Goal: Information Seeking & Learning: Learn about a topic

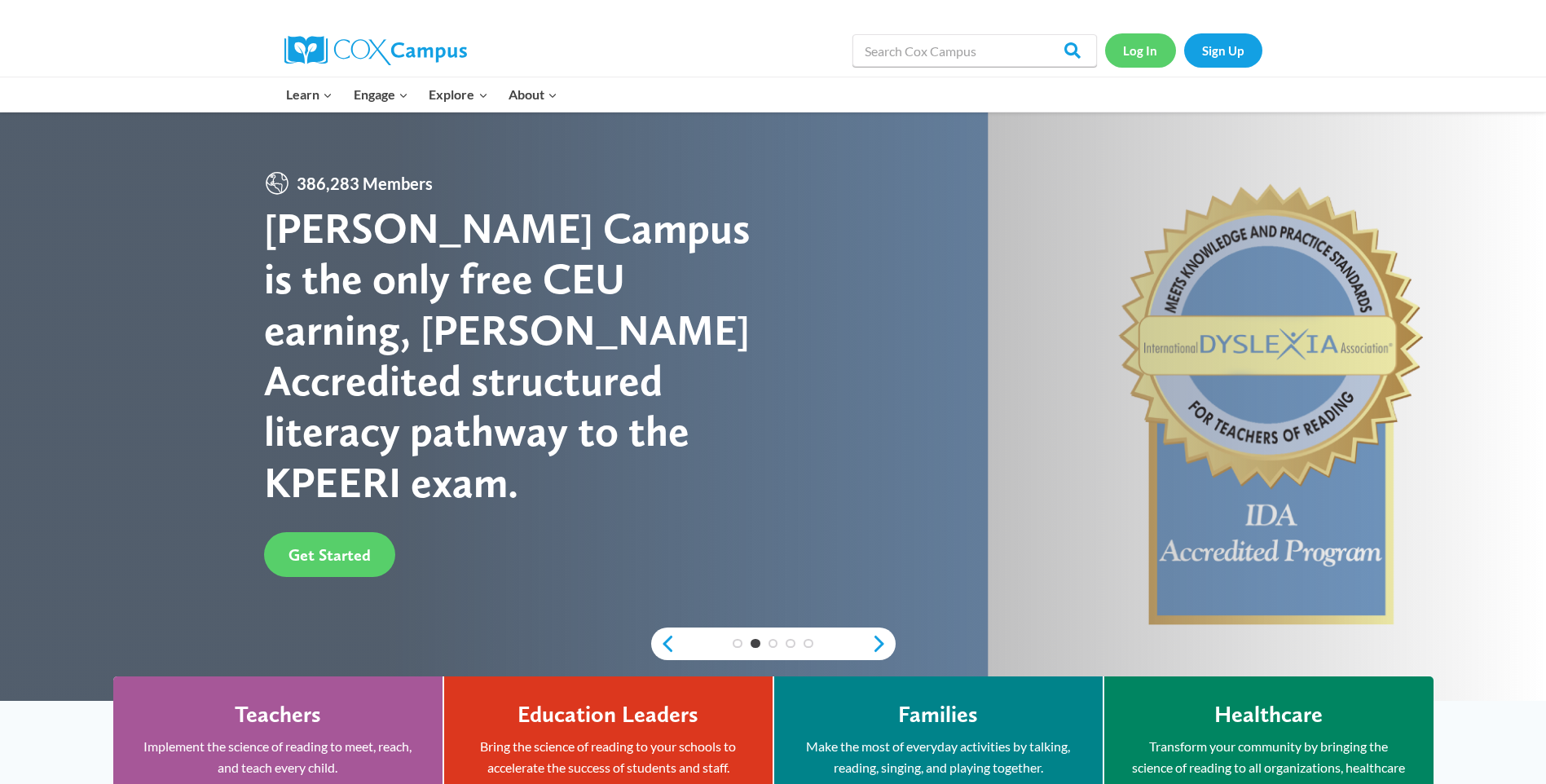
click at [1140, 56] on link "Log In" at bounding box center [1140, 49] width 71 height 33
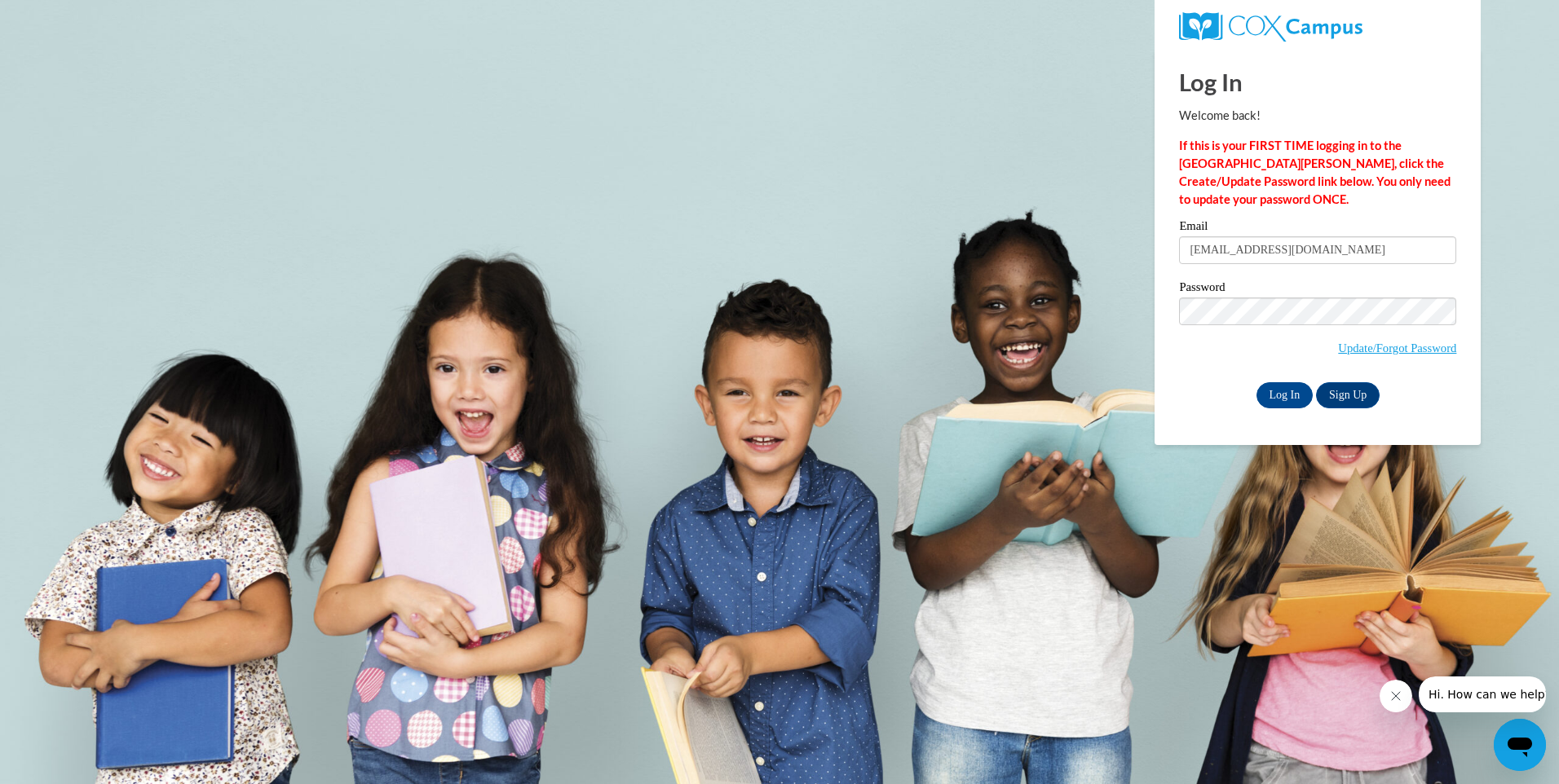
type input "[EMAIL_ADDRESS][DOMAIN_NAME]"
click at [1276, 393] on input "Log In" at bounding box center [1284, 395] width 57 height 26
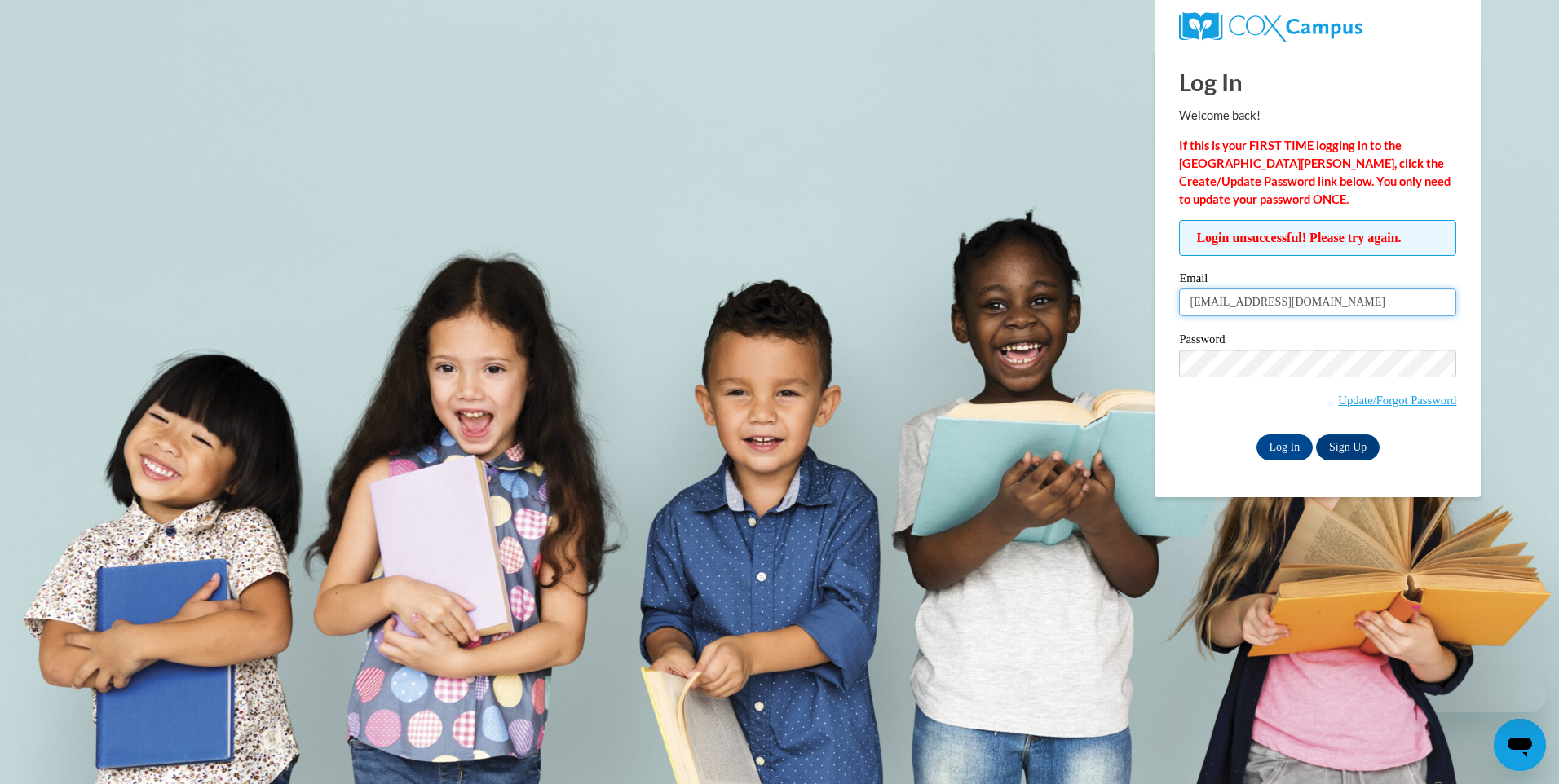
click at [1298, 298] on input "E570441@cttlc.com" at bounding box center [1317, 302] width 278 height 28
type input "E"
type input "[EMAIL_ADDRESS][DOMAIN_NAME]"
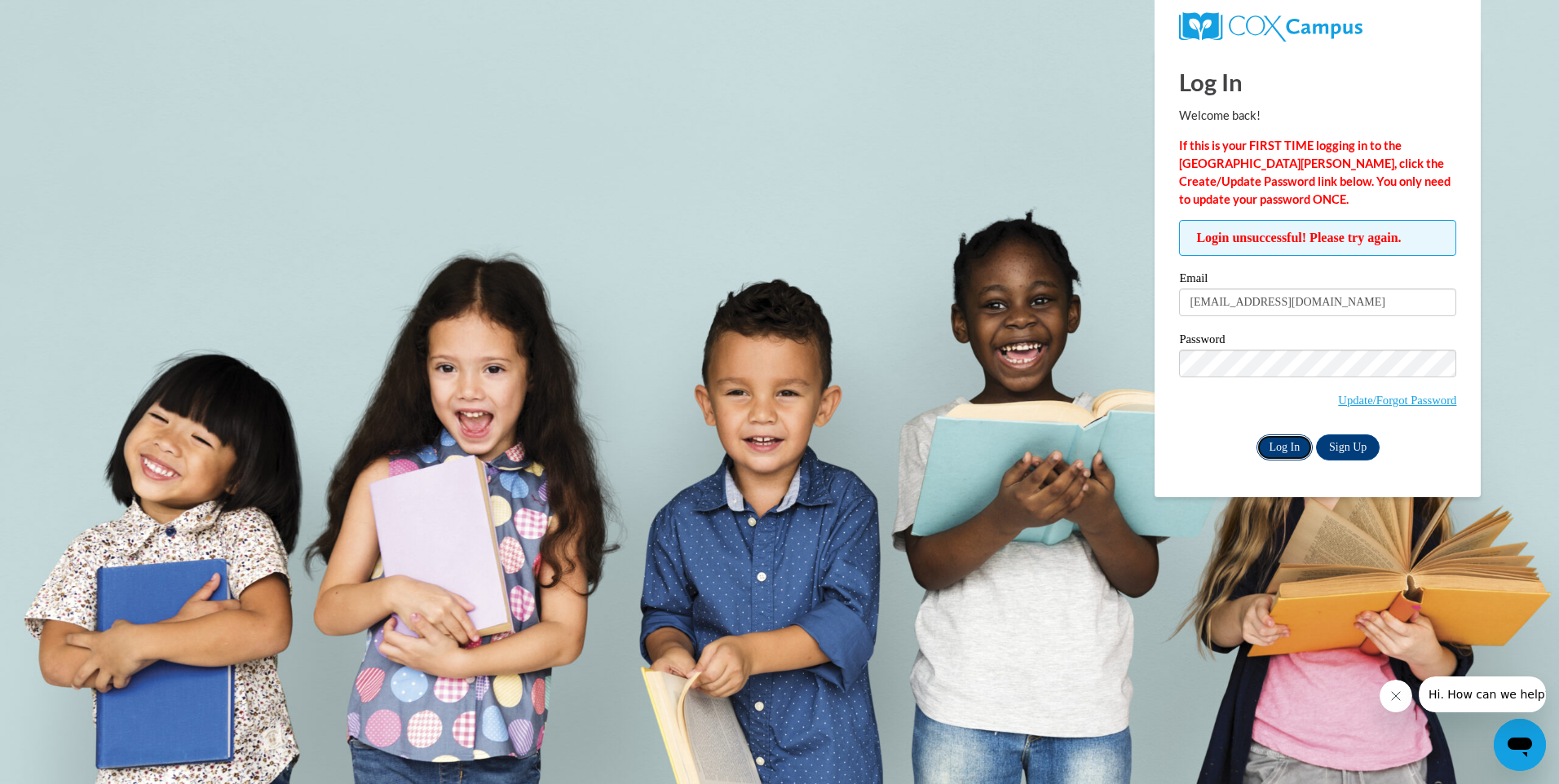
click at [1290, 443] on input "Log In" at bounding box center [1284, 447] width 57 height 26
click at [1388, 399] on link "Update/Forgot Password" at bounding box center [1396, 400] width 118 height 13
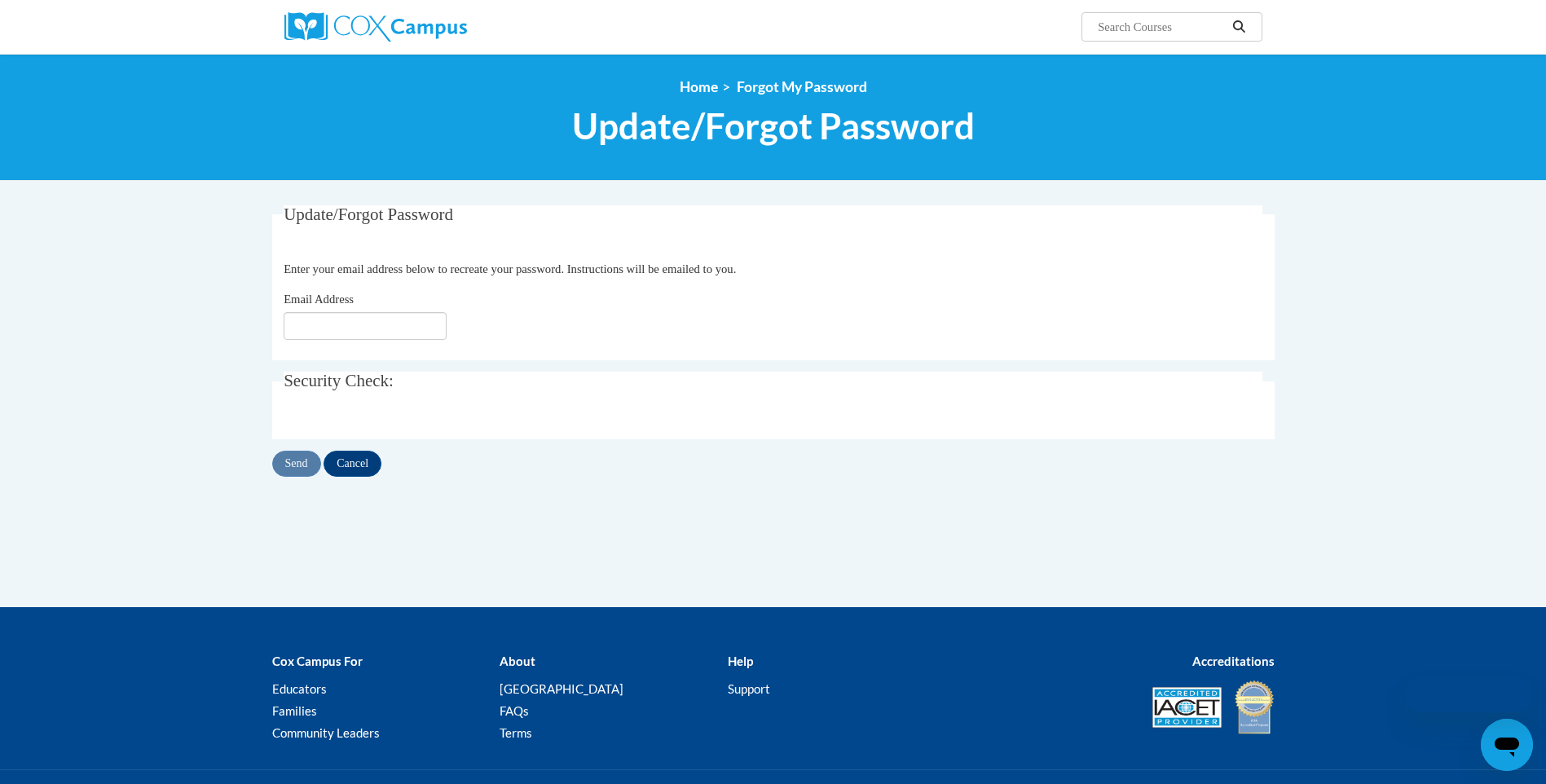
type input "[EMAIL_ADDRESS][DOMAIN_NAME]"
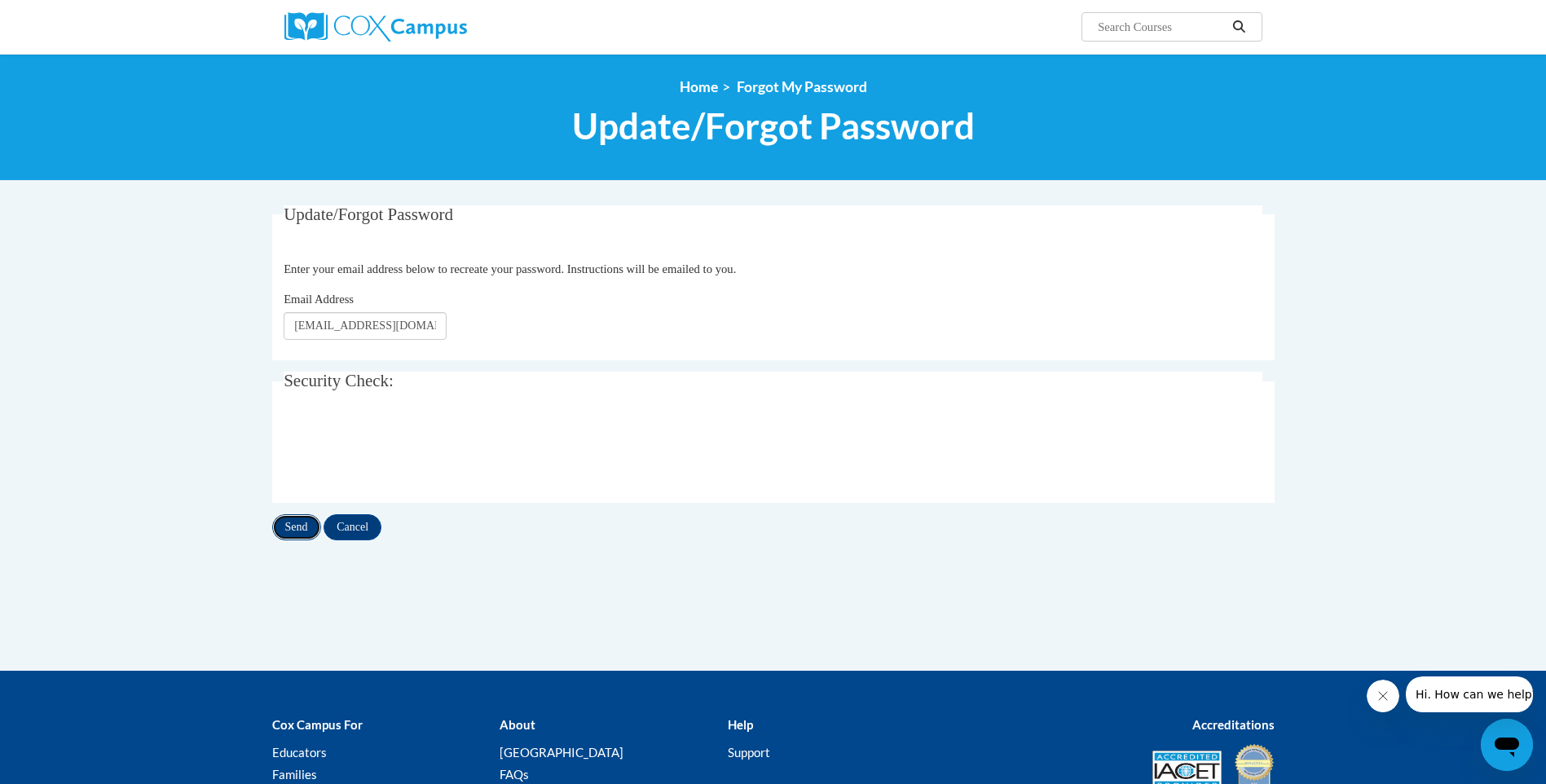
click at [289, 532] on input "Send" at bounding box center [297, 527] width 49 height 26
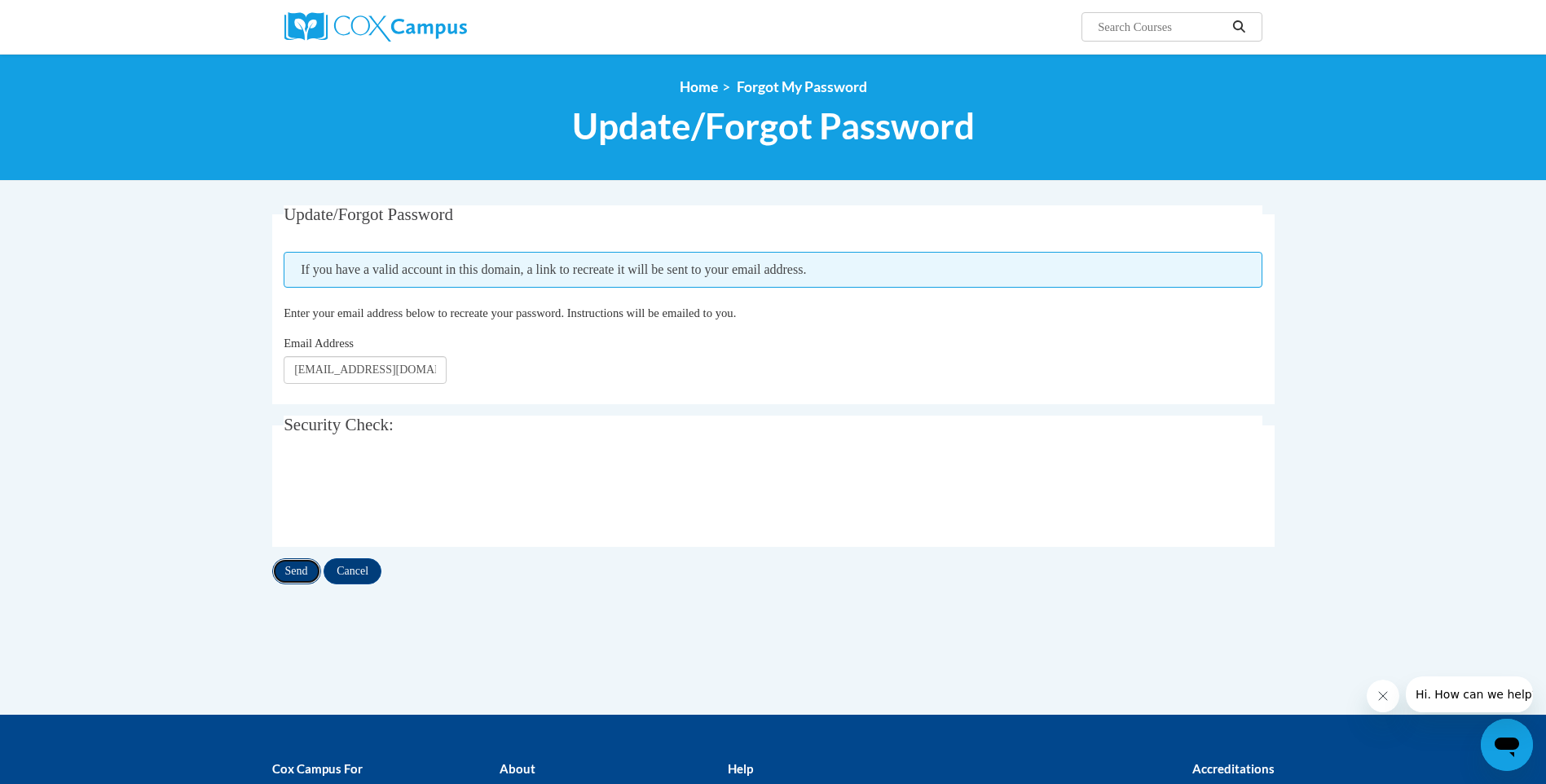
click at [296, 574] on input "Send" at bounding box center [297, 571] width 49 height 26
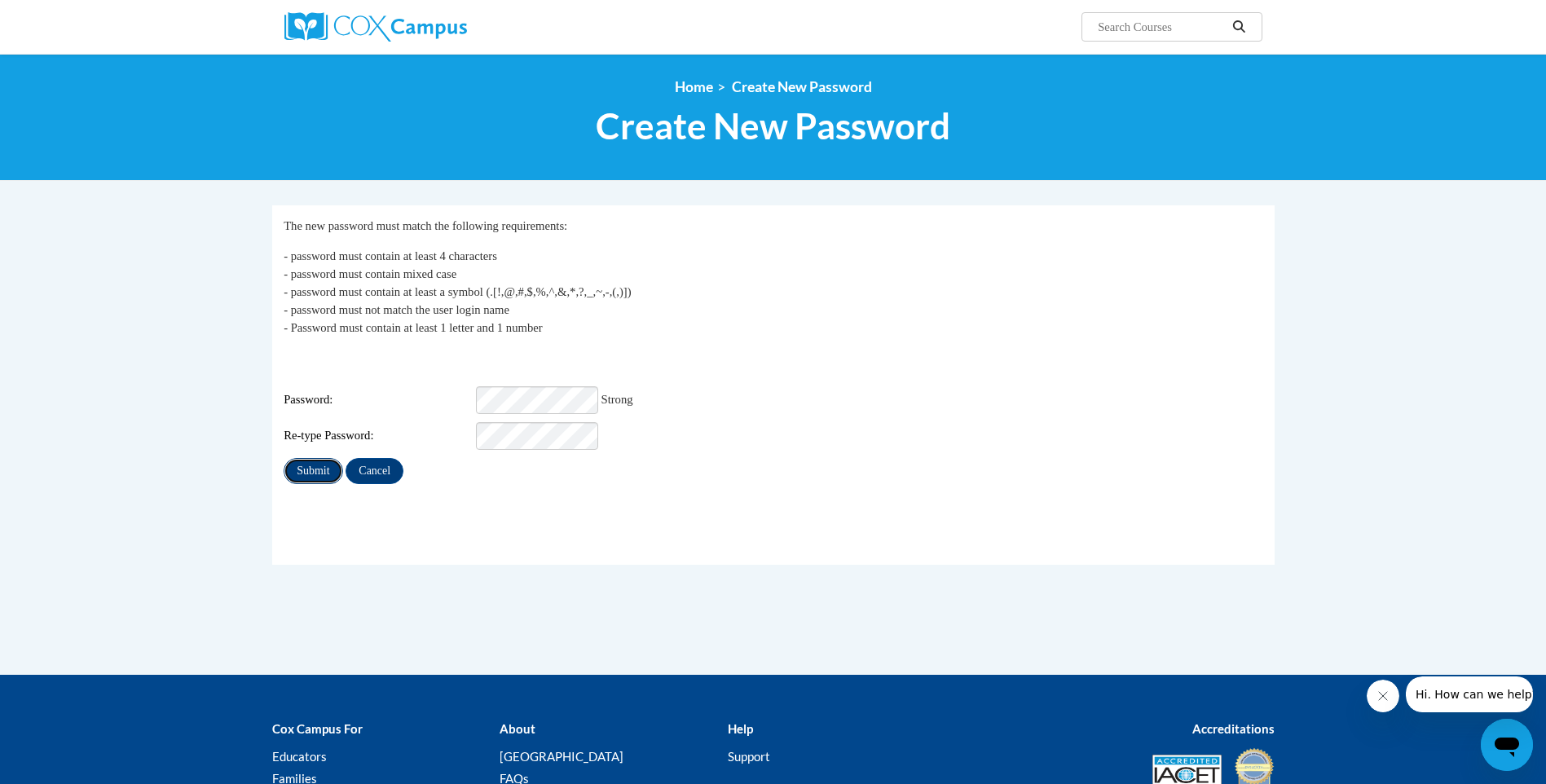
click at [311, 464] on input "Submit" at bounding box center [312, 471] width 59 height 26
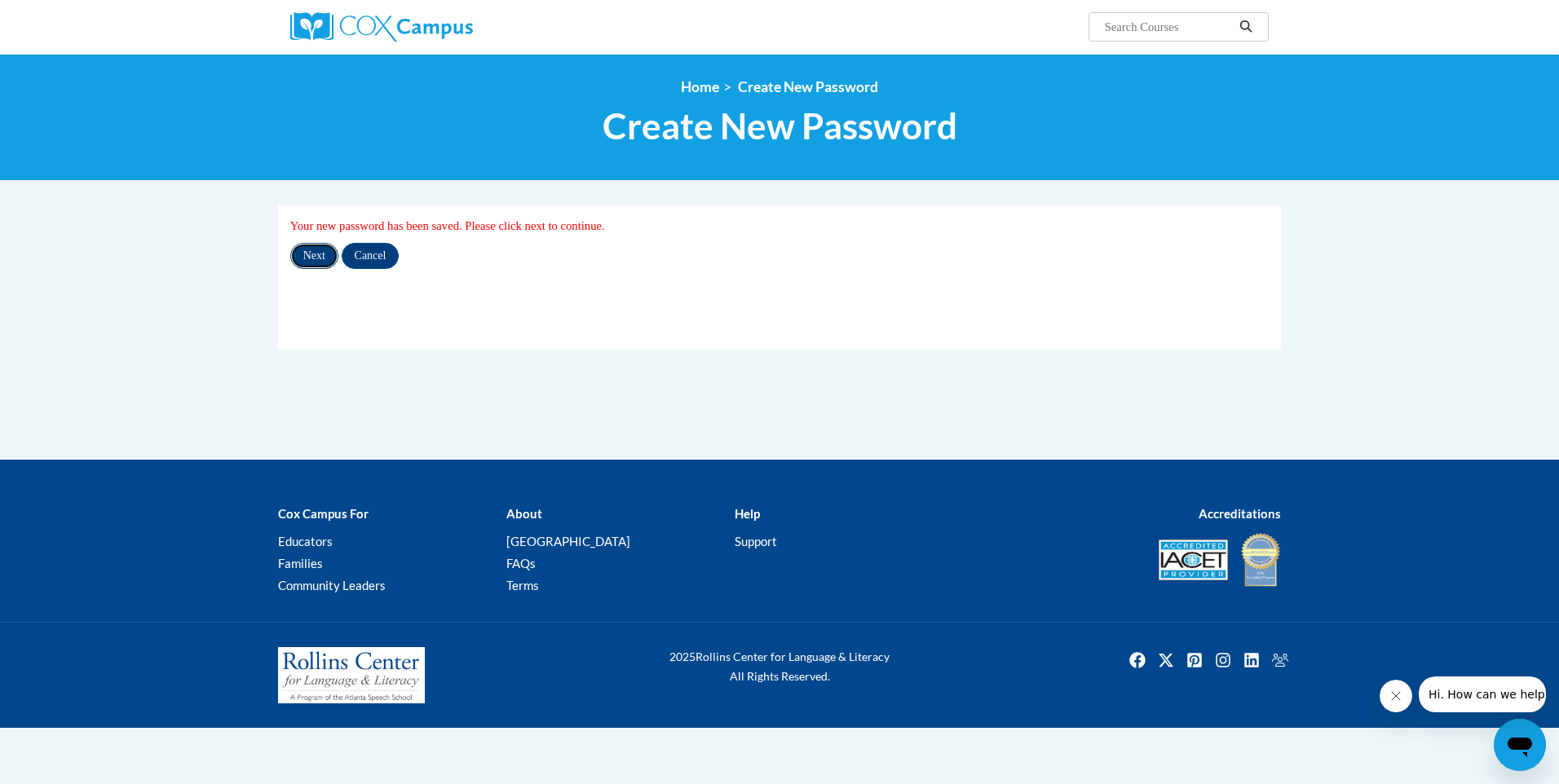
click at [319, 257] on input "Next" at bounding box center [314, 255] width 48 height 26
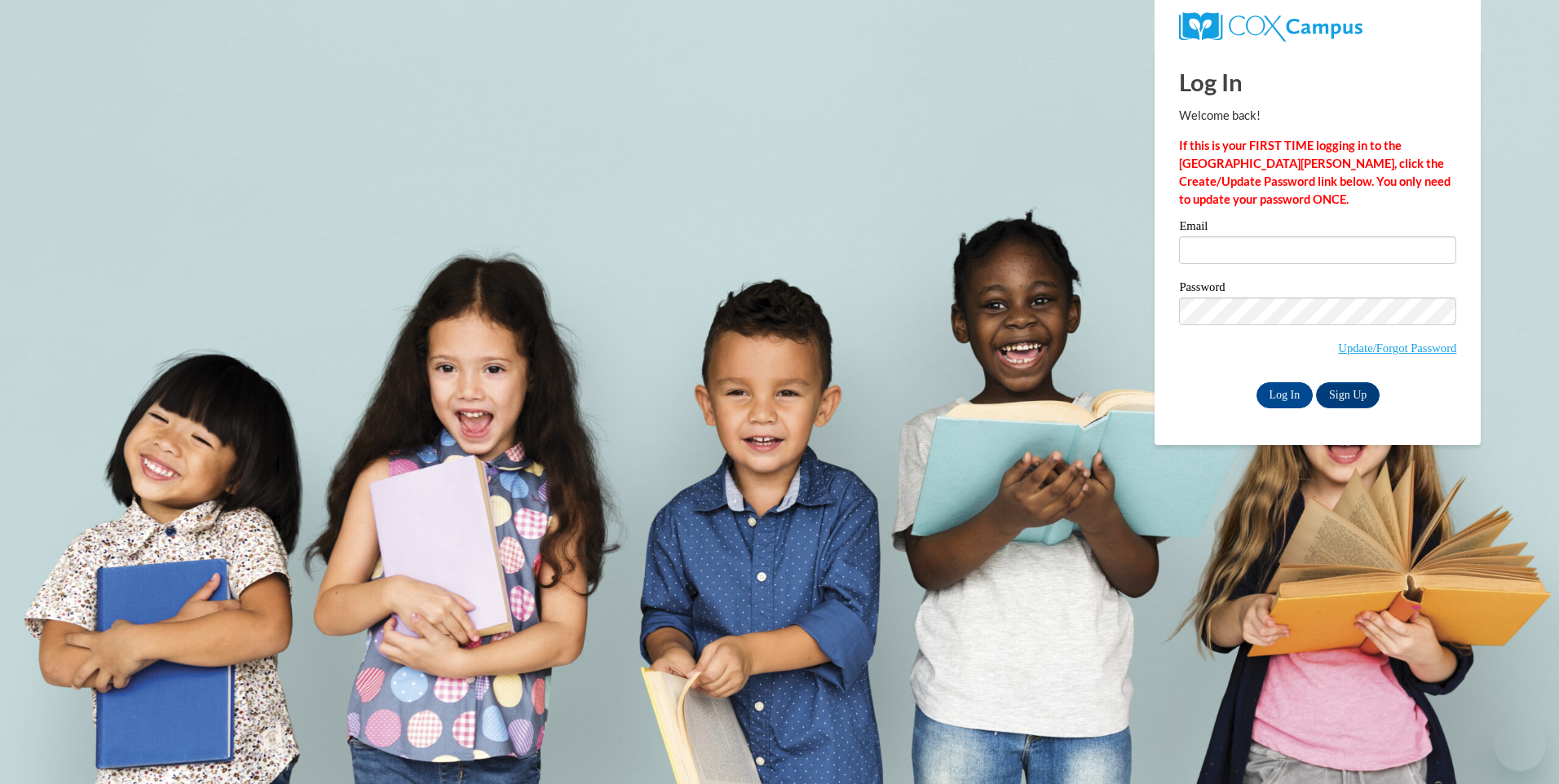
type input "[EMAIL_ADDRESS][DOMAIN_NAME]"
click at [1274, 392] on input "Log In" at bounding box center [1284, 395] width 57 height 26
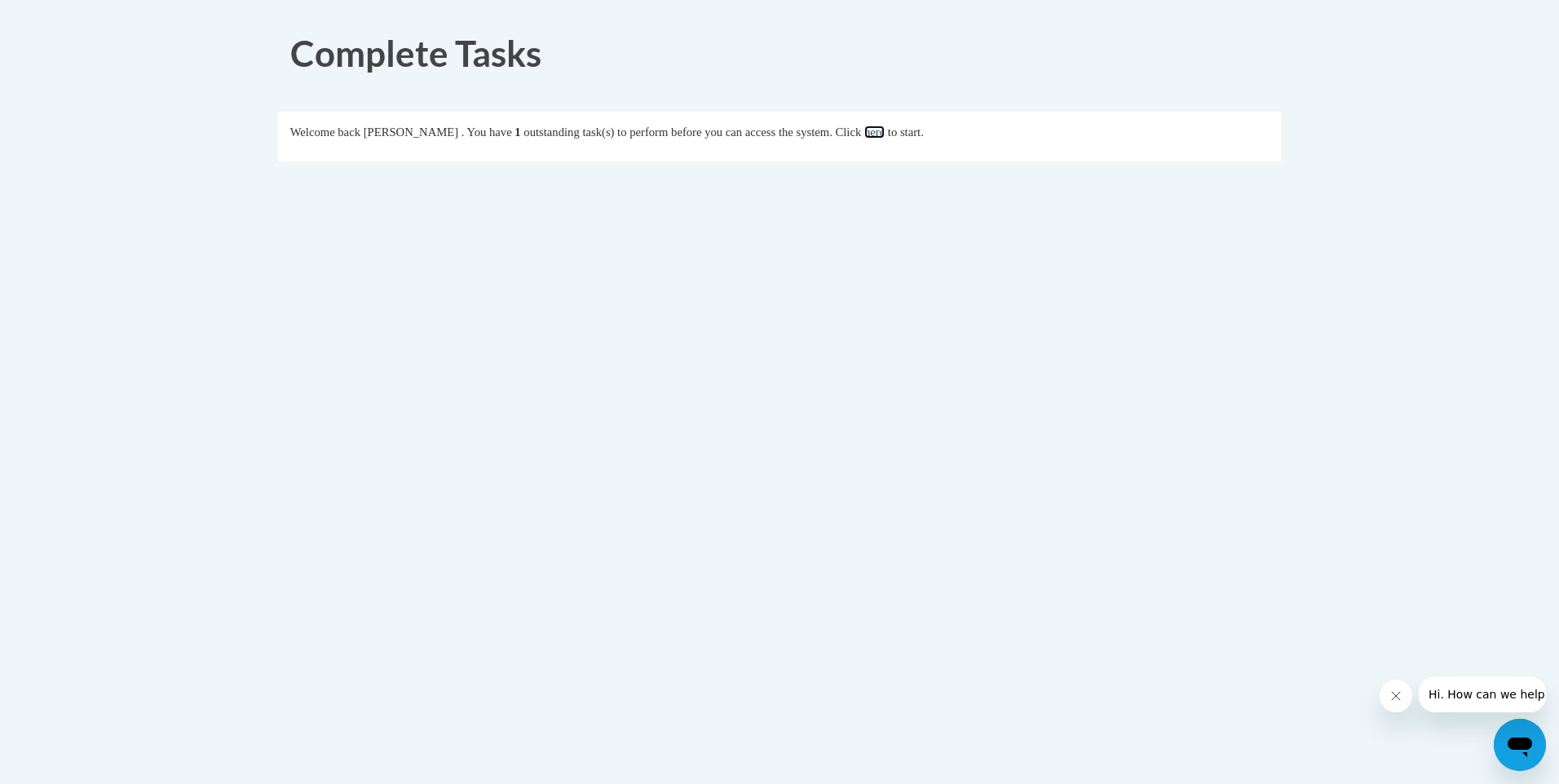
click at [884, 134] on link "here" at bounding box center [874, 132] width 20 height 13
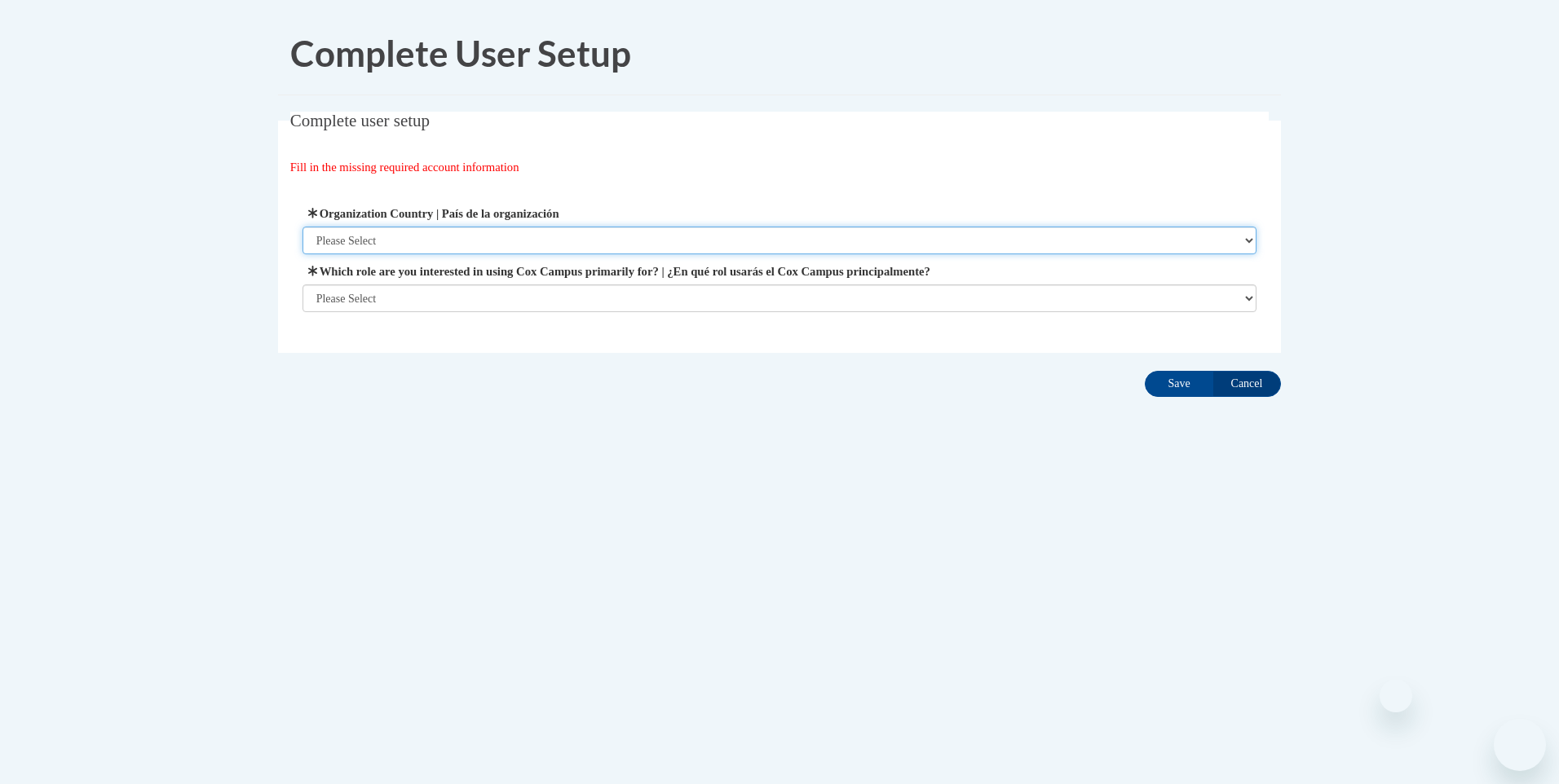
drag, startPoint x: 0, startPoint y: 0, endPoint x: 436, endPoint y: 234, distance: 494.8
click at [436, 234] on select "Please Select United States | Estados Unidos Outside of the United States | Fue…" at bounding box center [779, 240] width 955 height 28
select select "ad49bcad-a171-4b2e-b99c-48b446064914"
click at [302, 227] on select "Please Select United States | Estados Unidos Outside of the United States | Fue…" at bounding box center [779, 240] width 955 height 28
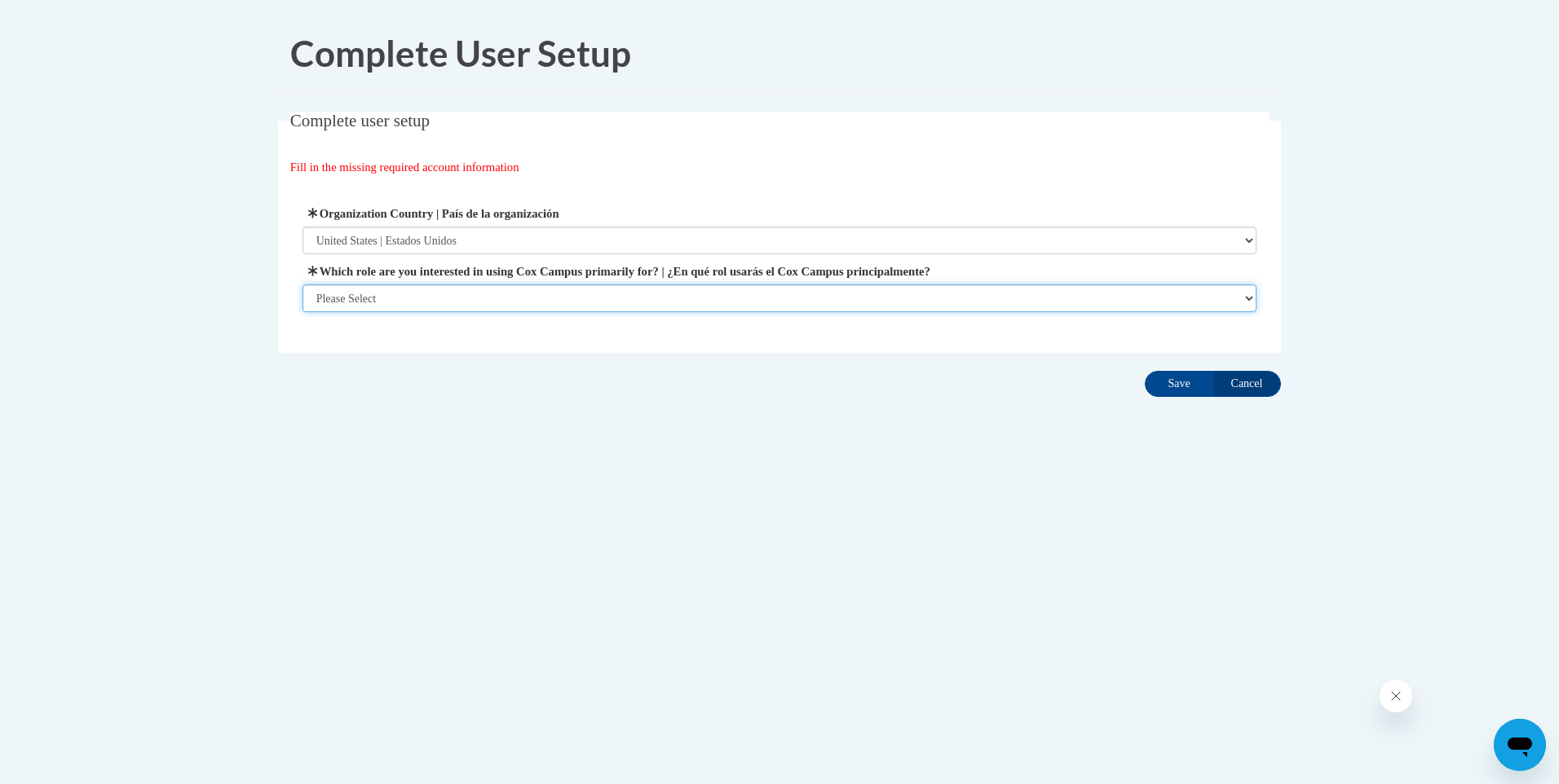
click at [436, 297] on select "Please Select College/University | Colegio/Universidad Community/Nonprofit Part…" at bounding box center [779, 298] width 955 height 28
select select "fbf2d438-af2f-41f8-98f1-81c410e29de3"
click at [302, 312] on select "Please Select College/University | Colegio/Universidad Community/Nonprofit Part…" at bounding box center [779, 298] width 955 height 28
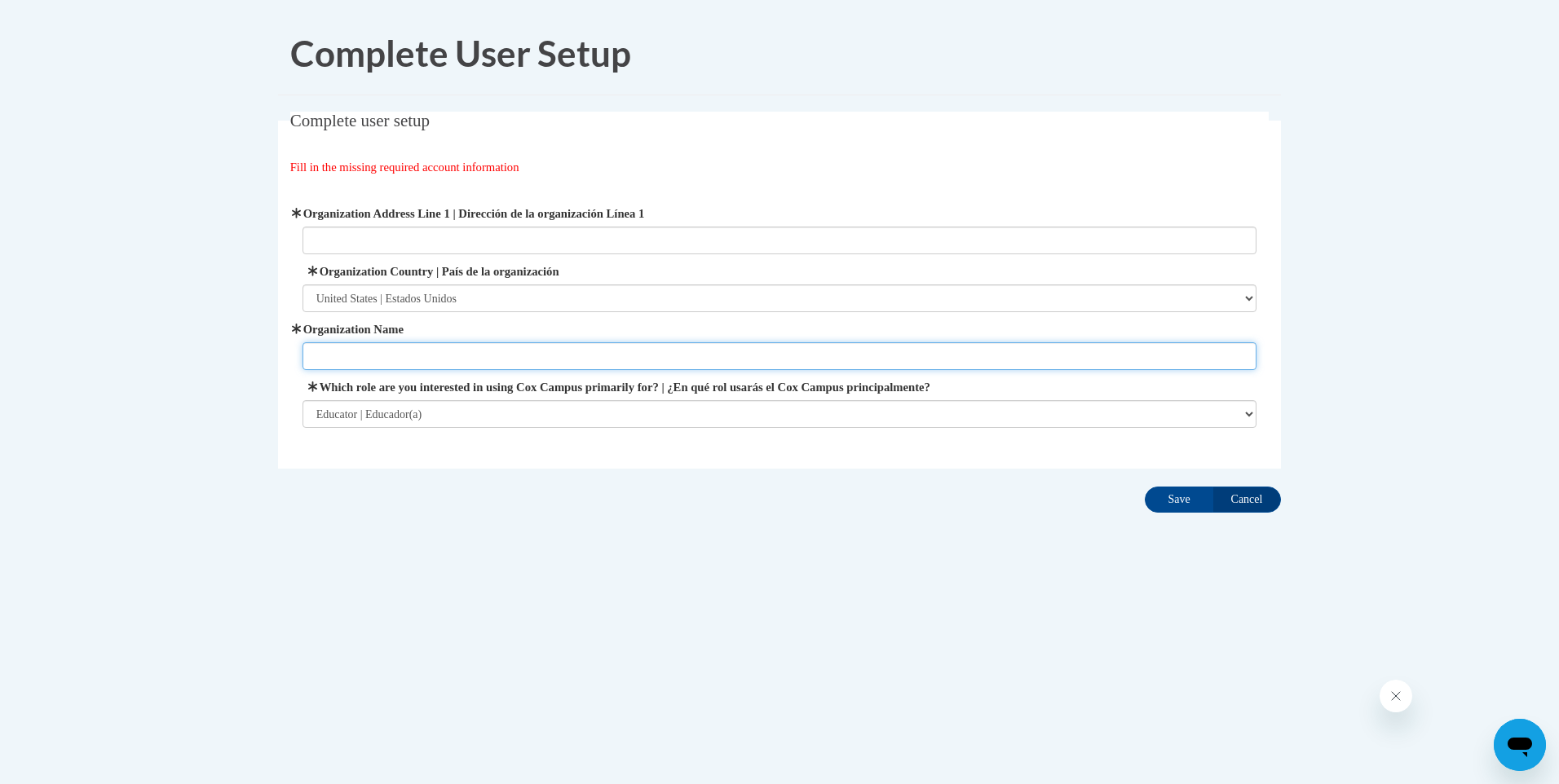
click at [423, 355] on input "Organization Name" at bounding box center [779, 356] width 955 height 28
type input "LaPetite Academy"
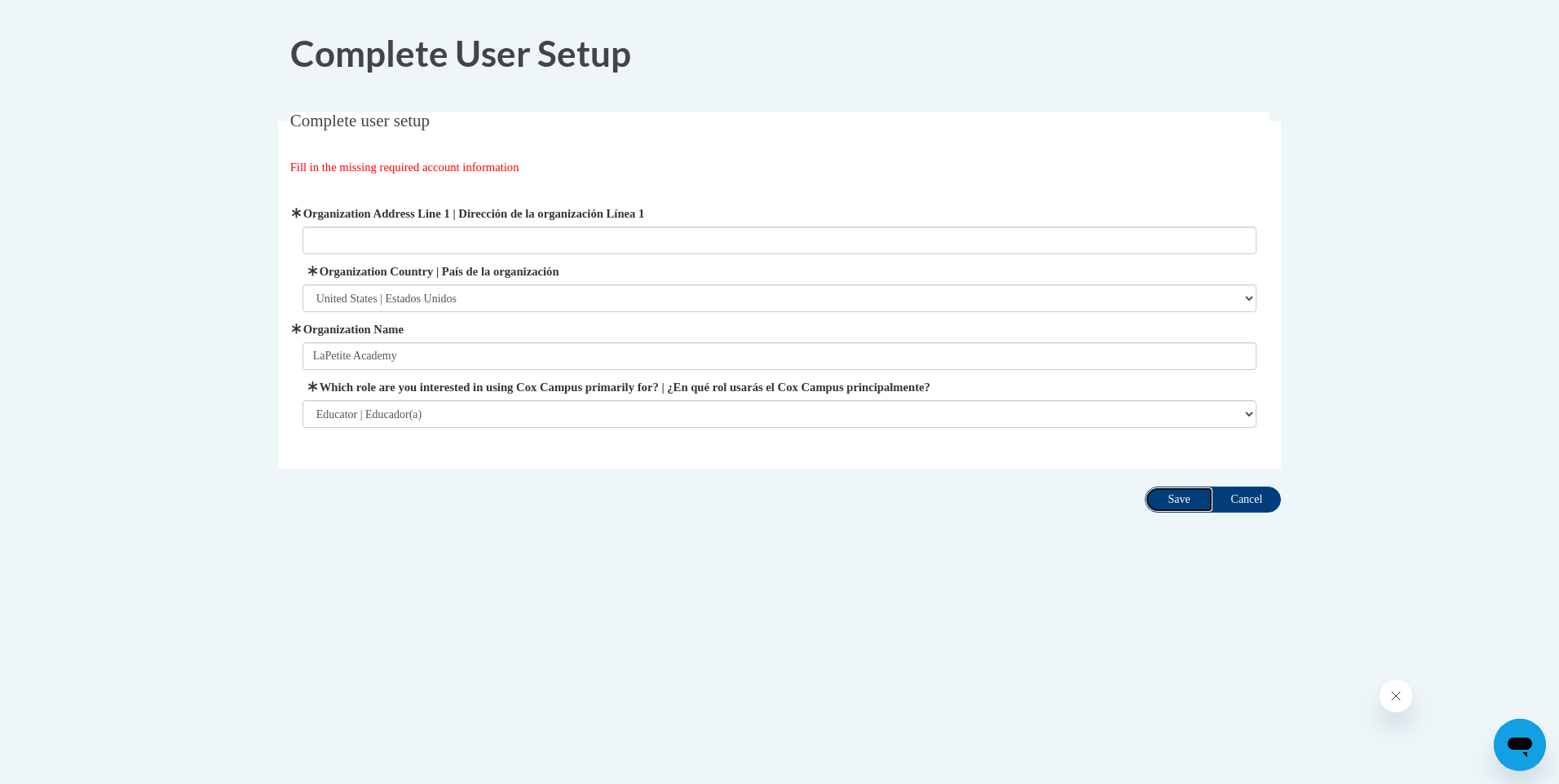
click at [1178, 505] on input "Save" at bounding box center [1179, 499] width 69 height 26
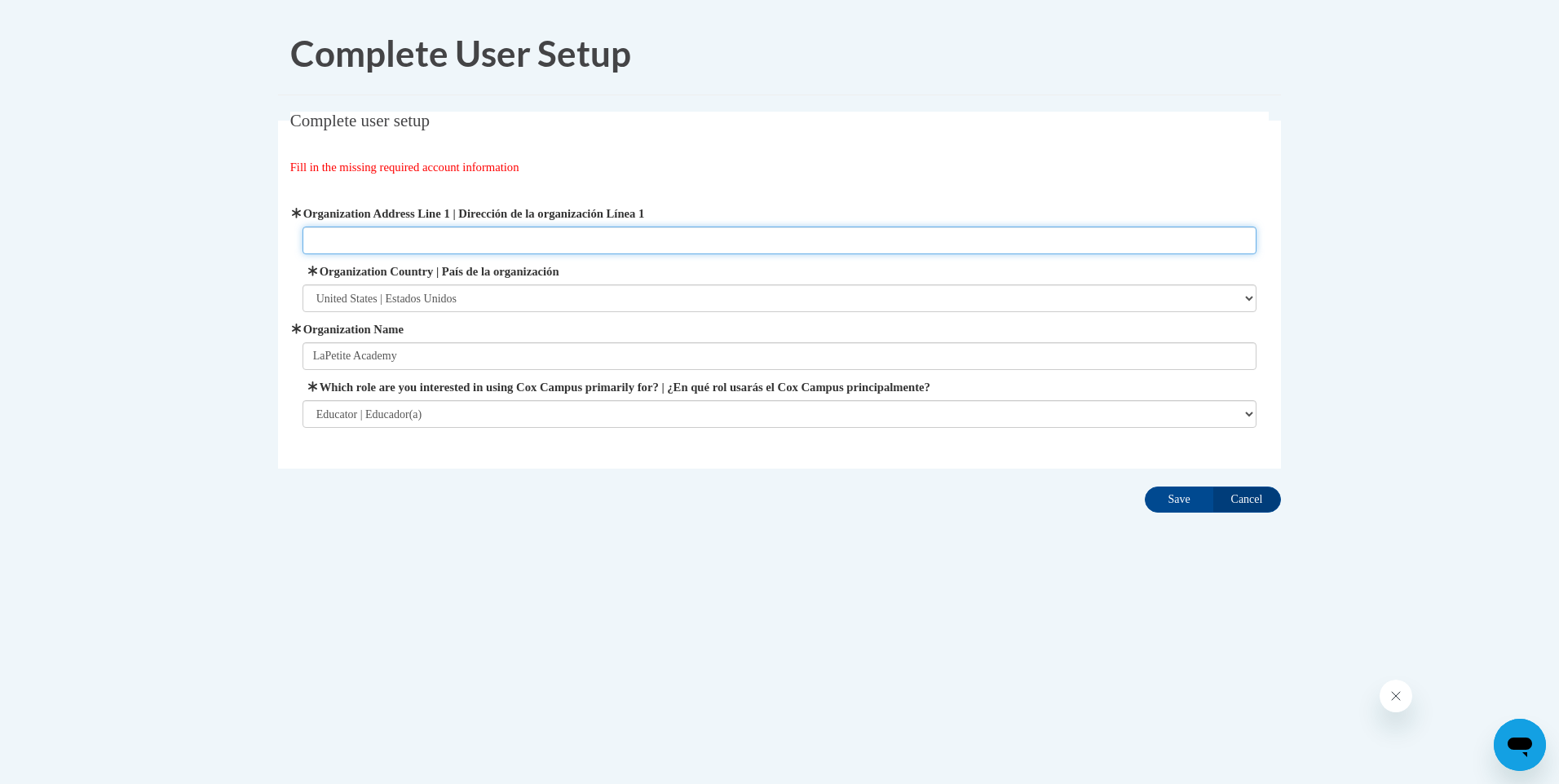
click at [467, 246] on input "Organization Address Line 1 | Dirección de la organización Línea 1" at bounding box center [779, 240] width 955 height 28
type input "5198 Valleydale Road"
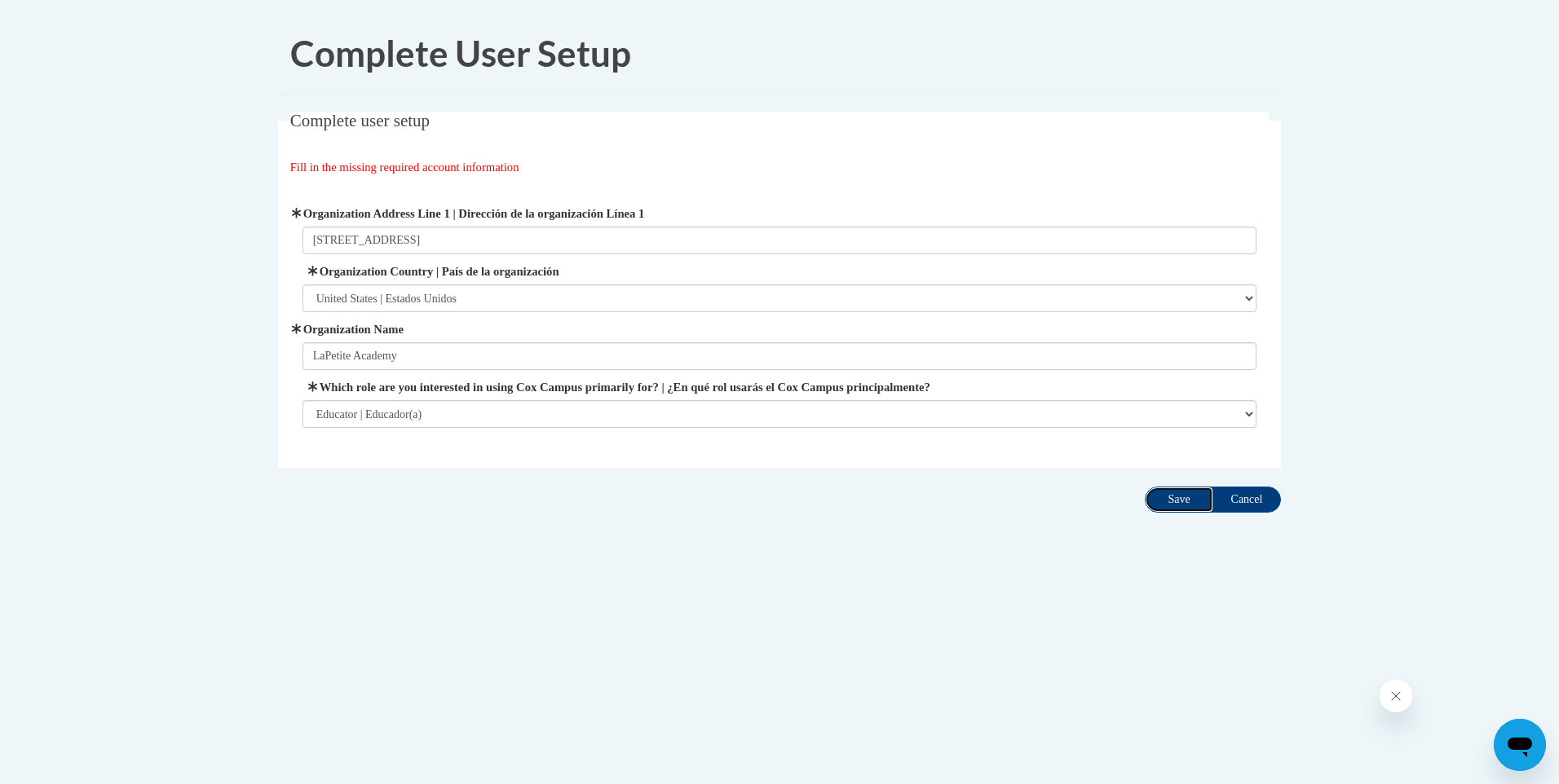
click at [1169, 500] on input "Save" at bounding box center [1179, 499] width 69 height 26
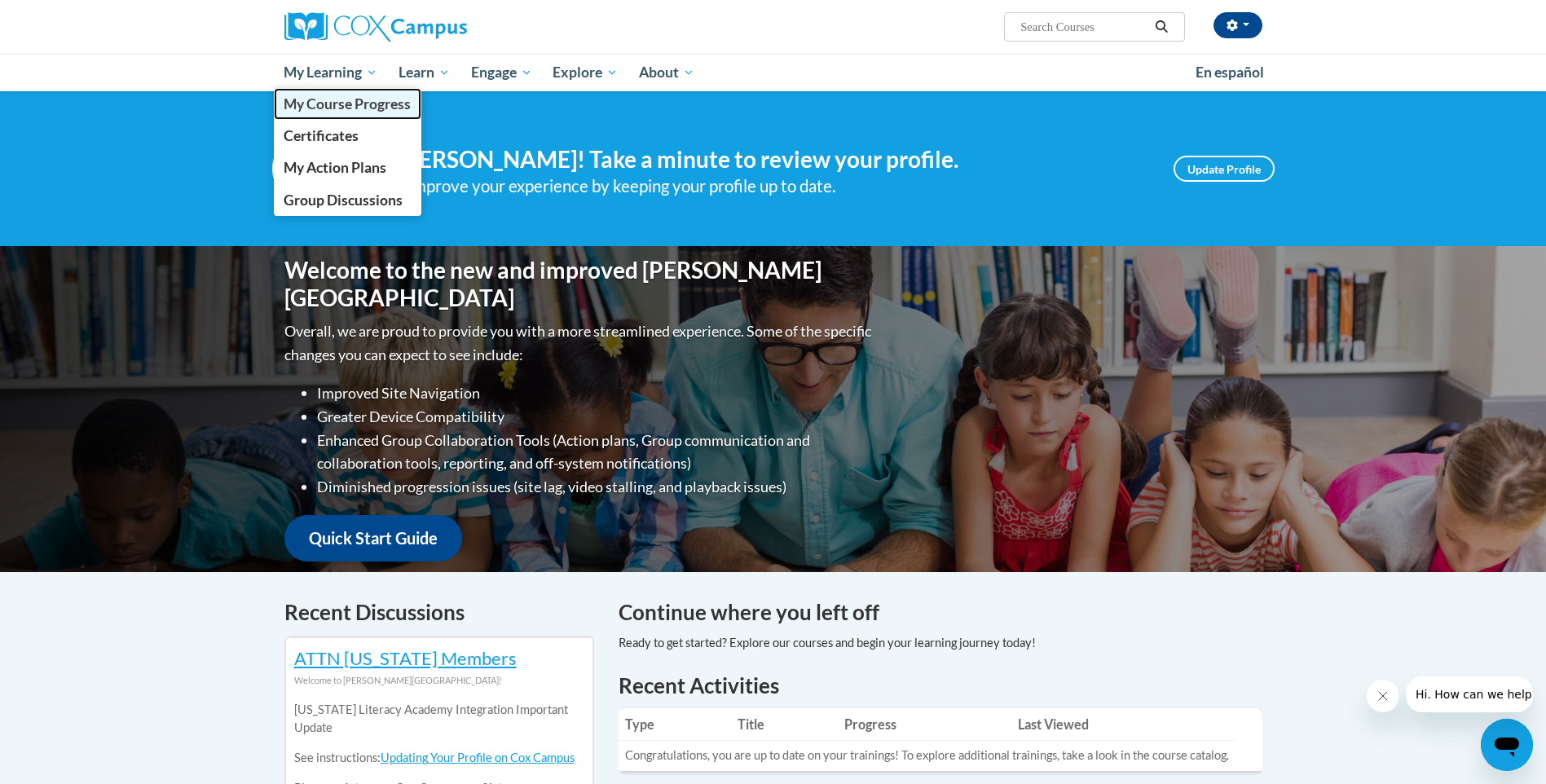
click at [320, 104] on span "My Course Progress" at bounding box center [347, 104] width 127 height 17
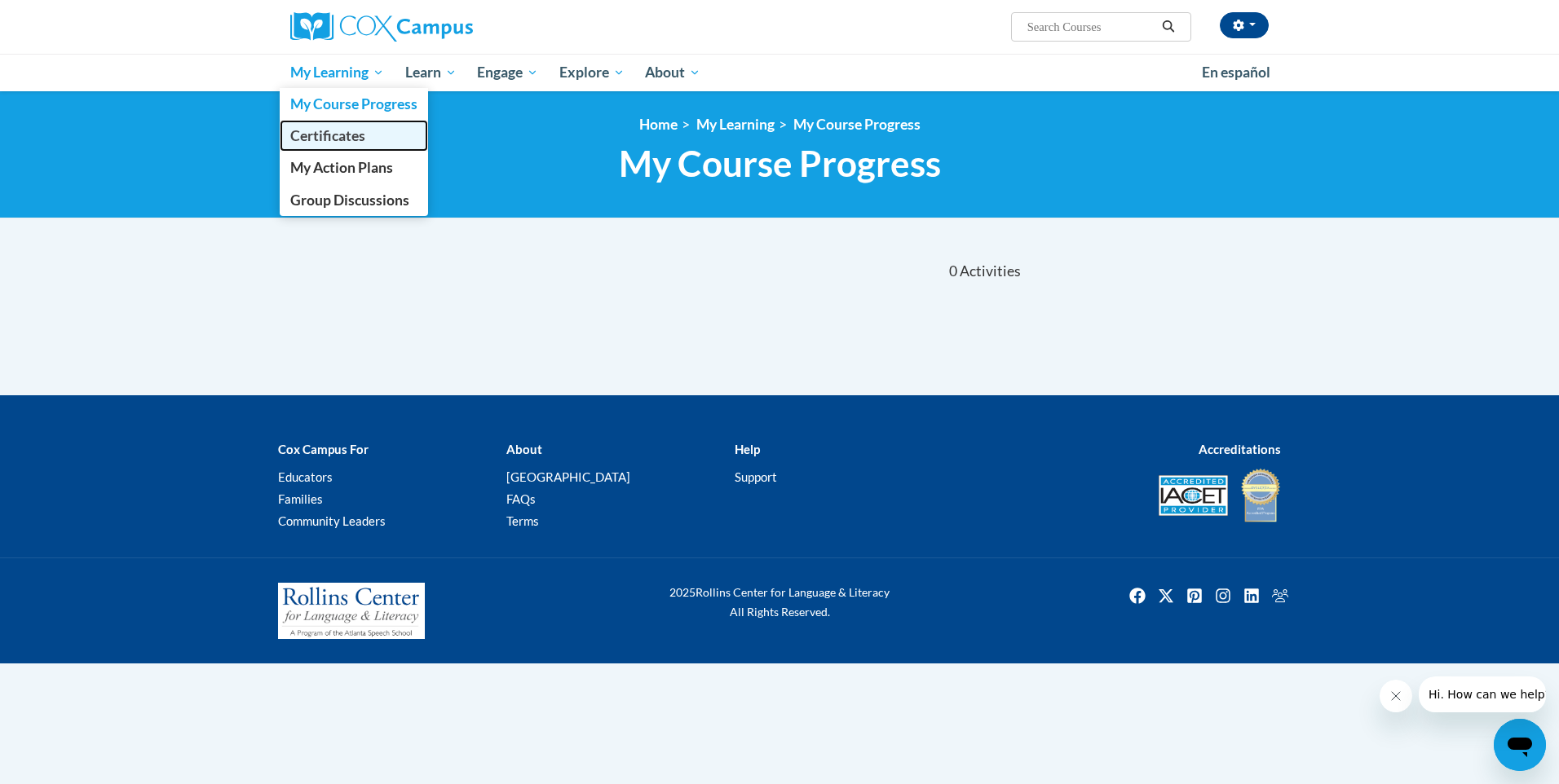
click at [320, 132] on span "Certificates" at bounding box center [328, 136] width 75 height 17
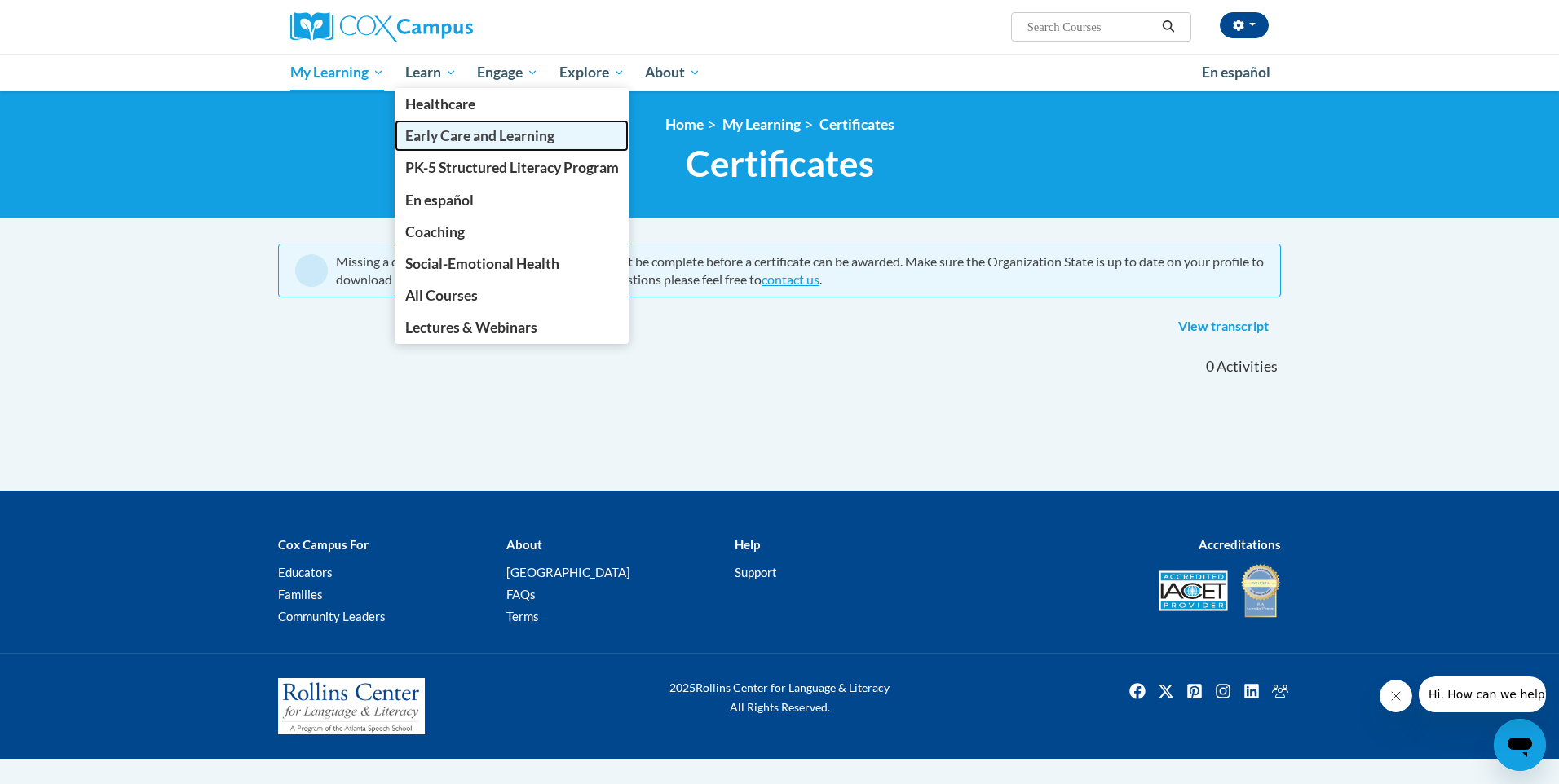
click at [432, 137] on span "Early Care and Learning" at bounding box center [479, 136] width 149 height 17
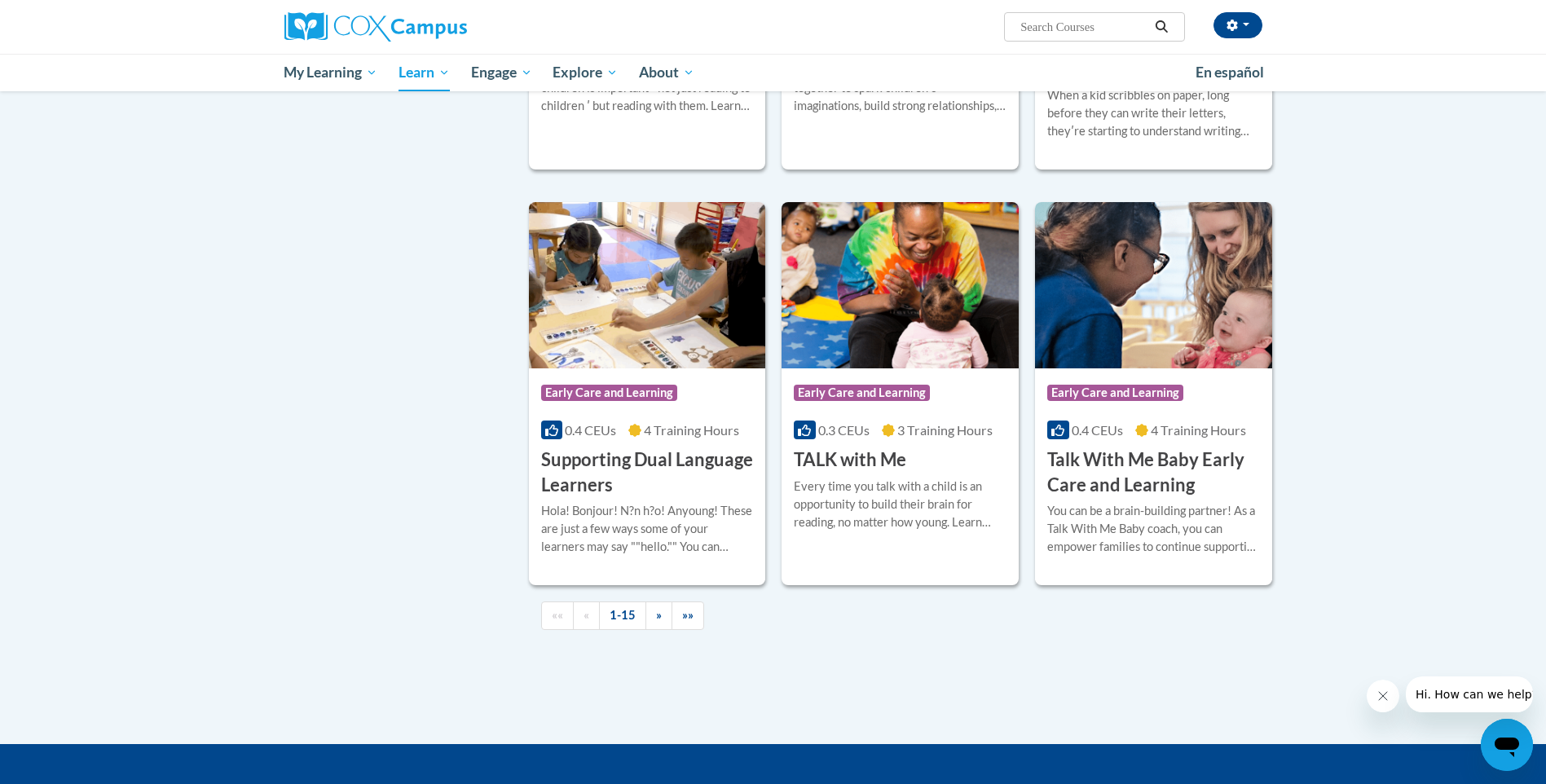
scroll to position [2282, 0]
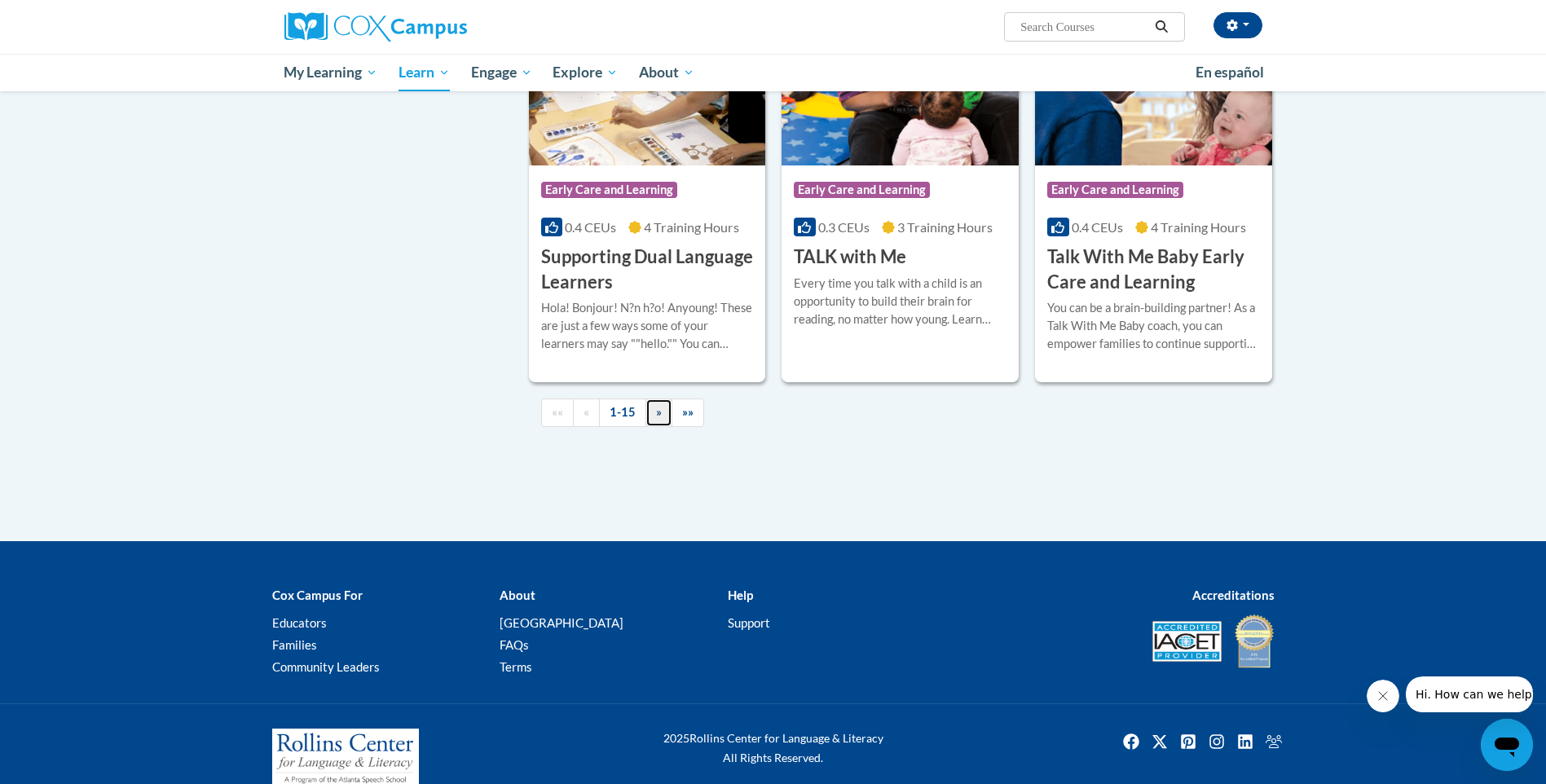
click at [659, 419] on span "»" at bounding box center [658, 412] width 6 height 14
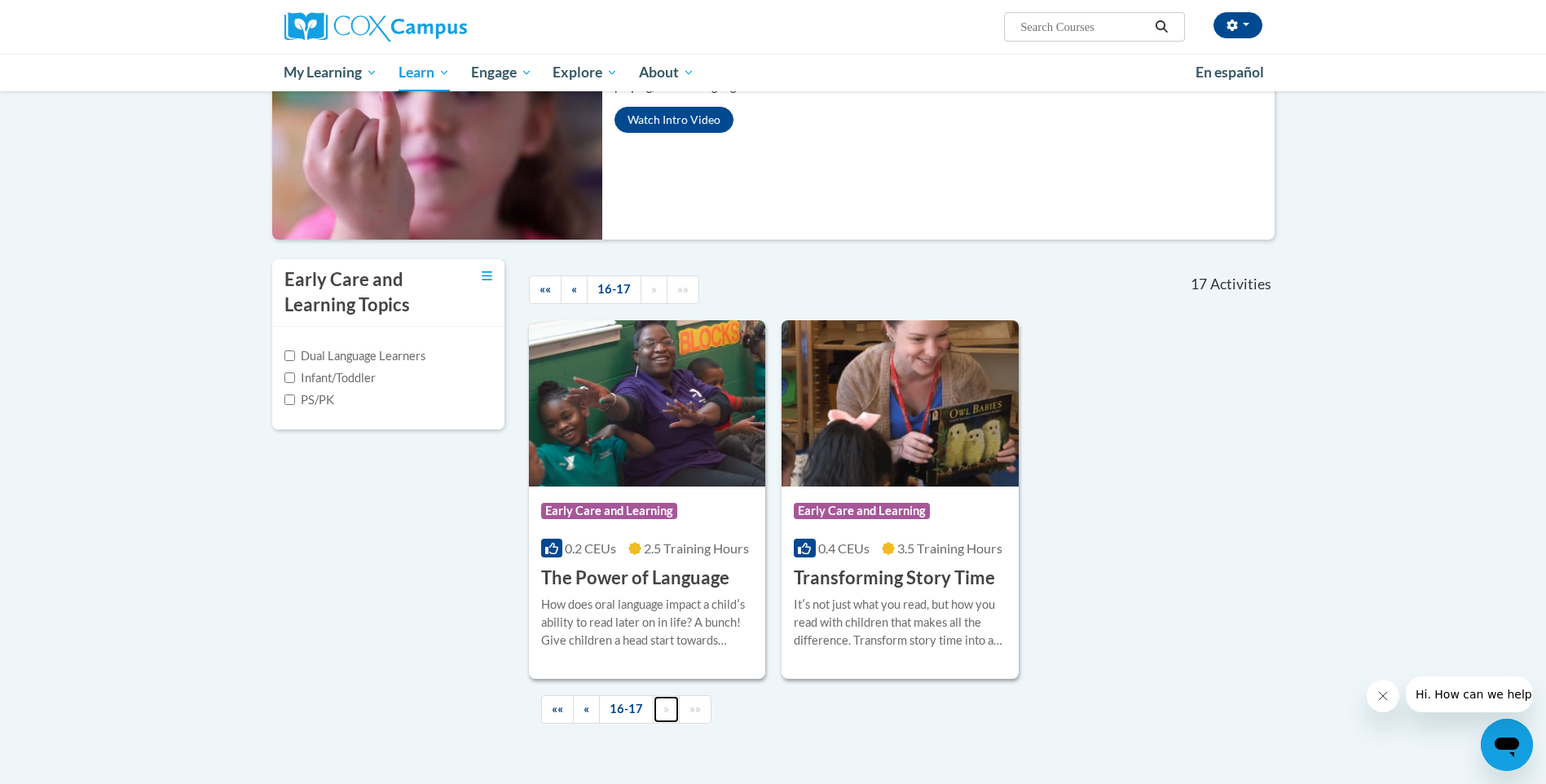
scroll to position [193, 0]
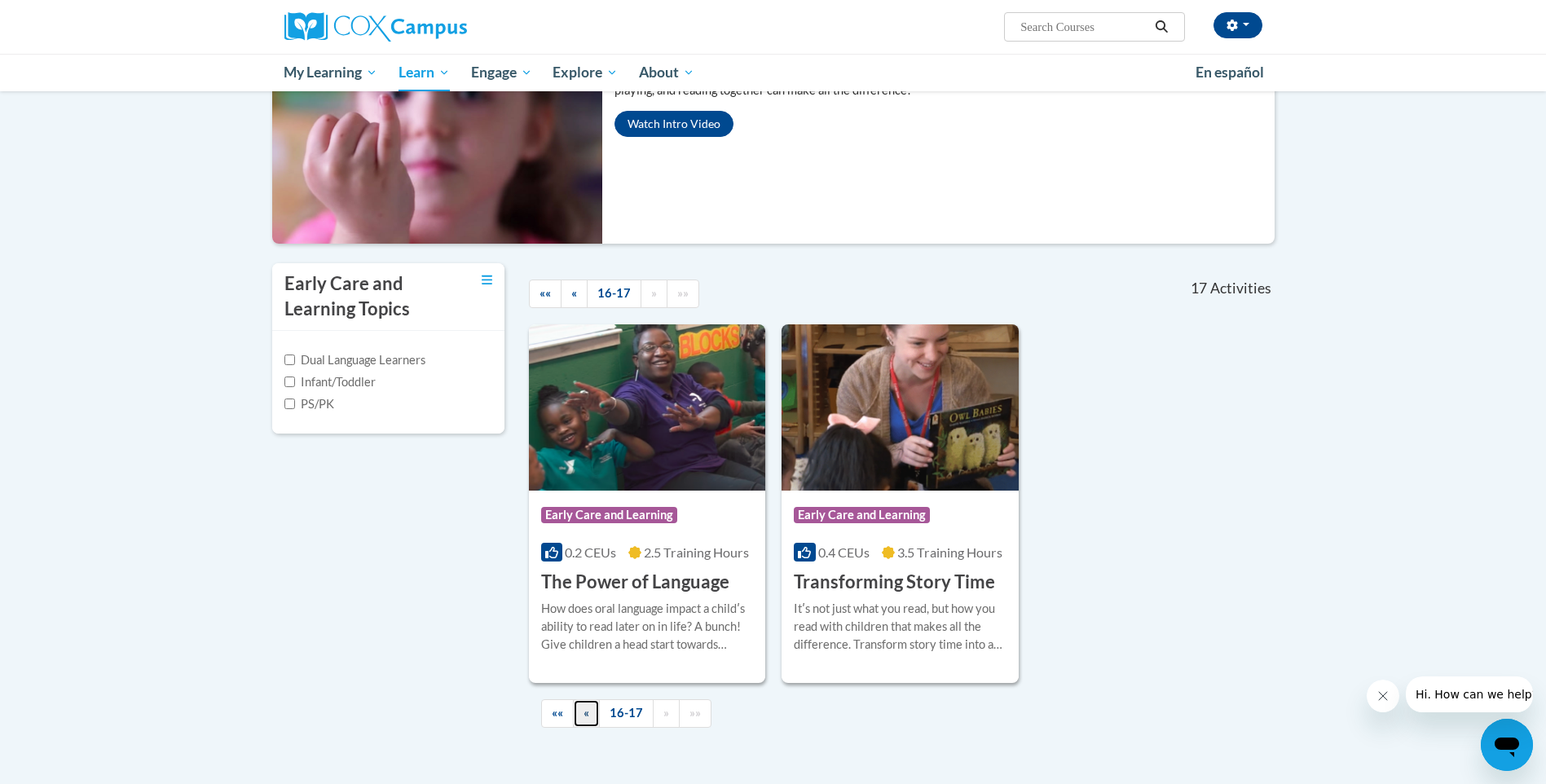
click at [592, 719] on link "«" at bounding box center [586, 714] width 27 height 29
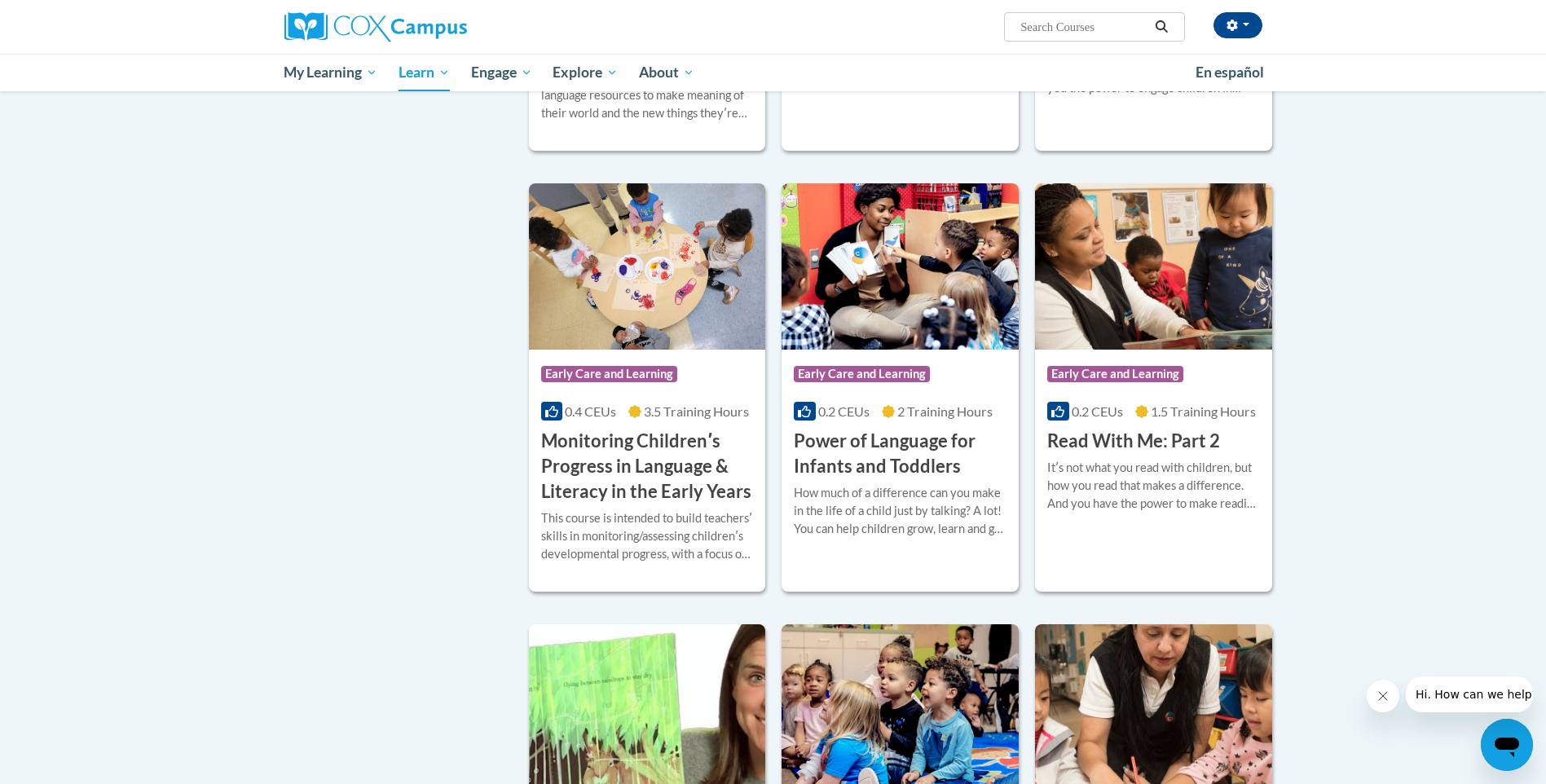
scroll to position [1252, 0]
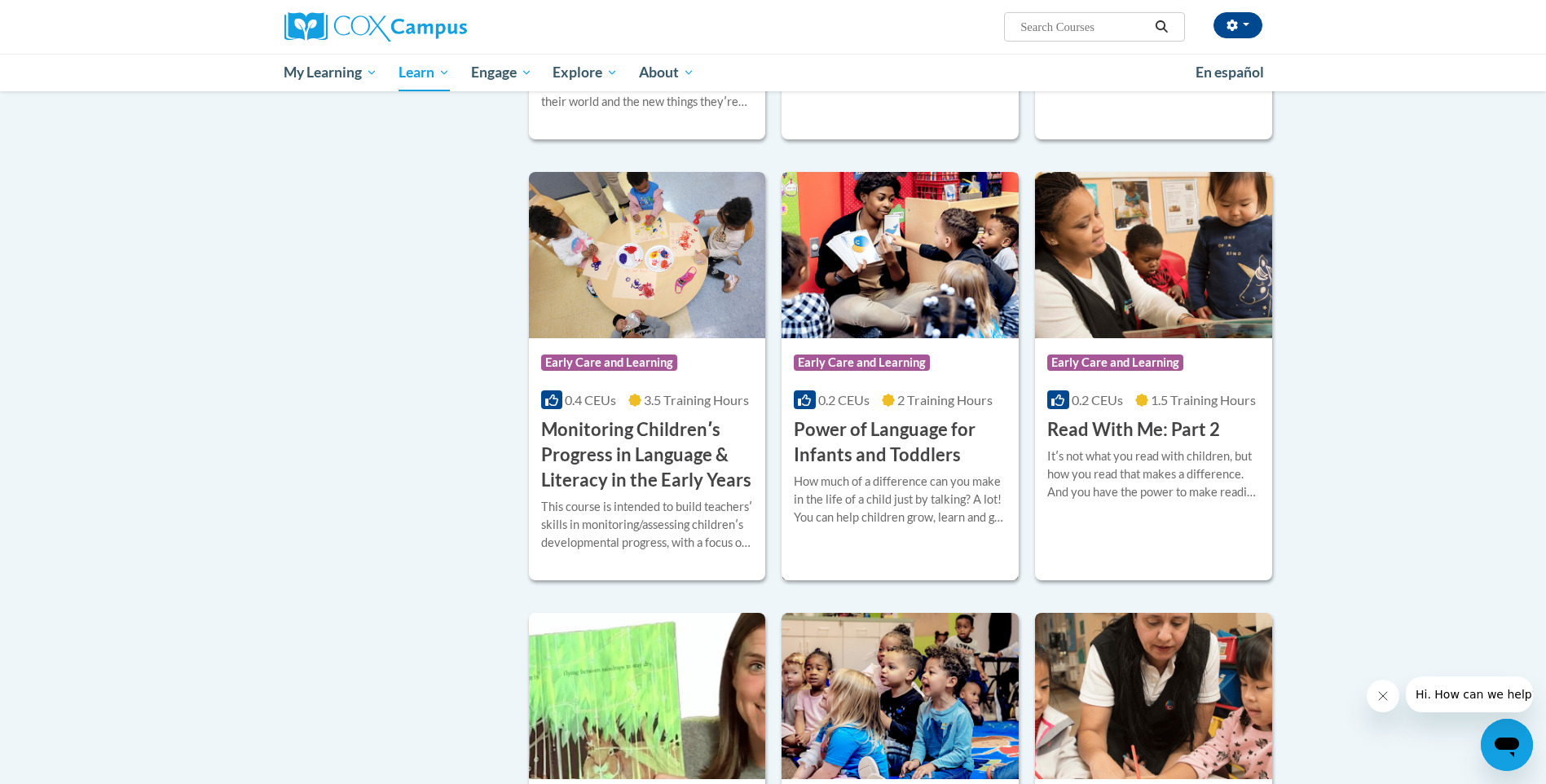
click at [865, 371] on span "Early Care and Learning" at bounding box center [862, 362] width 136 height 16
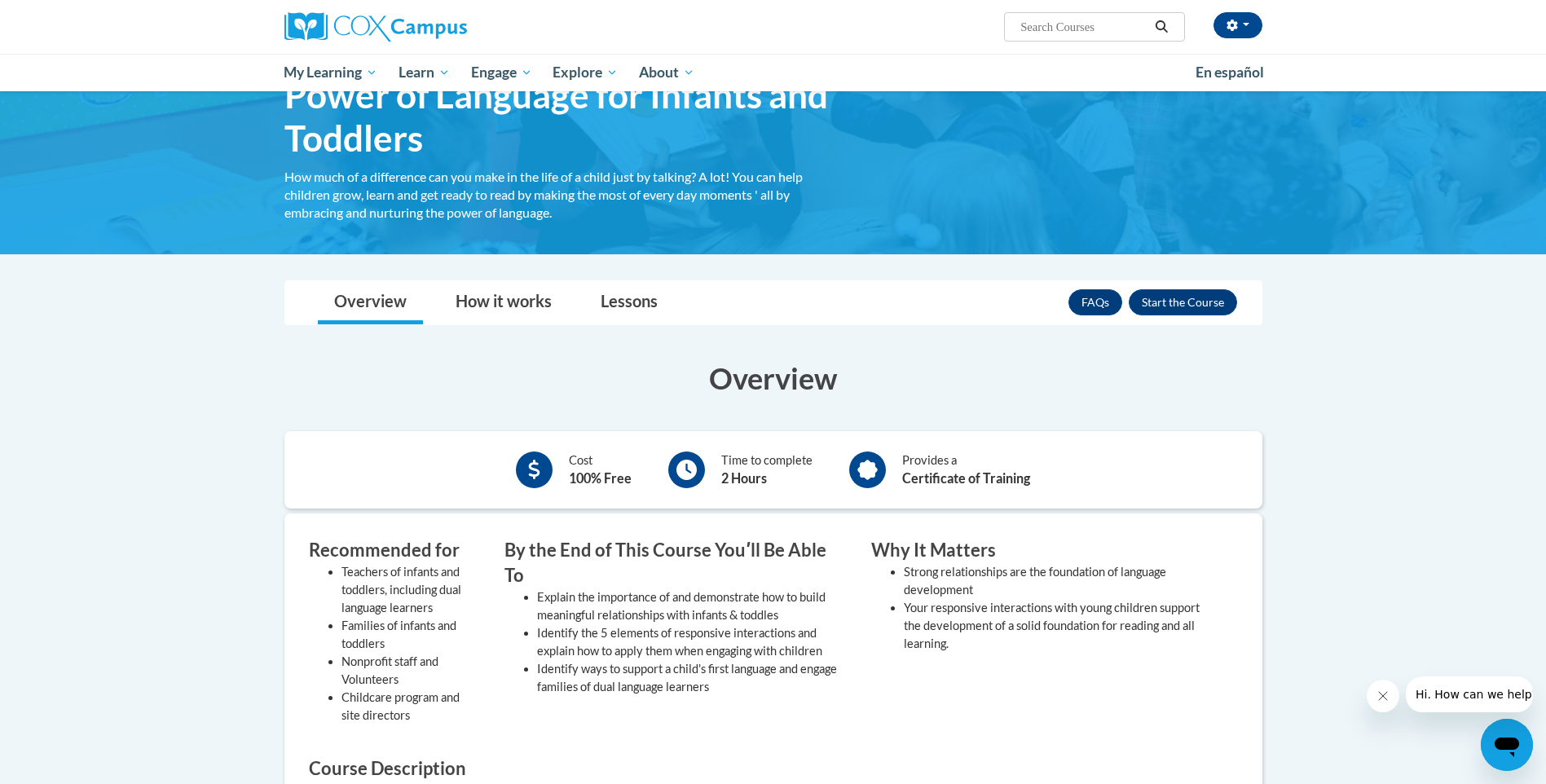
scroll to position [81, 0]
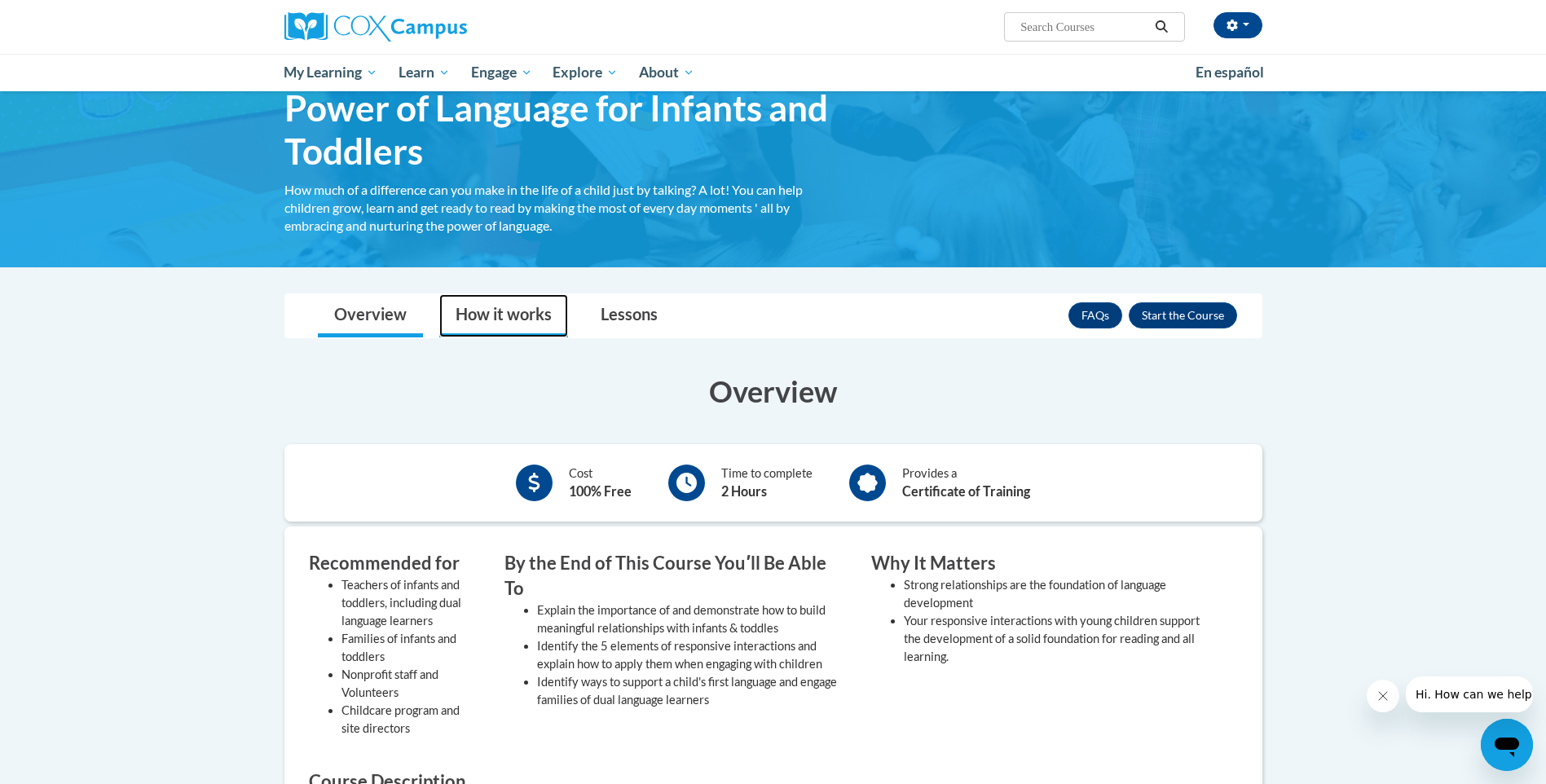
click at [515, 317] on link "How it works" at bounding box center [504, 316] width 129 height 43
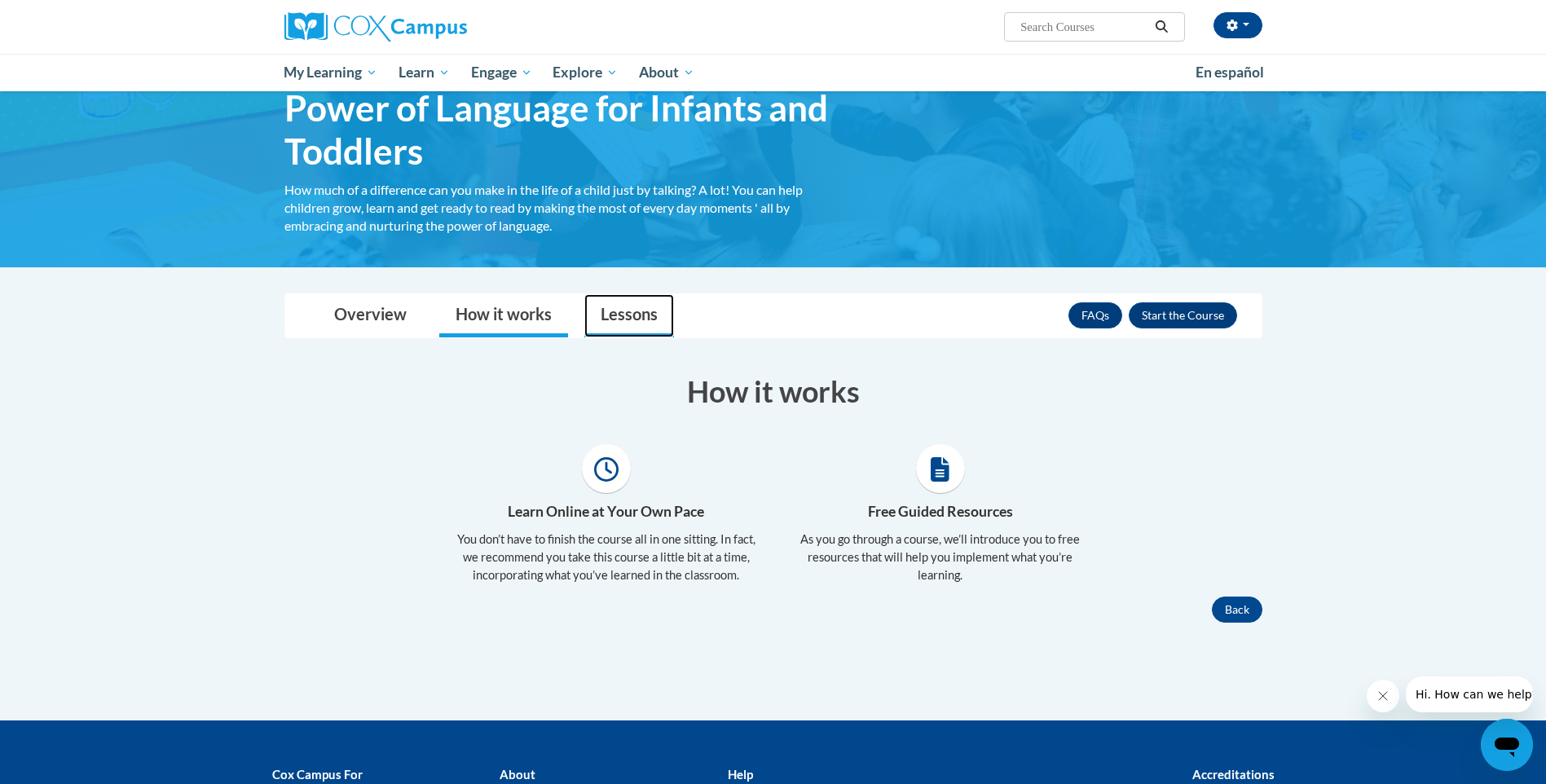
click at [618, 317] on link "Lessons" at bounding box center [630, 316] width 90 height 43
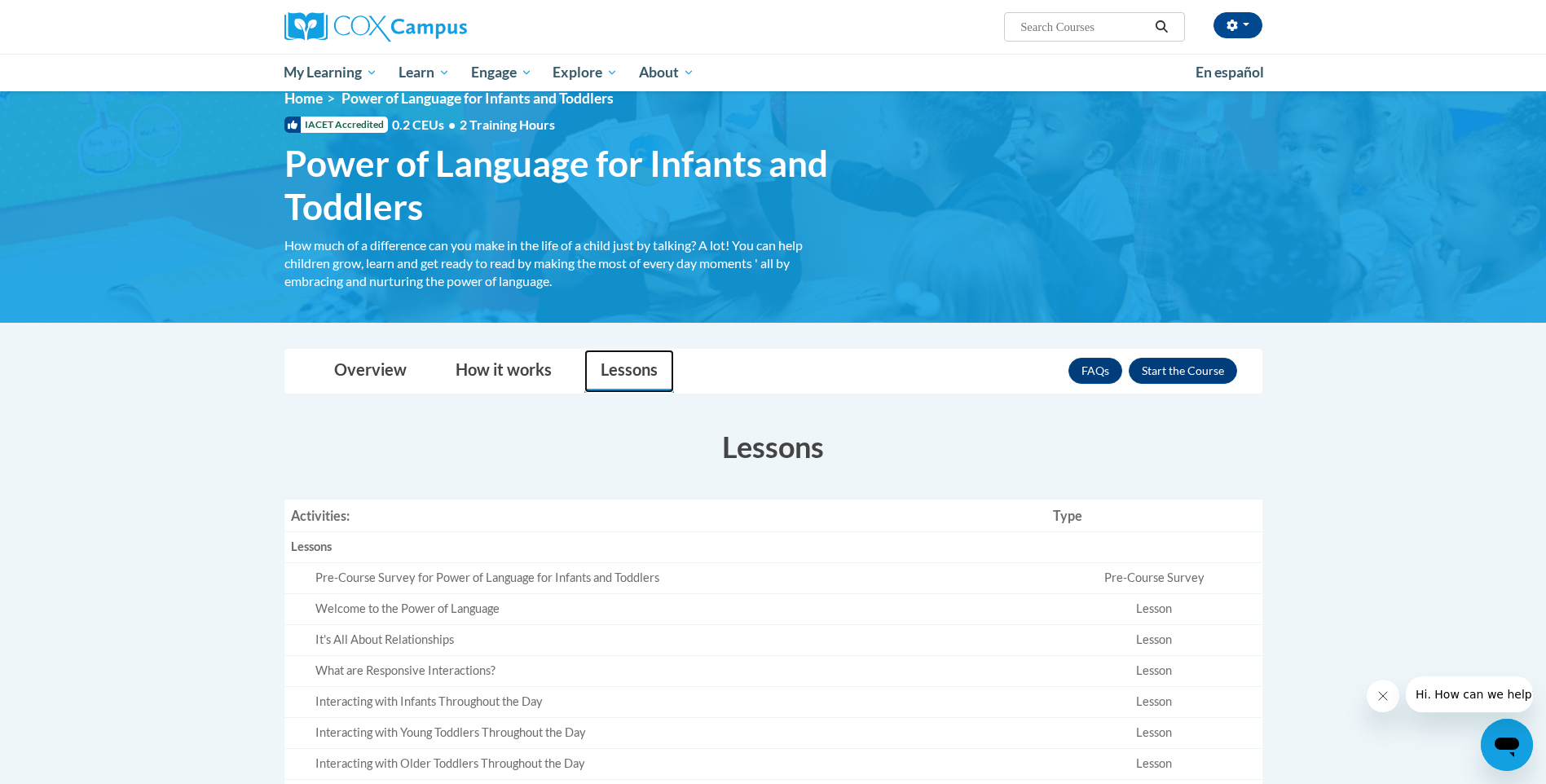
scroll to position [0, 0]
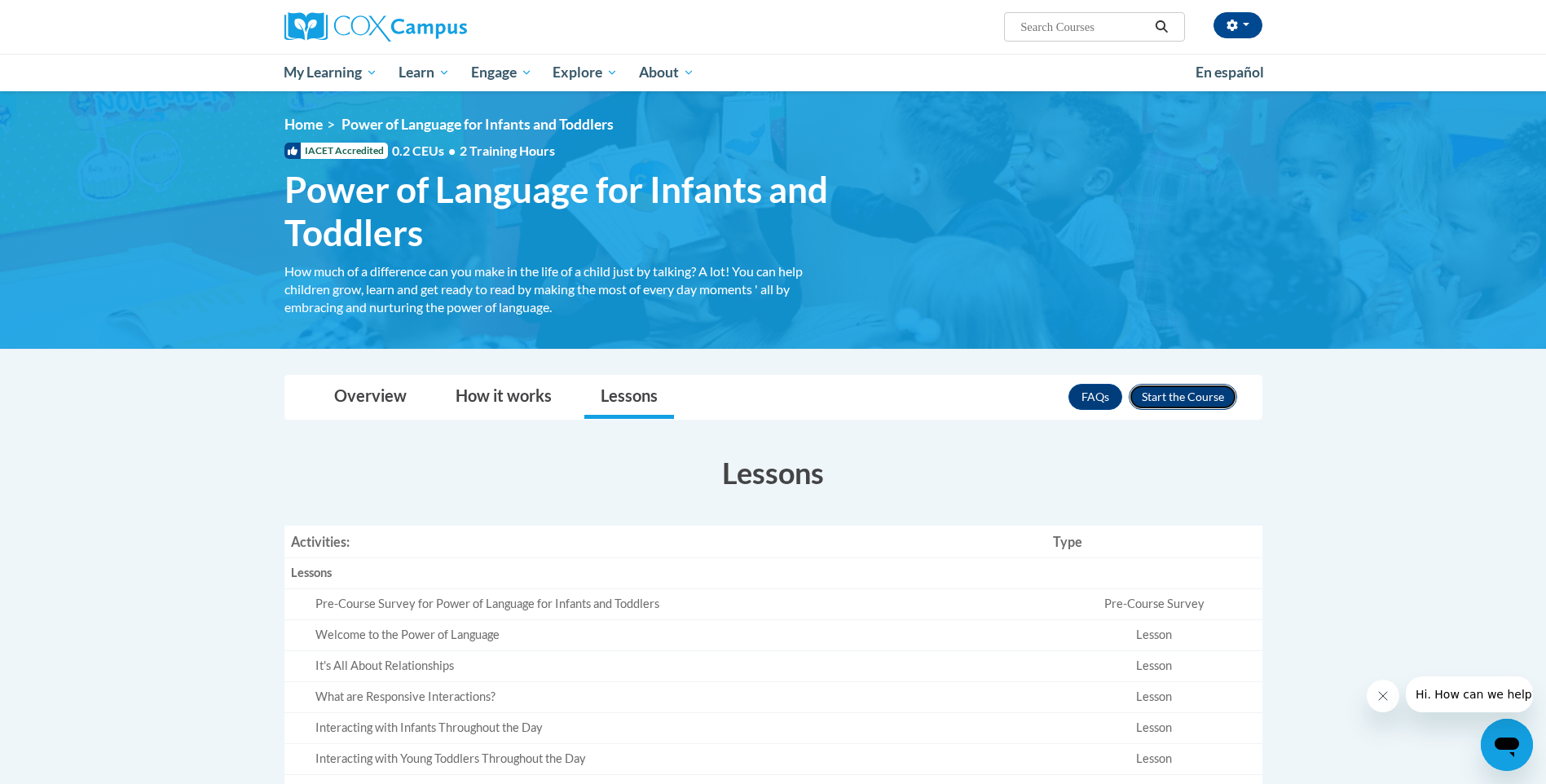
click at [1194, 403] on button "Enroll" at bounding box center [1183, 396] width 109 height 26
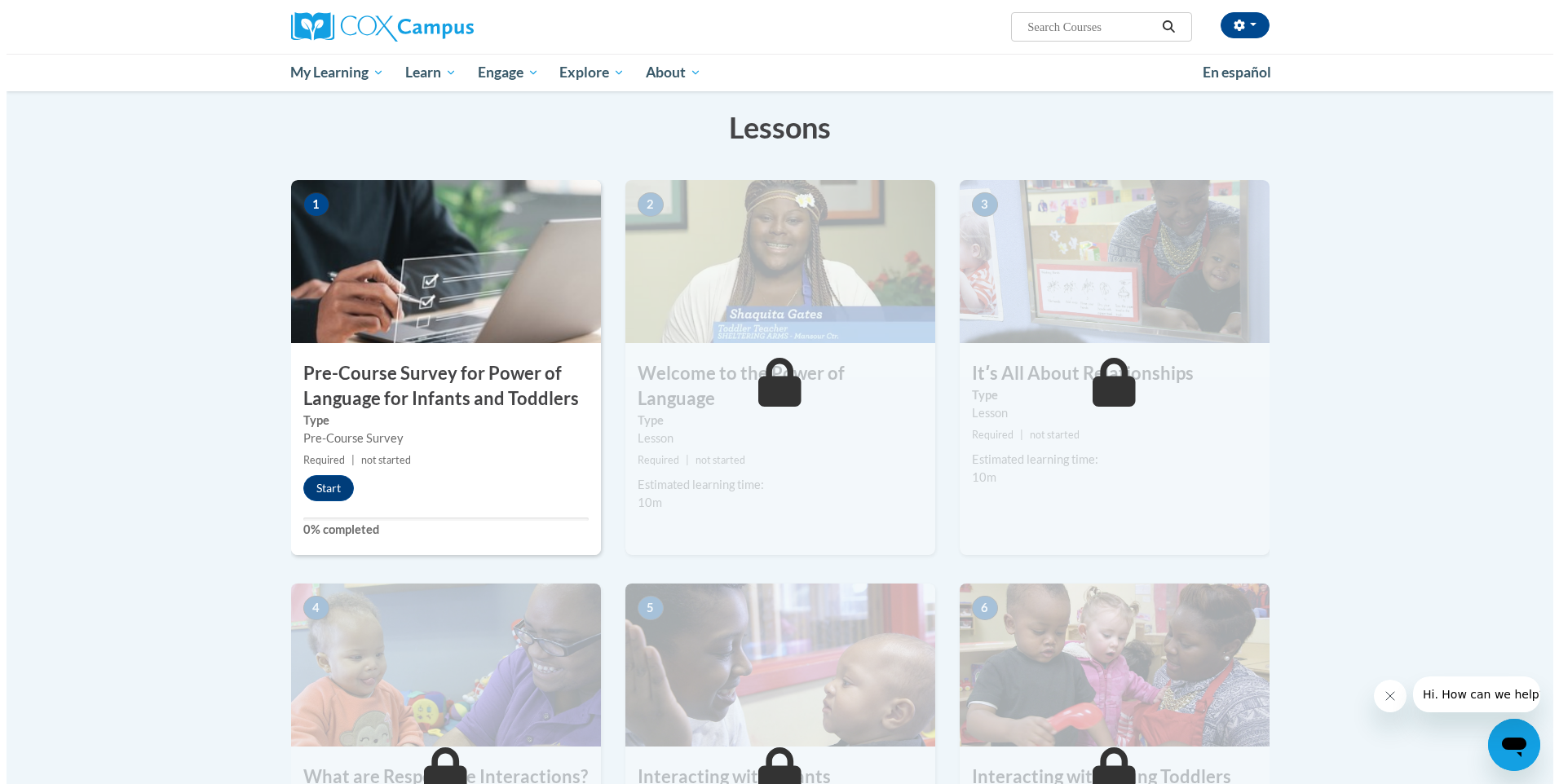
scroll to position [244, 0]
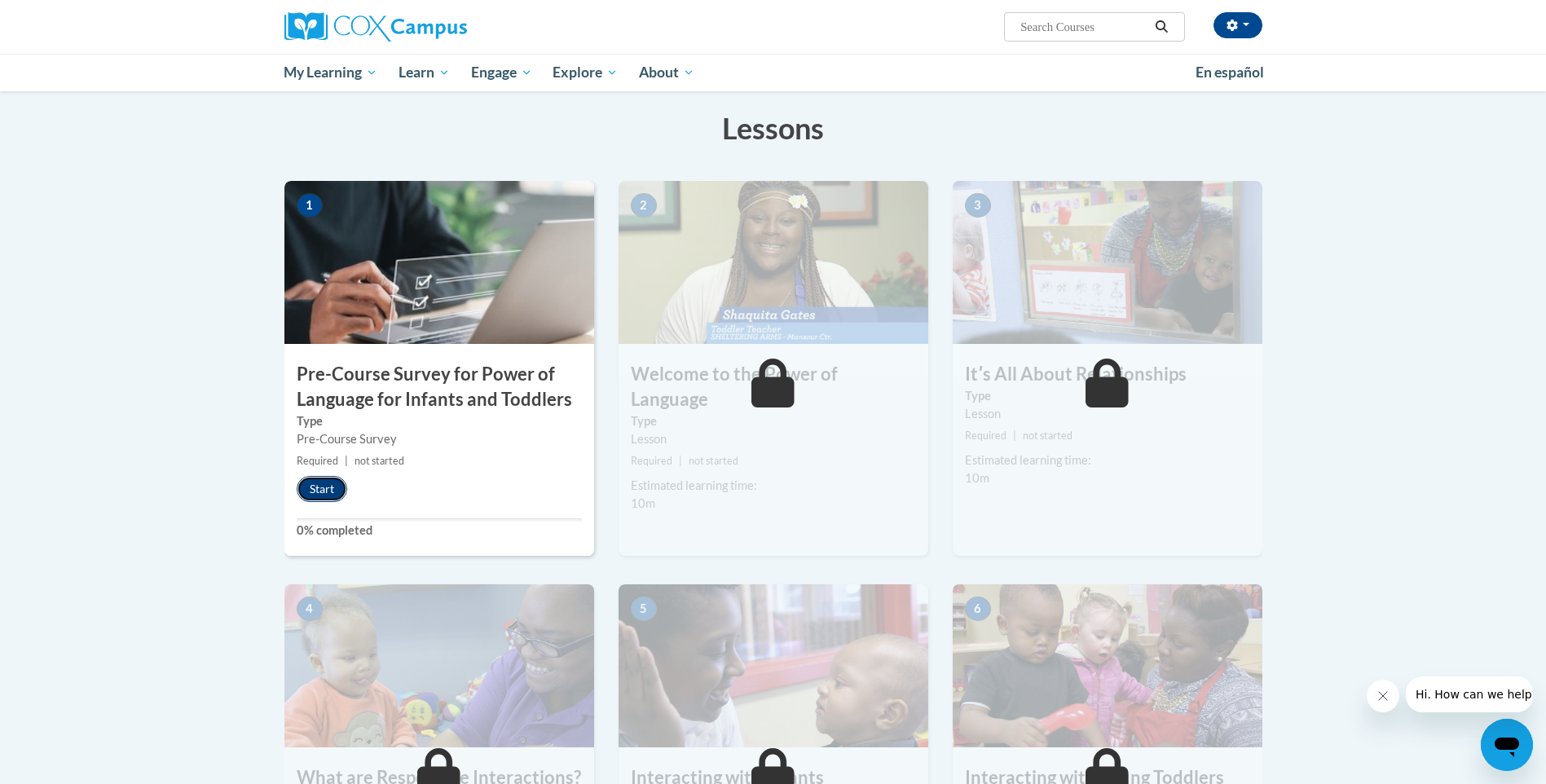
click at [325, 493] on button "Start" at bounding box center [322, 489] width 51 height 26
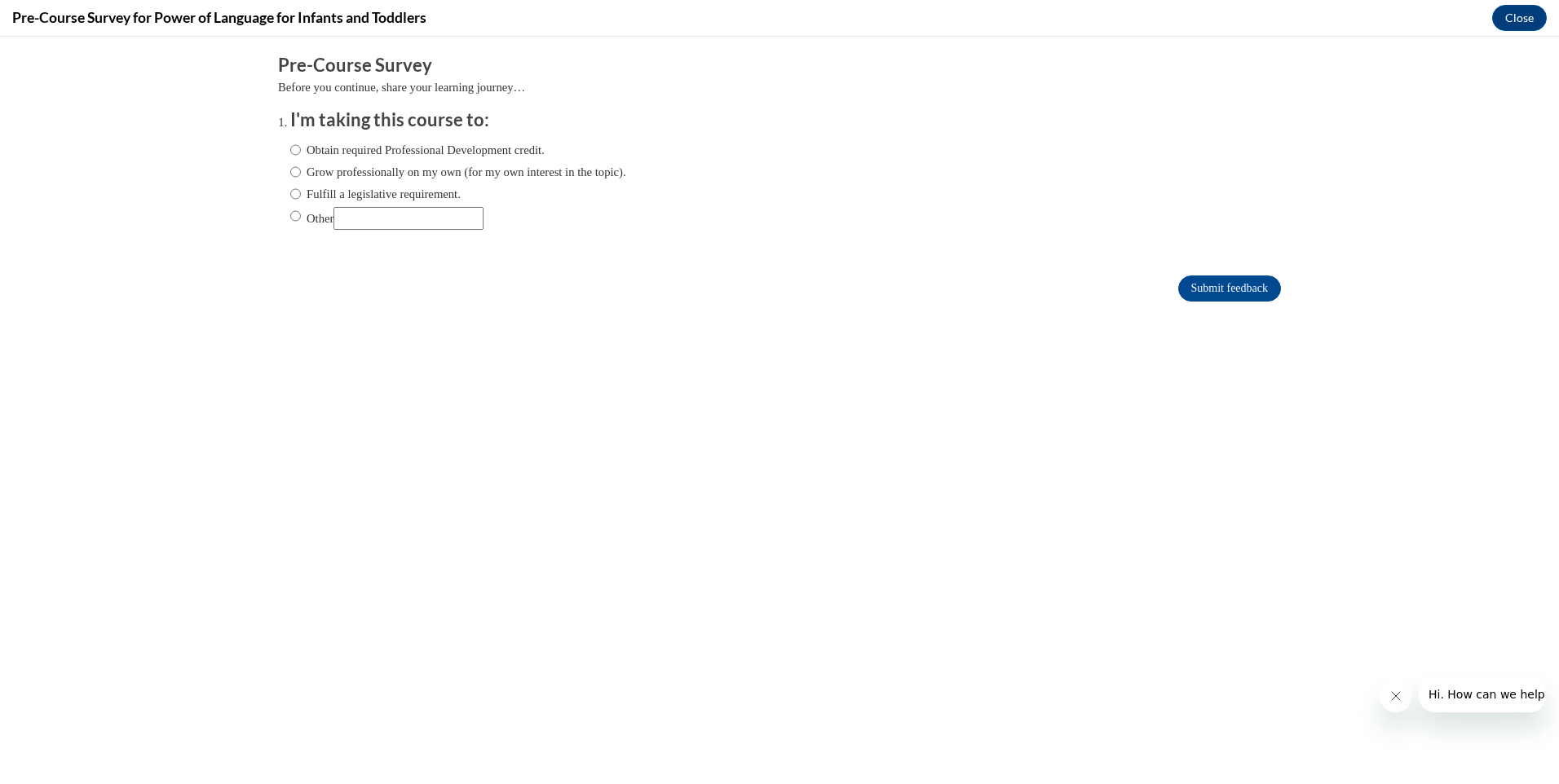
scroll to position [0, 0]
click at [290, 173] on input "Grow professionally on my own (for my own interest in the topic)." at bounding box center [295, 171] width 10 height 18
radio input "true"
click at [1202, 285] on input "Submit feedback" at bounding box center [1229, 288] width 103 height 26
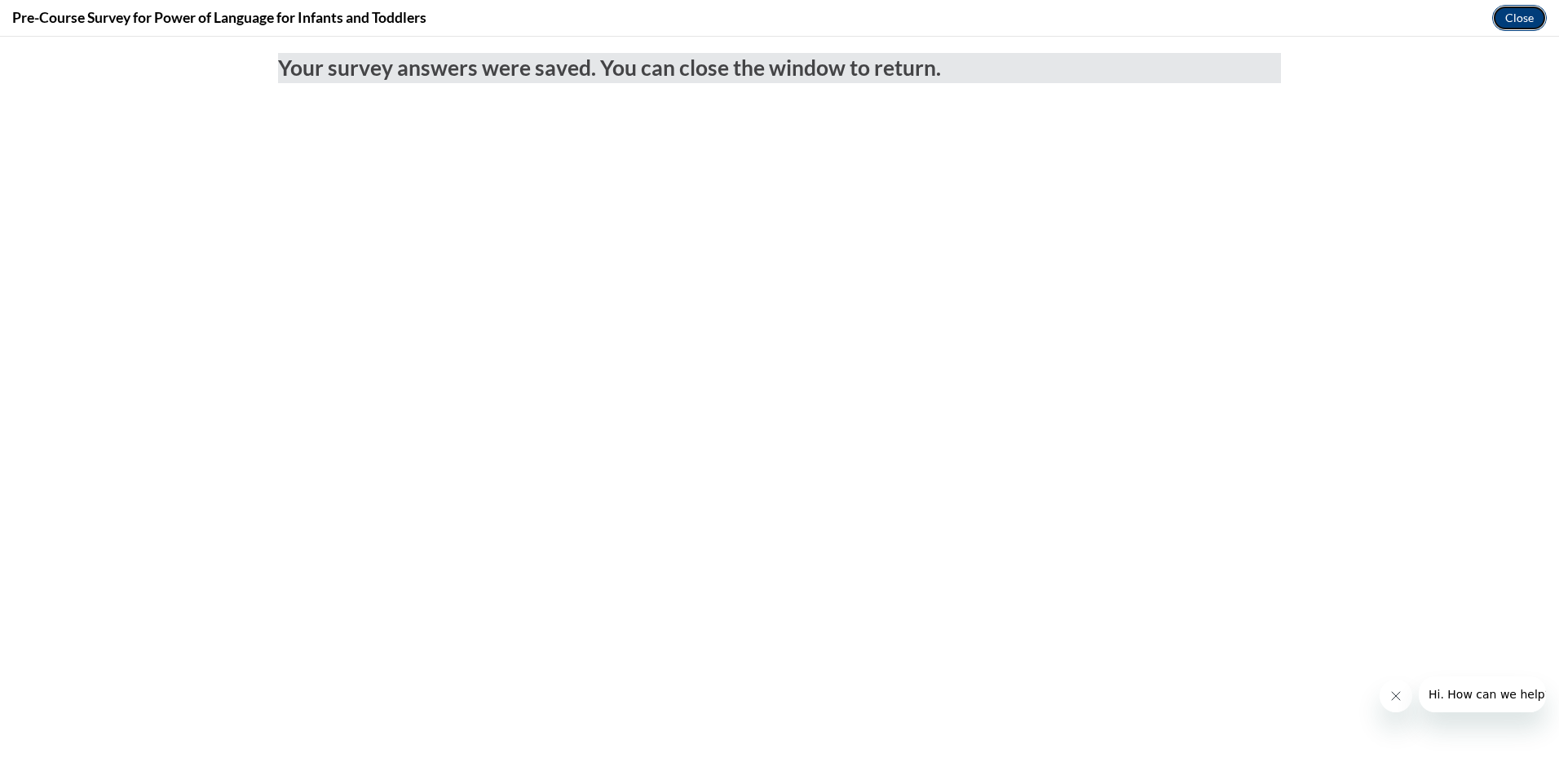
click at [1522, 20] on button "Close" at bounding box center [1519, 18] width 54 height 26
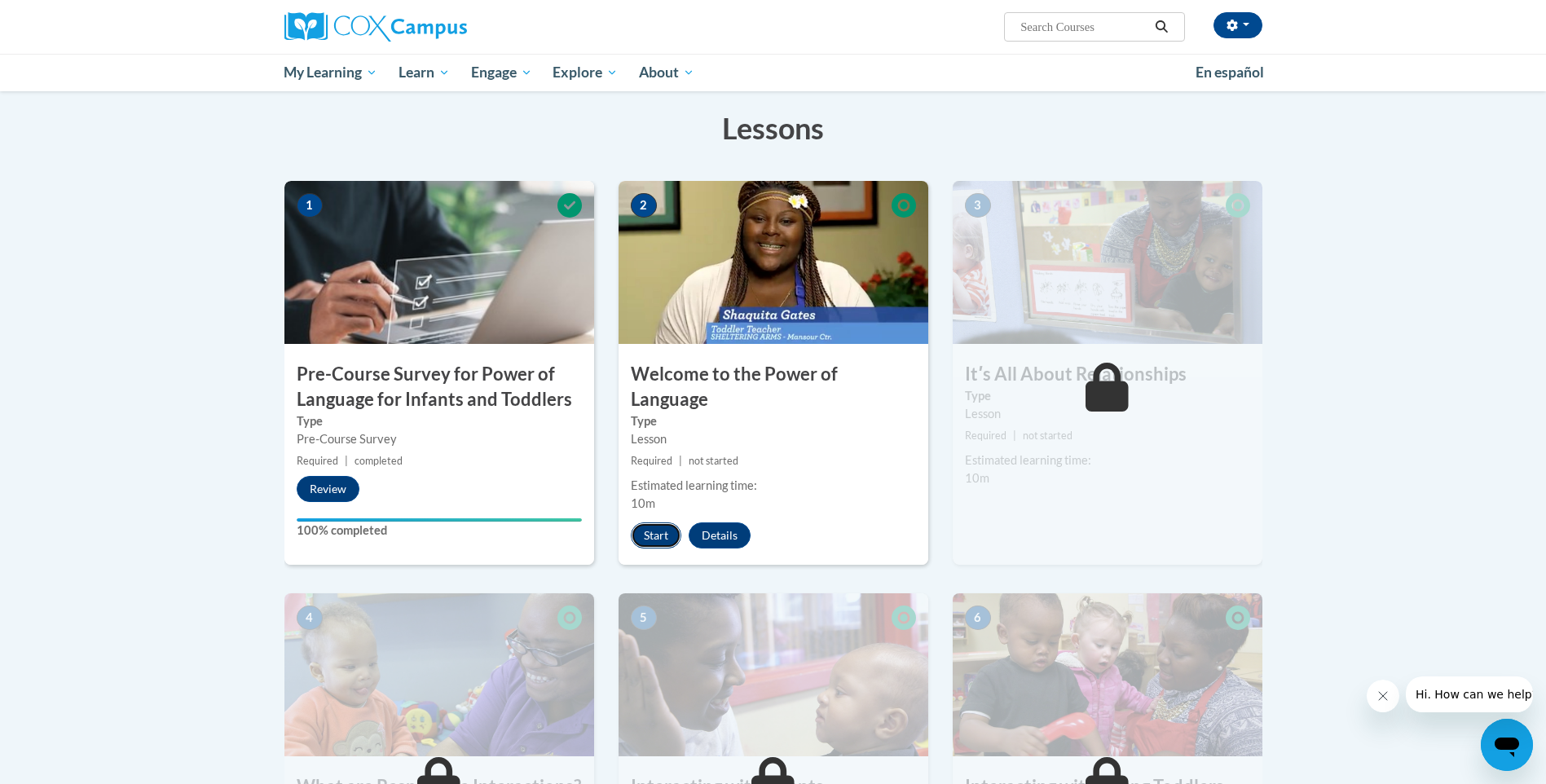
click at [651, 523] on button "Start" at bounding box center [656, 535] width 51 height 26
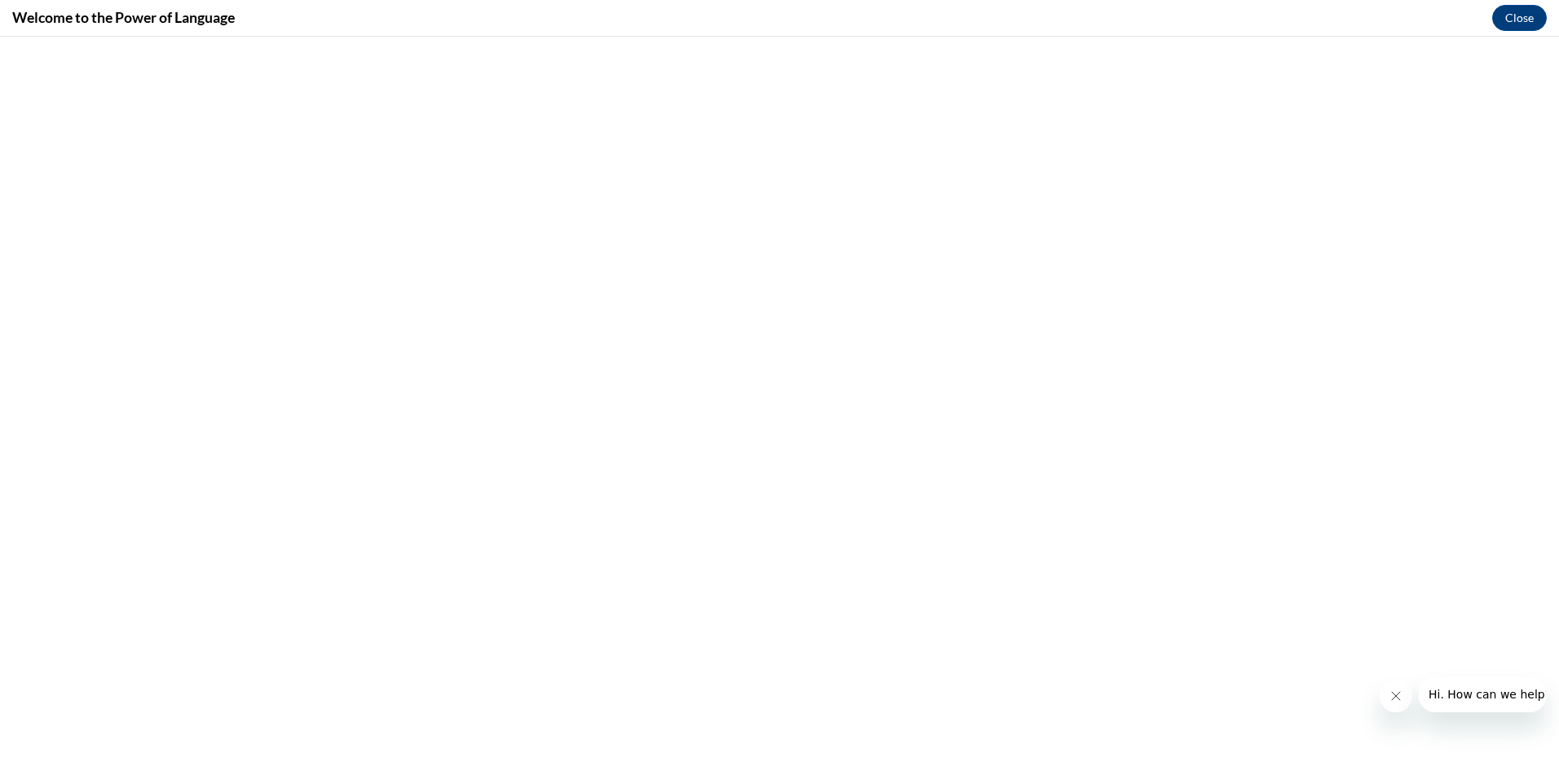
click at [1395, 697] on icon "Close message from company" at bounding box center [1395, 696] width 8 height 8
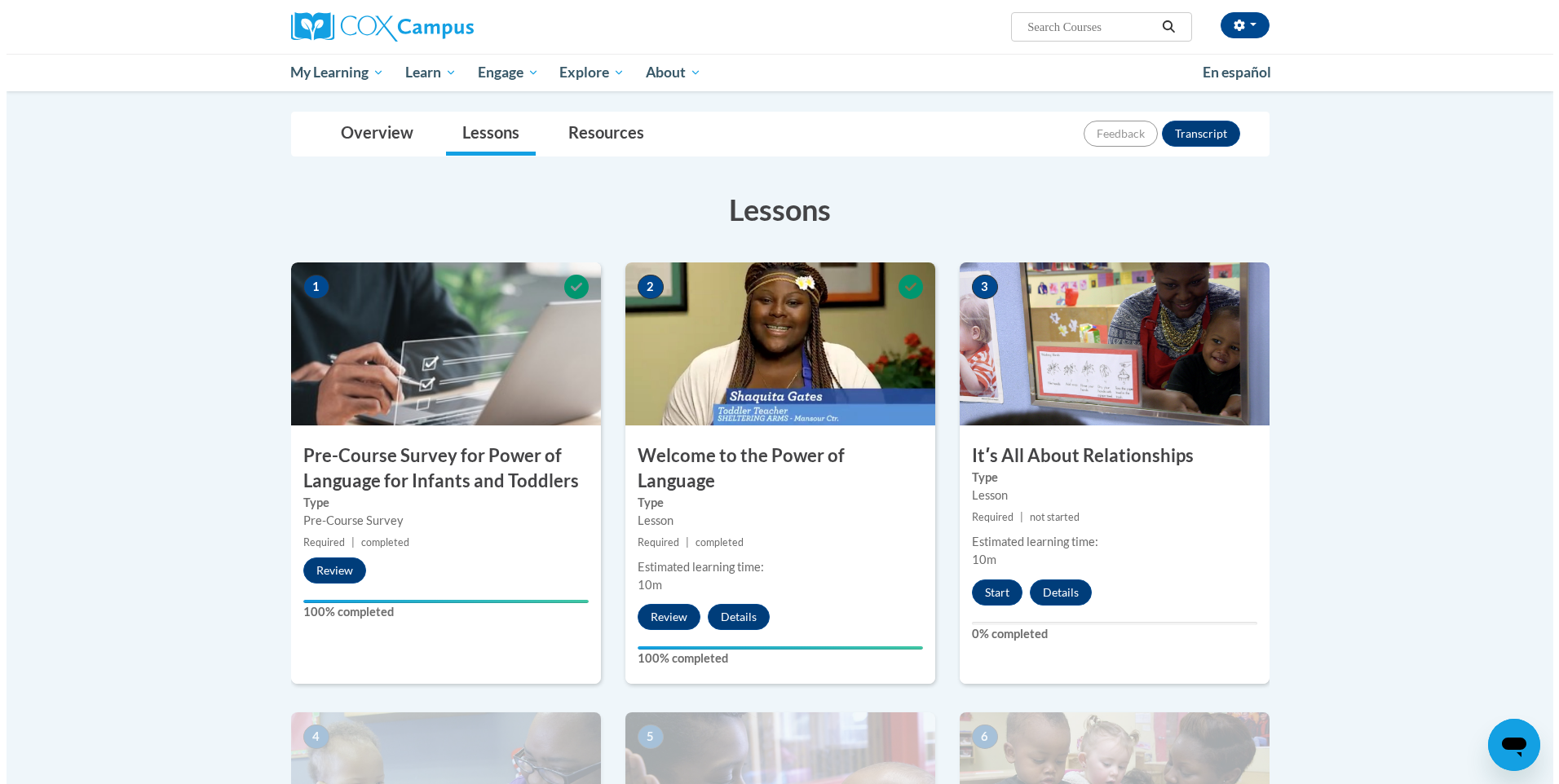
scroll to position [326, 0]
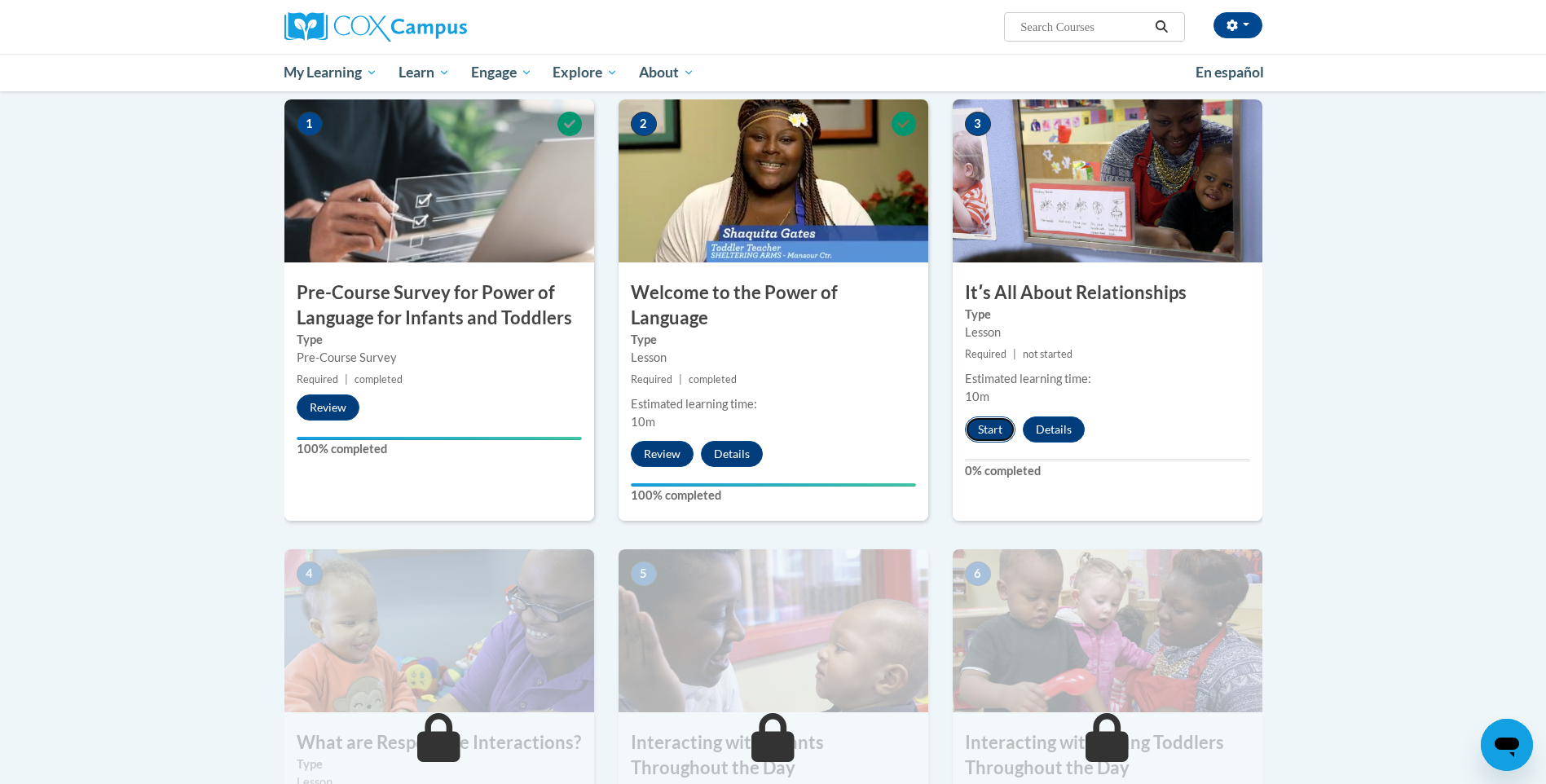
click at [989, 428] on button "Start" at bounding box center [990, 429] width 51 height 26
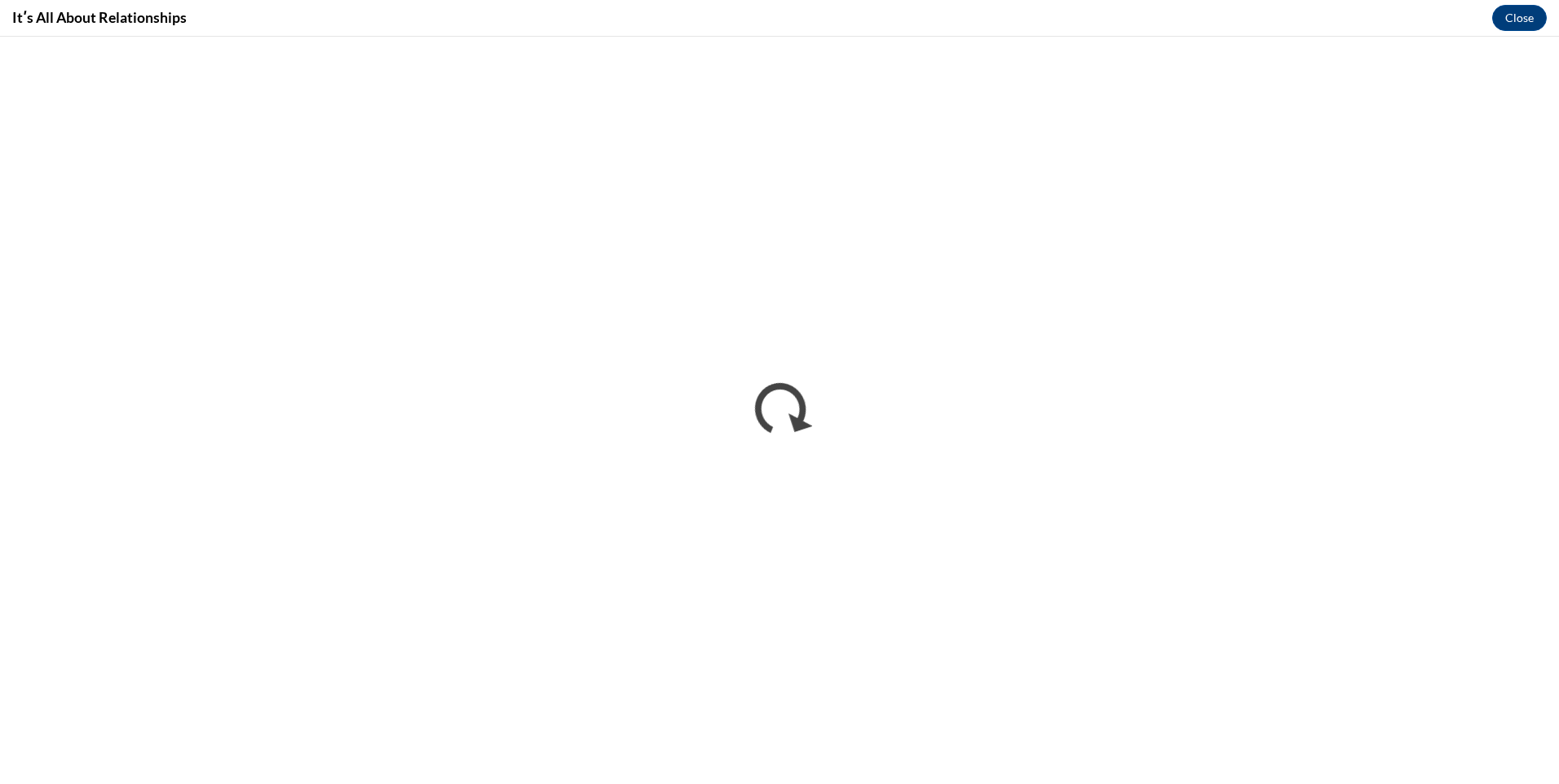
scroll to position [0, 0]
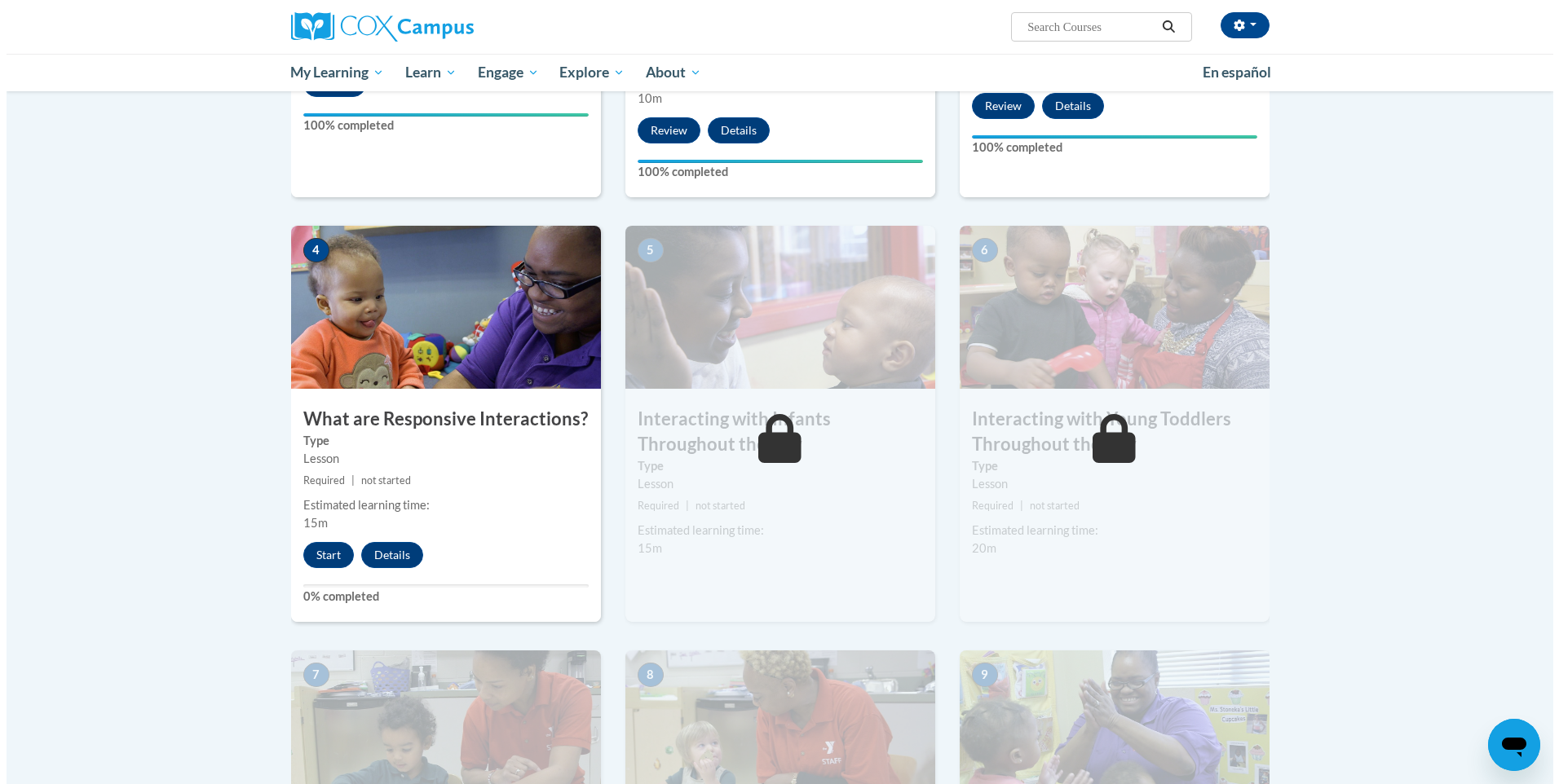
scroll to position [652, 0]
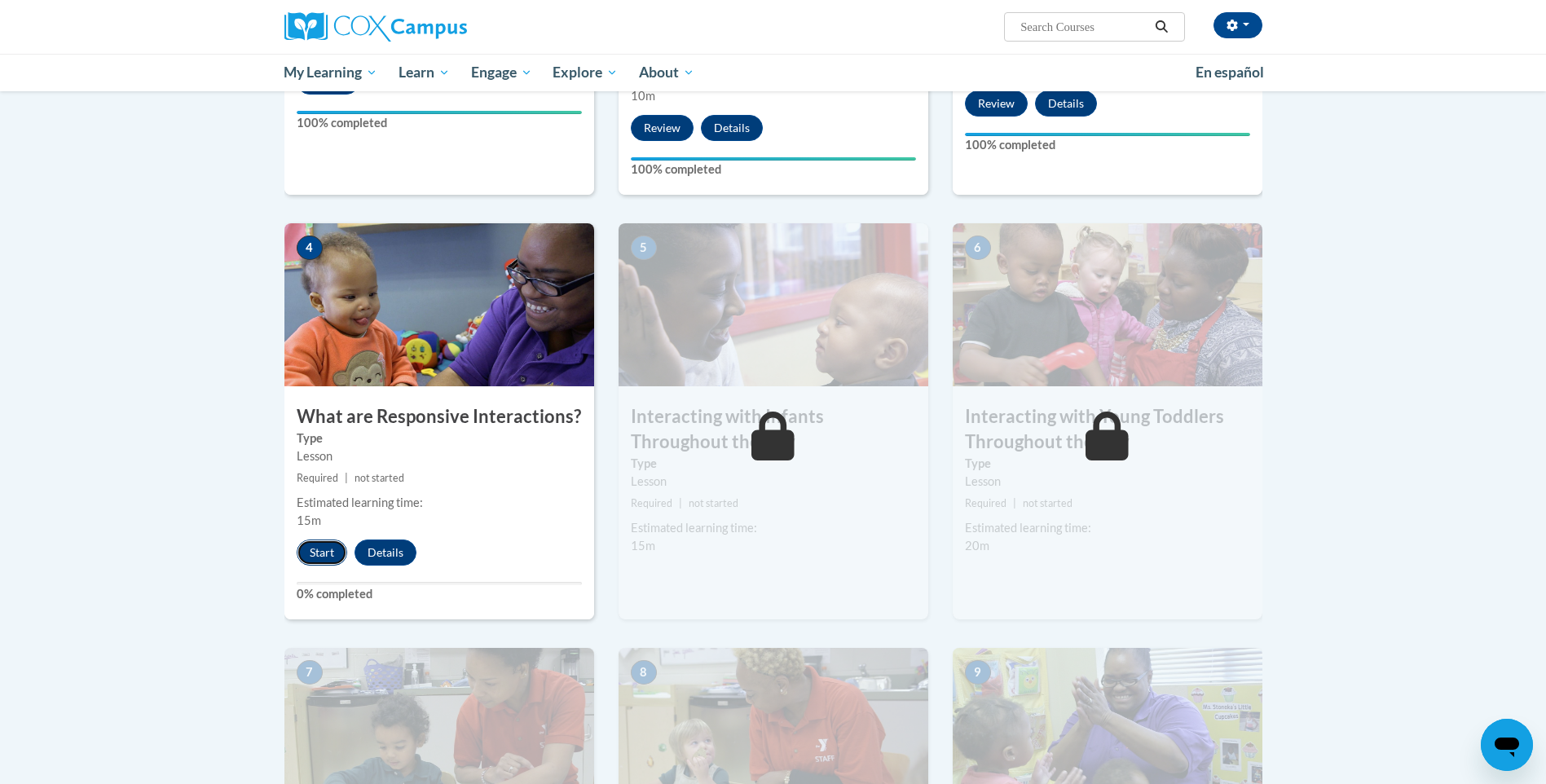
click at [312, 540] on button "Start" at bounding box center [322, 552] width 51 height 26
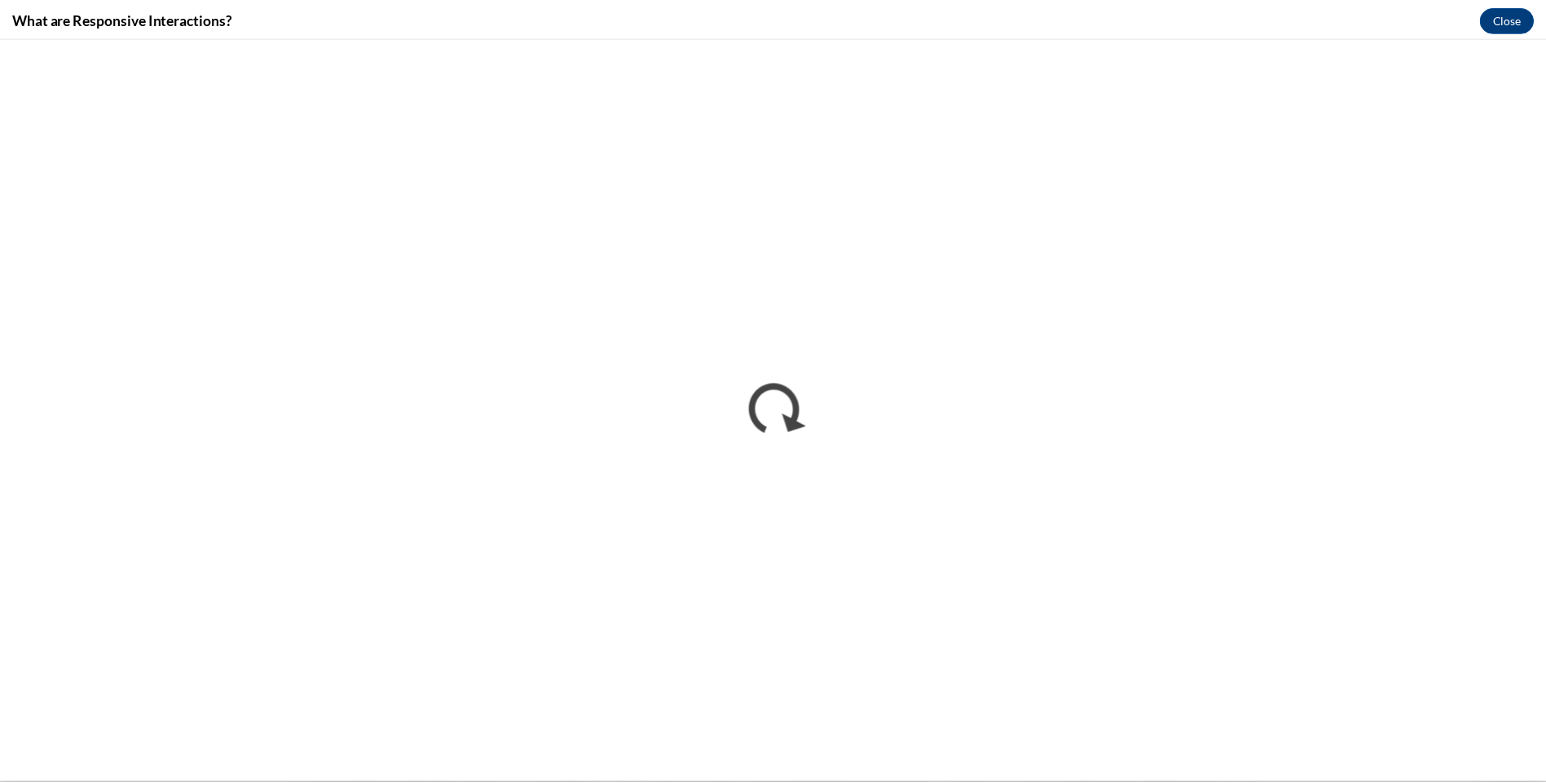
scroll to position [0, 0]
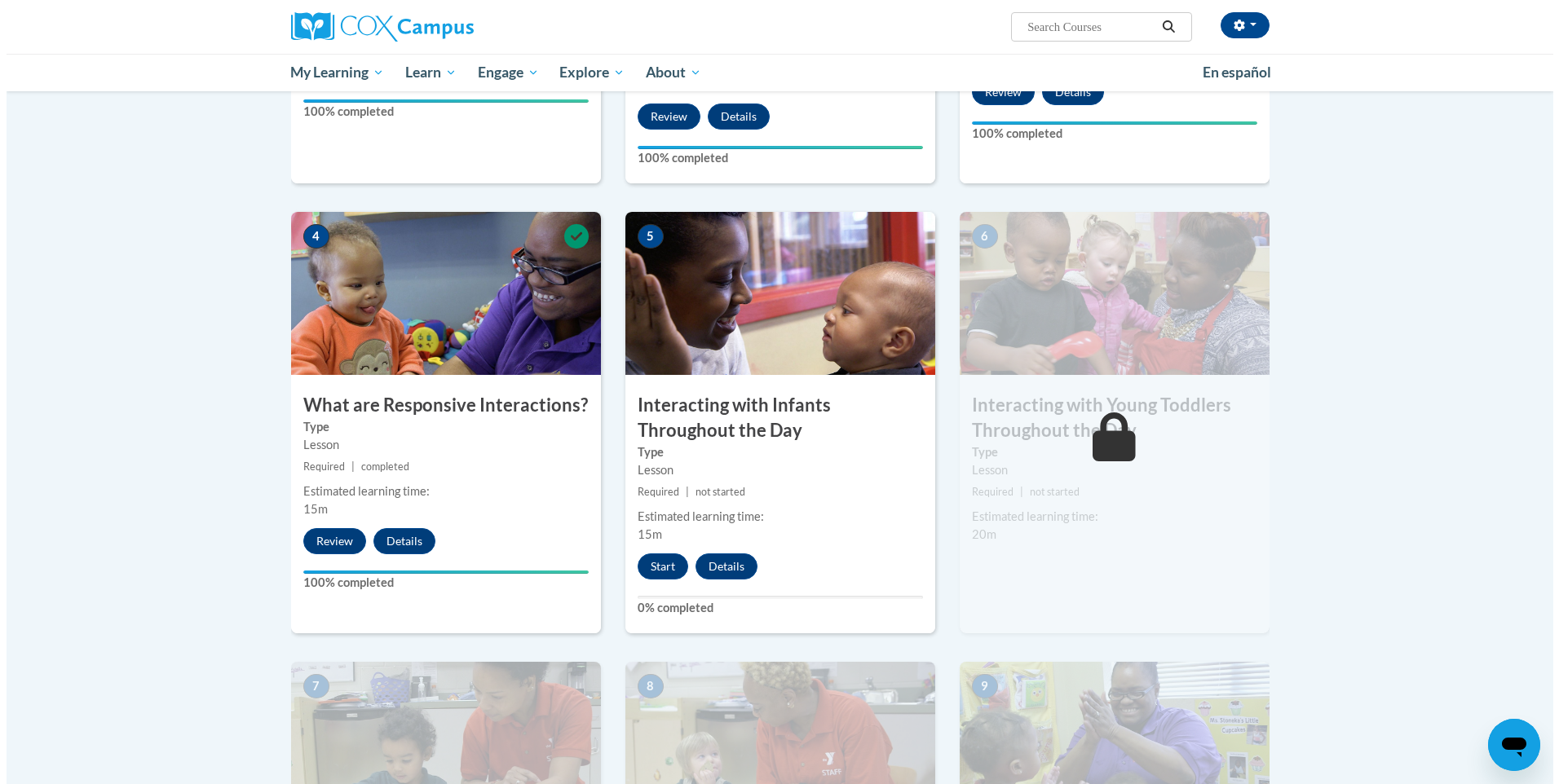
scroll to position [652, 0]
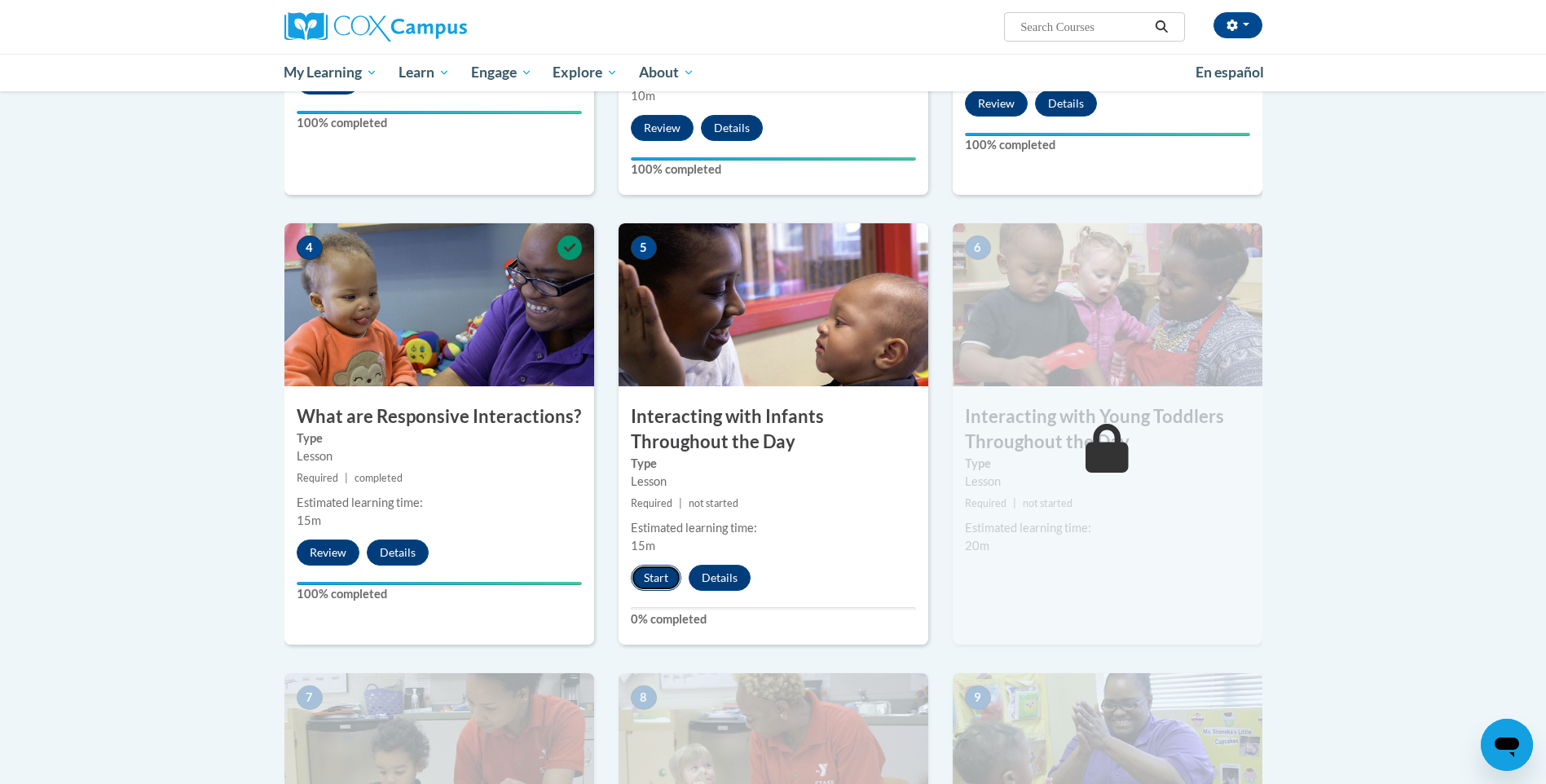
click at [652, 565] on button "Start" at bounding box center [656, 578] width 51 height 26
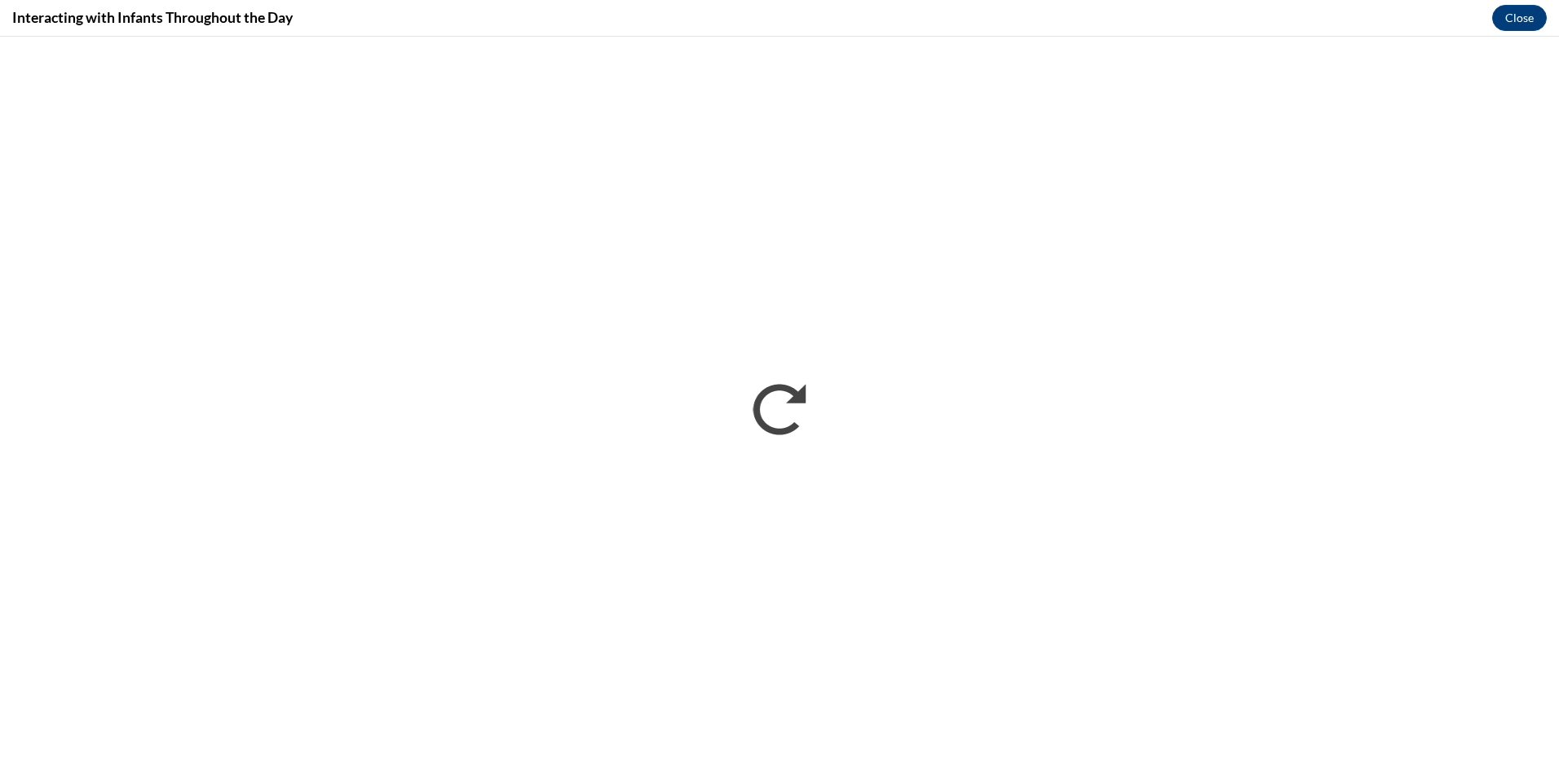
scroll to position [0, 0]
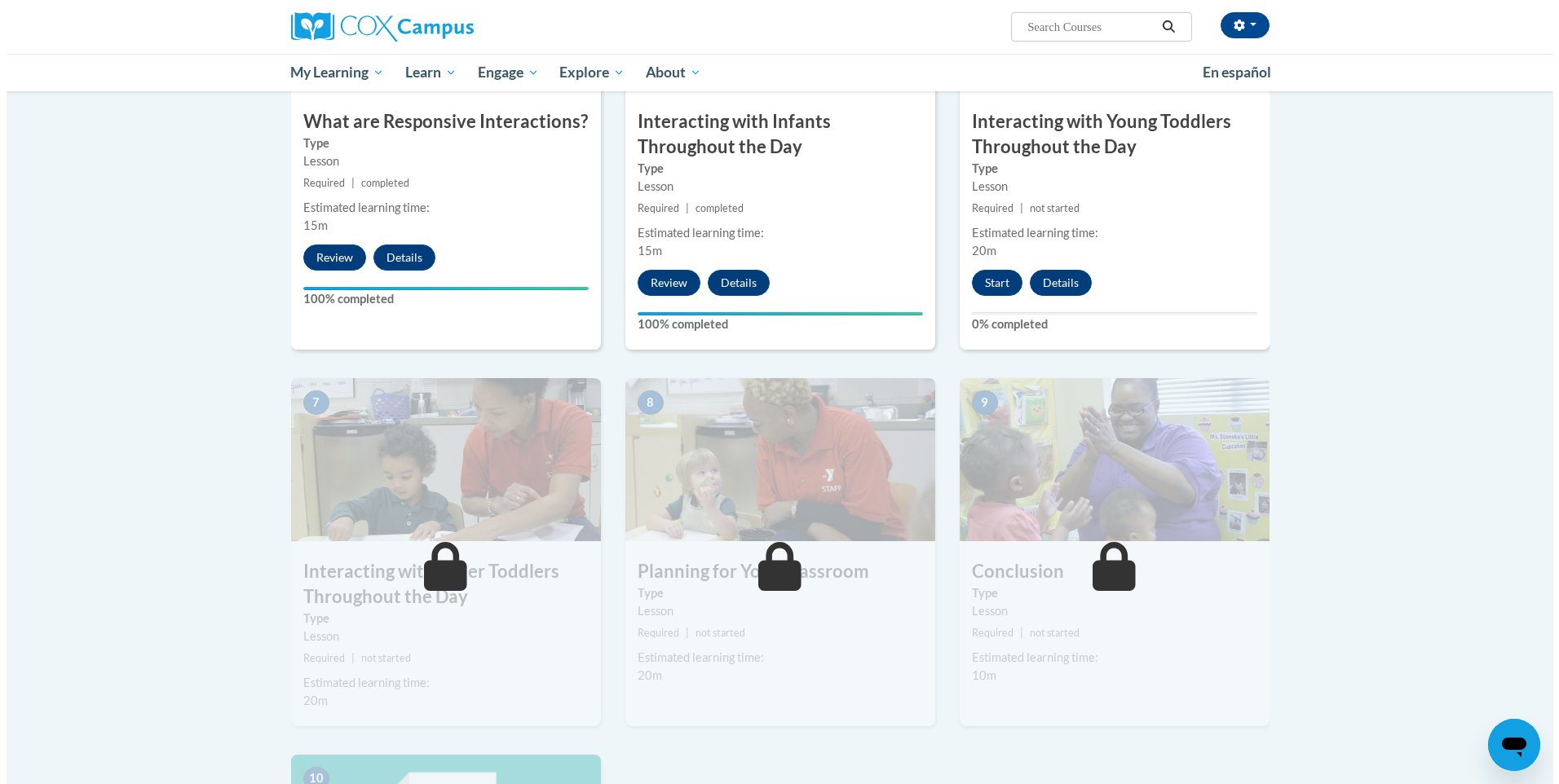
scroll to position [978, 0]
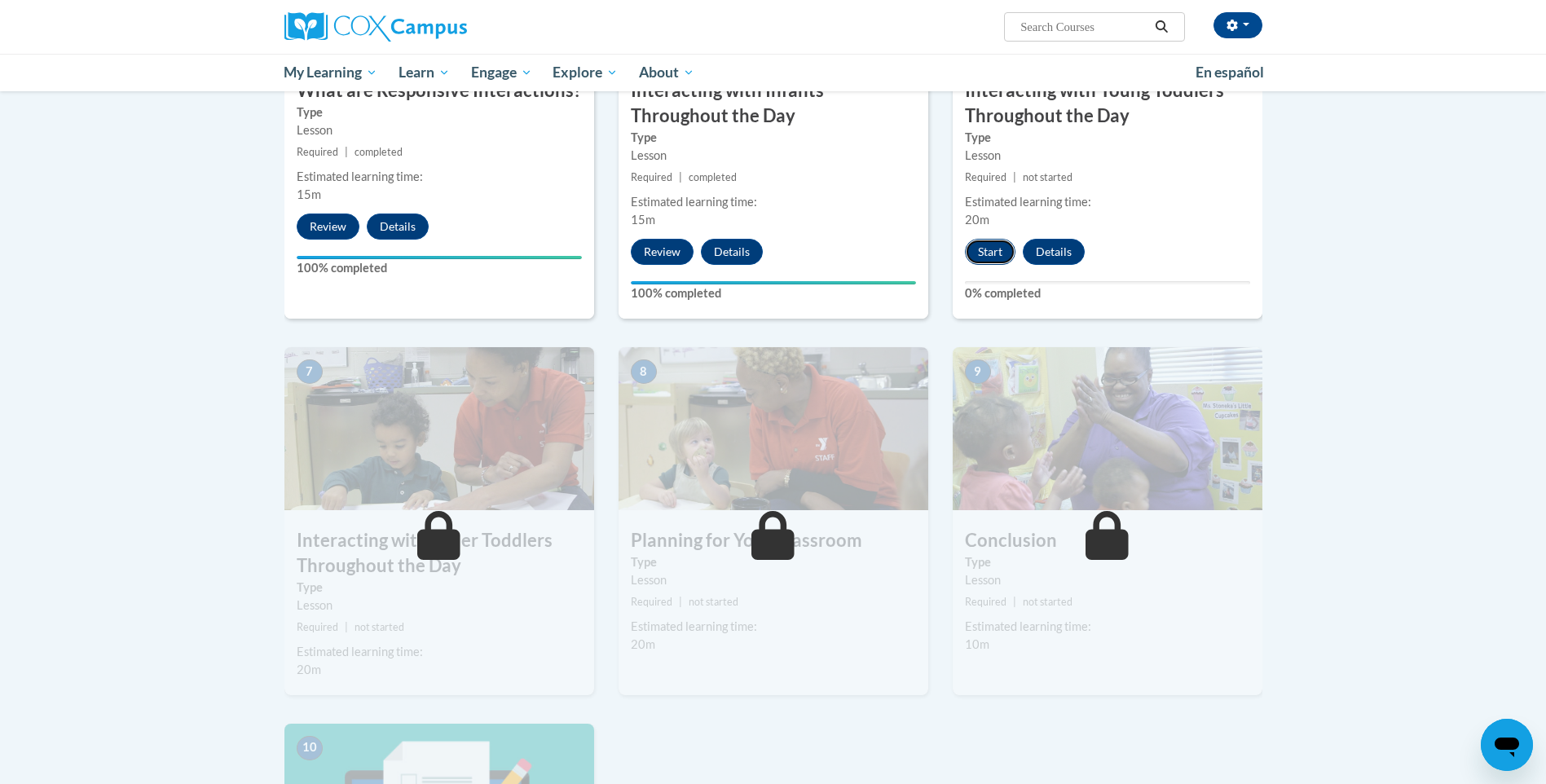
click at [989, 238] on button "Start" at bounding box center [990, 251] width 51 height 26
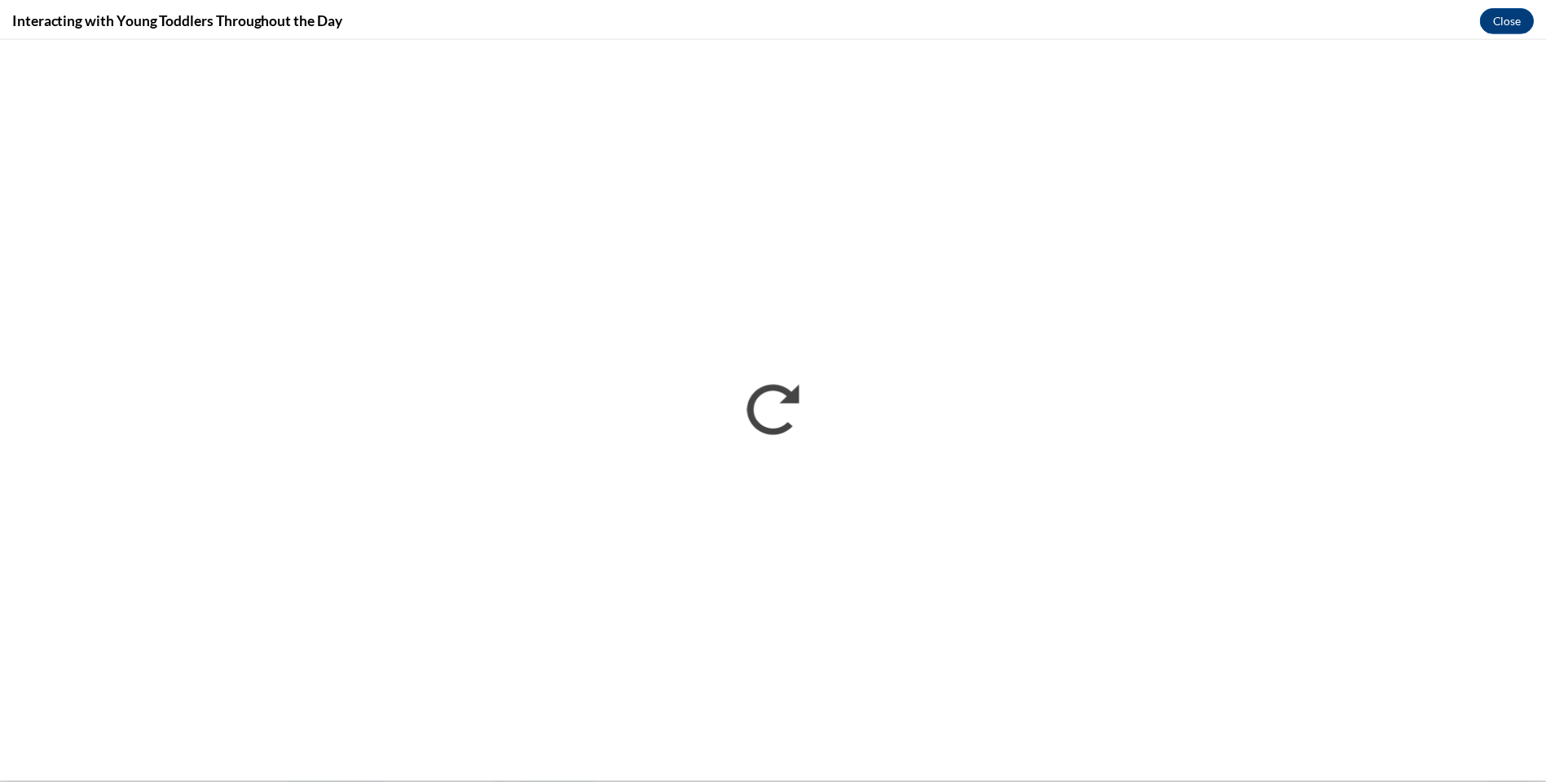
scroll to position [0, 0]
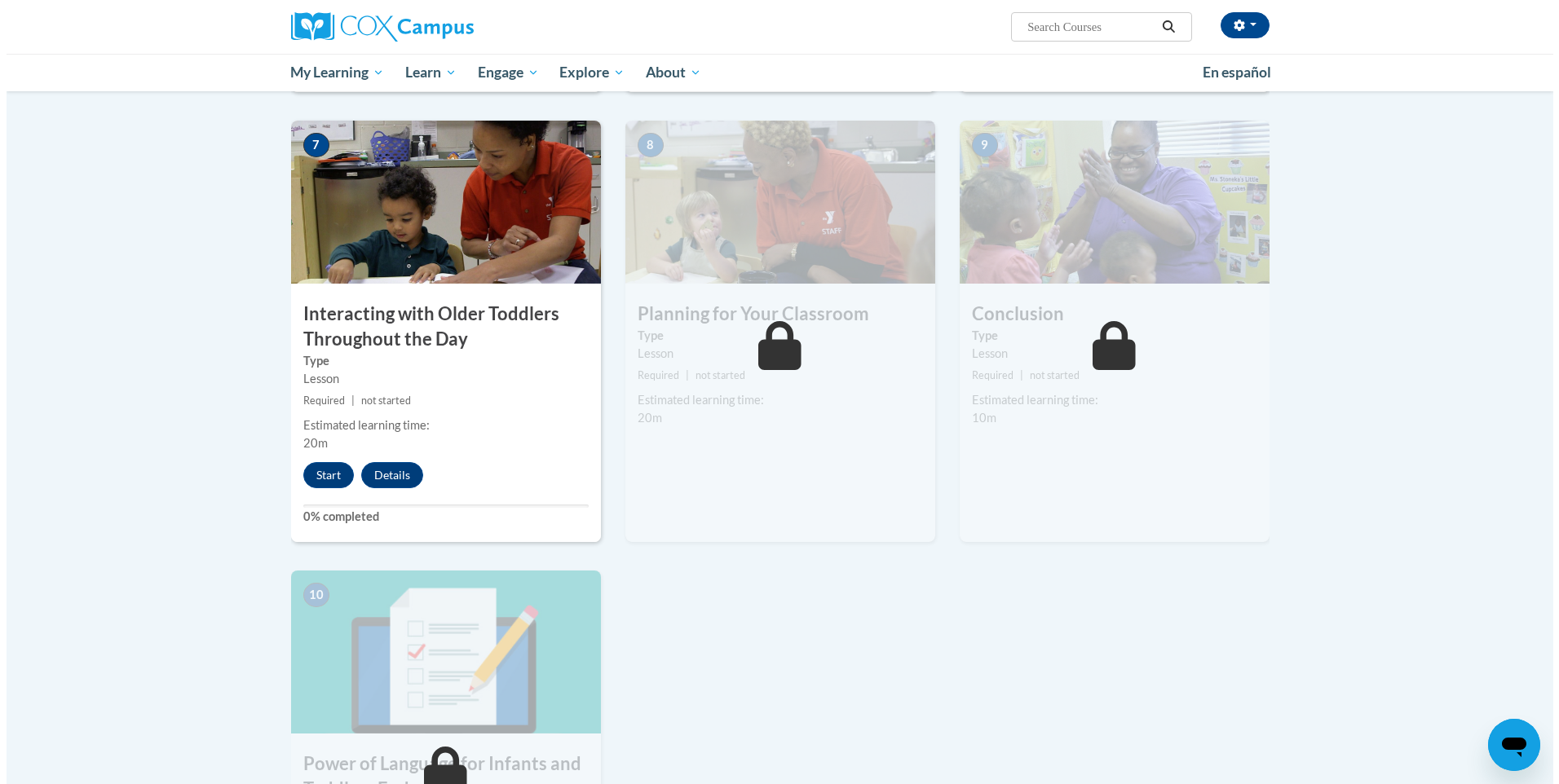
scroll to position [1304, 0]
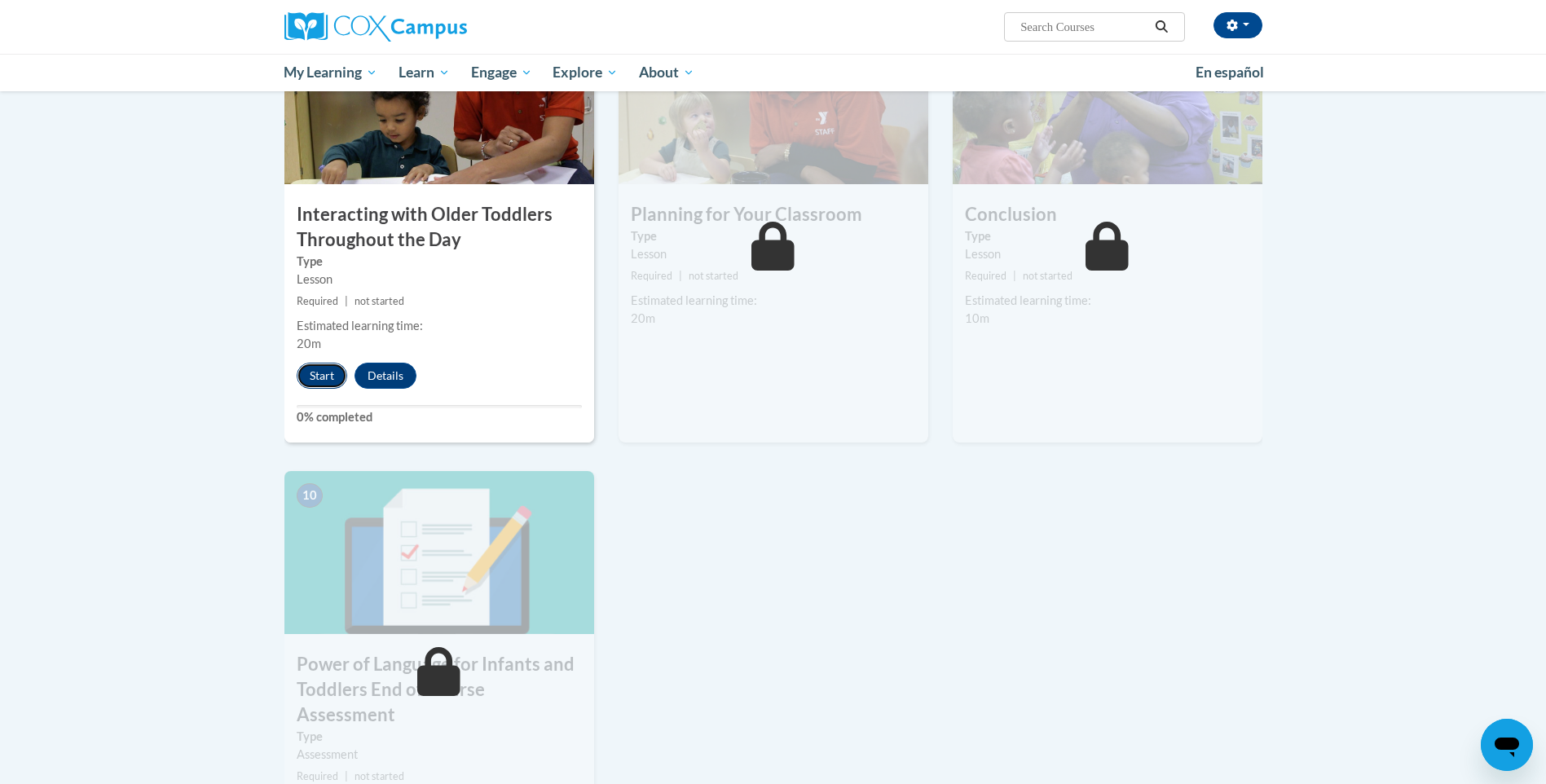
click at [320, 362] on button "Start" at bounding box center [322, 375] width 51 height 26
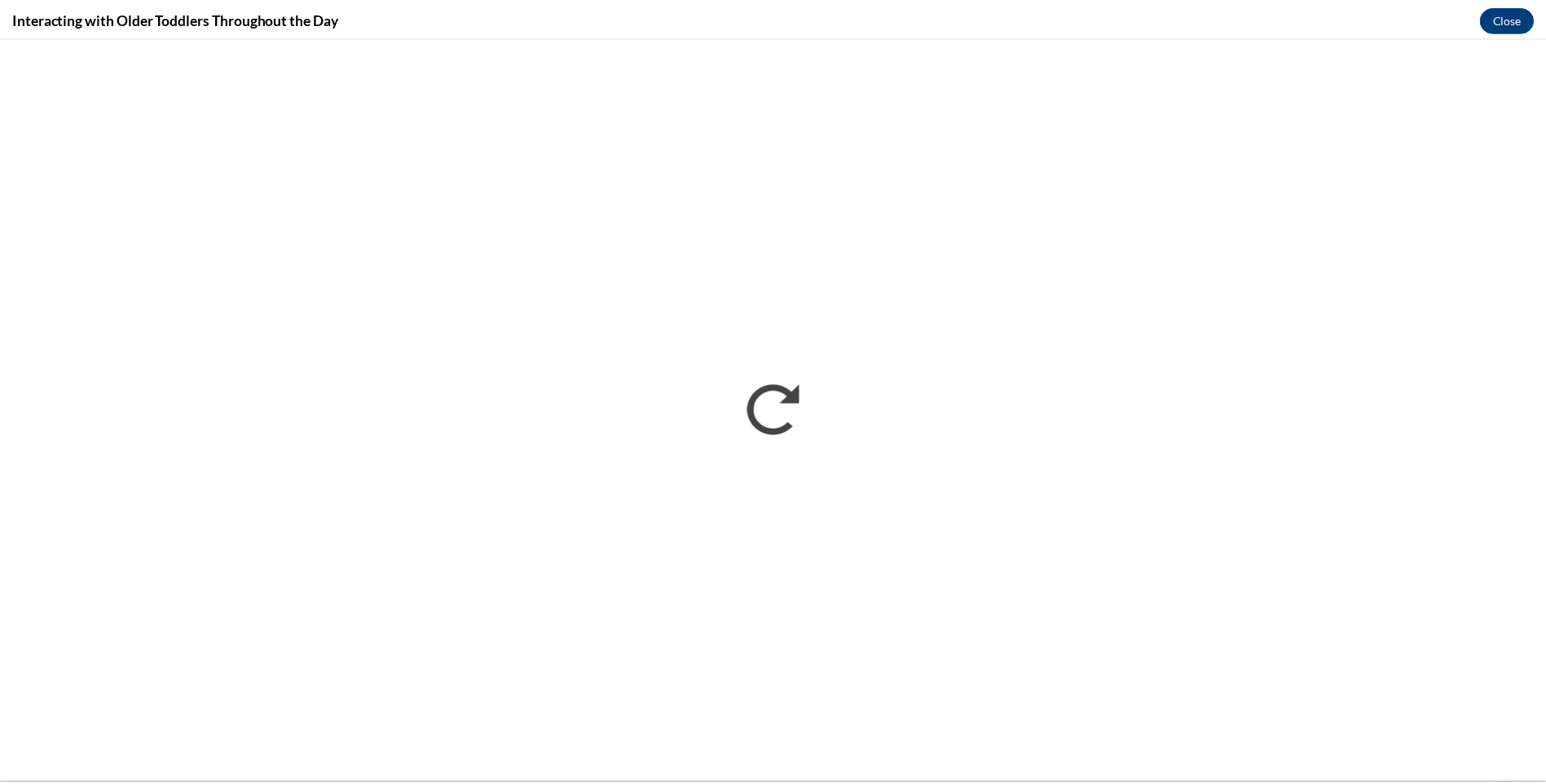
scroll to position [0, 0]
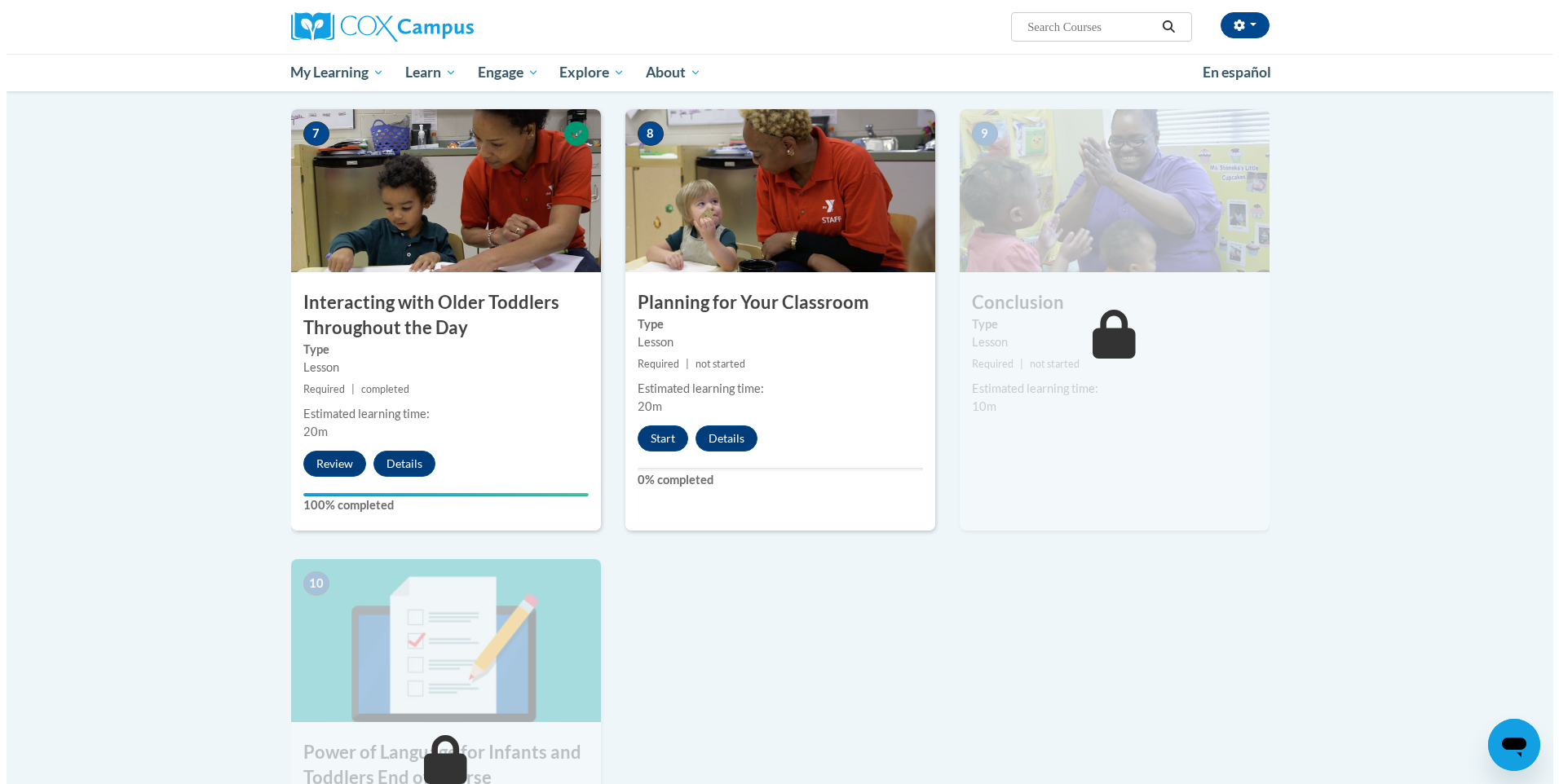
scroll to position [1223, 0]
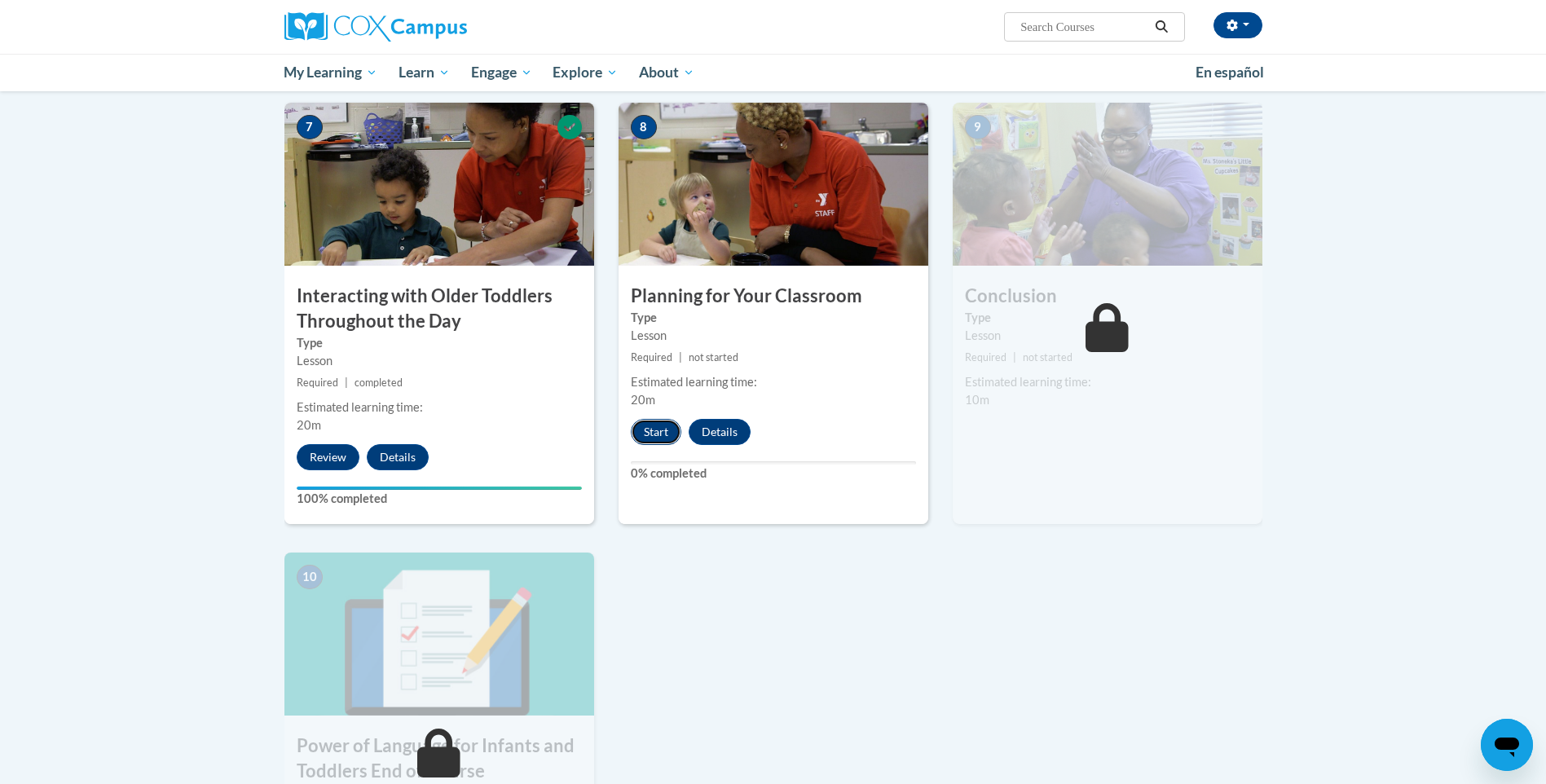
click at [649, 419] on button "Start" at bounding box center [656, 432] width 51 height 26
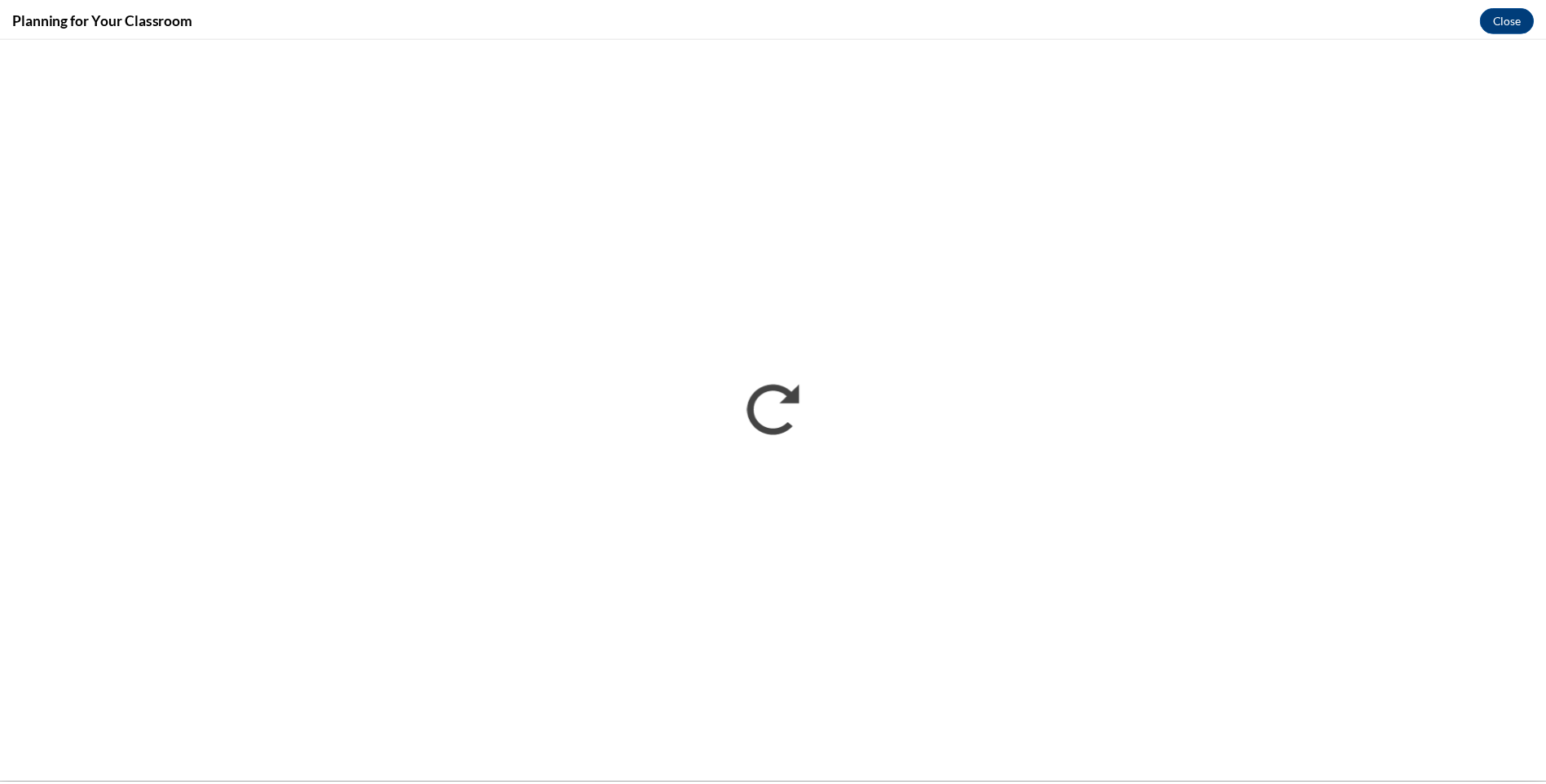
scroll to position [0, 0]
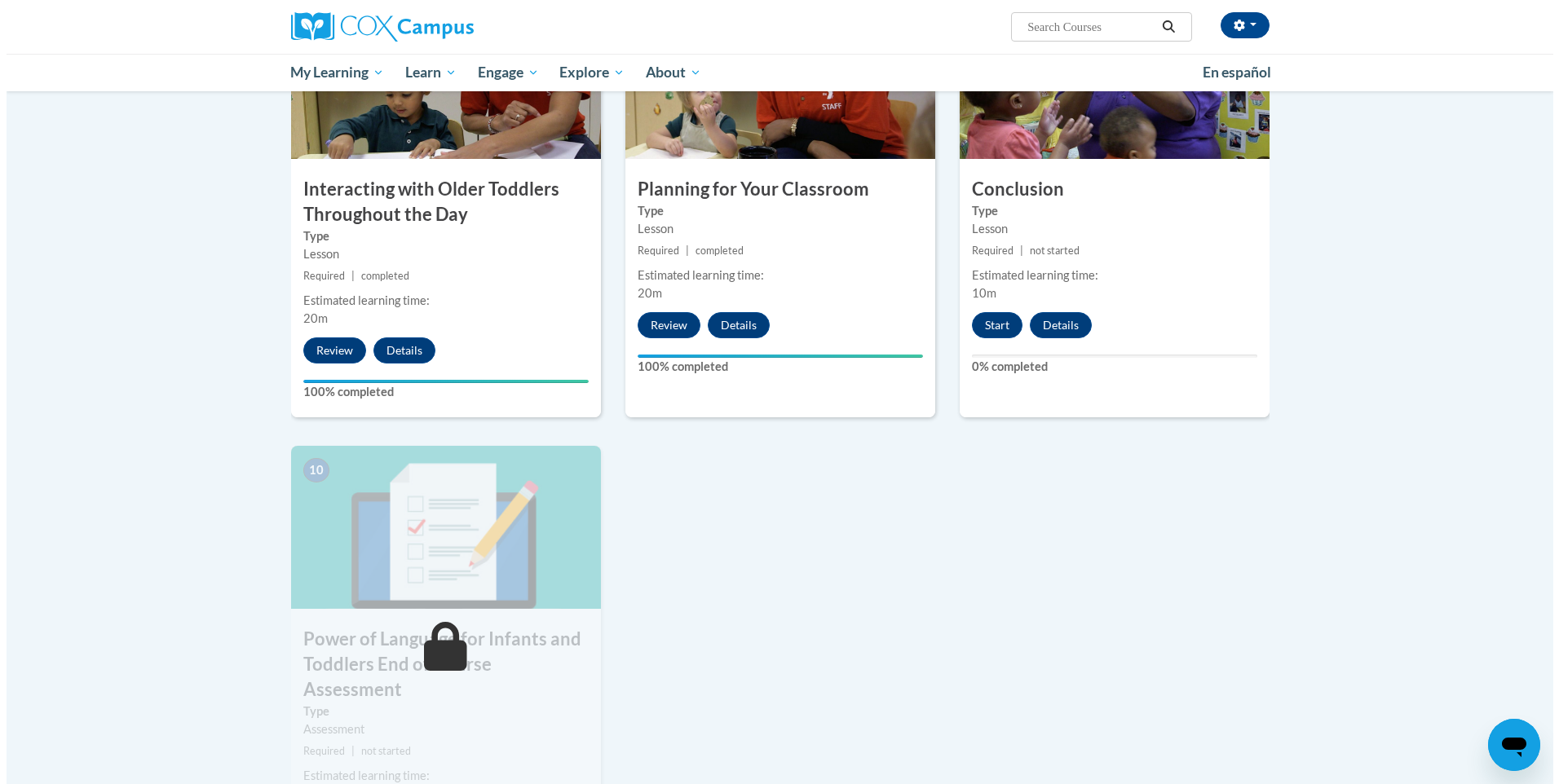
scroll to position [1386, 0]
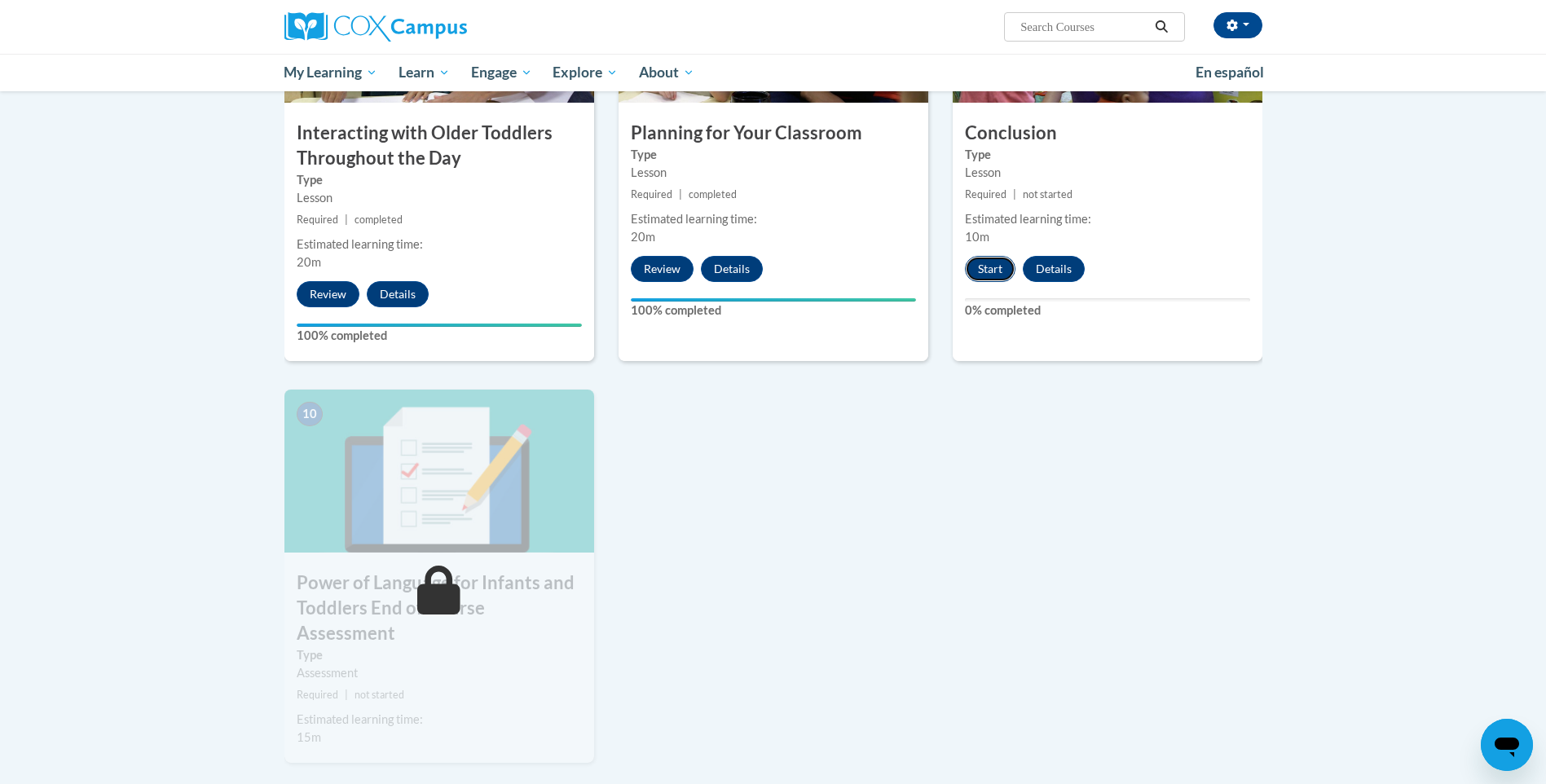
click at [993, 256] on button "Start" at bounding box center [990, 269] width 51 height 26
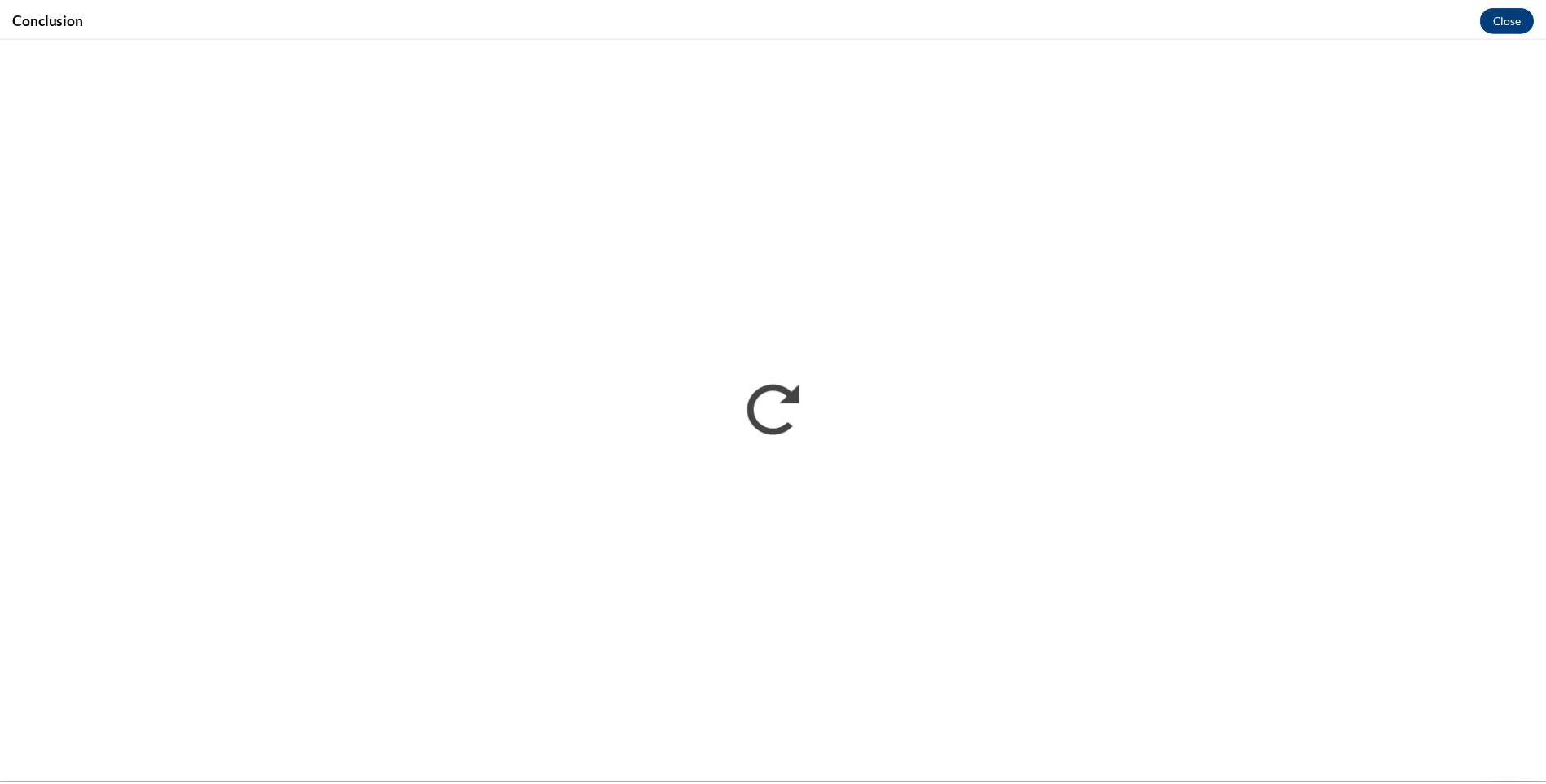
scroll to position [0, 0]
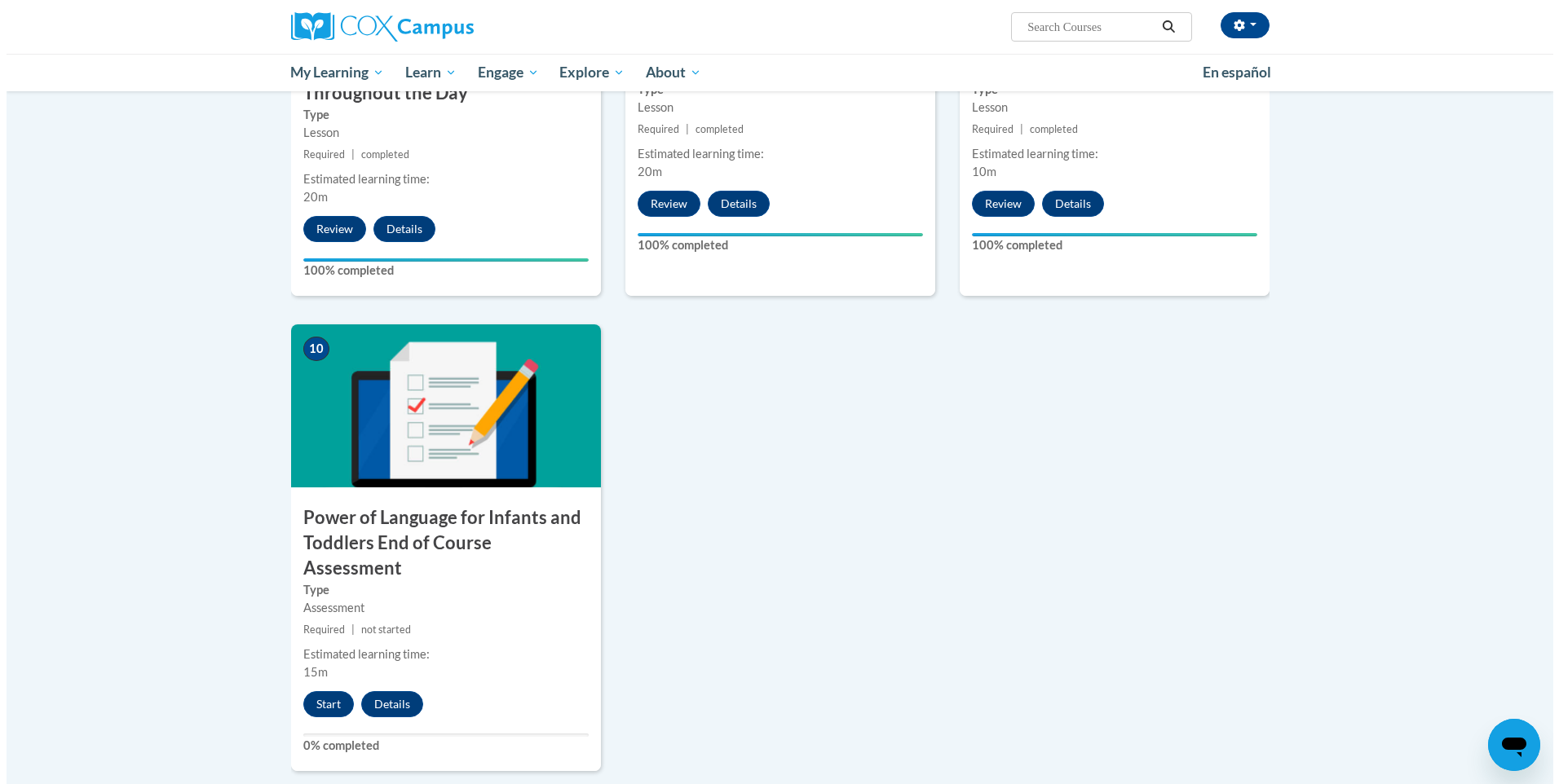
scroll to position [1467, 0]
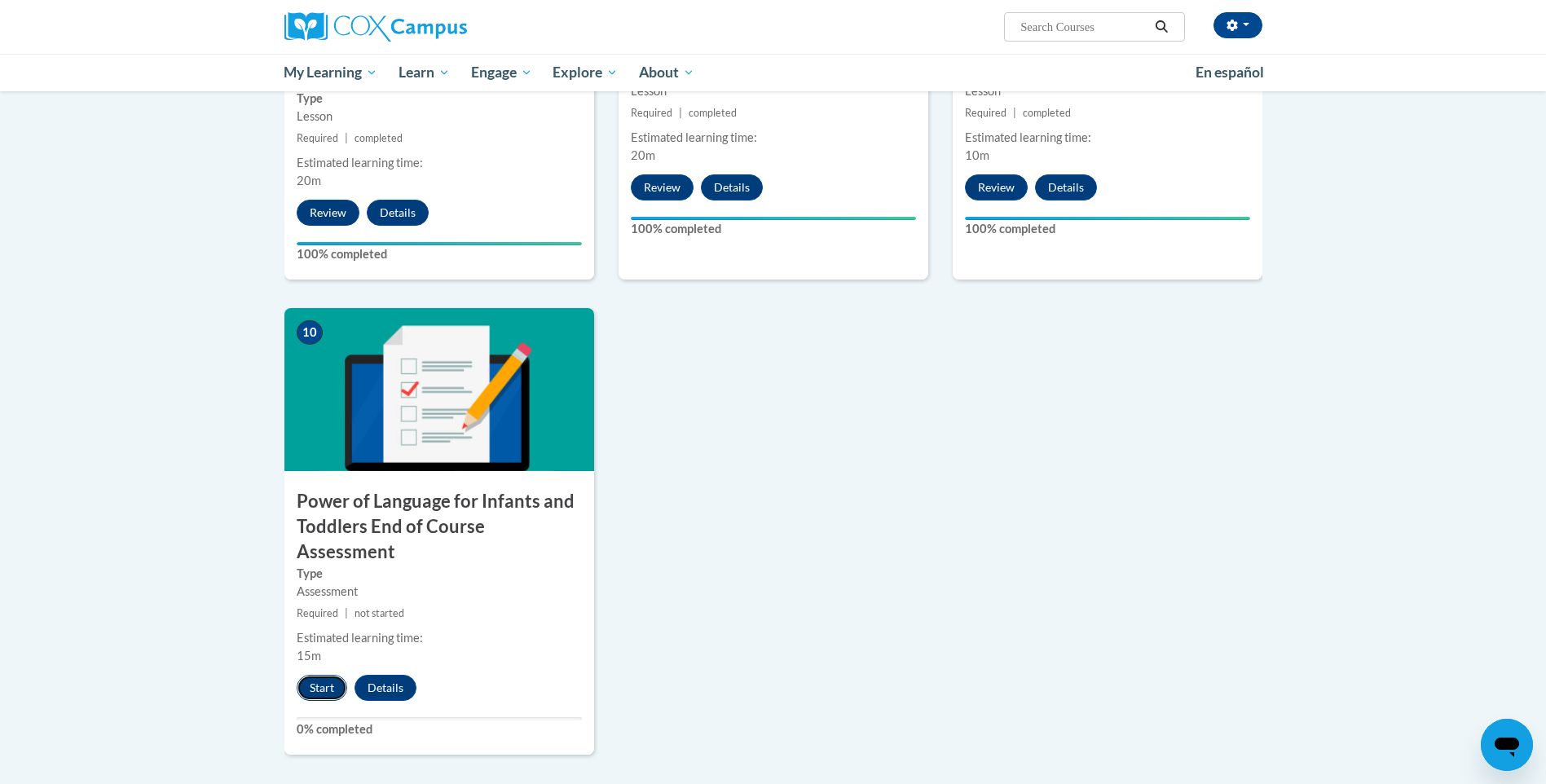
click at [311, 675] on button "Start" at bounding box center [322, 687] width 51 height 26
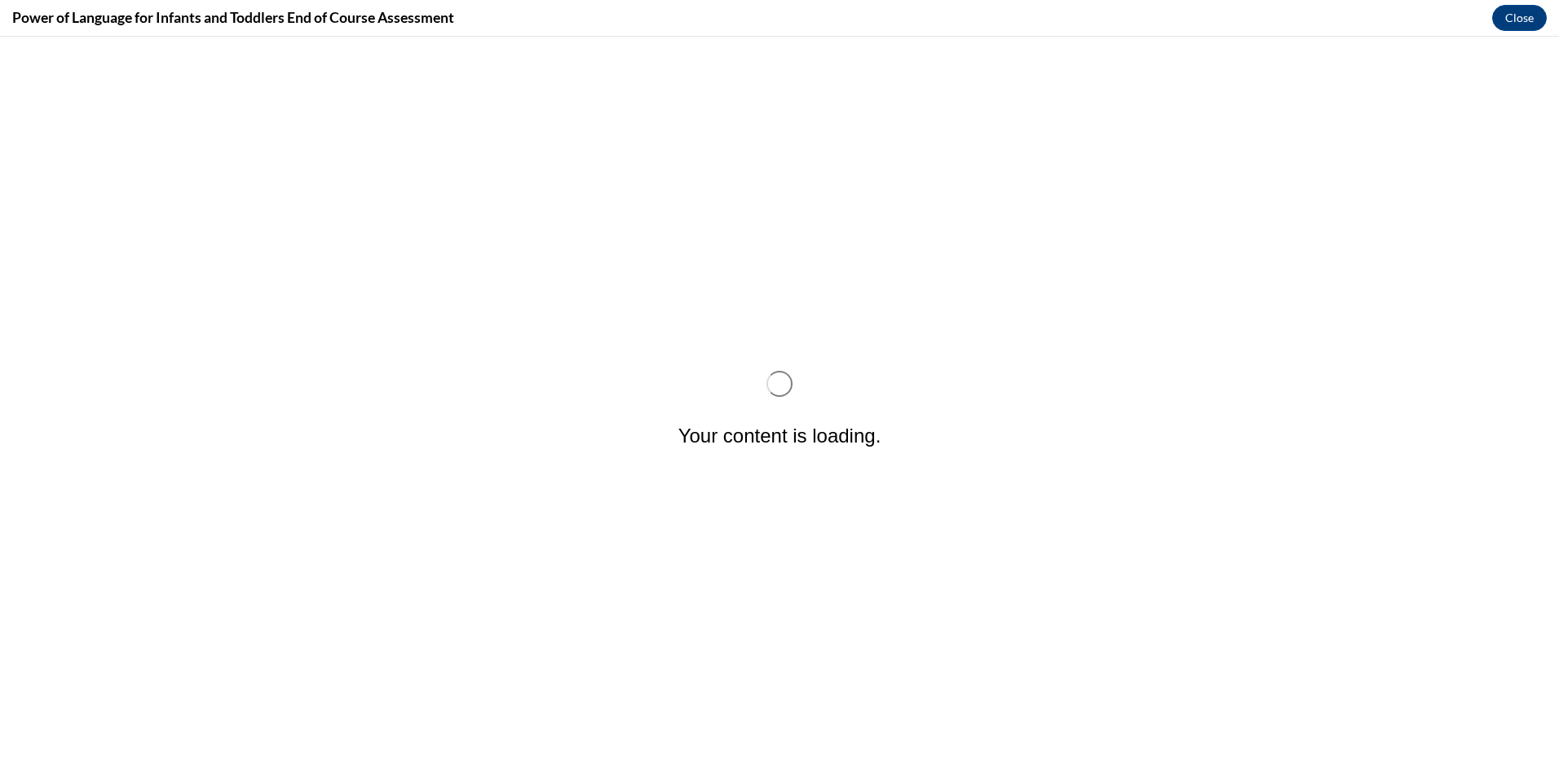
scroll to position [0, 0]
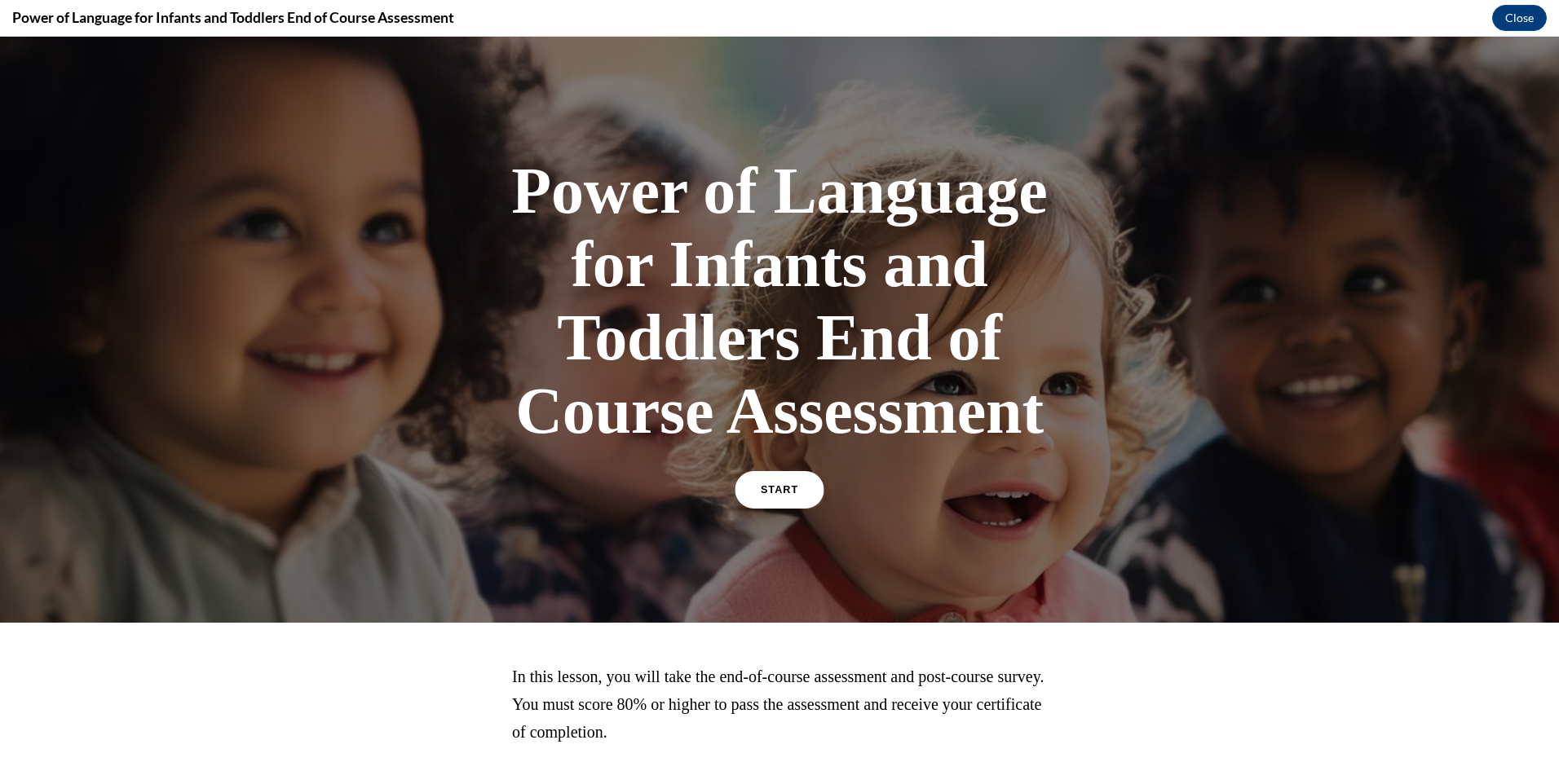
click at [770, 484] on link "START" at bounding box center [778, 490] width 89 height 37
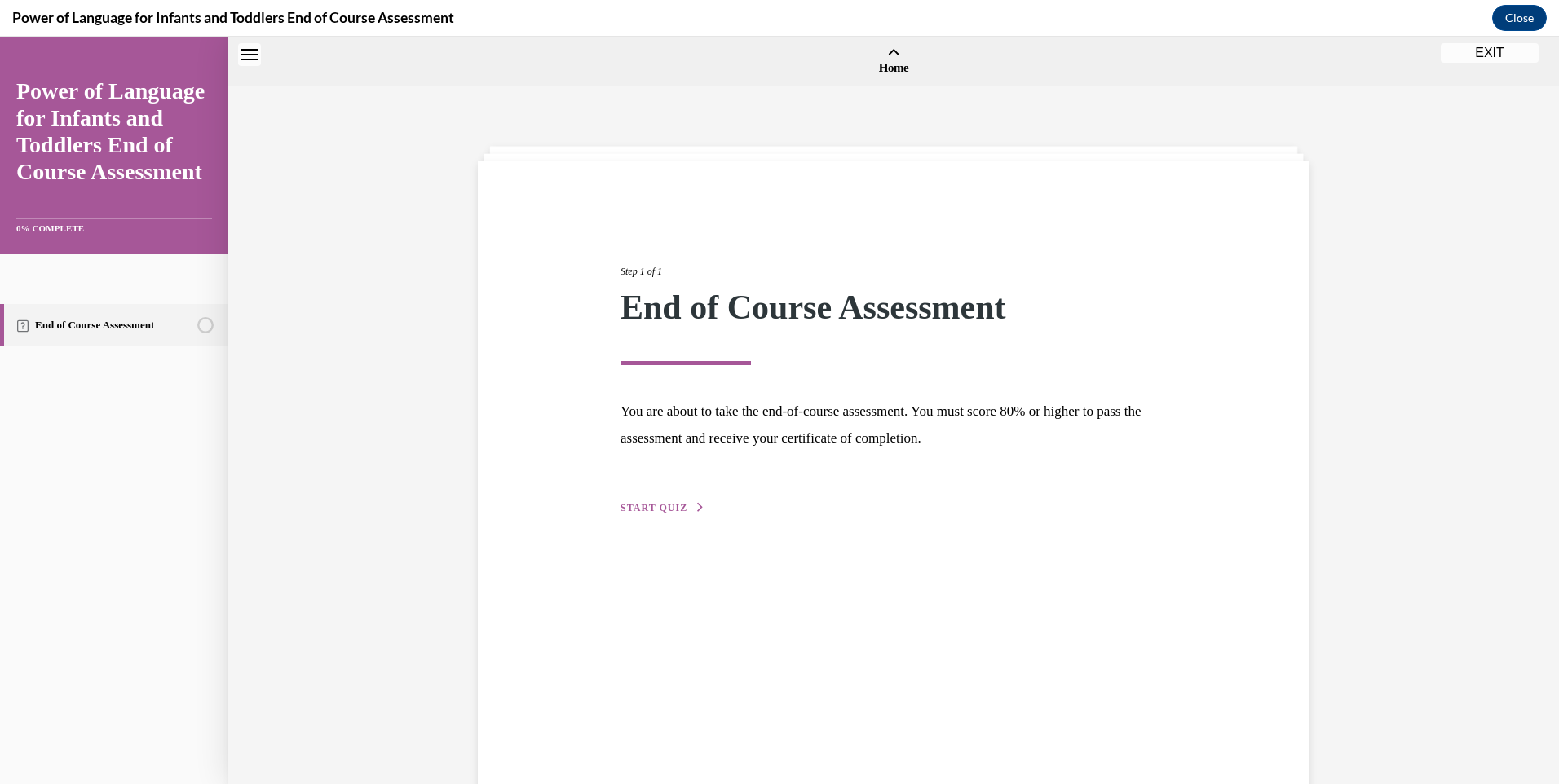
scroll to position [51, 0]
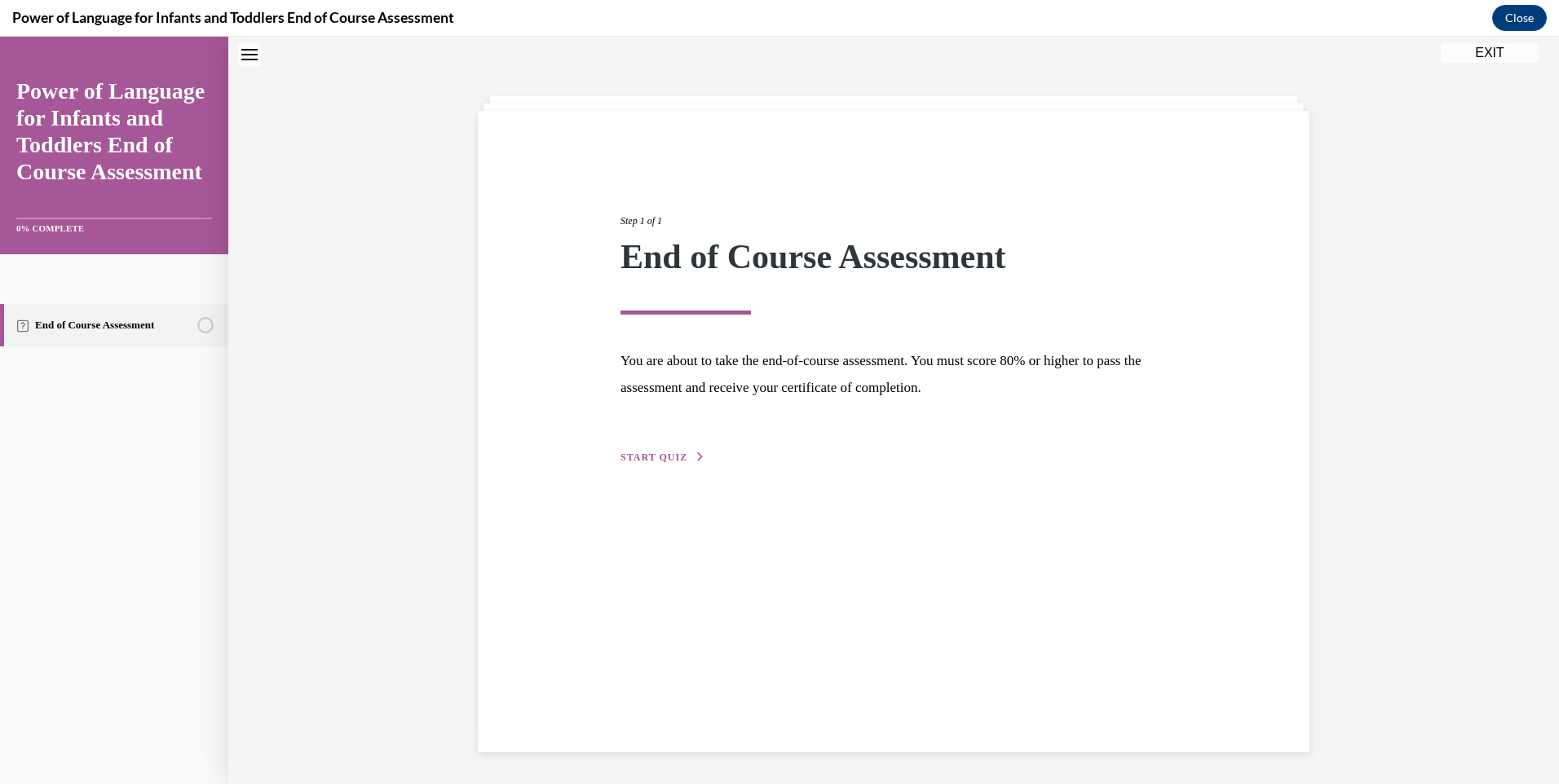
click at [670, 458] on span "START QUIZ" at bounding box center [653, 456] width 67 height 11
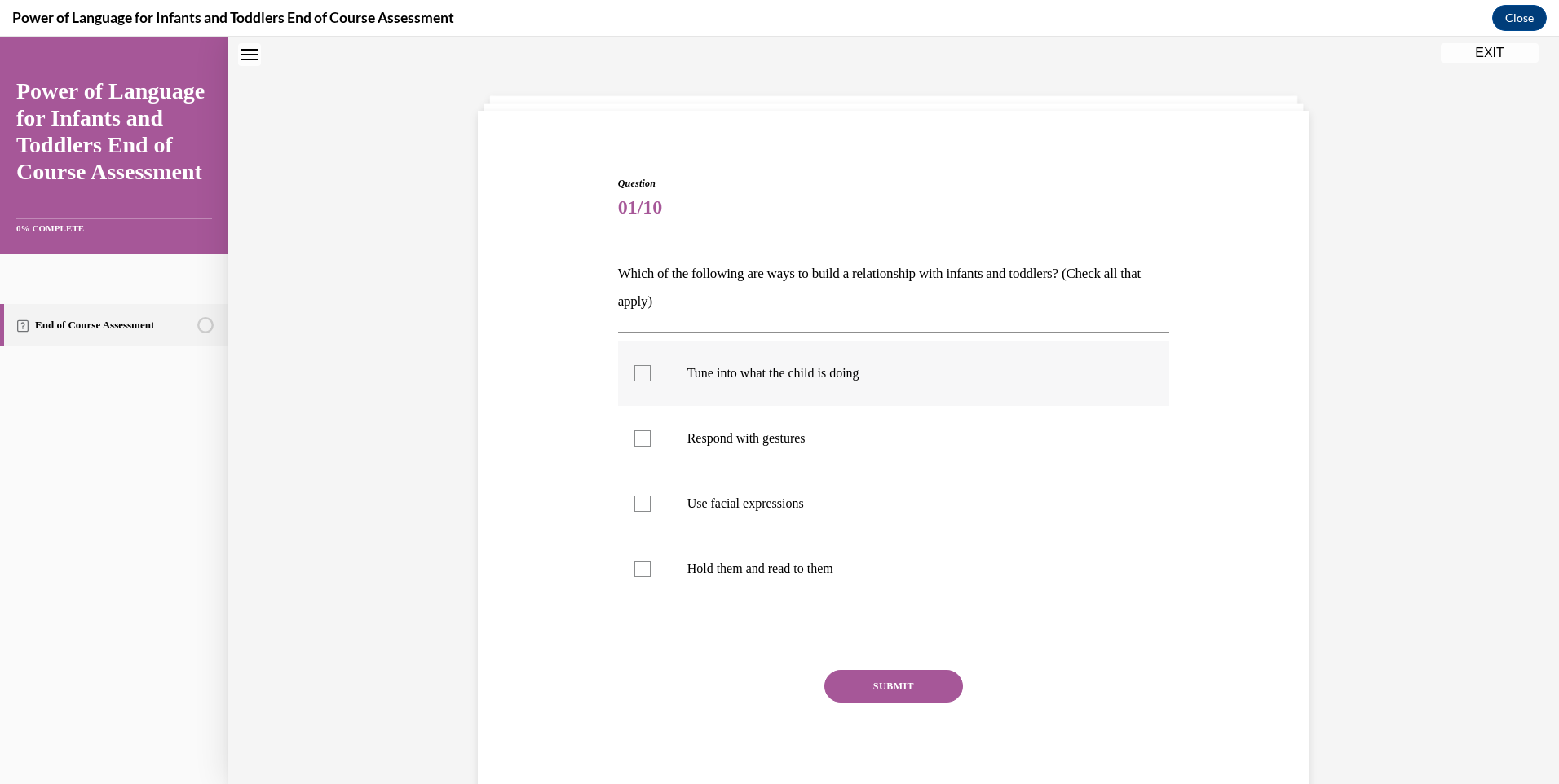
click at [634, 372] on div at bounding box center [642, 372] width 16 height 16
click at [634, 372] on input "Tune into what the child is doing" at bounding box center [642, 372] width 16 height 16
checkbox input "true"
click at [634, 433] on div at bounding box center [642, 438] width 16 height 16
click at [634, 433] on input "Respond with gestures" at bounding box center [642, 438] width 16 height 16
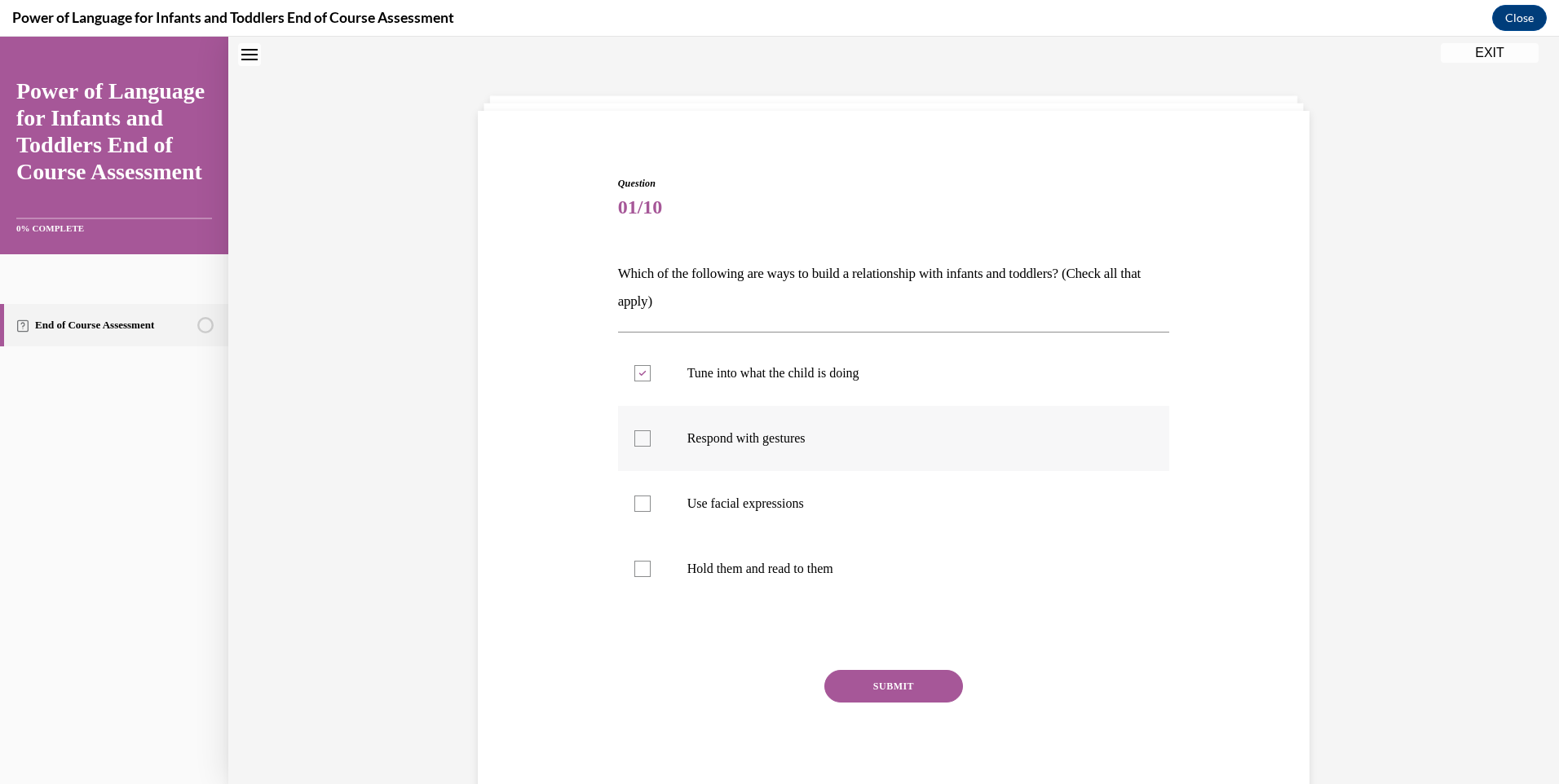
checkbox input "true"
click at [634, 502] on div at bounding box center [642, 503] width 16 height 16
click at [634, 502] on input "Use facial expressions" at bounding box center [642, 503] width 16 height 16
checkbox input "true"
click at [634, 564] on div at bounding box center [642, 568] width 16 height 16
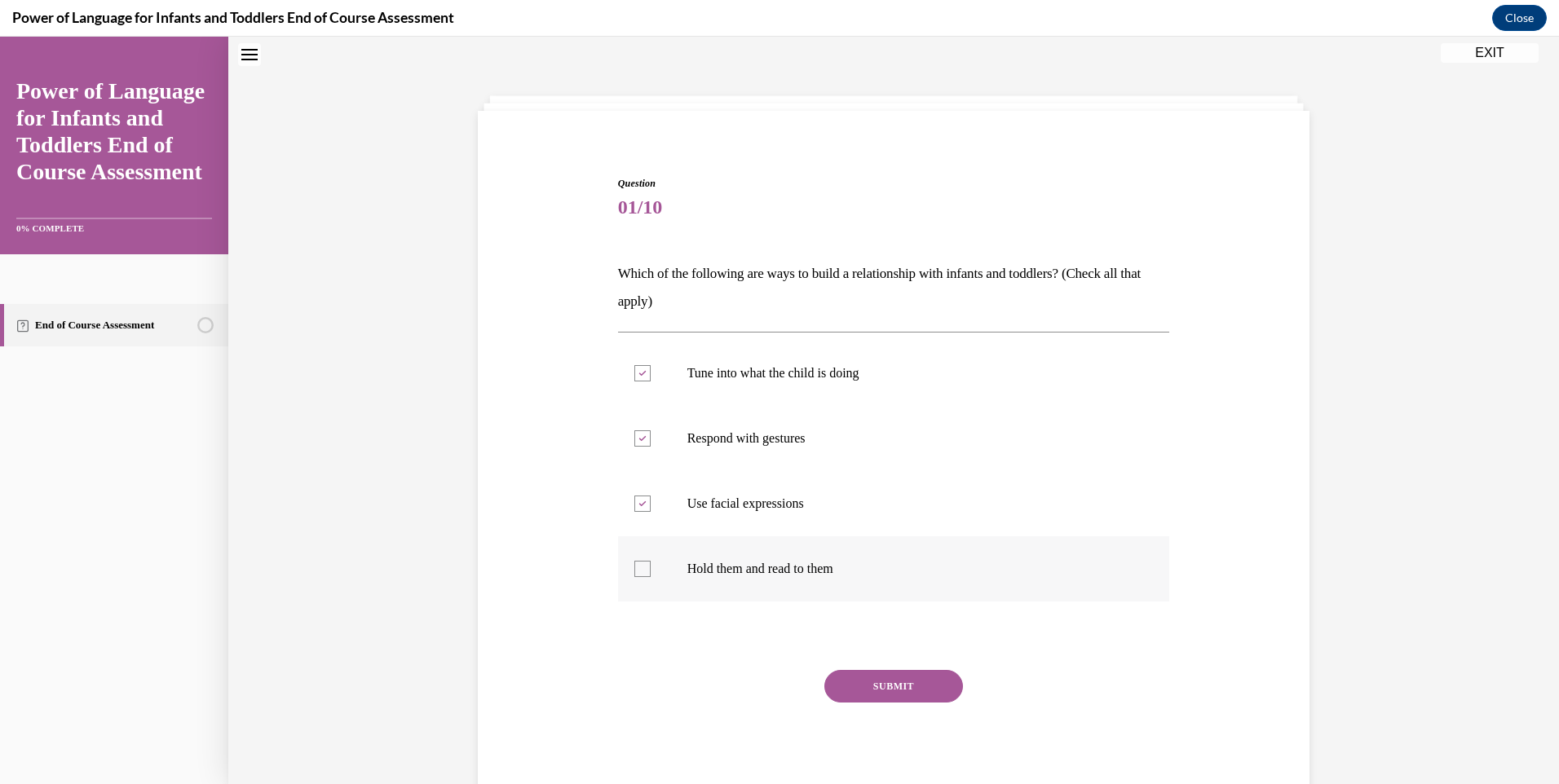
click at [634, 564] on input "Hold them and read to them" at bounding box center [642, 568] width 16 height 16
checkbox input "true"
click at [896, 686] on button "SUBMIT" at bounding box center [893, 686] width 138 height 32
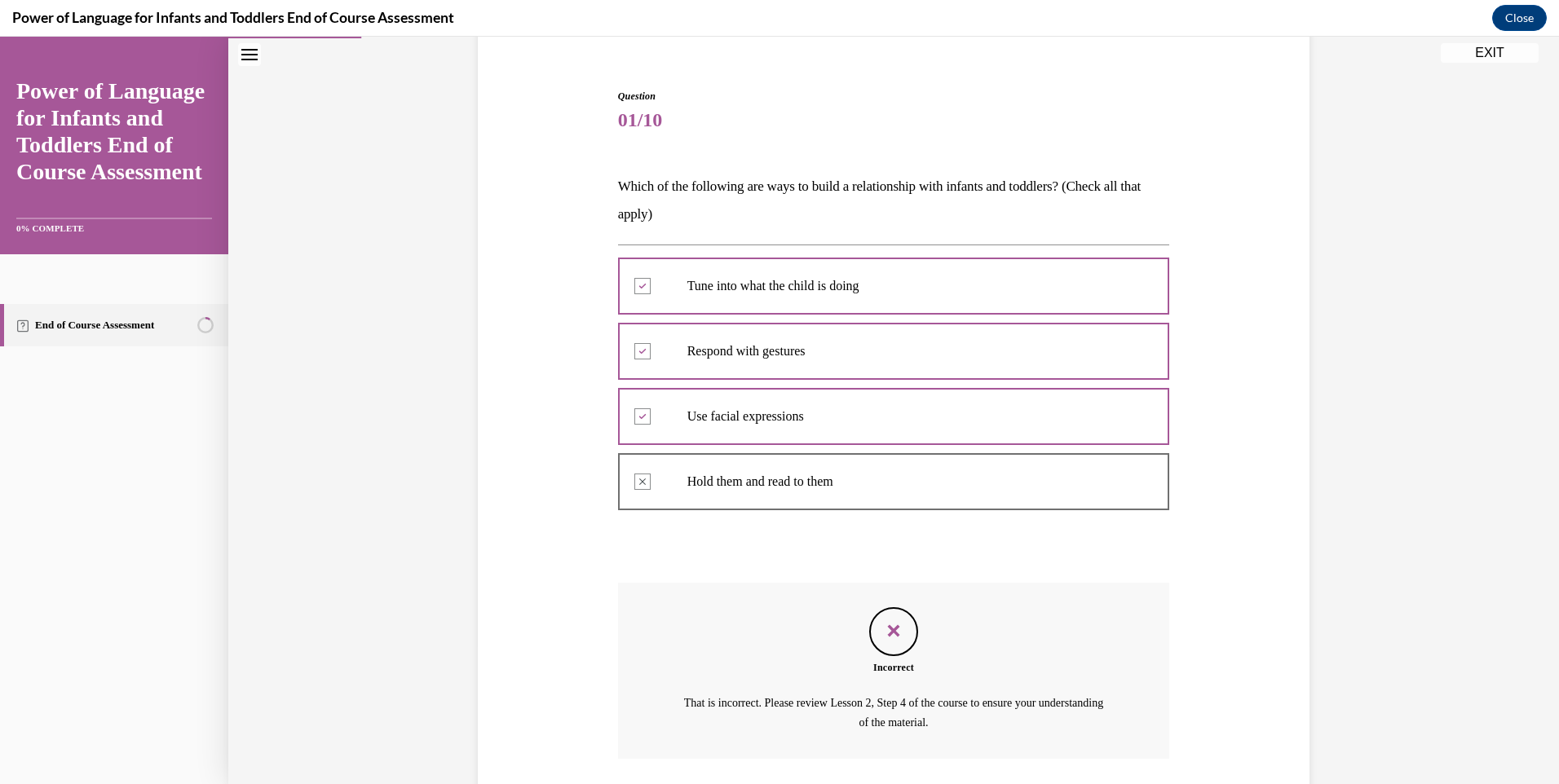
scroll to position [255, 0]
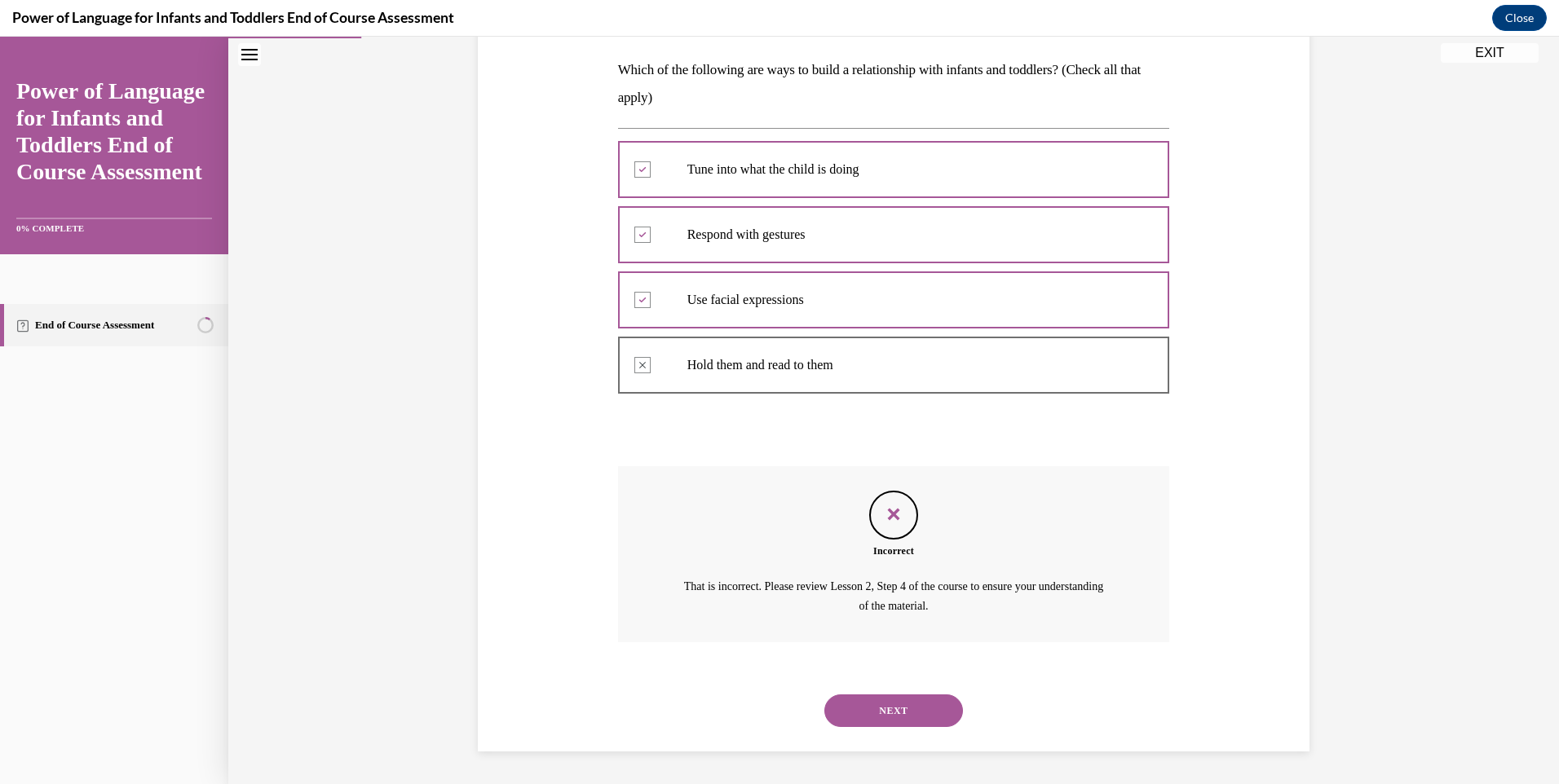
click at [874, 712] on button "NEXT" at bounding box center [893, 710] width 138 height 32
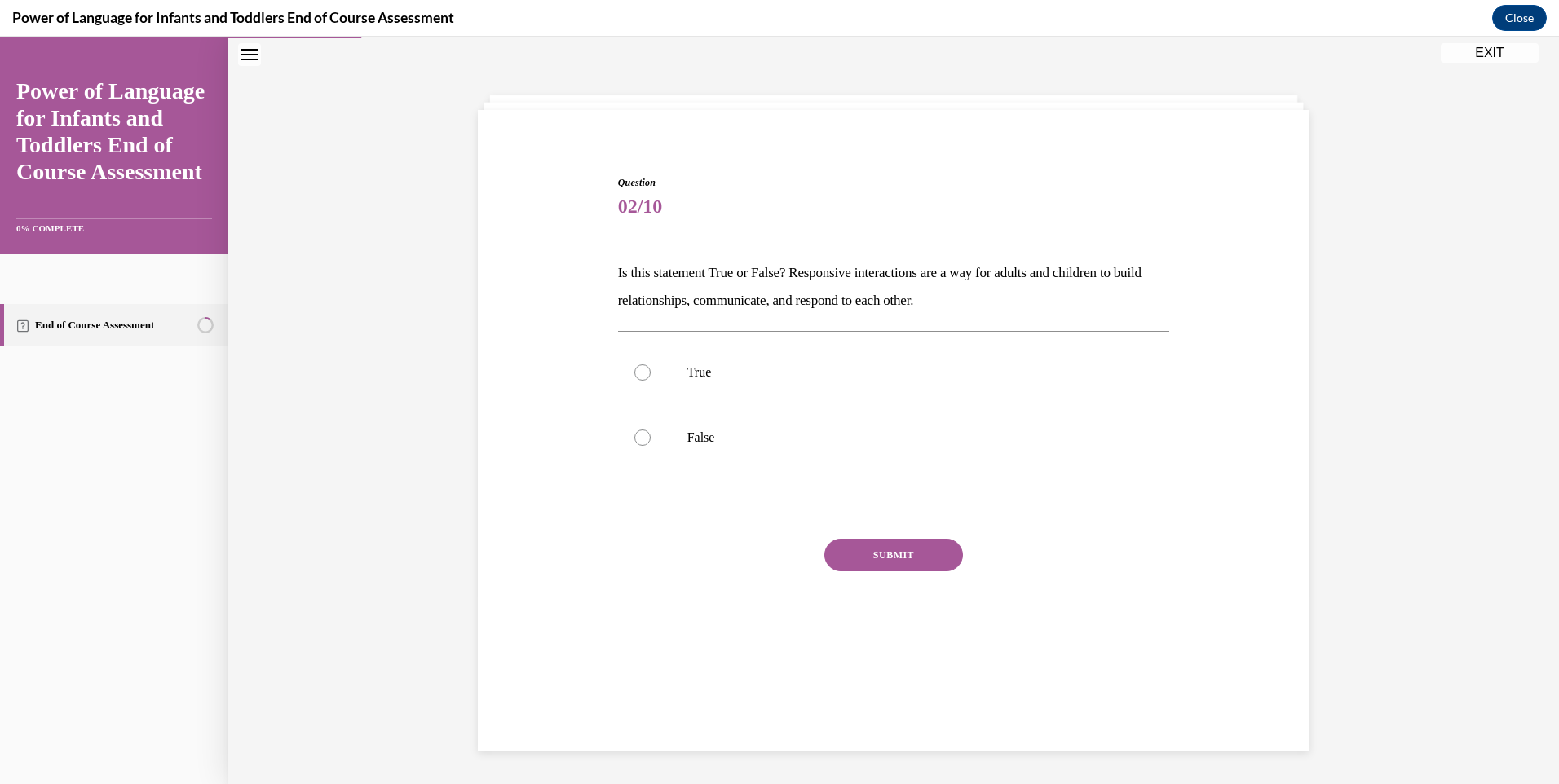
scroll to position [52, 0]
click at [641, 372] on div at bounding box center [642, 372] width 16 height 16
click at [641, 372] on input "True" at bounding box center [642, 372] width 16 height 16
radio input "true"
click at [859, 549] on button "SUBMIT" at bounding box center [893, 555] width 138 height 32
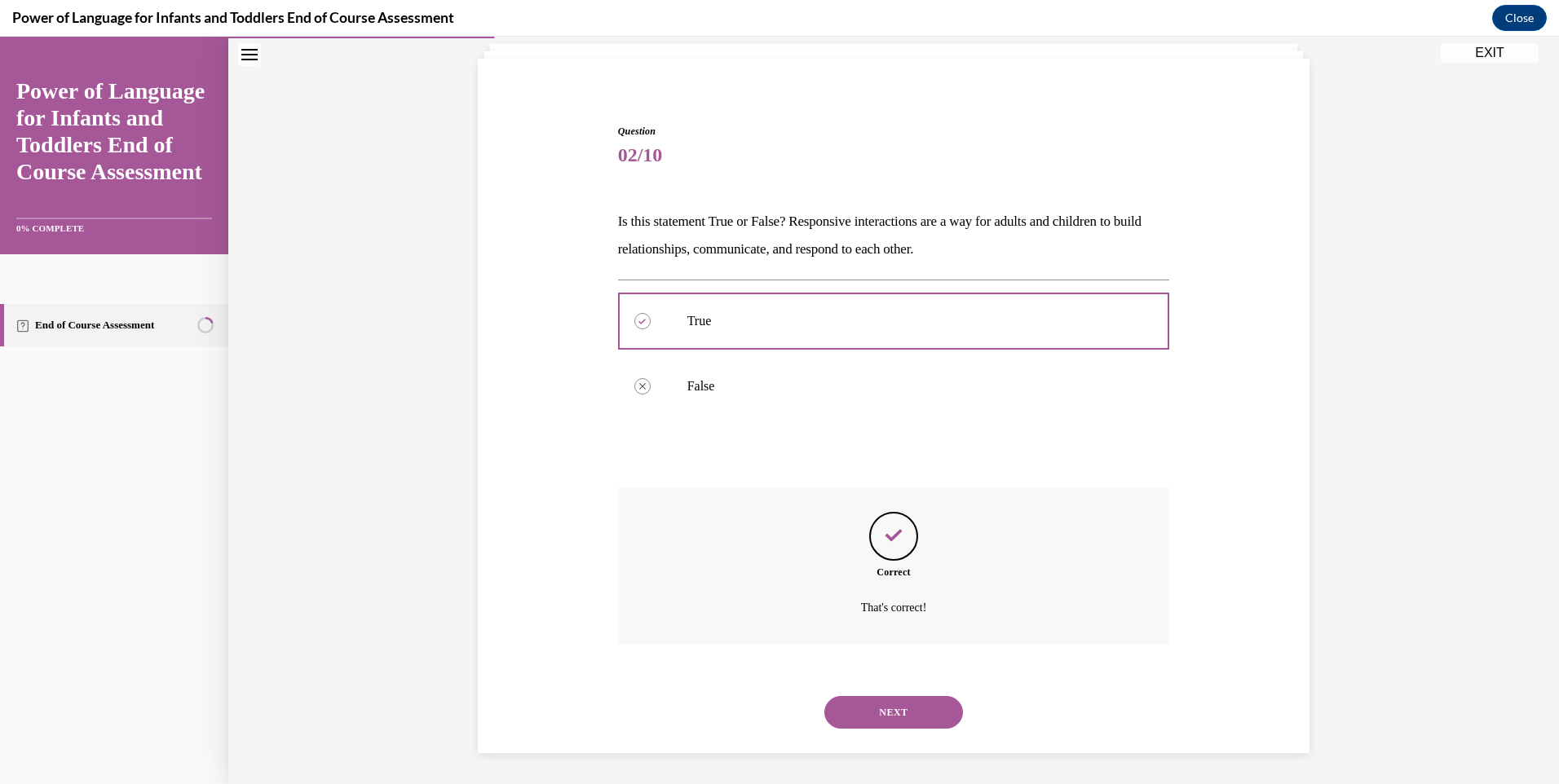
scroll to position [104, 0]
click at [861, 708] on button "NEXT" at bounding box center [893, 710] width 138 height 32
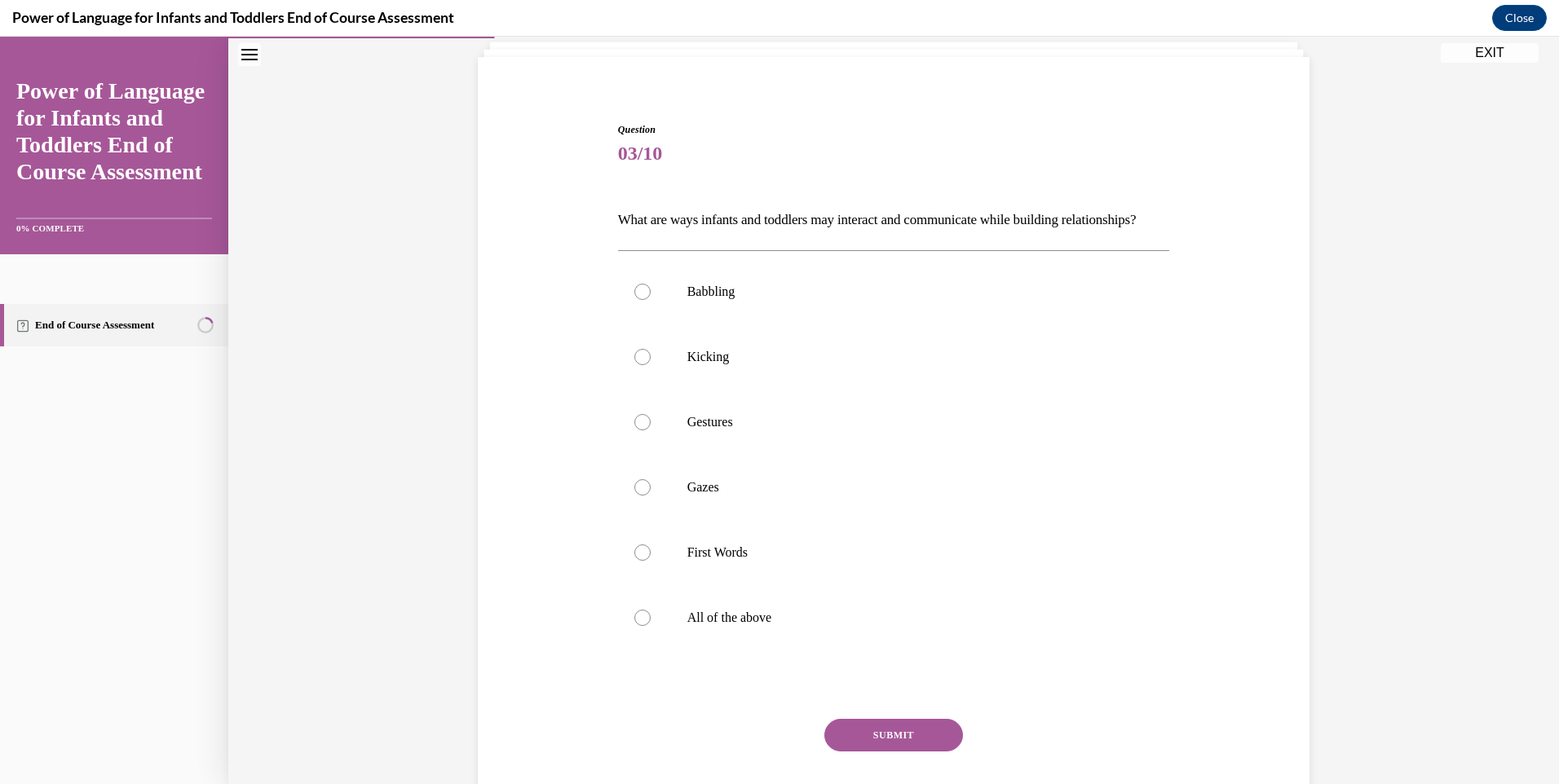
scroll to position [86, 0]
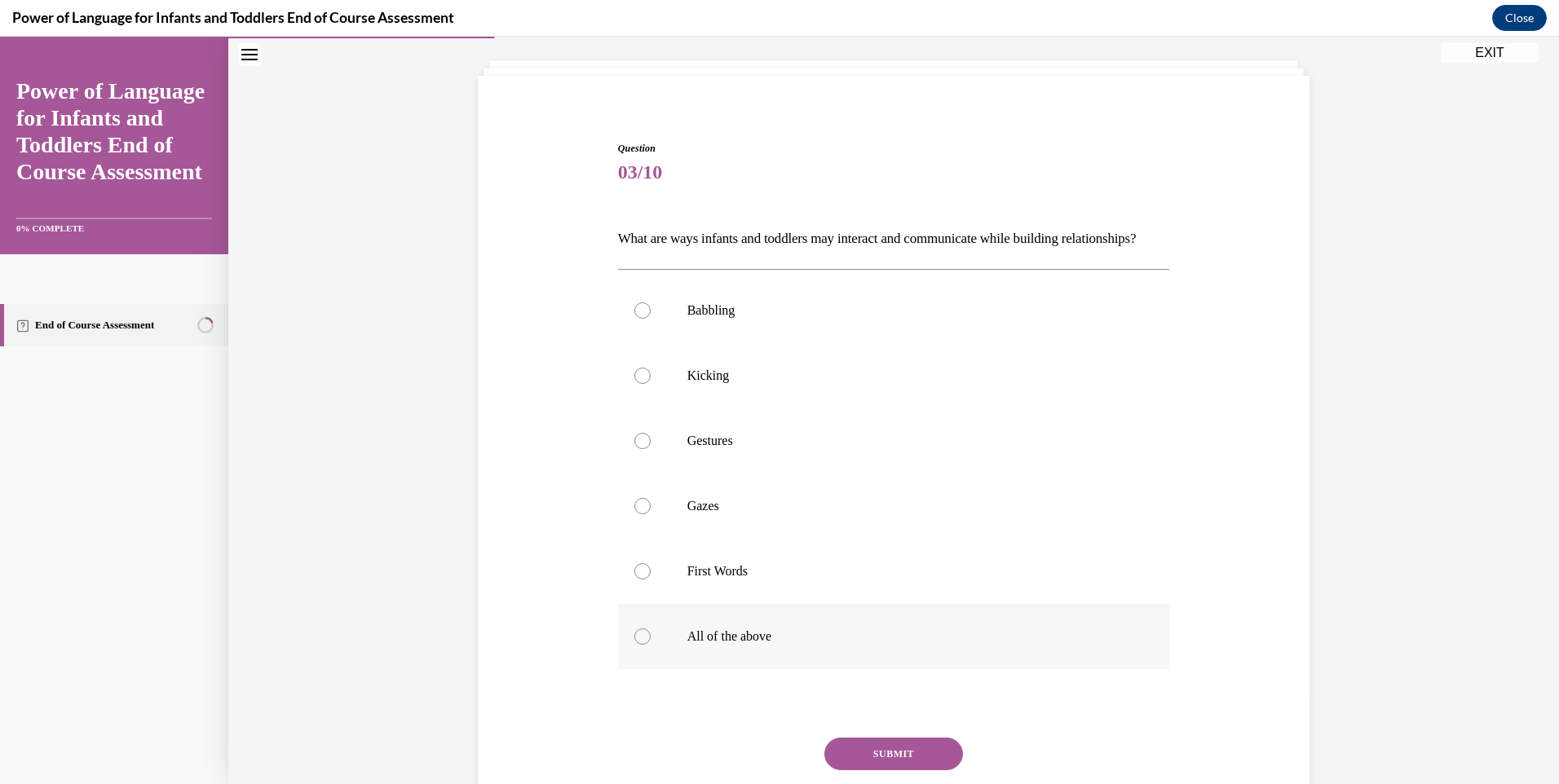
click at [637, 645] on div at bounding box center [642, 636] width 16 height 16
click at [637, 645] on input "All of the above" at bounding box center [642, 636] width 16 height 16
radio input "true"
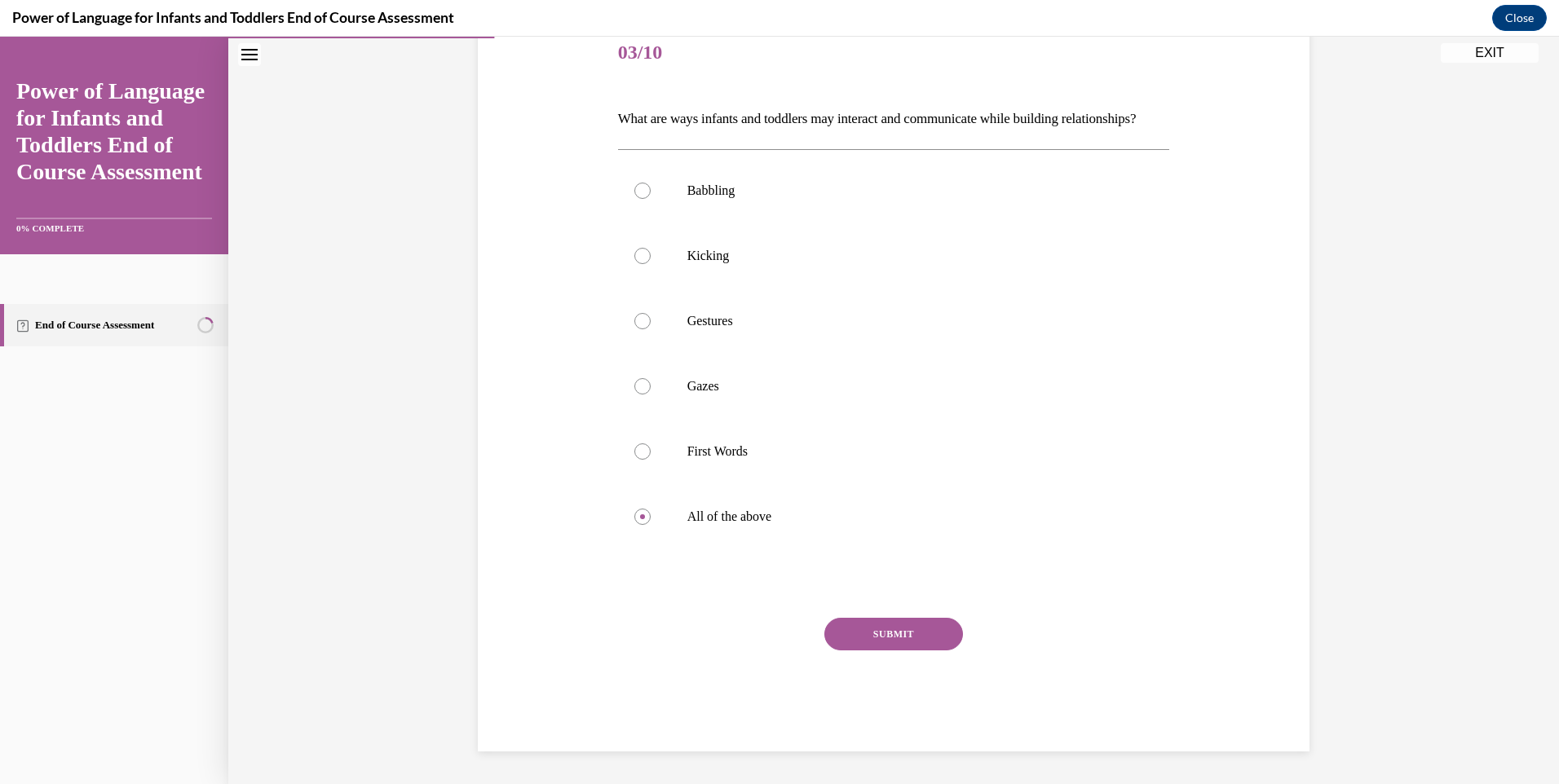
click at [869, 630] on button "SUBMIT" at bounding box center [893, 634] width 138 height 32
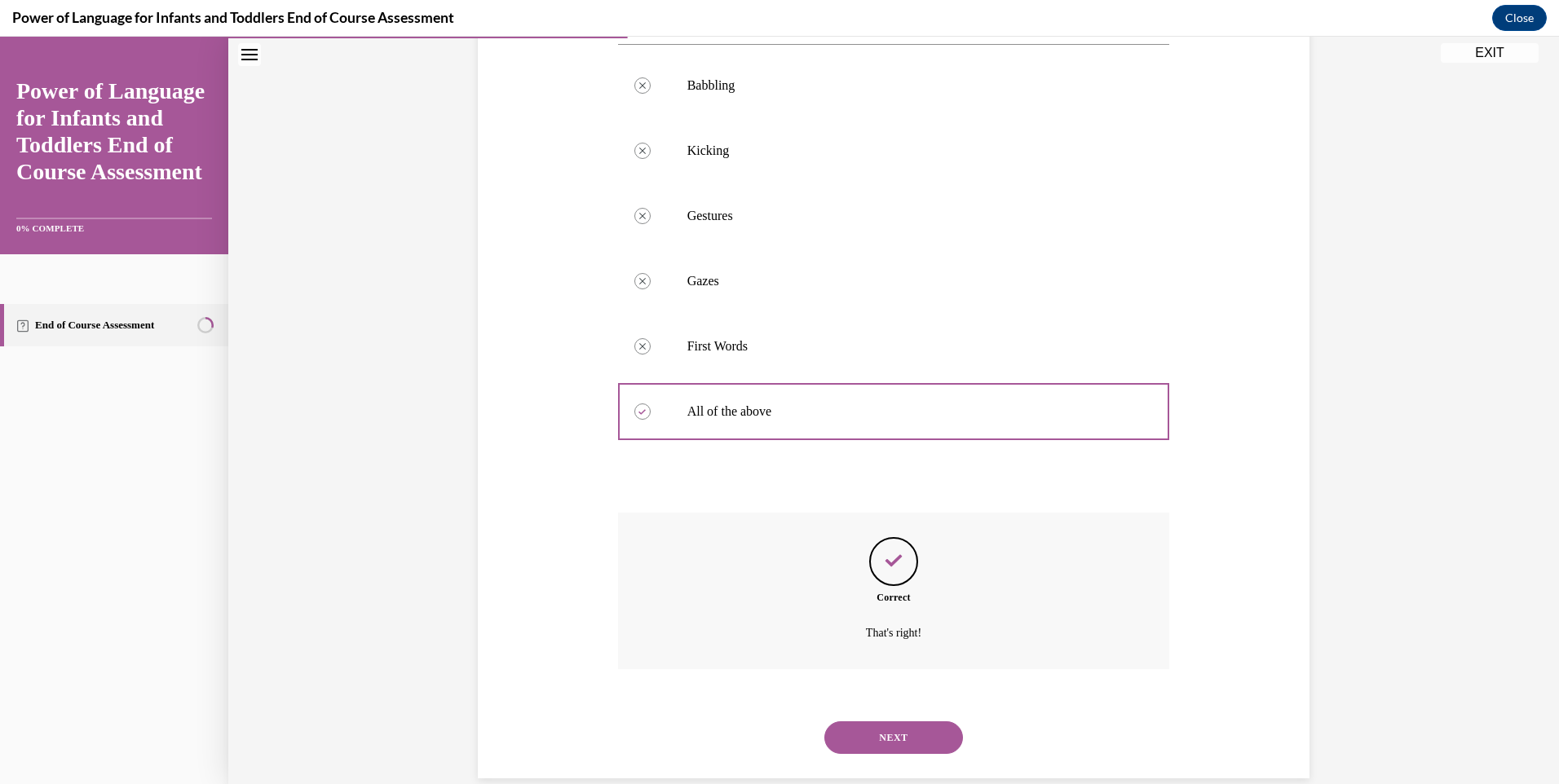
scroll to position [365, 0]
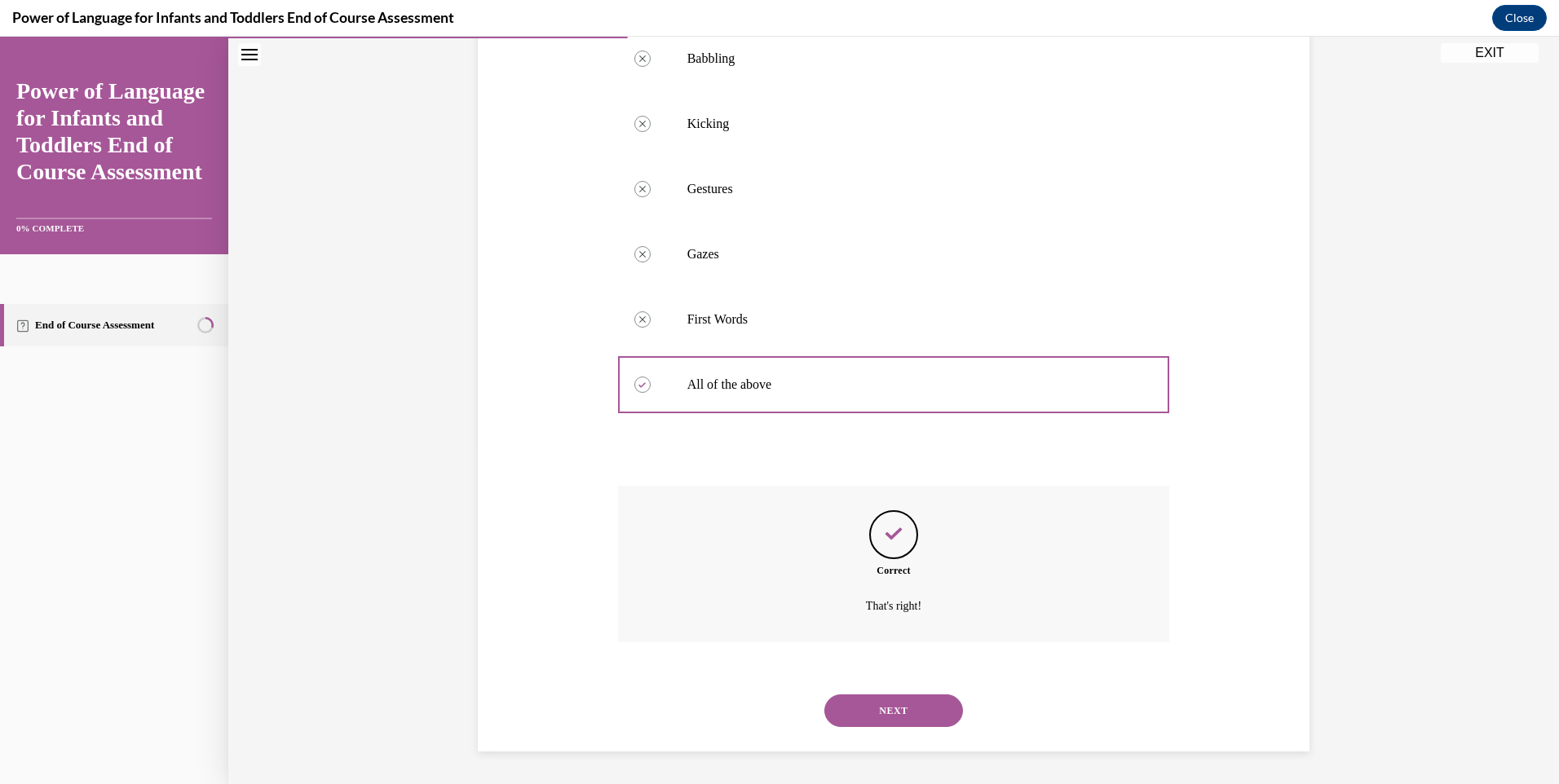
click at [880, 708] on button "NEXT" at bounding box center [893, 710] width 138 height 32
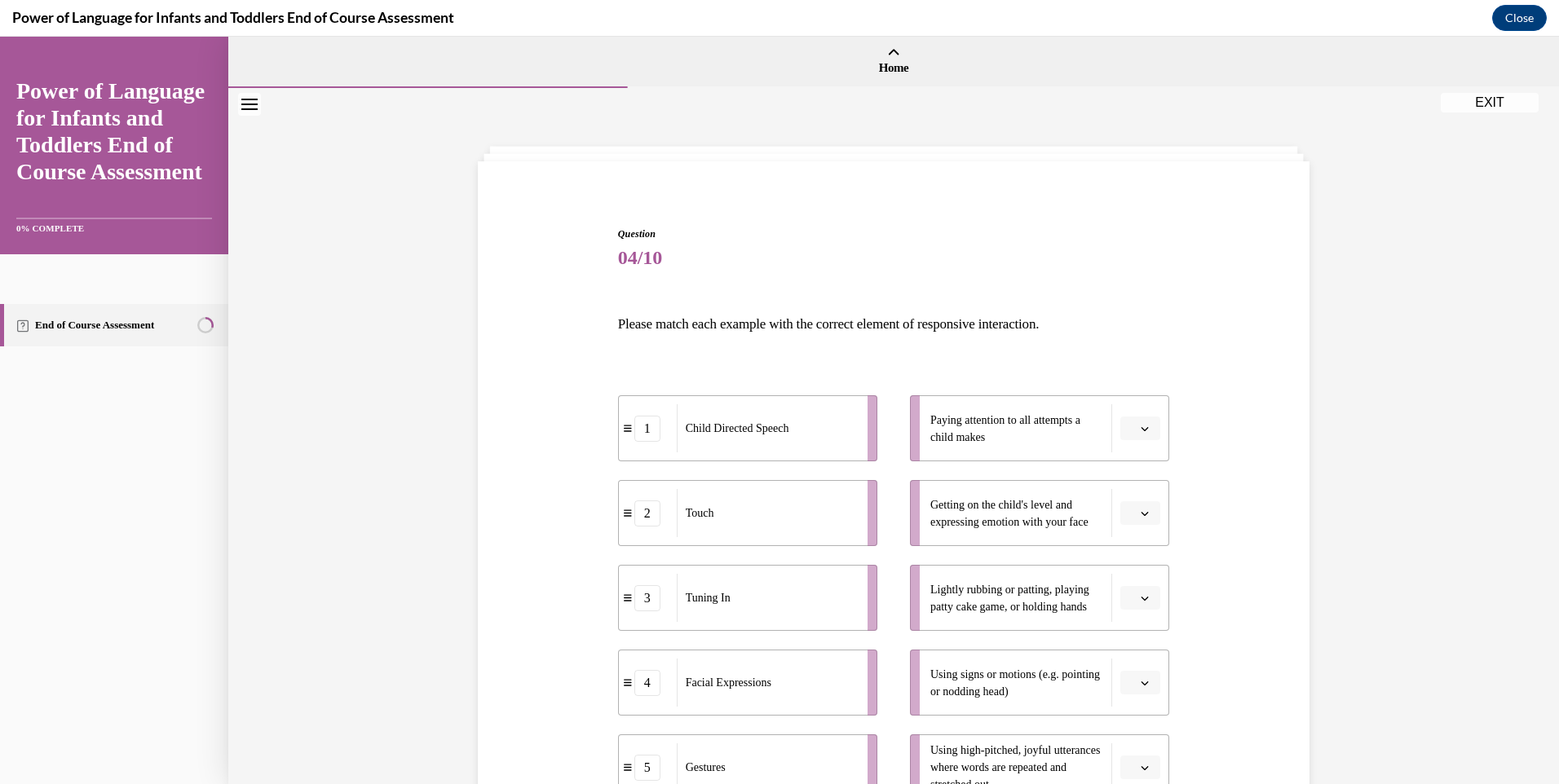
scroll to position [81, 0]
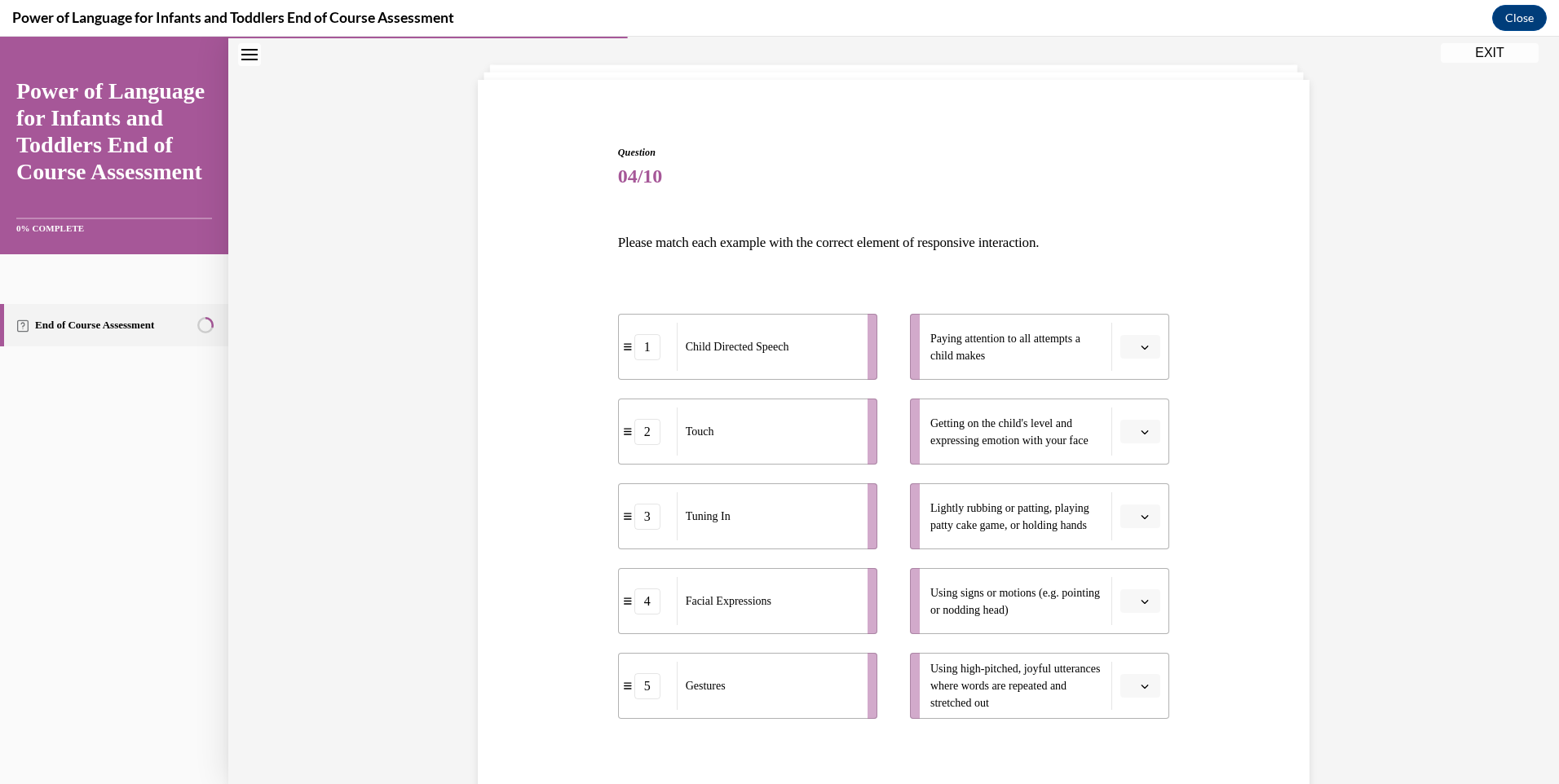
click at [1141, 350] on icon "button" at bounding box center [1145, 347] width 8 height 8
click at [1131, 478] on div "3" at bounding box center [1132, 480] width 41 height 32
click at [1141, 429] on icon "button" at bounding box center [1145, 432] width 8 height 8
click at [1130, 506] on span "1" at bounding box center [1128, 500] width 6 height 13
click at [1141, 519] on icon "button" at bounding box center [1145, 517] width 8 height 8
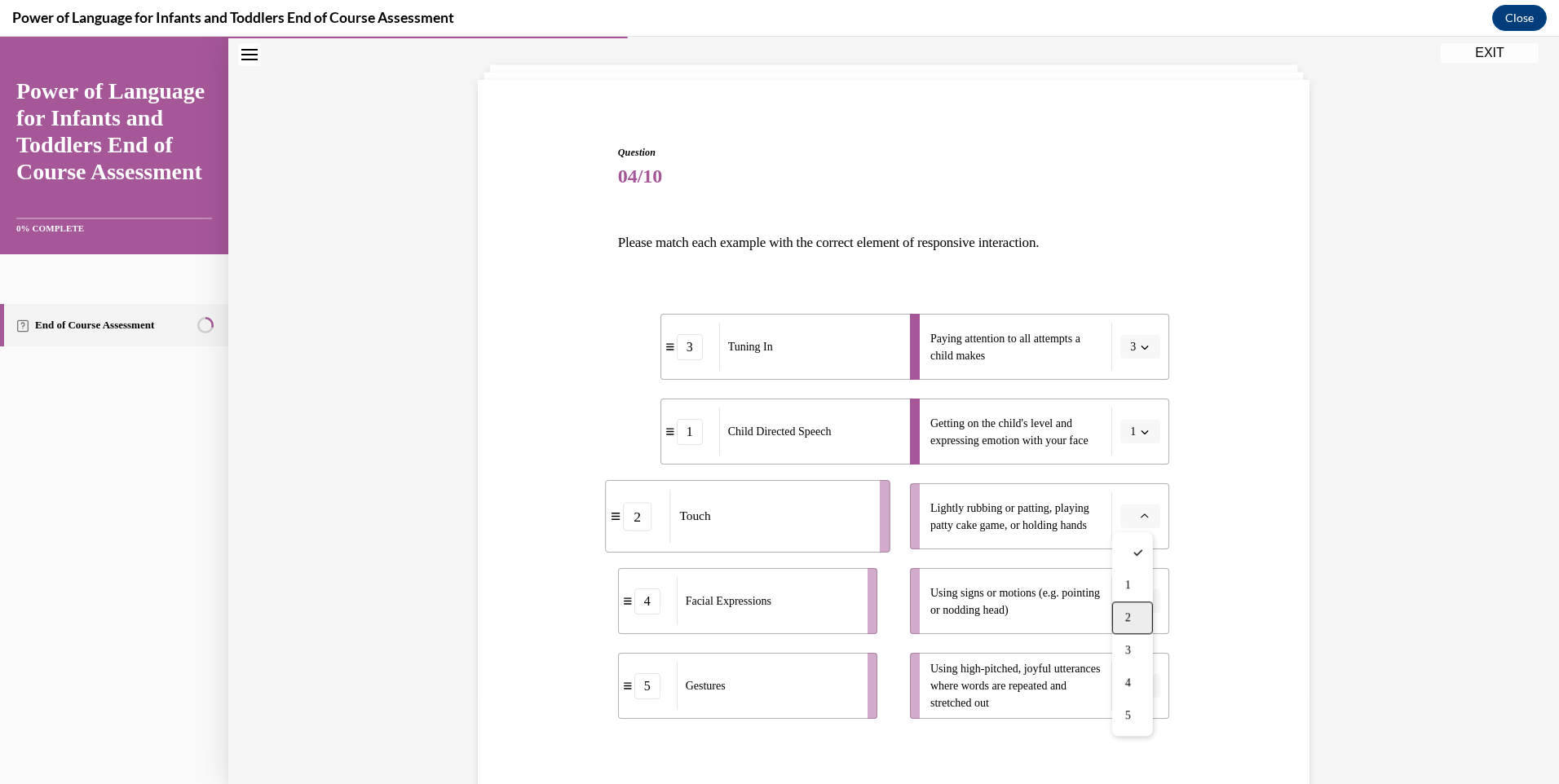
click at [1129, 612] on span "2" at bounding box center [1128, 617] width 6 height 13
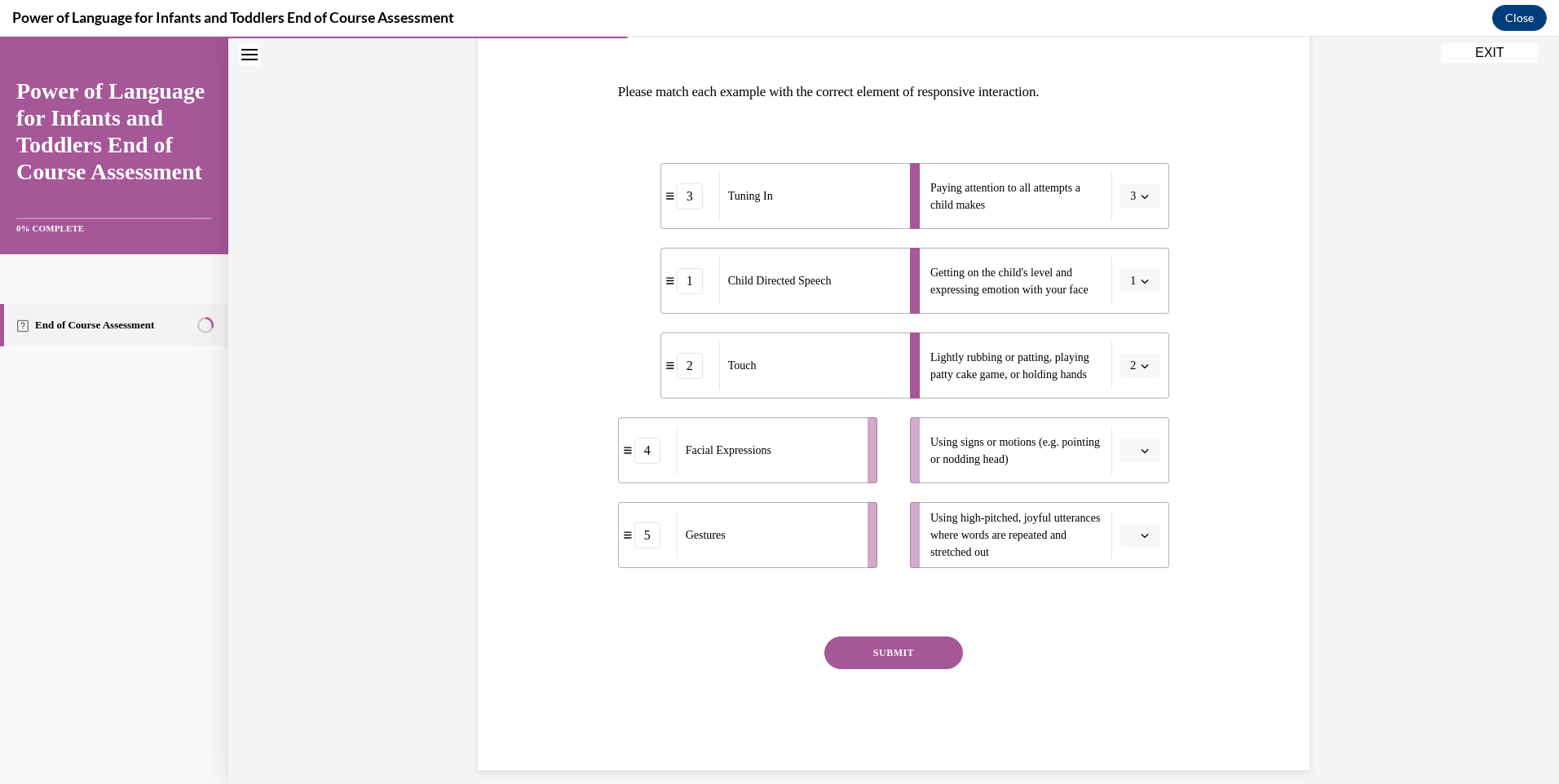
scroll to position [244, 0]
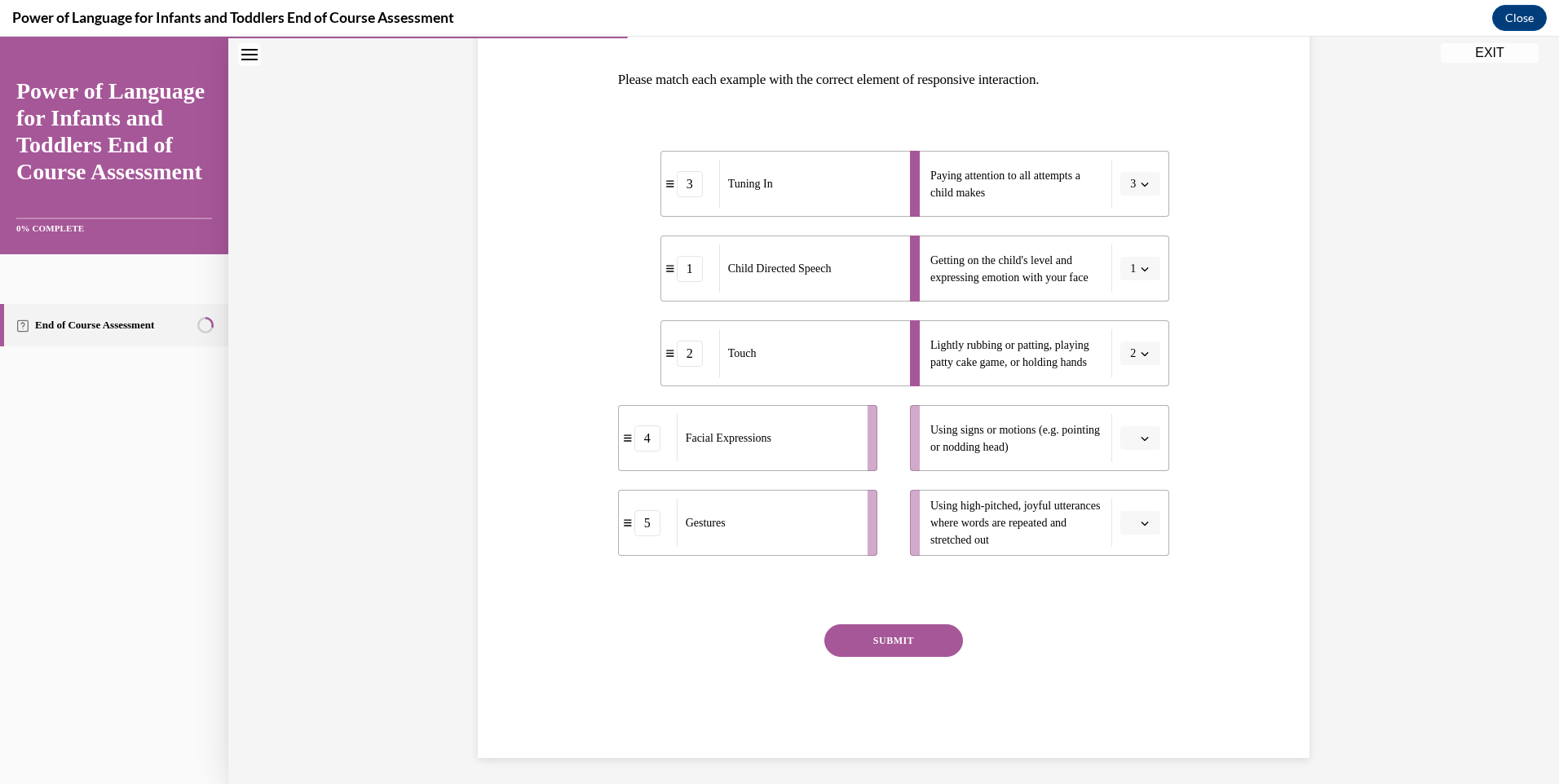
click at [1143, 440] on span "button" at bounding box center [1144, 438] width 11 height 11
click at [1131, 636] on div "5" at bounding box center [1132, 637] width 41 height 32
click at [1141, 522] on icon "button" at bounding box center [1145, 524] width 8 height 8
click at [1129, 588] on span "1" at bounding box center [1128, 591] width 6 height 13
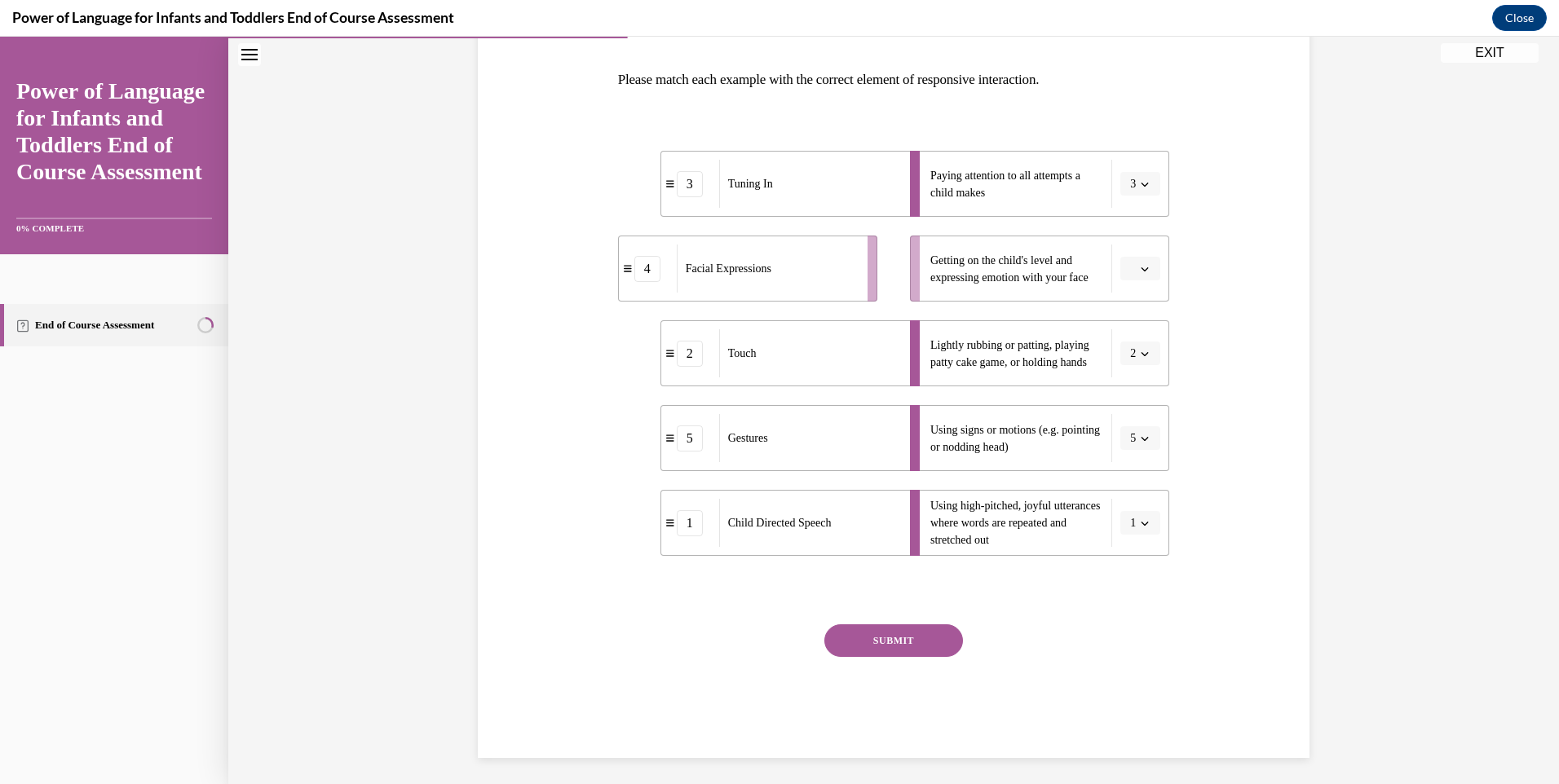
click at [1140, 274] on span "button" at bounding box center [1144, 268] width 11 height 11
click at [1132, 435] on div "4" at bounding box center [1132, 435] width 41 height 32
click at [909, 641] on button "SUBMIT" at bounding box center [893, 641] width 138 height 32
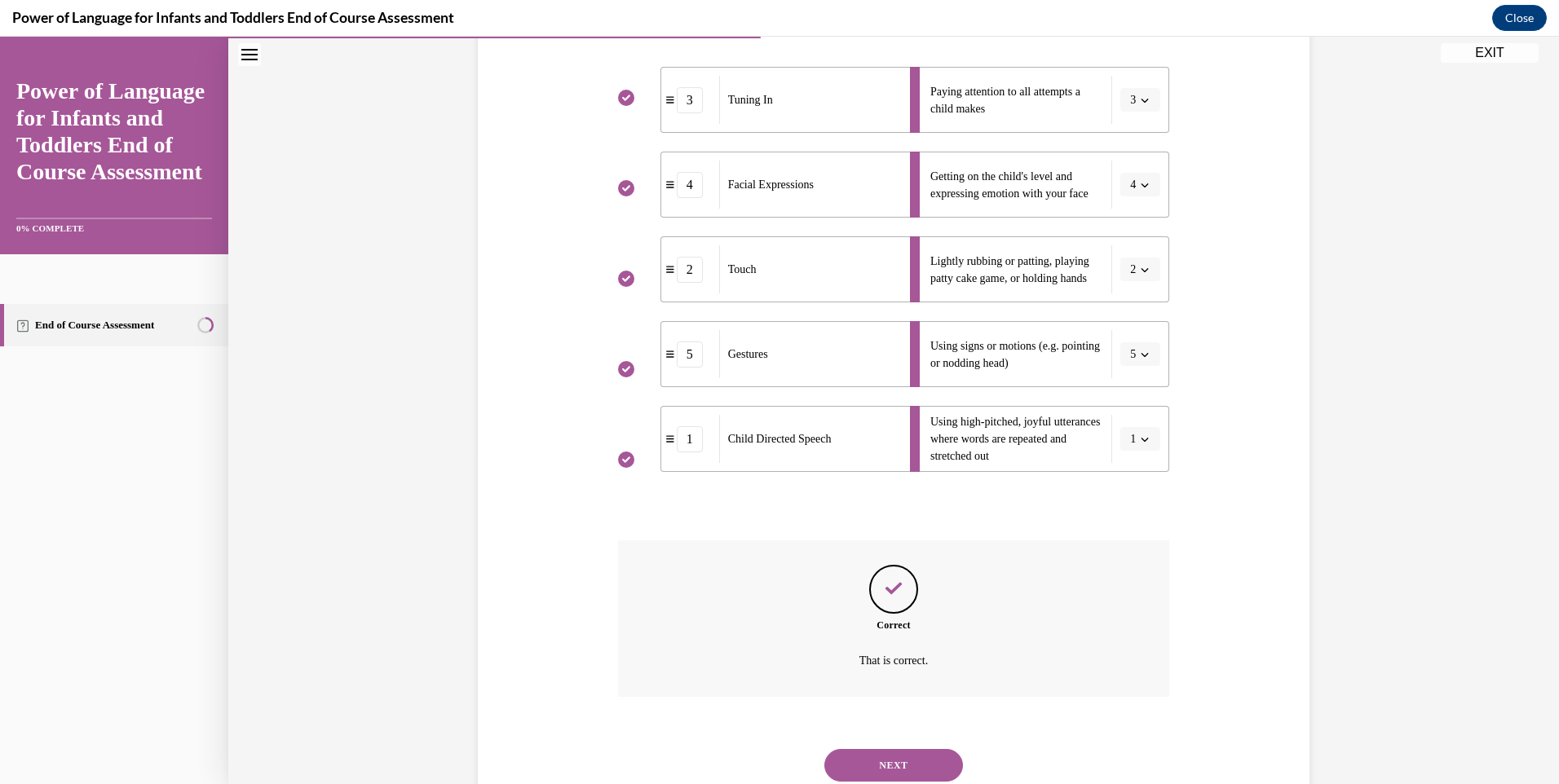
scroll to position [383, 0]
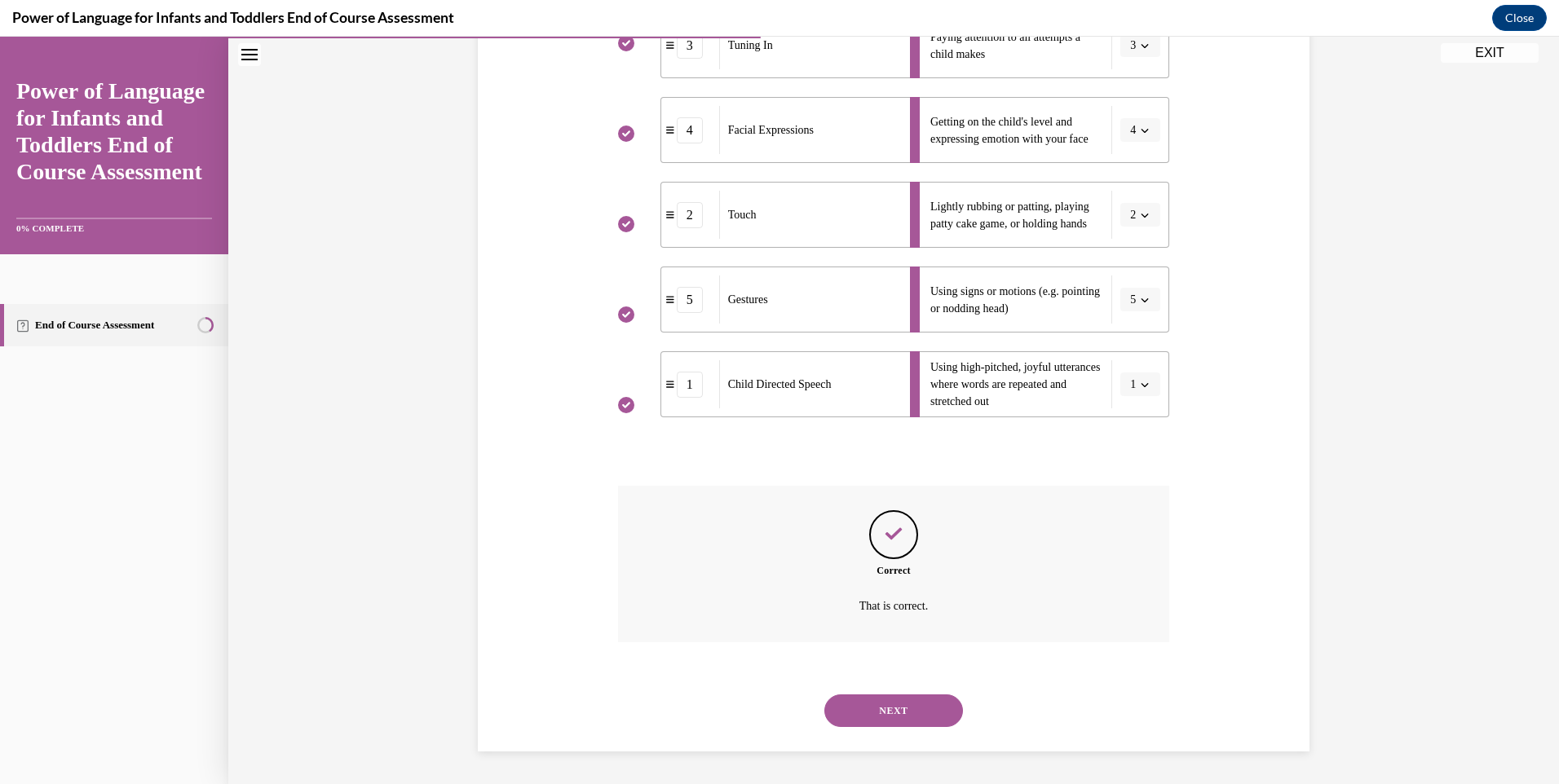
click at [876, 708] on button "NEXT" at bounding box center [893, 710] width 138 height 32
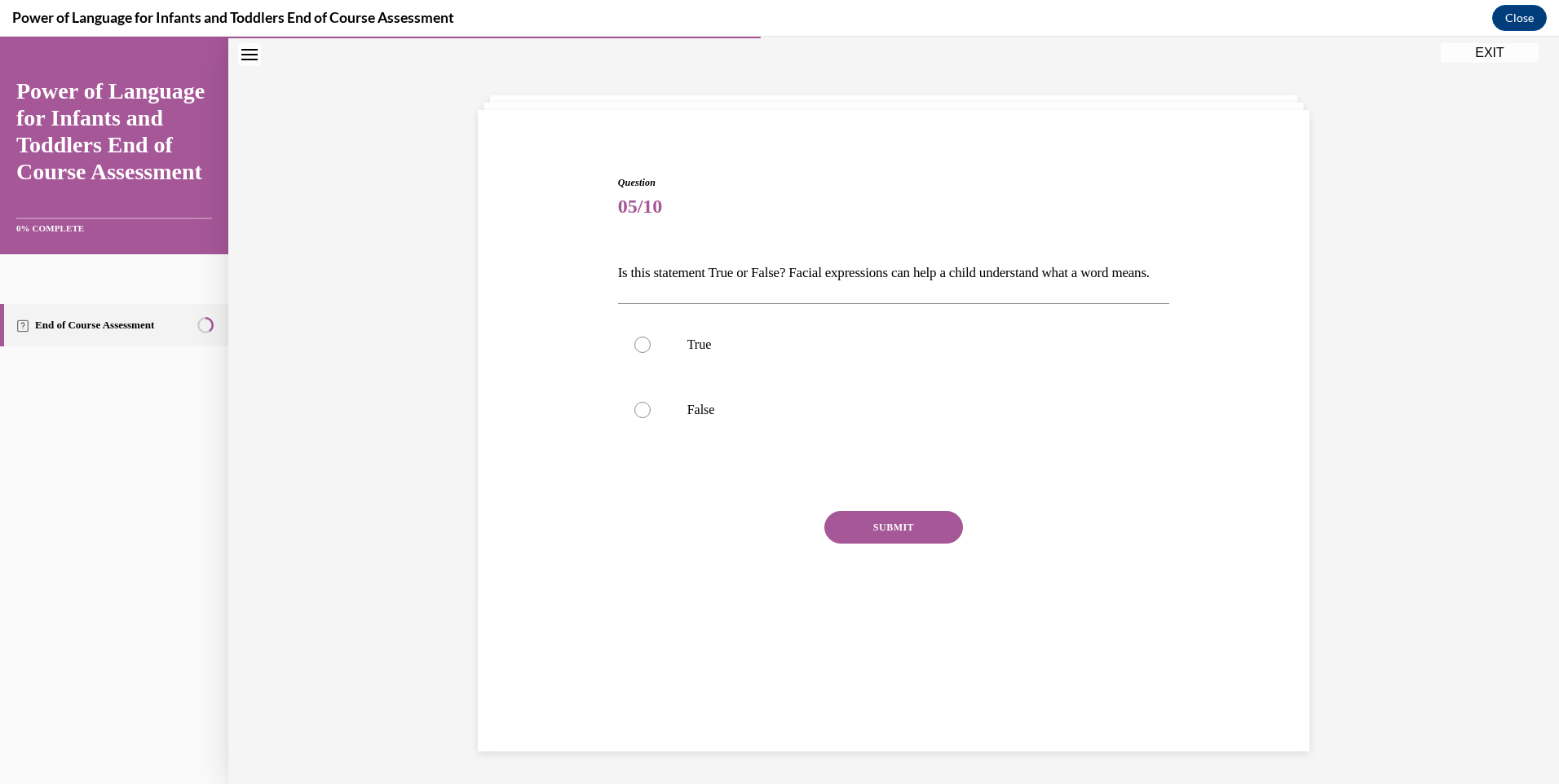
scroll to position [52, 0]
click at [637, 353] on div at bounding box center [642, 344] width 16 height 16
click at [637, 353] on input "True" at bounding box center [642, 344] width 16 height 16
radio input "true"
click at [885, 544] on button "SUBMIT" at bounding box center [893, 527] width 138 height 32
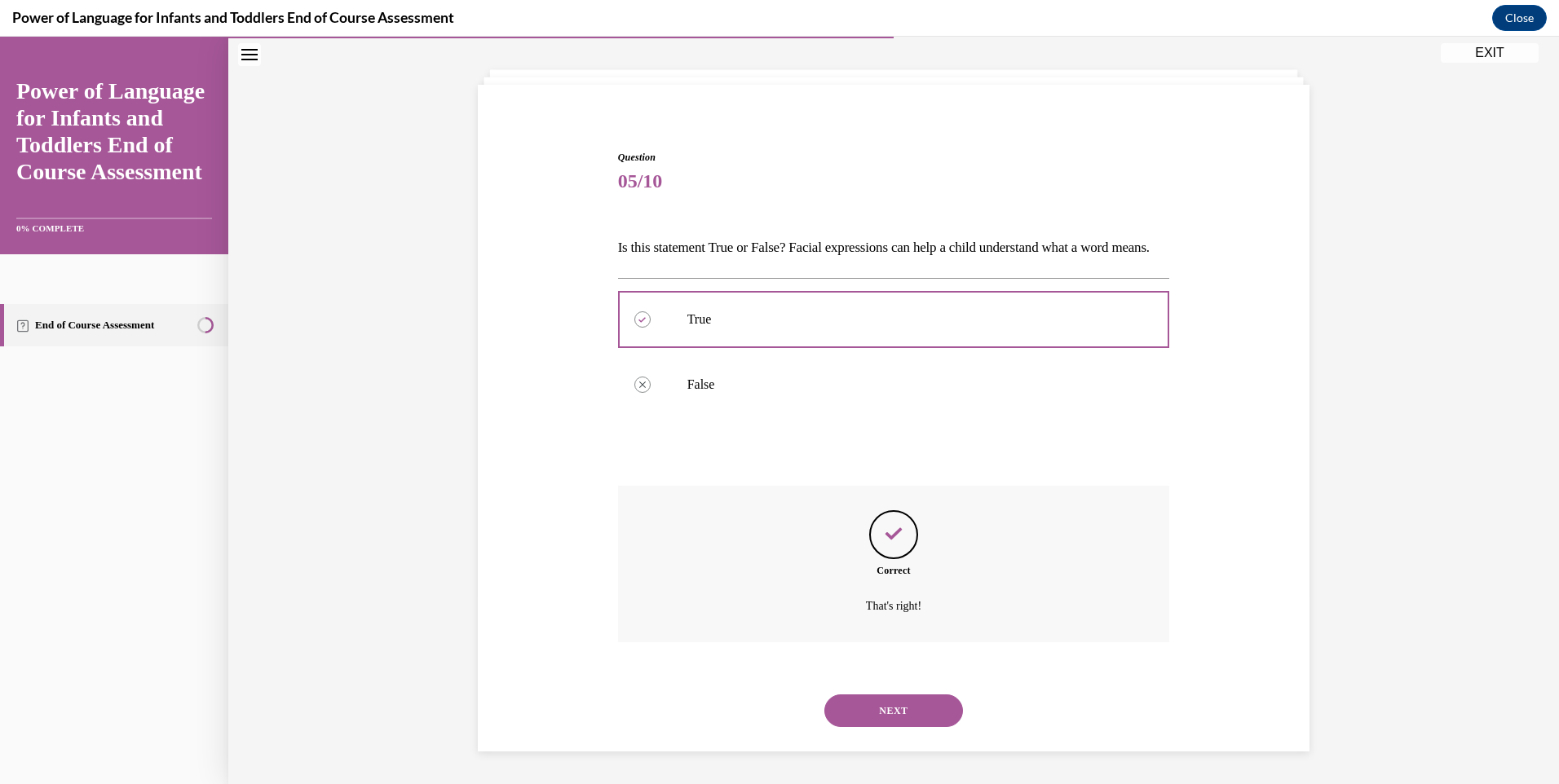
scroll to position [104, 0]
click at [861, 718] on button "NEXT" at bounding box center [893, 710] width 138 height 32
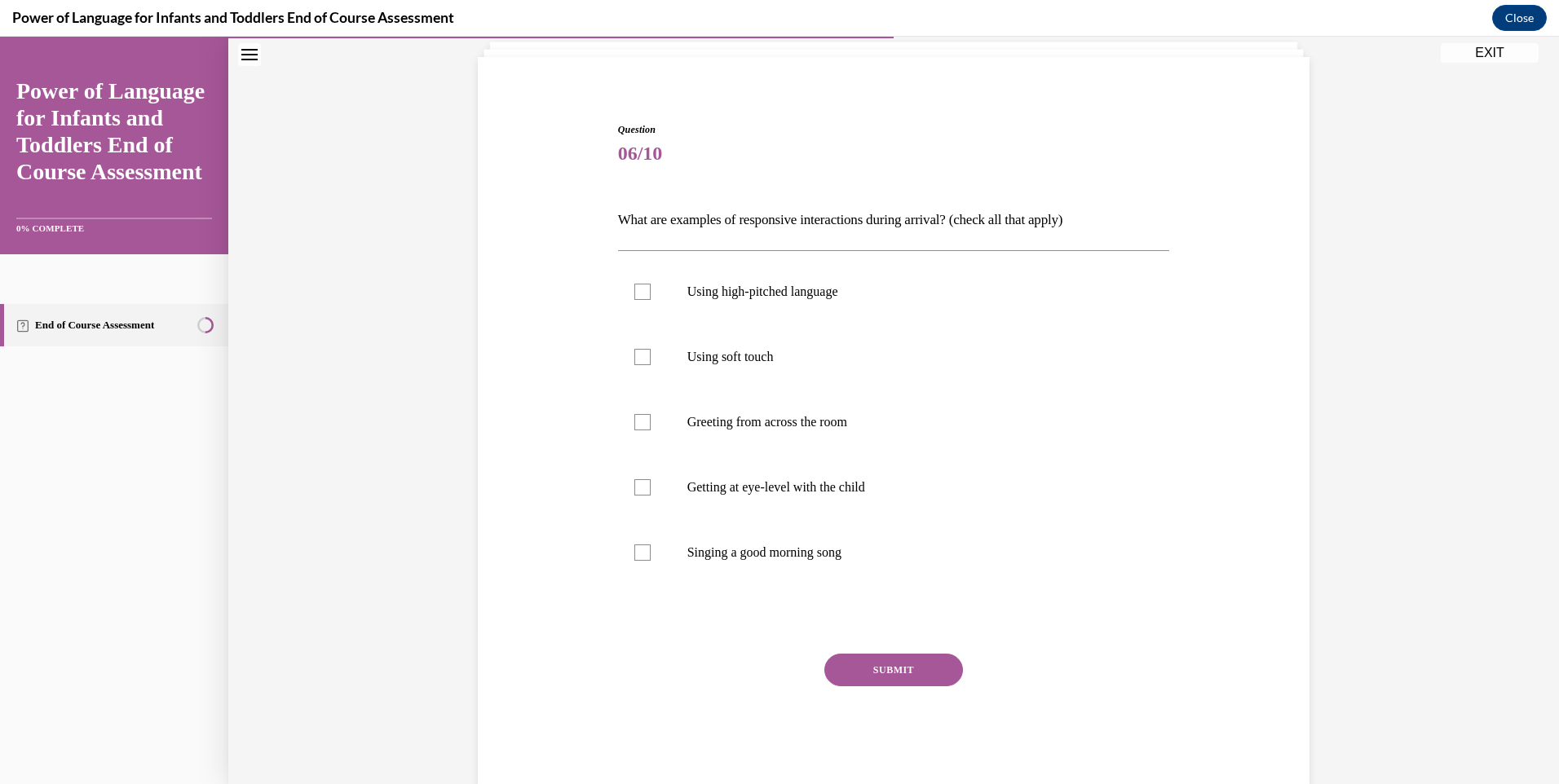
scroll to position [86, 0]
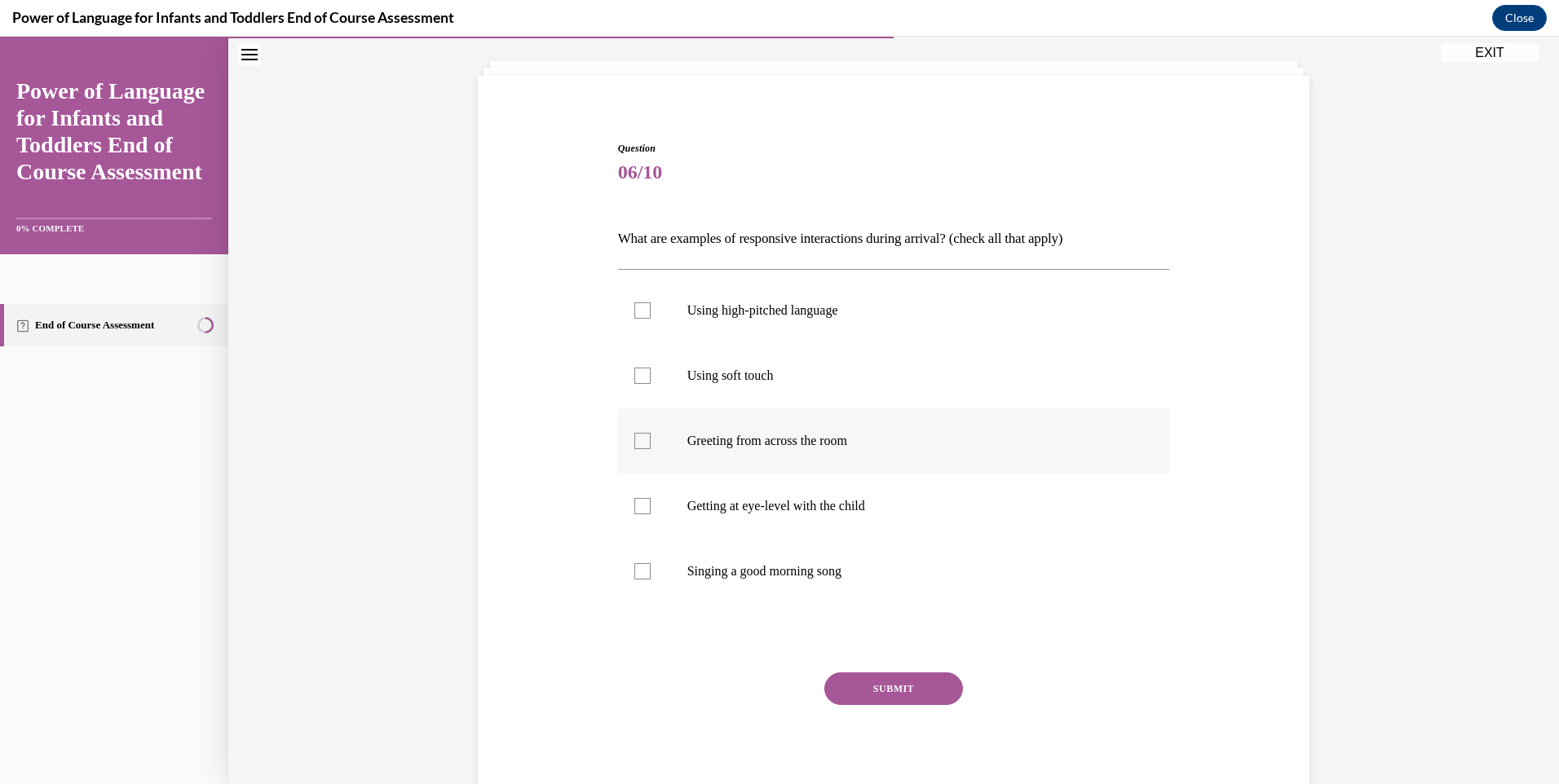
click at [641, 445] on div at bounding box center [642, 440] width 16 height 16
click at [641, 445] on input "Greeting from across the room" at bounding box center [642, 440] width 16 height 16
checkbox input "true"
click at [636, 502] on div at bounding box center [642, 506] width 16 height 16
click at [636, 502] on input "Getting at eye-level with the child" at bounding box center [642, 506] width 16 height 16
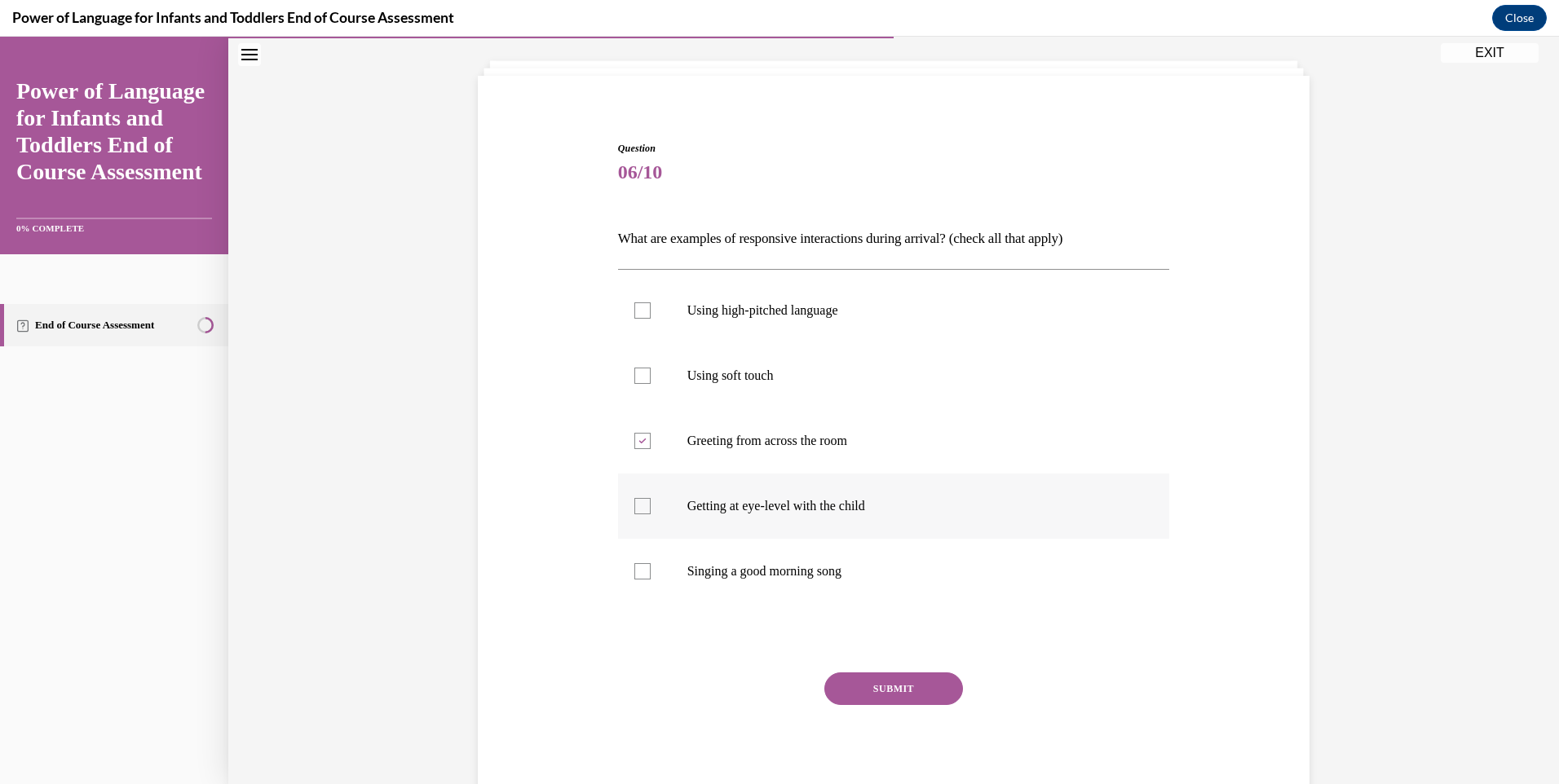
checkbox input "true"
click at [636, 377] on div at bounding box center [642, 375] width 16 height 16
click at [636, 377] on input "Using soft touch" at bounding box center [642, 375] width 16 height 16
checkbox input "true"
click at [874, 688] on button "SUBMIT" at bounding box center [893, 688] width 138 height 32
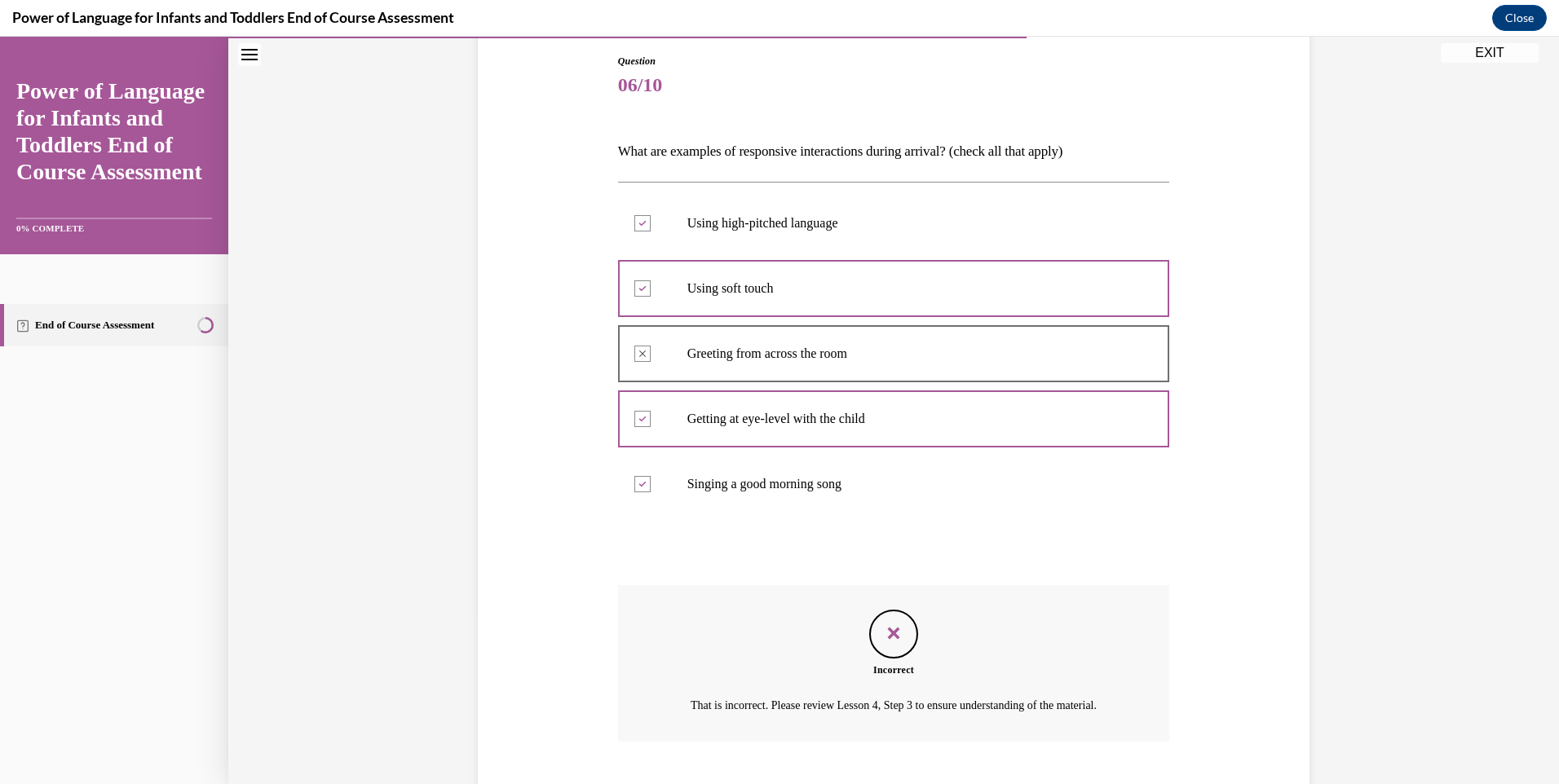
scroll to position [292, 0]
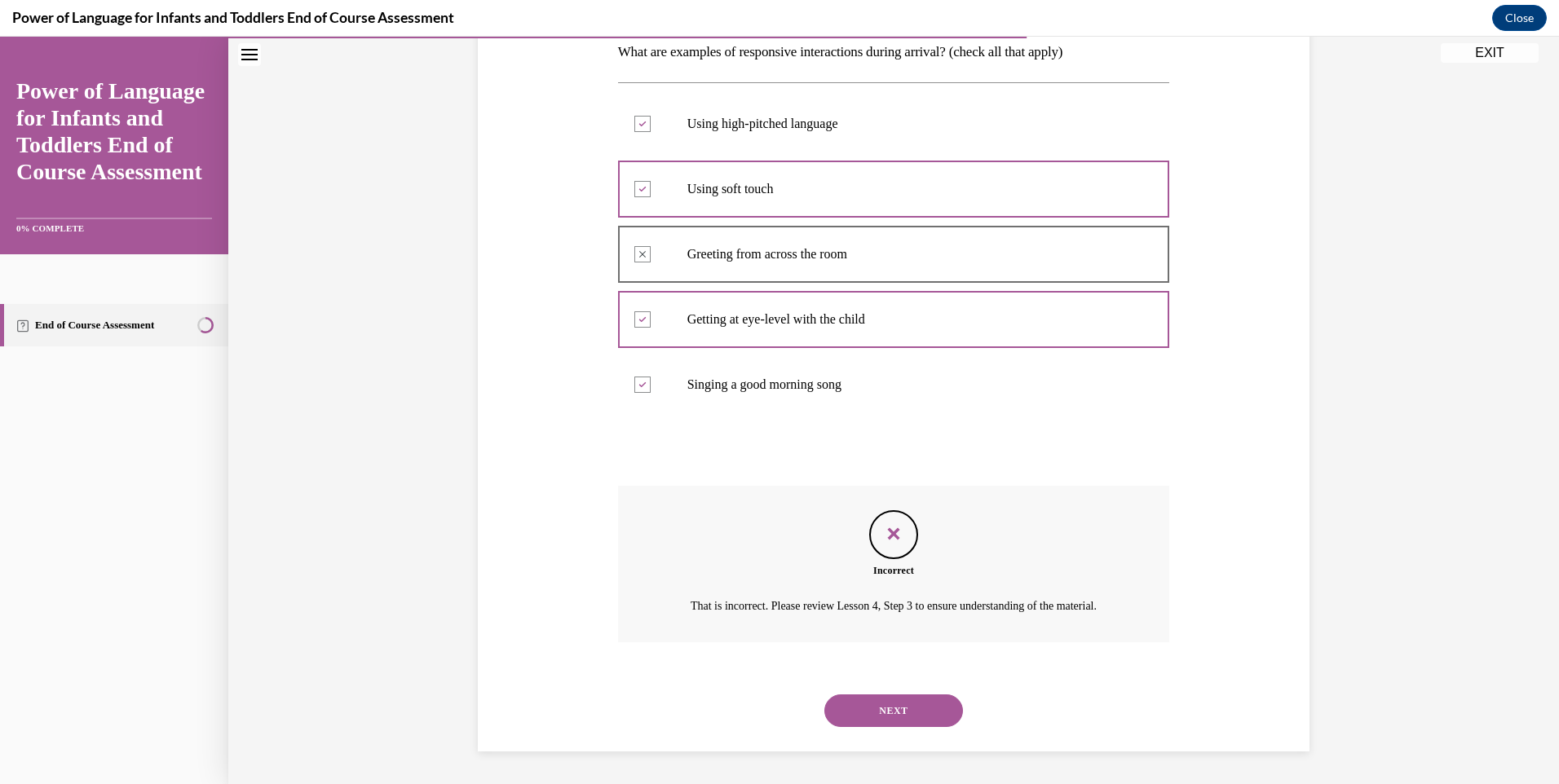
click at [872, 704] on button "NEXT" at bounding box center [893, 710] width 138 height 32
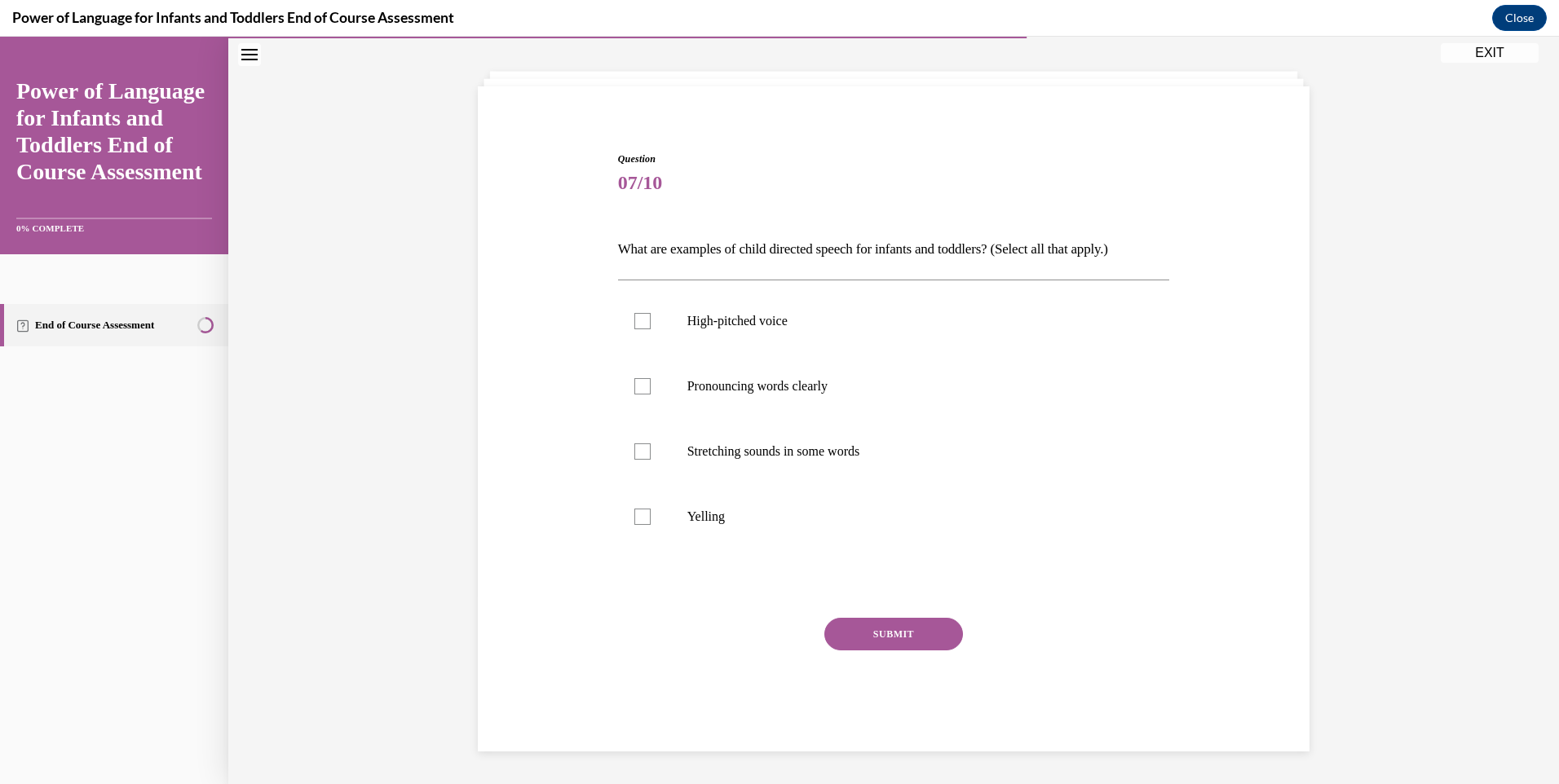
scroll to position [75, 0]
click at [639, 389] on div at bounding box center [642, 386] width 16 height 16
click at [639, 389] on input "Pronouncing words clearly" at bounding box center [642, 386] width 16 height 16
checkbox input "true"
click at [638, 322] on div at bounding box center [642, 321] width 16 height 16
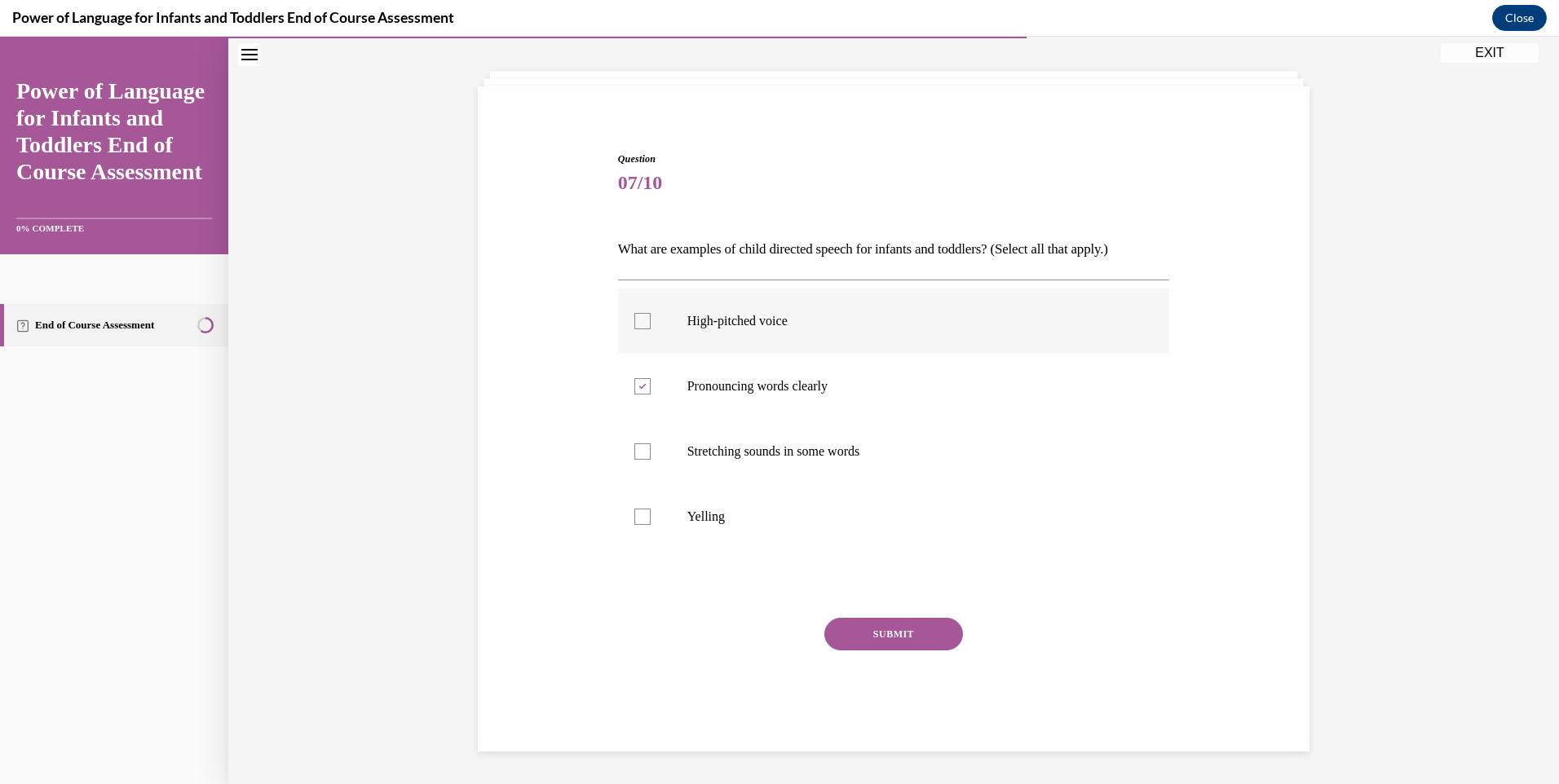
click at [638, 322] on input "High-pitched voice" at bounding box center [642, 321] width 16 height 16
checkbox input "true"
click at [889, 634] on button "SUBMIT" at bounding box center [893, 634] width 138 height 32
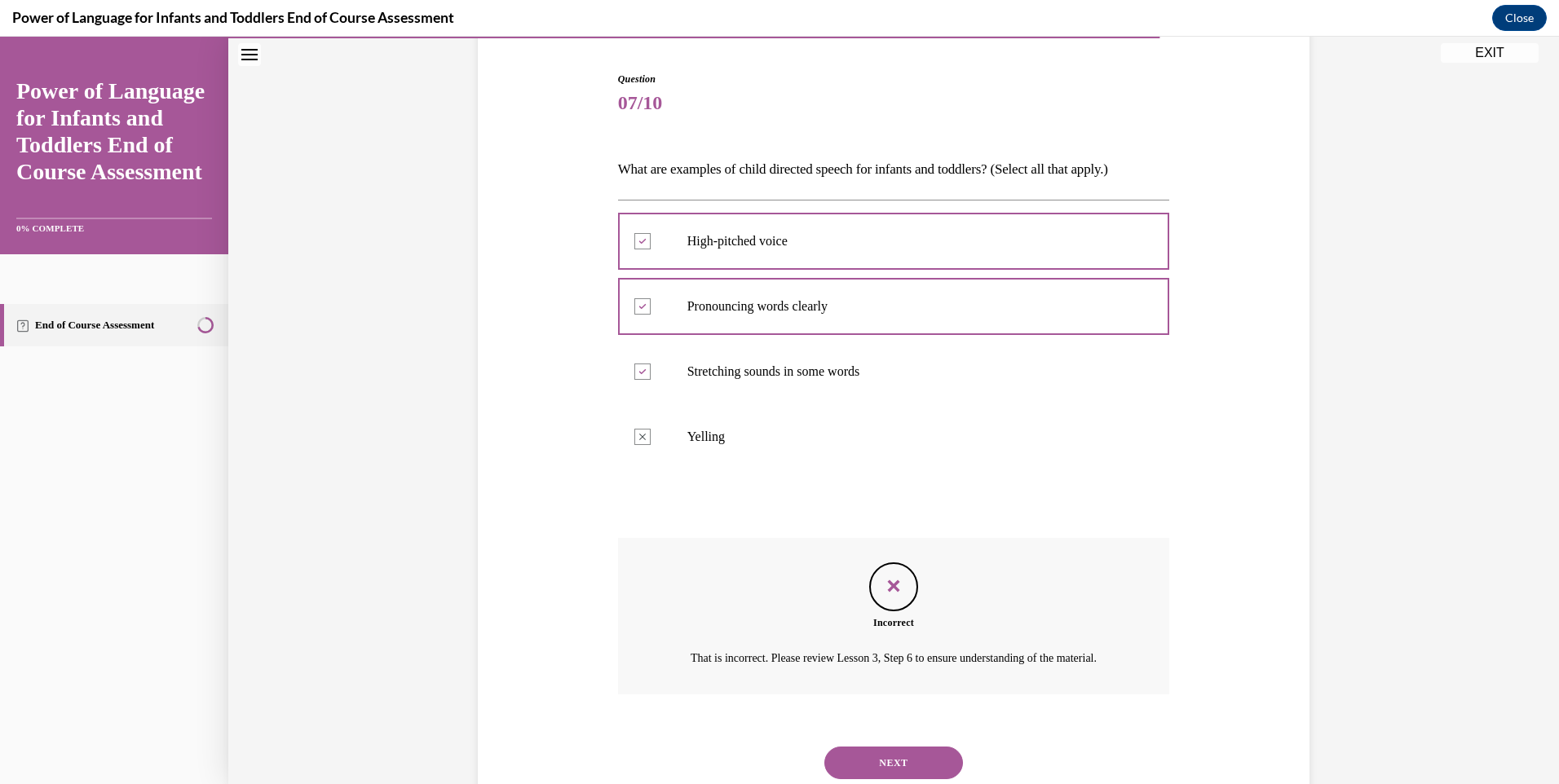
scroll to position [227, 0]
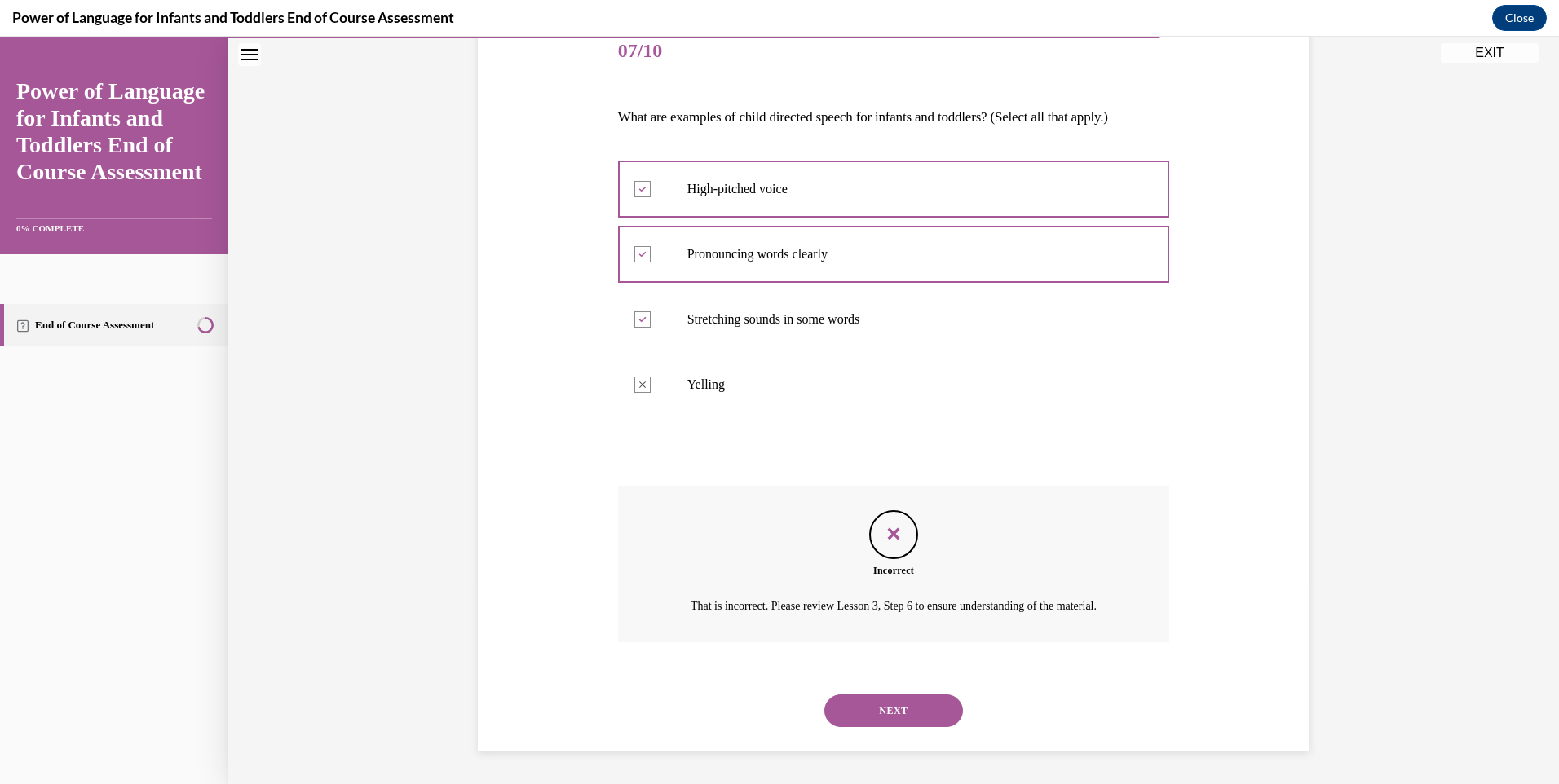
click at [883, 706] on button "NEXT" at bounding box center [893, 710] width 138 height 32
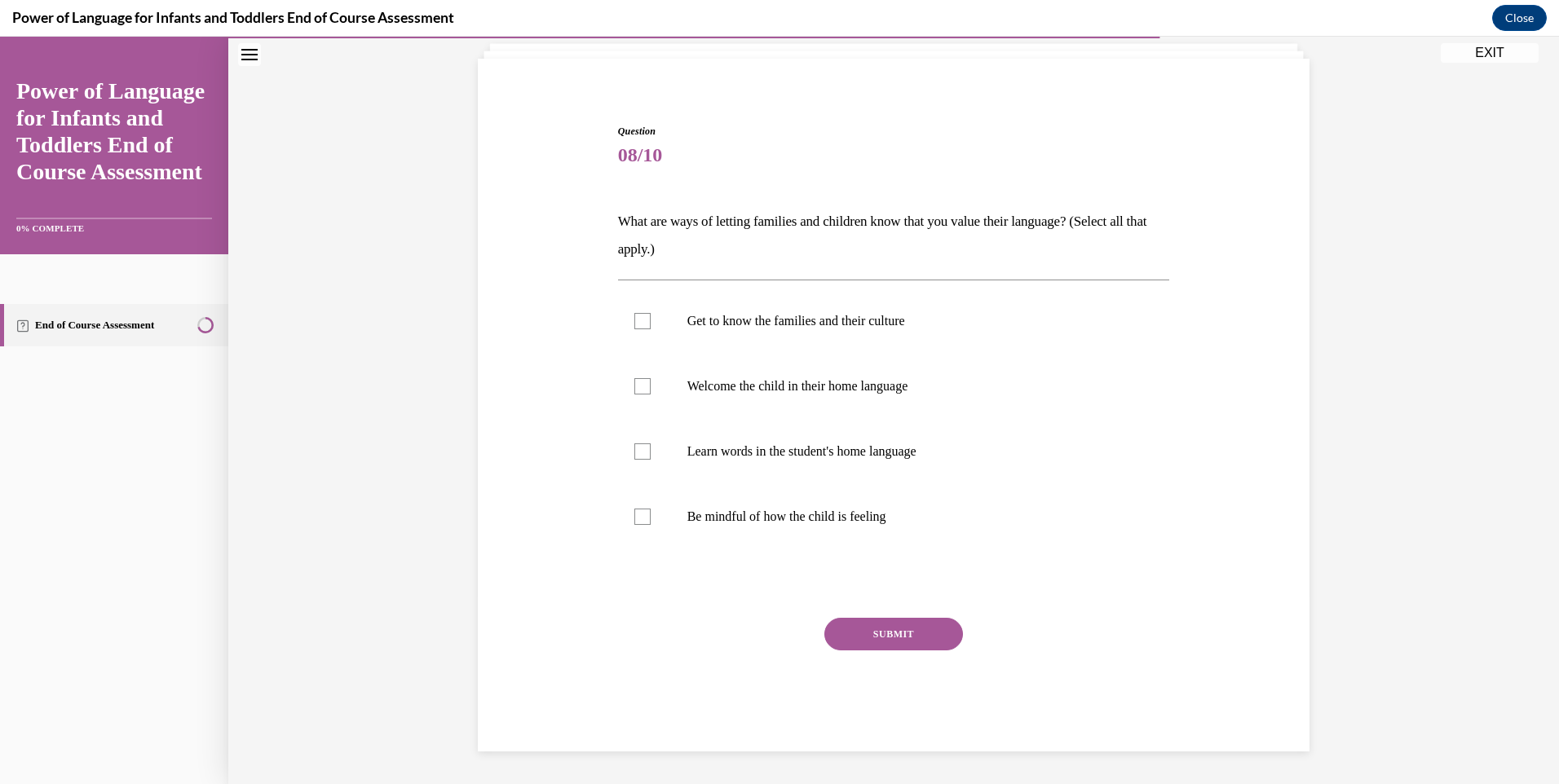
scroll to position [103, 0]
click at [634, 323] on div at bounding box center [642, 321] width 16 height 16
click at [634, 323] on input "Get to know the families and their culture" at bounding box center [642, 321] width 16 height 16
checkbox input "true"
click at [634, 387] on div at bounding box center [642, 386] width 16 height 16
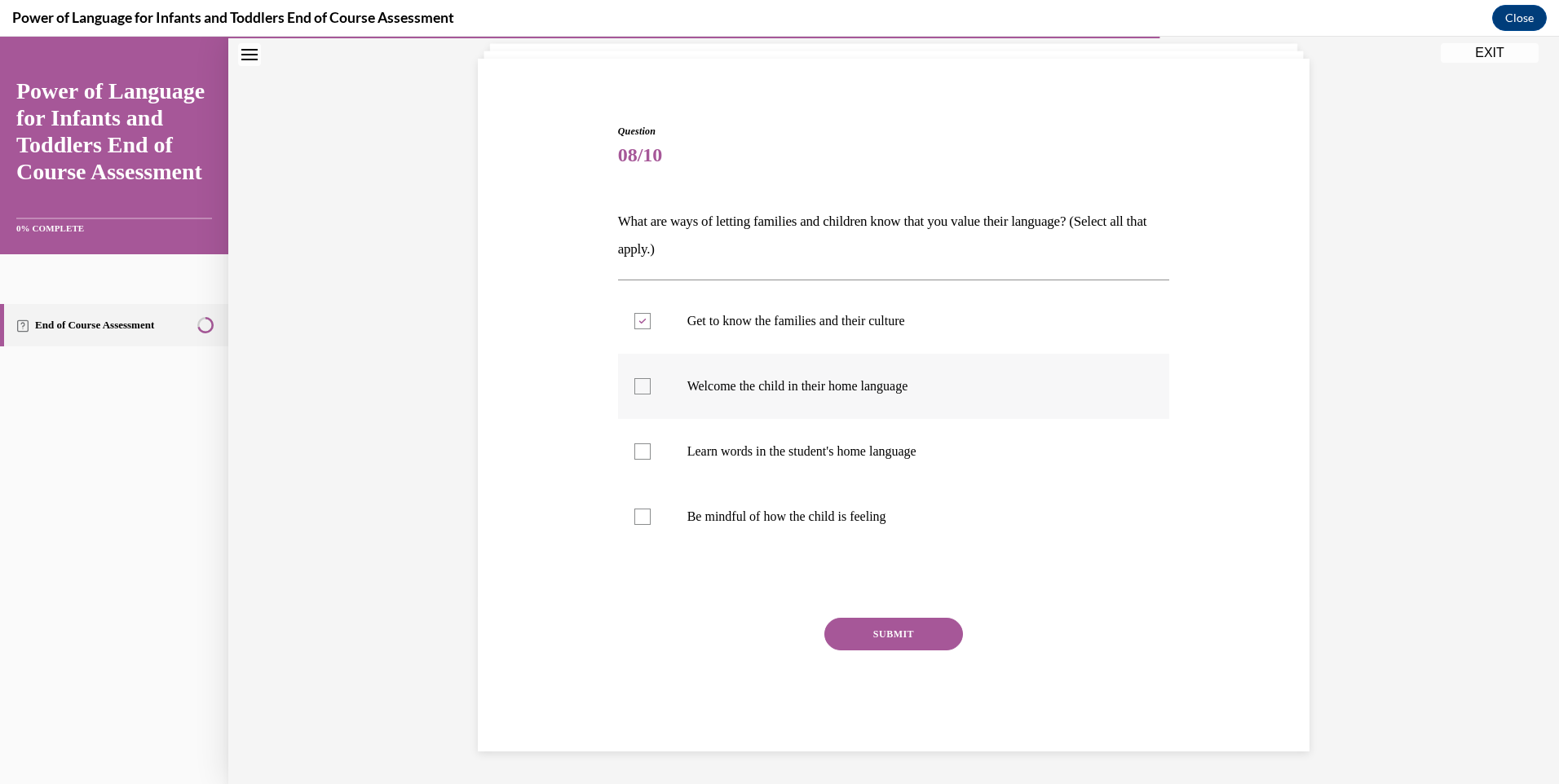
click at [634, 387] on input "Welcome the child in their home language" at bounding box center [642, 386] width 16 height 16
checkbox input "true"
click at [635, 454] on div at bounding box center [642, 451] width 16 height 16
click at [635, 454] on input "Learn words in the student's home language" at bounding box center [642, 451] width 16 height 16
checkbox input "true"
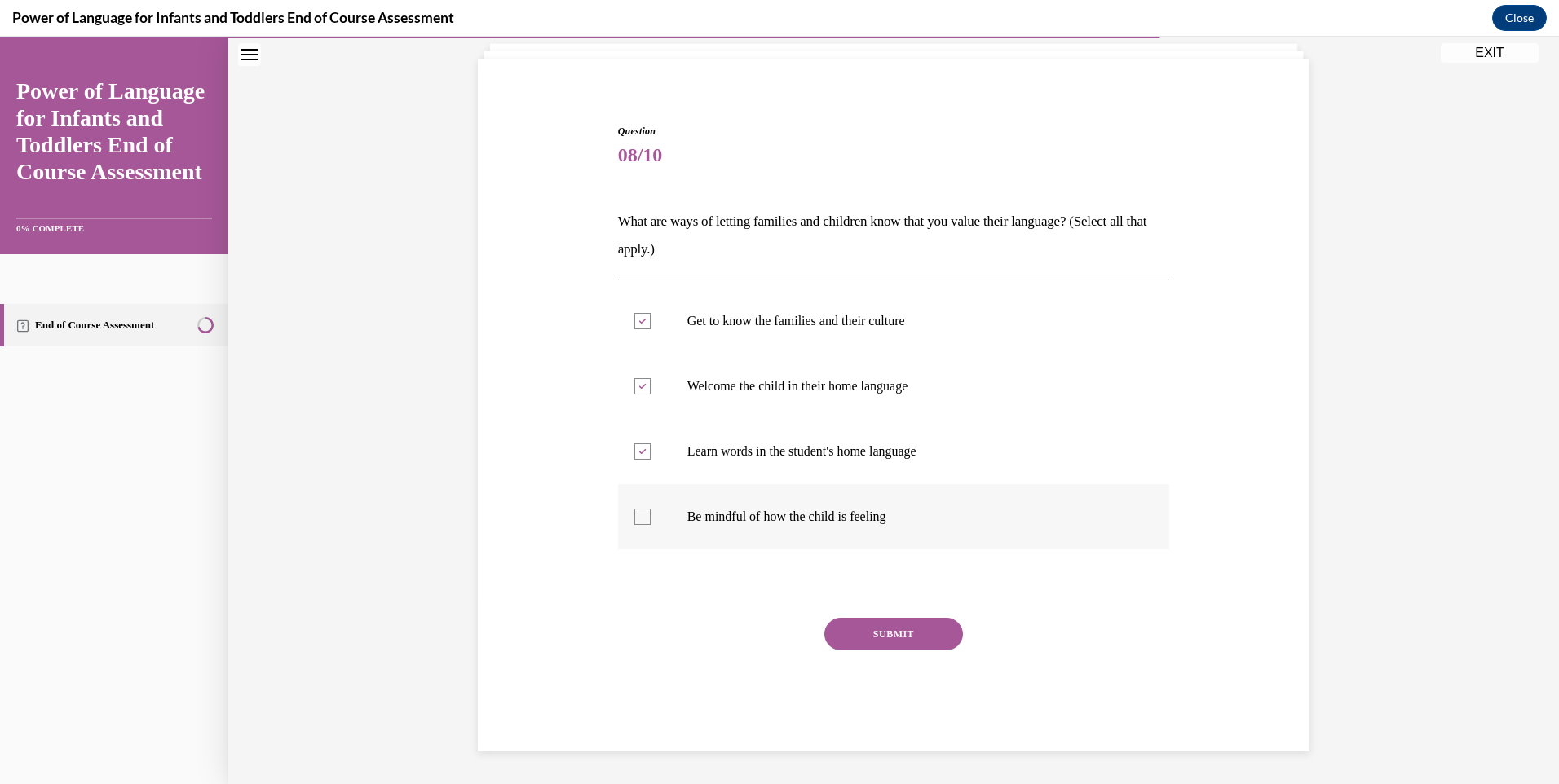
click at [634, 514] on div at bounding box center [642, 516] width 16 height 16
click at [634, 514] on input "Be mindful of how the child is feeling" at bounding box center [642, 516] width 16 height 16
checkbox input "true"
click at [876, 630] on button "SUBMIT" at bounding box center [893, 634] width 138 height 32
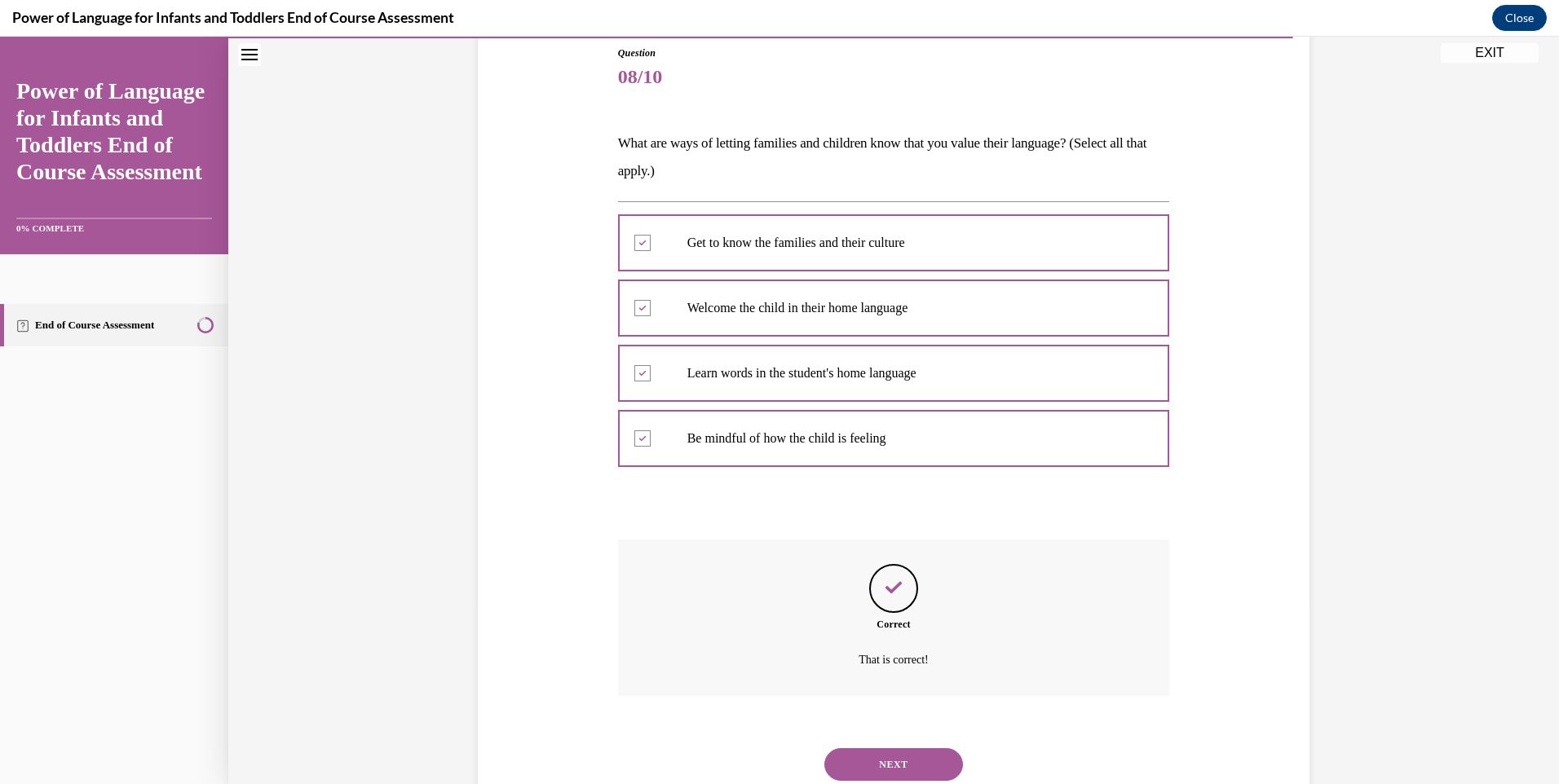
scroll to position [235, 0]
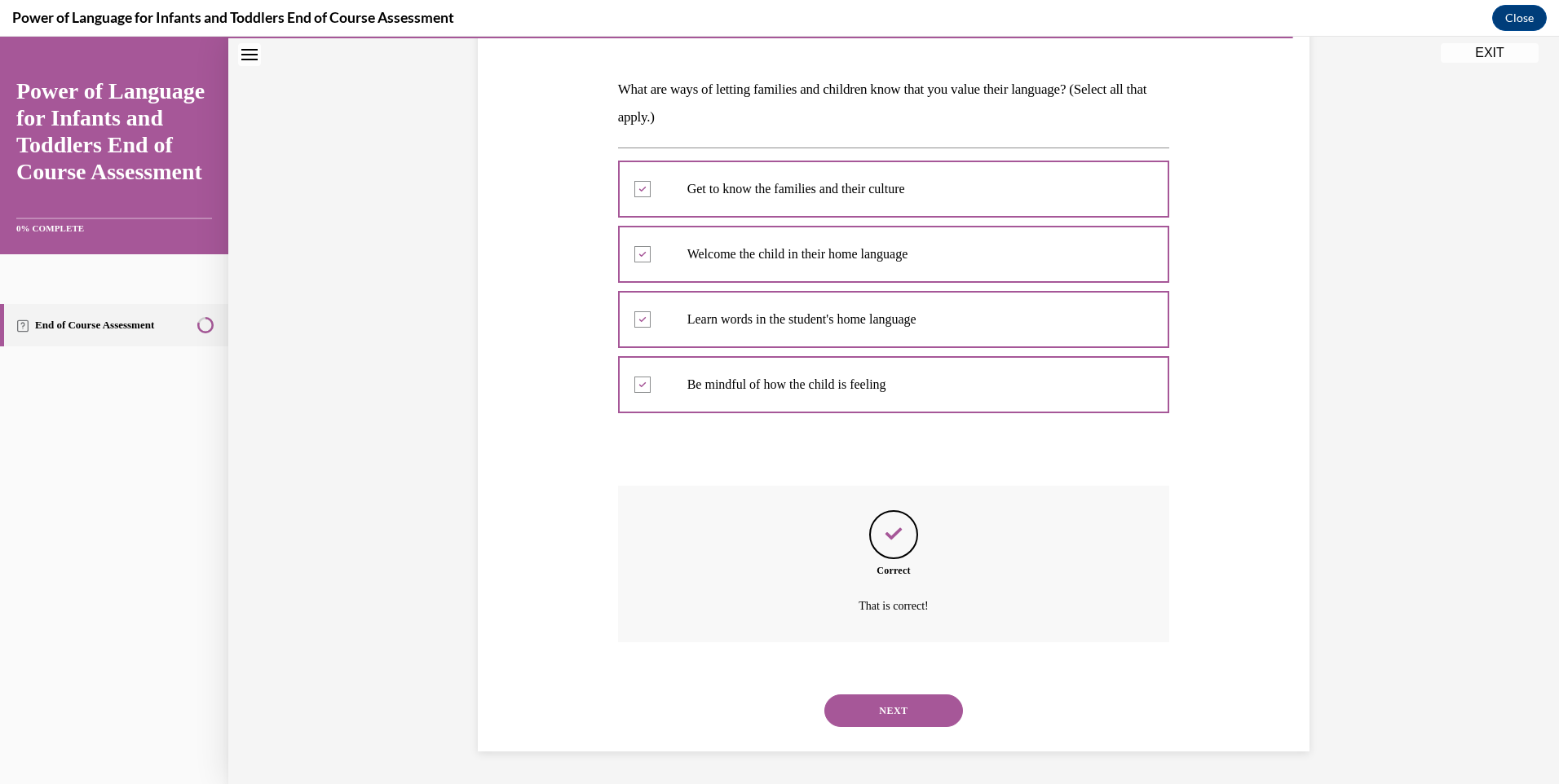
click at [886, 713] on button "NEXT" at bounding box center [893, 710] width 138 height 32
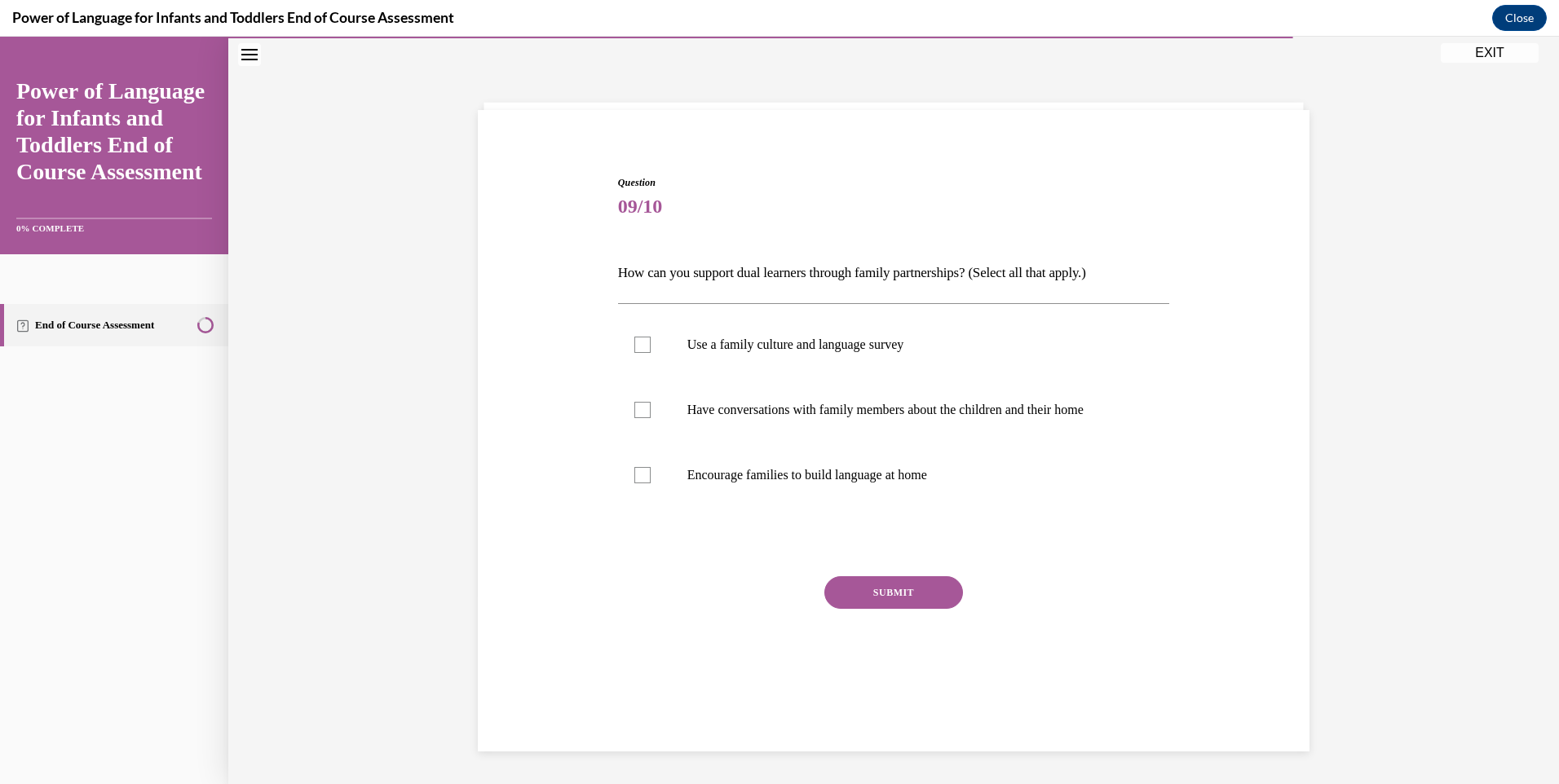
scroll to position [52, 0]
click at [640, 344] on div at bounding box center [642, 344] width 16 height 16
click at [640, 344] on input "Use a family culture and language survey" at bounding box center [642, 344] width 16 height 16
checkbox input "true"
click at [634, 406] on div at bounding box center [642, 410] width 16 height 16
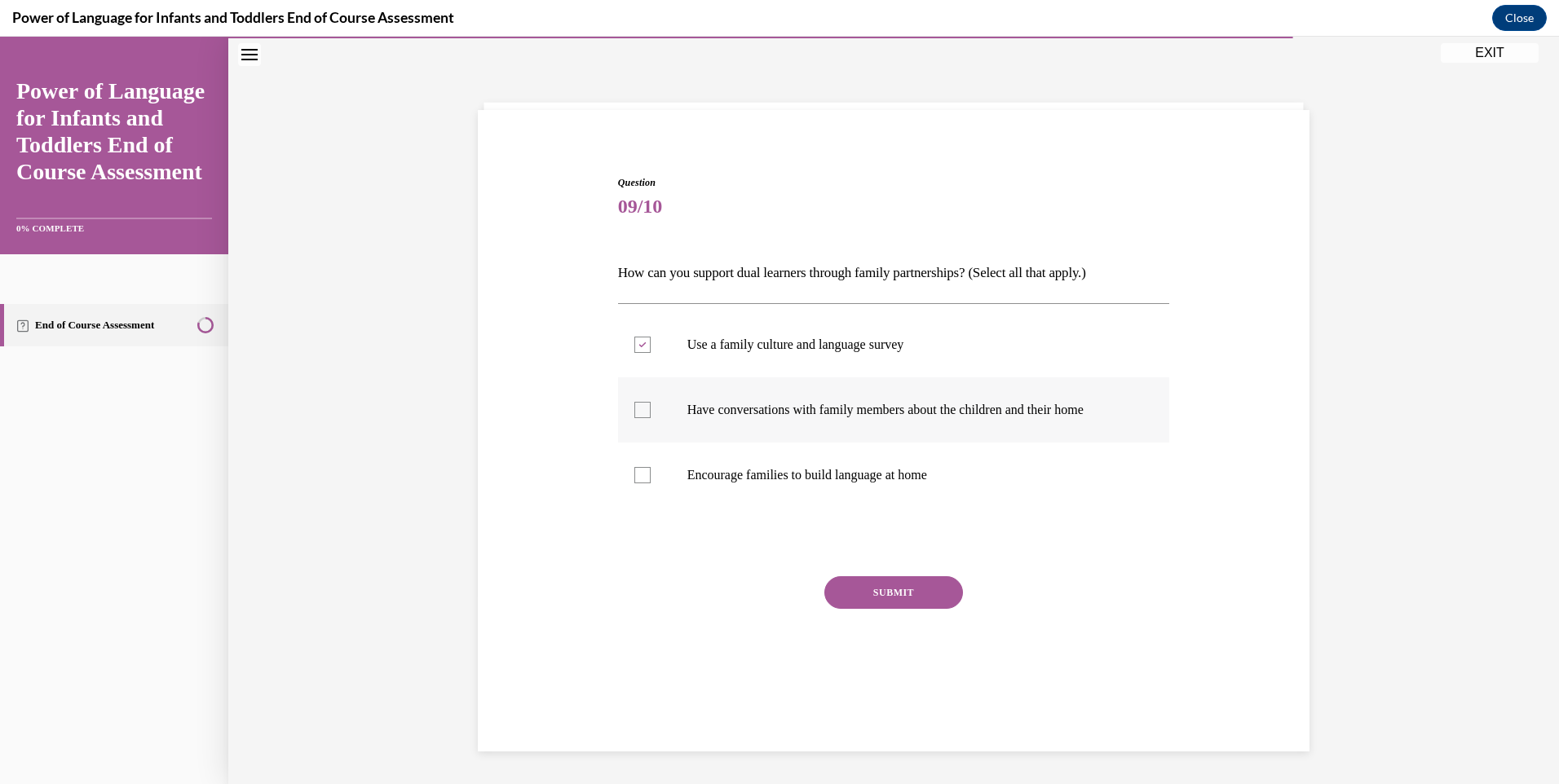
click at [634, 406] on input "Have conversations with family members about the children and their home" at bounding box center [642, 410] width 16 height 16
checkbox input "true"
click at [634, 473] on div at bounding box center [642, 474] width 16 height 16
click at [634, 473] on input "Encourage families to build language at home" at bounding box center [642, 474] width 16 height 16
checkbox input "true"
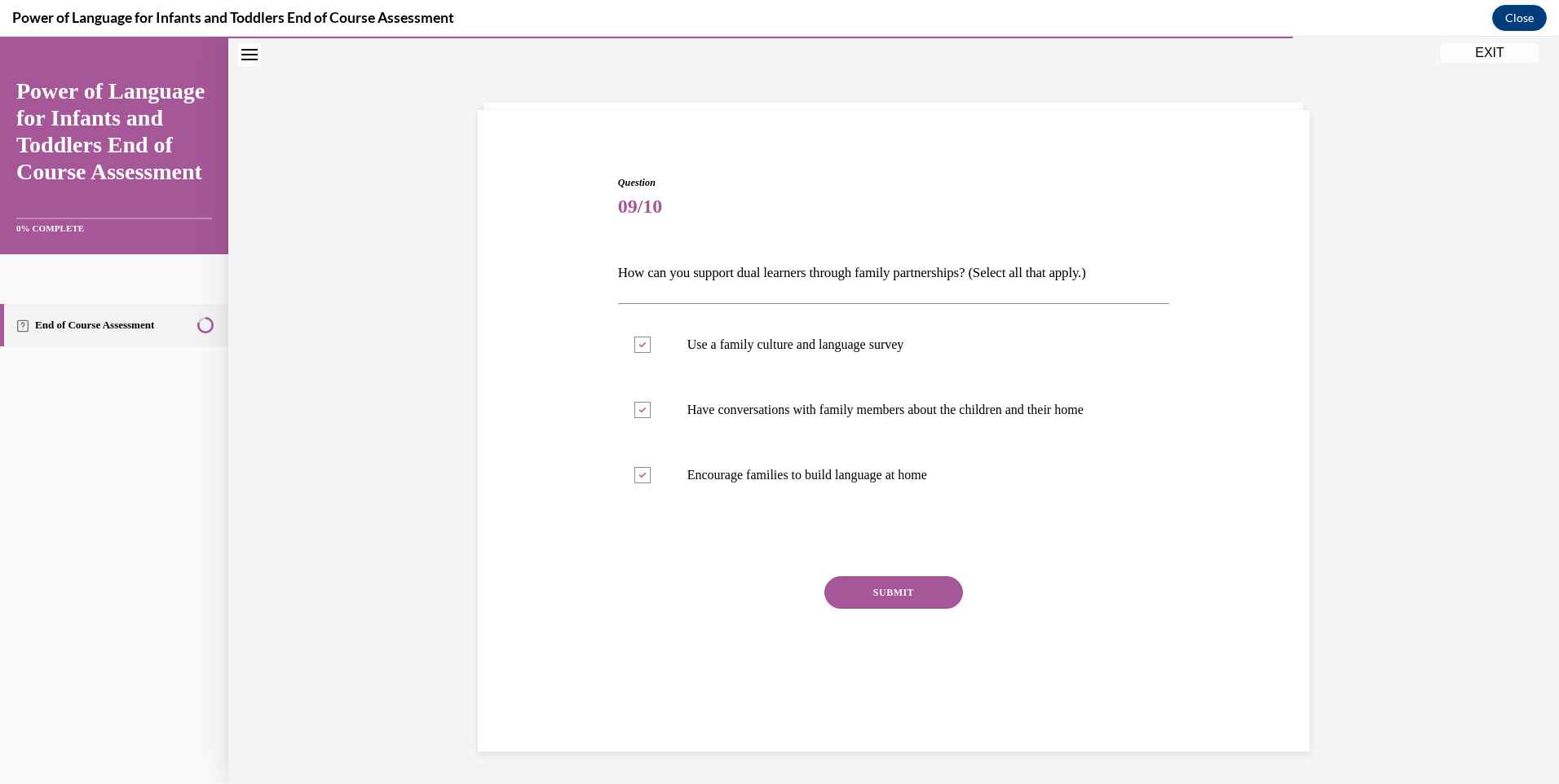
click at [874, 585] on button "SUBMIT" at bounding box center [893, 592] width 138 height 32
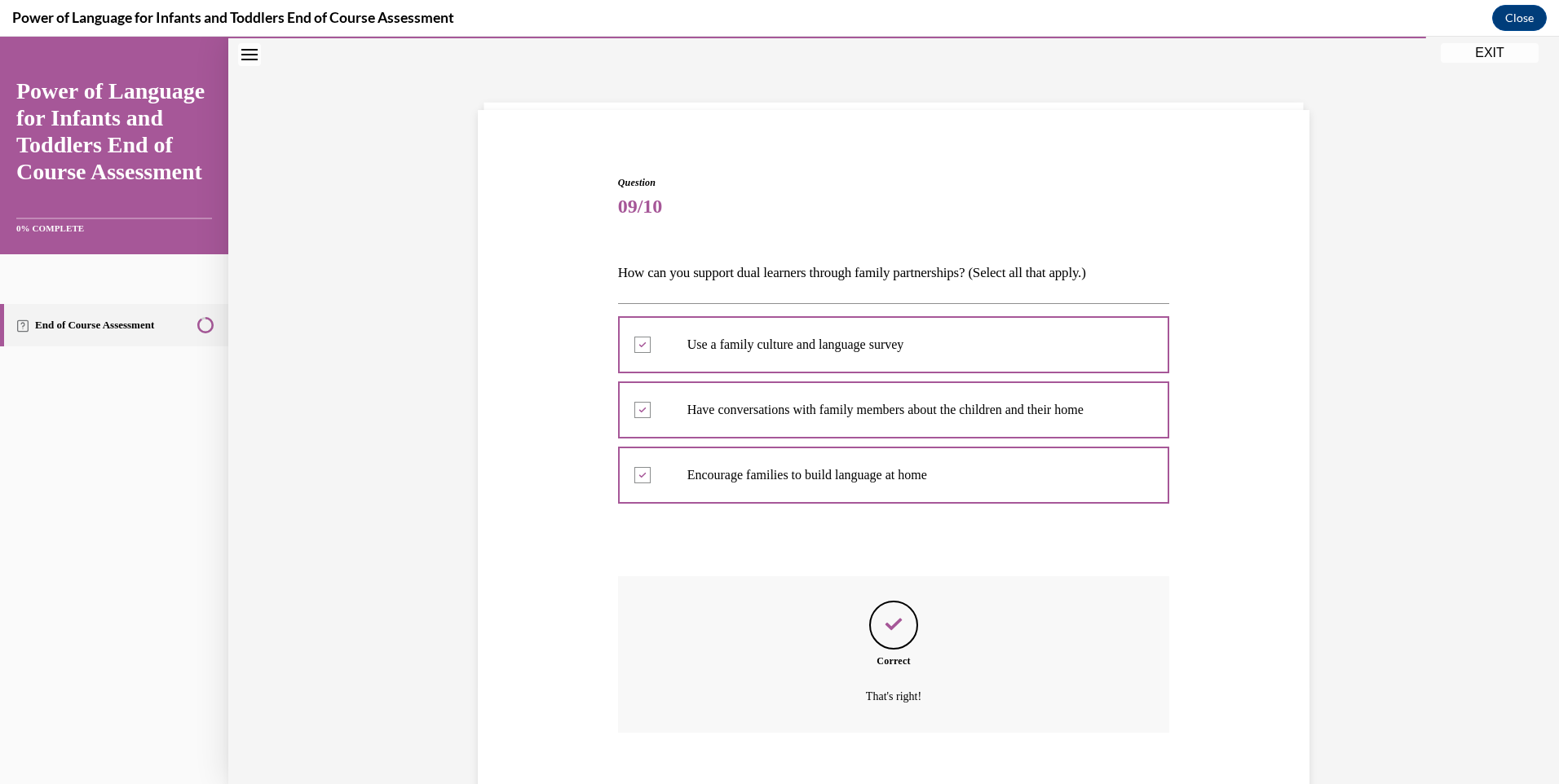
scroll to position [142, 0]
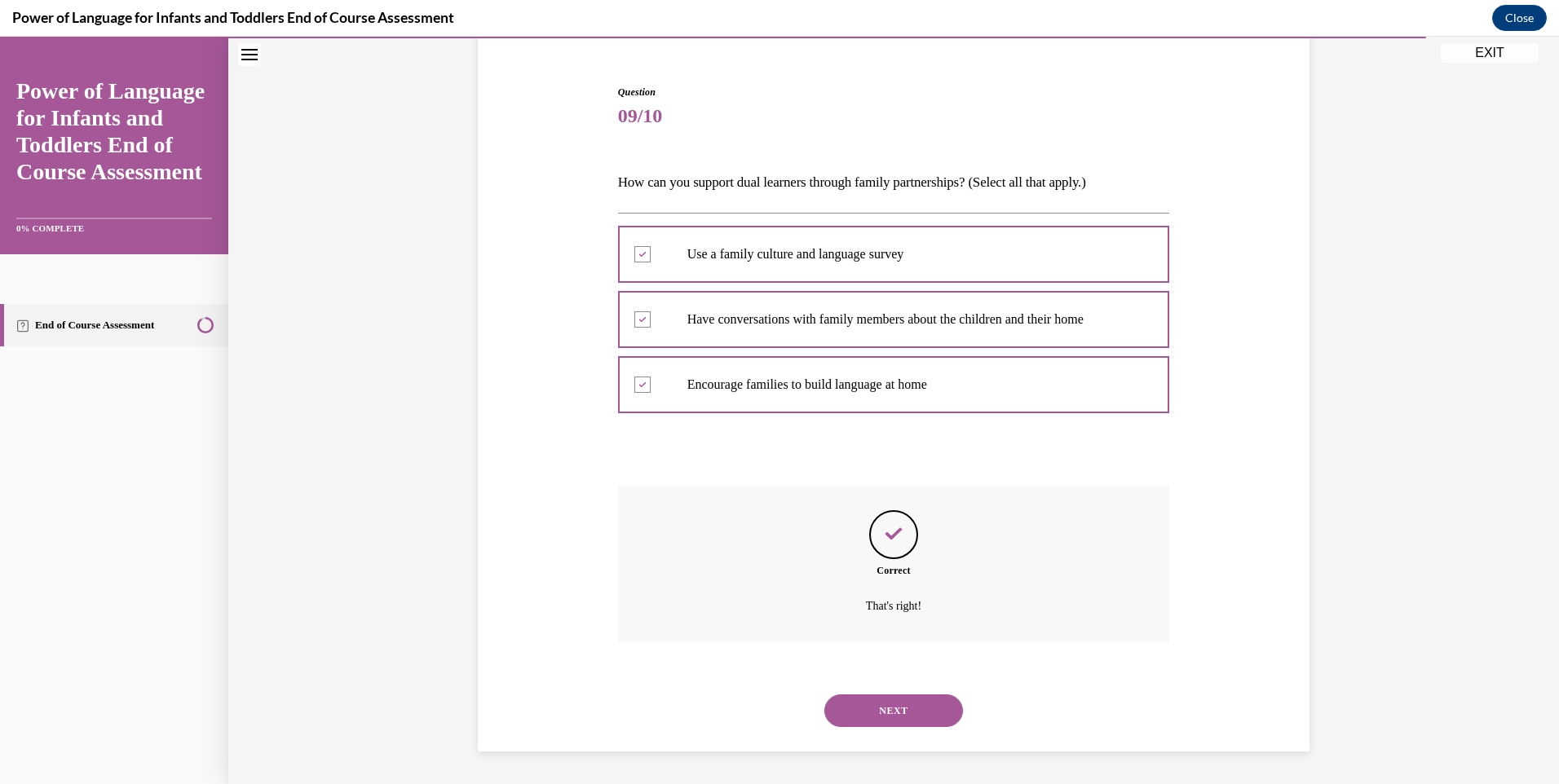
click at [888, 715] on button "NEXT" at bounding box center [893, 710] width 138 height 32
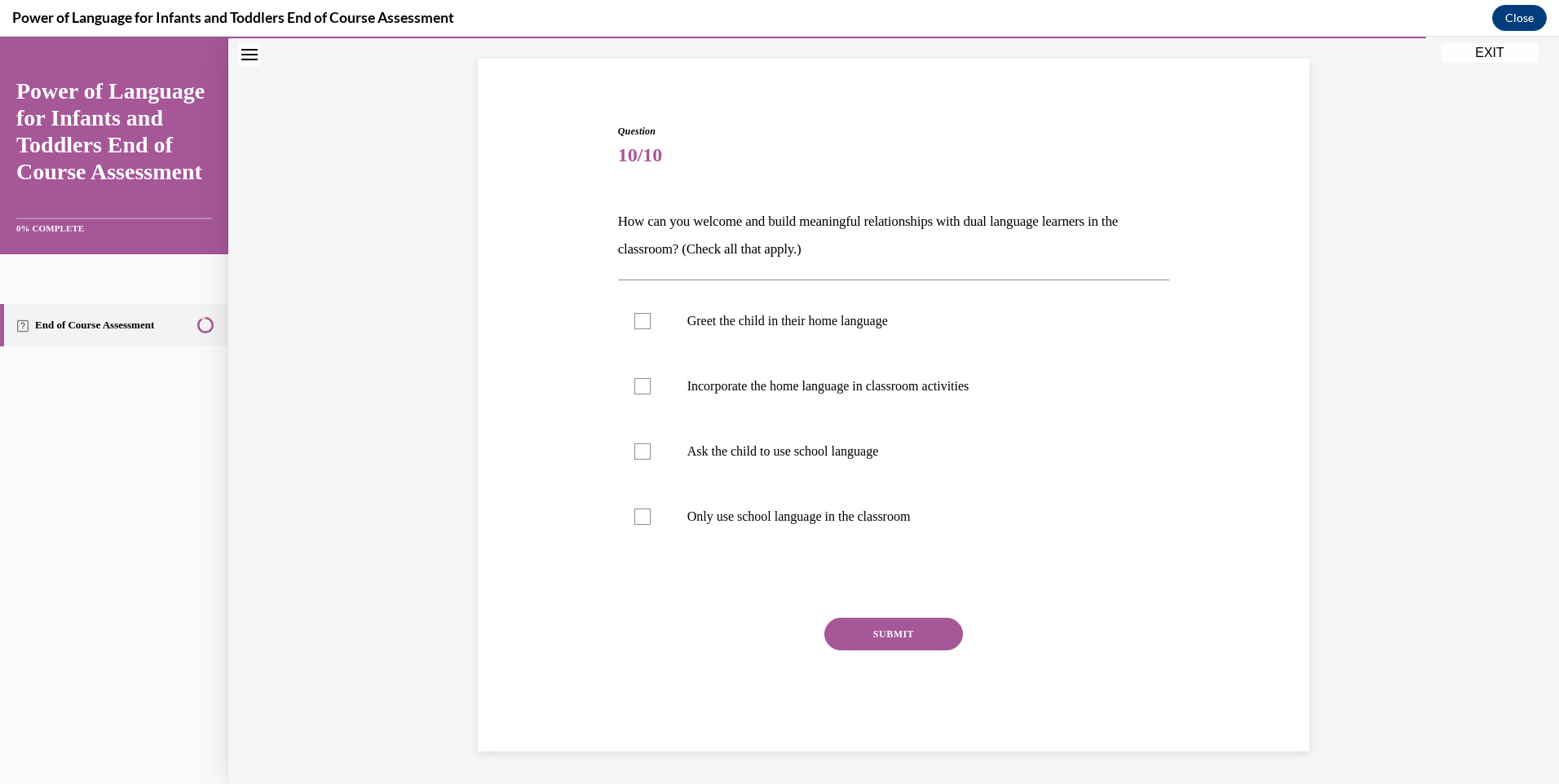
scroll to position [103, 0]
click at [634, 317] on div at bounding box center [642, 321] width 16 height 16
click at [634, 317] on input "Greet the child in their home language" at bounding box center [642, 321] width 16 height 16
checkbox input "true"
click at [634, 382] on div at bounding box center [642, 386] width 16 height 16
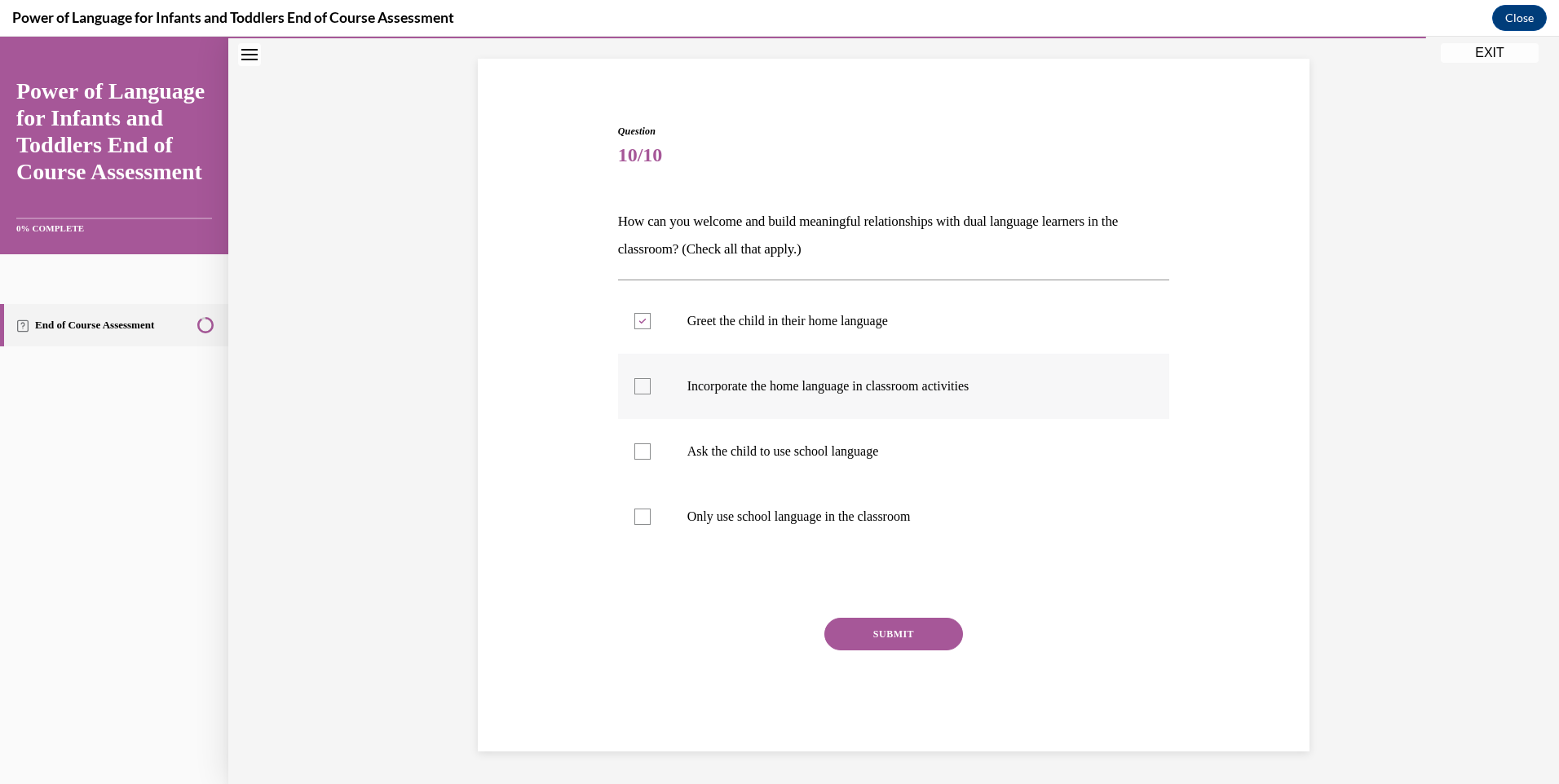
click at [634, 382] on input "Incorporate the home language in classroom activities" at bounding box center [642, 386] width 16 height 16
checkbox input "true"
click at [889, 633] on button "SUBMIT" at bounding box center [893, 634] width 138 height 32
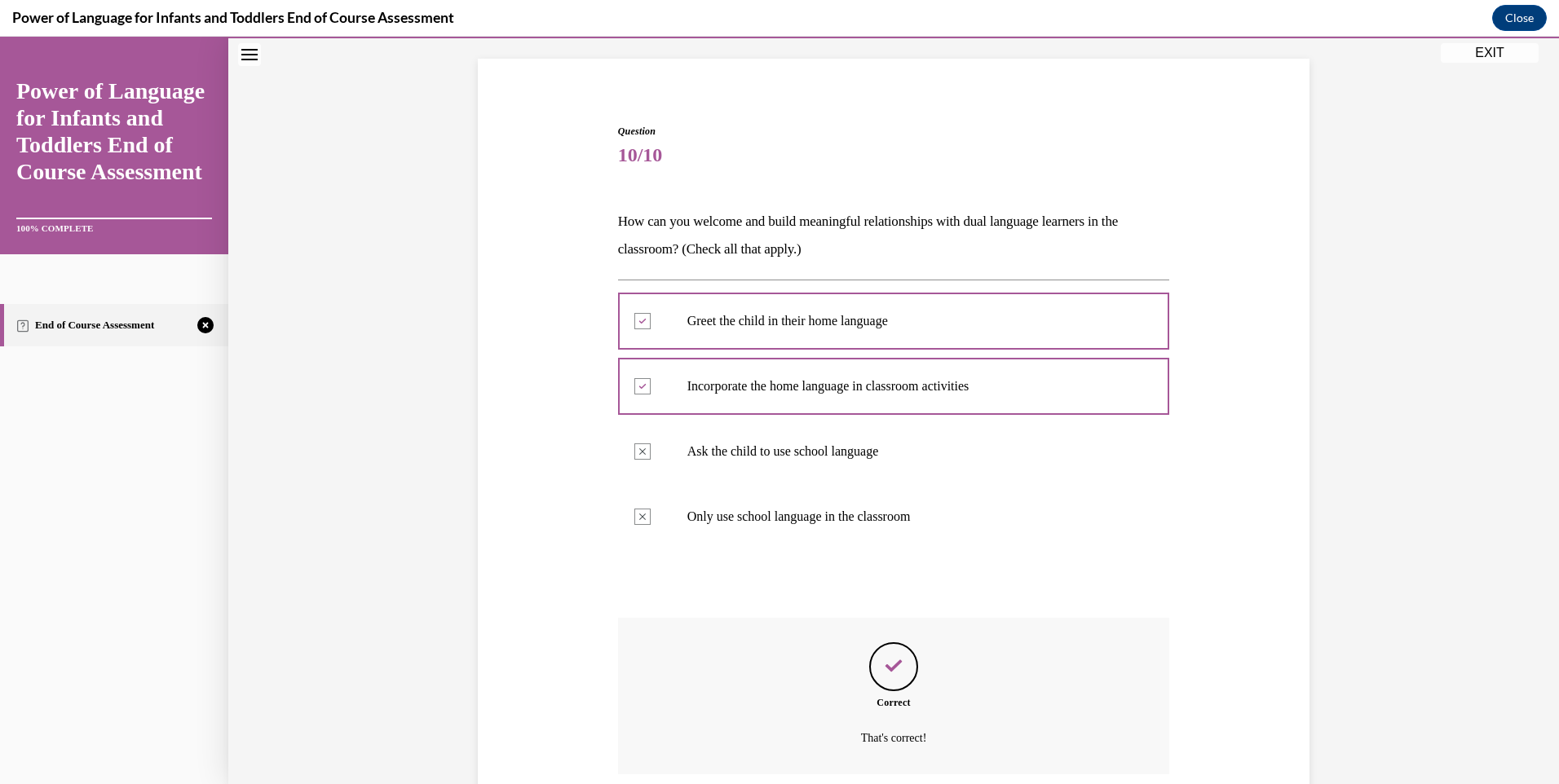
scroll to position [235, 0]
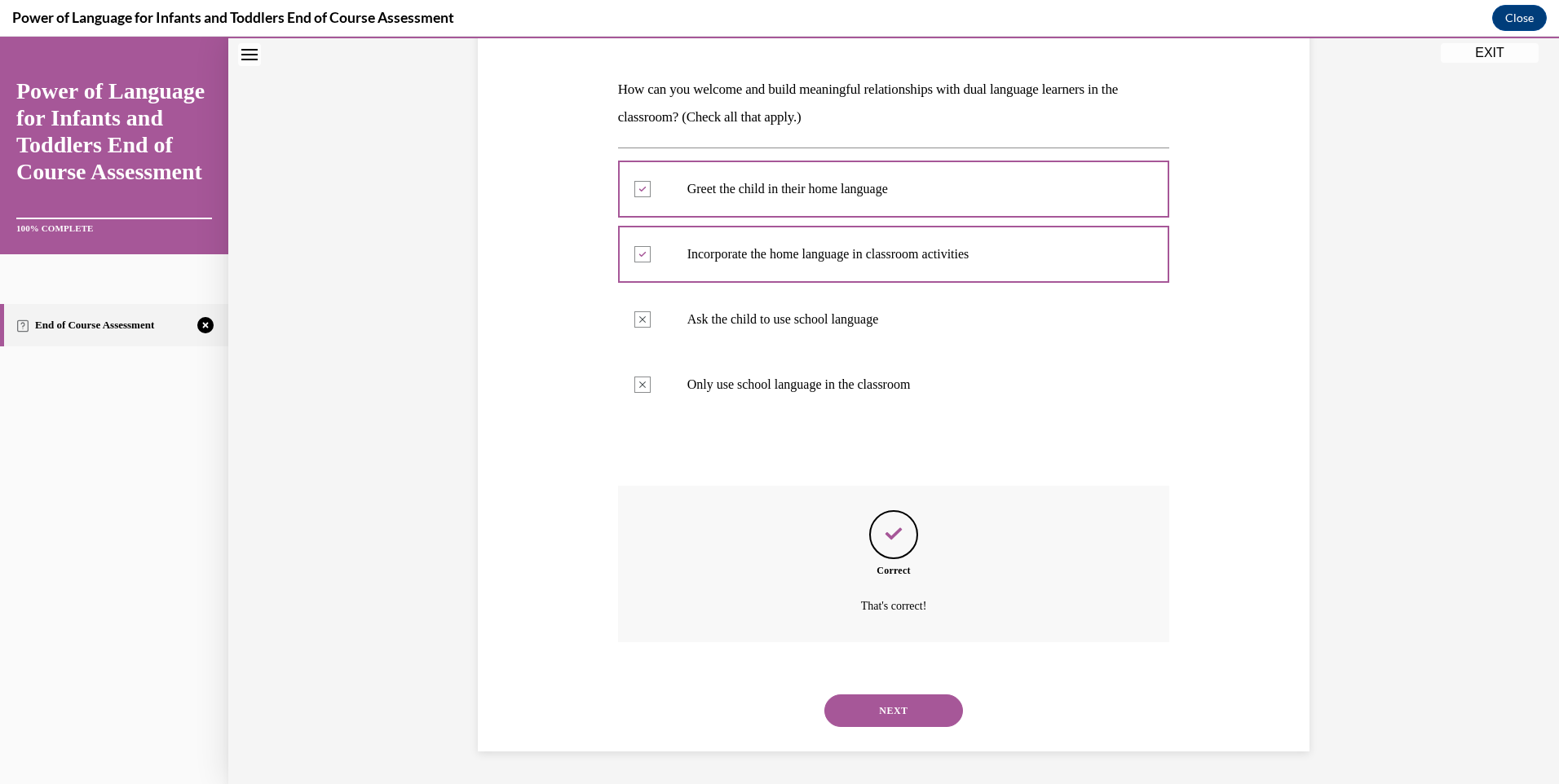
click at [871, 705] on button "NEXT" at bounding box center [893, 710] width 138 height 32
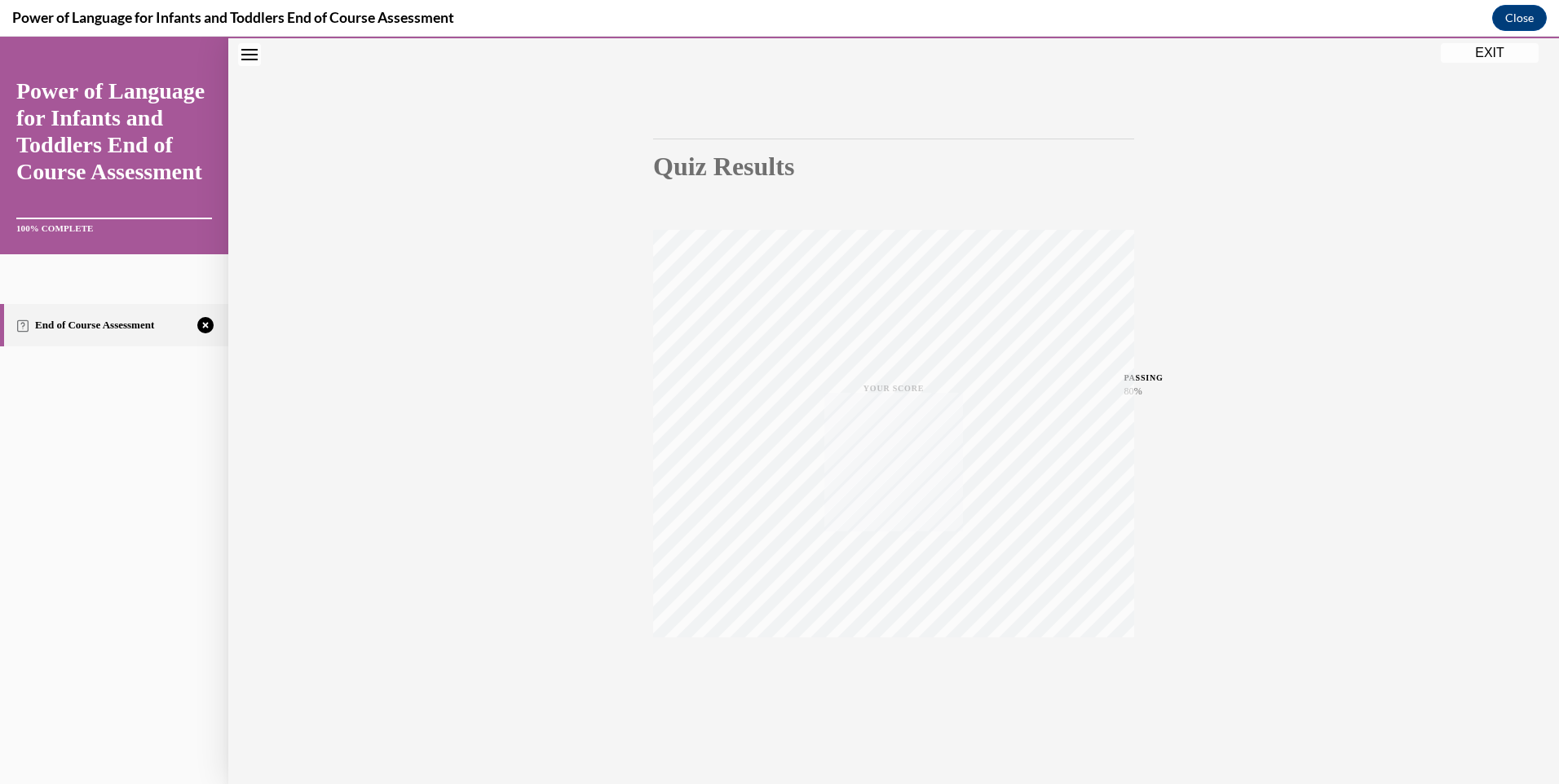
scroll to position [88, 0]
click at [892, 682] on icon "button" at bounding box center [894, 684] width 58 height 18
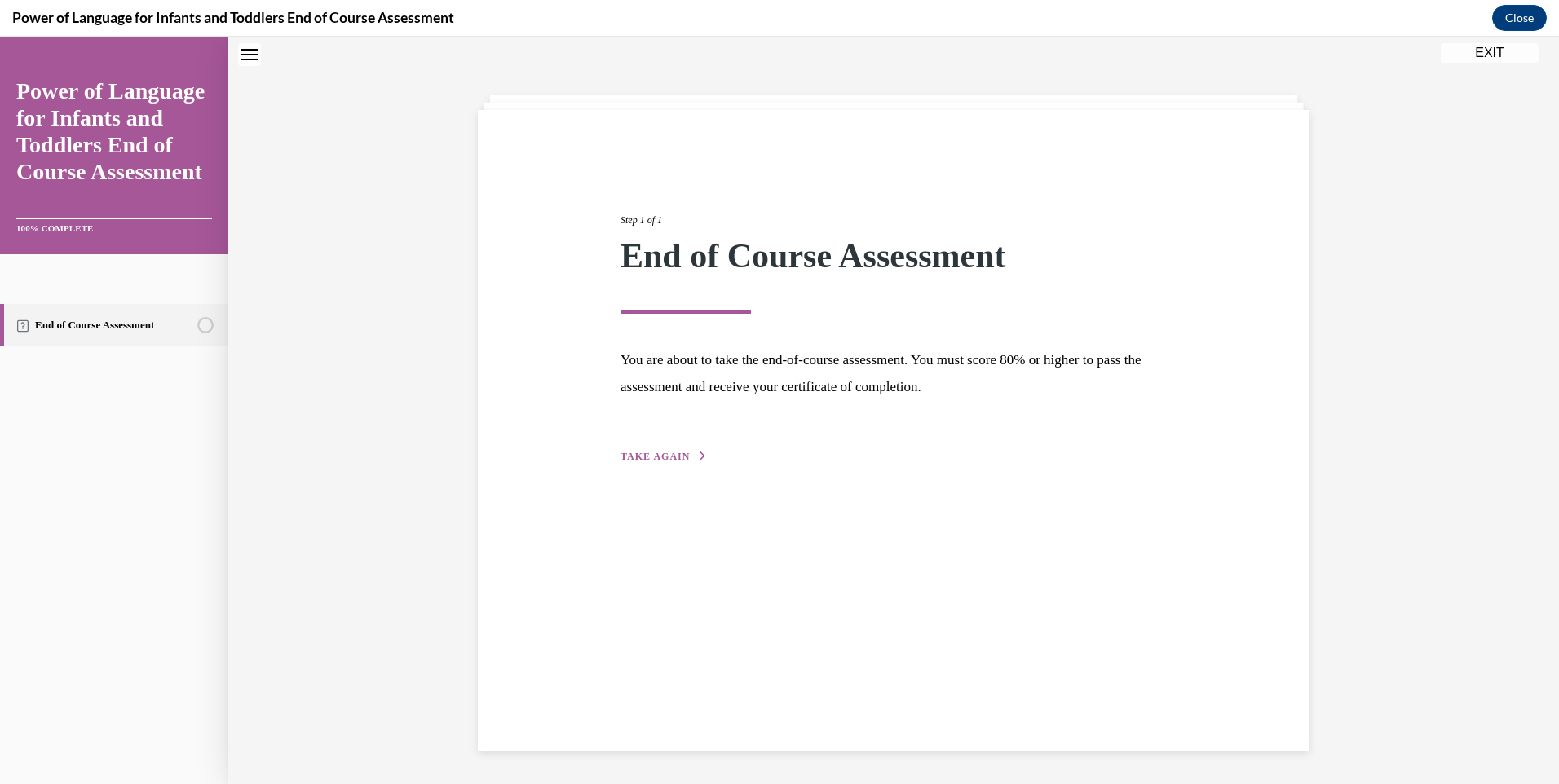
click at [666, 456] on span "TAKE AGAIN" at bounding box center [655, 456] width 70 height 11
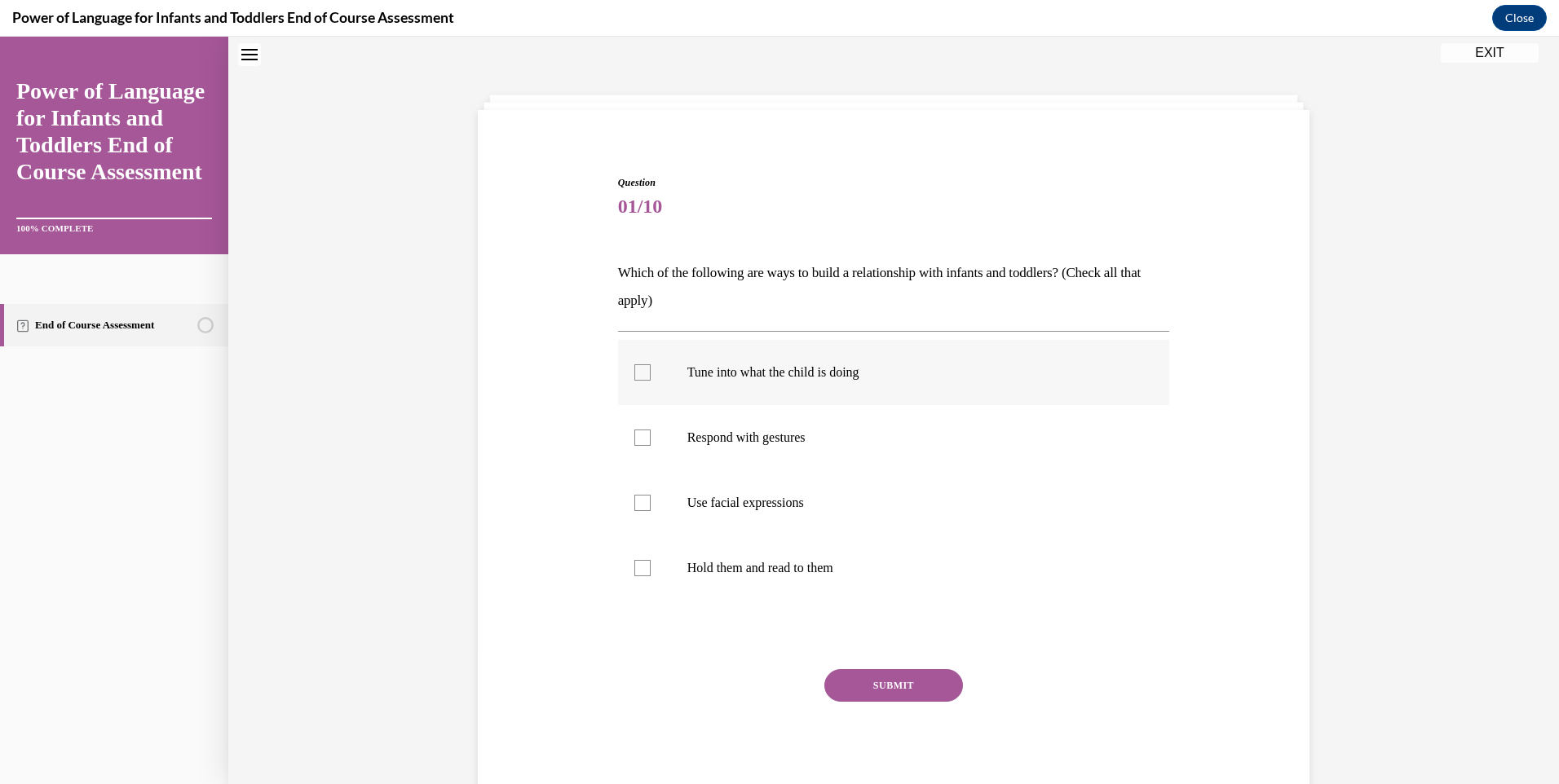
click at [634, 374] on div at bounding box center [642, 372] width 16 height 16
click at [634, 374] on input "Tune into what the child is doing" at bounding box center [642, 372] width 16 height 16
checkbox input "true"
click at [634, 436] on div at bounding box center [642, 437] width 16 height 16
click at [634, 436] on input "Respond with gestures" at bounding box center [642, 437] width 16 height 16
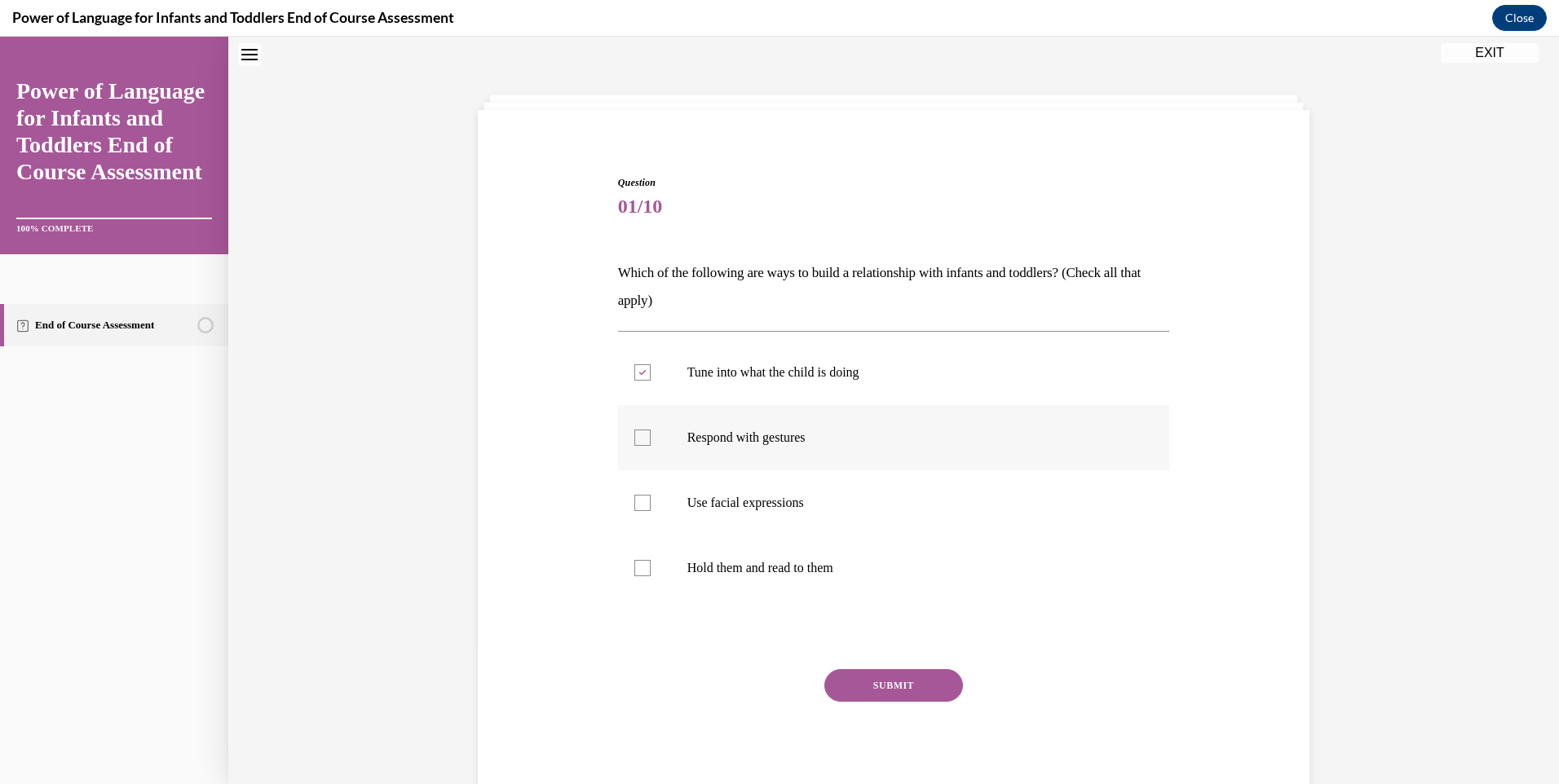
checkbox input "true"
click at [637, 501] on div at bounding box center [642, 502] width 16 height 16
click at [637, 501] on input "Use facial expressions" at bounding box center [642, 502] width 16 height 16
checkbox input "true"
click at [634, 563] on div at bounding box center [642, 568] width 16 height 16
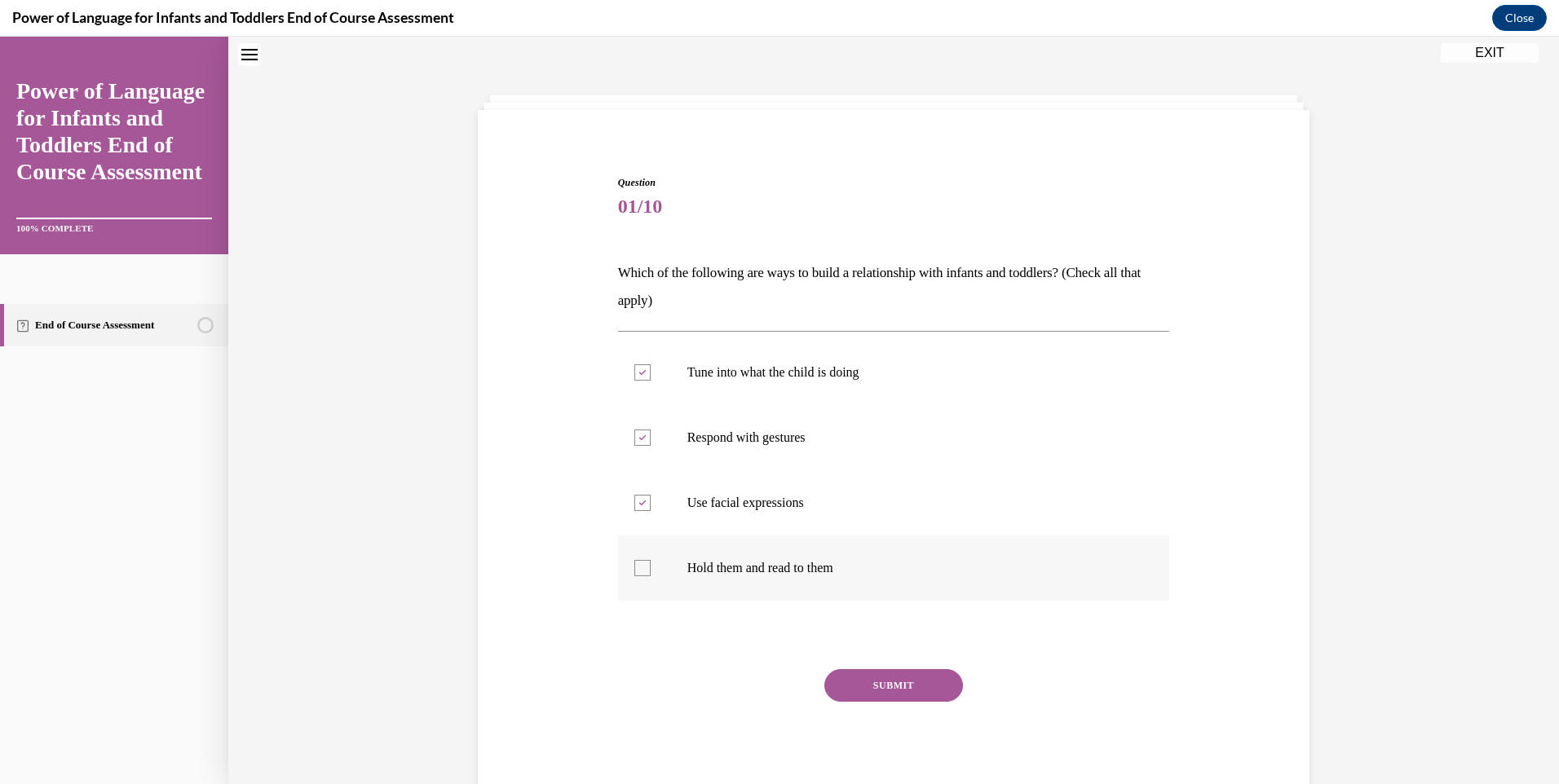
click at [634, 563] on input "Hold them and read to them" at bounding box center [642, 568] width 16 height 16
checkbox input "true"
click at [866, 680] on button "SUBMIT" at bounding box center [893, 686] width 138 height 32
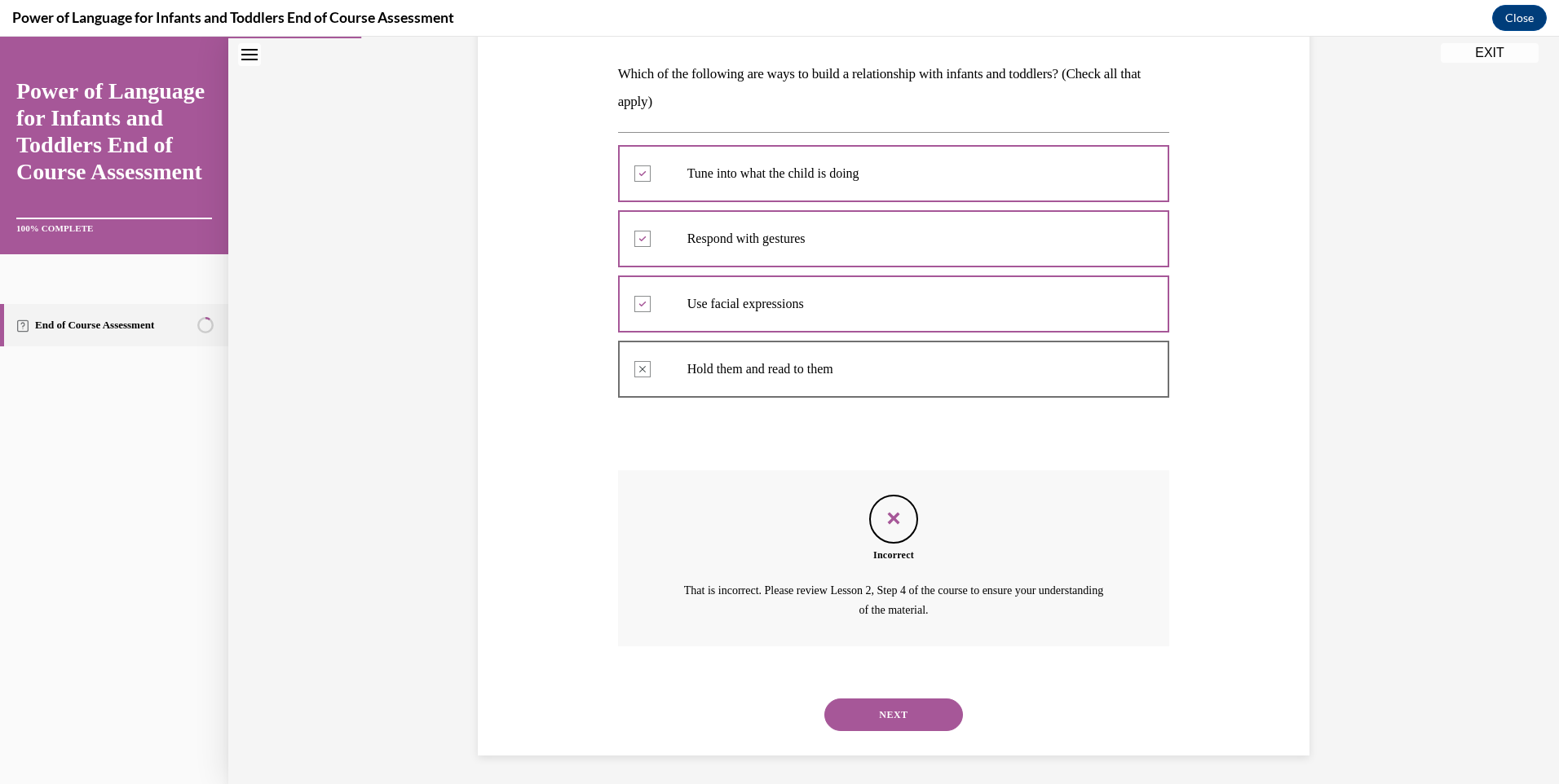
scroll to position [255, 0]
click at [893, 711] on button "NEXT" at bounding box center [893, 710] width 138 height 32
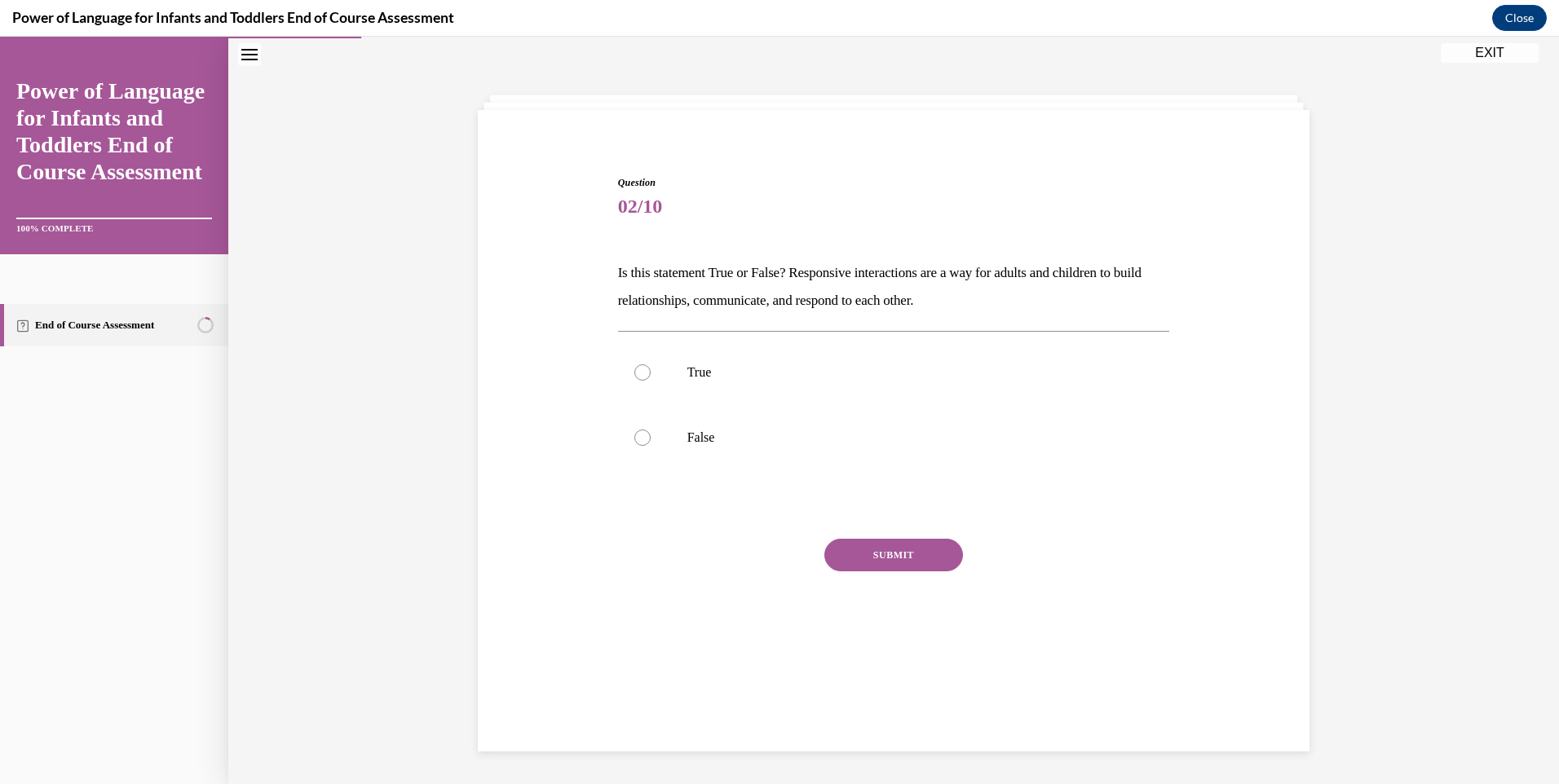
scroll to position [52, 0]
click at [640, 372] on div at bounding box center [642, 372] width 16 height 16
click at [640, 372] on input "True" at bounding box center [642, 372] width 16 height 16
radio input "true"
click at [889, 548] on button "SUBMIT" at bounding box center [893, 555] width 138 height 32
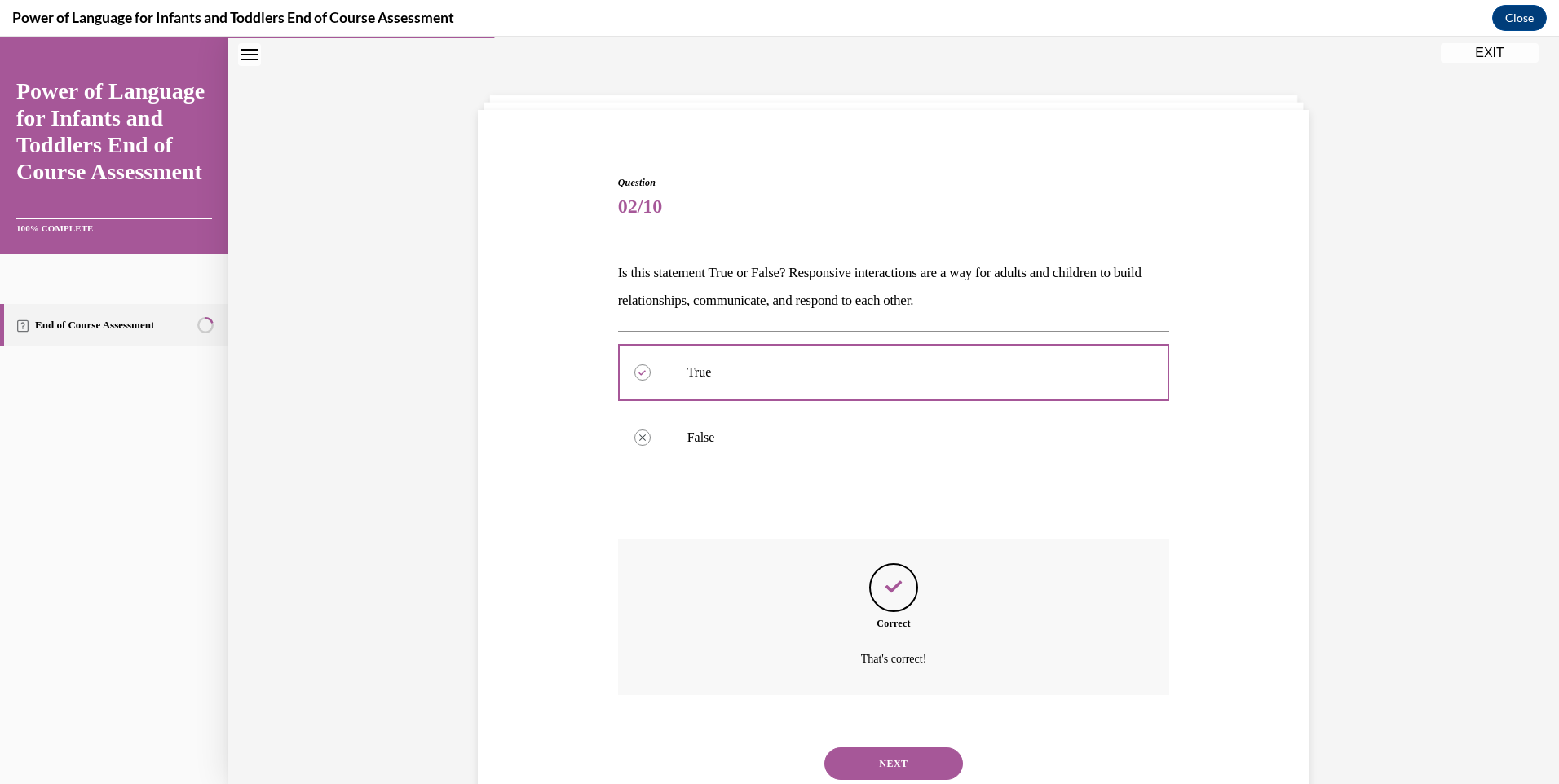
scroll to position [104, 0]
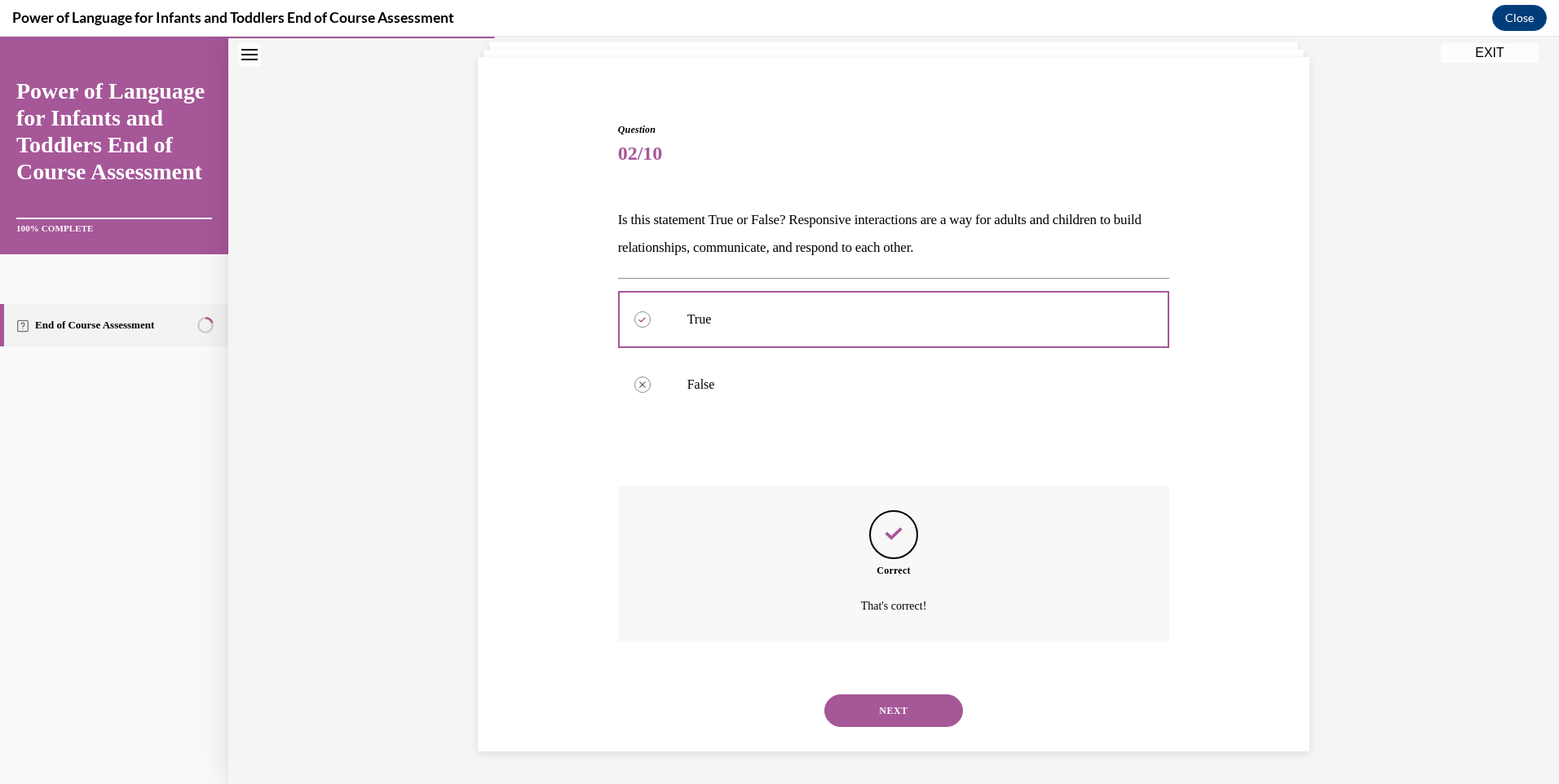
click at [904, 713] on button "NEXT" at bounding box center [893, 710] width 138 height 32
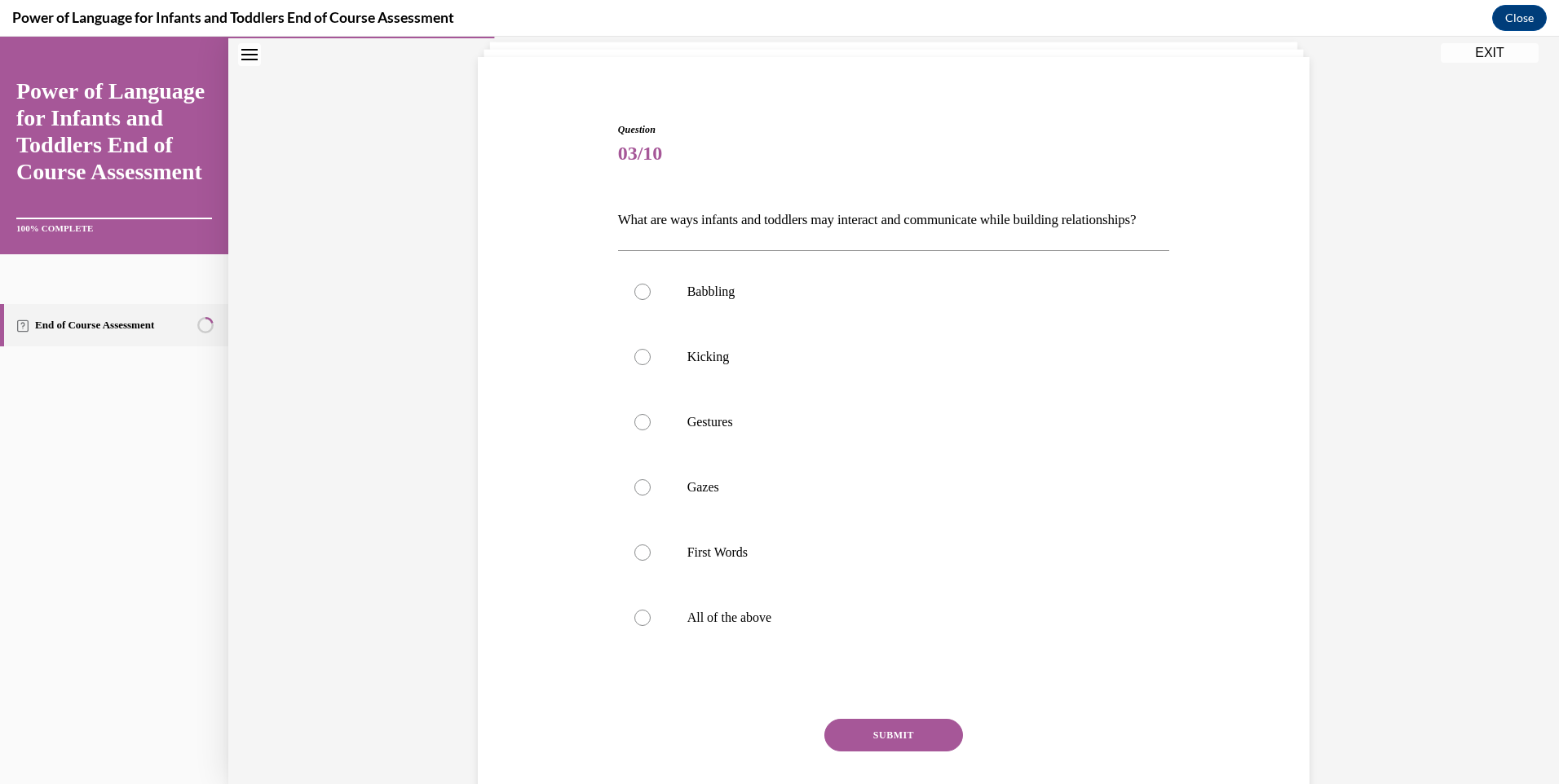
scroll to position [86, 0]
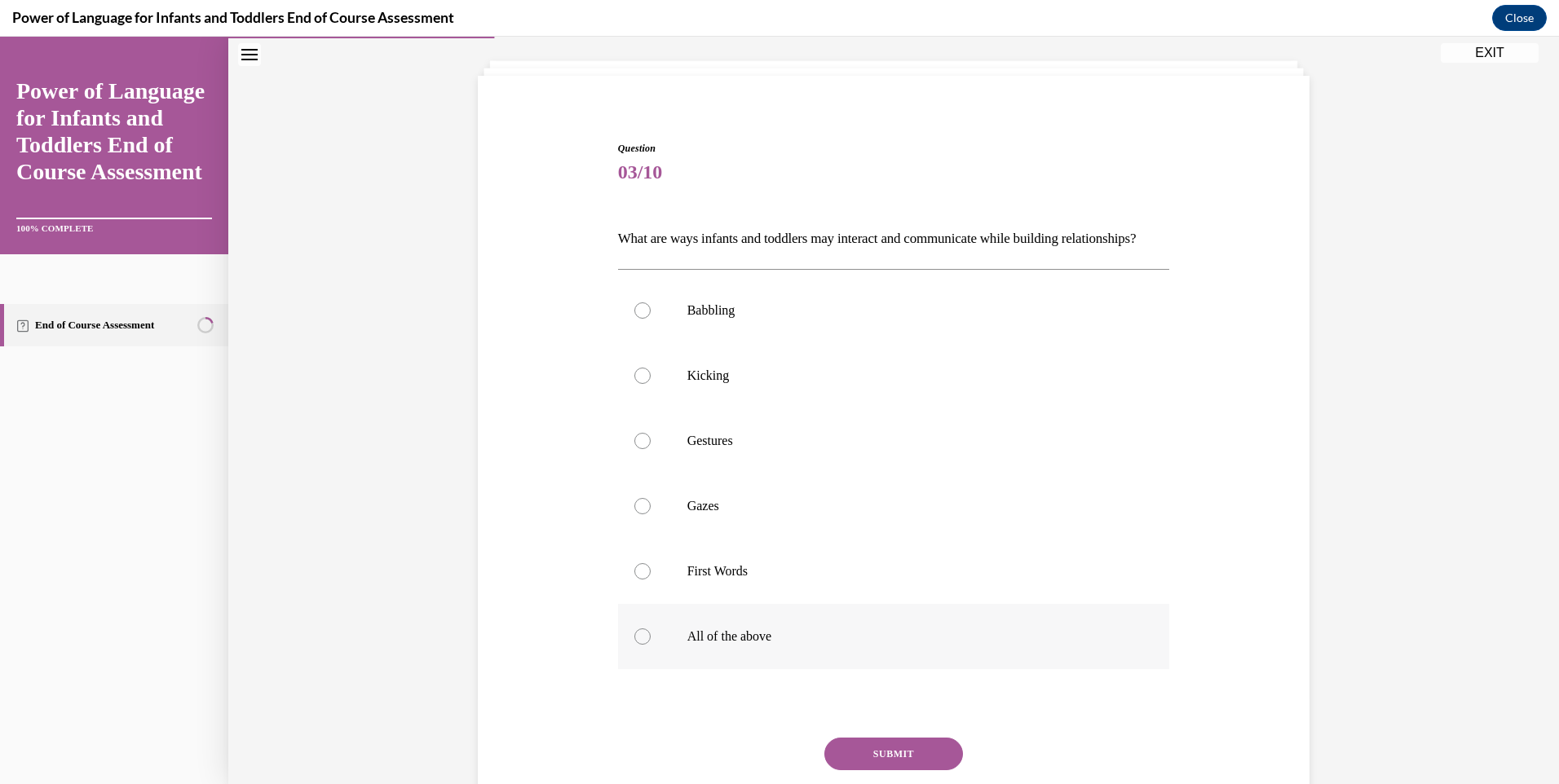
click at [636, 645] on div at bounding box center [642, 636] width 16 height 16
click at [636, 645] on input "All of the above" at bounding box center [642, 636] width 16 height 16
radio input "true"
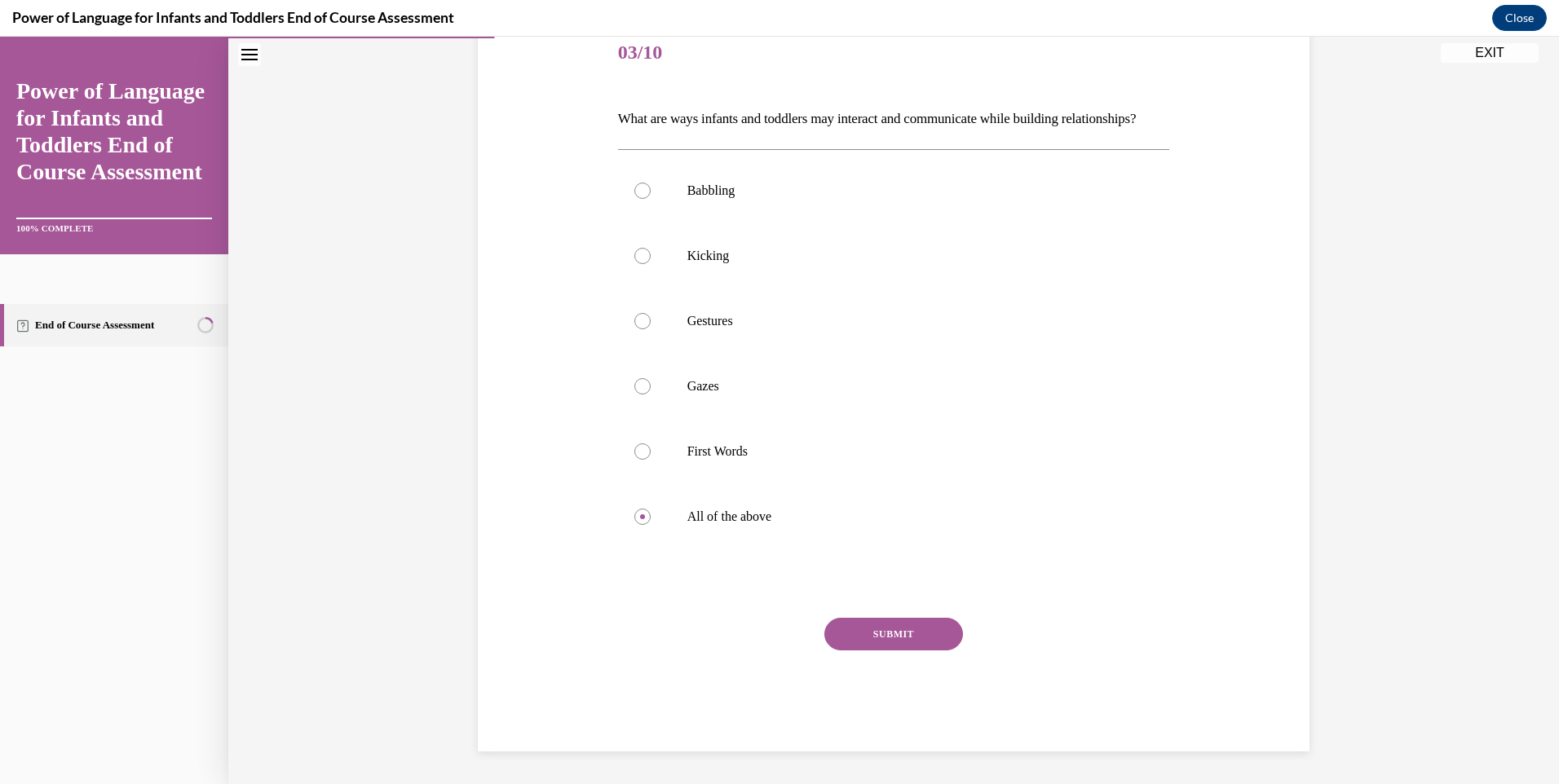
scroll to position [233, 0]
click at [894, 634] on button "SUBMIT" at bounding box center [893, 634] width 138 height 32
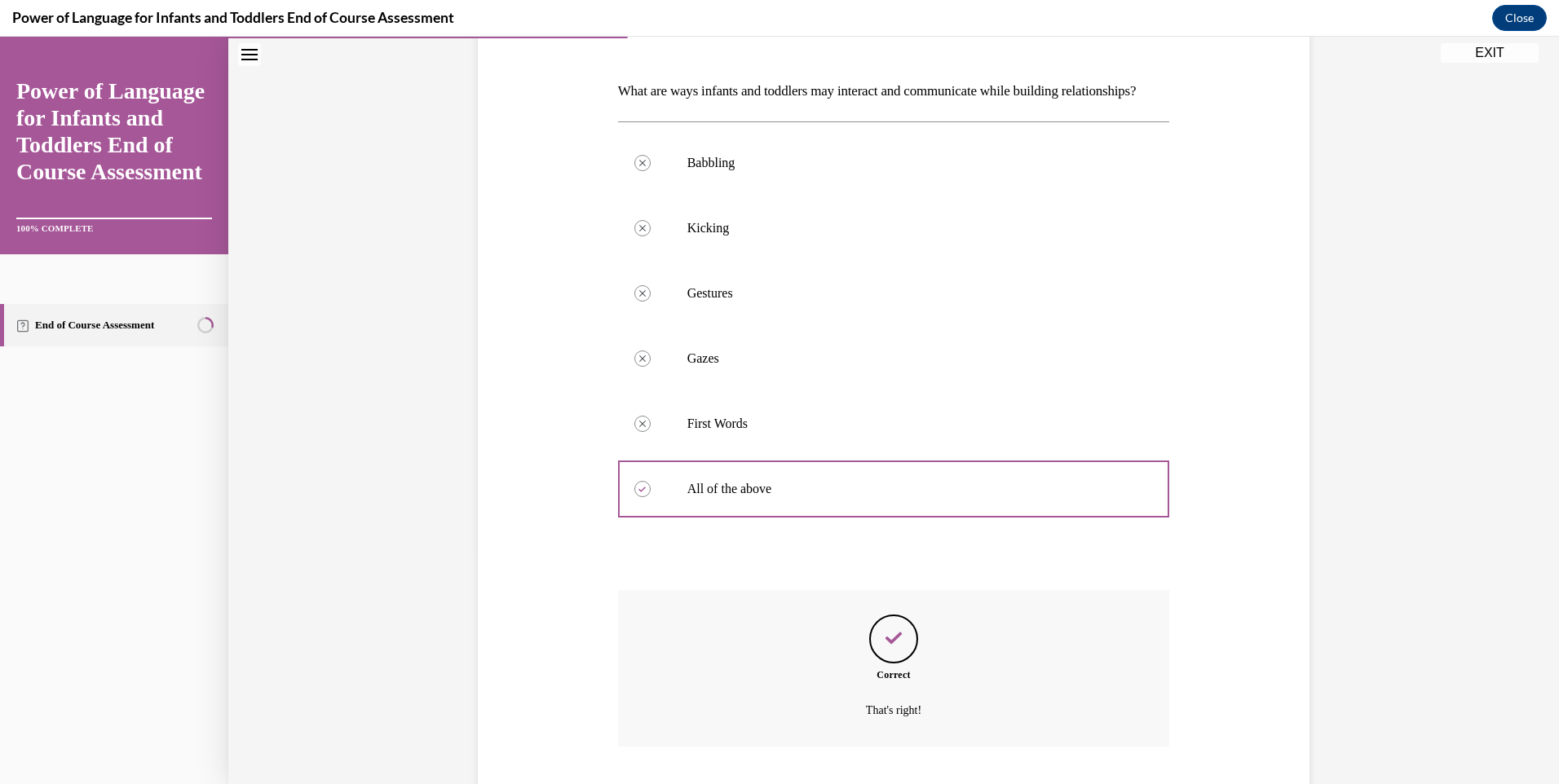
scroll to position [365, 0]
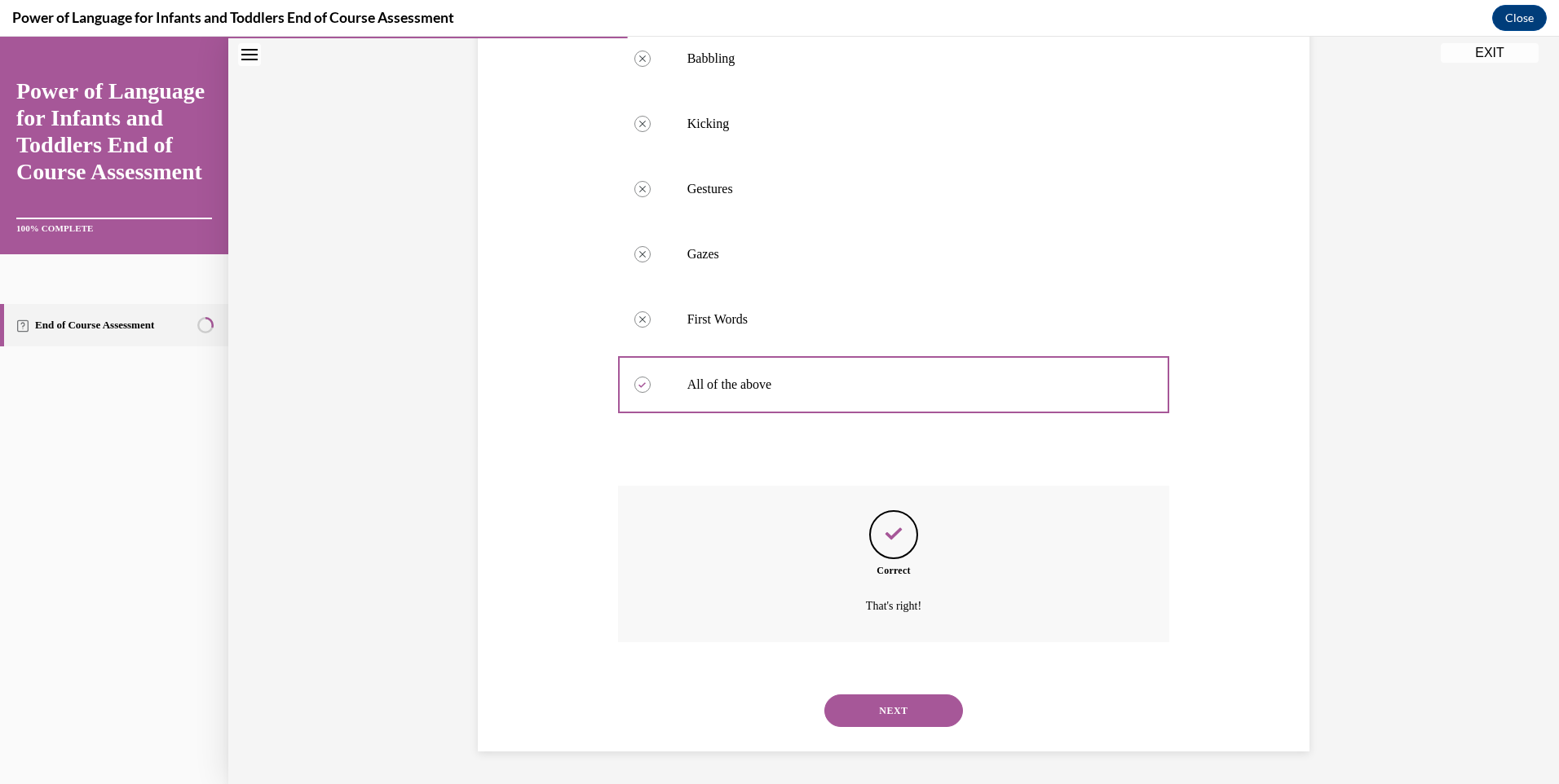
click at [878, 708] on button "NEXT" at bounding box center [893, 710] width 138 height 32
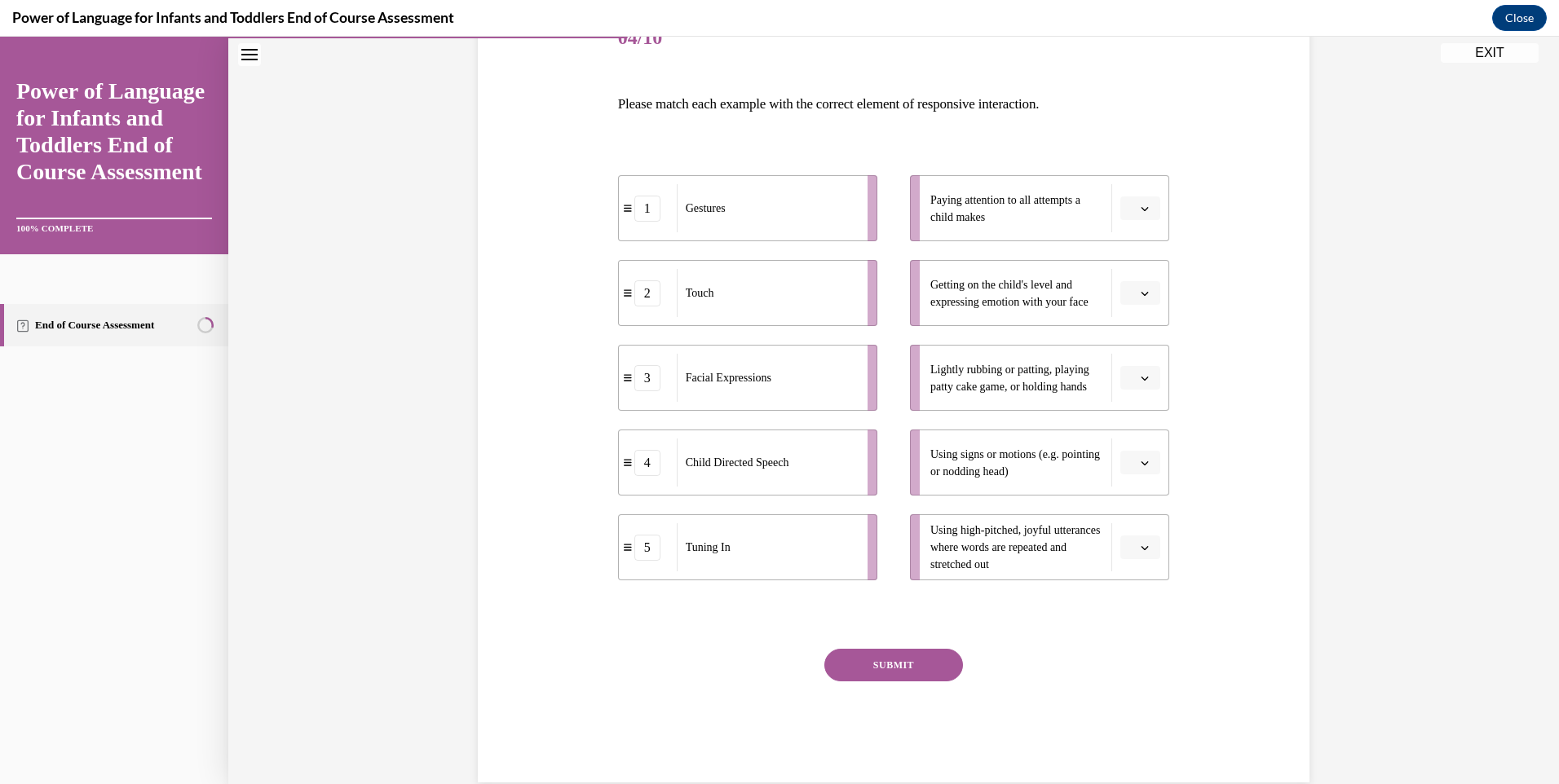
scroll to position [245, 0]
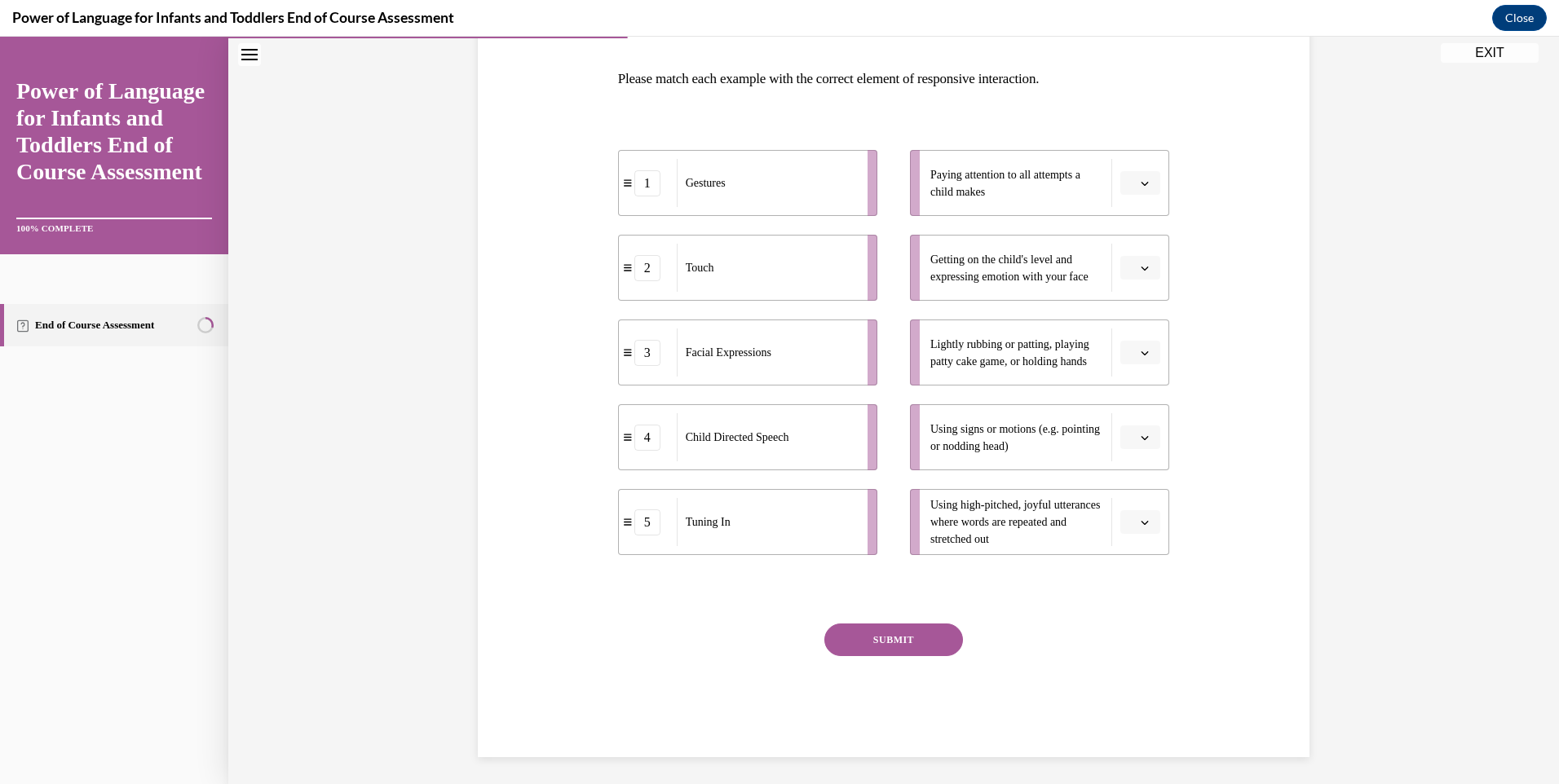
click at [1141, 270] on icon "button" at bounding box center [1145, 268] width 8 height 4
click at [1133, 428] on div "4" at bounding box center [1132, 434] width 41 height 32
click at [1142, 358] on span "button" at bounding box center [1144, 352] width 11 height 11
click at [1134, 456] on div "2" at bounding box center [1132, 454] width 41 height 32
click at [1141, 438] on icon "button" at bounding box center [1145, 438] width 8 height 8
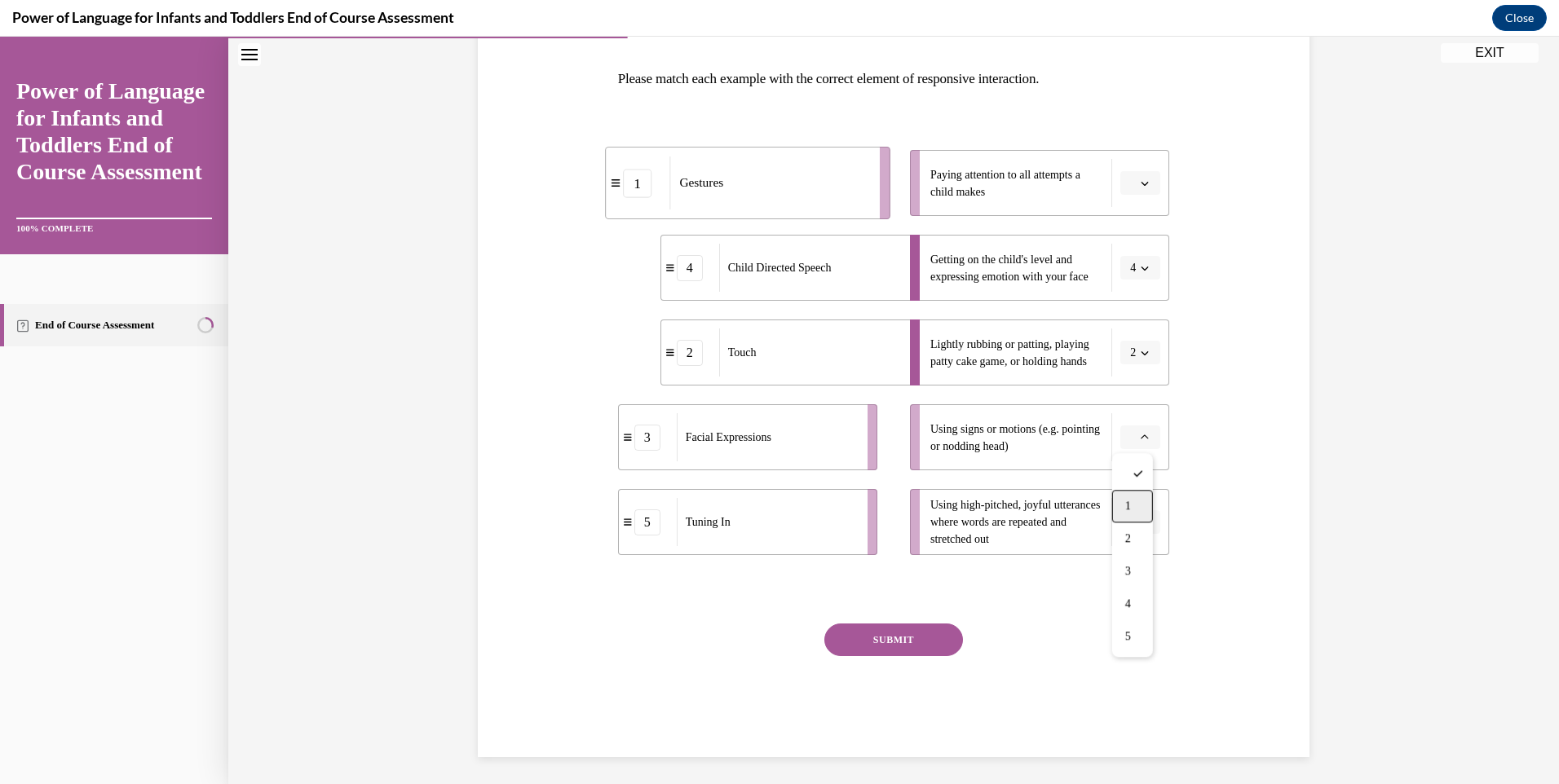
click at [1134, 506] on div "1" at bounding box center [1132, 506] width 41 height 32
click at [1141, 266] on icon "button" at bounding box center [1145, 268] width 8 height 8
click at [1128, 402] on div "3" at bounding box center [1129, 401] width 41 height 32
click at [1141, 524] on icon "button" at bounding box center [1145, 523] width 8 height 8
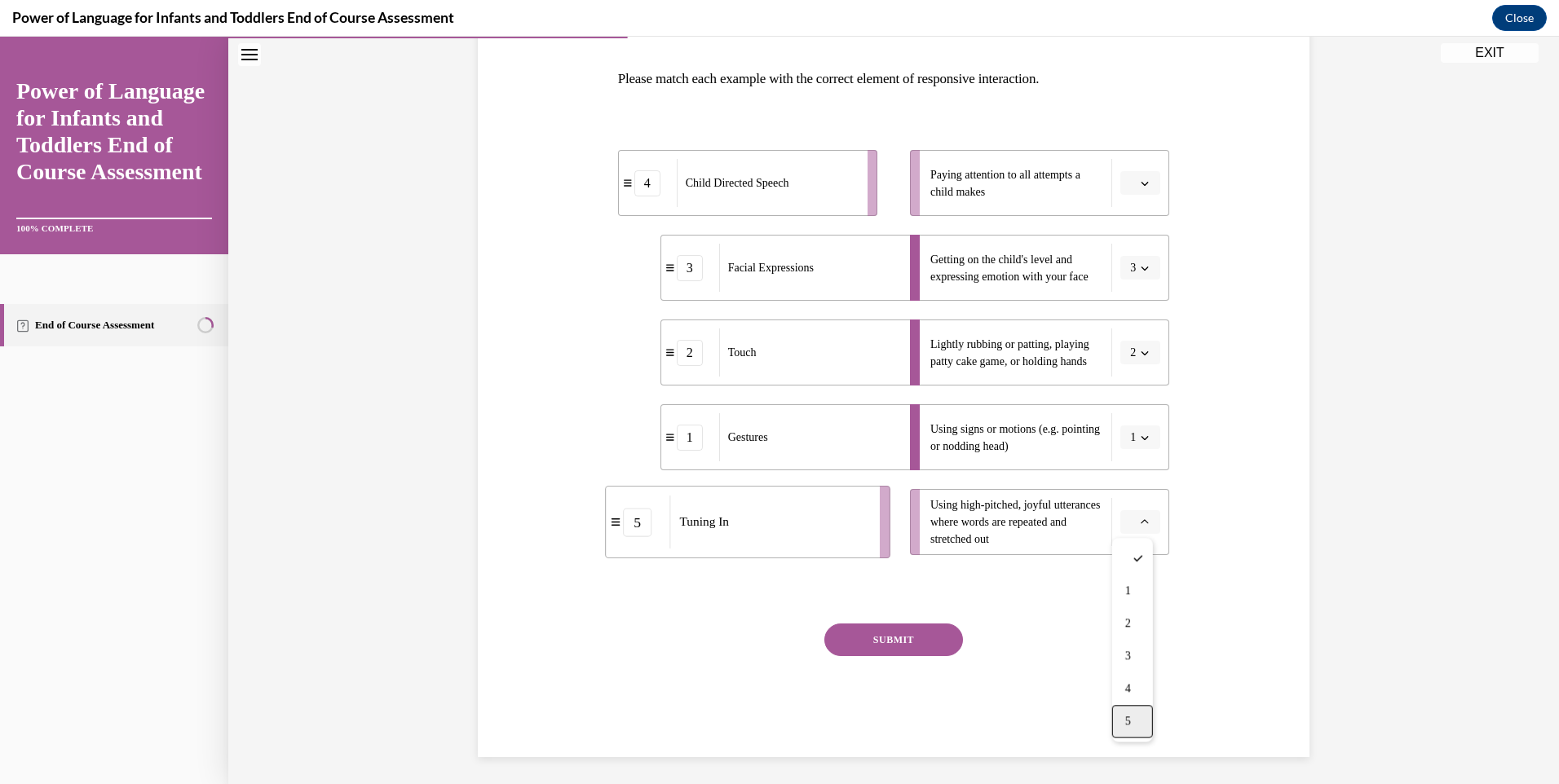
click at [1130, 726] on span "5" at bounding box center [1128, 720] width 6 height 13
click at [1141, 186] on icon "button" at bounding box center [1145, 183] width 8 height 8
click at [1123, 350] on div "4" at bounding box center [1132, 350] width 41 height 32
click at [879, 636] on button "SUBMIT" at bounding box center [893, 640] width 138 height 32
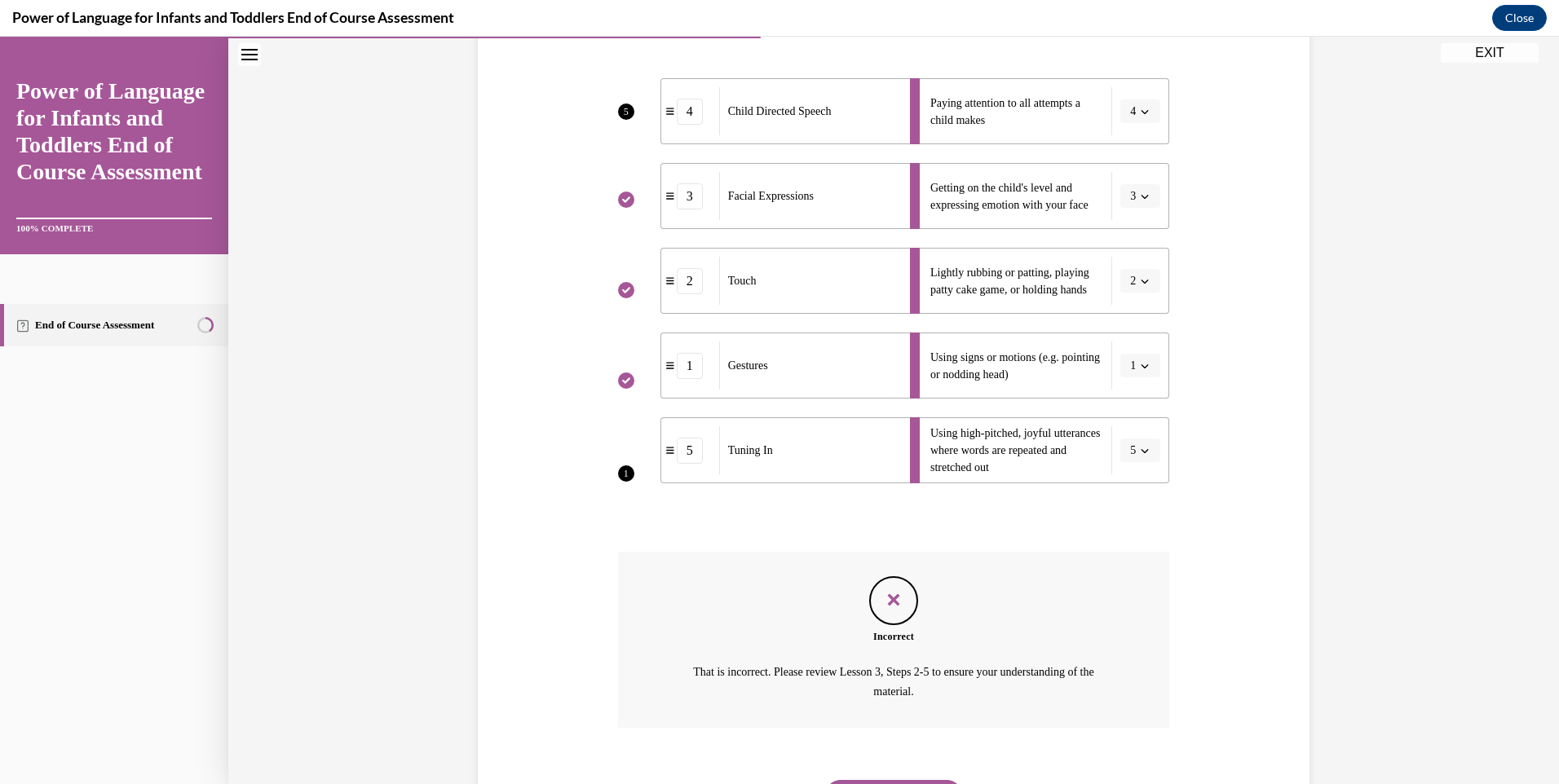
scroll to position [402, 0]
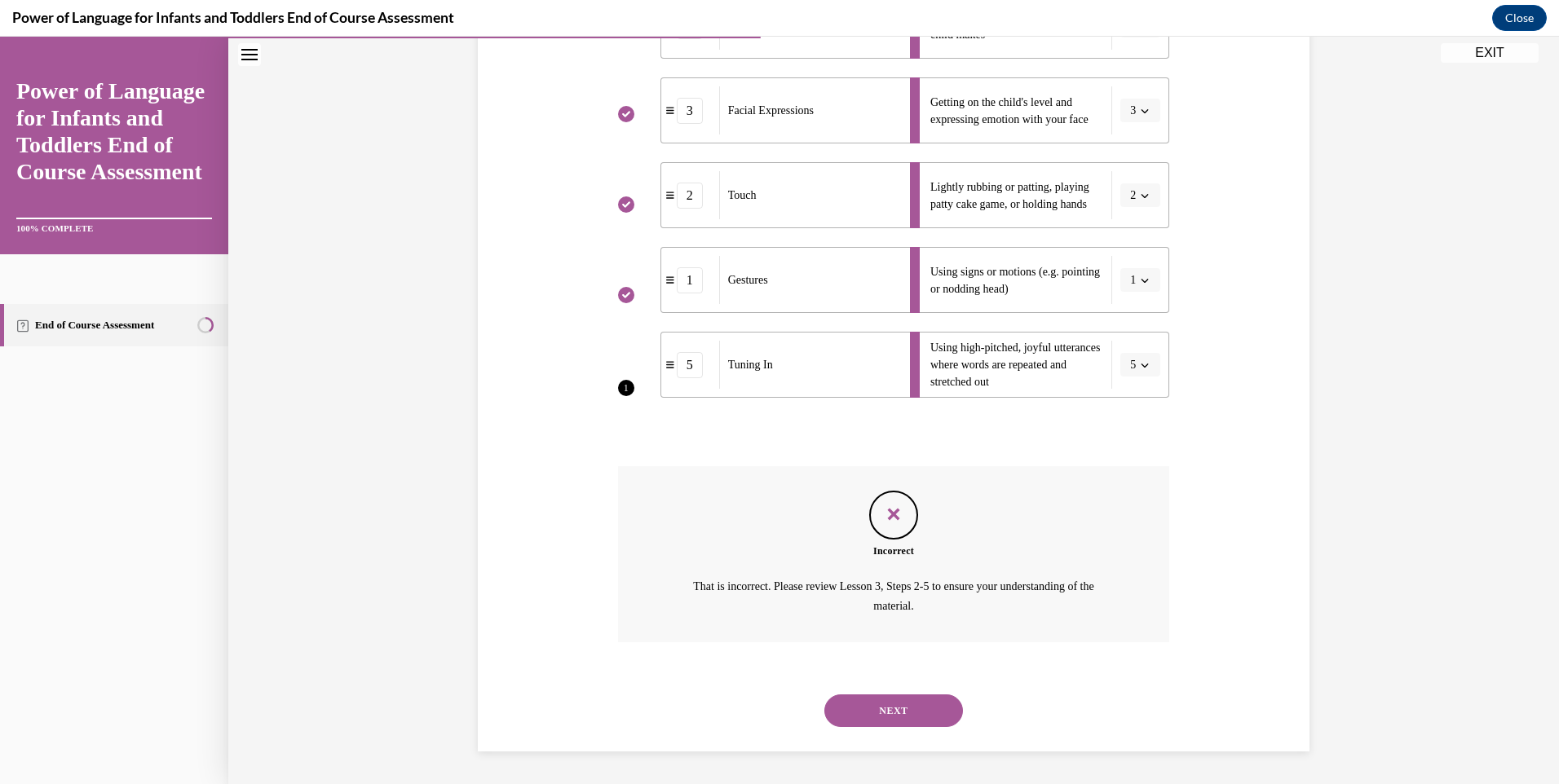
click at [889, 711] on button "NEXT" at bounding box center [893, 710] width 138 height 32
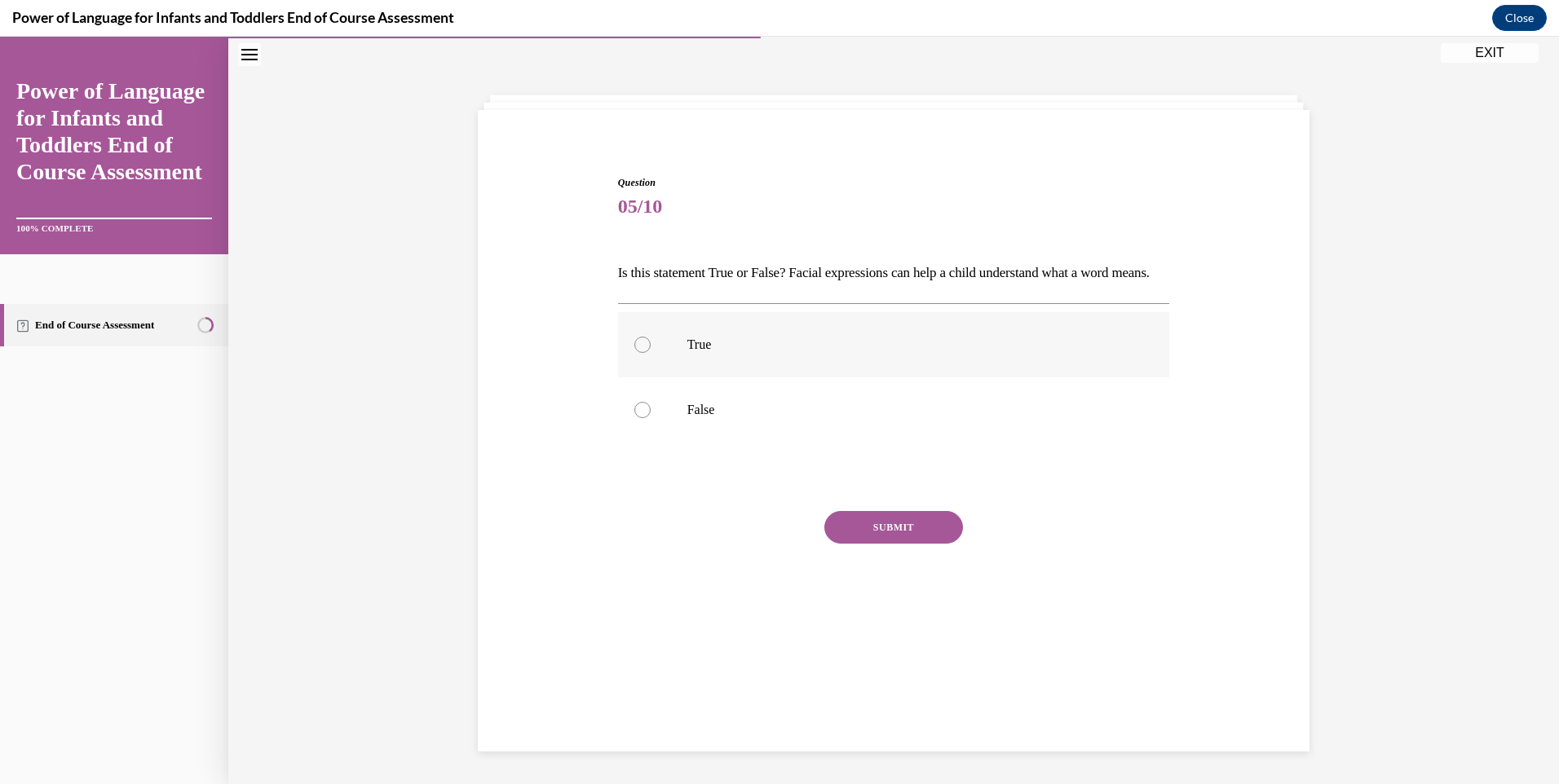
click at [637, 353] on div at bounding box center [642, 344] width 16 height 16
click at [637, 353] on input "True" at bounding box center [642, 344] width 16 height 16
radio input "true"
click at [878, 544] on button "SUBMIT" at bounding box center [893, 527] width 138 height 32
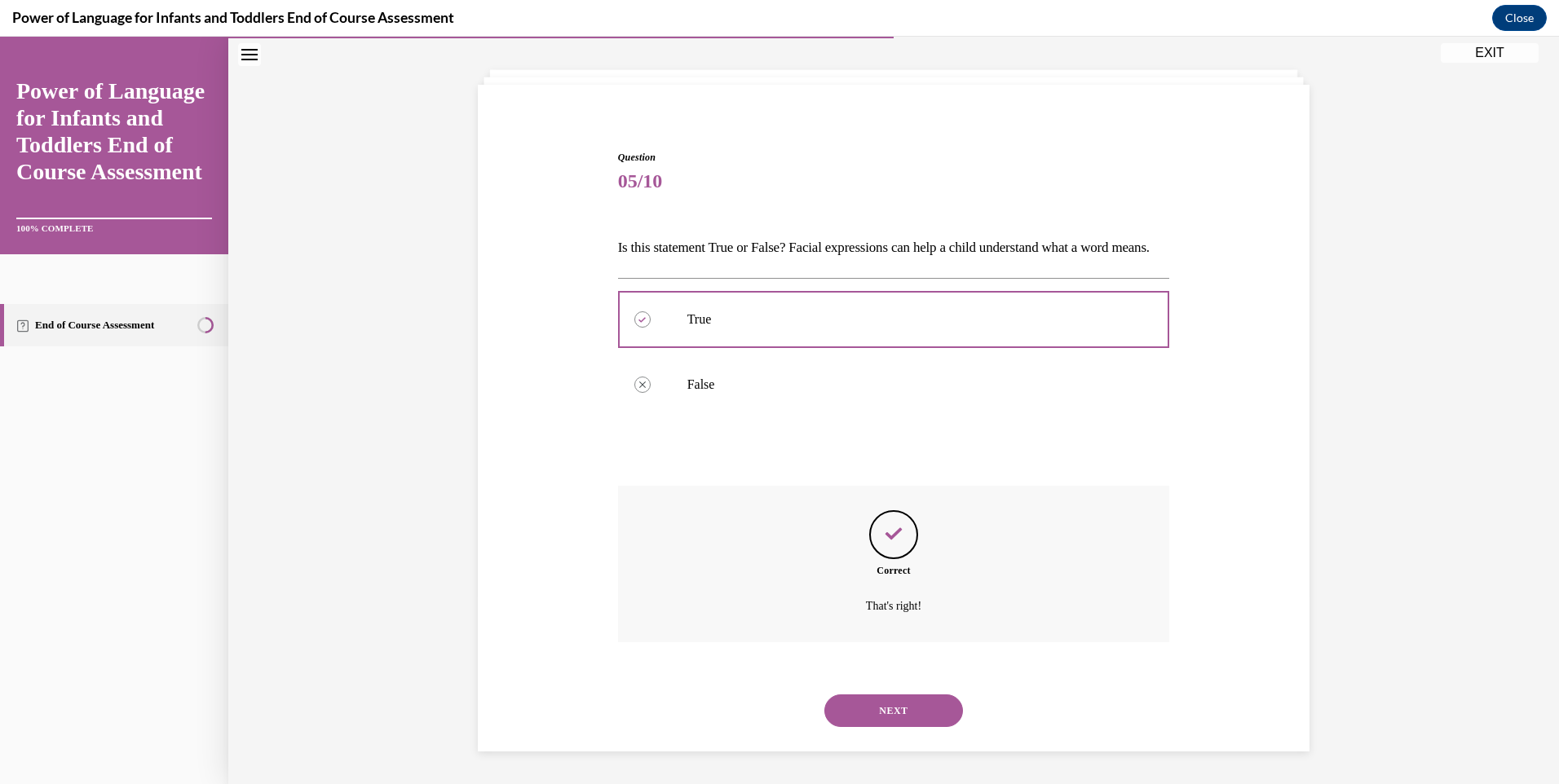
scroll to position [104, 0]
click at [885, 707] on button "NEXT" at bounding box center [893, 710] width 138 height 32
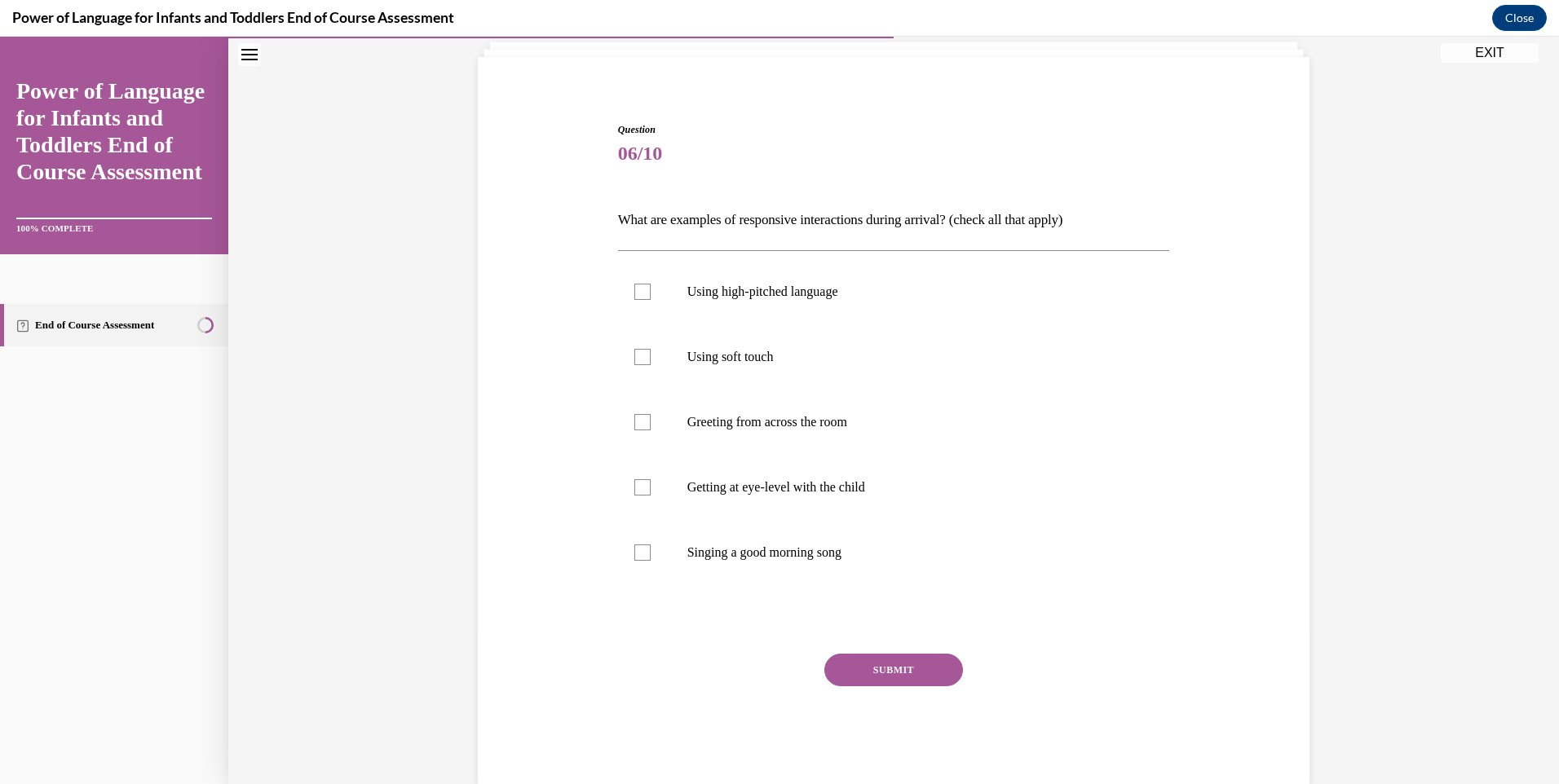
scroll to position [86, 0]
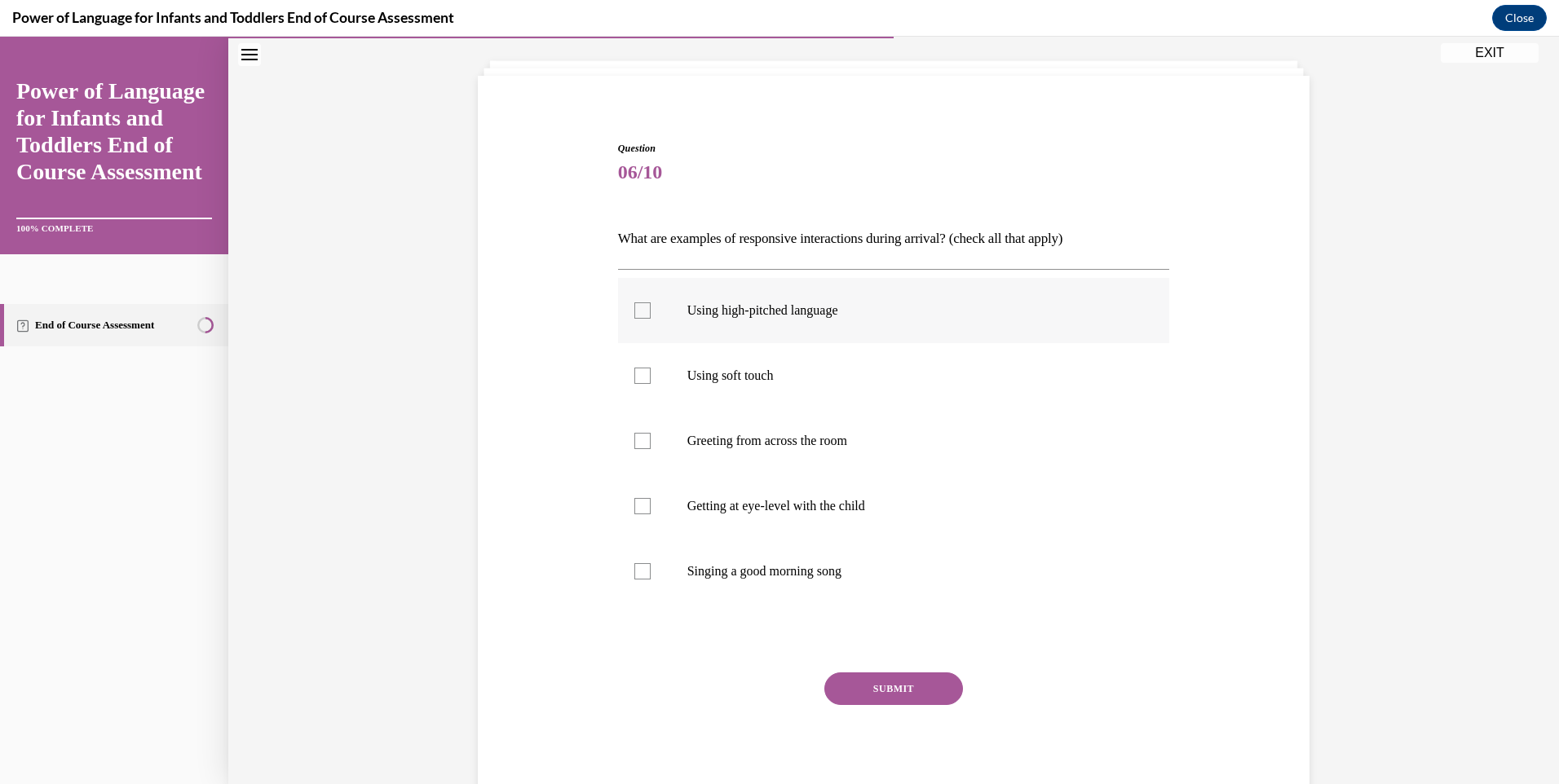
click at [634, 312] on div at bounding box center [642, 310] width 16 height 16
click at [634, 312] on input "Using high-pitched language" at bounding box center [642, 310] width 16 height 16
checkbox input "true"
click at [634, 372] on div at bounding box center [642, 375] width 16 height 16
click at [634, 372] on input "Using soft touch" at bounding box center [642, 375] width 16 height 16
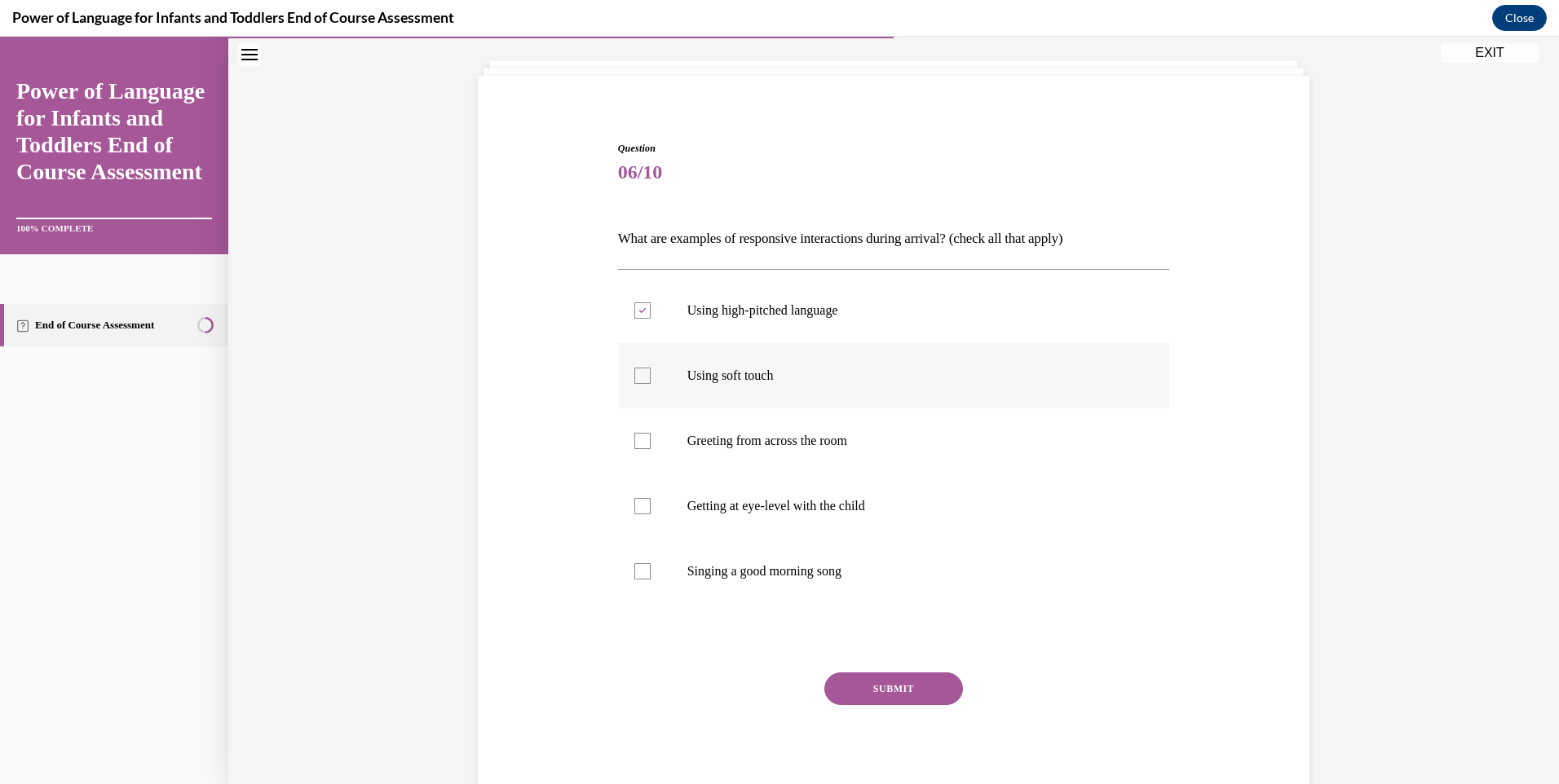
checkbox input "true"
click at [634, 504] on div at bounding box center [642, 506] width 16 height 16
click at [634, 504] on input "Getting at eye-level with the child" at bounding box center [642, 506] width 16 height 16
checkbox input "true"
click at [636, 574] on div at bounding box center [642, 571] width 16 height 16
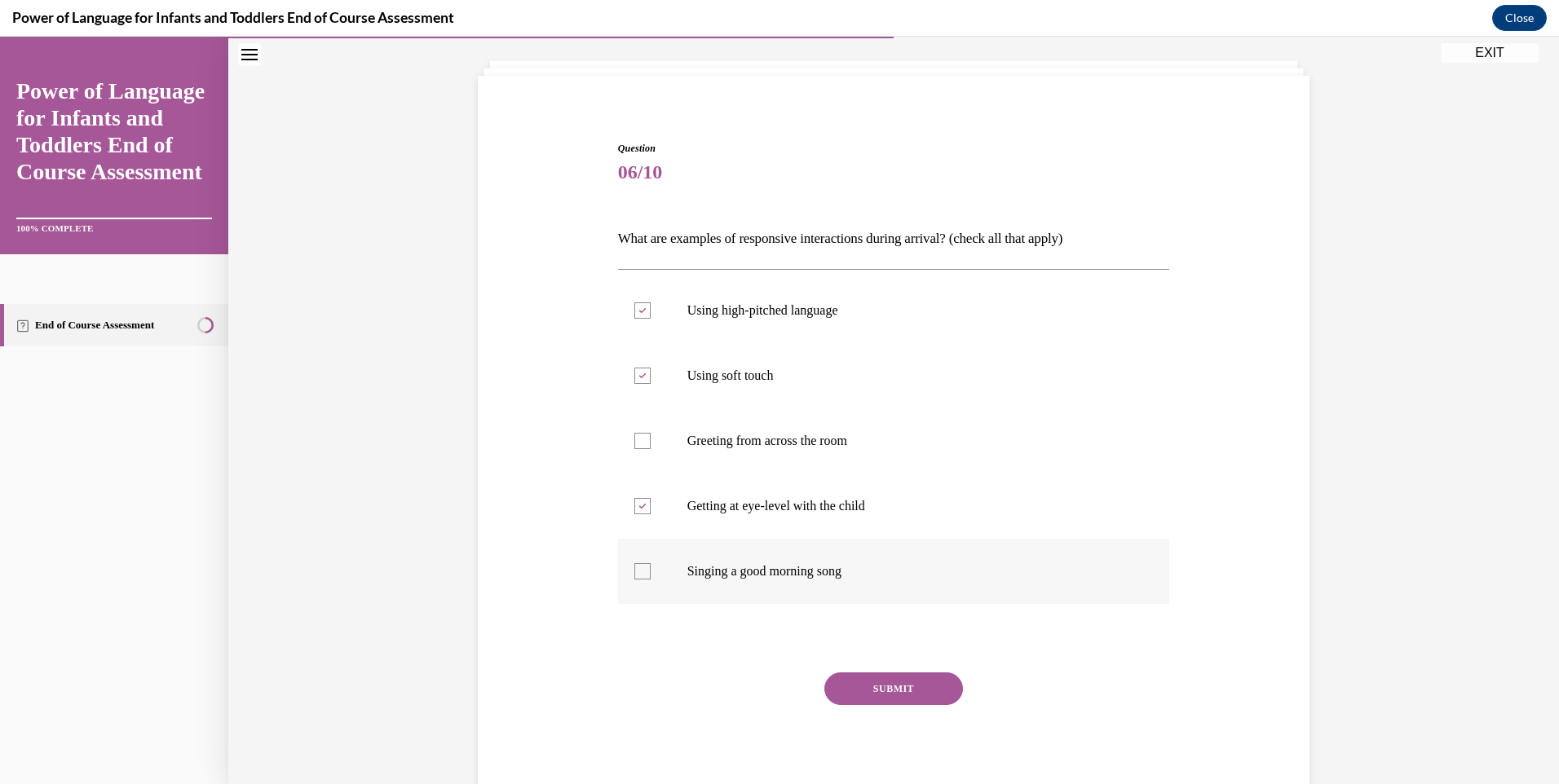
click at [636, 574] on input "Singing a good morning song" at bounding box center [642, 571] width 16 height 16
checkbox input "true"
click at [865, 682] on button "SUBMIT" at bounding box center [893, 688] width 138 height 32
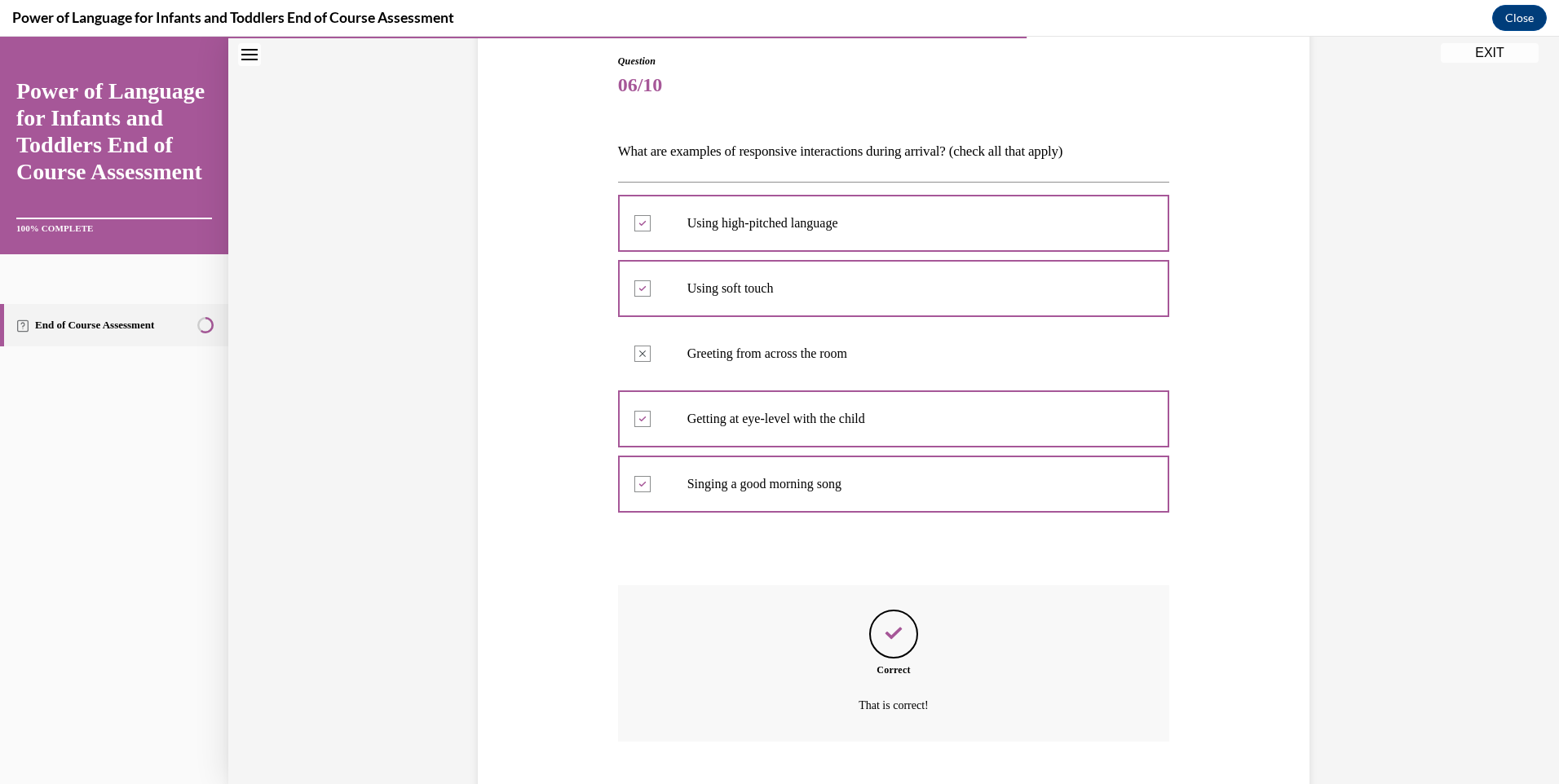
scroll to position [272, 0]
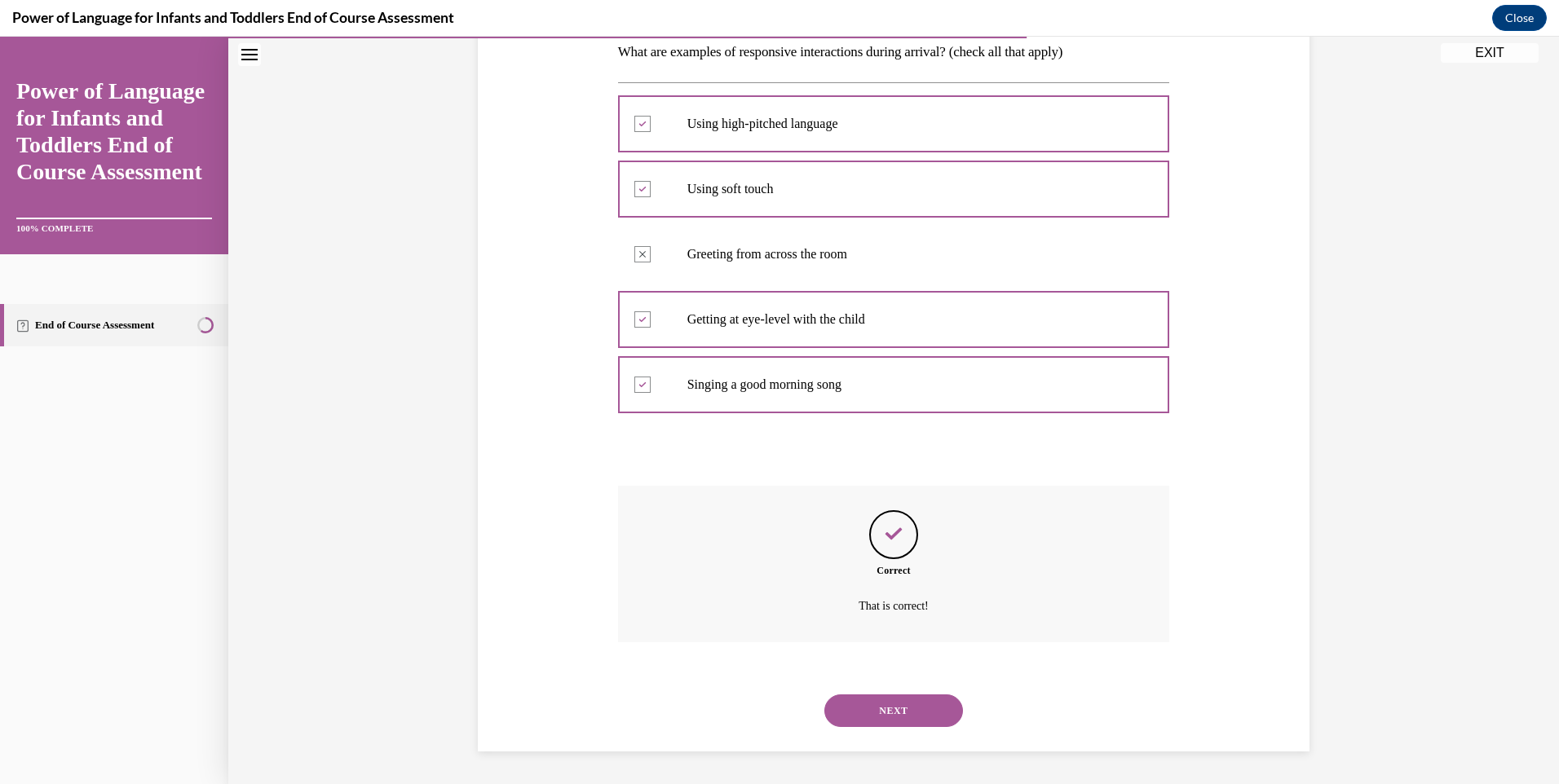
click at [866, 711] on button "NEXT" at bounding box center [893, 710] width 138 height 32
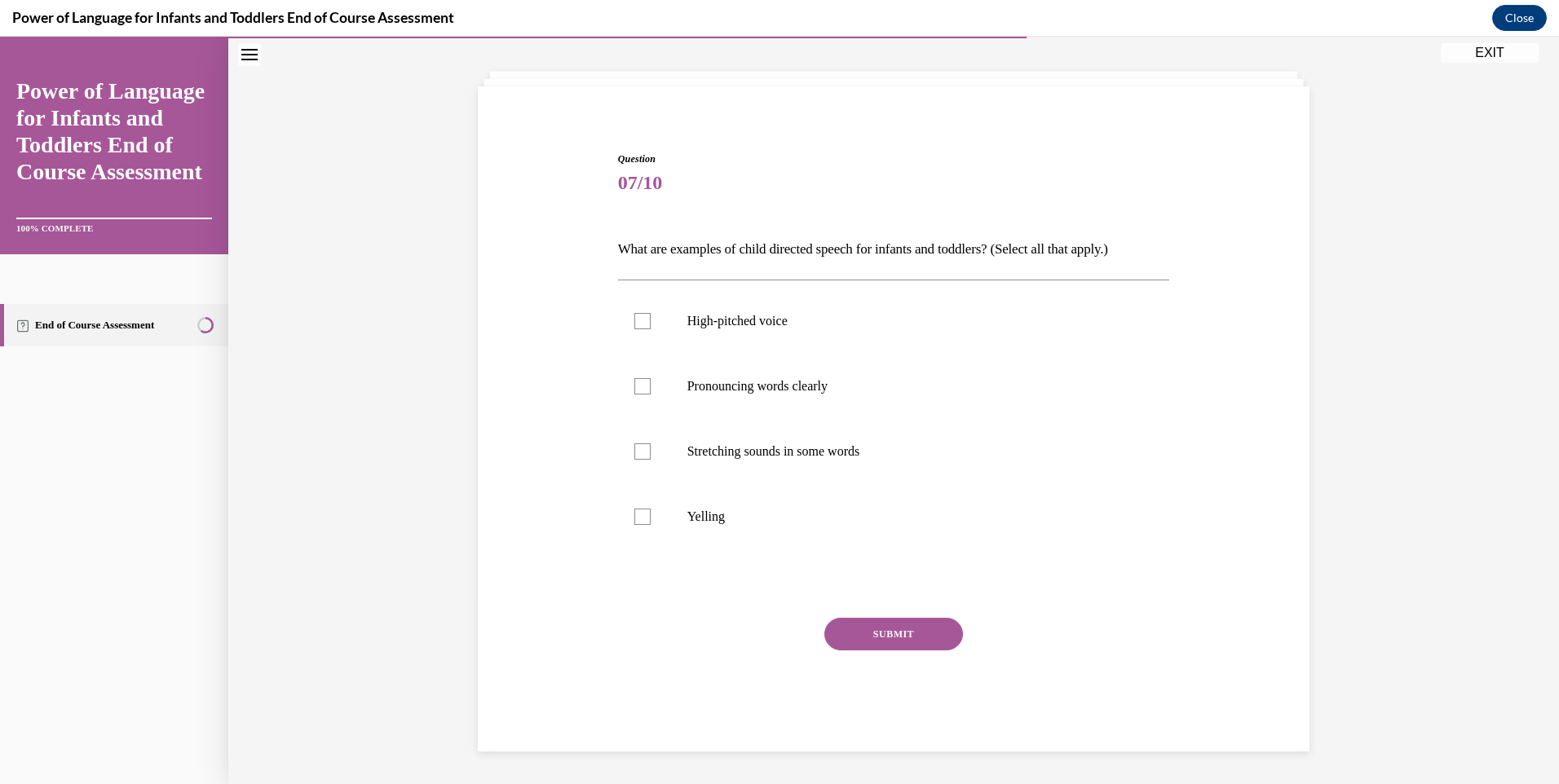
scroll to position [75, 0]
click at [640, 323] on div at bounding box center [642, 321] width 16 height 16
click at [640, 323] on input "High-pitched voice" at bounding box center [642, 321] width 16 height 16
checkbox input "true"
click at [636, 387] on div at bounding box center [642, 386] width 16 height 16
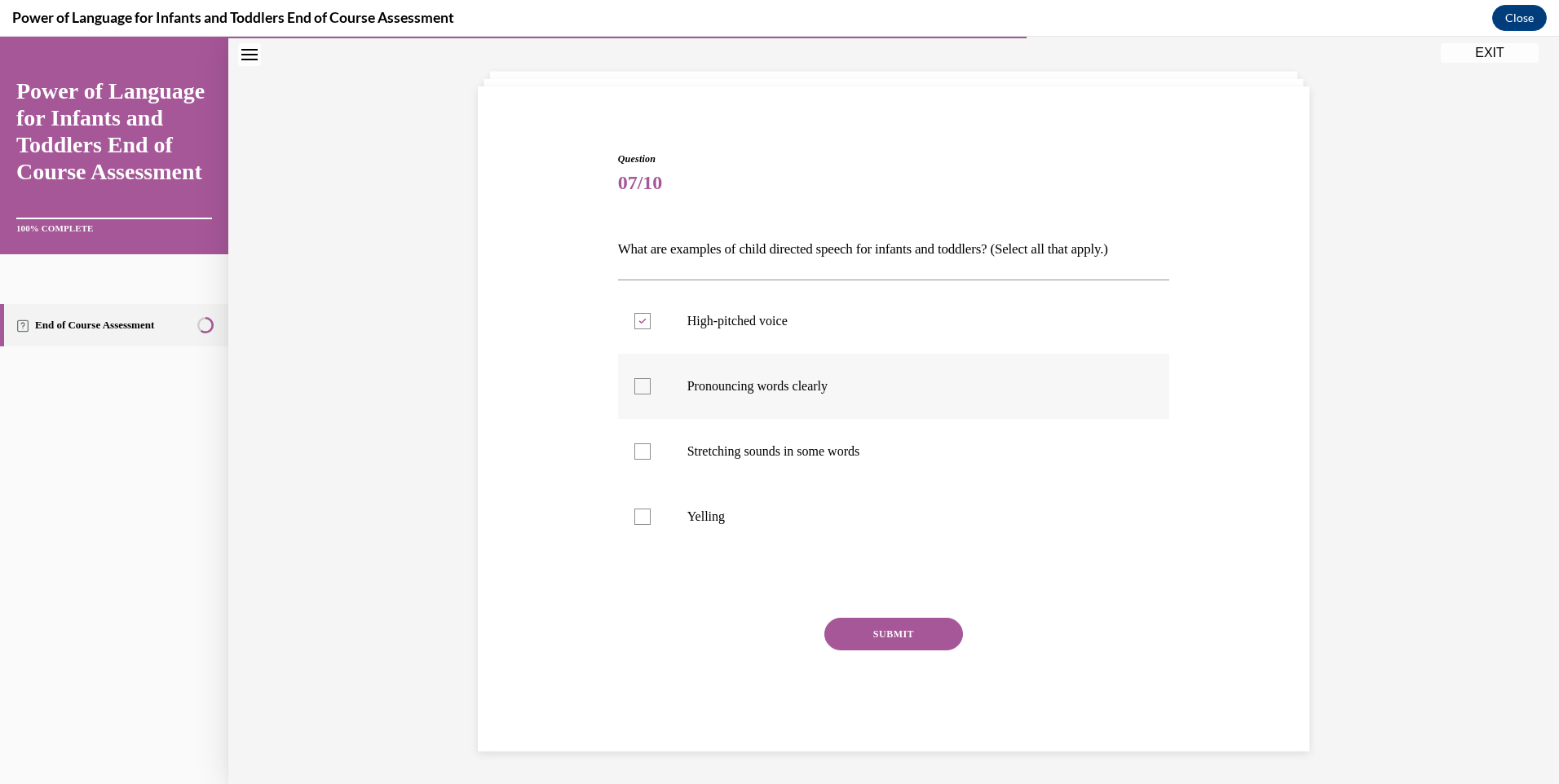
click at [636, 387] on input "Pronouncing words clearly" at bounding box center [642, 386] width 16 height 16
checkbox input "true"
click at [634, 447] on div at bounding box center [642, 451] width 16 height 16
click at [634, 447] on input "Stretching sounds in some words" at bounding box center [642, 451] width 16 height 16
checkbox input "true"
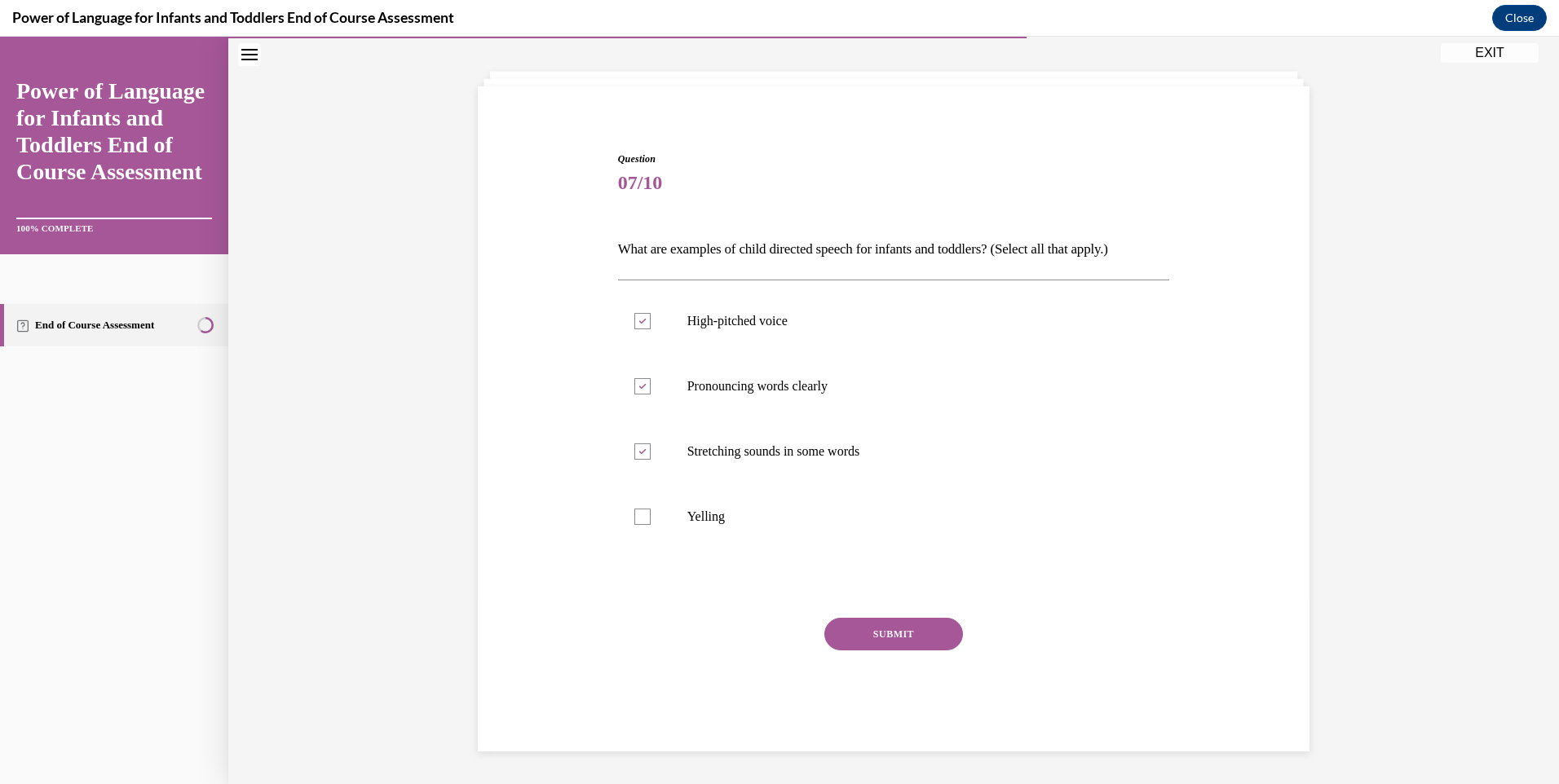
click at [894, 630] on button "SUBMIT" at bounding box center [893, 634] width 138 height 32
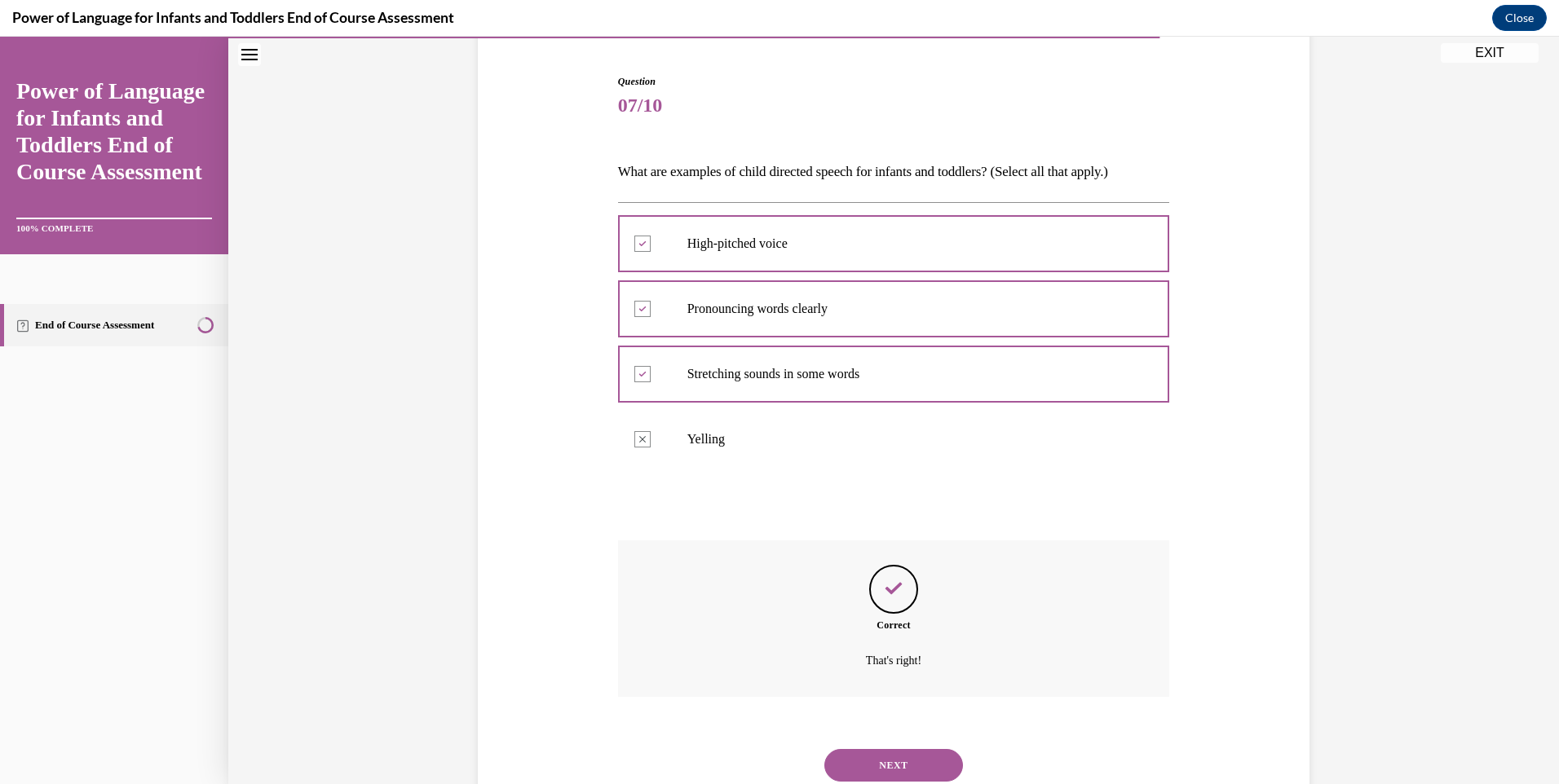
scroll to position [207, 0]
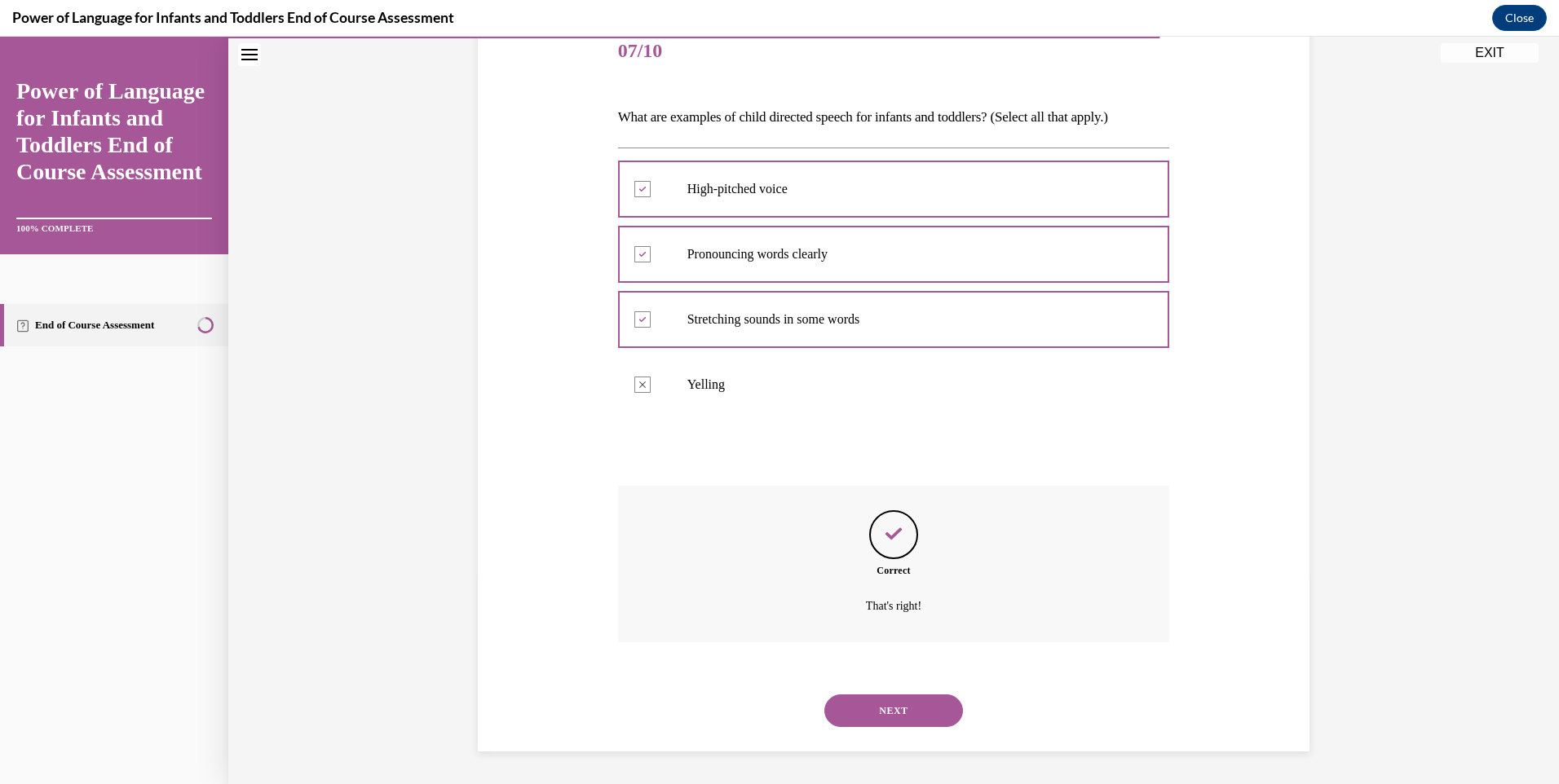
click at [874, 713] on button "NEXT" at bounding box center [893, 710] width 138 height 32
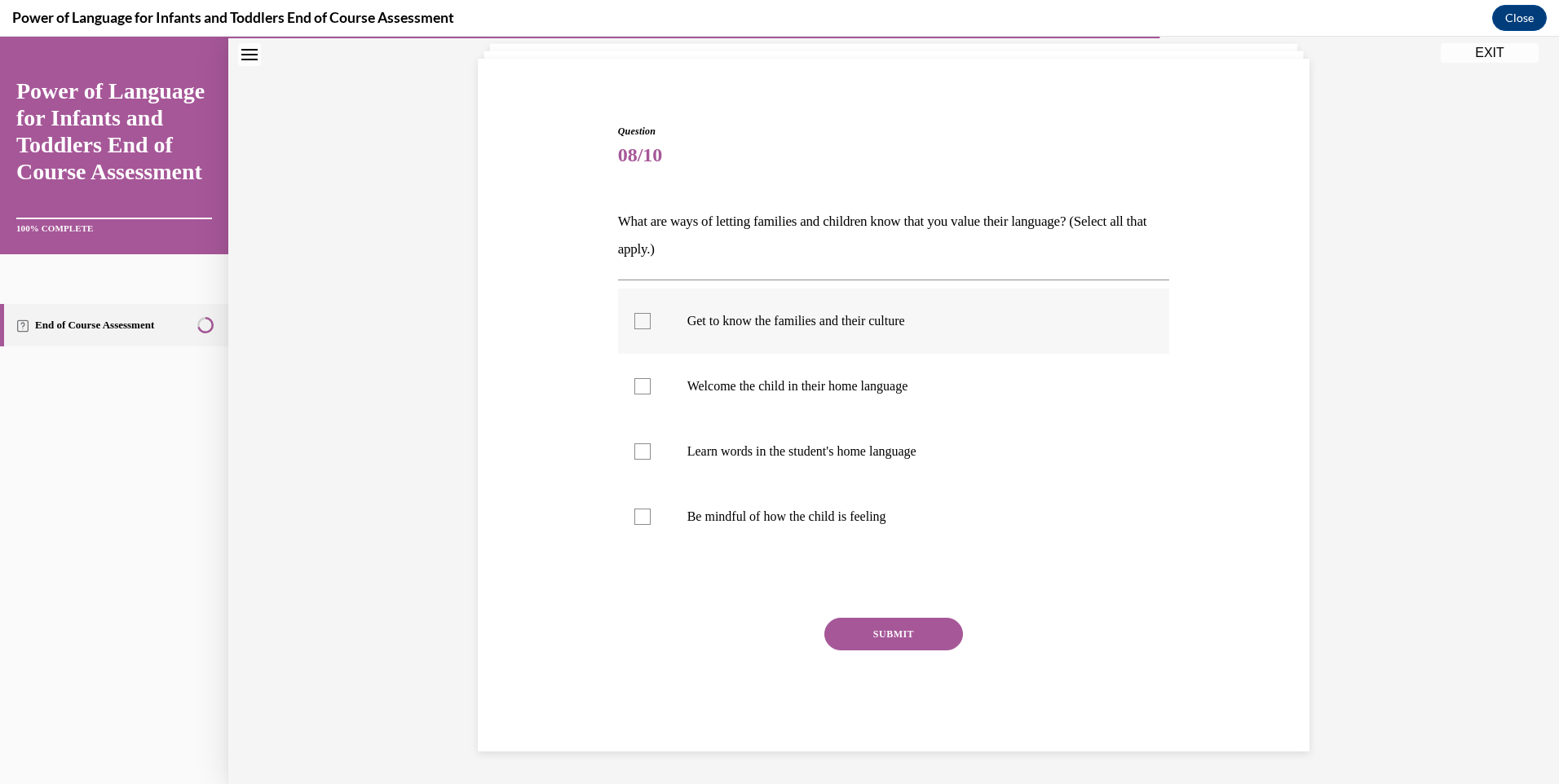
click at [641, 321] on div at bounding box center [642, 321] width 16 height 16
click at [641, 321] on input "Get to know the families and their culture" at bounding box center [642, 321] width 16 height 16
checkbox input "true"
click at [634, 388] on div at bounding box center [642, 386] width 16 height 16
click at [634, 388] on input "Welcome the child in their home language" at bounding box center [642, 386] width 16 height 16
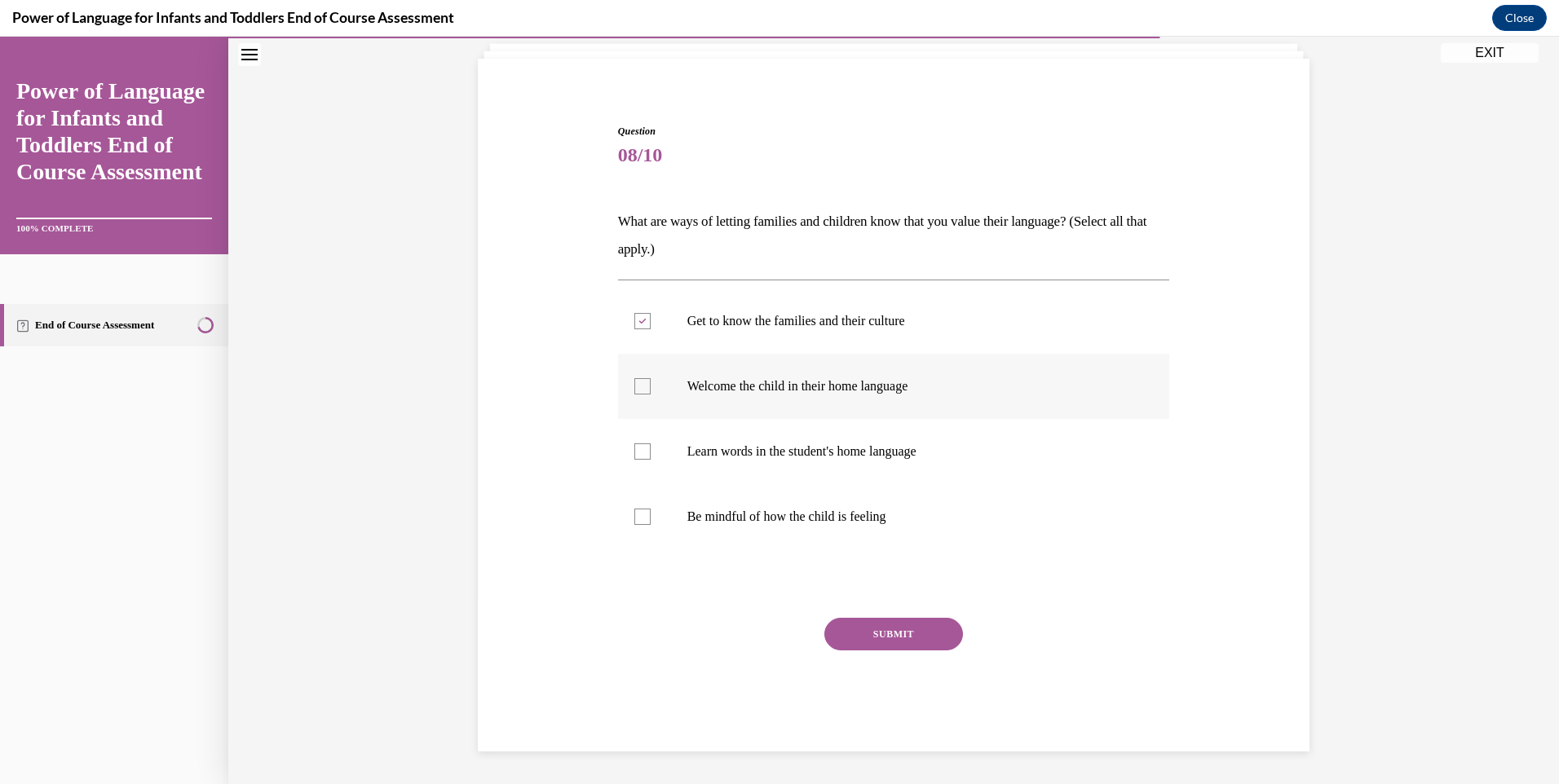
checkbox input "true"
click at [636, 456] on div at bounding box center [642, 451] width 16 height 16
click at [636, 456] on input "Learn words in the student's home language" at bounding box center [642, 451] width 16 height 16
checkbox input "true"
click at [637, 524] on div at bounding box center [642, 516] width 16 height 16
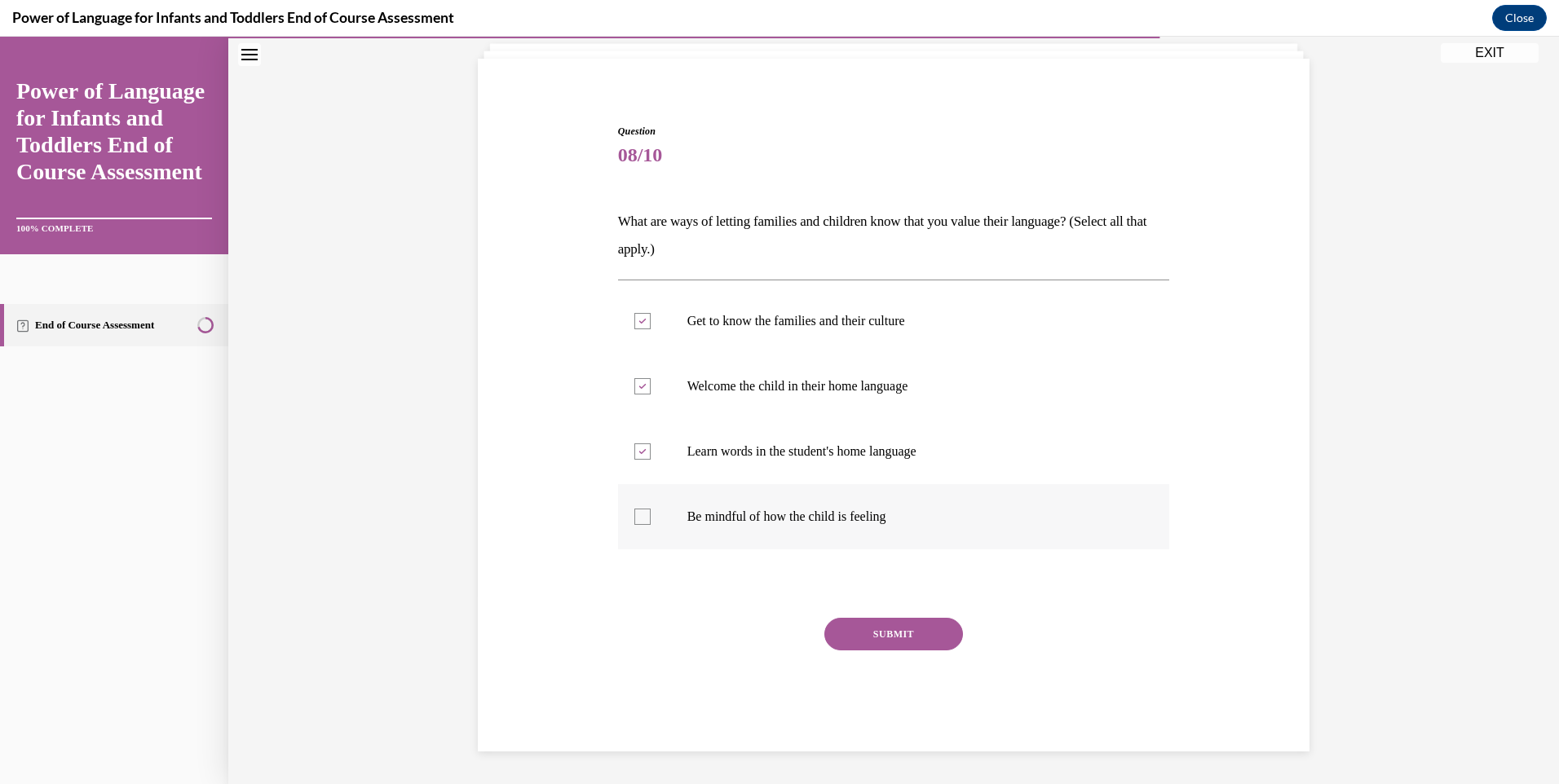
click at [637, 524] on input "Be mindful of how the child is feeling" at bounding box center [642, 516] width 16 height 16
checkbox input "true"
click at [888, 642] on button "SUBMIT" at bounding box center [893, 634] width 138 height 32
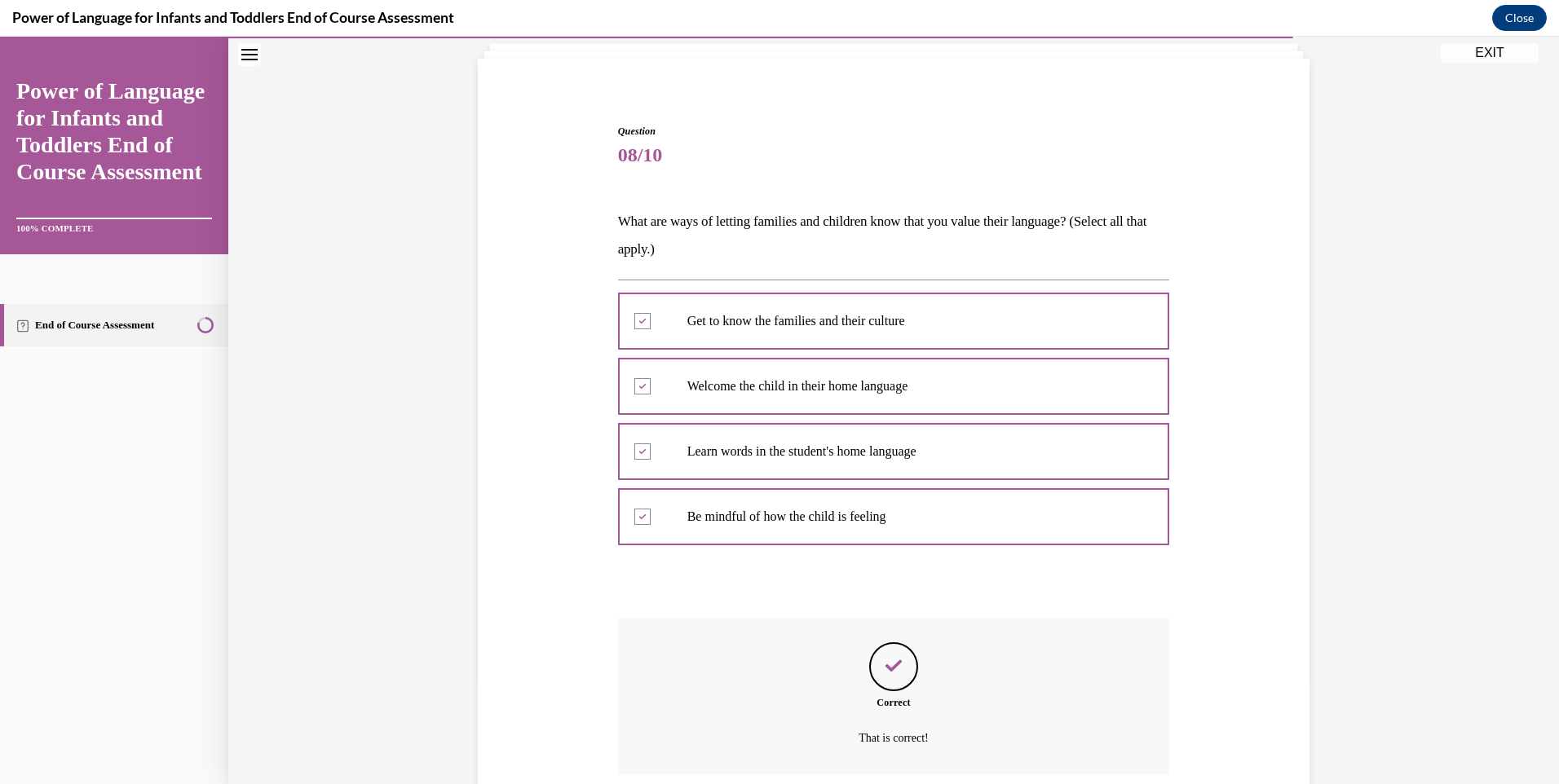
scroll to position [235, 0]
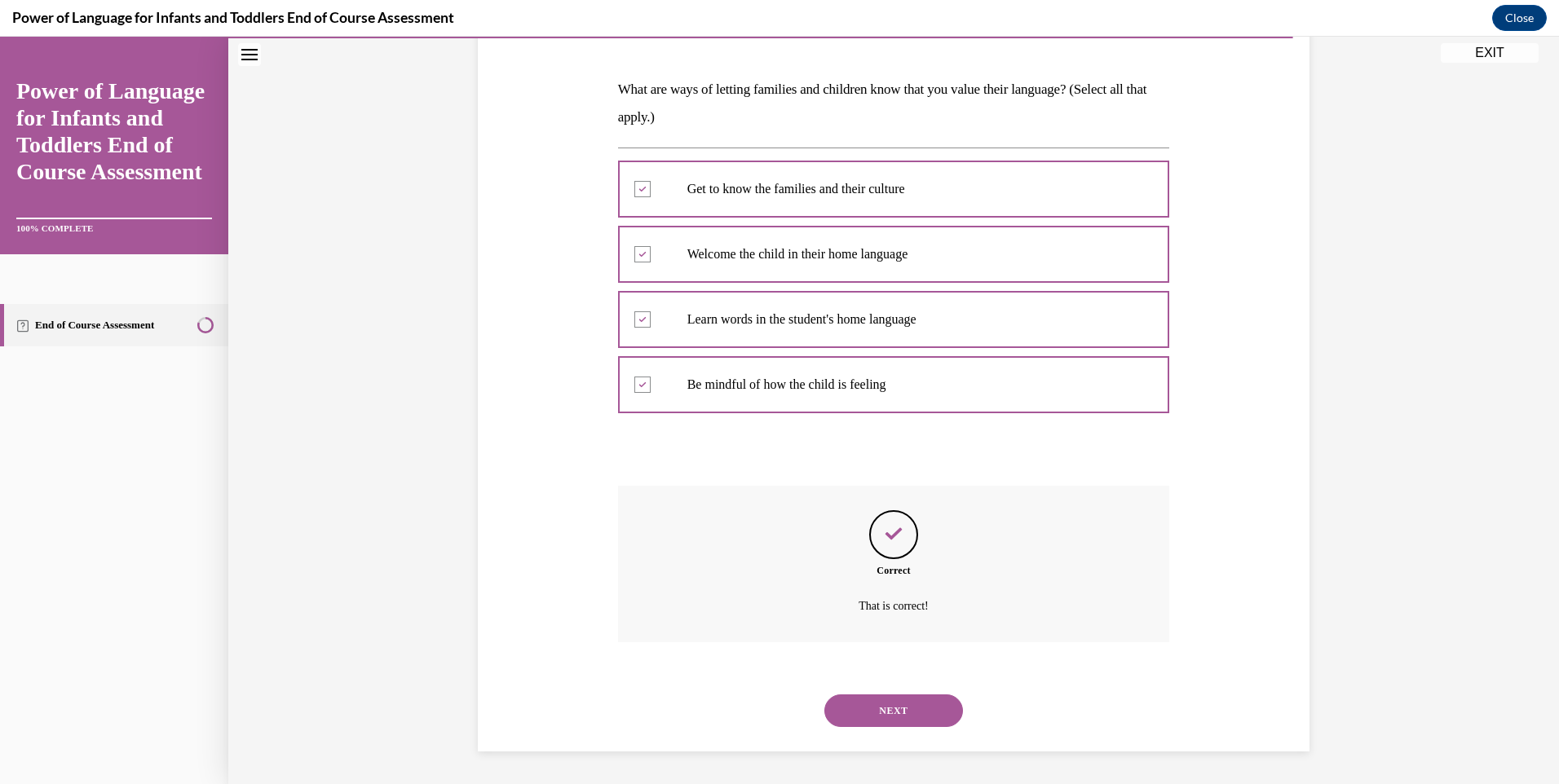
click at [889, 708] on button "NEXT" at bounding box center [893, 710] width 138 height 32
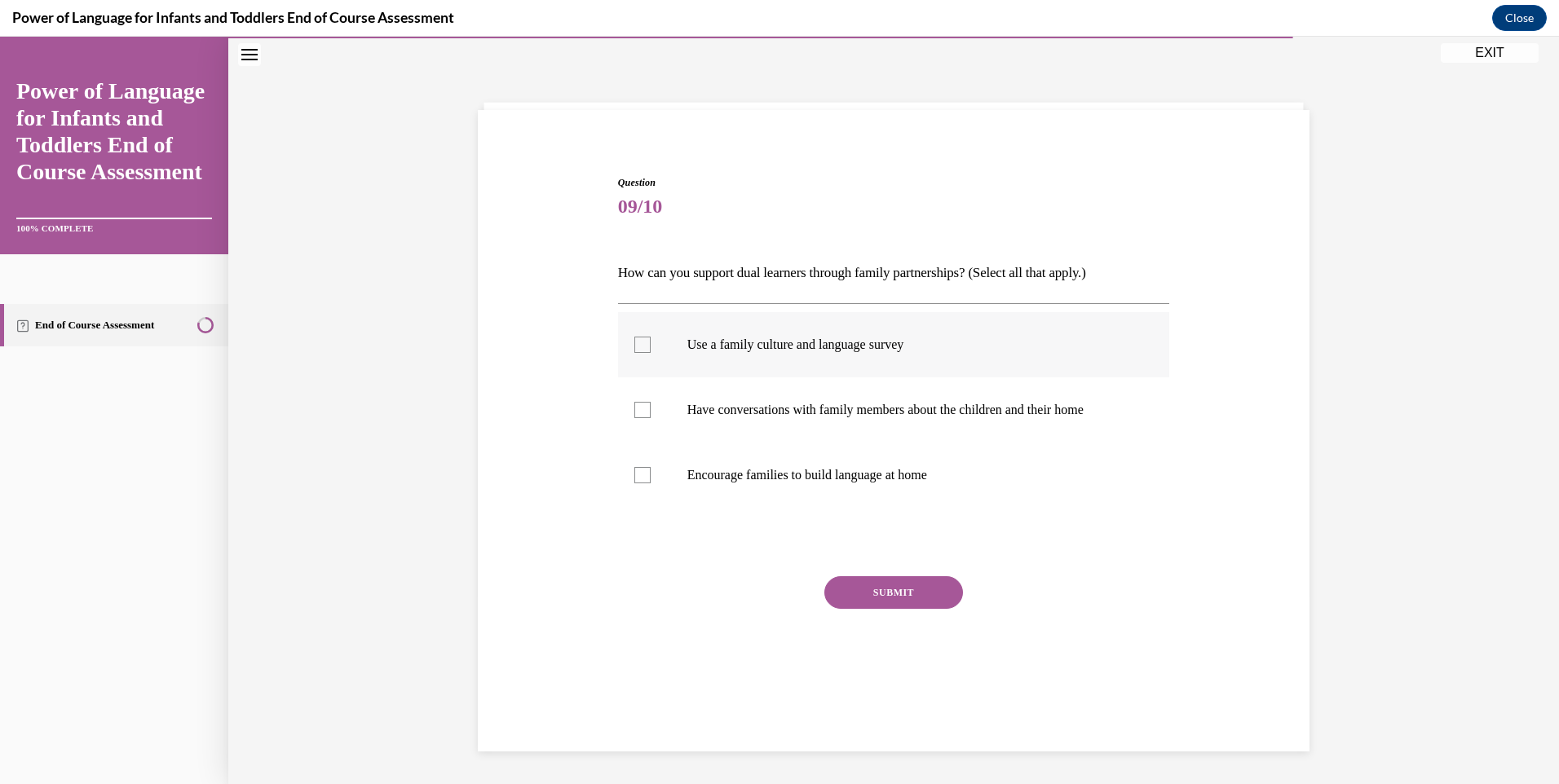
click at [636, 346] on div at bounding box center [642, 344] width 16 height 16
click at [636, 346] on input "Use a family culture and language survey" at bounding box center [642, 344] width 16 height 16
checkbox input "true"
click at [637, 410] on div at bounding box center [642, 410] width 16 height 16
click at [637, 410] on input "Have conversations with family members about the children and their home" at bounding box center [642, 410] width 16 height 16
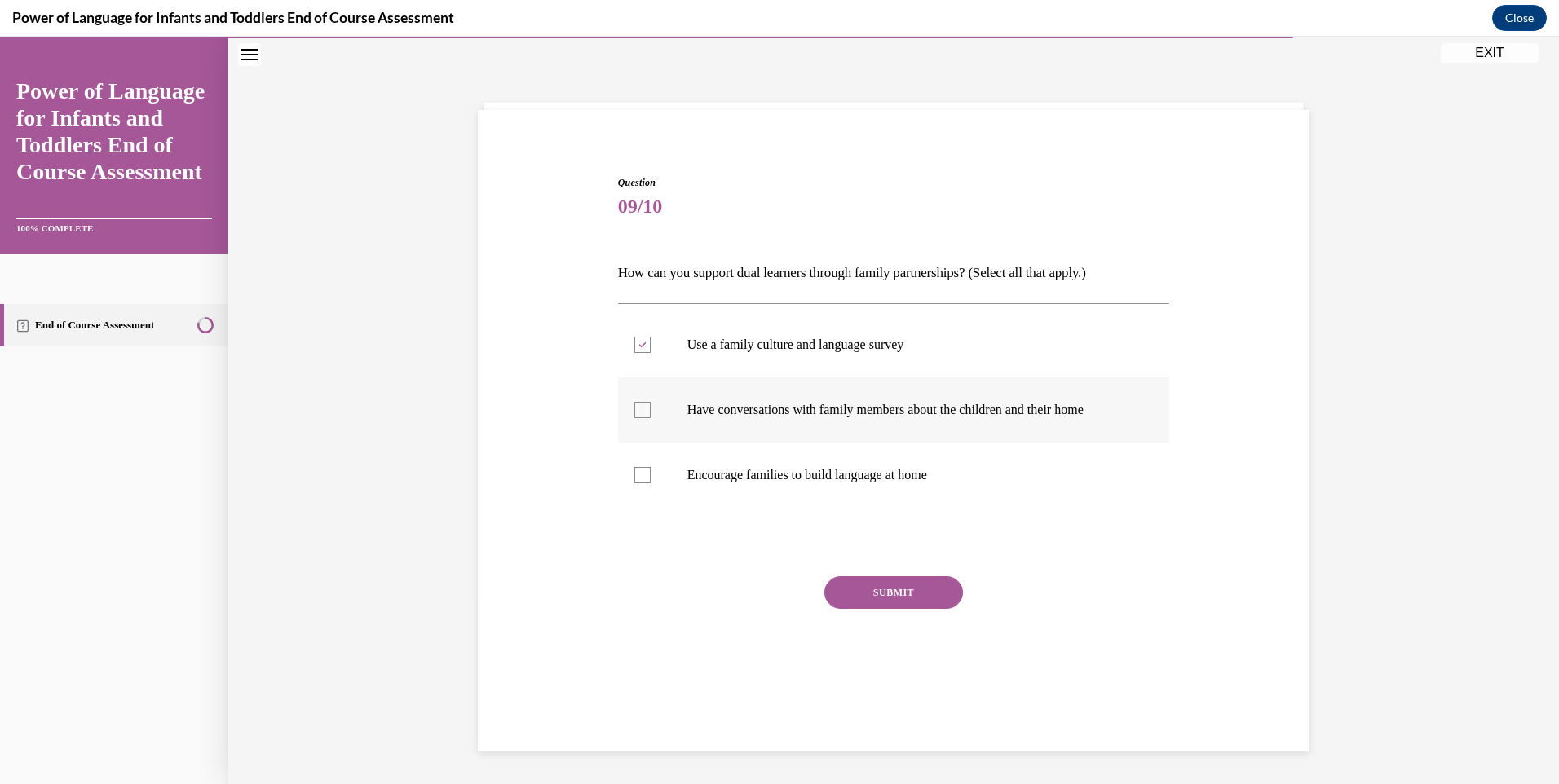
checkbox input "true"
click at [634, 468] on div at bounding box center [642, 474] width 16 height 16
click at [634, 468] on input "Encourage families to build language at home" at bounding box center [642, 474] width 16 height 16
checkbox input "true"
click at [861, 588] on button "SUBMIT" at bounding box center [893, 592] width 138 height 32
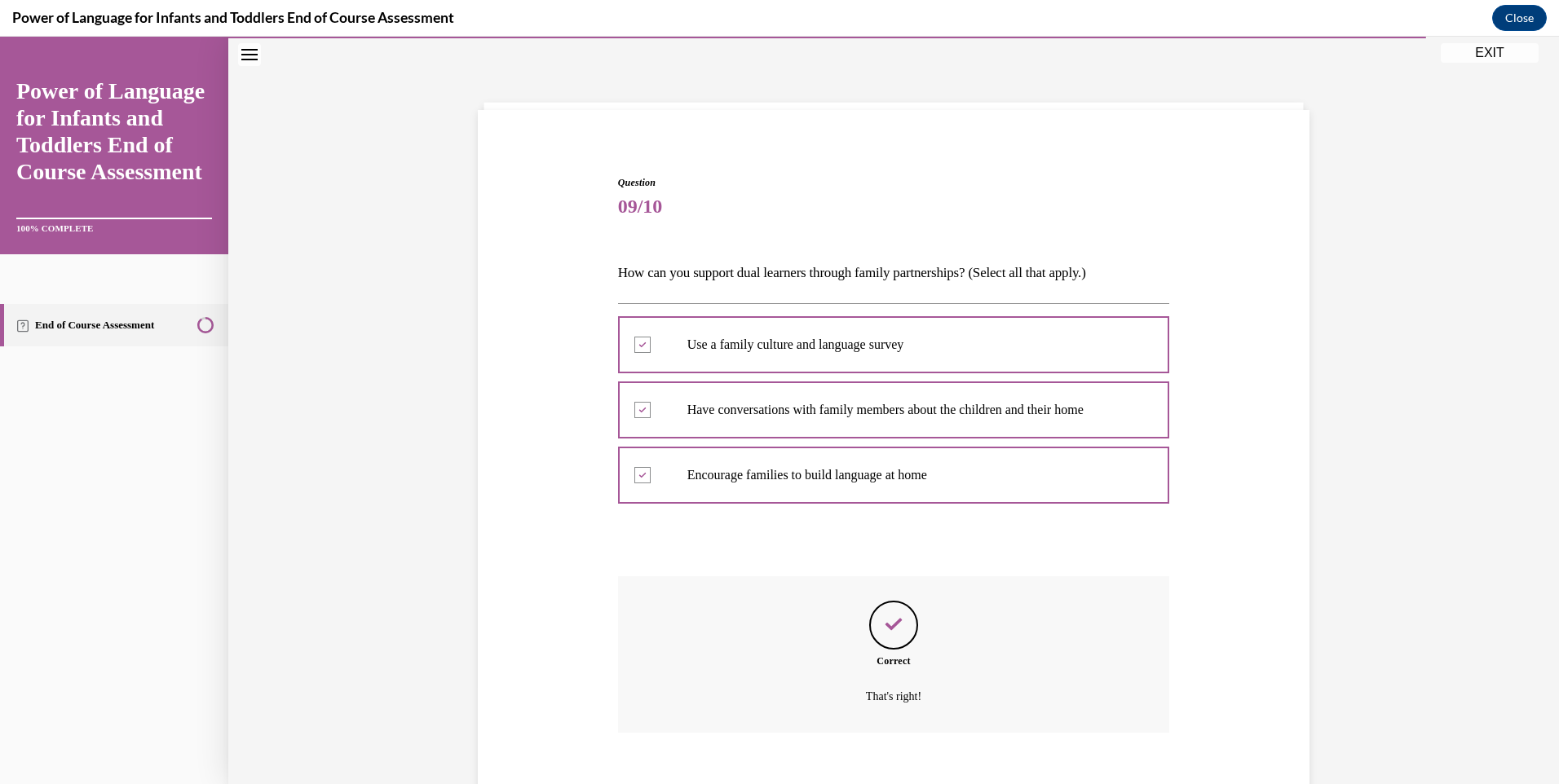
scroll to position [142, 0]
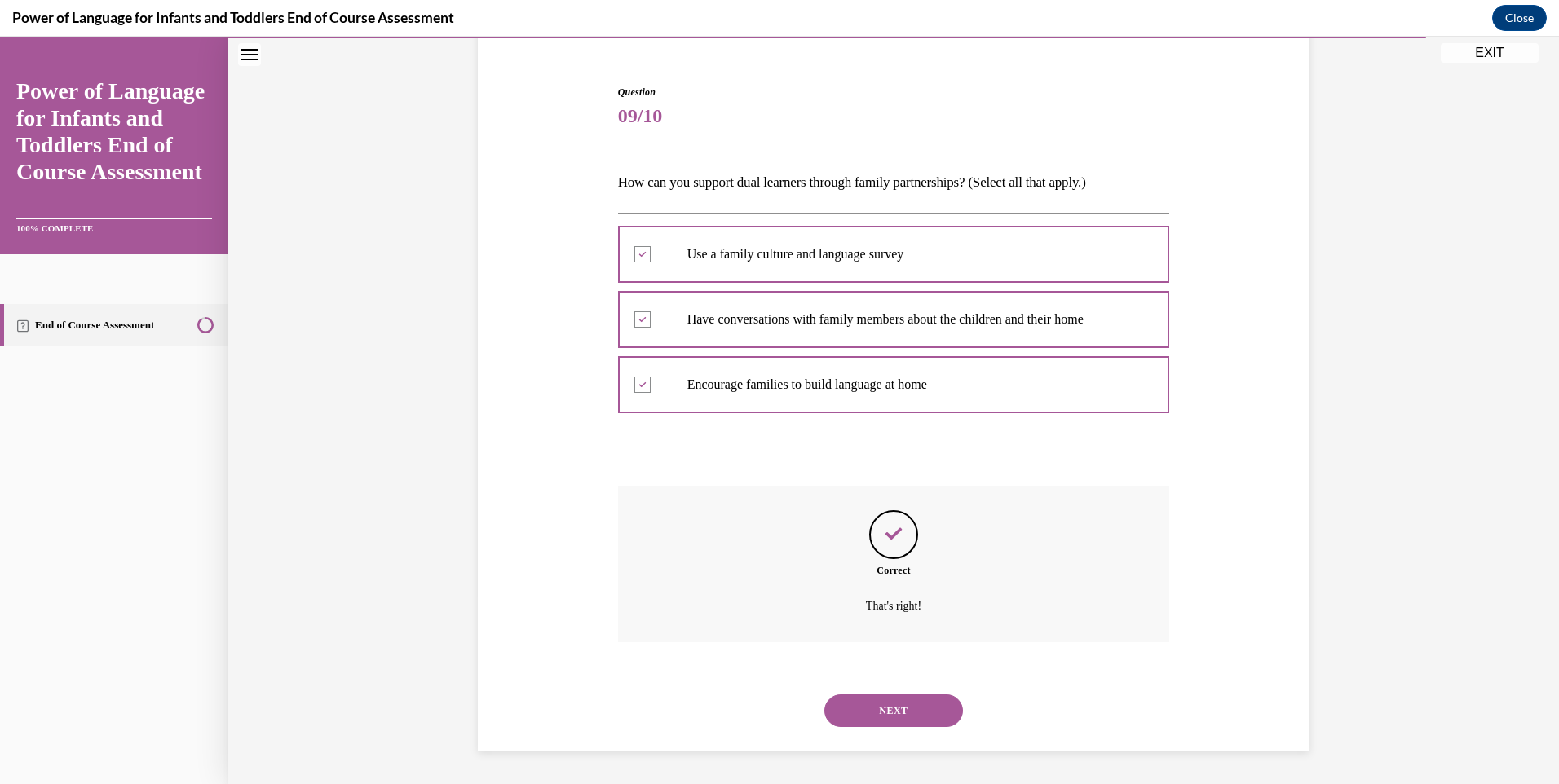
click at [896, 707] on button "NEXT" at bounding box center [893, 710] width 138 height 32
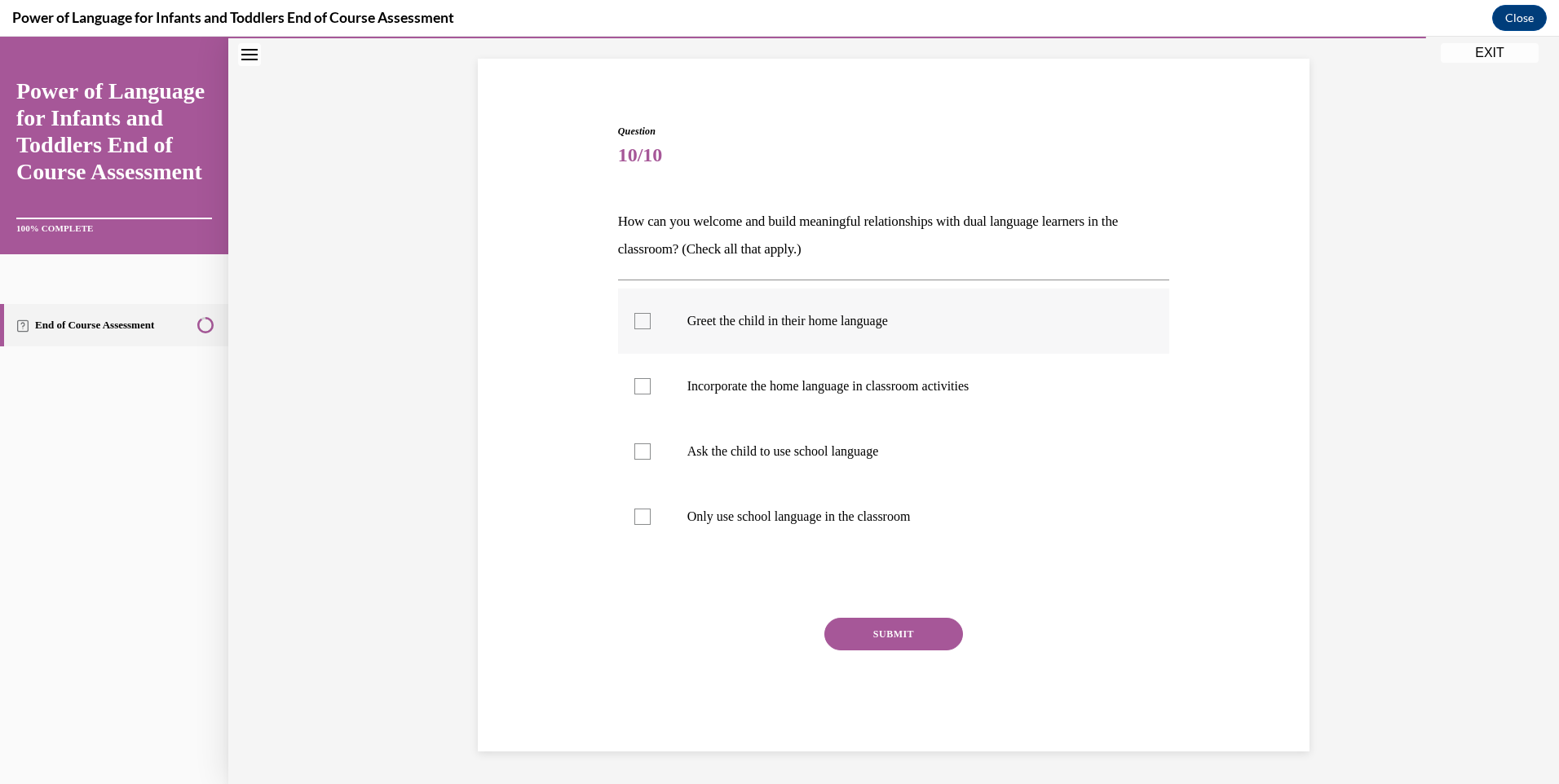
click at [639, 320] on div at bounding box center [642, 321] width 16 height 16
click at [639, 320] on input "Greet the child in their home language" at bounding box center [642, 321] width 16 height 16
checkbox input "true"
click at [636, 384] on div at bounding box center [642, 386] width 16 height 16
click at [636, 384] on input "Incorporate the home language in classroom activities" at bounding box center [642, 386] width 16 height 16
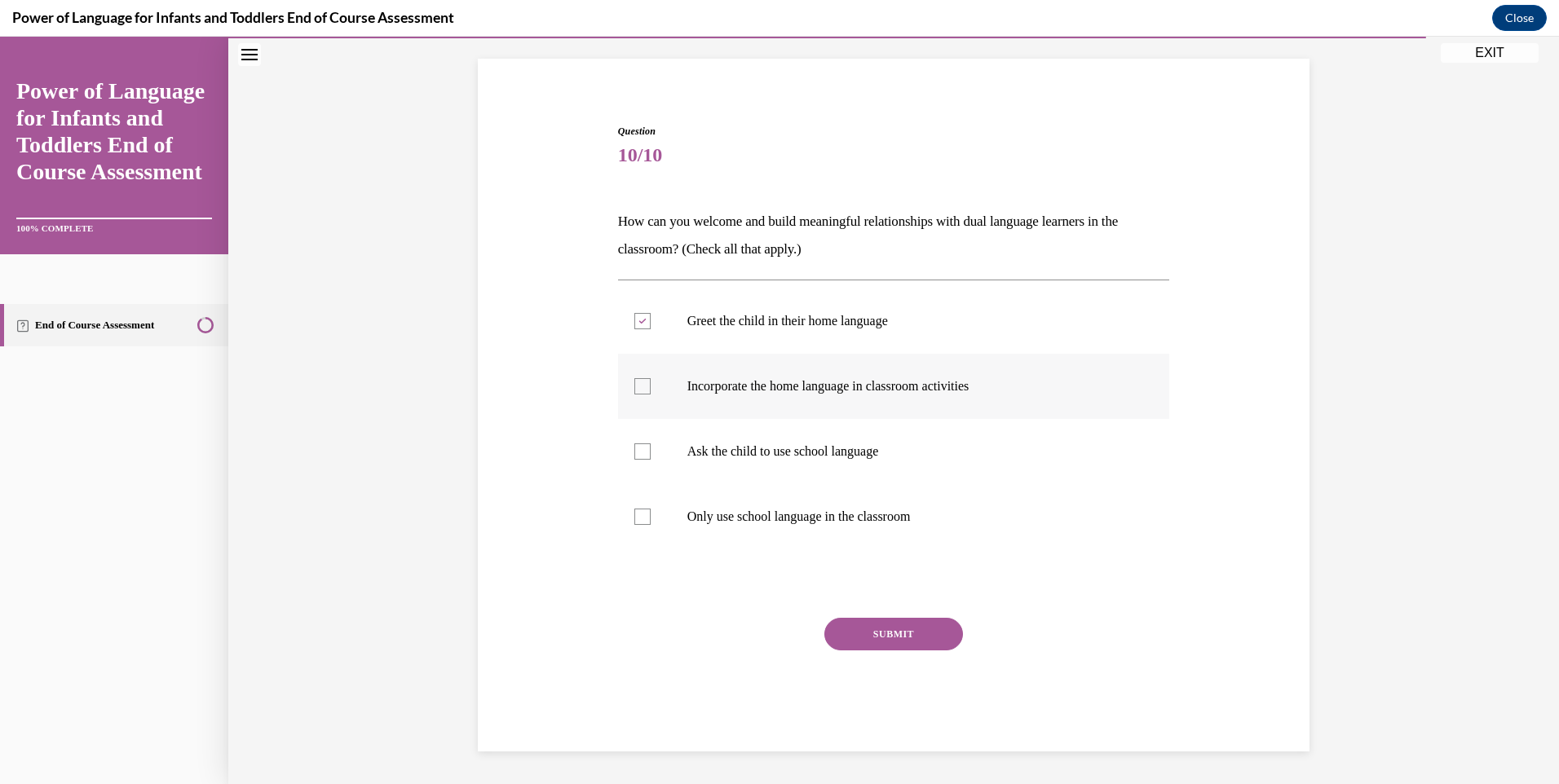
checkbox input "true"
click at [634, 453] on div at bounding box center [642, 451] width 16 height 16
click at [634, 453] on input "Ask the child to use school language" at bounding box center [642, 451] width 16 height 16
checkbox input "true"
click at [877, 635] on button "SUBMIT" at bounding box center [893, 634] width 138 height 32
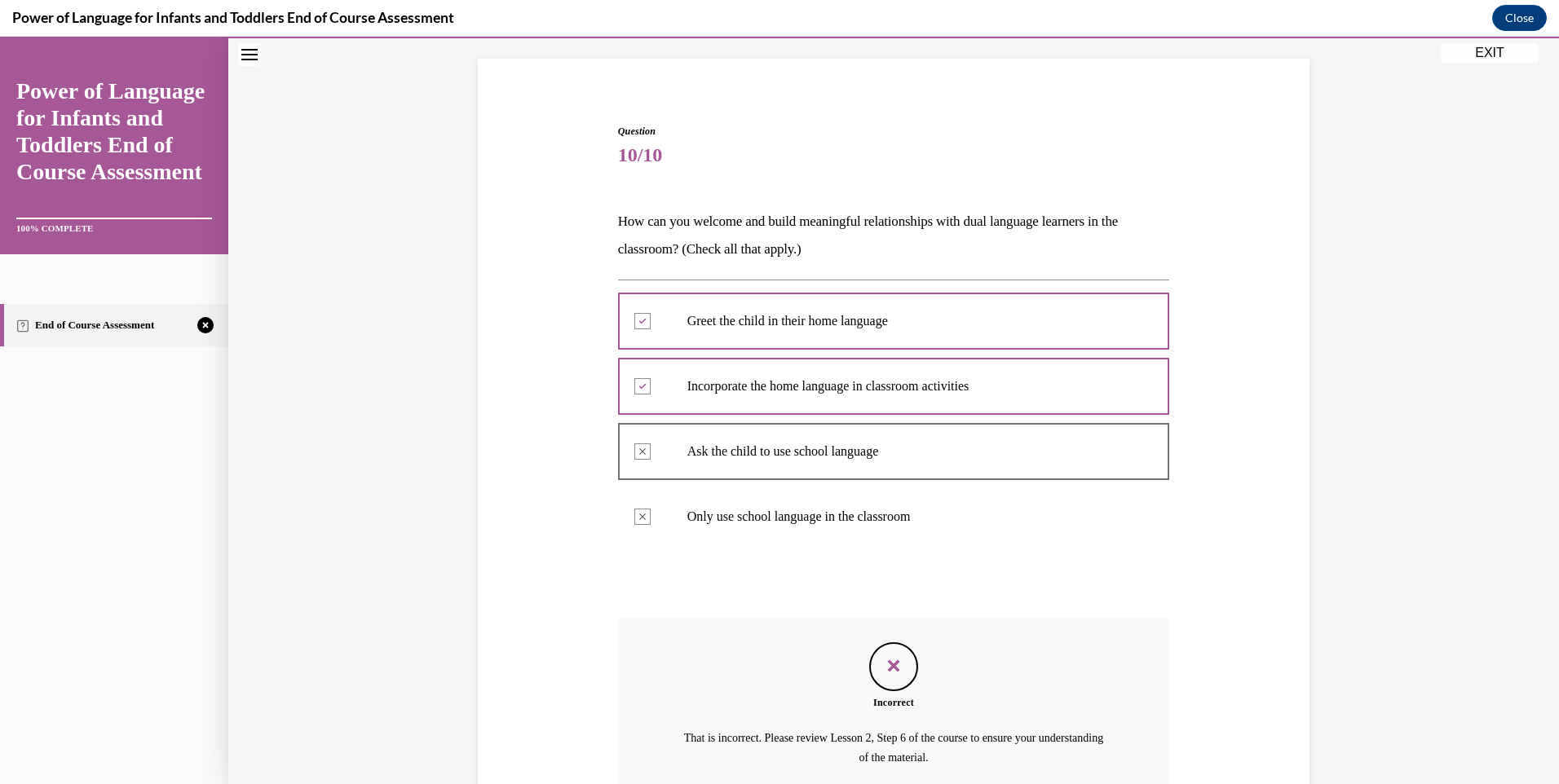
scroll to position [255, 0]
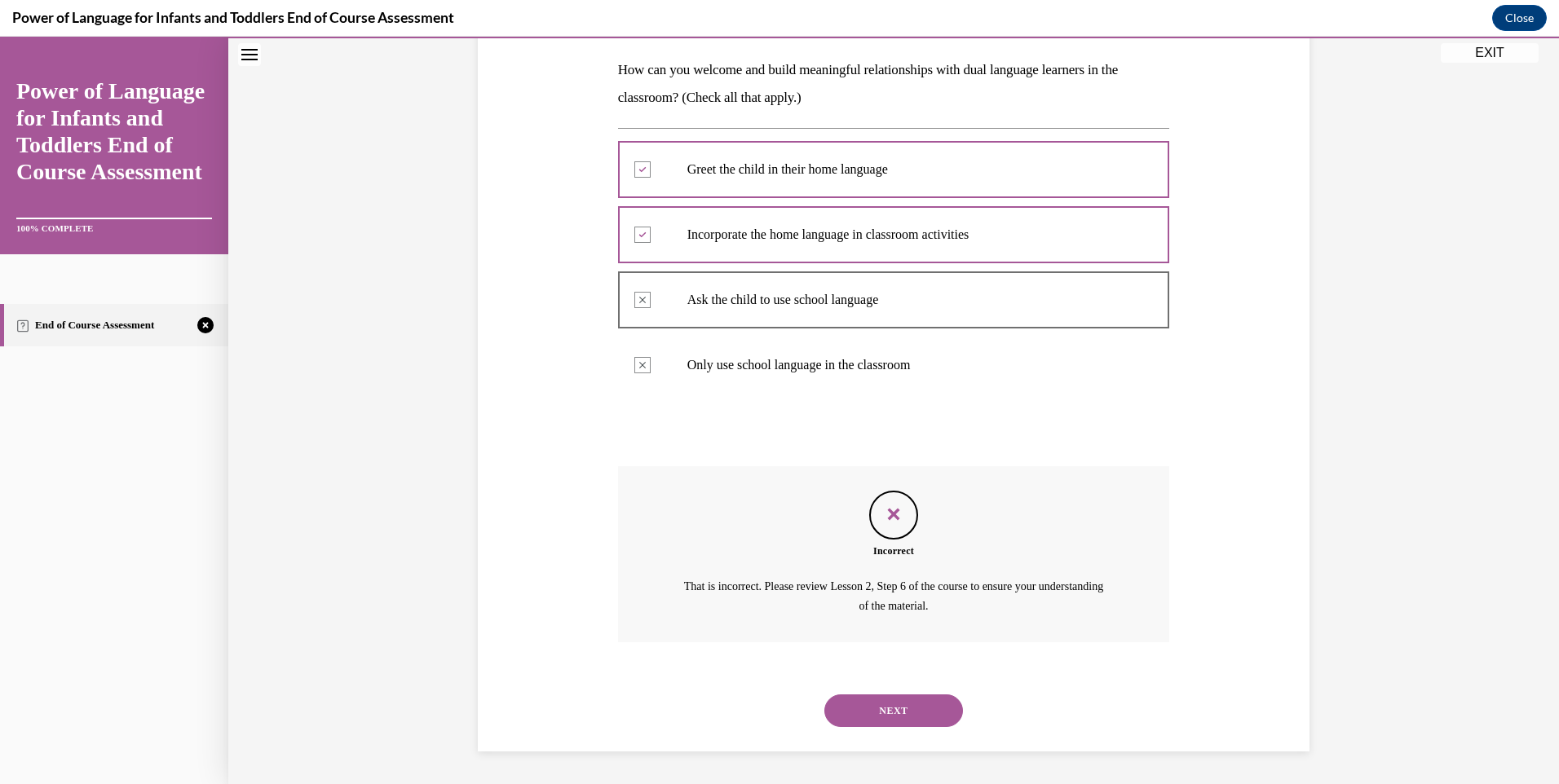
click at [891, 709] on button "NEXT" at bounding box center [893, 710] width 138 height 32
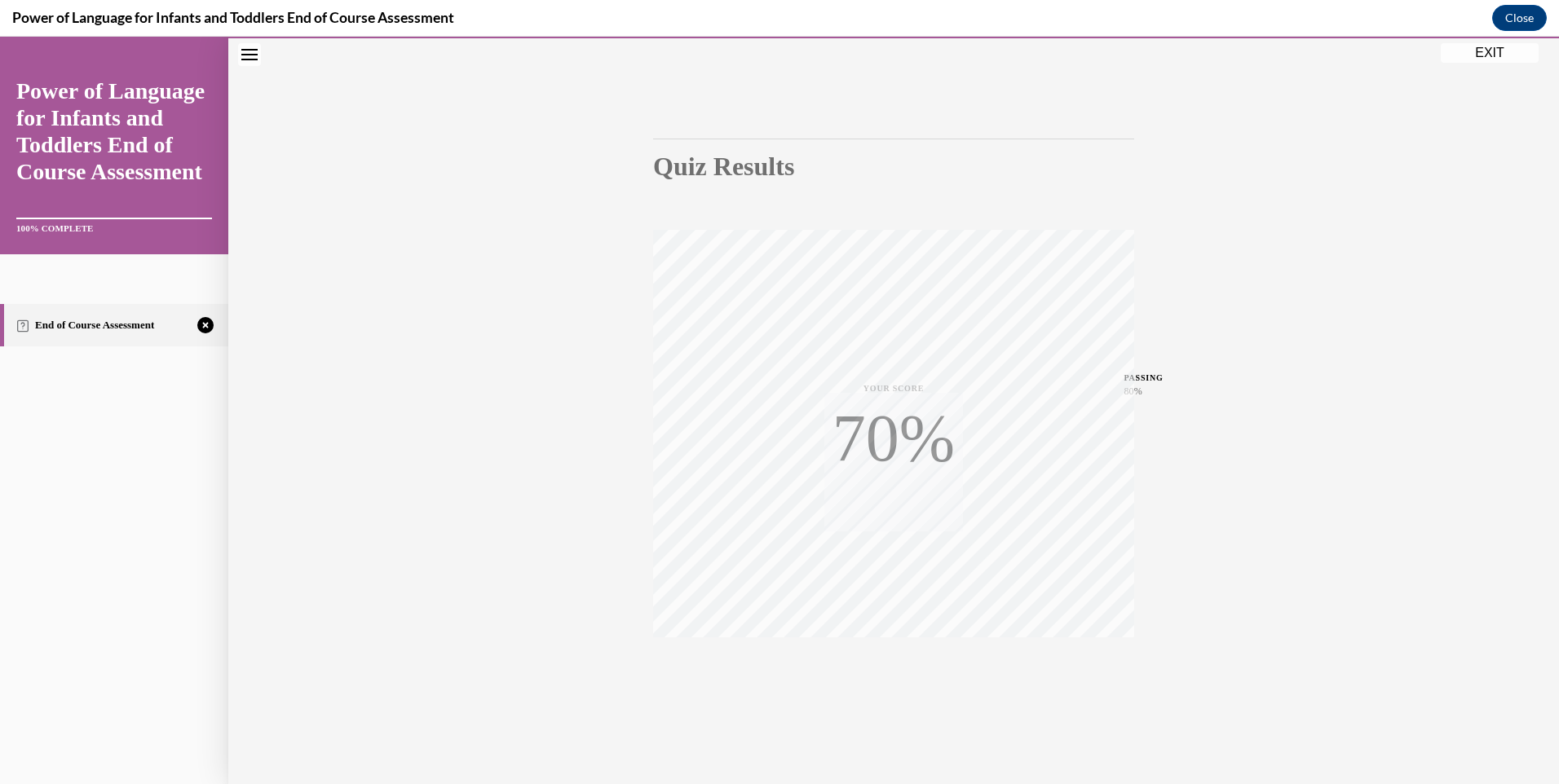
scroll to position [88, 0]
click at [891, 676] on icon "button" at bounding box center [894, 684] width 58 height 18
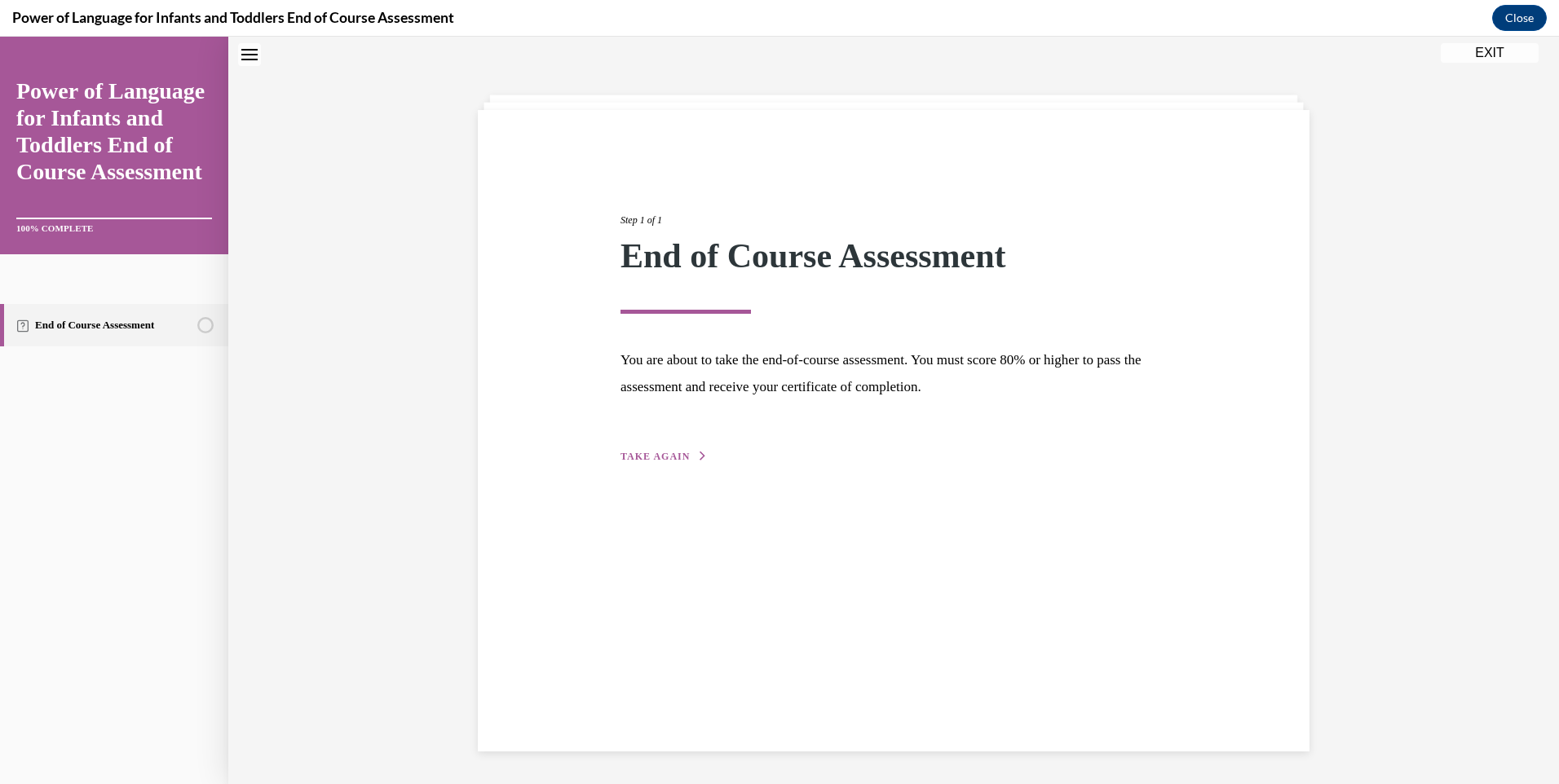
scroll to position [52, 0]
click at [634, 459] on span "TAKE AGAIN" at bounding box center [655, 456] width 70 height 11
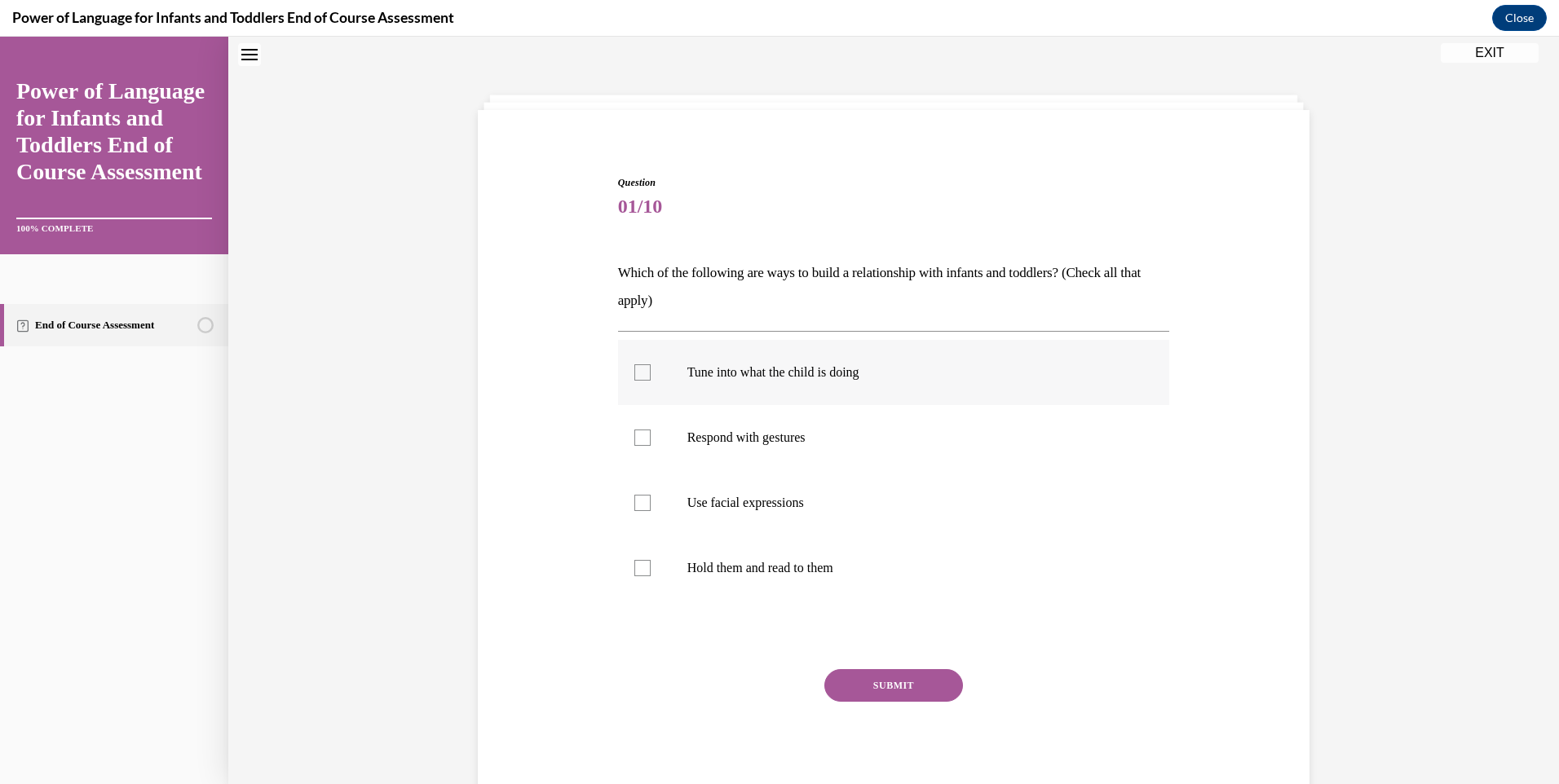
click at [637, 374] on div at bounding box center [642, 372] width 16 height 16
click at [637, 374] on input "Tune into what the child is doing" at bounding box center [642, 372] width 16 height 16
checkbox input "true"
click at [636, 441] on div at bounding box center [642, 437] width 16 height 16
click at [636, 441] on input "Respond with gestures" at bounding box center [642, 437] width 16 height 16
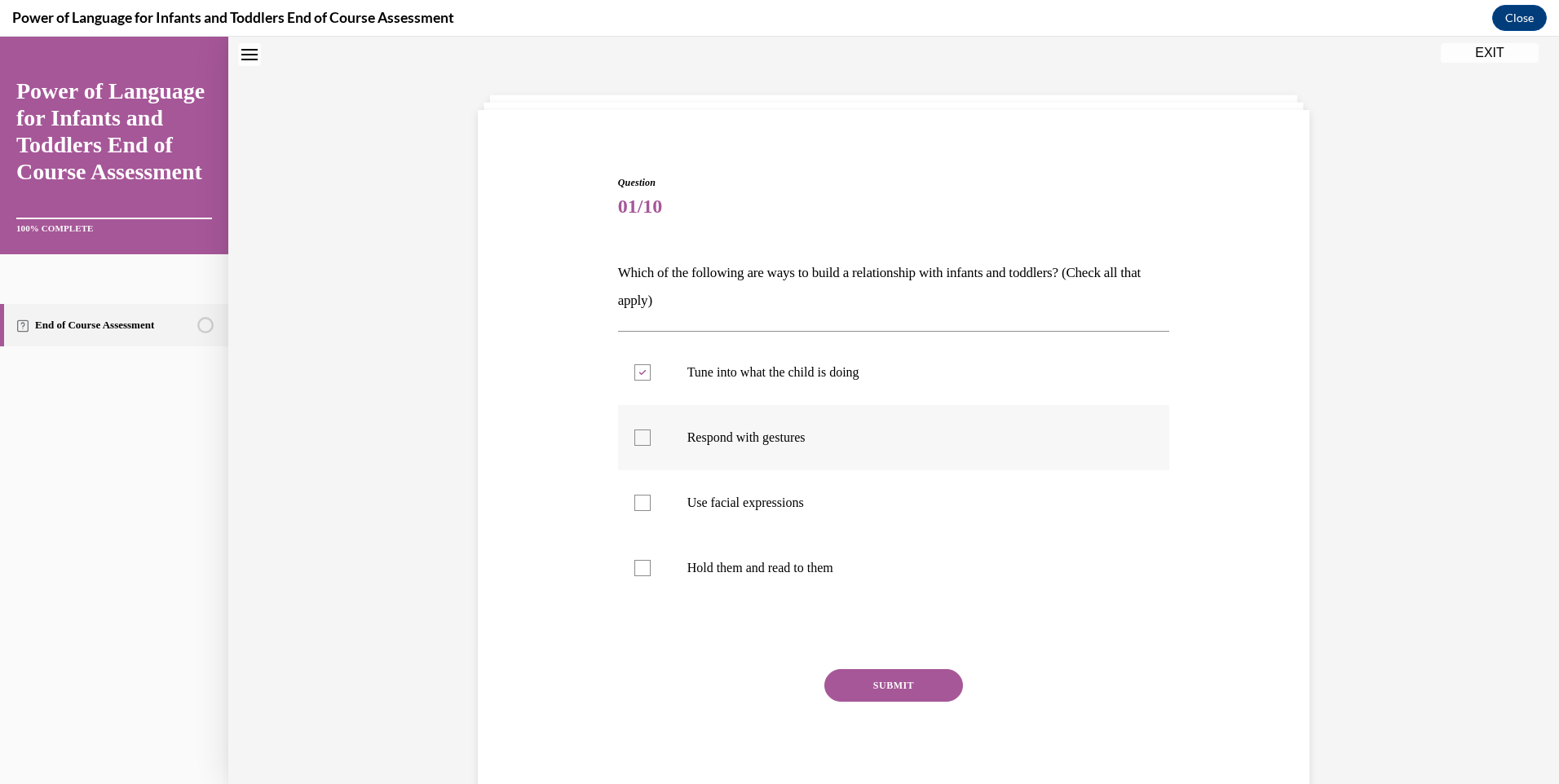
checkbox input "true"
click at [634, 506] on div at bounding box center [642, 502] width 16 height 16
click at [634, 506] on input "Use facial expressions" at bounding box center [642, 502] width 16 height 16
checkbox input "true"
click at [879, 684] on button "SUBMIT" at bounding box center [893, 686] width 138 height 32
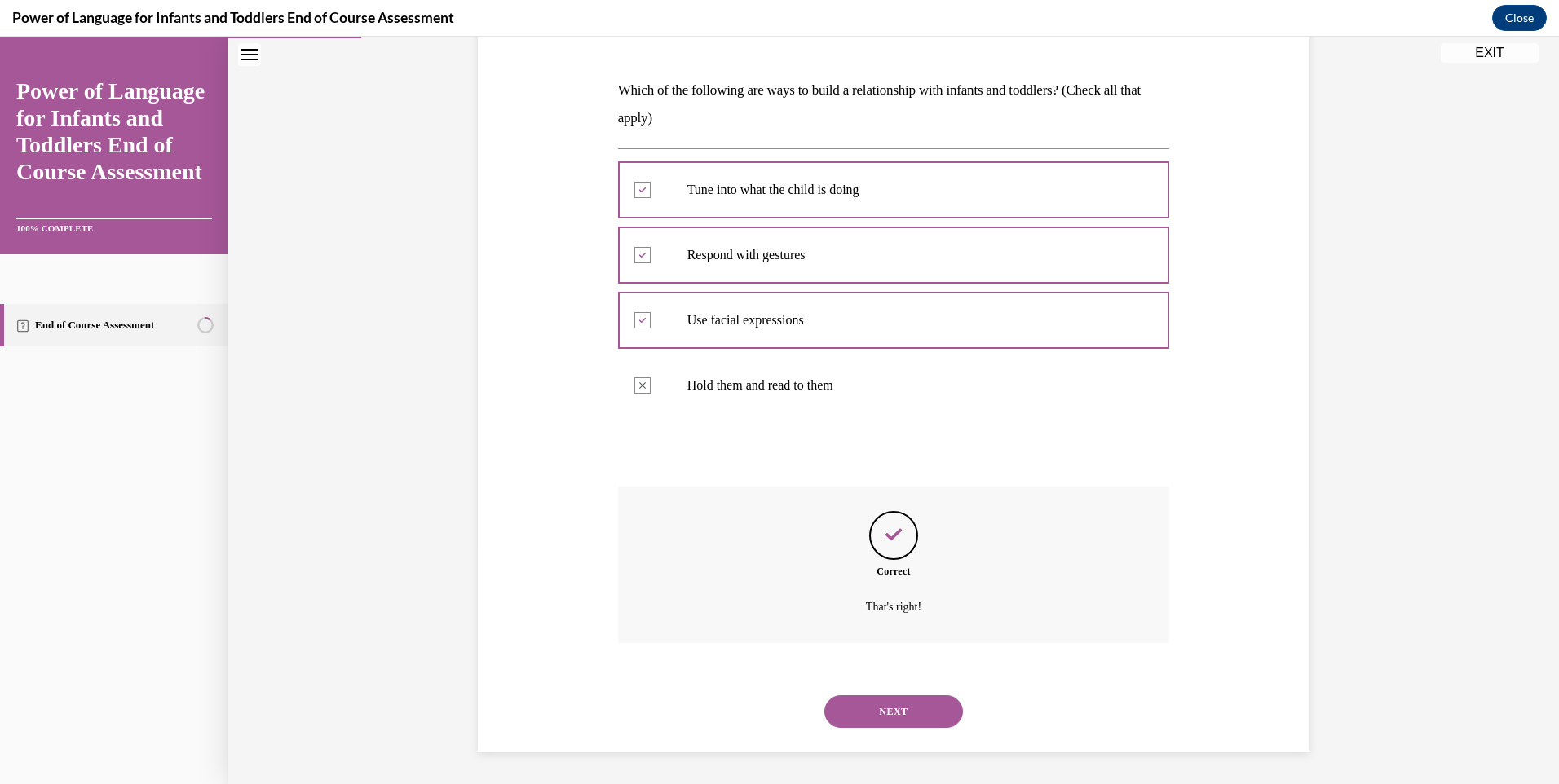
scroll to position [235, 0]
click at [886, 715] on button "NEXT" at bounding box center [893, 710] width 138 height 32
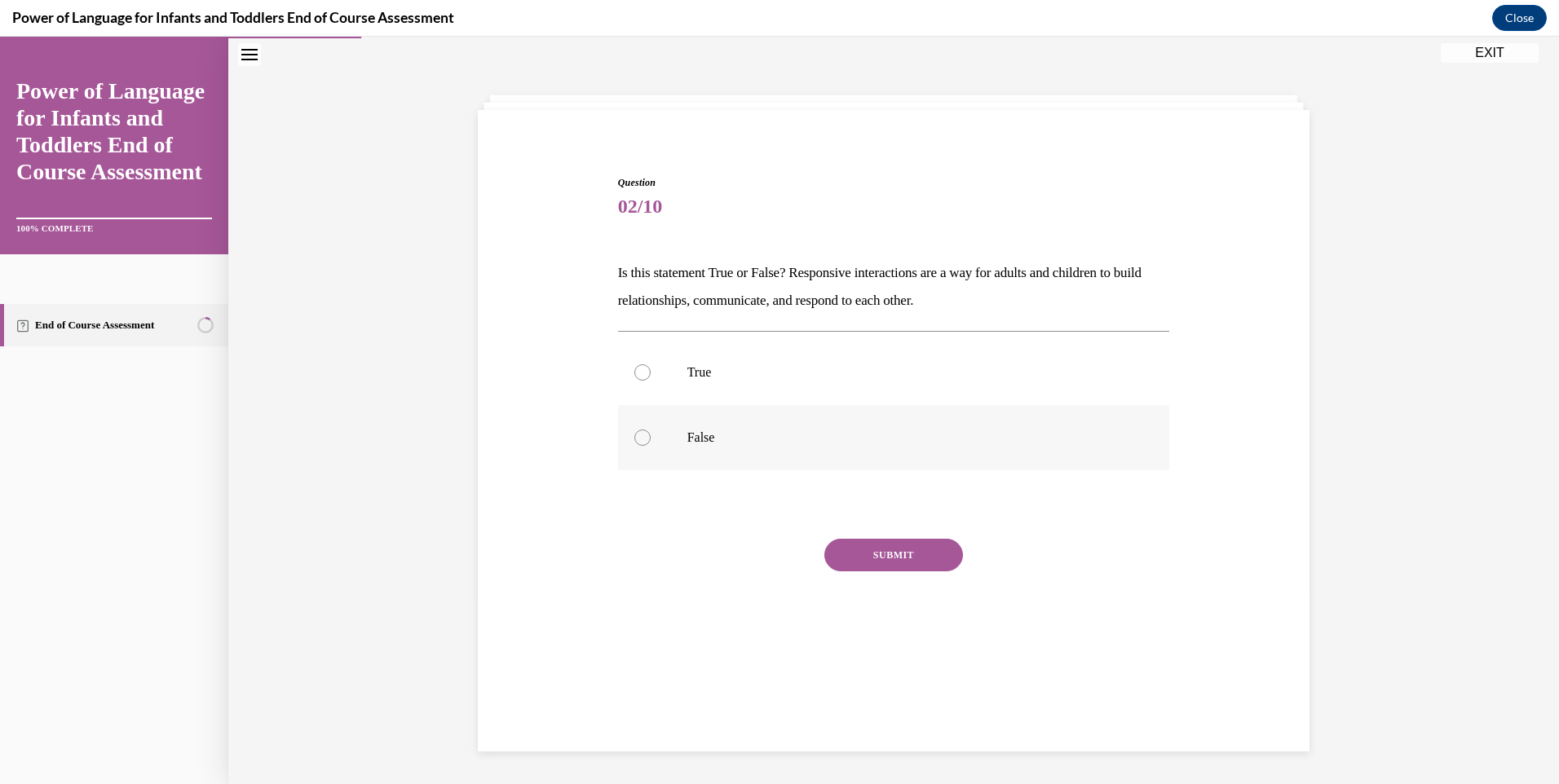
scroll to position [52, 0]
click at [639, 373] on div at bounding box center [642, 372] width 16 height 16
click at [639, 373] on input "True" at bounding box center [642, 372] width 16 height 16
radio input "true"
click at [899, 555] on button "SUBMIT" at bounding box center [893, 555] width 138 height 32
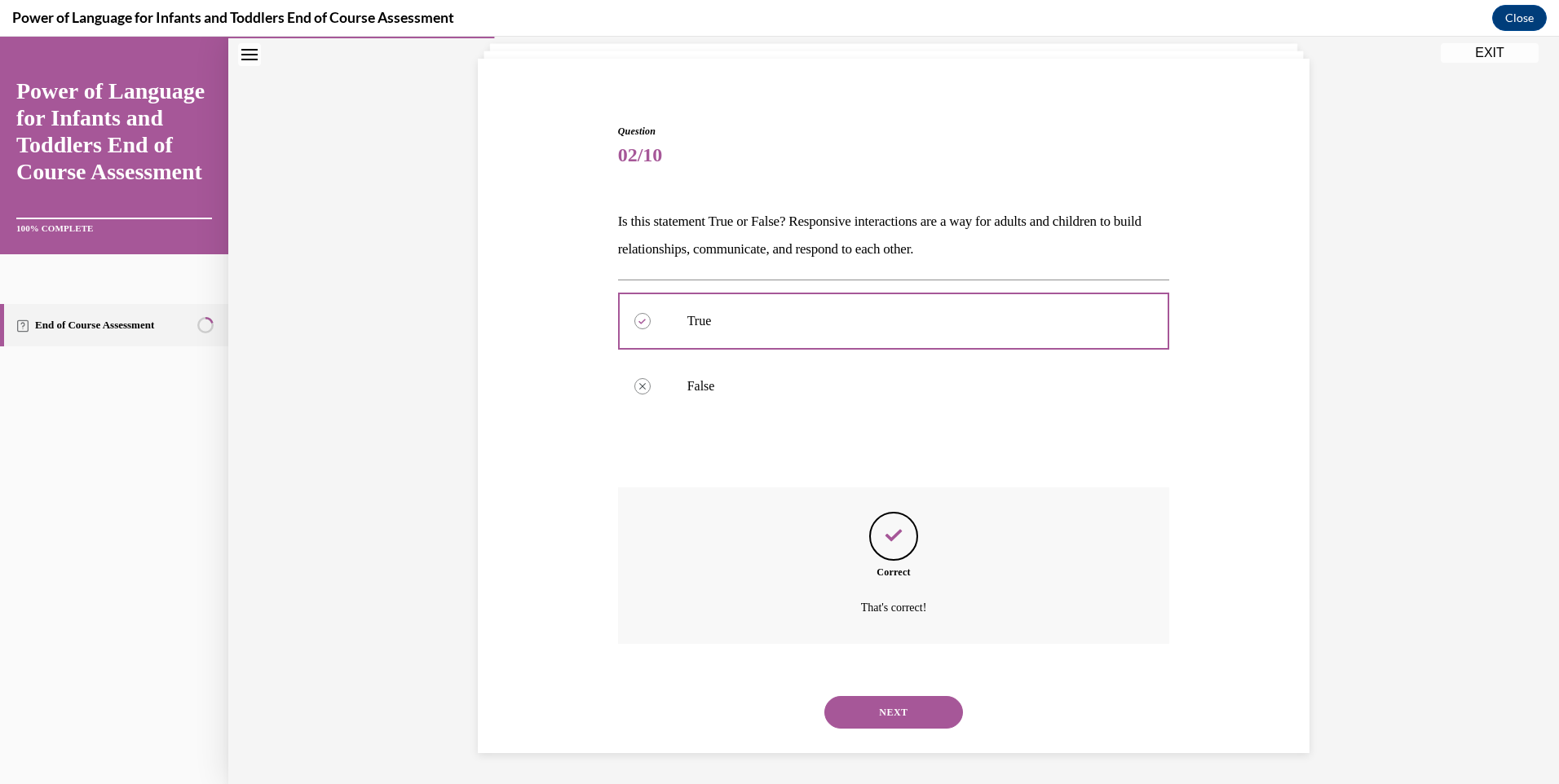
scroll to position [104, 0]
click at [900, 715] on button "NEXT" at bounding box center [893, 710] width 138 height 32
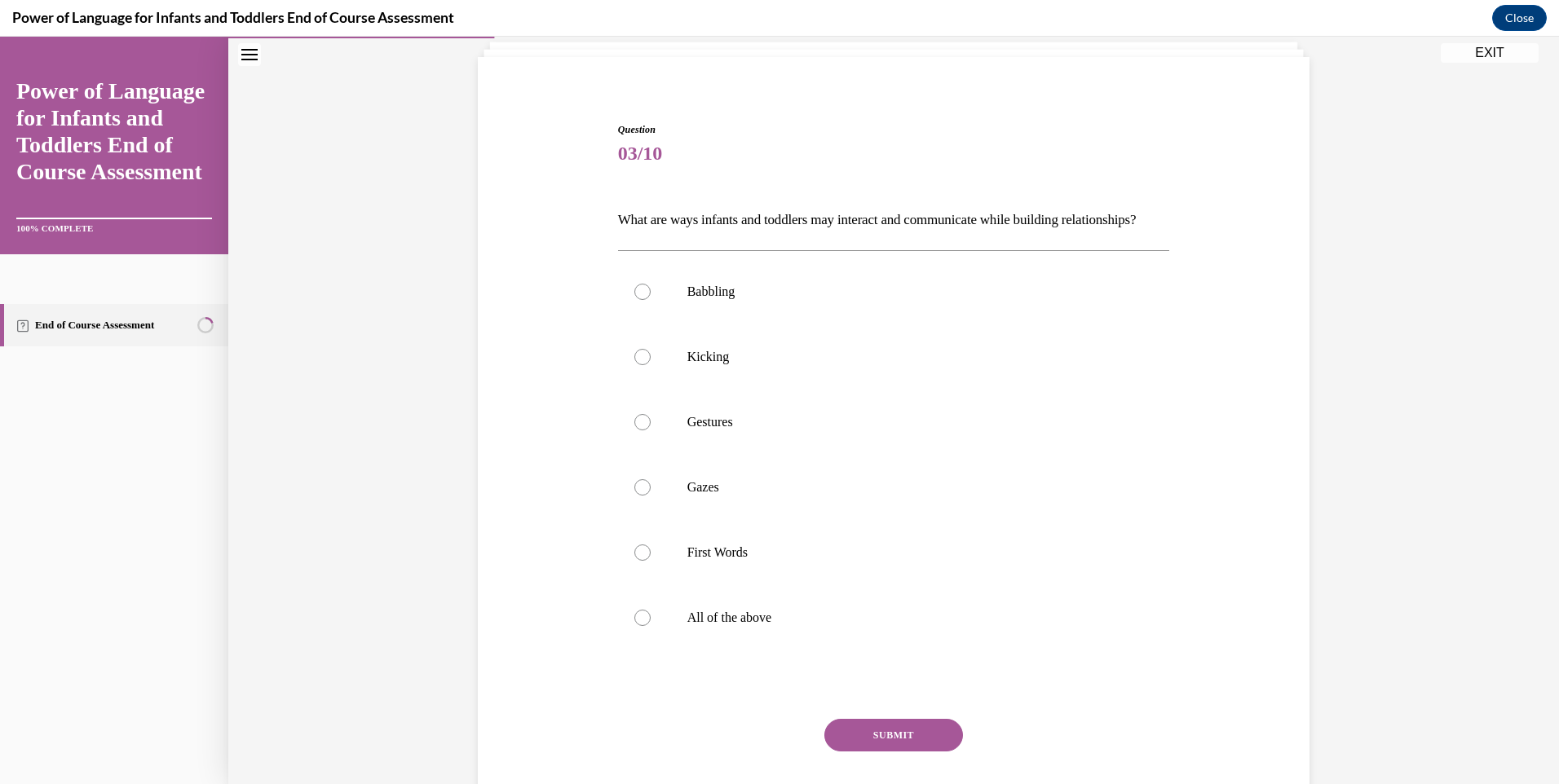
scroll to position [86, 0]
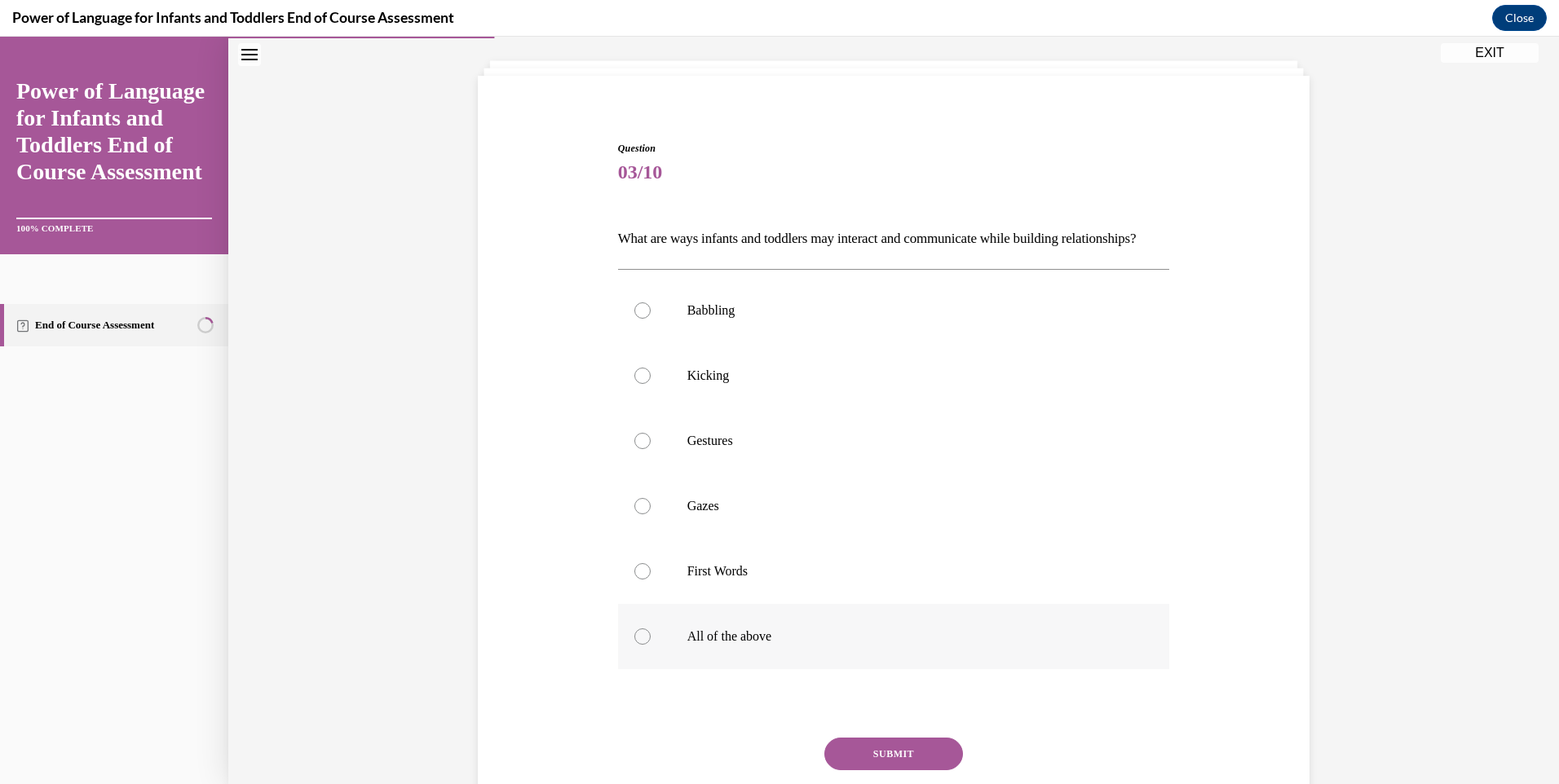
click at [636, 645] on div at bounding box center [642, 636] width 16 height 16
click at [636, 645] on input "All of the above" at bounding box center [642, 636] width 16 height 16
radio input "true"
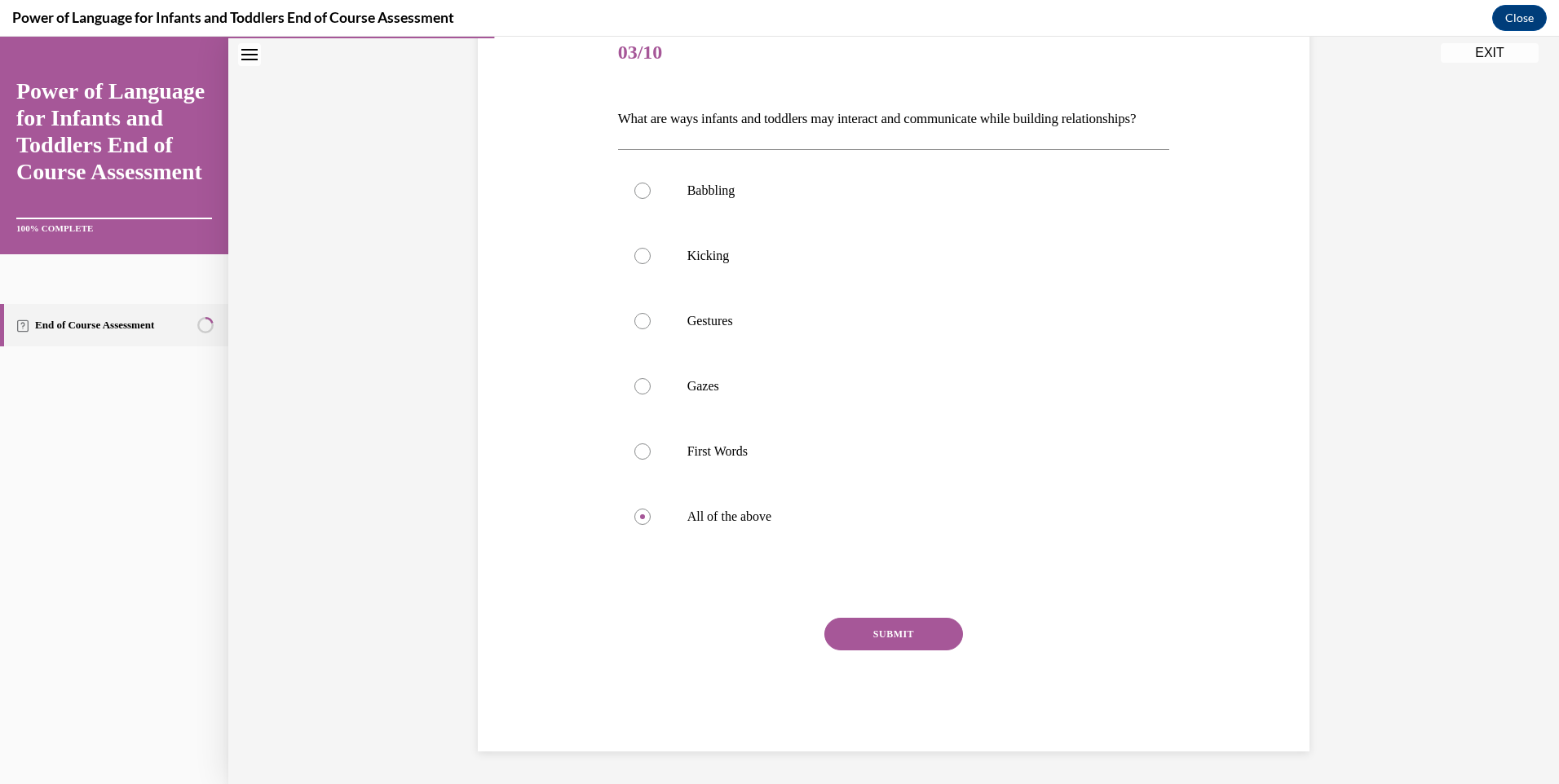
scroll to position [233, 0]
click at [858, 630] on button "SUBMIT" at bounding box center [893, 634] width 138 height 32
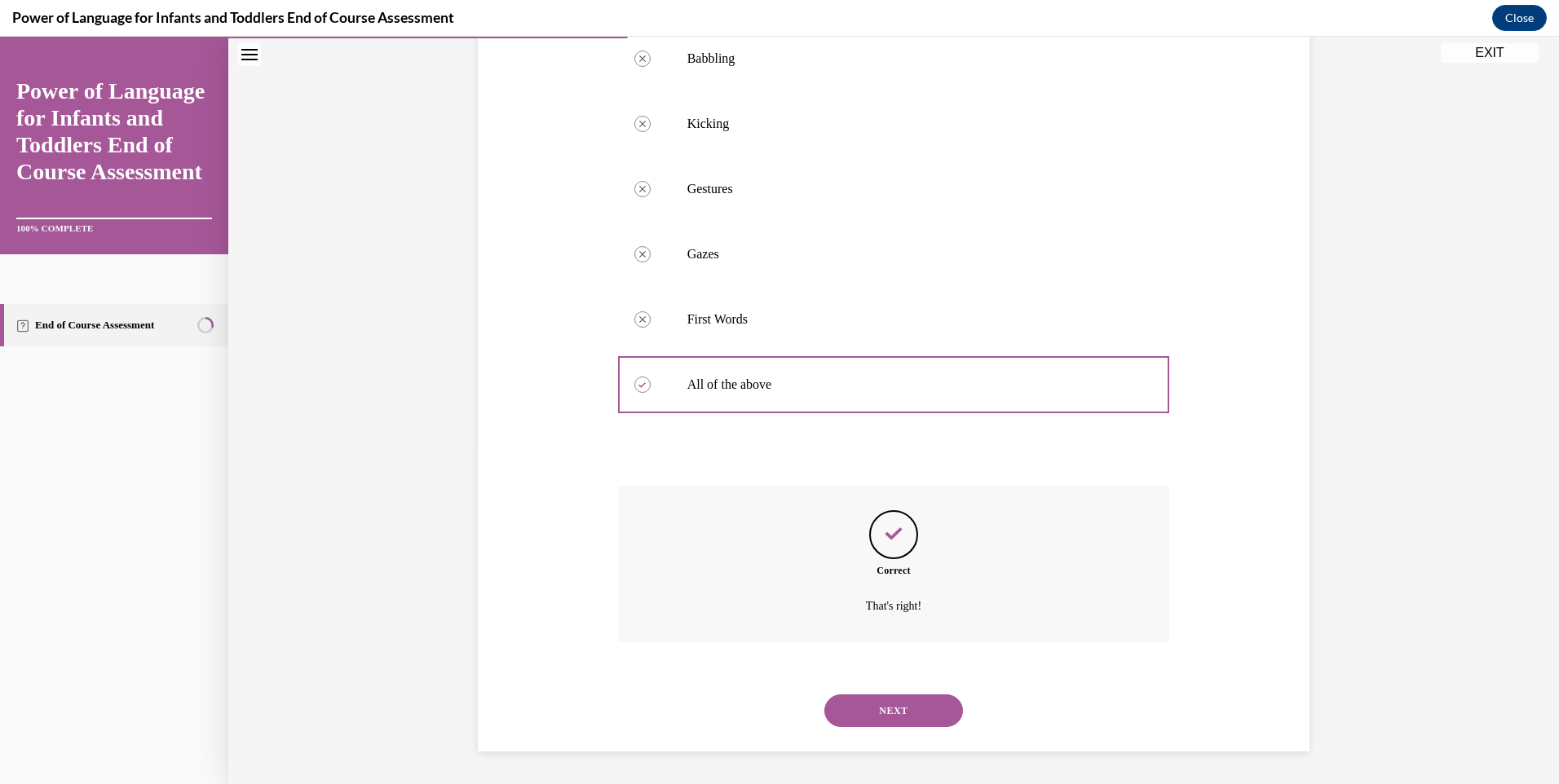
scroll to position [365, 0]
click at [883, 704] on button "NEXT" at bounding box center [893, 710] width 138 height 32
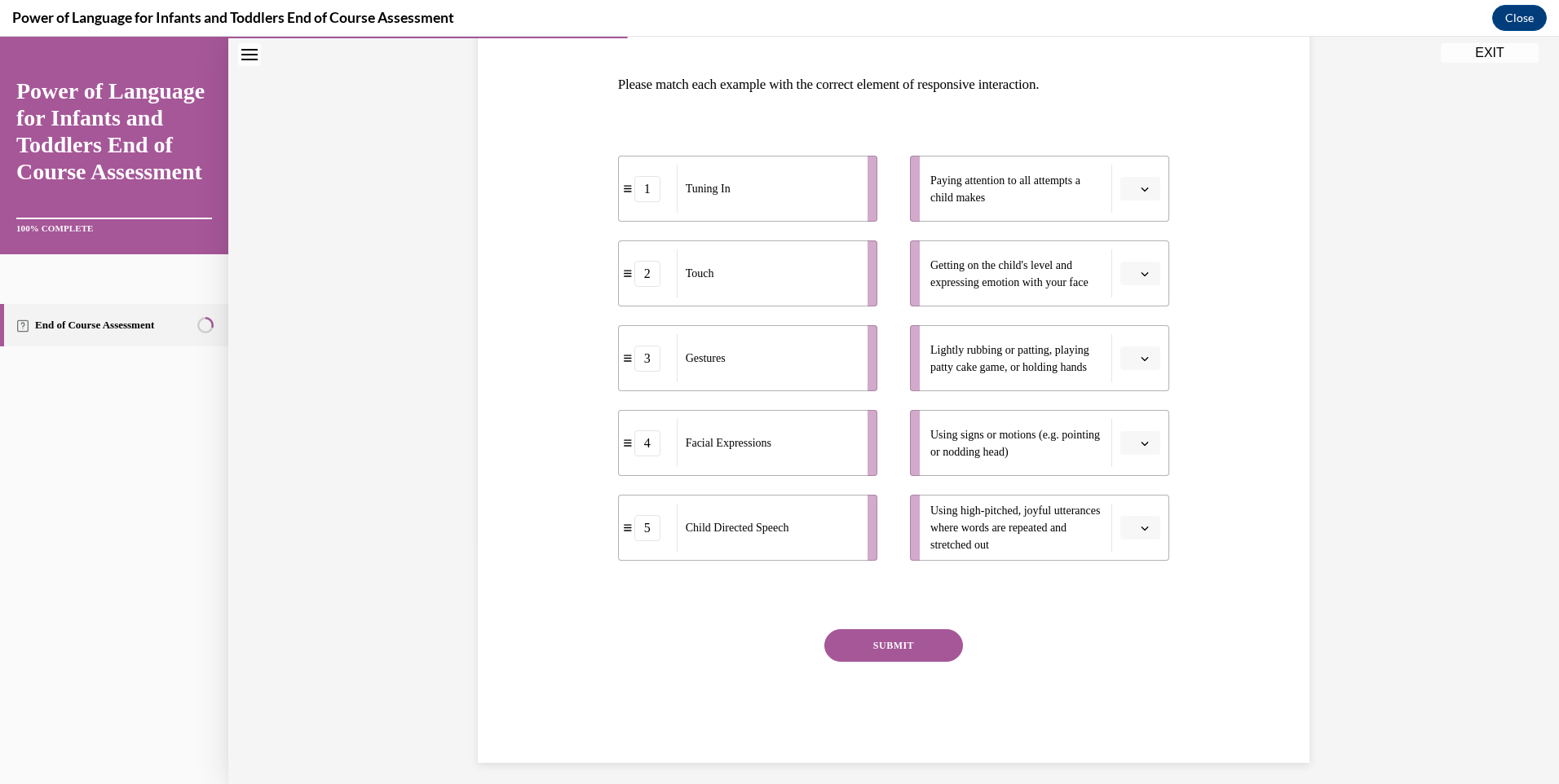
scroll to position [244, 0]
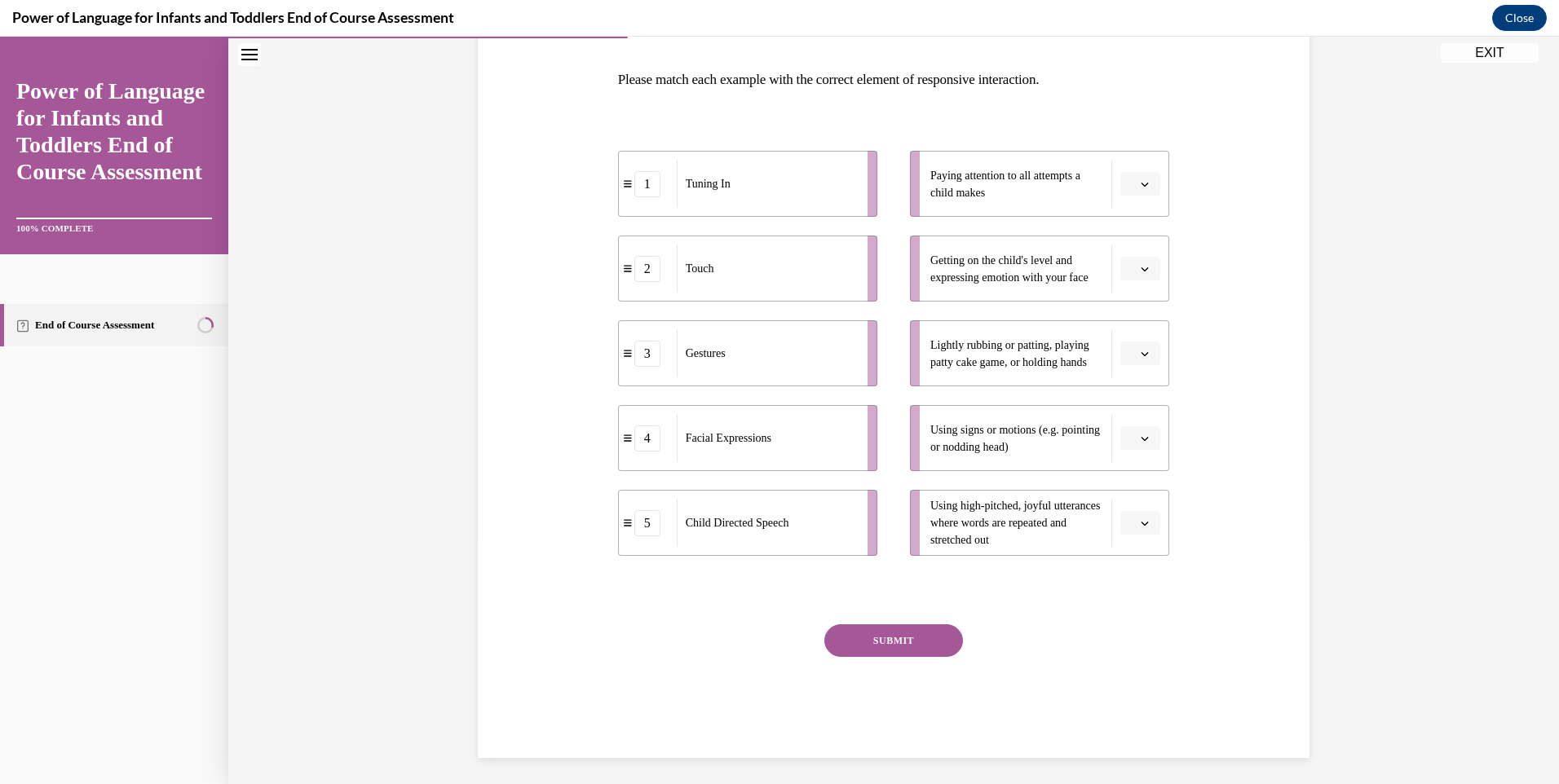
click at [1145, 356] on button "button" at bounding box center [1140, 353] width 40 height 25
click at [1130, 455] on span "2" at bounding box center [1128, 454] width 6 height 13
click at [1146, 442] on button "button" at bounding box center [1140, 438] width 40 height 25
click at [1131, 571] on div "3" at bounding box center [1132, 572] width 41 height 32
click at [1142, 513] on button "button" at bounding box center [1140, 523] width 40 height 25
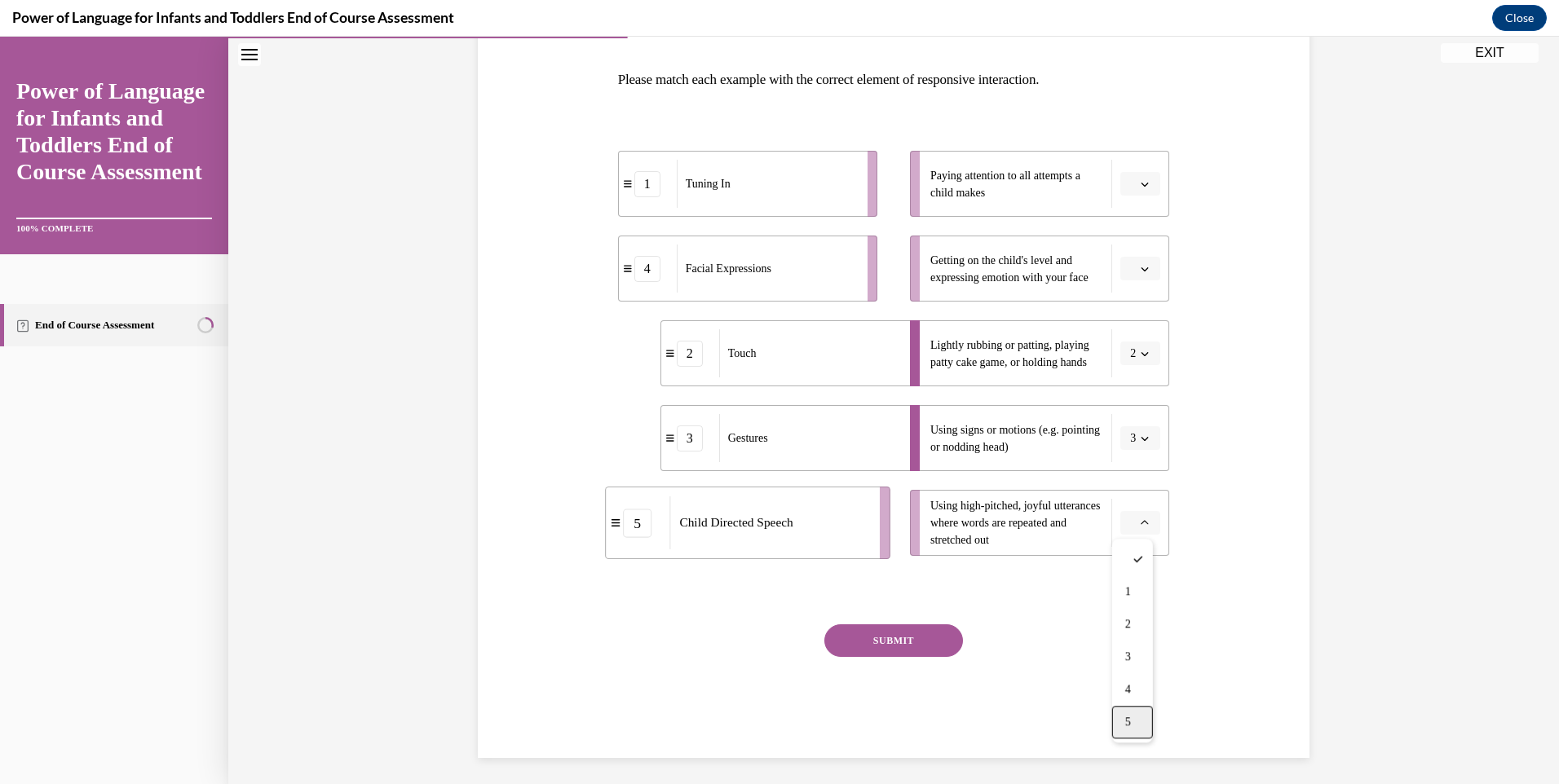
click at [1122, 728] on div "5" at bounding box center [1132, 722] width 41 height 32
click at [1143, 182] on span "button" at bounding box center [1144, 183] width 11 height 11
click at [1132, 245] on div "1" at bounding box center [1132, 253] width 41 height 32
click at [1141, 270] on icon "button" at bounding box center [1145, 269] width 8 height 8
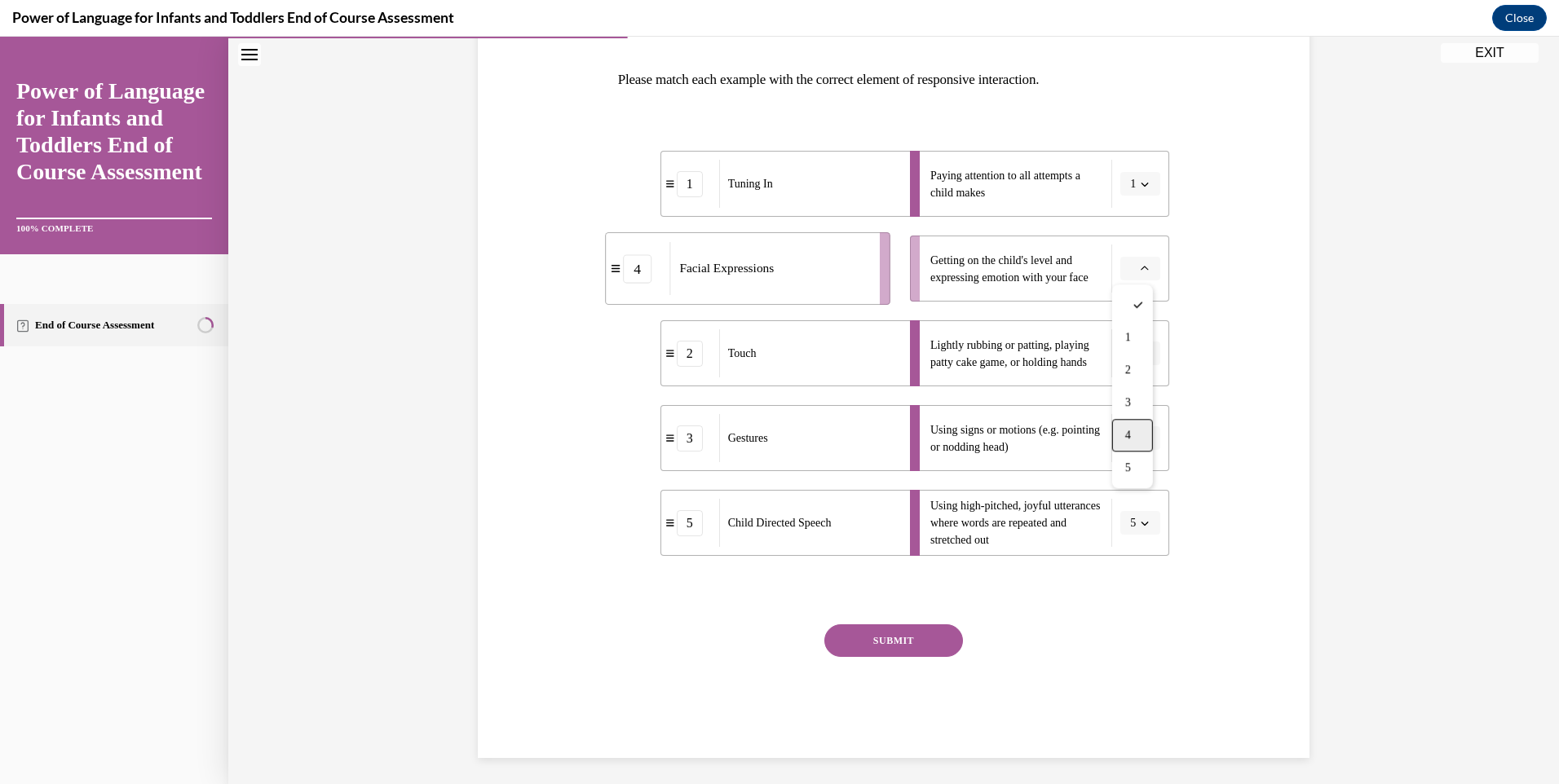
click at [1130, 435] on span "4" at bounding box center [1128, 434] width 6 height 13
click at [867, 645] on button "SUBMIT" at bounding box center [893, 641] width 138 height 32
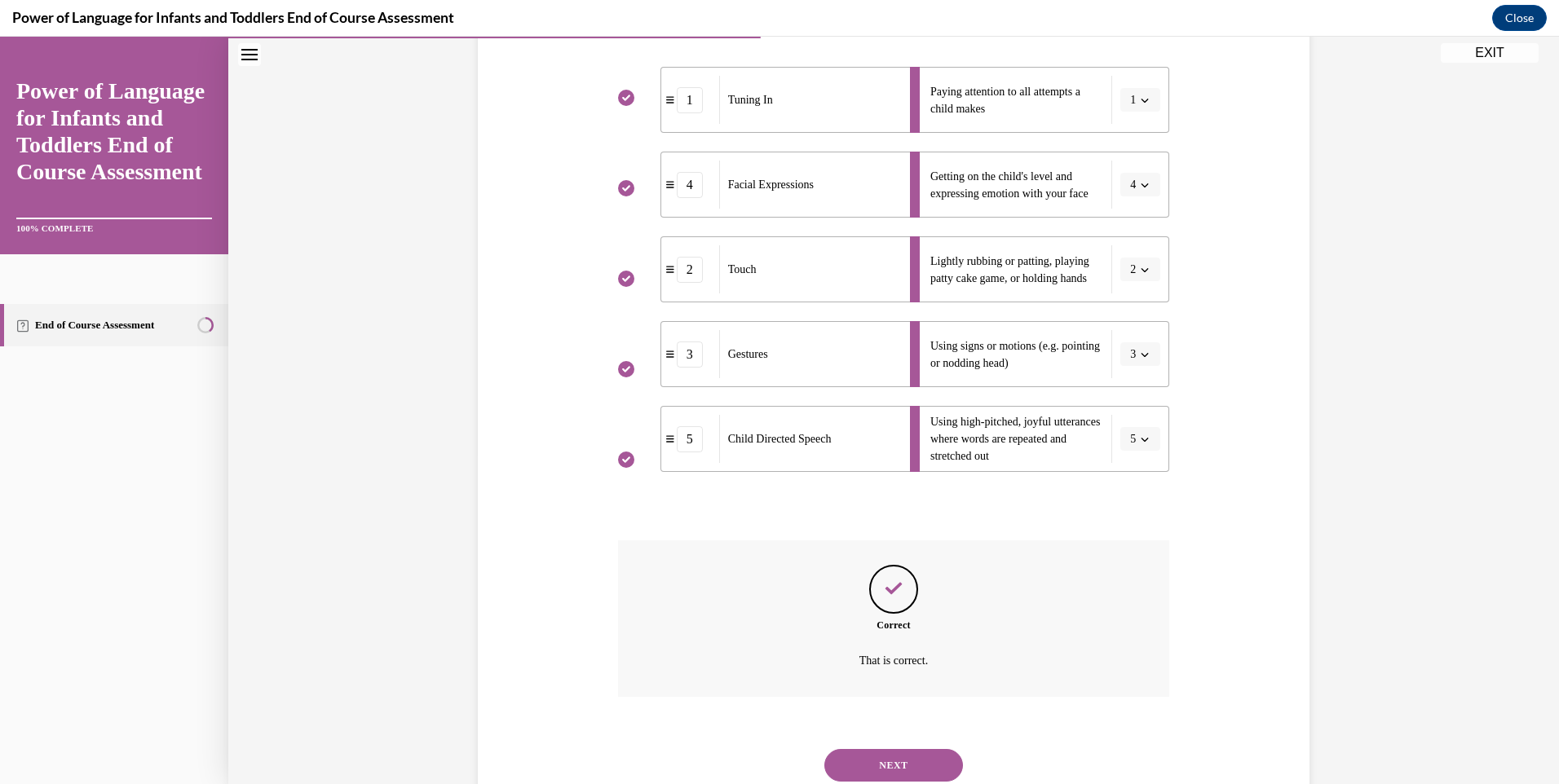
scroll to position [383, 0]
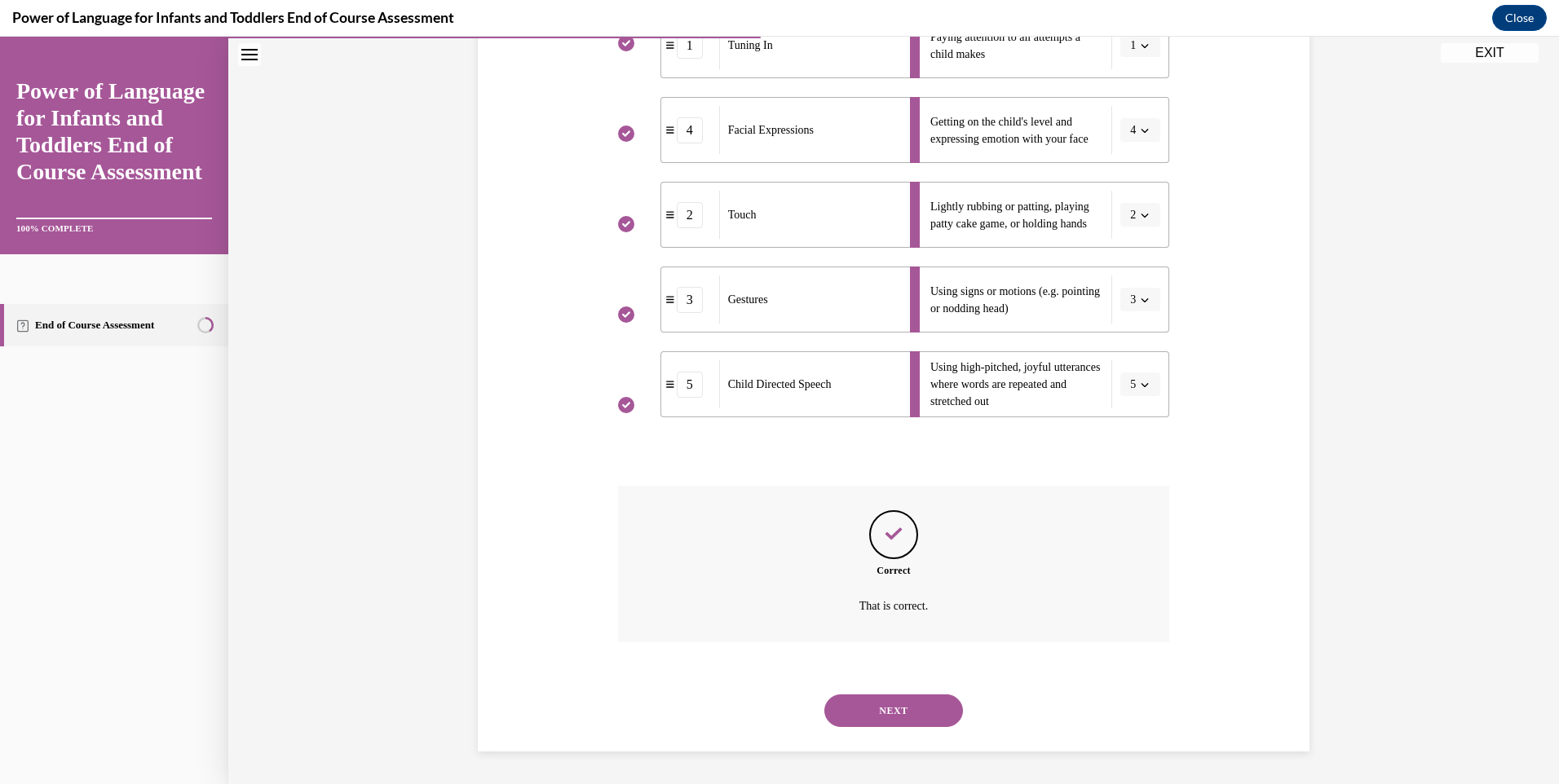
click at [861, 711] on button "NEXT" at bounding box center [893, 710] width 138 height 32
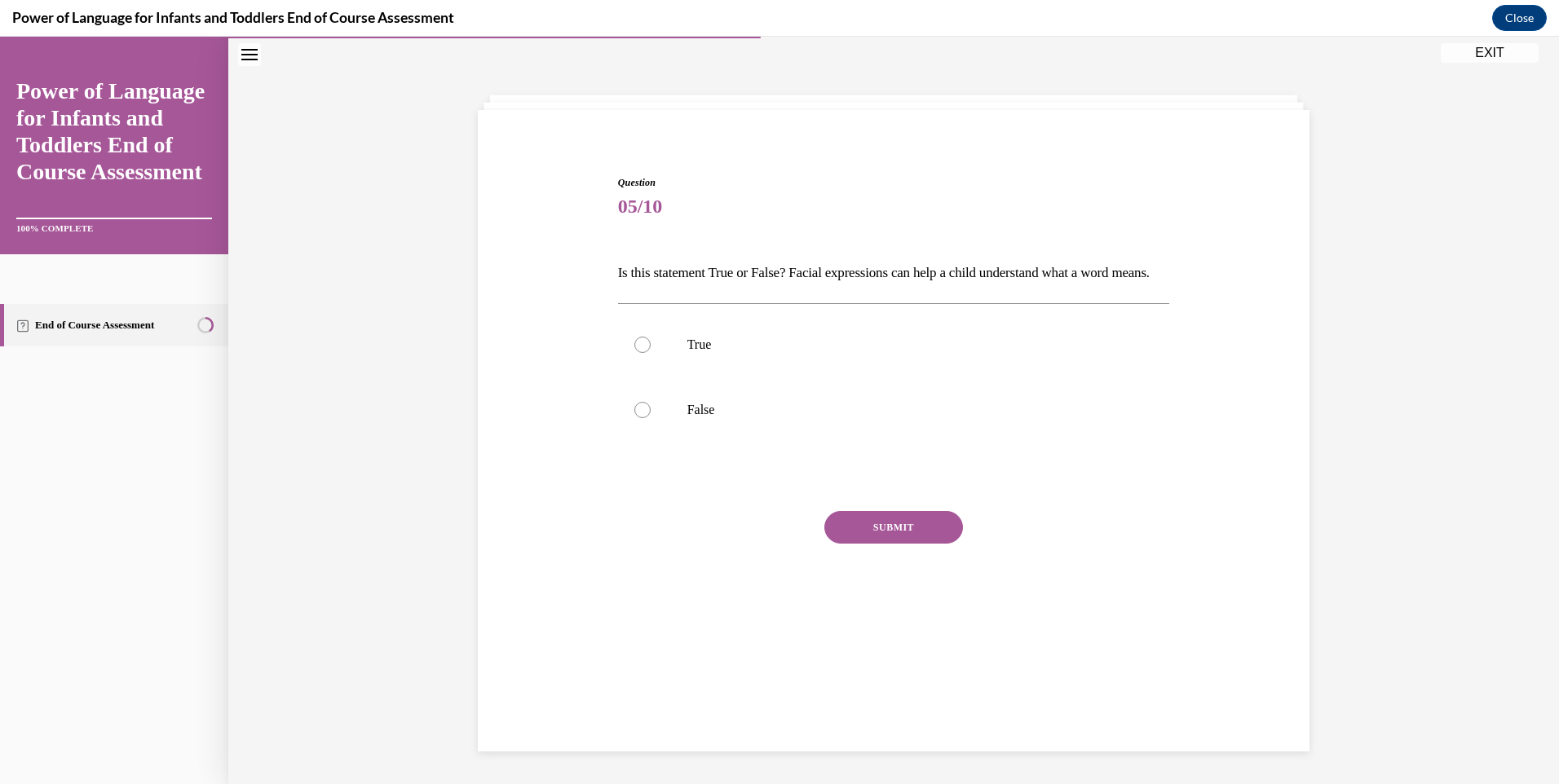
scroll to position [52, 0]
click at [636, 353] on div at bounding box center [642, 344] width 16 height 16
click at [636, 353] on input "True" at bounding box center [642, 344] width 16 height 16
radio input "true"
click at [894, 544] on button "SUBMIT" at bounding box center [893, 527] width 138 height 32
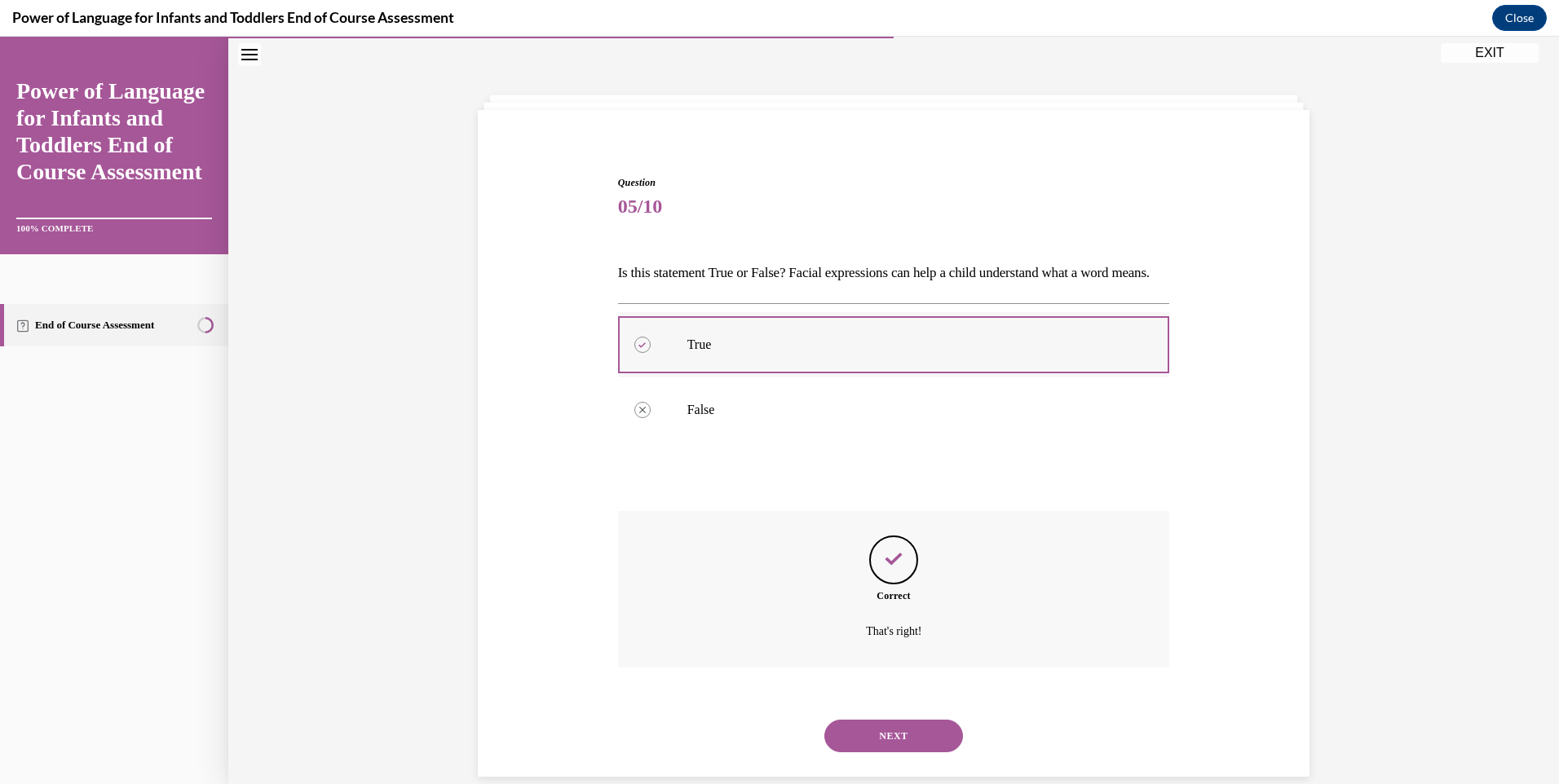
scroll to position [104, 0]
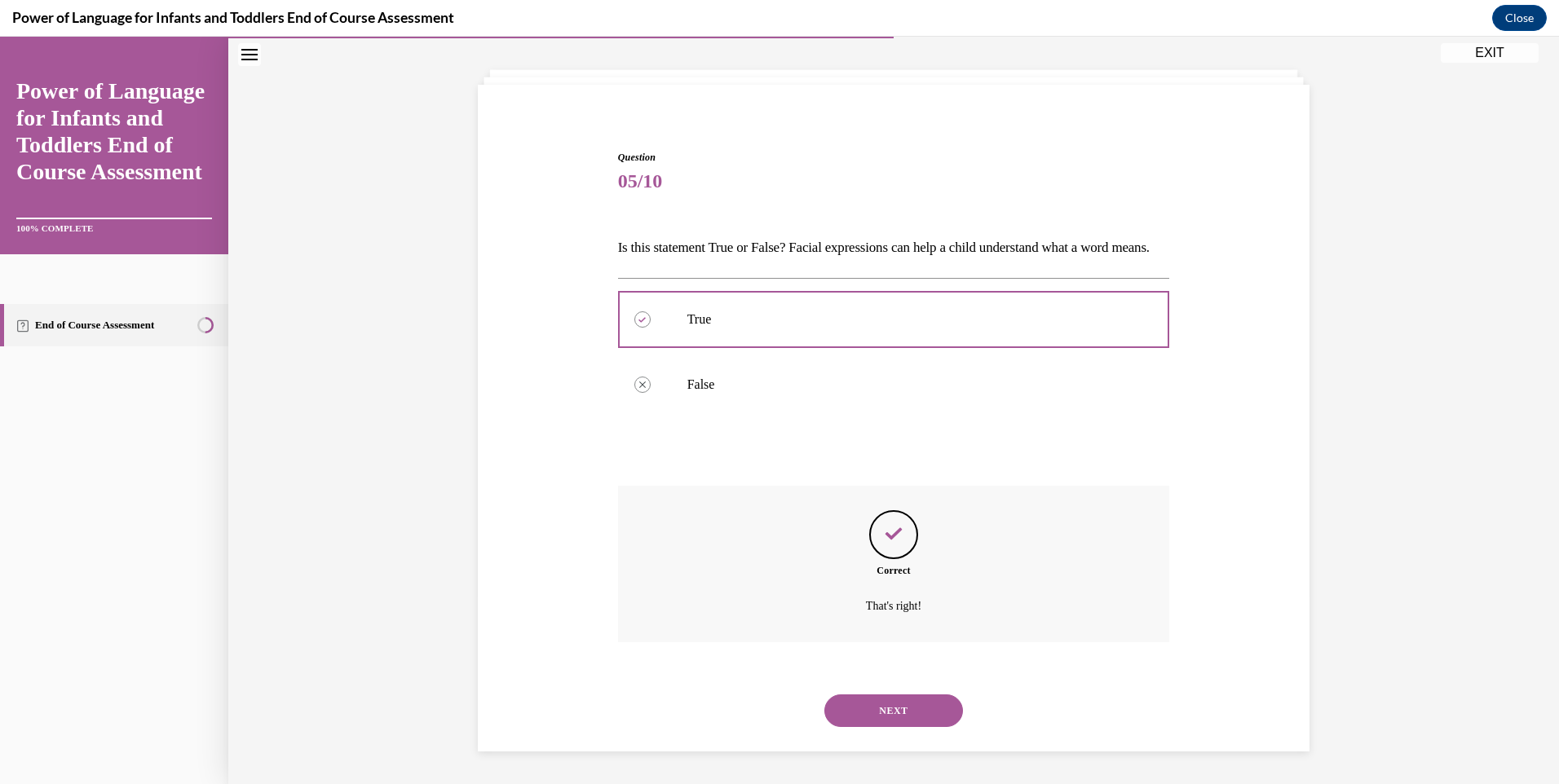
click at [881, 711] on button "NEXT" at bounding box center [893, 710] width 138 height 32
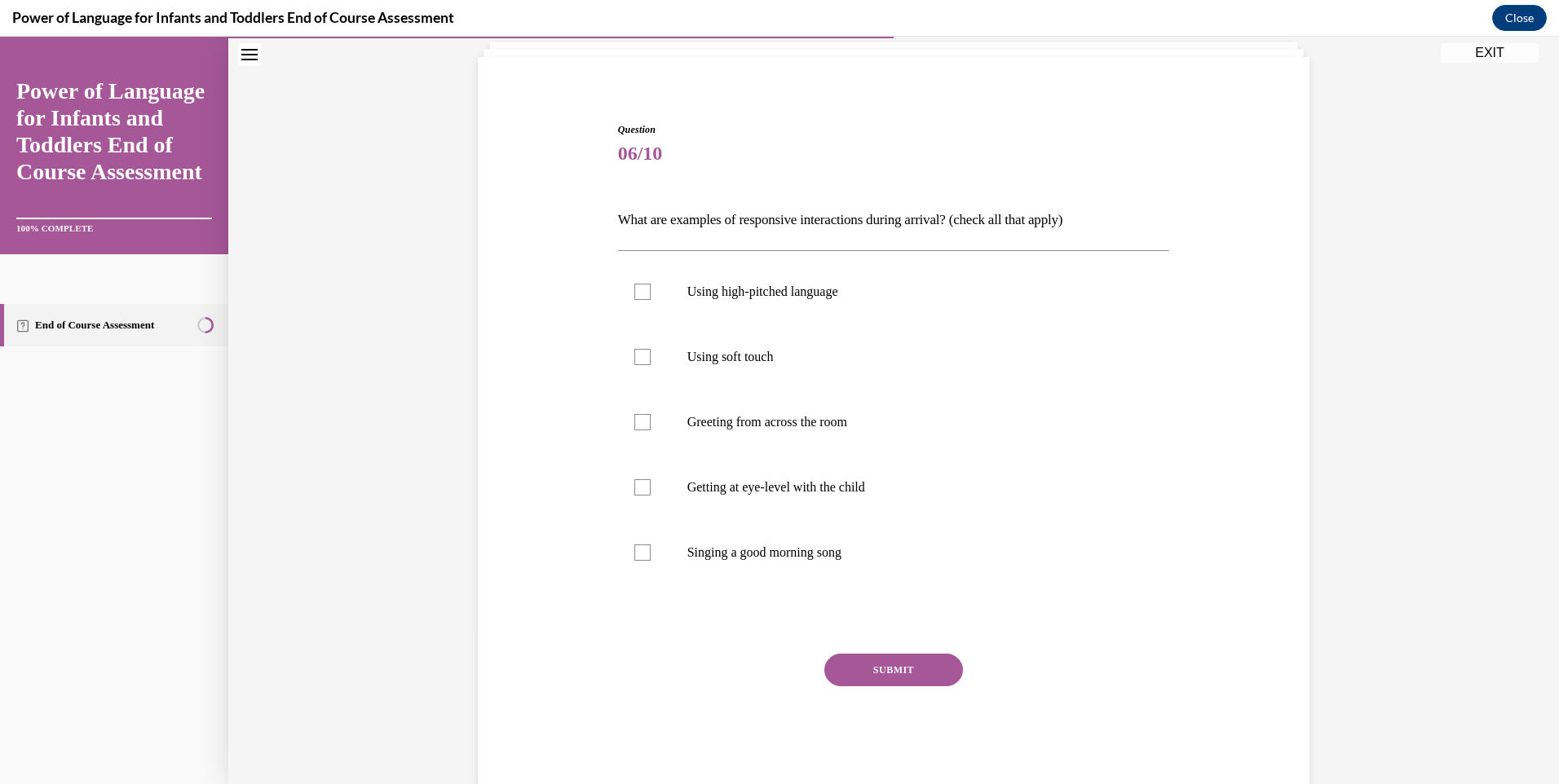
scroll to position [86, 0]
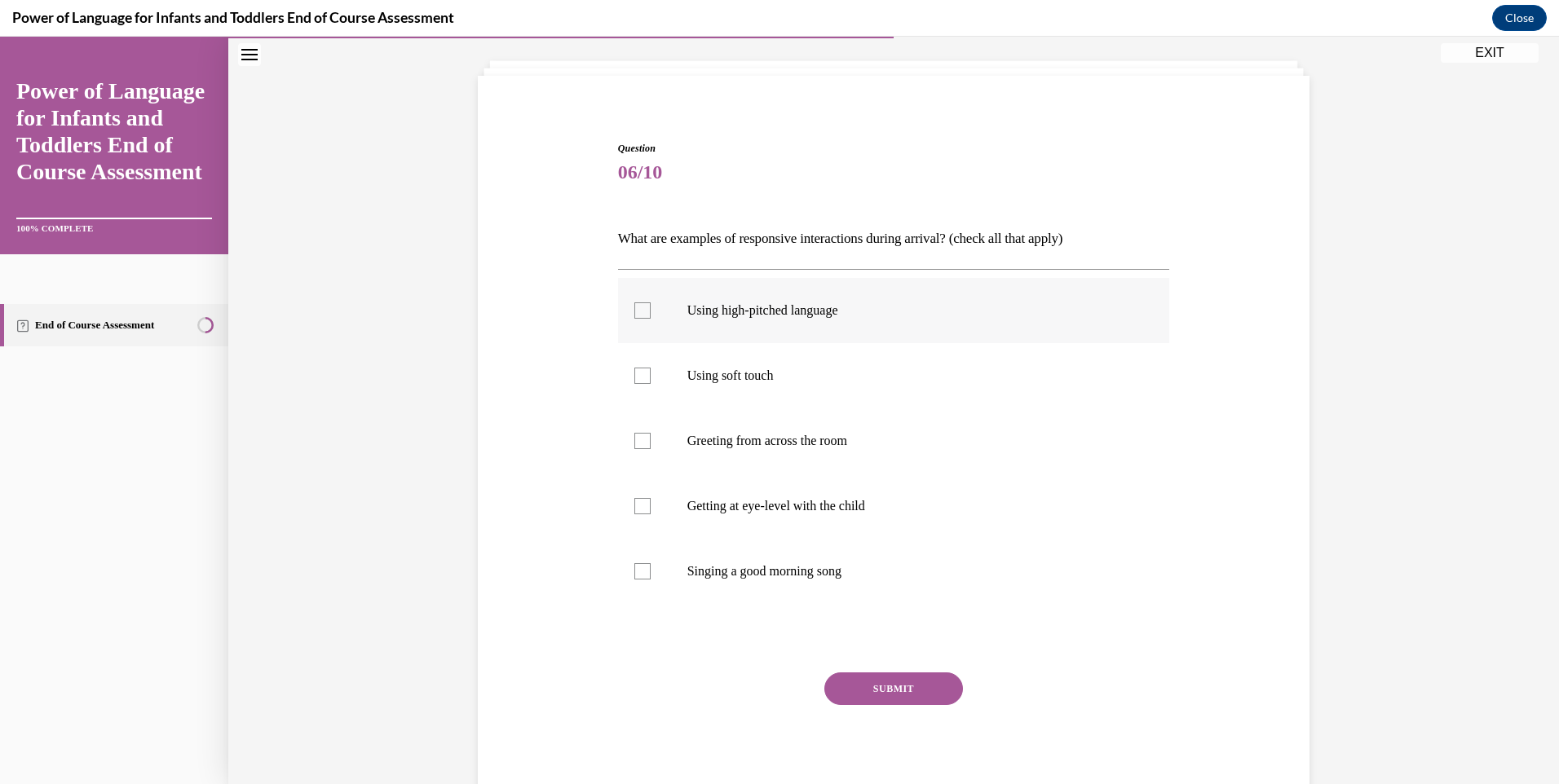
click at [634, 311] on div at bounding box center [642, 310] width 16 height 16
click at [634, 311] on input "Using high-pitched language" at bounding box center [642, 310] width 16 height 16
checkbox input "true"
click at [635, 378] on div at bounding box center [642, 375] width 16 height 16
click at [635, 378] on input "Using soft touch" at bounding box center [642, 375] width 16 height 16
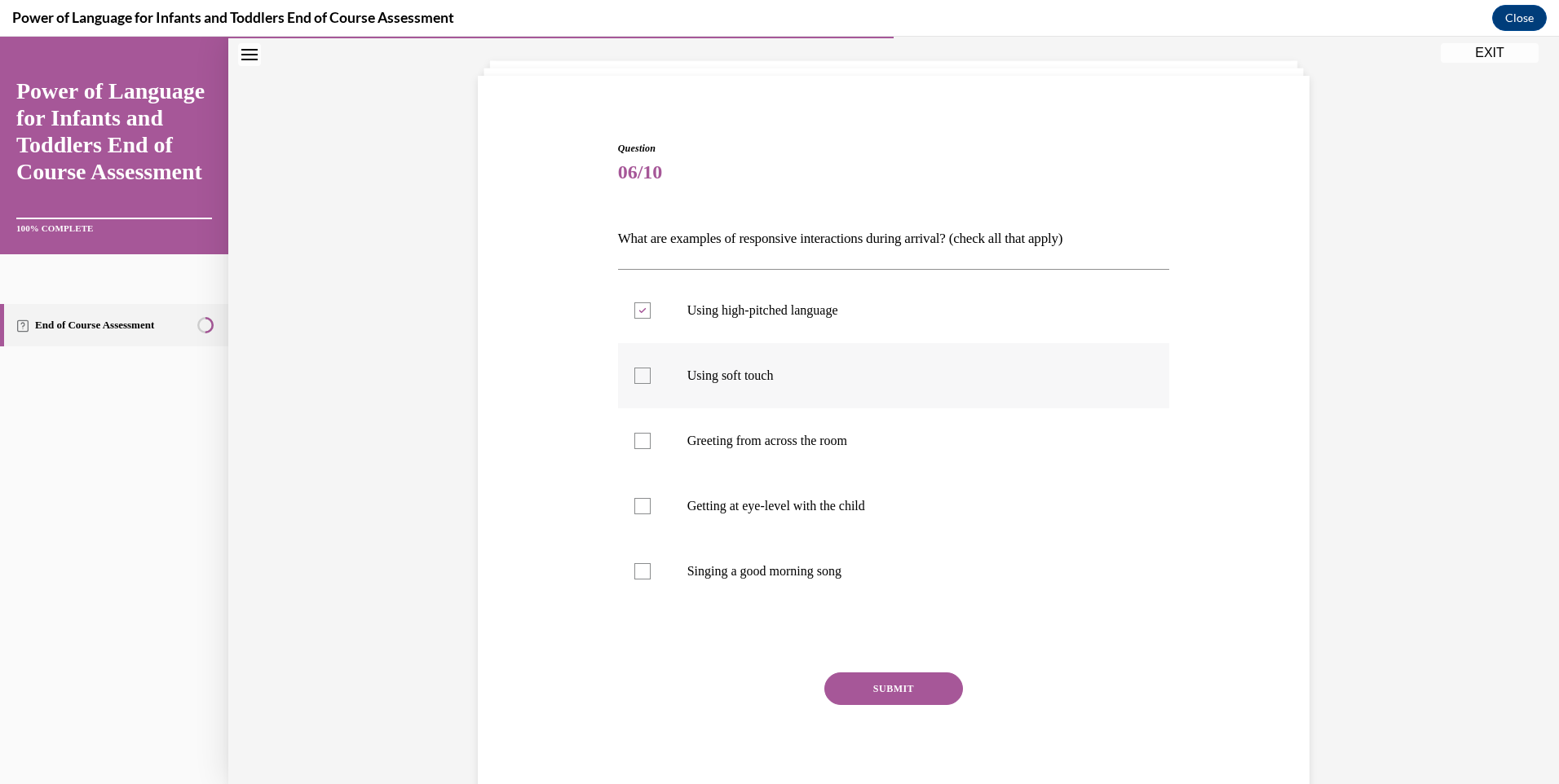
checkbox input "true"
click at [635, 510] on div at bounding box center [642, 506] width 16 height 16
click at [635, 510] on input "Getting at eye-level with the child" at bounding box center [642, 506] width 16 height 16
checkbox input "true"
click at [639, 568] on div at bounding box center [642, 571] width 16 height 16
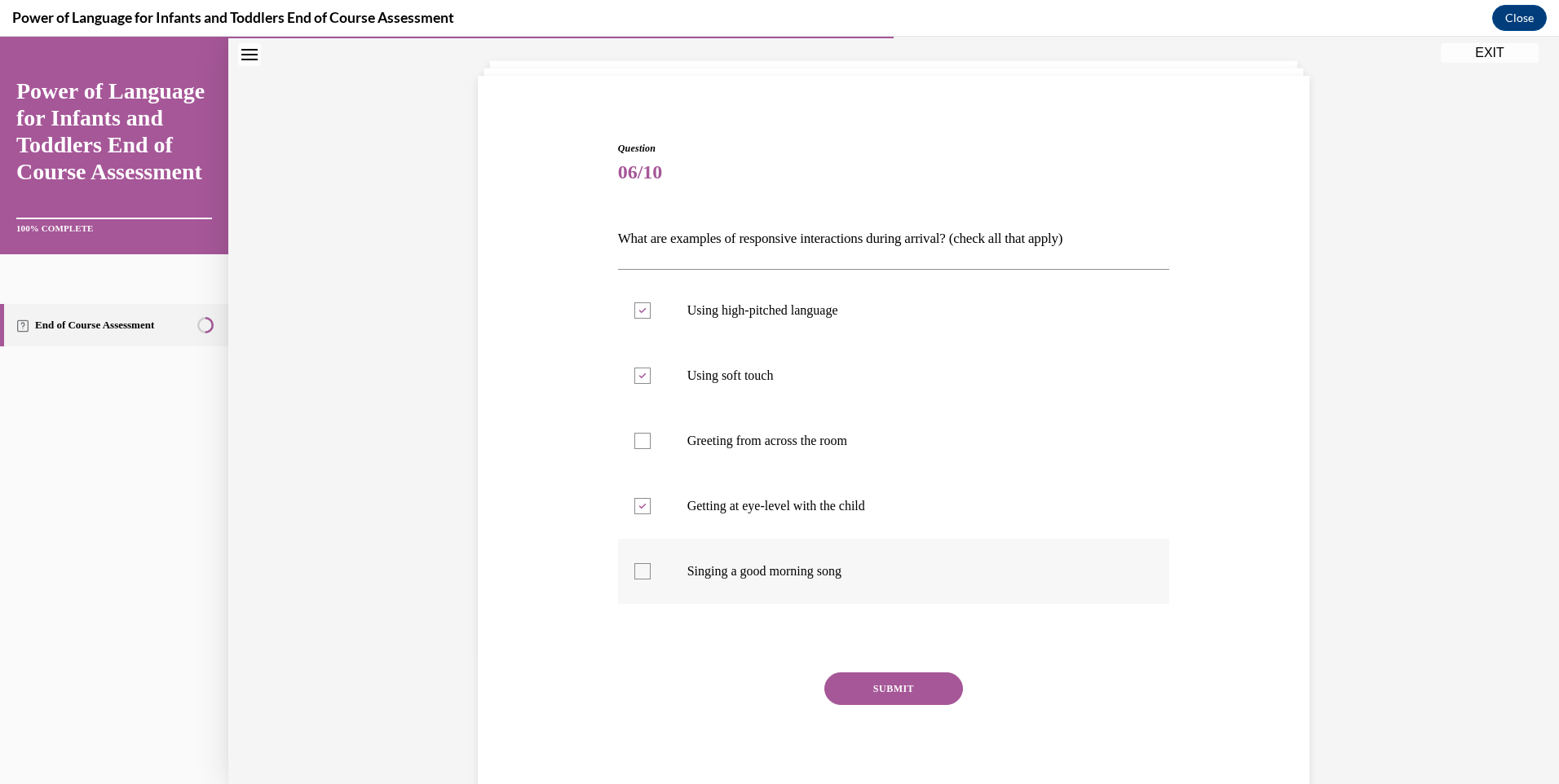
click at [639, 568] on input "Singing a good morning song" at bounding box center [642, 571] width 16 height 16
checkbox input "true"
click at [879, 690] on button "SUBMIT" at bounding box center [893, 688] width 138 height 32
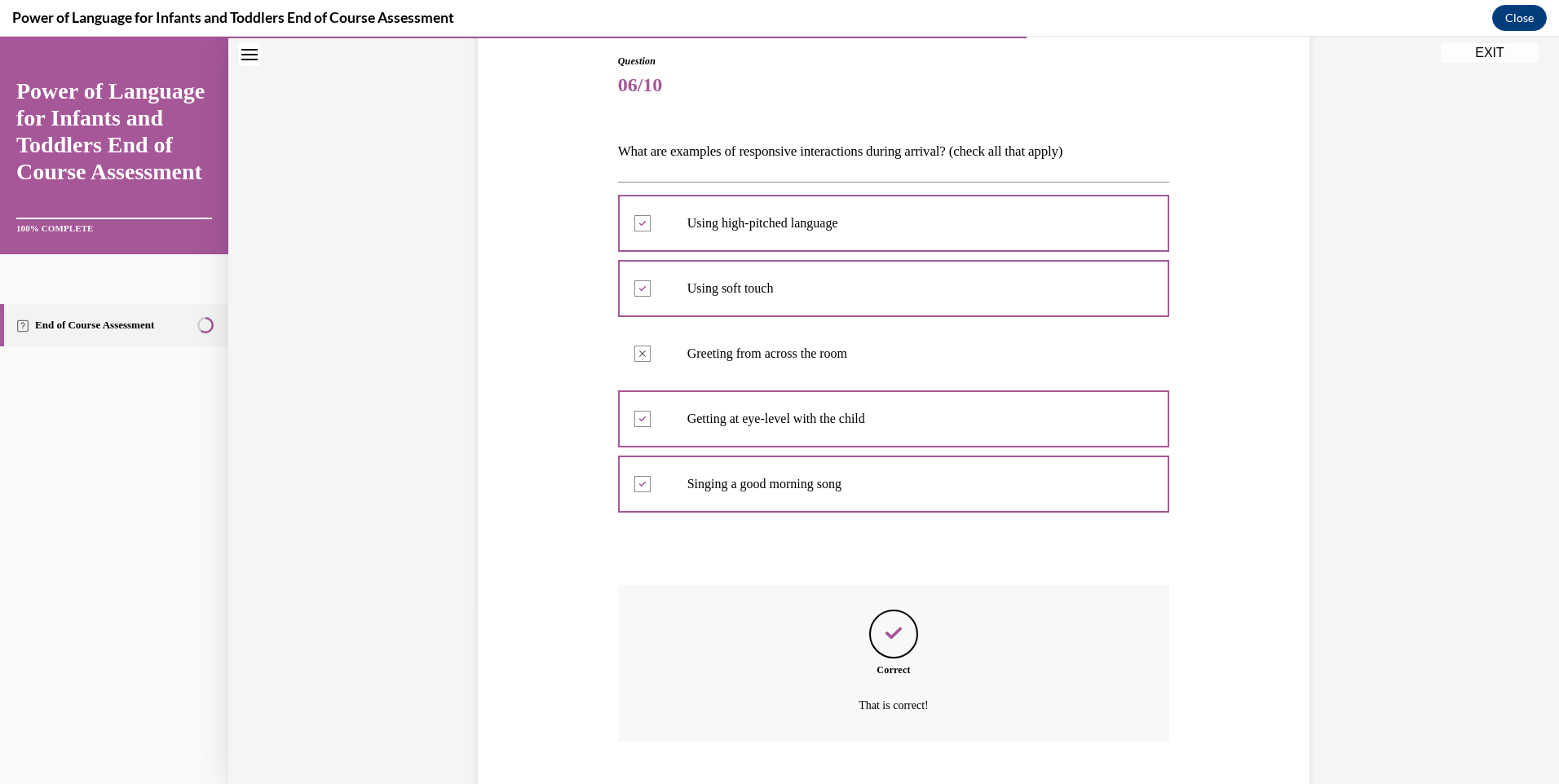
scroll to position [272, 0]
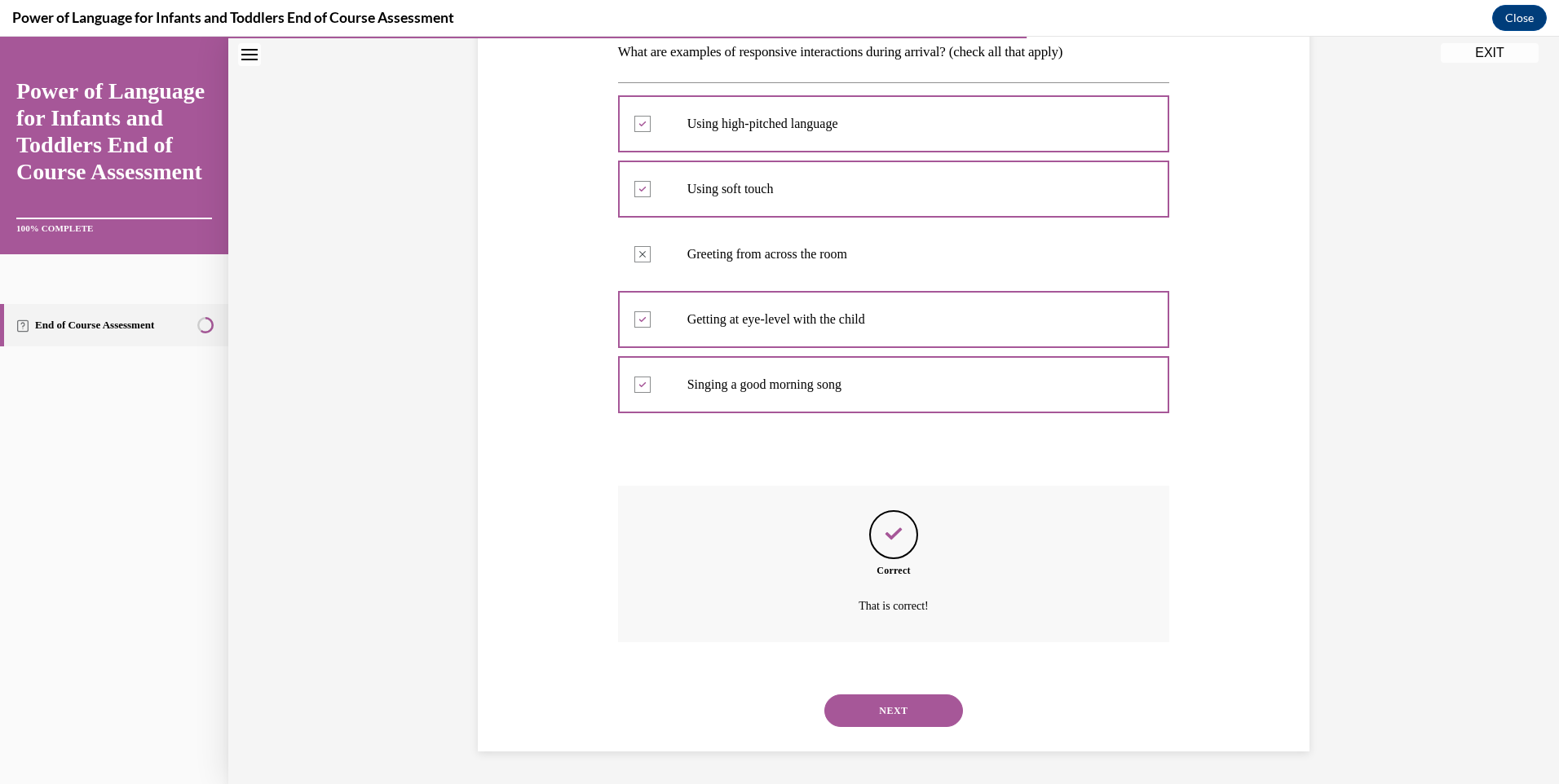
click at [866, 720] on button "NEXT" at bounding box center [893, 710] width 138 height 32
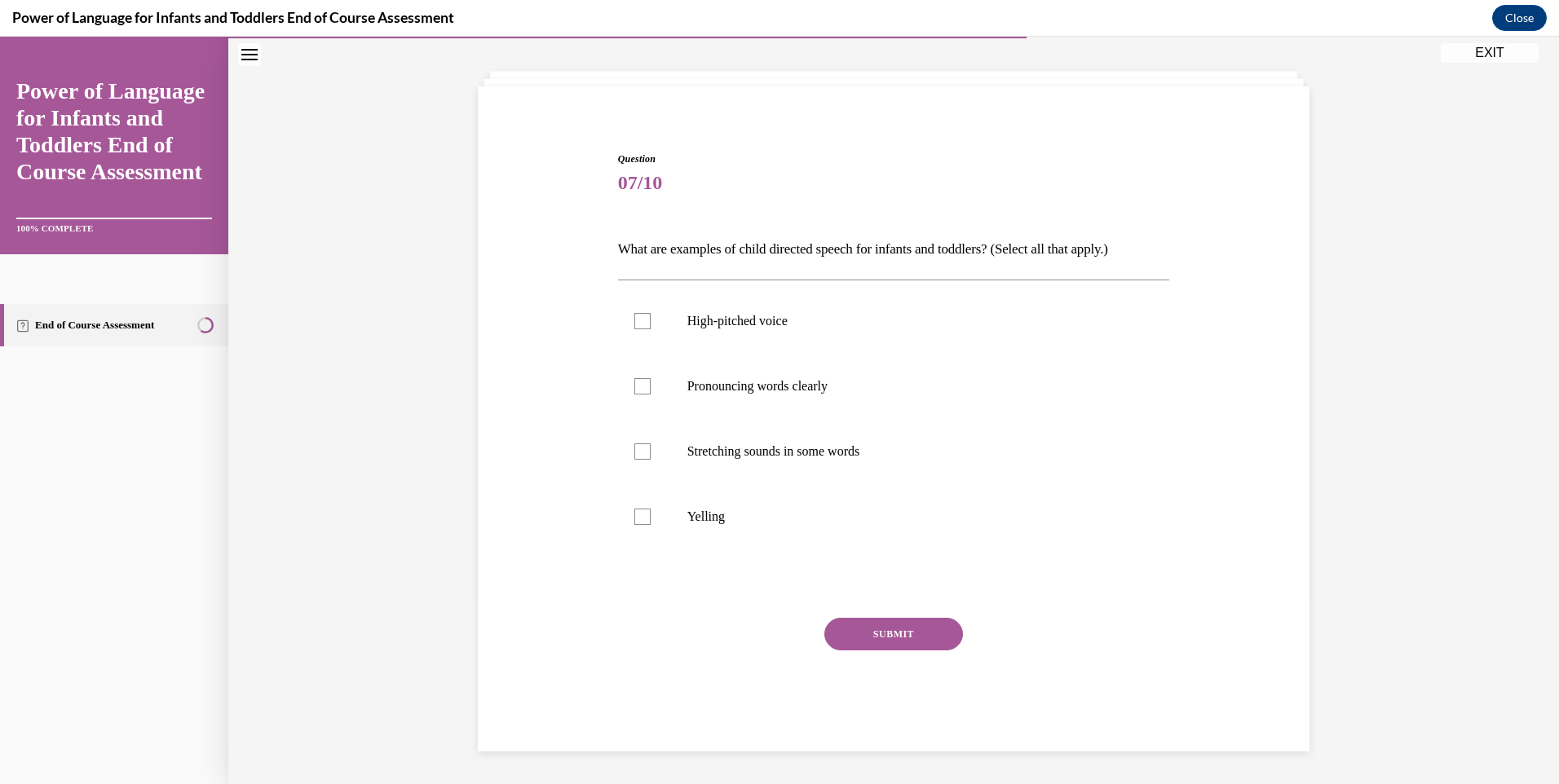
scroll to position [75, 0]
click at [637, 322] on div at bounding box center [642, 321] width 16 height 16
click at [637, 322] on input "High-pitched voice" at bounding box center [642, 321] width 16 height 16
checkbox input "true"
click at [634, 384] on div at bounding box center [642, 386] width 16 height 16
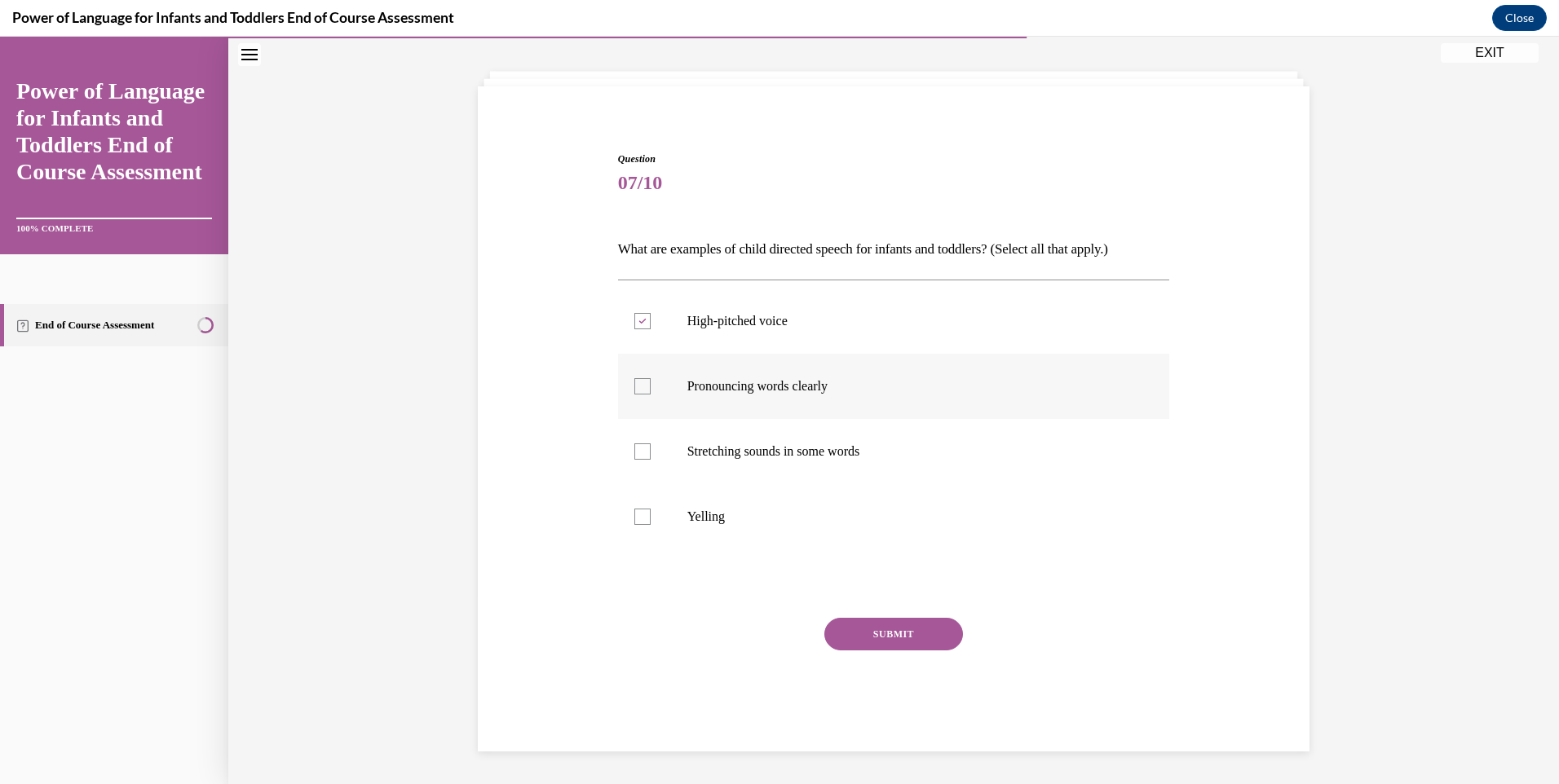
click at [634, 384] on input "Pronouncing words clearly" at bounding box center [642, 386] width 16 height 16
checkbox input "true"
click at [634, 451] on div at bounding box center [642, 451] width 16 height 16
click at [634, 451] on input "Stretching sounds in some words" at bounding box center [642, 451] width 16 height 16
checkbox input "true"
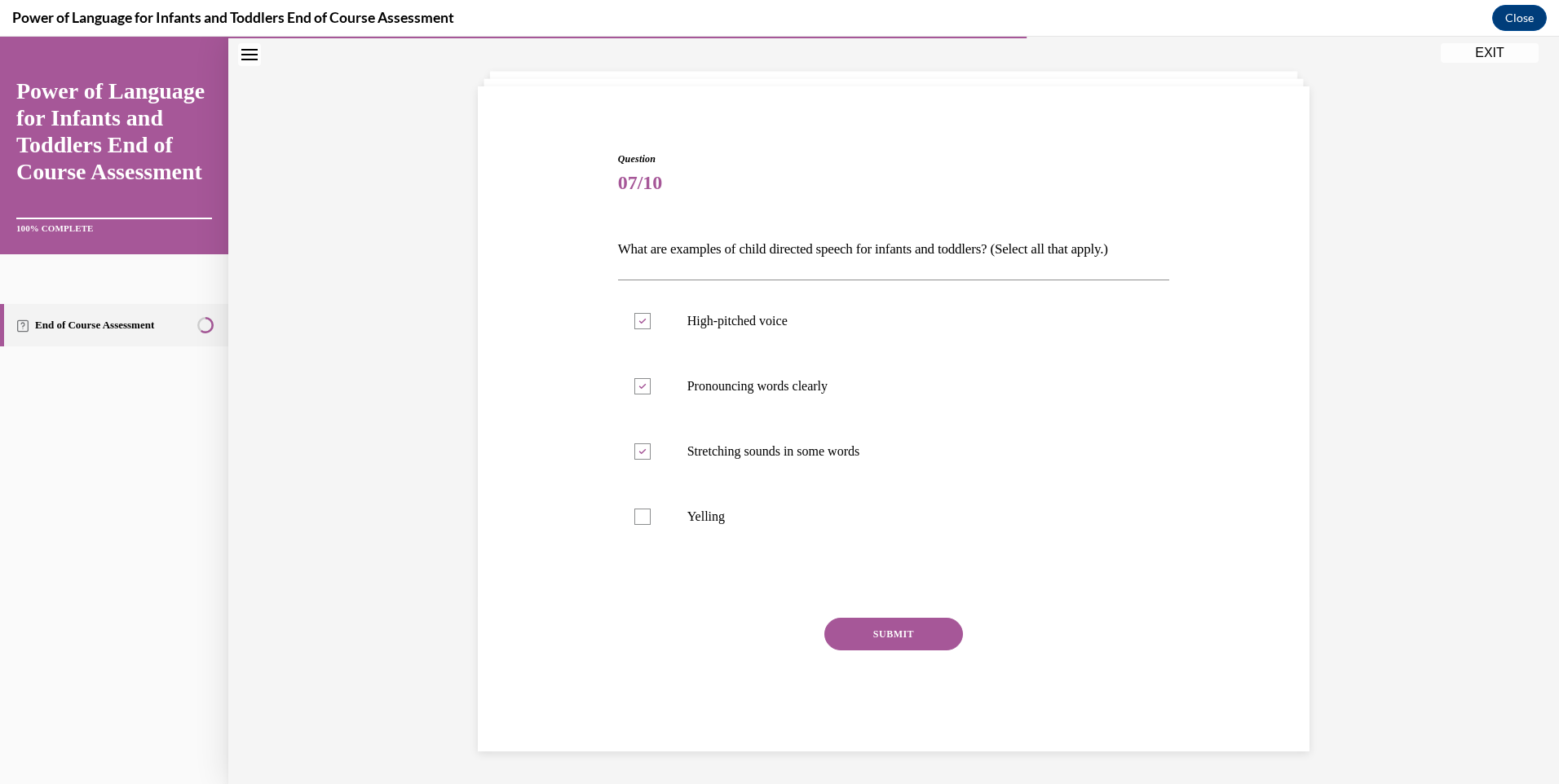
click at [888, 633] on button "SUBMIT" at bounding box center [893, 634] width 138 height 32
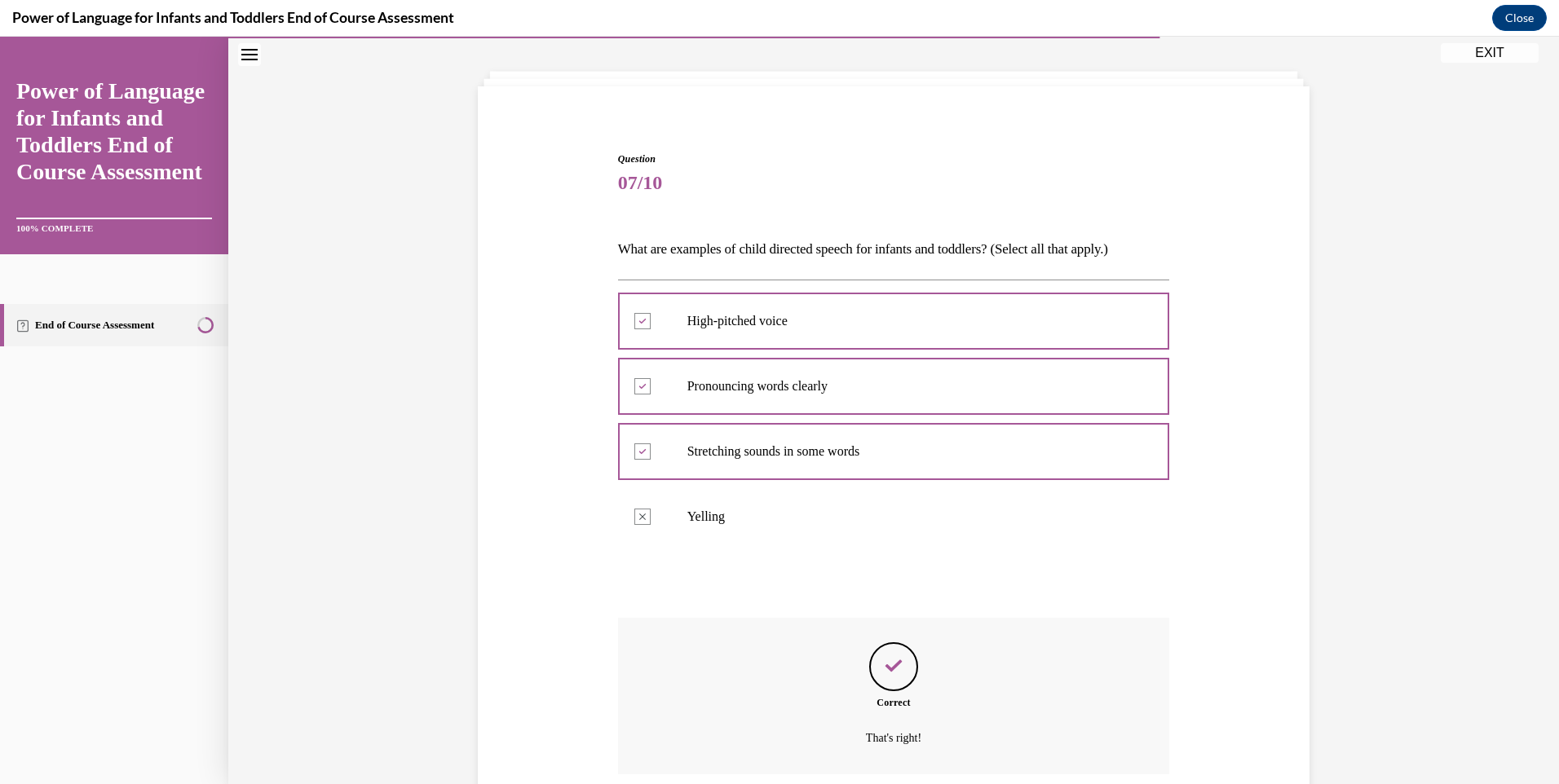
scroll to position [207, 0]
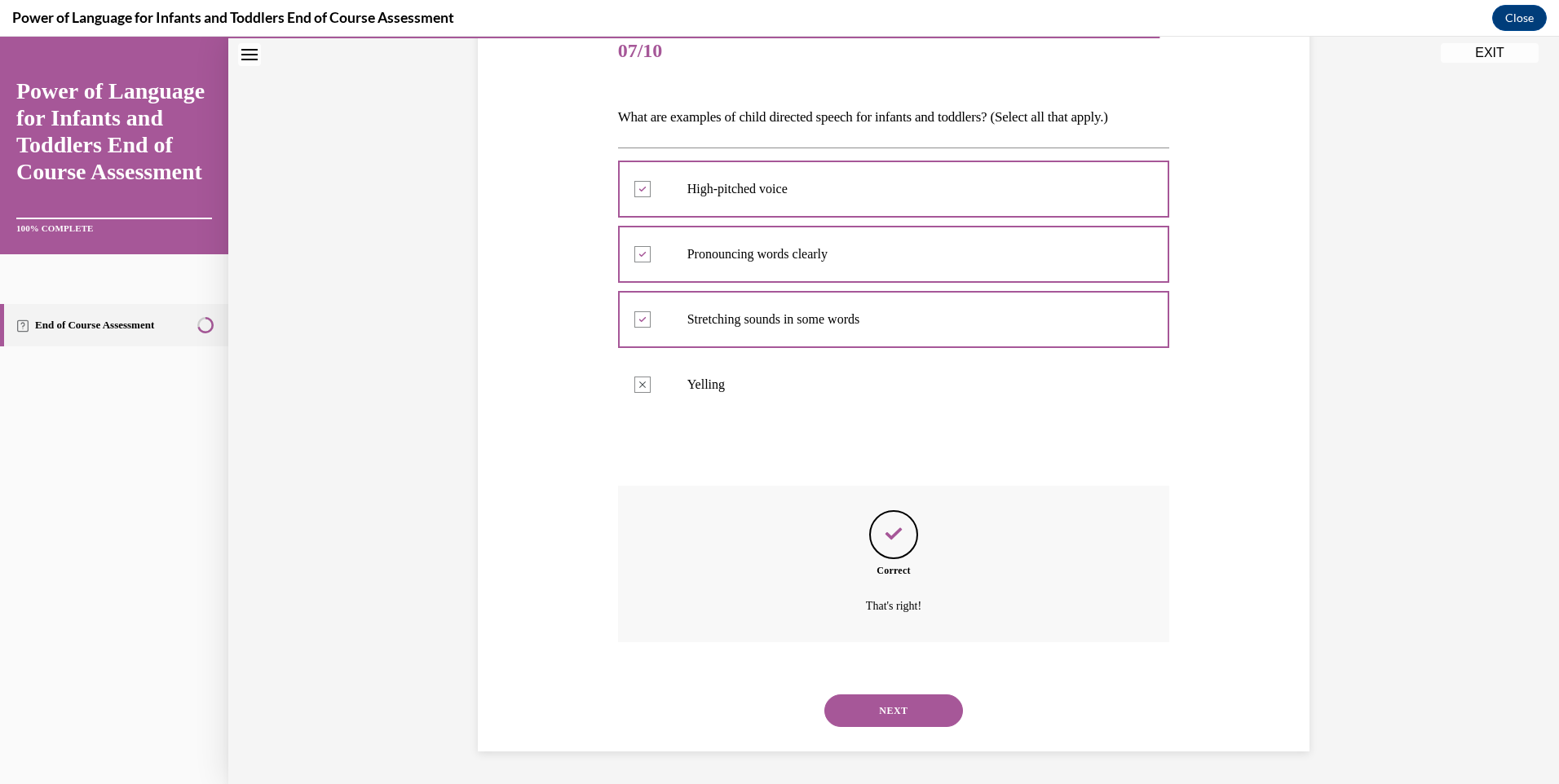
click at [881, 707] on button "NEXT" at bounding box center [893, 710] width 138 height 32
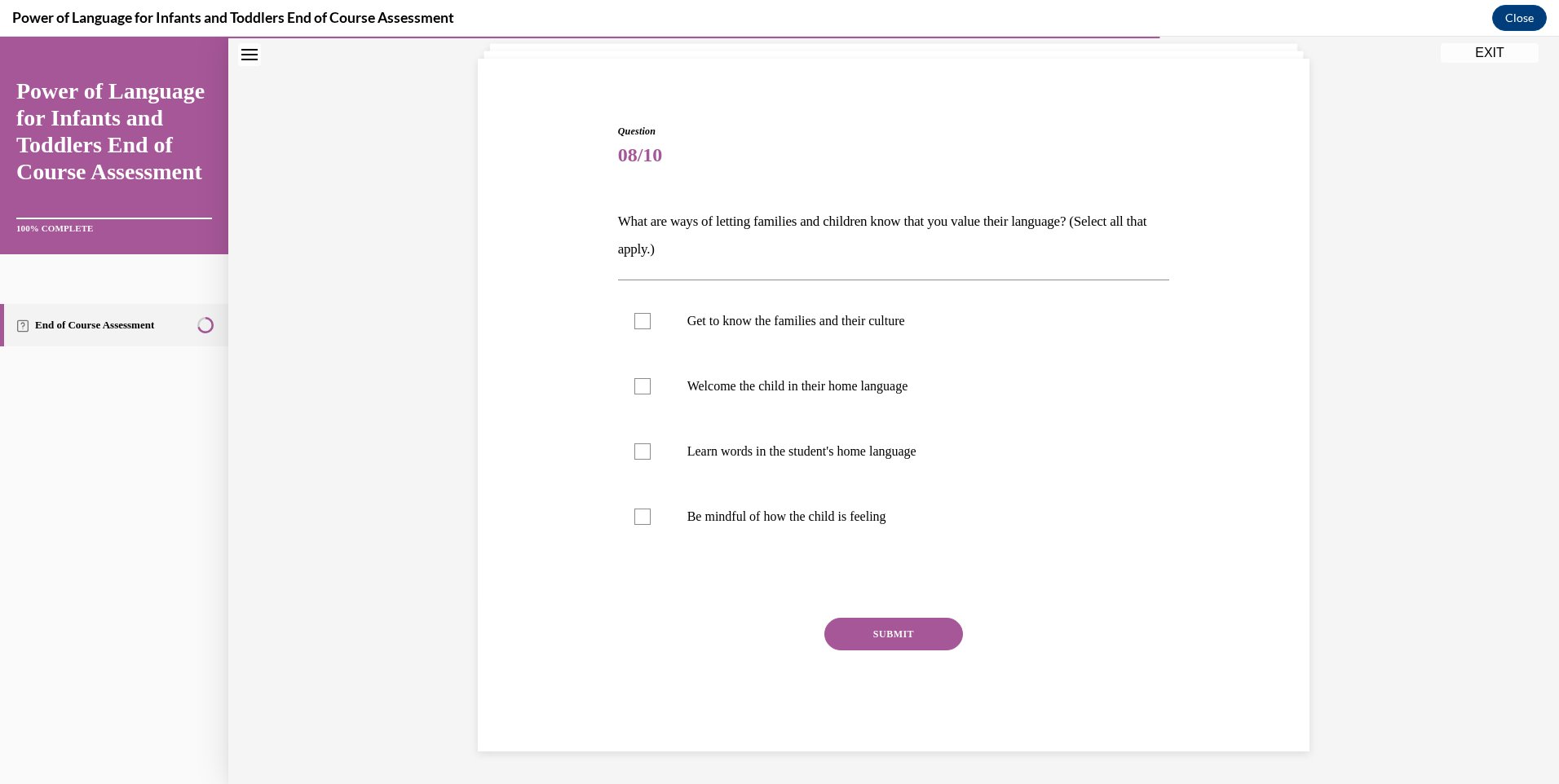
scroll to position [103, 0]
click at [634, 322] on div at bounding box center [642, 321] width 16 height 16
click at [634, 322] on input "Get to know the families and their culture" at bounding box center [642, 321] width 16 height 16
checkbox input "true"
click at [634, 390] on div at bounding box center [642, 386] width 16 height 16
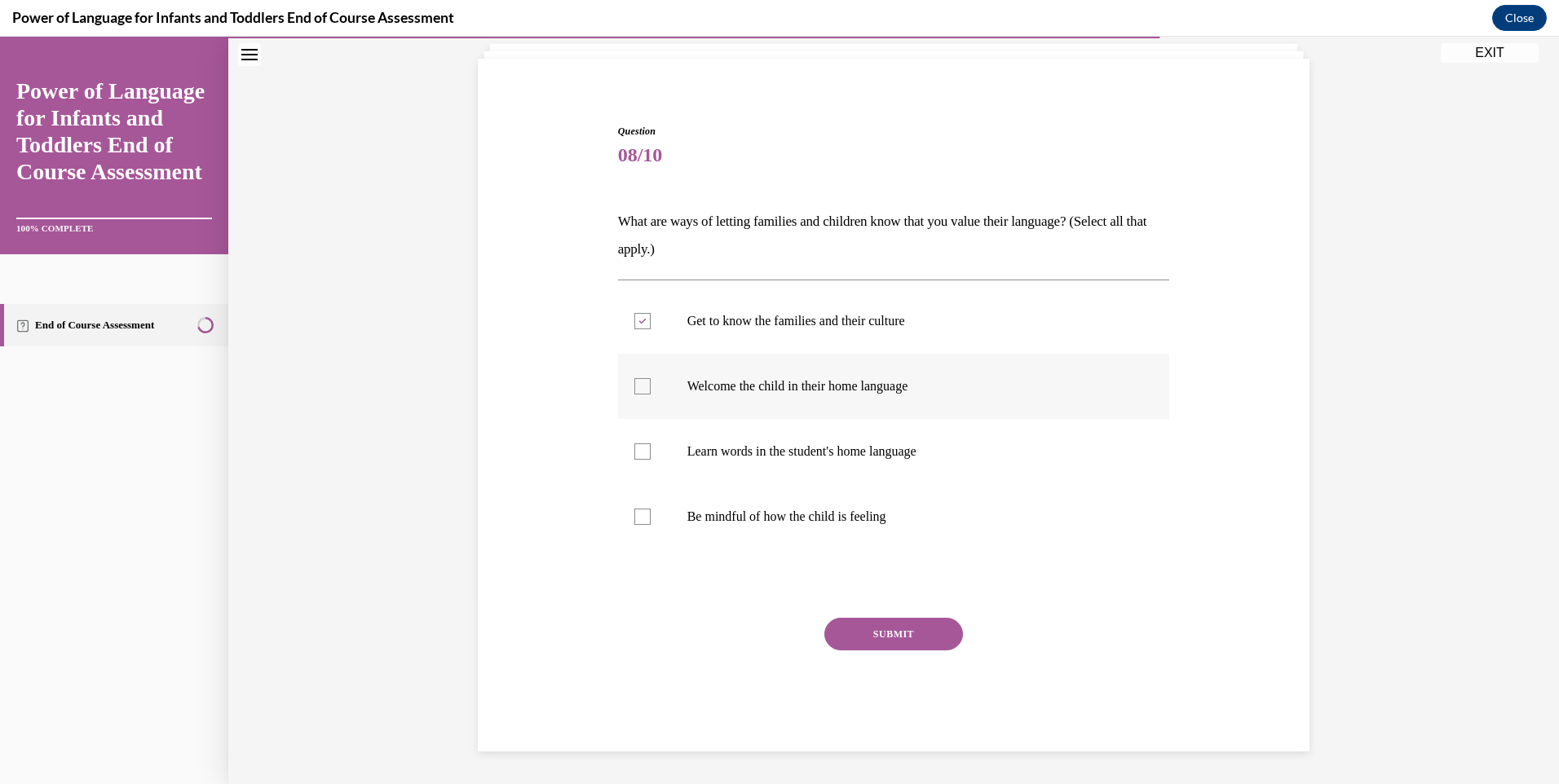
click at [634, 390] on input "Welcome the child in their home language" at bounding box center [642, 386] width 16 height 16
checkbox input "true"
click at [637, 454] on div at bounding box center [642, 451] width 16 height 16
click at [637, 454] on input "Learn words in the student's home language" at bounding box center [642, 451] width 16 height 16
checkbox input "true"
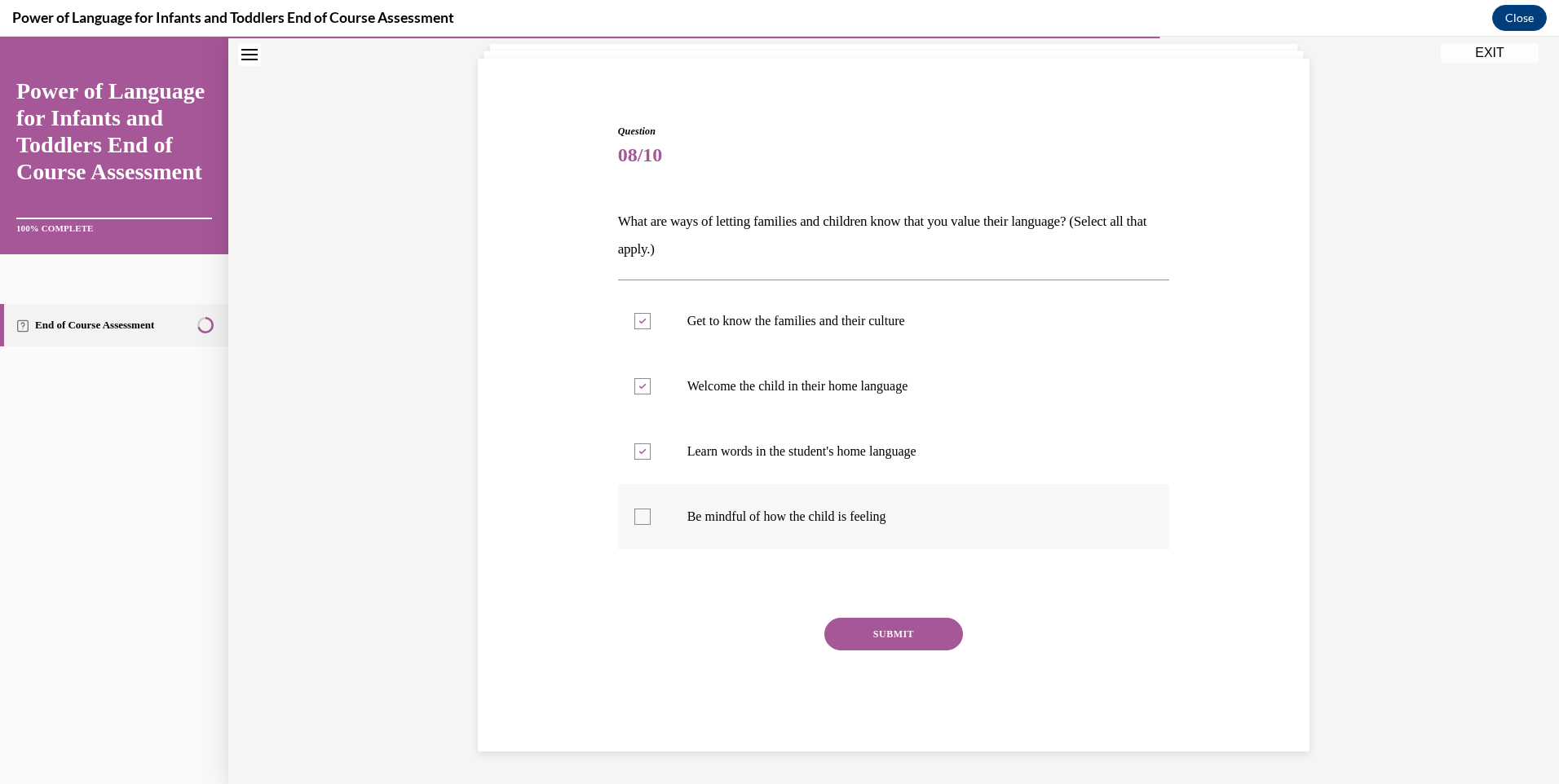
click at [634, 515] on div at bounding box center [642, 516] width 16 height 16
click at [634, 515] on input "Be mindful of how the child is feeling" at bounding box center [642, 516] width 16 height 16
checkbox input "true"
click at [878, 630] on button "SUBMIT" at bounding box center [893, 634] width 138 height 32
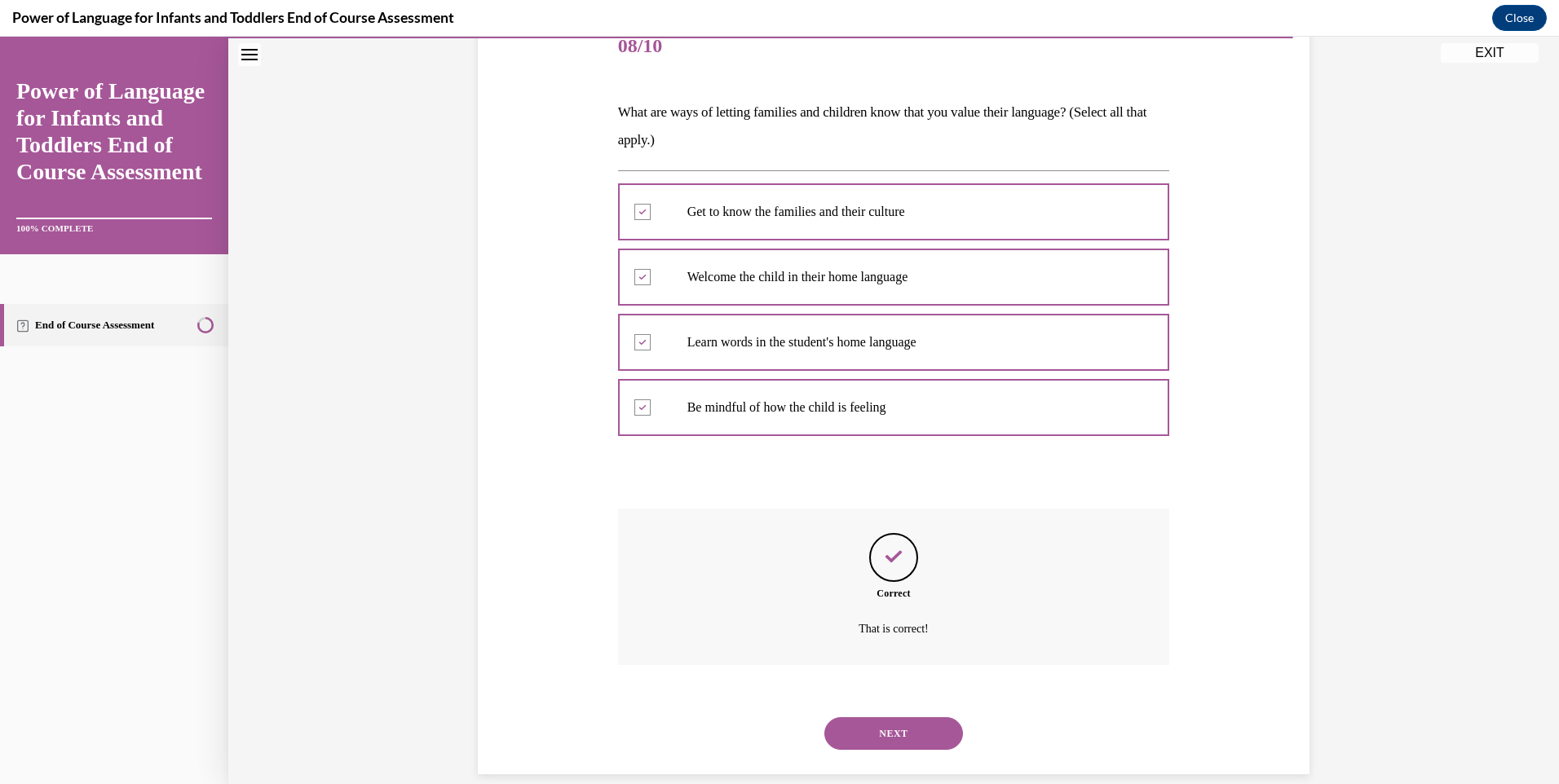
scroll to position [235, 0]
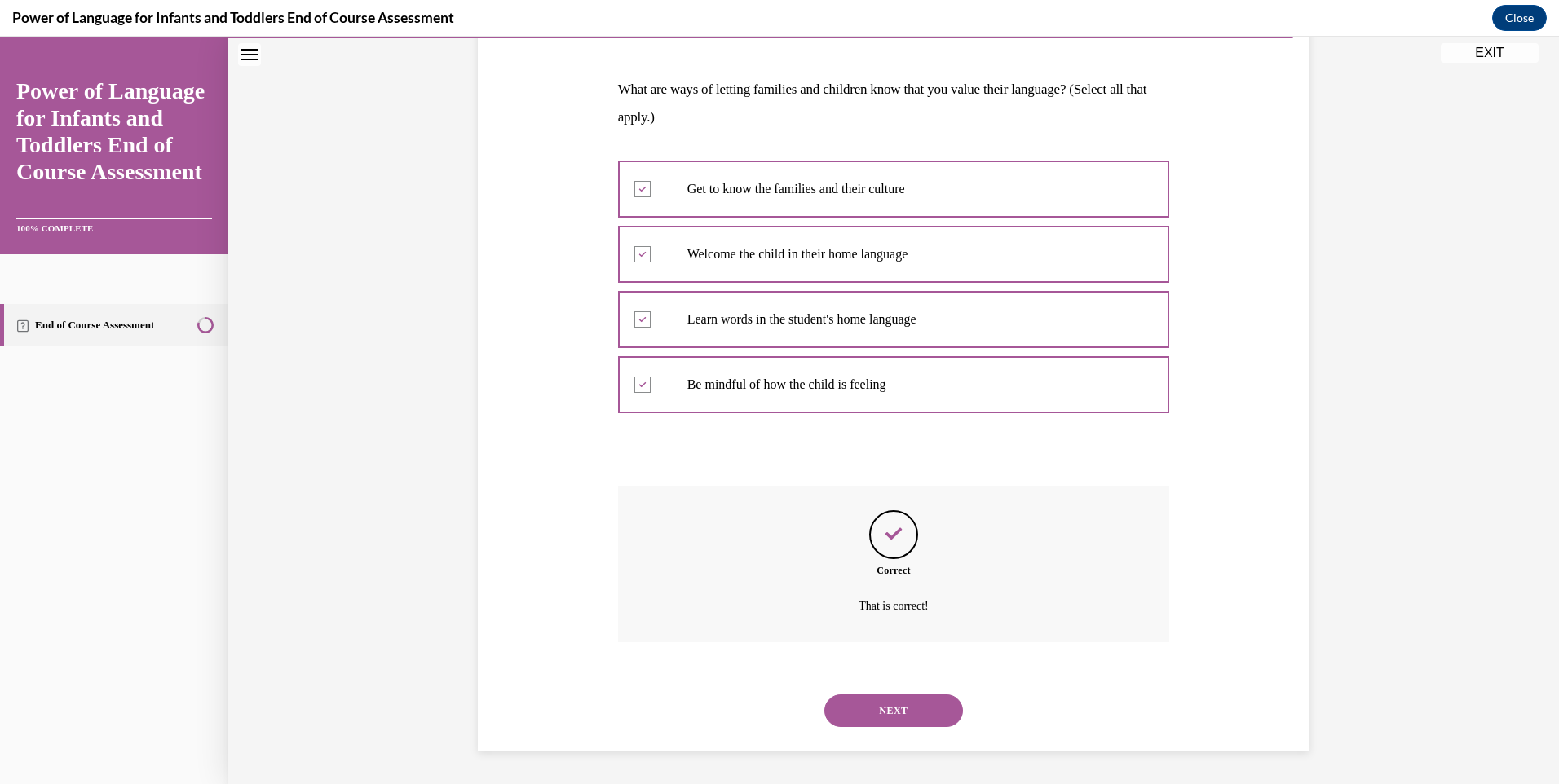
click at [892, 709] on button "NEXT" at bounding box center [893, 710] width 138 height 32
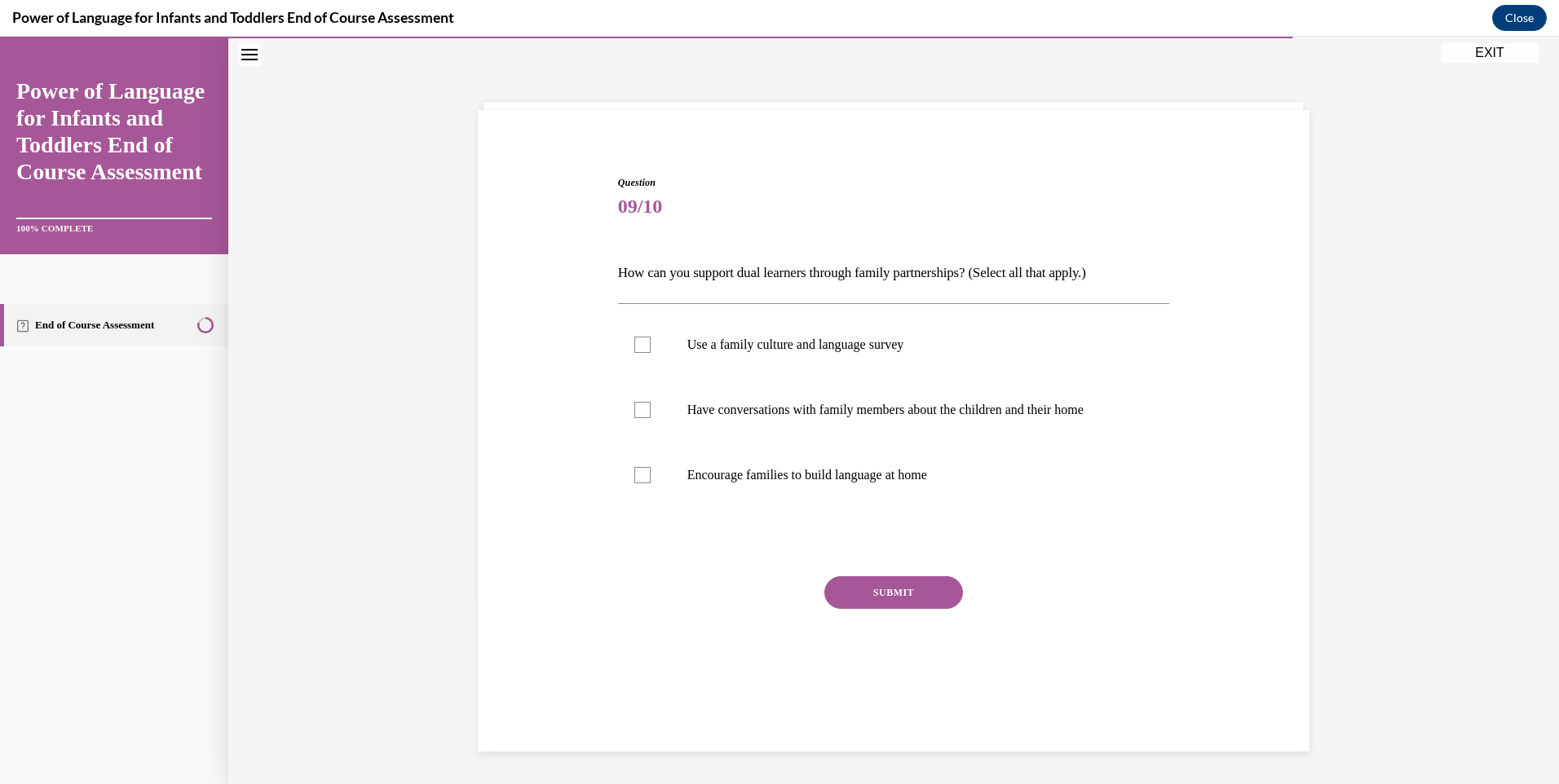
scroll to position [52, 0]
click at [636, 344] on div at bounding box center [642, 344] width 16 height 16
click at [636, 344] on input "Use a family culture and language survey" at bounding box center [642, 344] width 16 height 16
checkbox input "true"
click at [634, 412] on div at bounding box center [642, 410] width 16 height 16
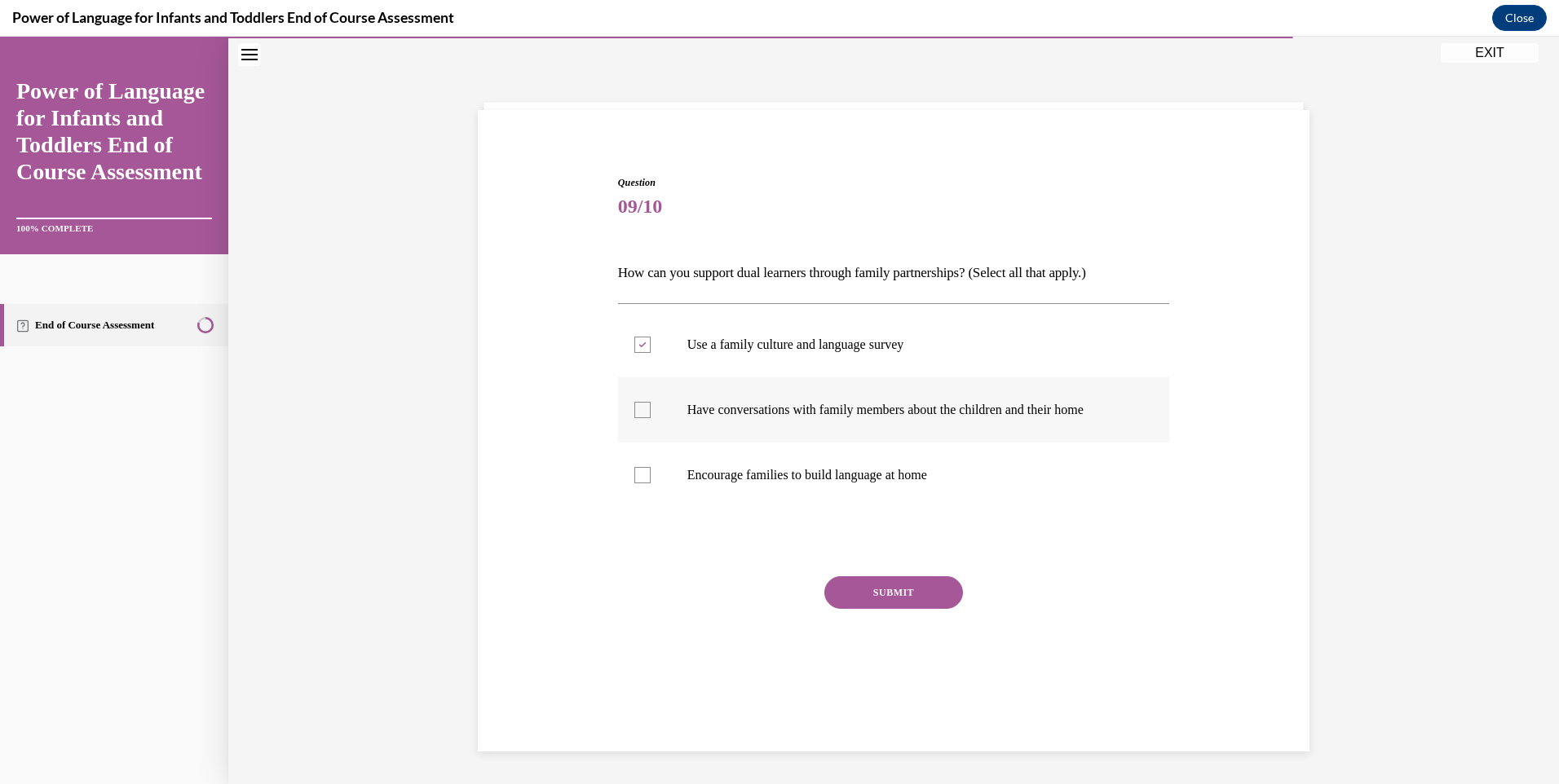
click at [634, 412] on input "Have conversations with family members about the children and their home" at bounding box center [642, 410] width 16 height 16
checkbox input "true"
click at [627, 468] on label "Encourage families to build language at home" at bounding box center [894, 475] width 552 height 65
click at [634, 468] on input "Encourage families to build language at home" at bounding box center [642, 474] width 16 height 16
checkbox input "true"
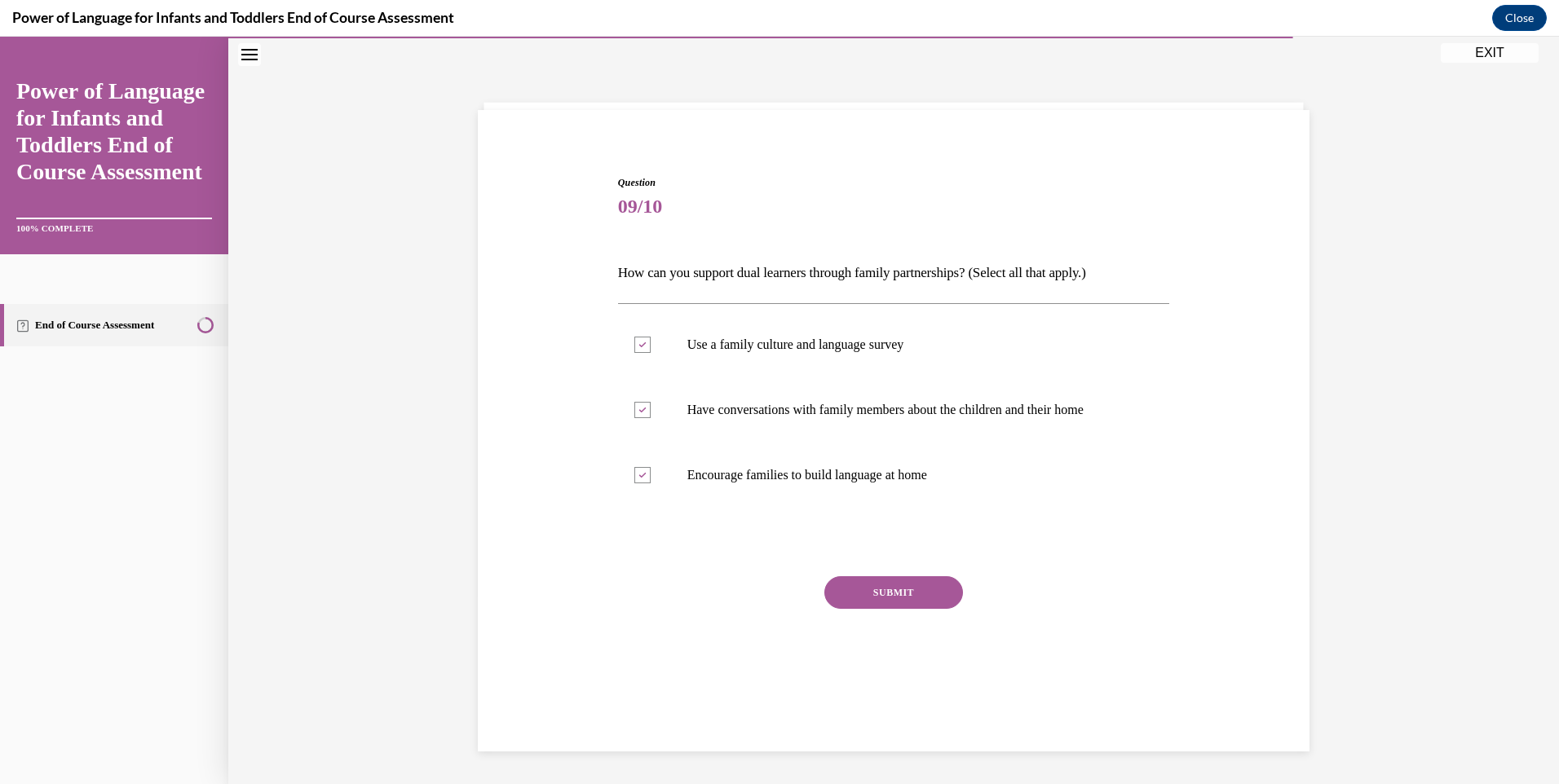
click at [835, 581] on button "SUBMIT" at bounding box center [893, 592] width 138 height 32
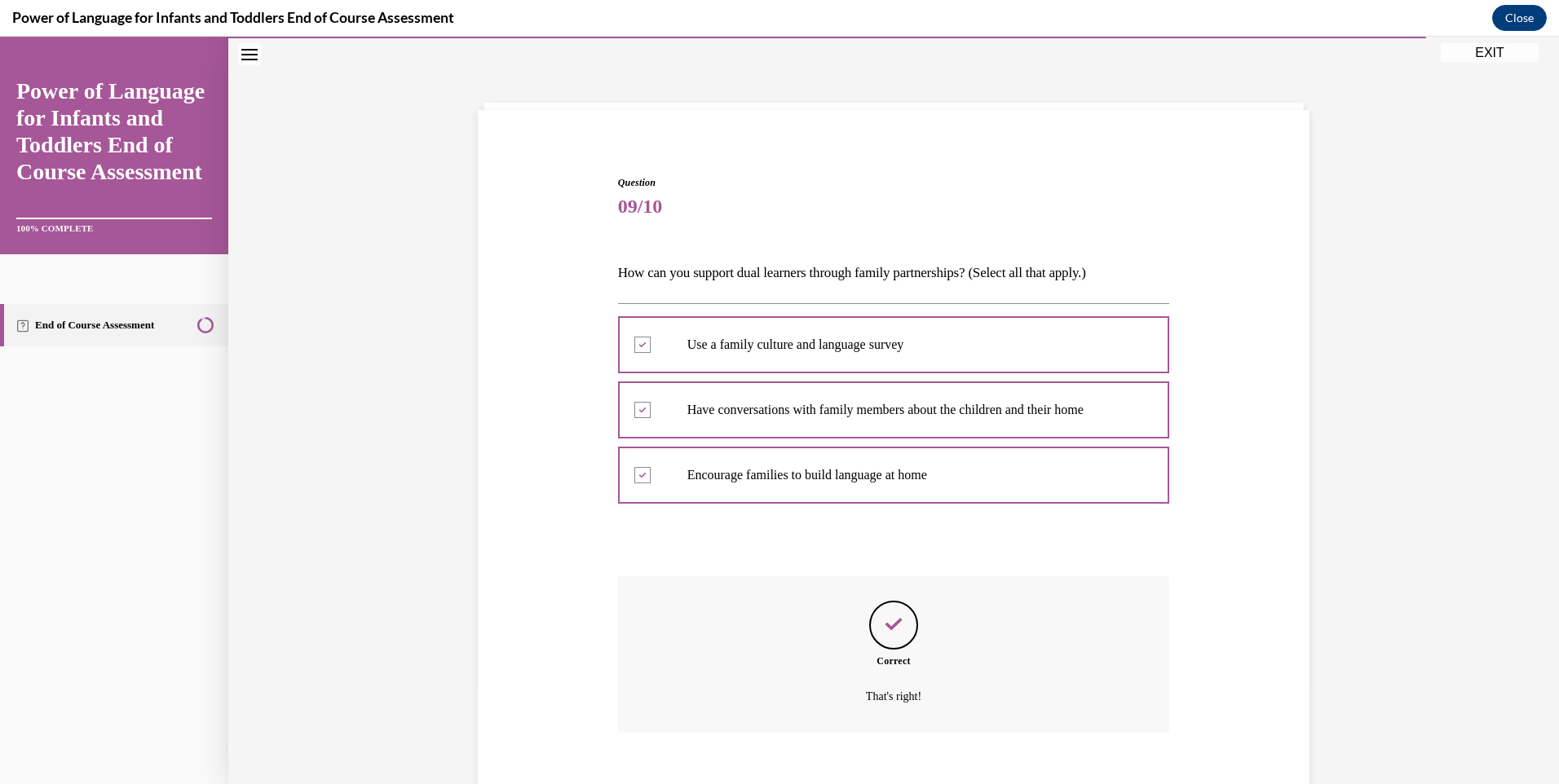
scroll to position [142, 0]
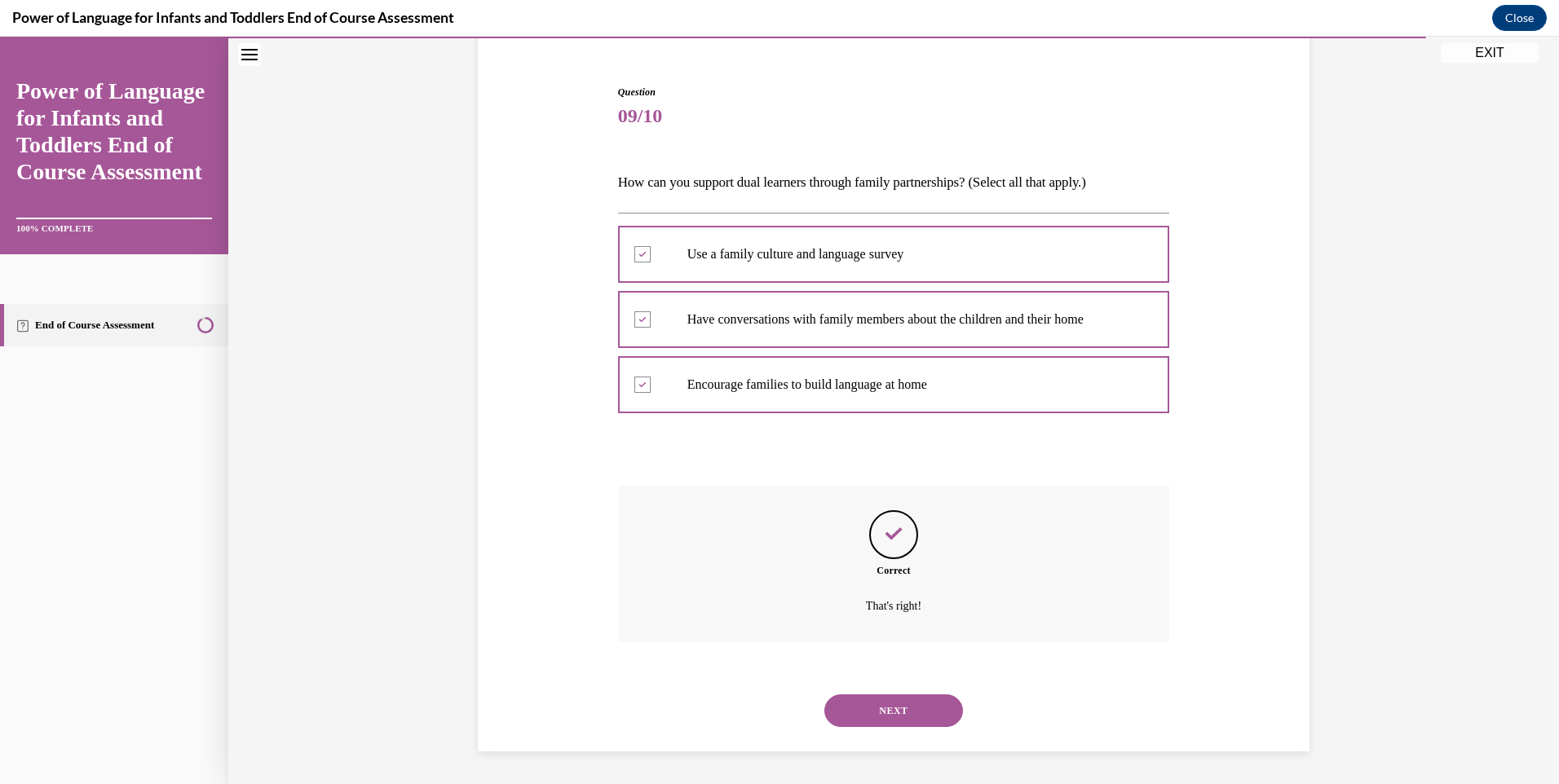
click at [915, 712] on button "NEXT" at bounding box center [893, 710] width 138 height 32
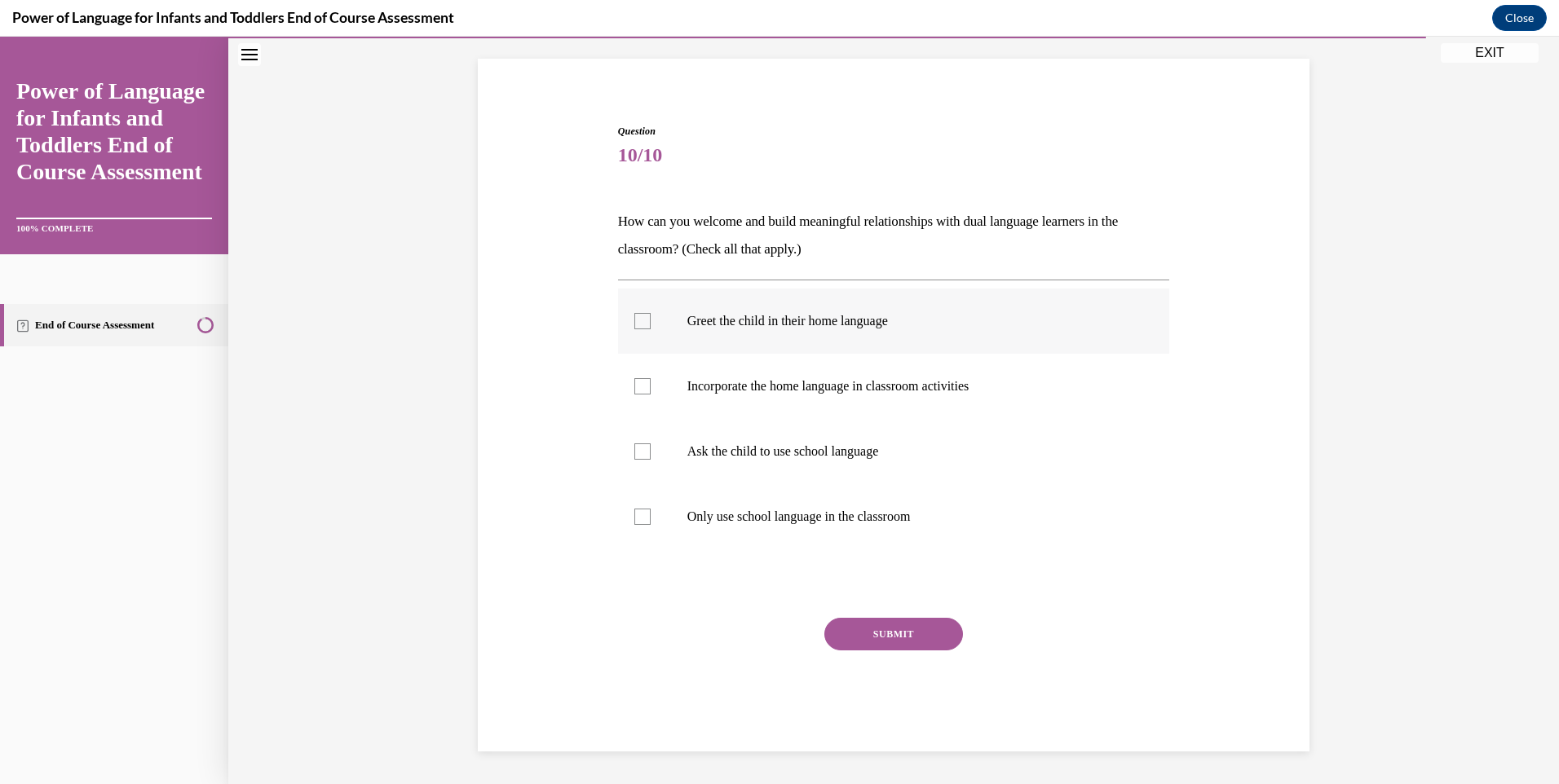
click at [636, 324] on div at bounding box center [642, 321] width 16 height 16
click at [636, 324] on input "Greet the child in their home language" at bounding box center [642, 321] width 16 height 16
checkbox input "true"
click at [634, 384] on div at bounding box center [642, 386] width 16 height 16
click at [634, 384] on input "Incorporate the home language in classroom activities" at bounding box center [642, 386] width 16 height 16
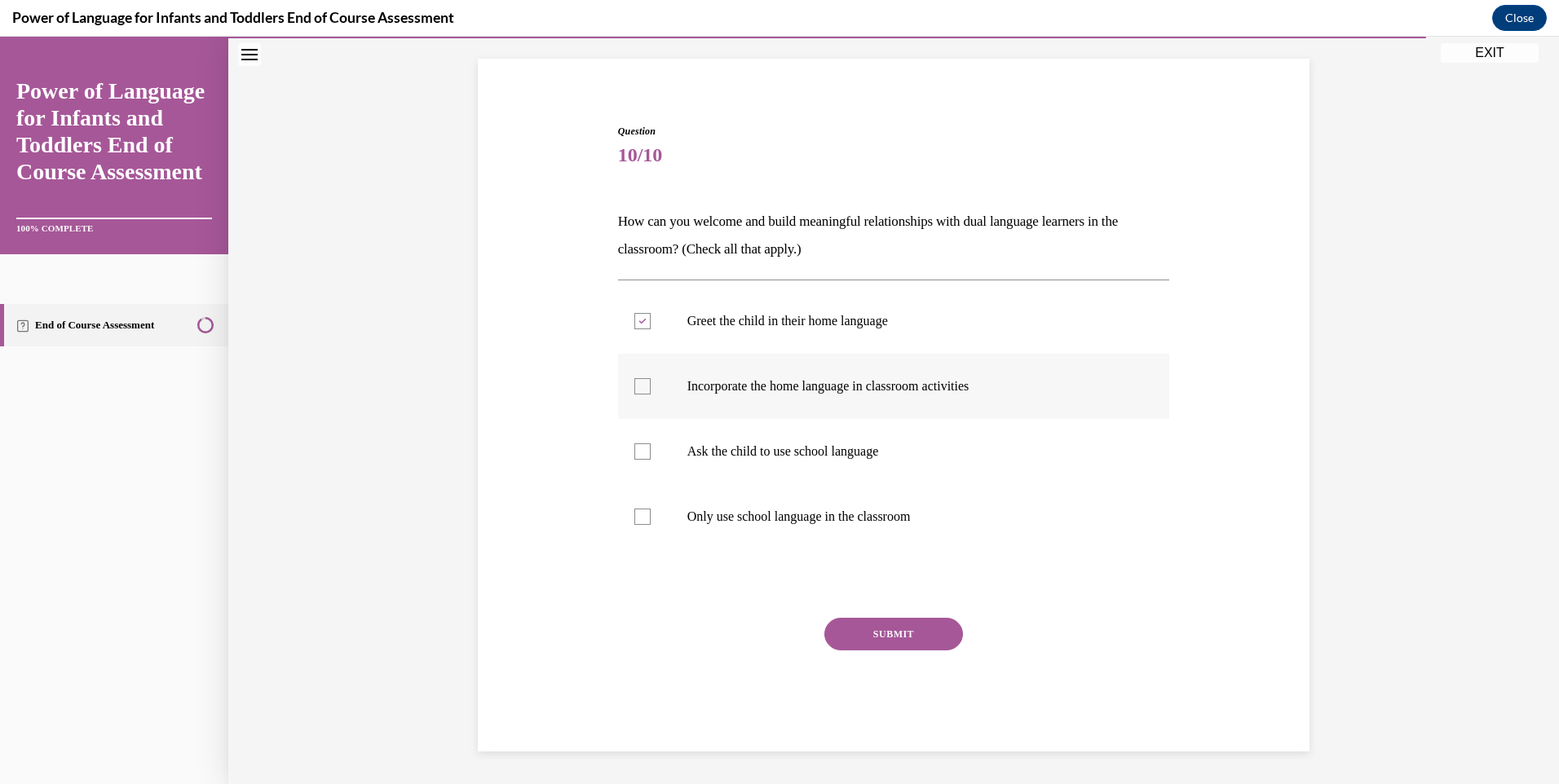
checkbox input "true"
click at [872, 632] on button "SUBMIT" at bounding box center [893, 634] width 138 height 32
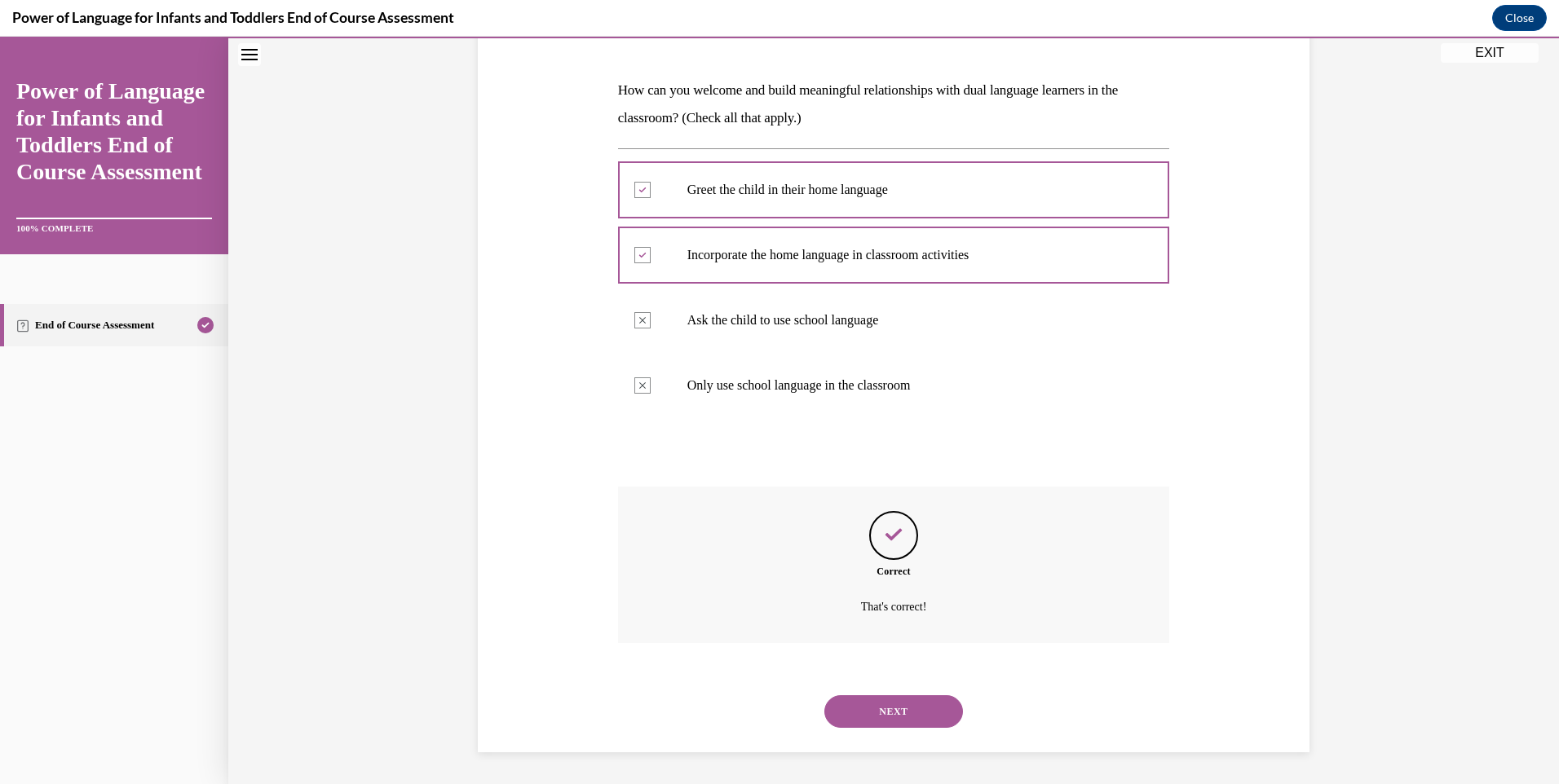
scroll to position [235, 0]
click at [883, 712] on button "NEXT" at bounding box center [893, 710] width 138 height 32
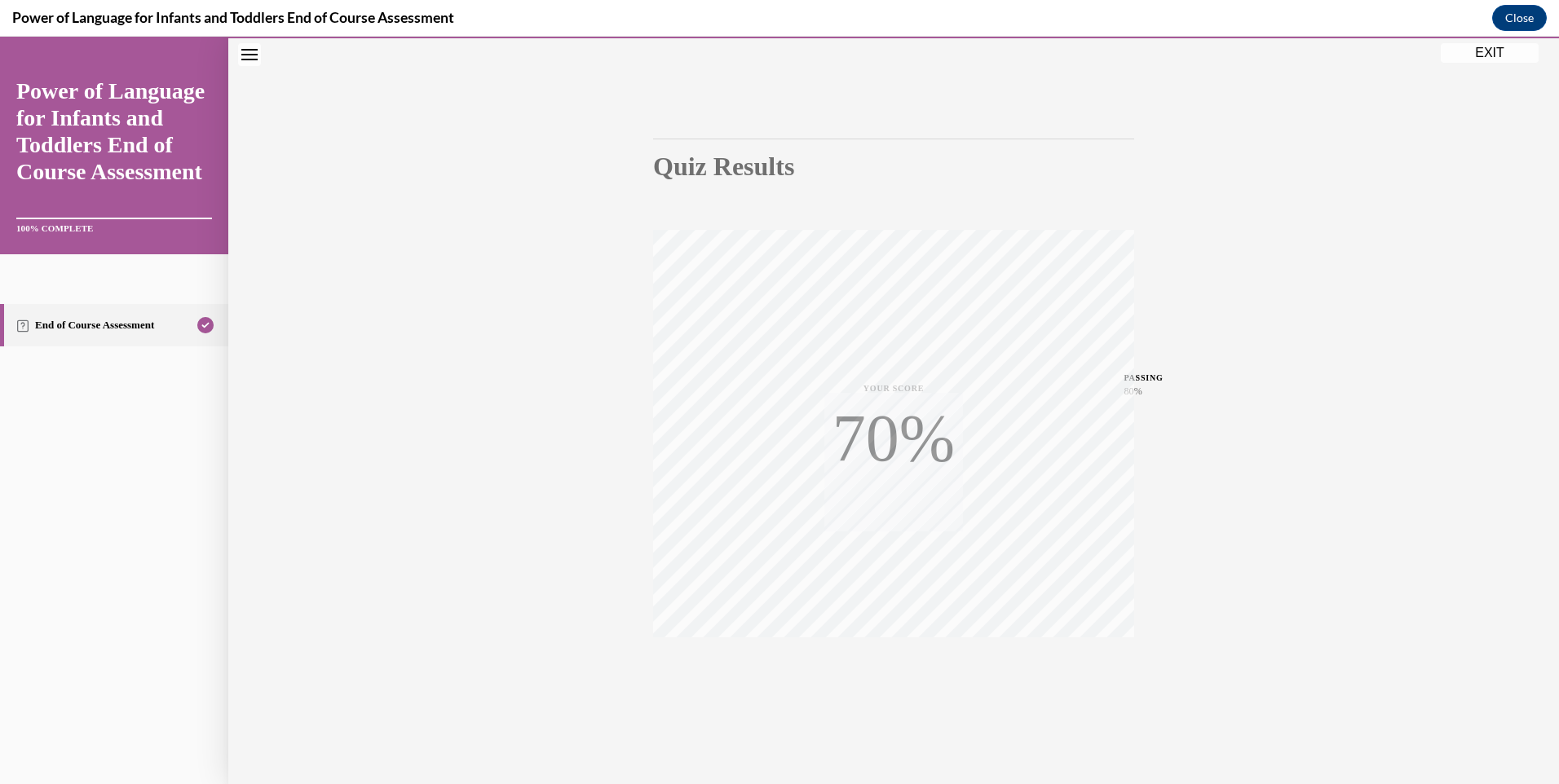
scroll to position [88, 0]
click at [1497, 52] on button "EXIT" at bounding box center [1489, 53] width 98 height 20
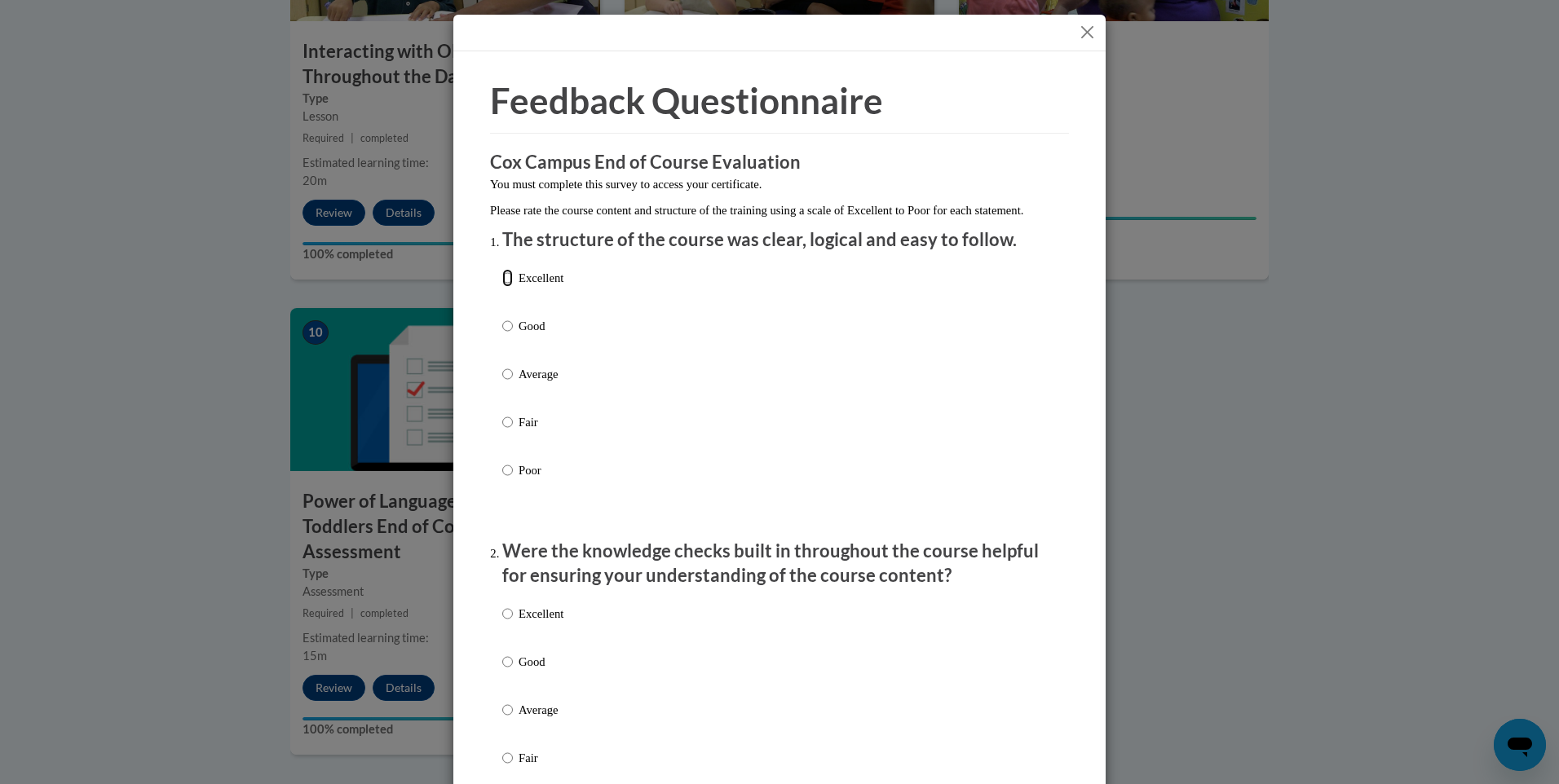
click at [506, 287] on input "Excellent" at bounding box center [508, 277] width 10 height 18
radio input "true"
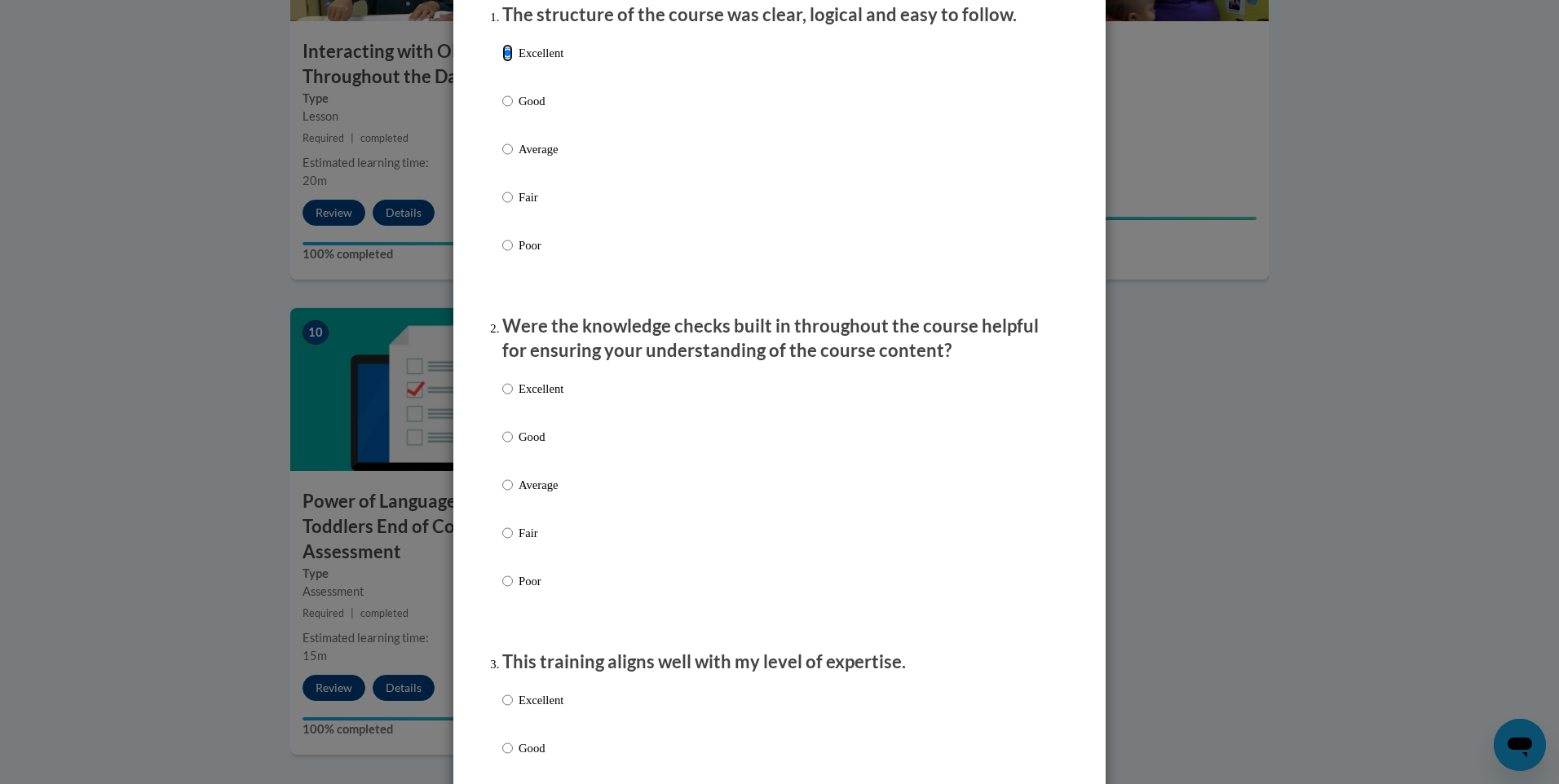
scroll to position [244, 0]
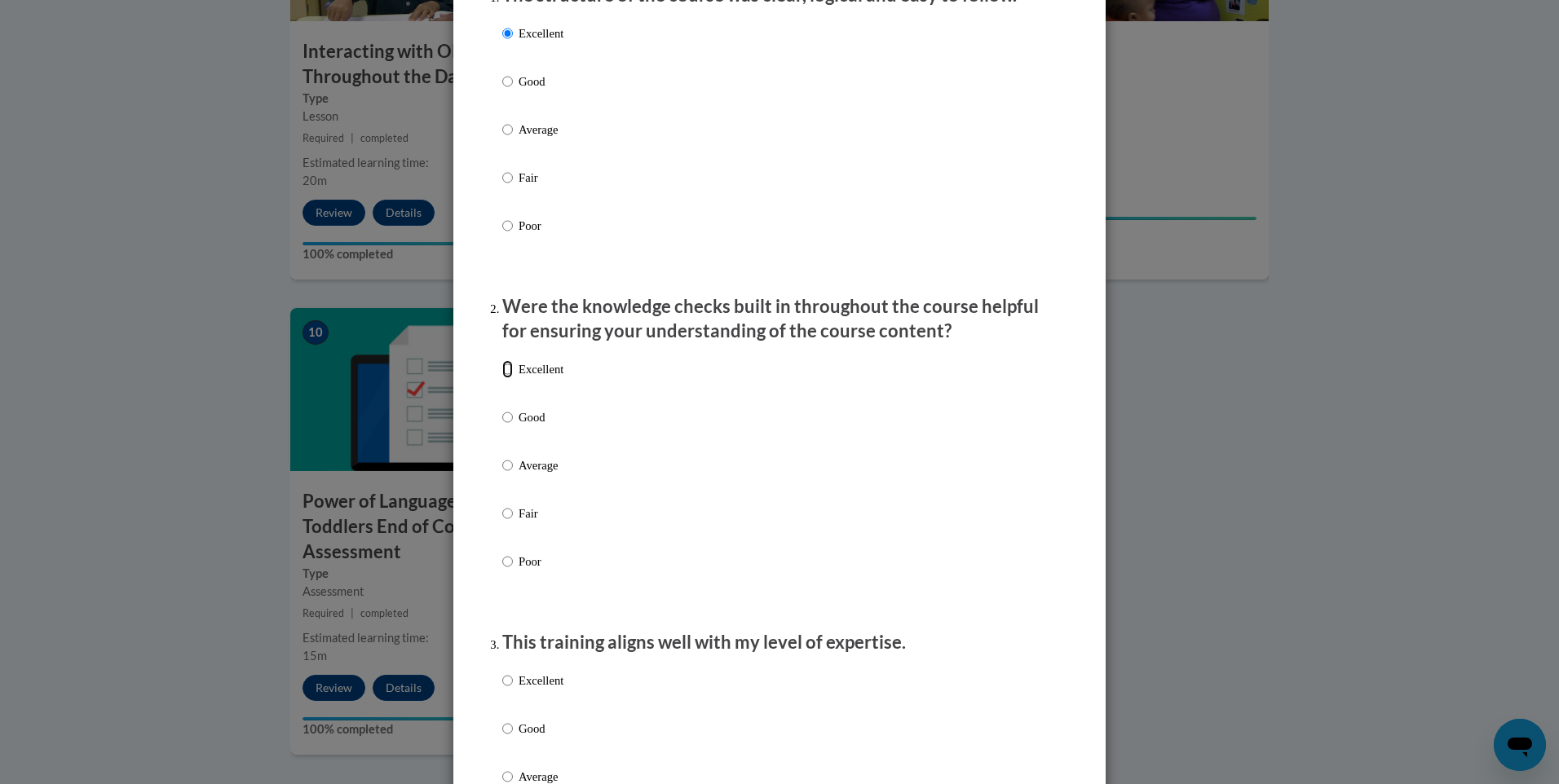
click at [504, 378] on input "Excellent" at bounding box center [508, 369] width 10 height 18
radio input "true"
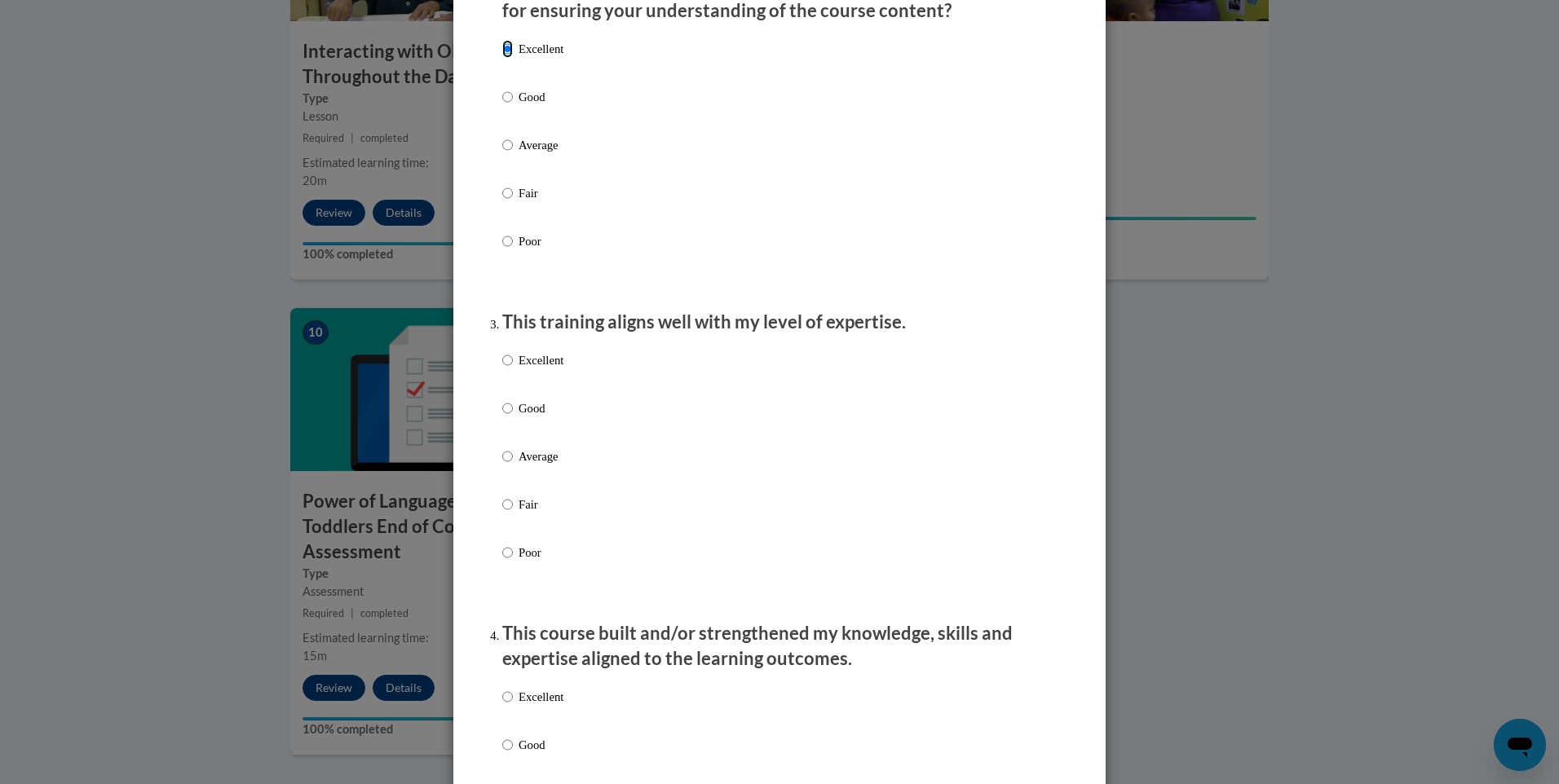
scroll to position [570, 0]
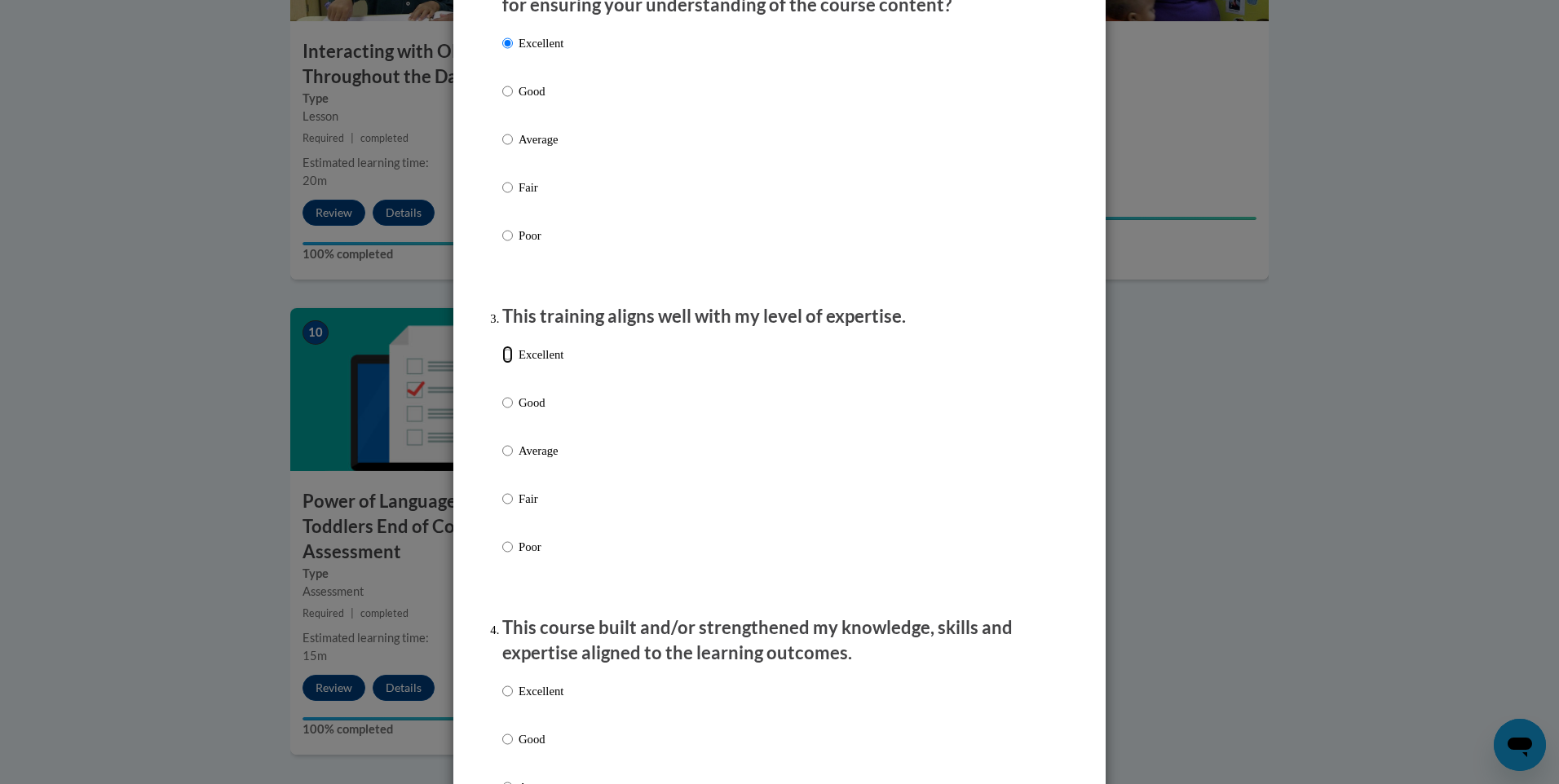
click at [502, 363] on input "Excellent" at bounding box center [508, 354] width 10 height 18
radio input "true"
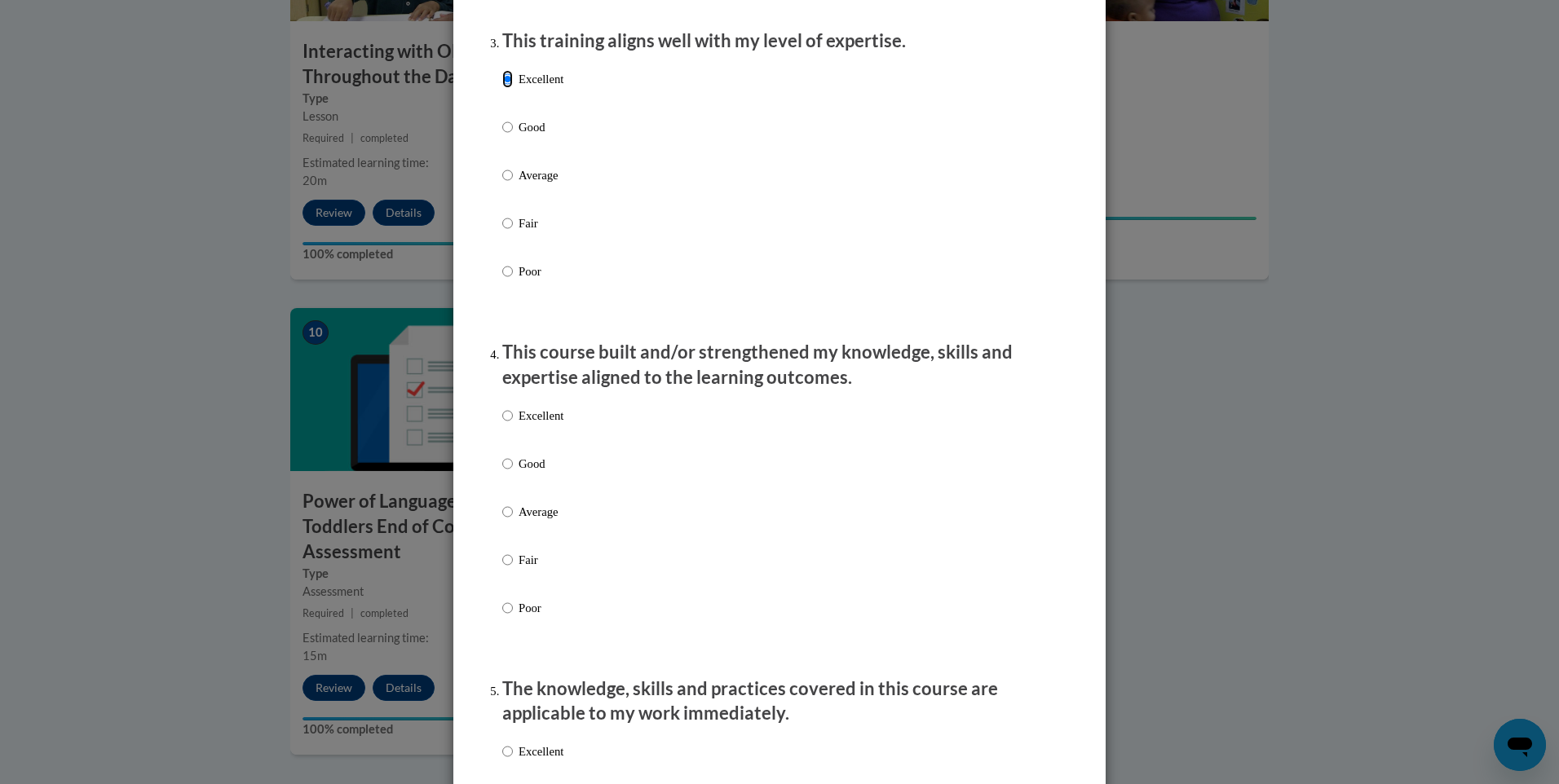
scroll to position [897, 0]
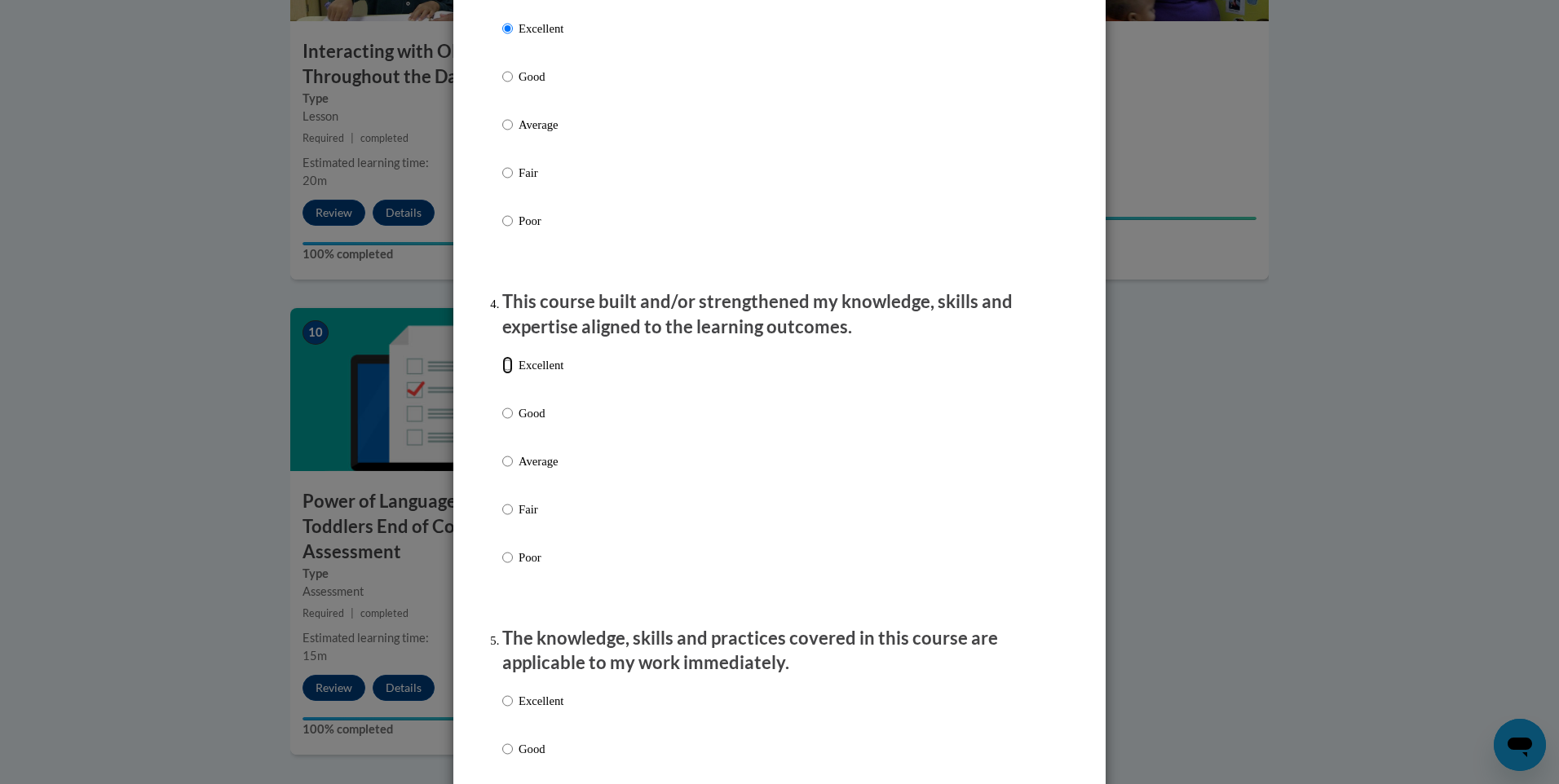
click at [502, 374] on input "Excellent" at bounding box center [508, 365] width 10 height 18
radio input "true"
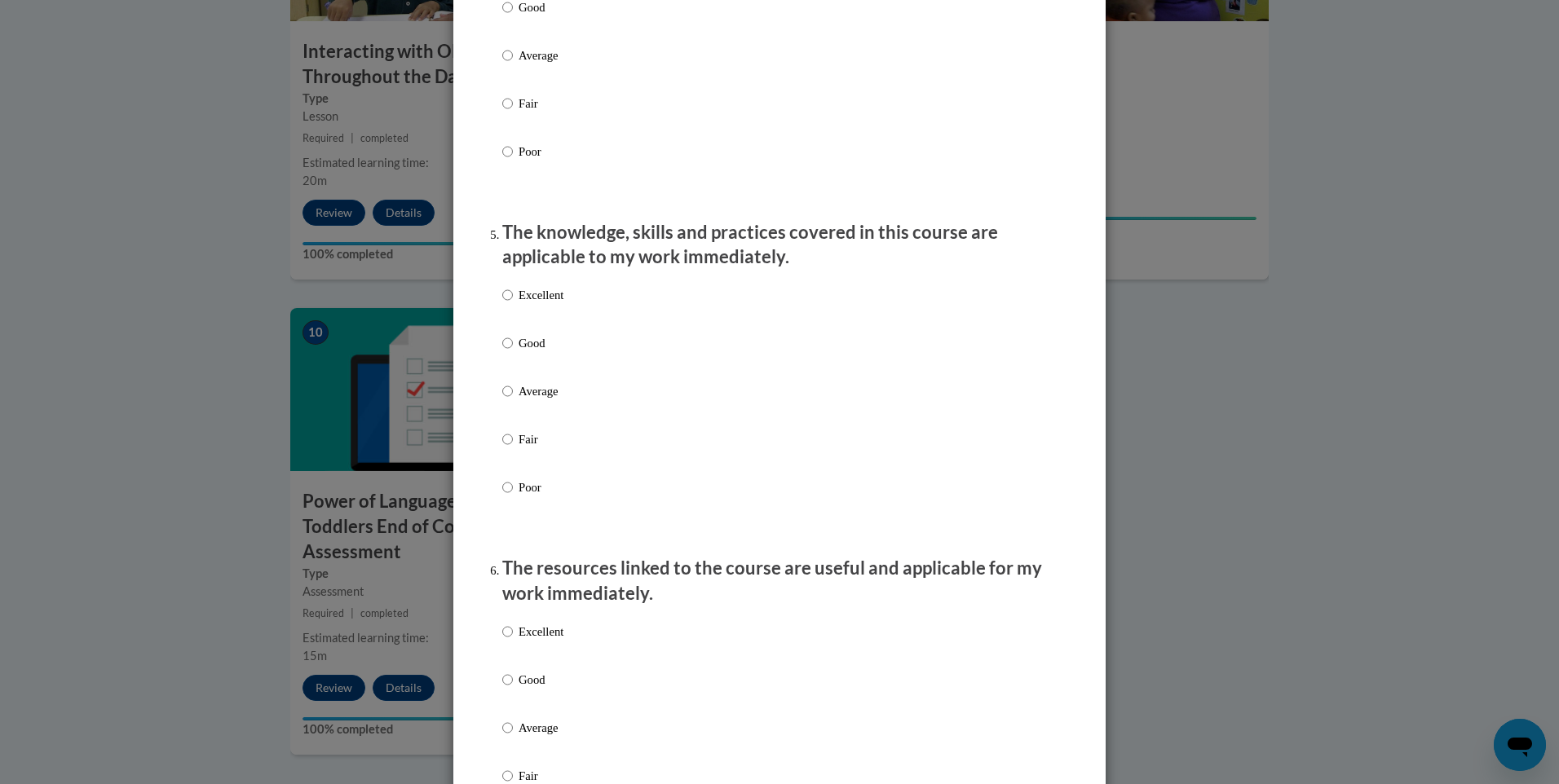
scroll to position [1304, 0]
click at [505, 302] on input "Excellent" at bounding box center [508, 293] width 10 height 18
radio input "true"
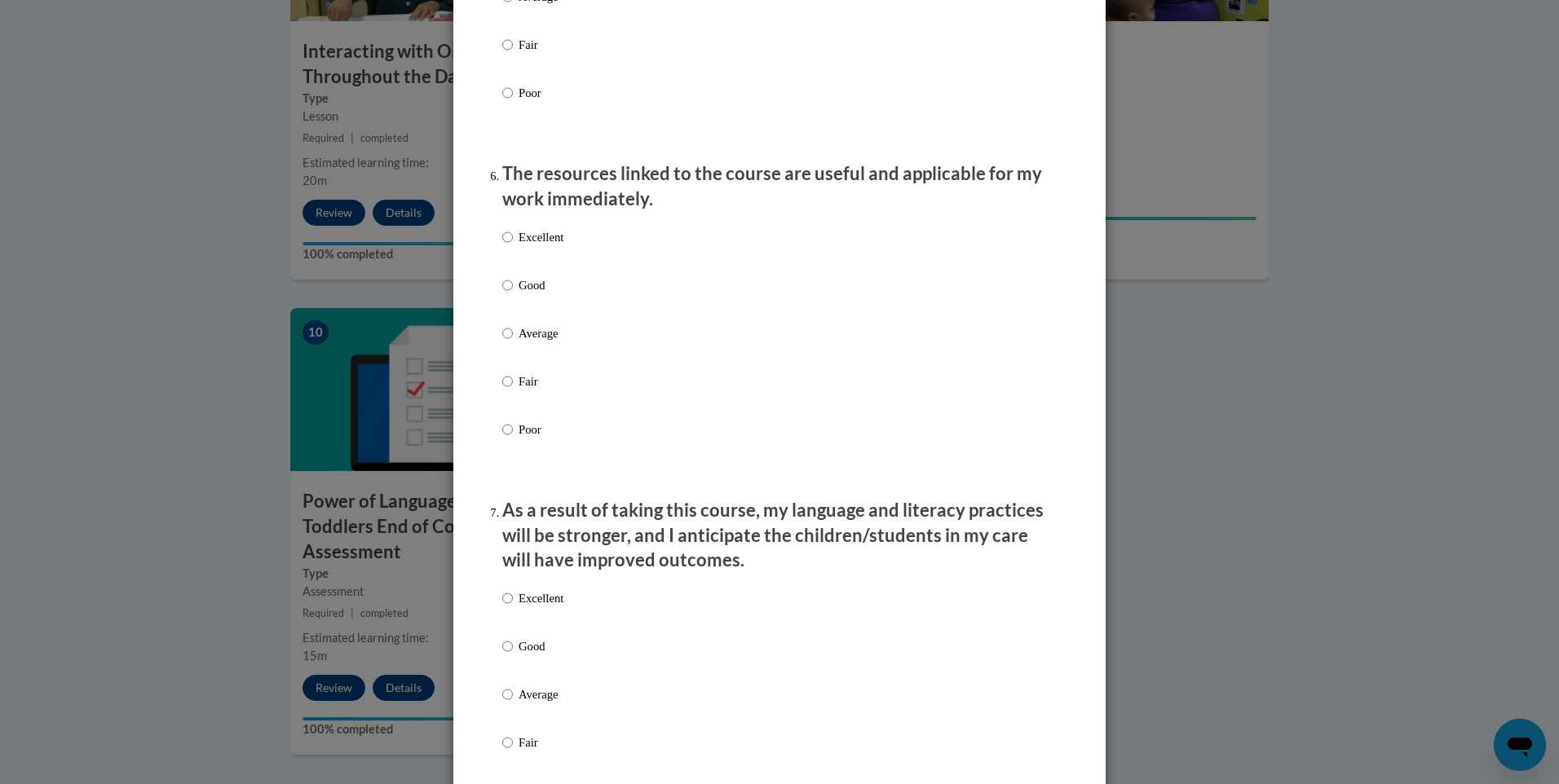
scroll to position [1711, 0]
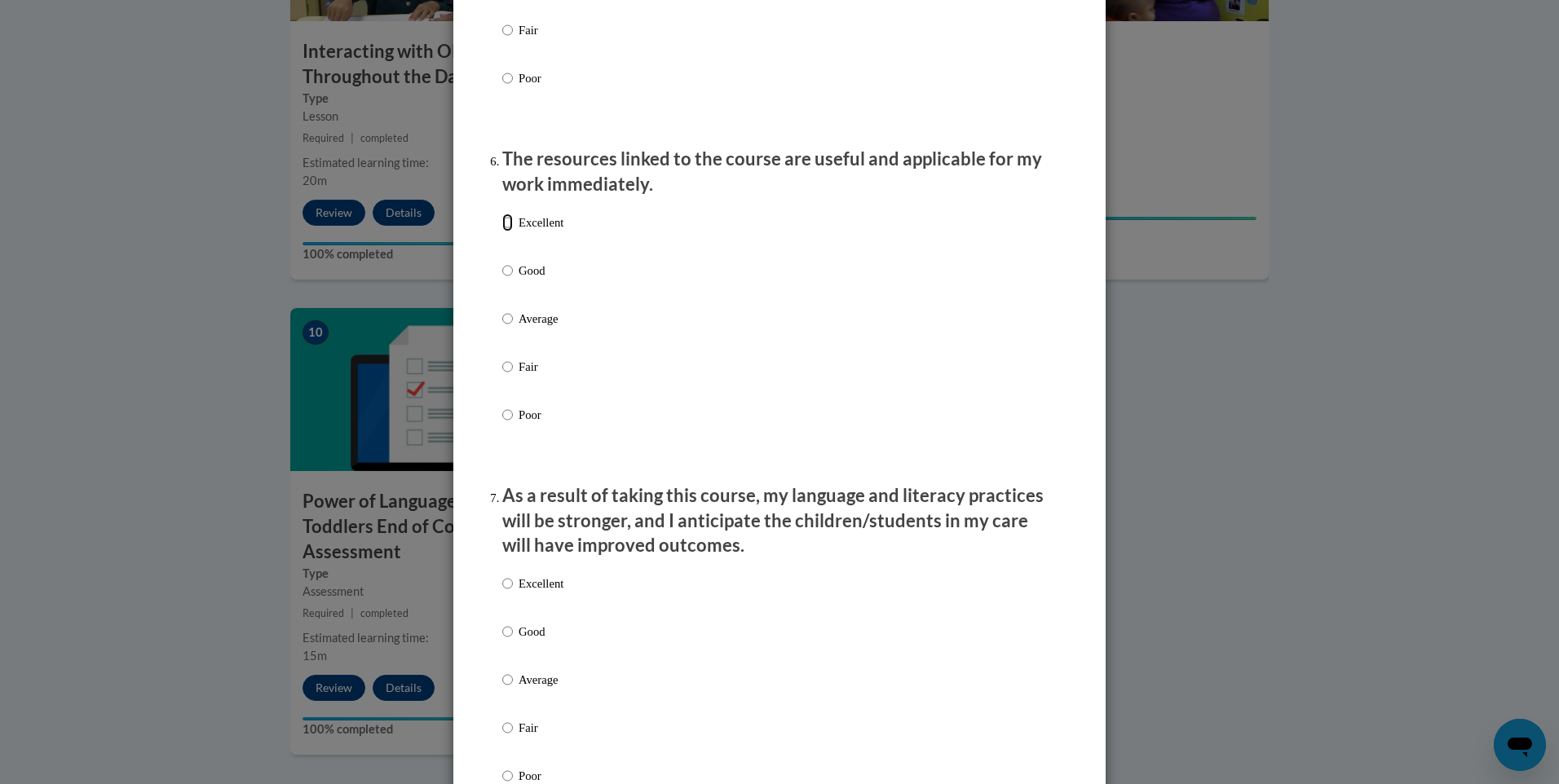
click at [504, 232] on input "Excellent" at bounding box center [508, 222] width 10 height 18
radio input "true"
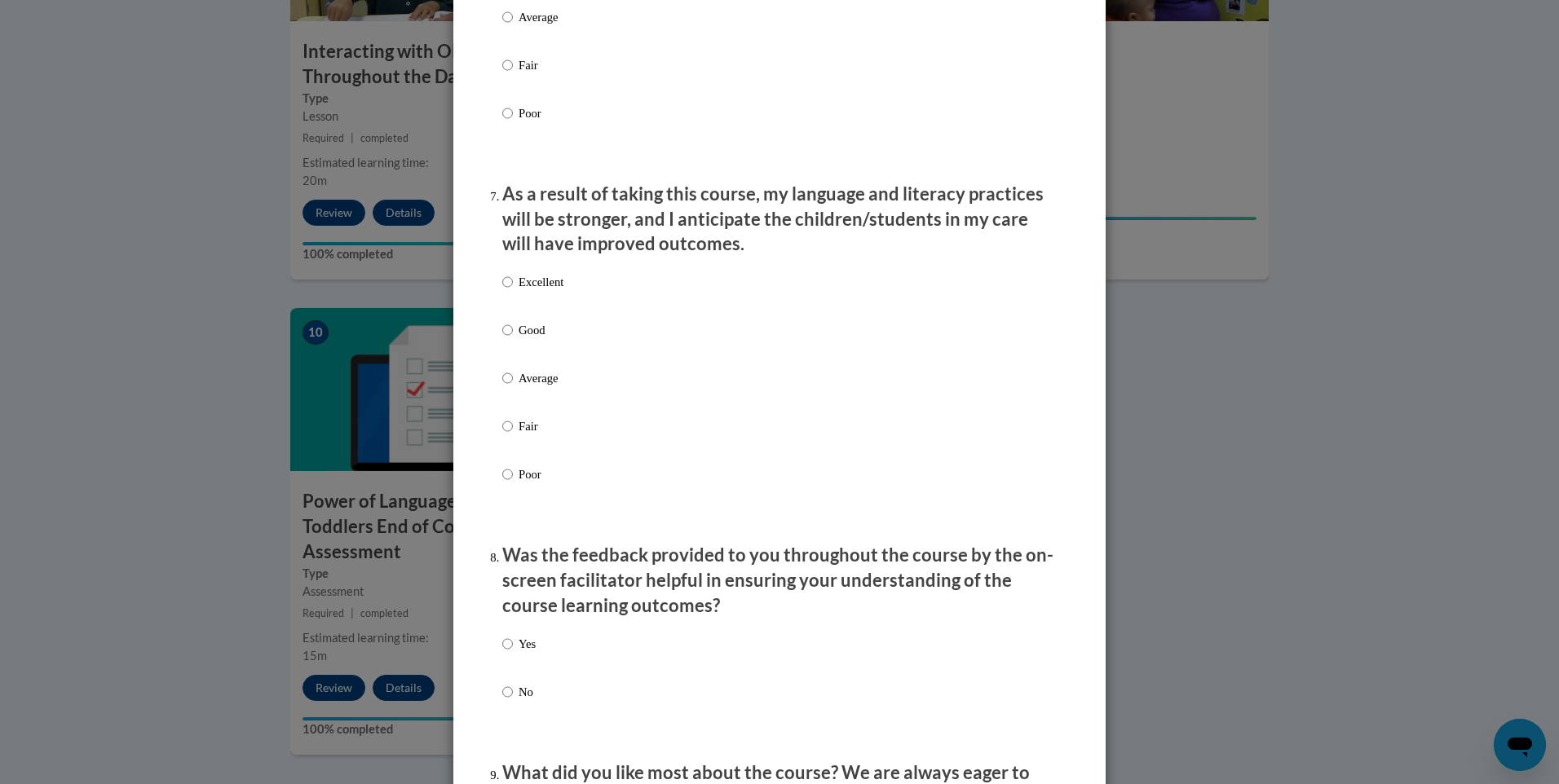
scroll to position [2037, 0]
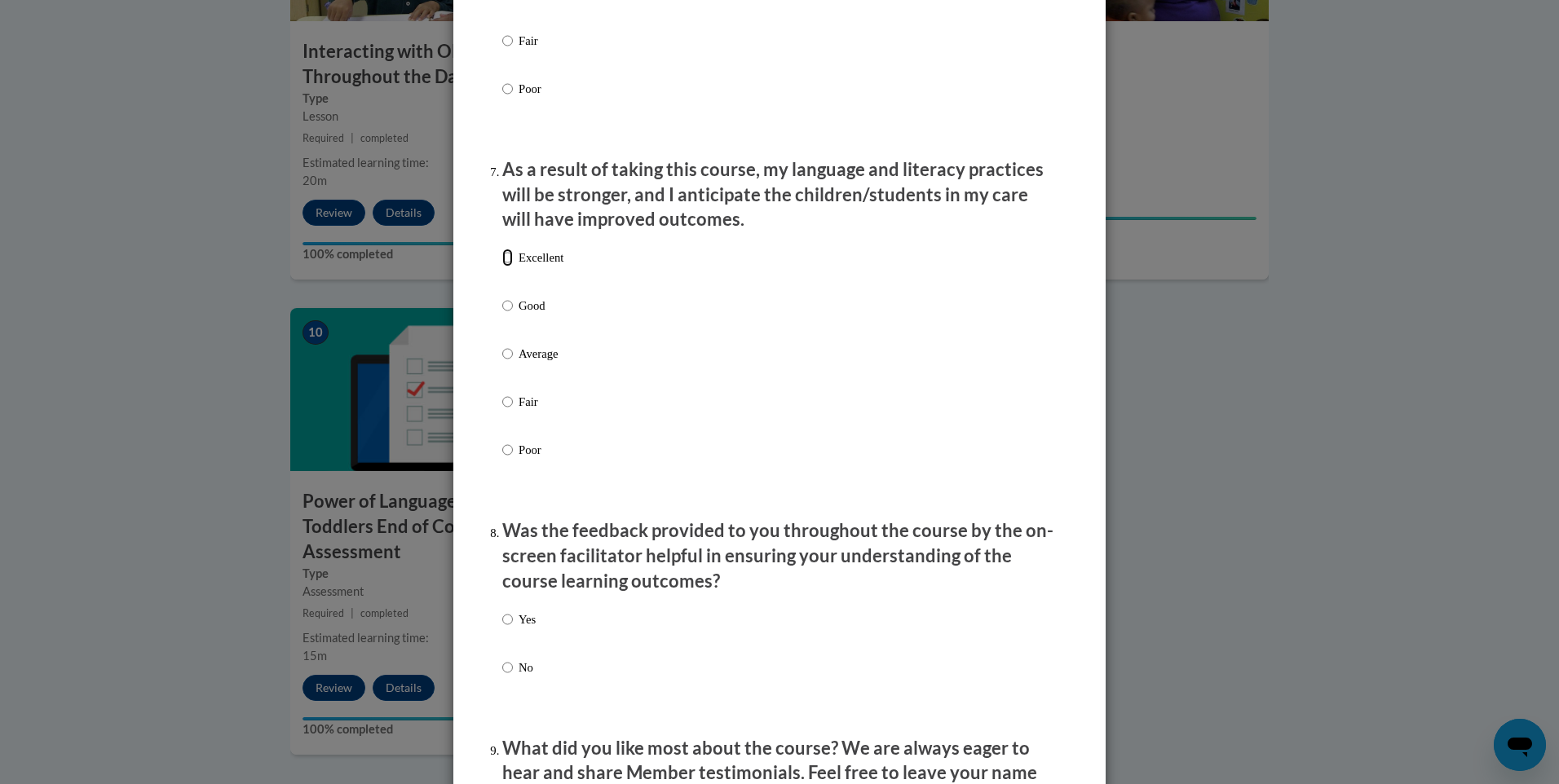
click at [502, 266] on input "Excellent" at bounding box center [508, 257] width 10 height 18
radio input "true"
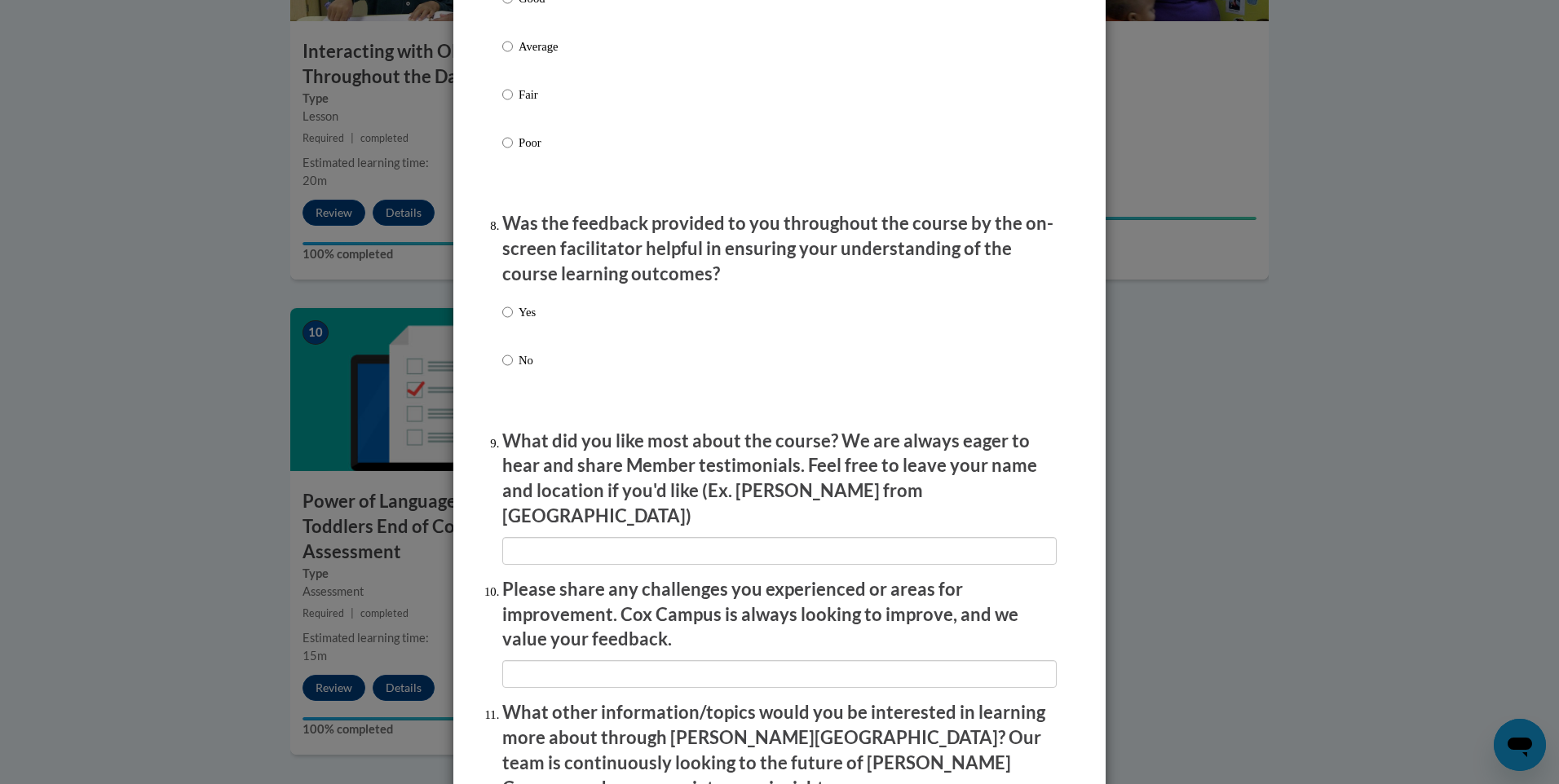
scroll to position [2445, 0]
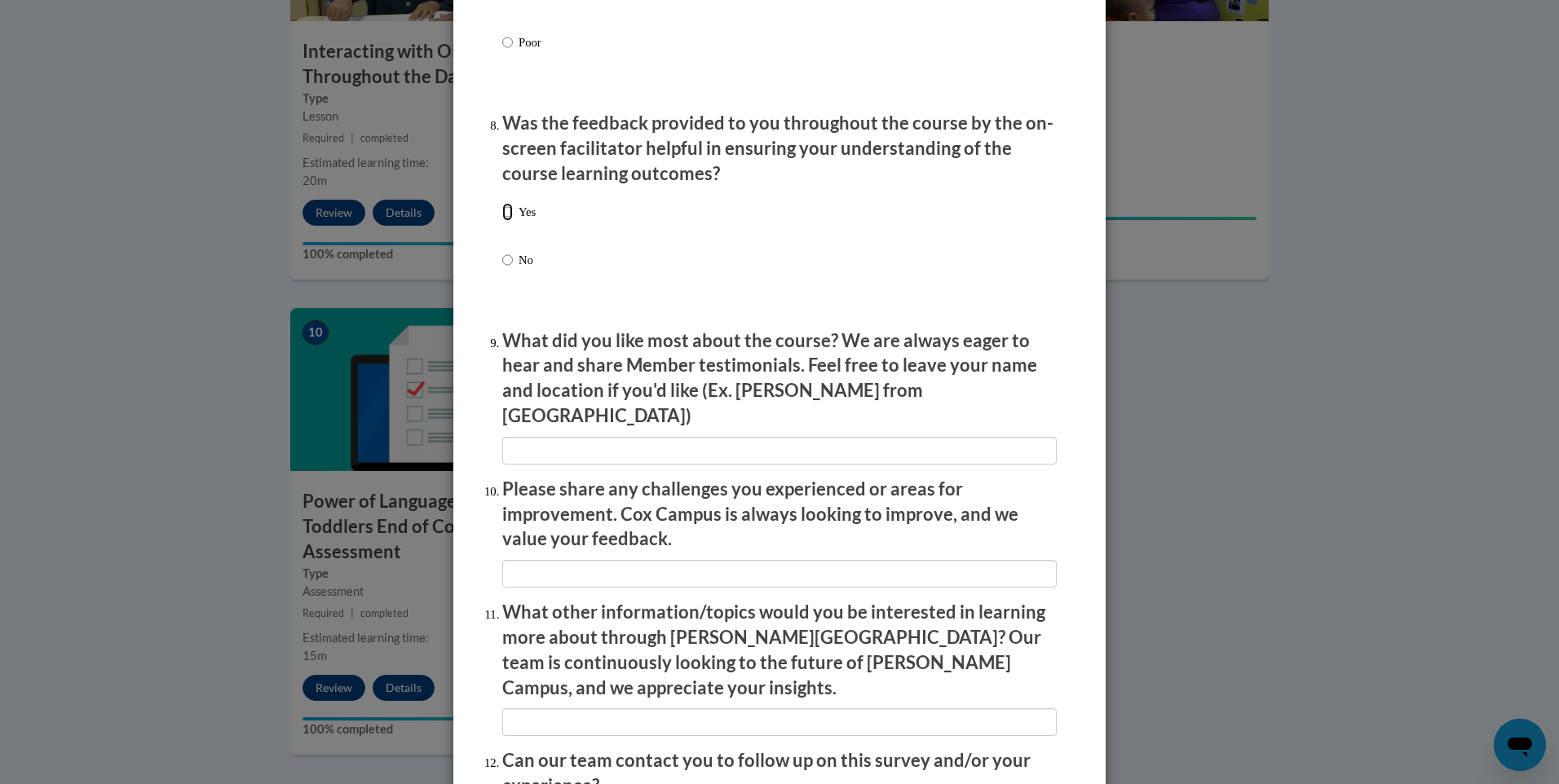
click at [506, 221] on input "Yes" at bounding box center [508, 211] width 10 height 18
radio input "true"
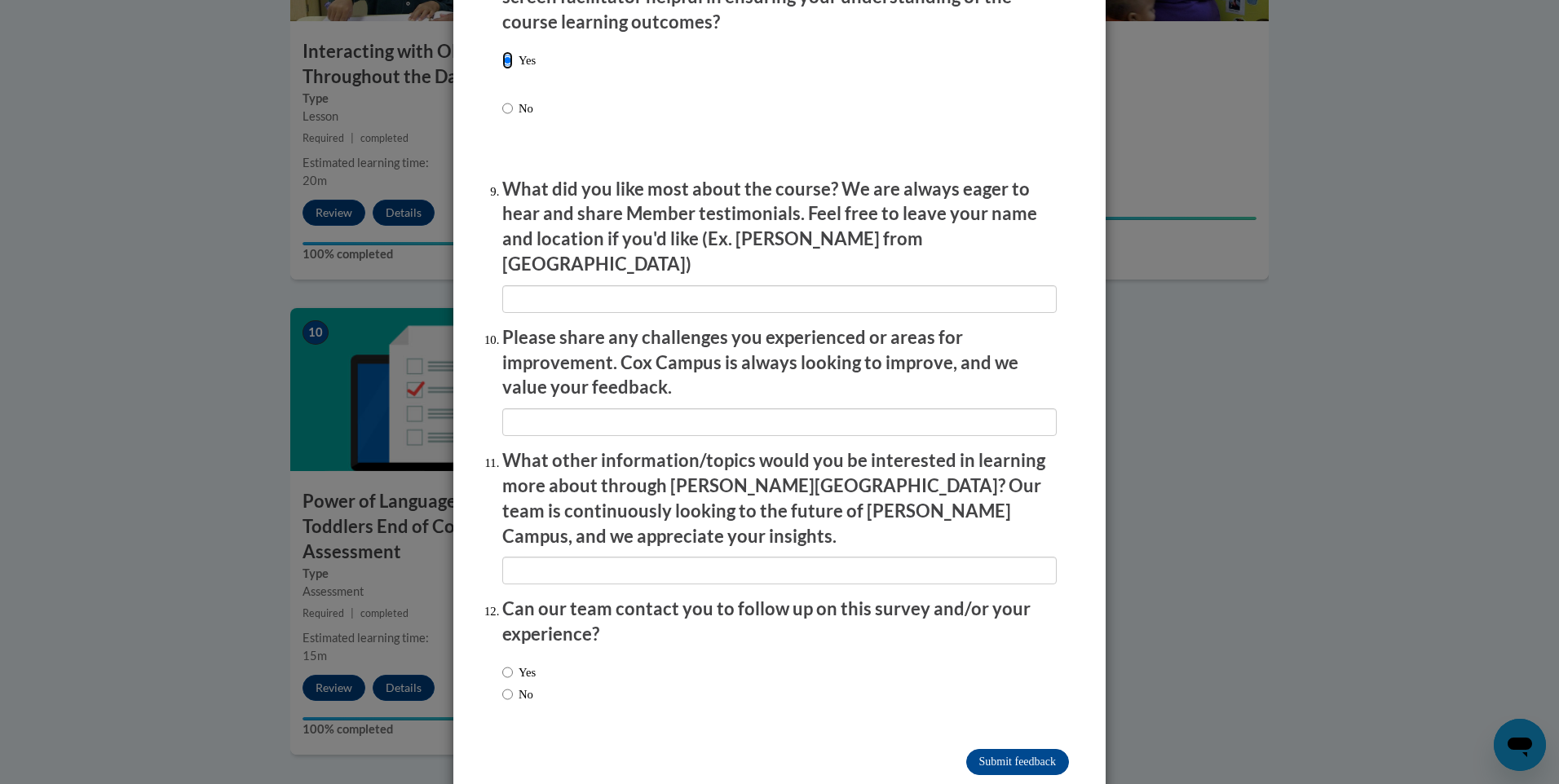
scroll to position [2602, 0]
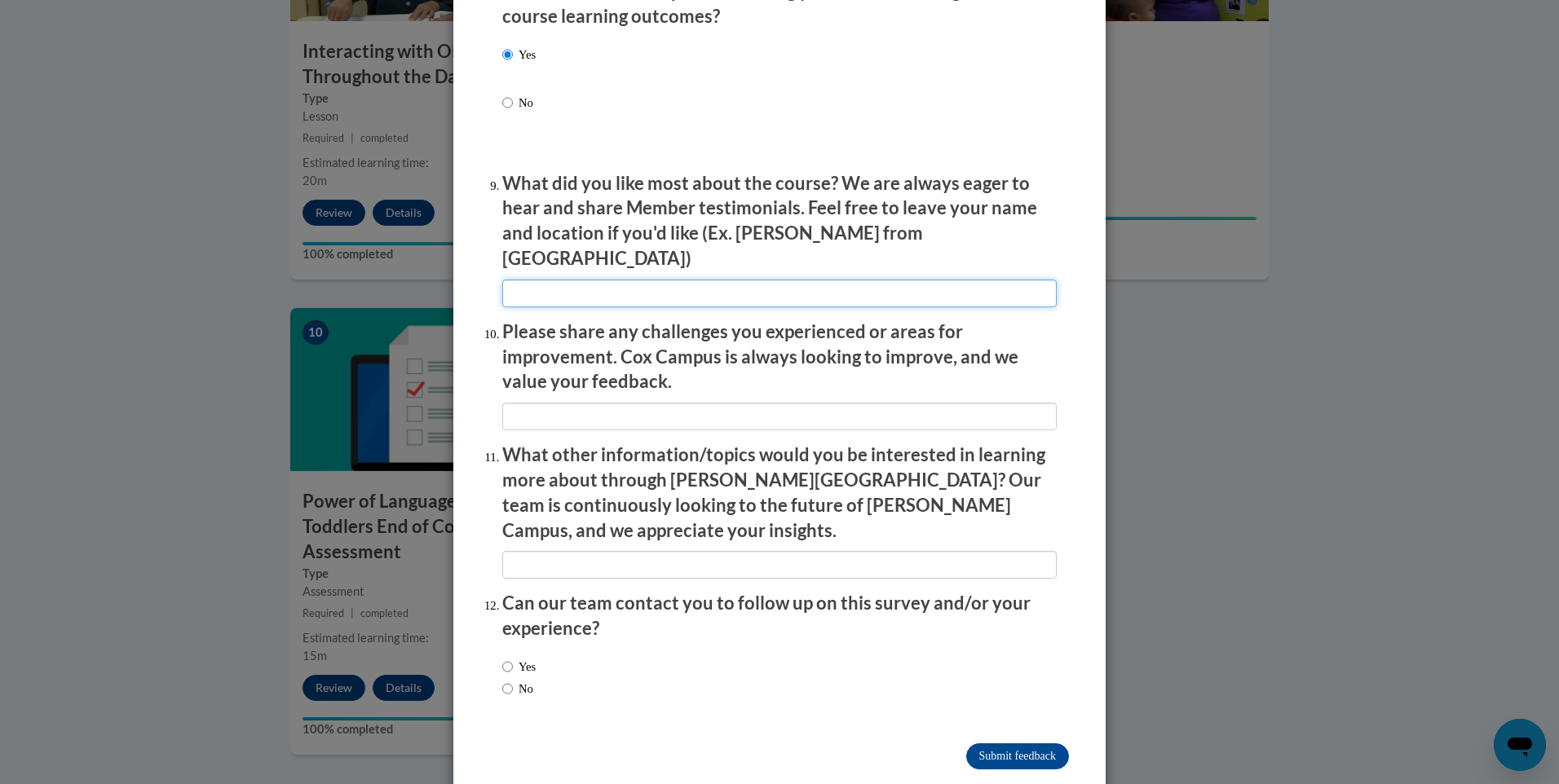
click at [728, 279] on input "textbox" at bounding box center [779, 293] width 554 height 28
type input "h"
type input "Helen from Birmingham, AL. Hearing the teachers speak highly about what they en…"
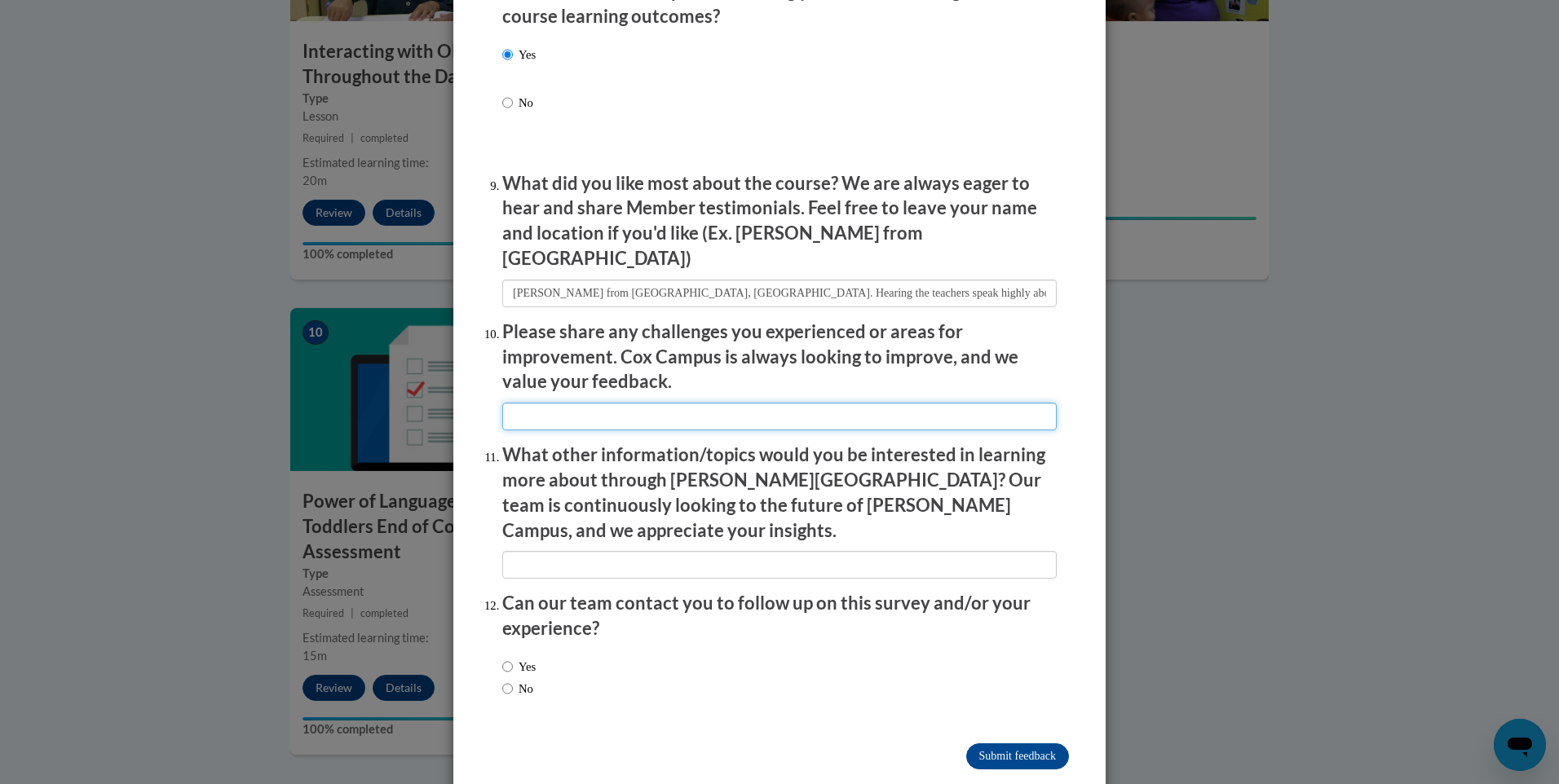
click at [639, 406] on input "textbox" at bounding box center [779, 416] width 554 height 28
type input "N/A"
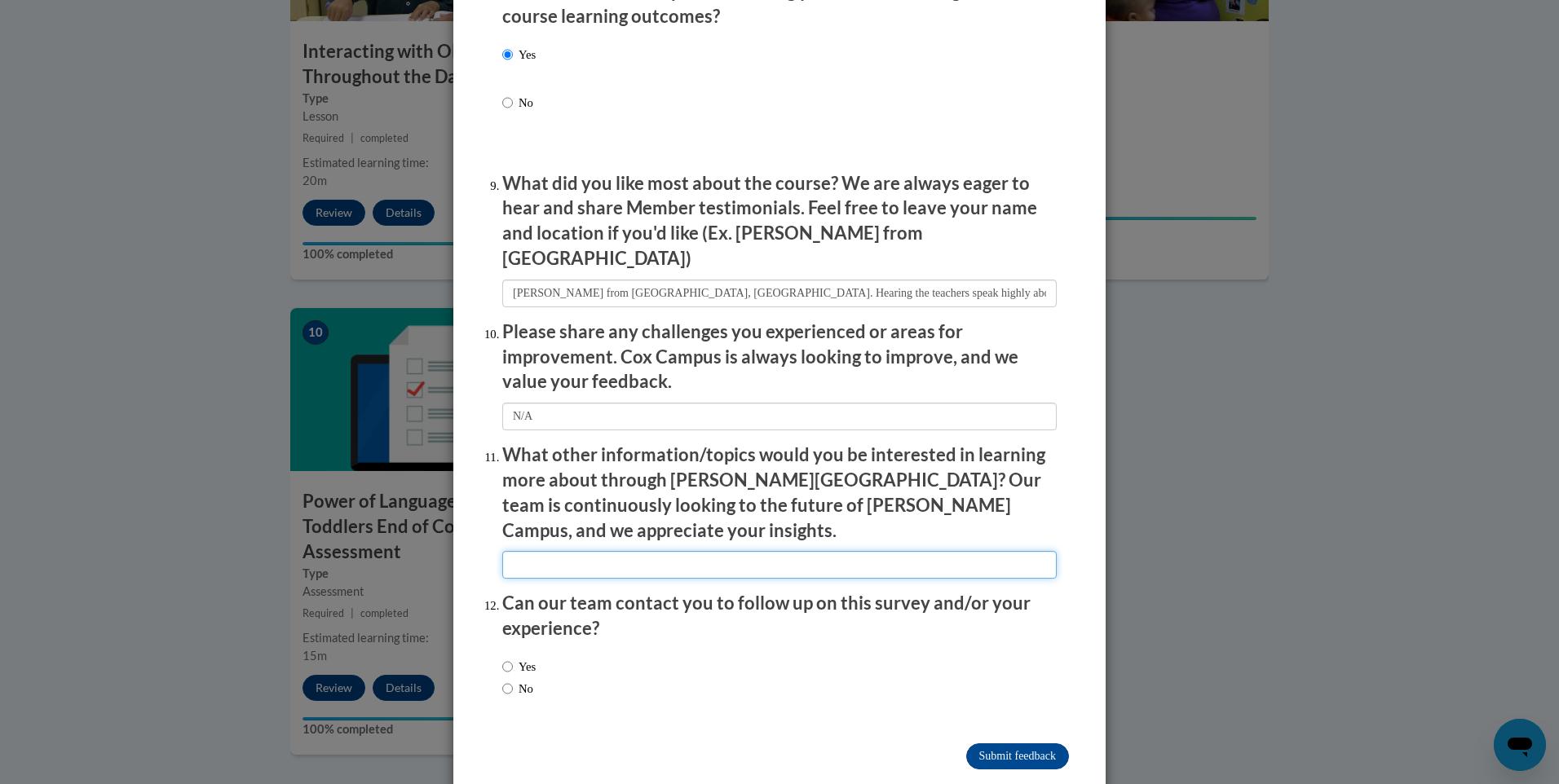
click at [840, 551] on input "textbox" at bounding box center [779, 564] width 554 height 28
type input "N/A"
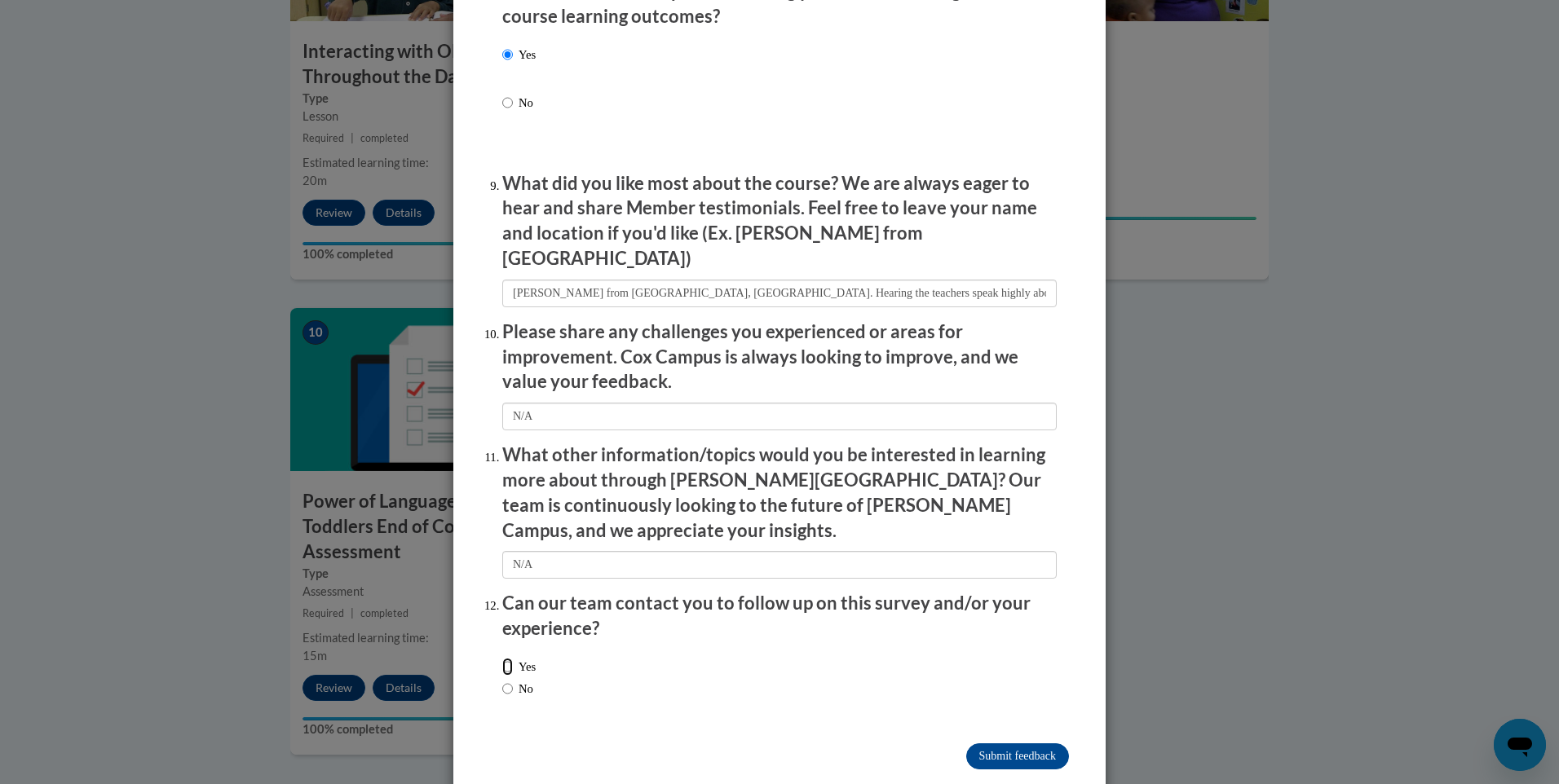
click at [502, 658] on input "Yes" at bounding box center [508, 666] width 10 height 18
radio input "true"
click at [979, 743] on input "Submit feedback" at bounding box center [1017, 756] width 103 height 26
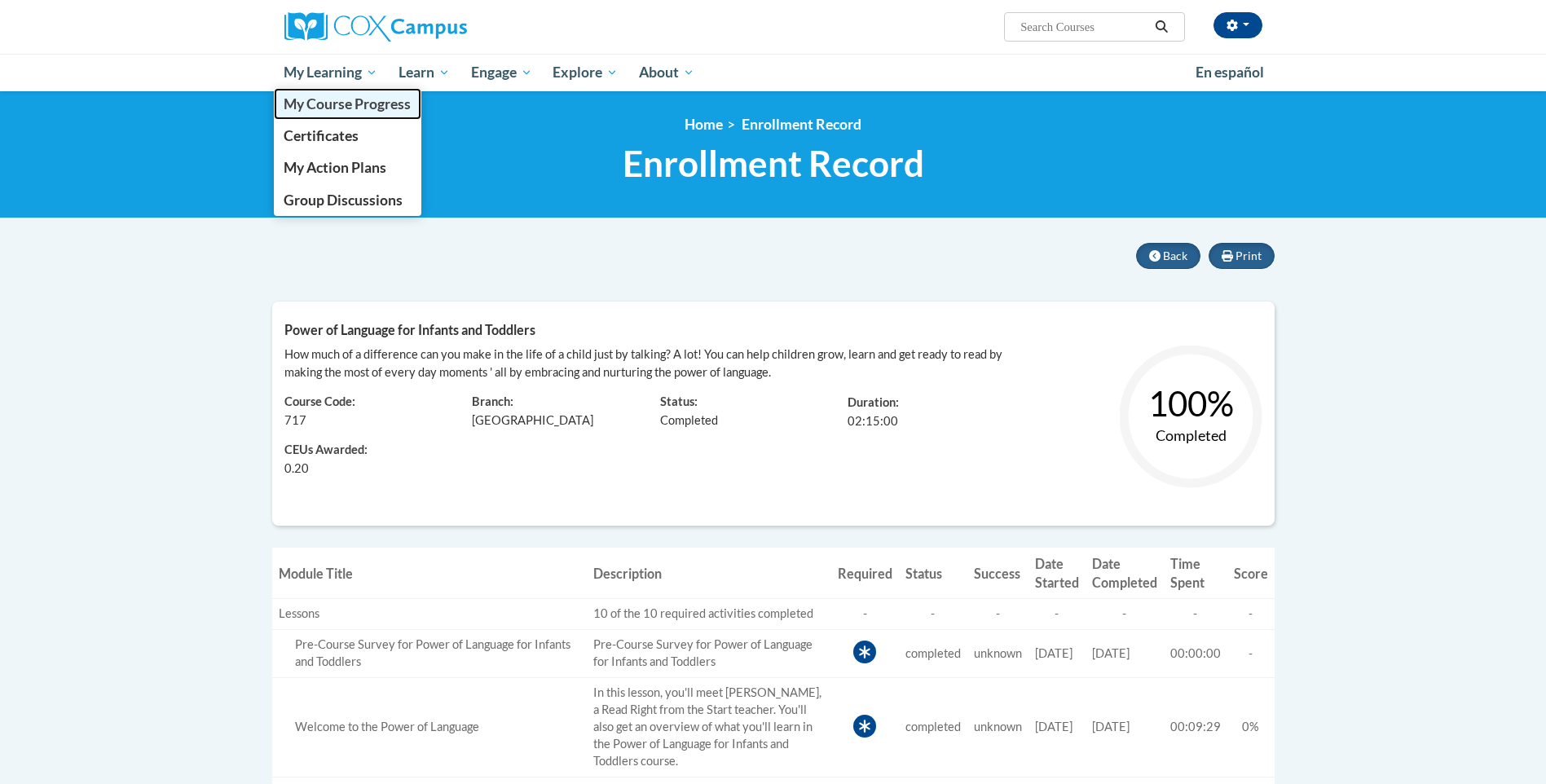
click at [321, 99] on span "My Course Progress" at bounding box center [347, 104] width 127 height 17
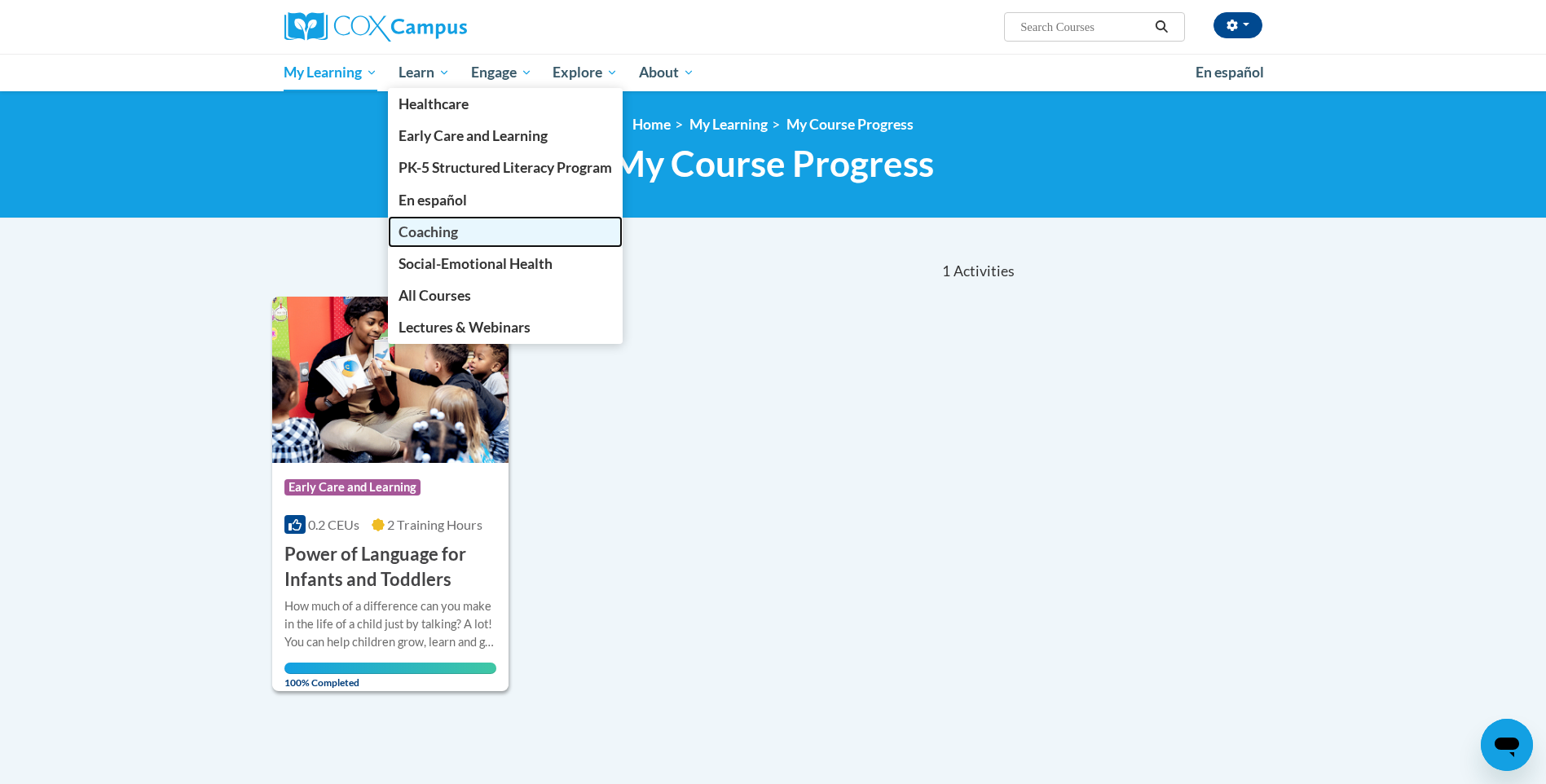
click at [434, 231] on span "Coaching" at bounding box center [429, 232] width 59 height 17
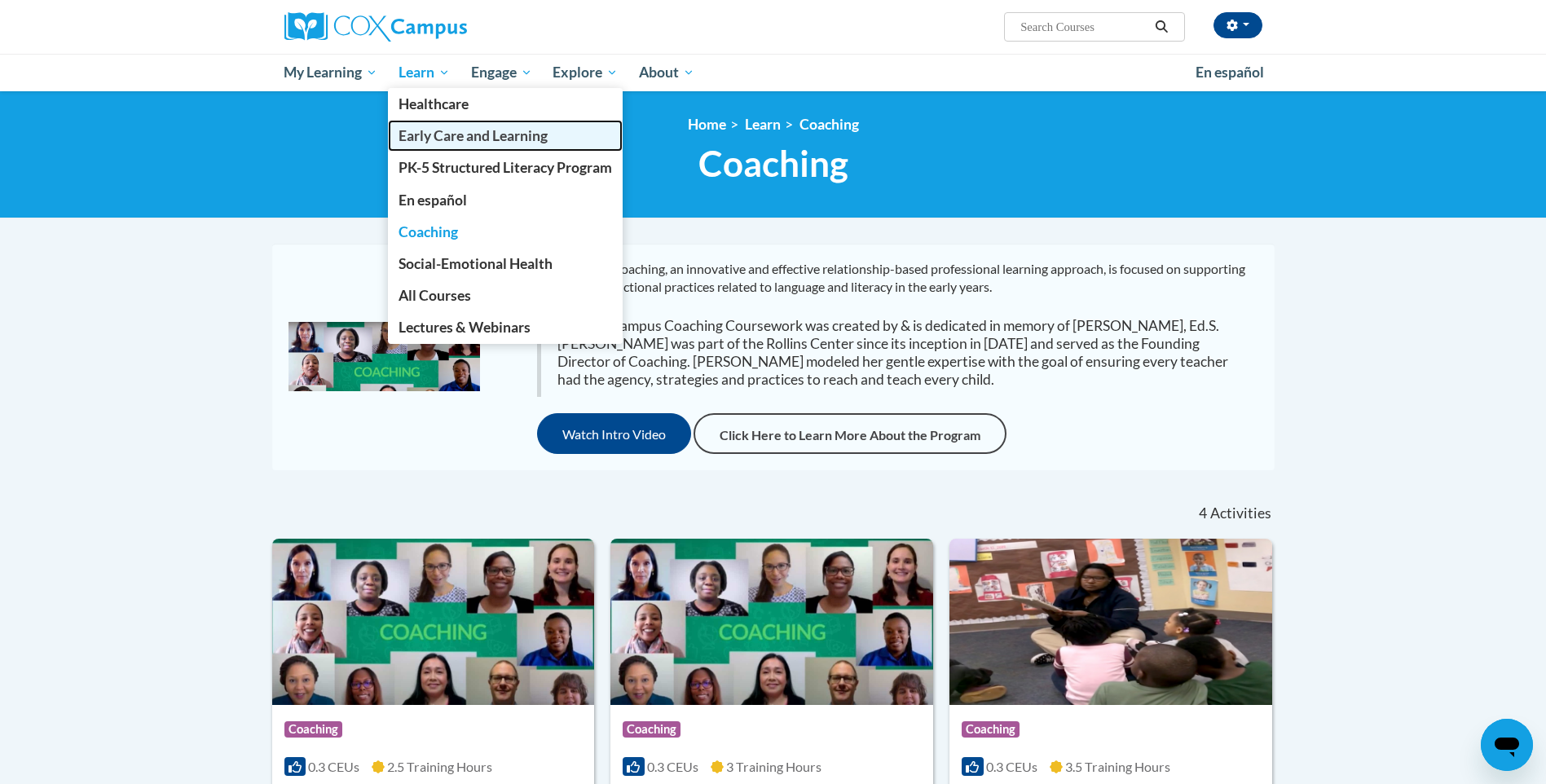
click at [447, 139] on span "Early Care and Learning" at bounding box center [473, 136] width 149 height 17
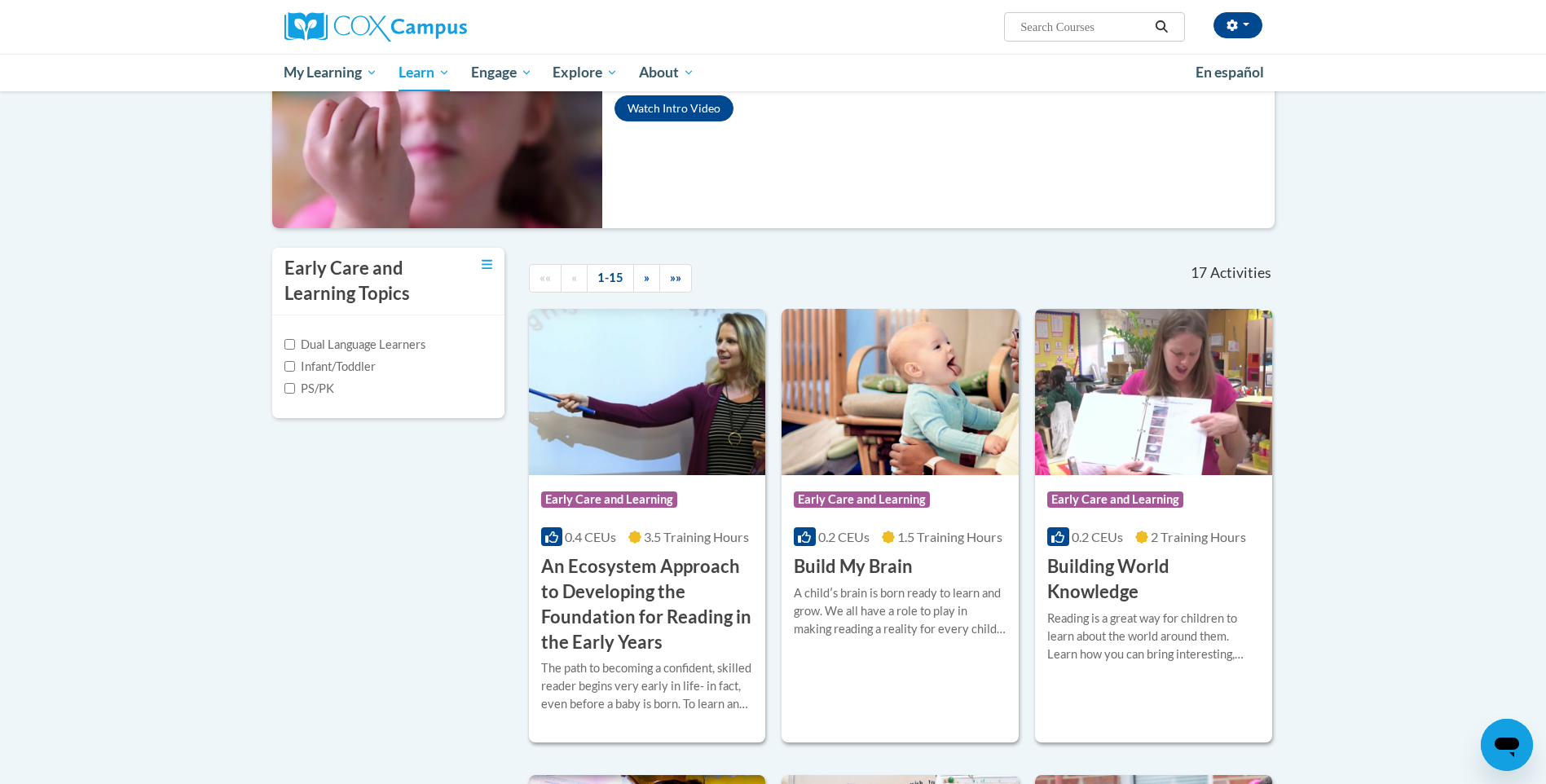
scroll to position [244, 0]
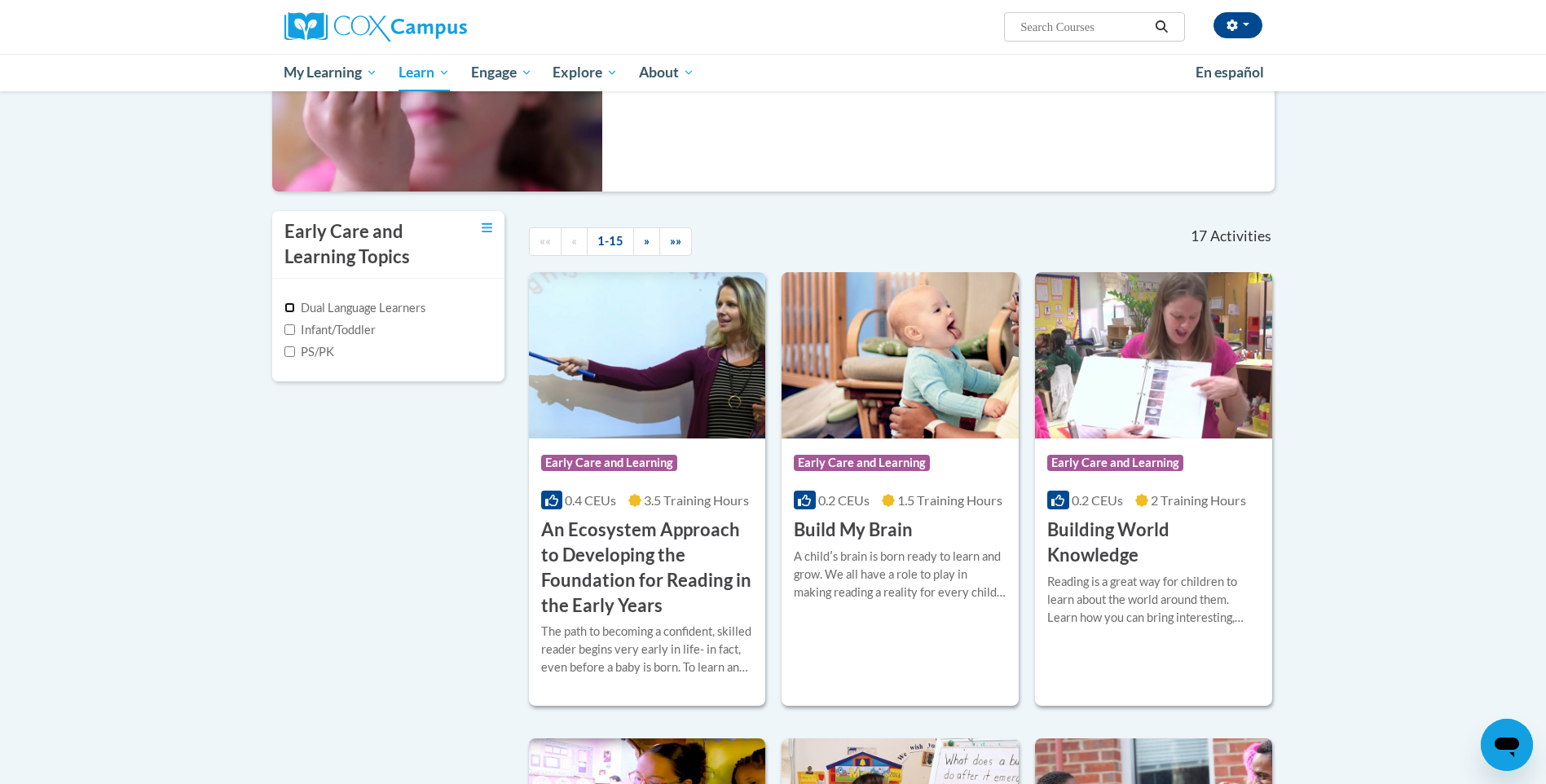
click at [288, 309] on input "Dual Language Learners" at bounding box center [289, 307] width 10 height 10
checkbox input "true"
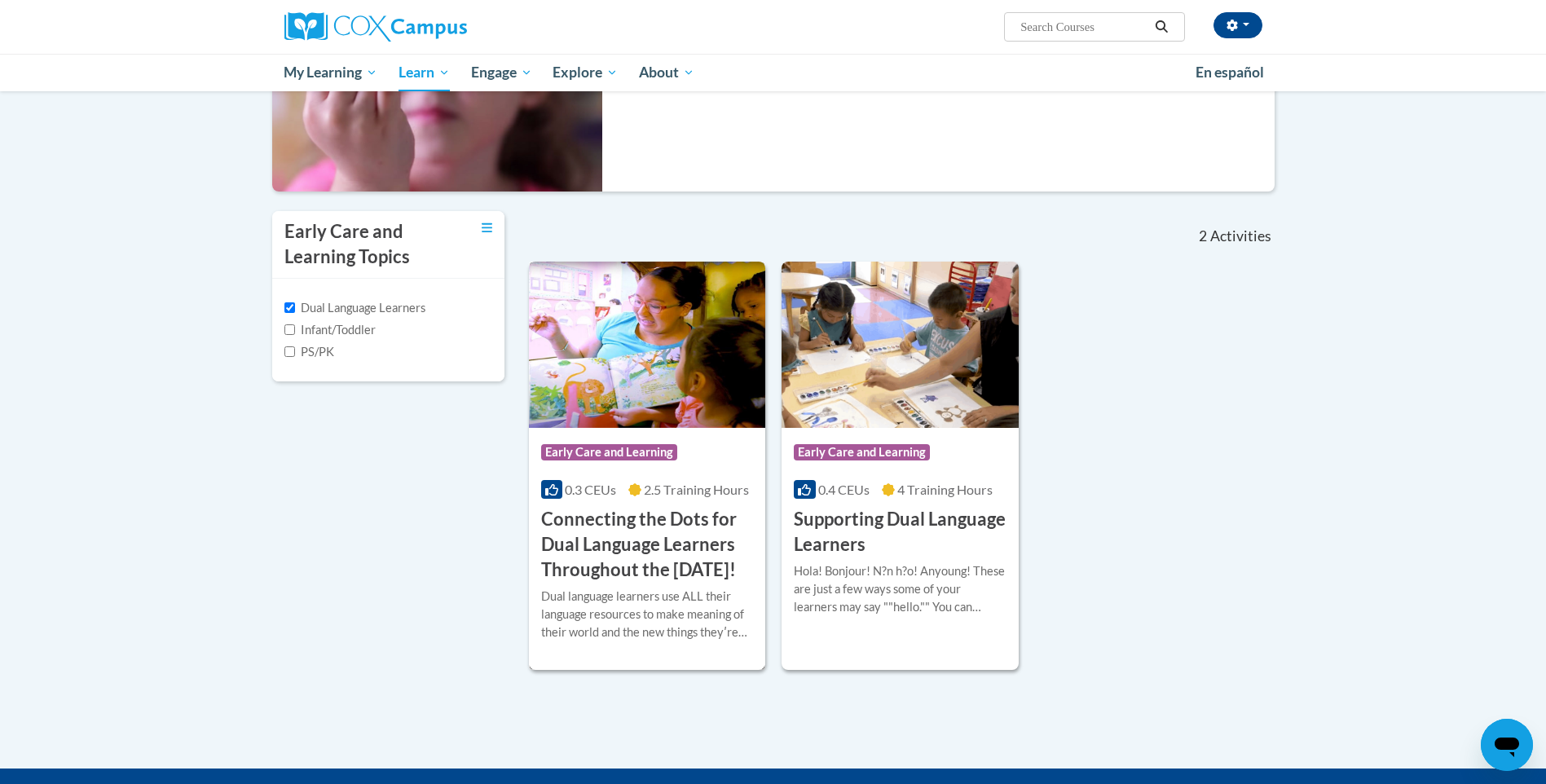
click at [647, 525] on h3 "Connecting the Dots for Dual Language Learners Throughout the [DATE]!" at bounding box center [647, 544] width 213 height 75
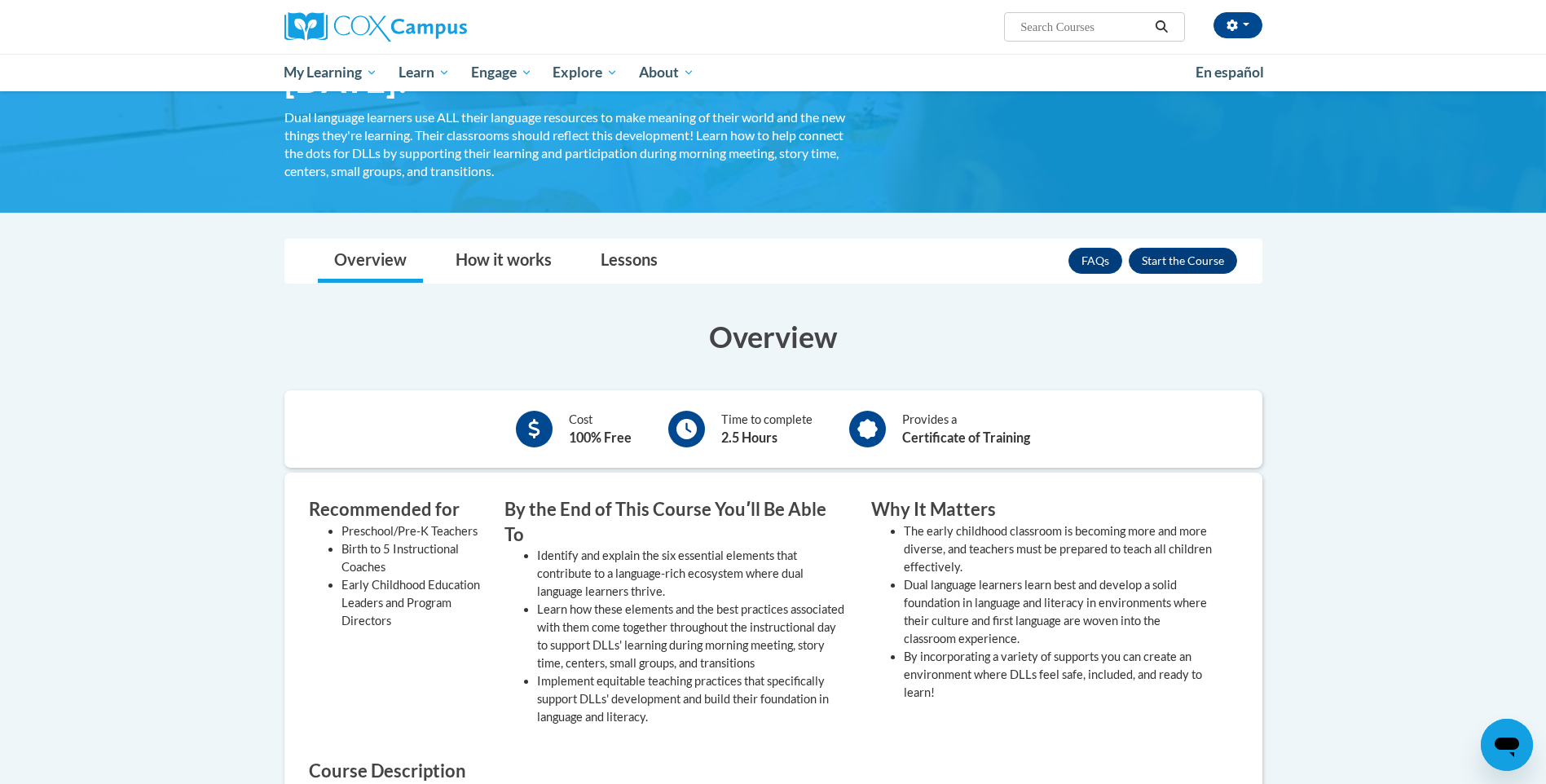
scroll to position [163, 0]
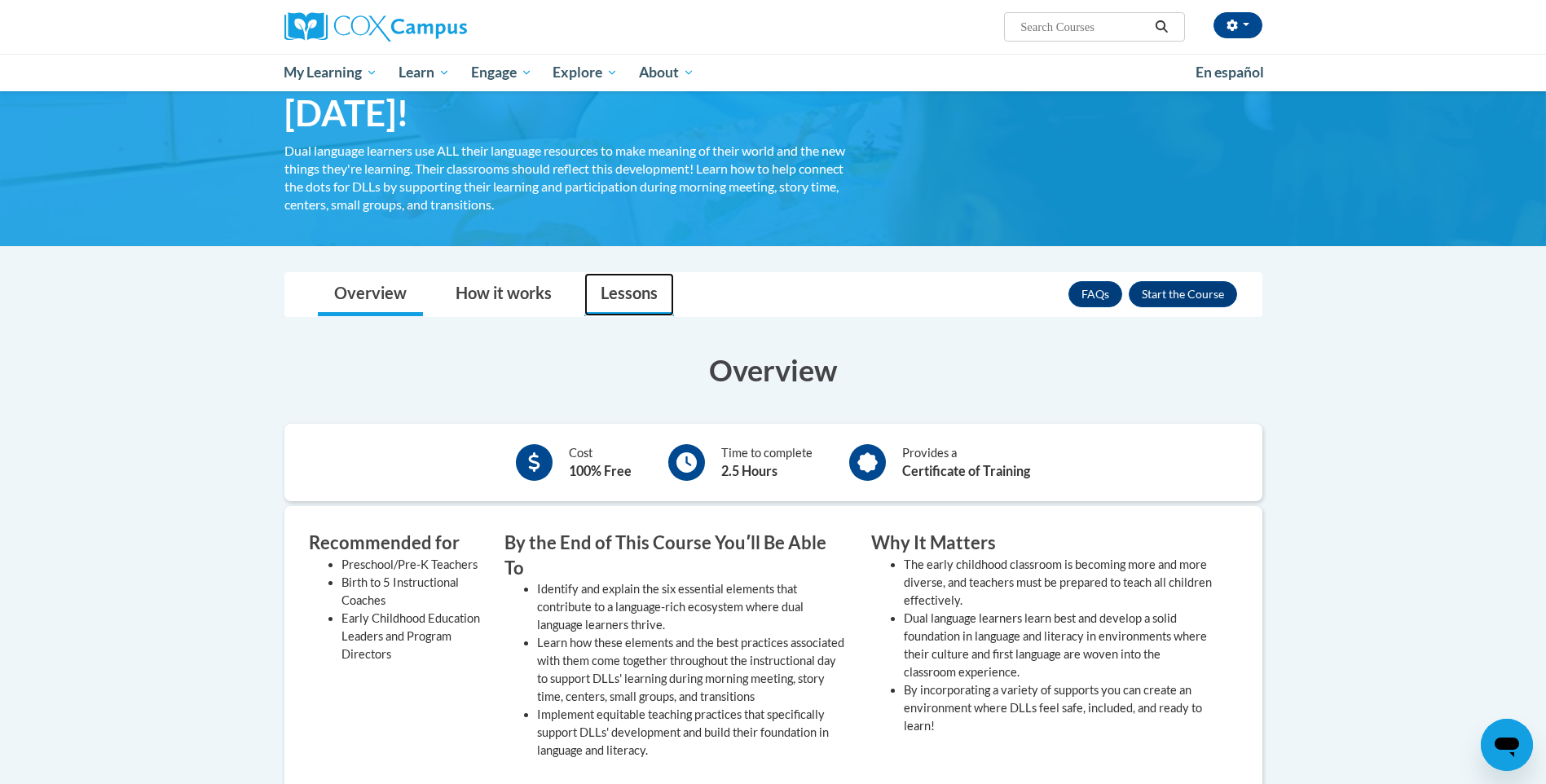
click at [617, 300] on link "Lessons" at bounding box center [630, 294] width 90 height 43
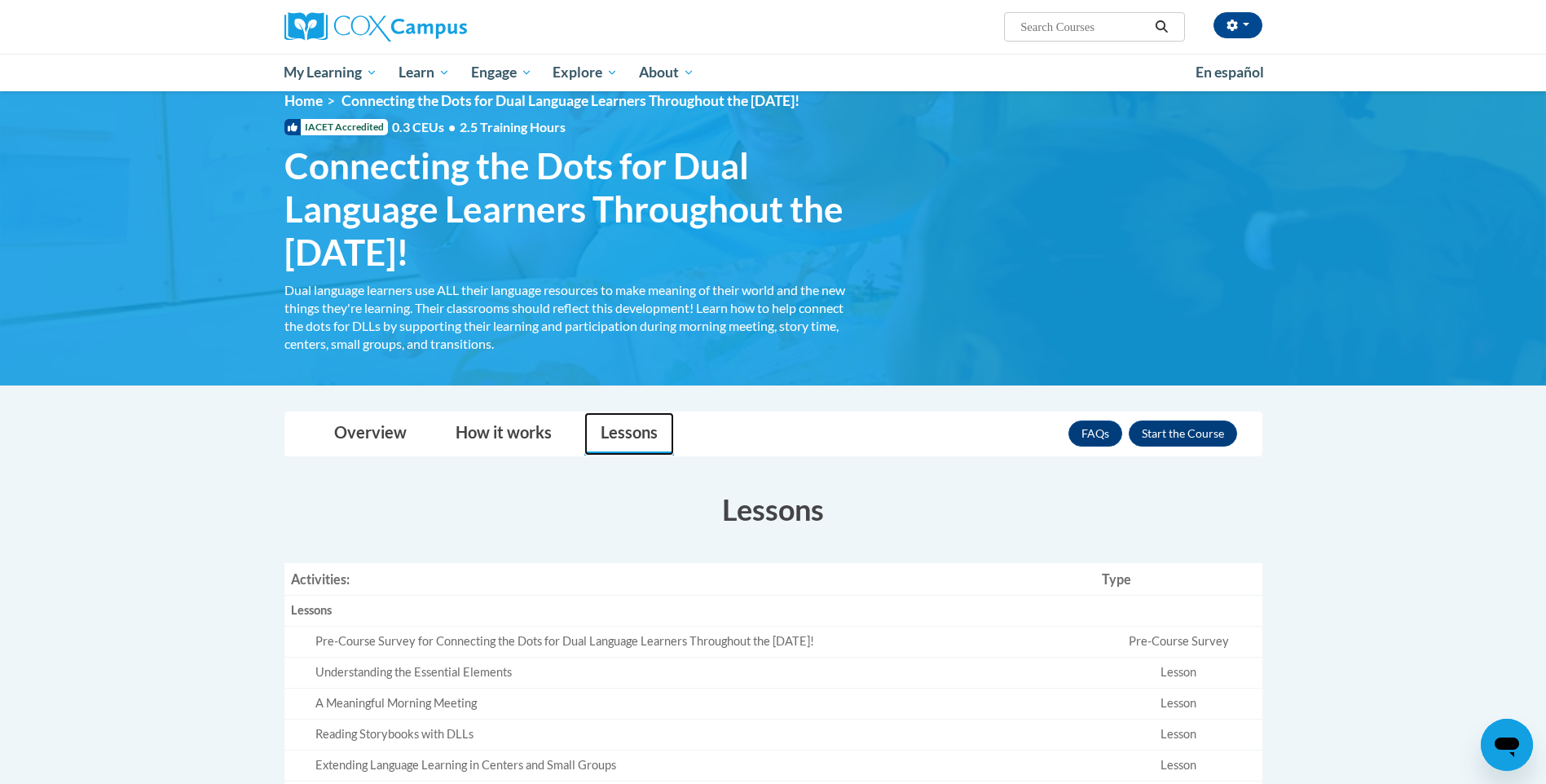
scroll to position [0, 0]
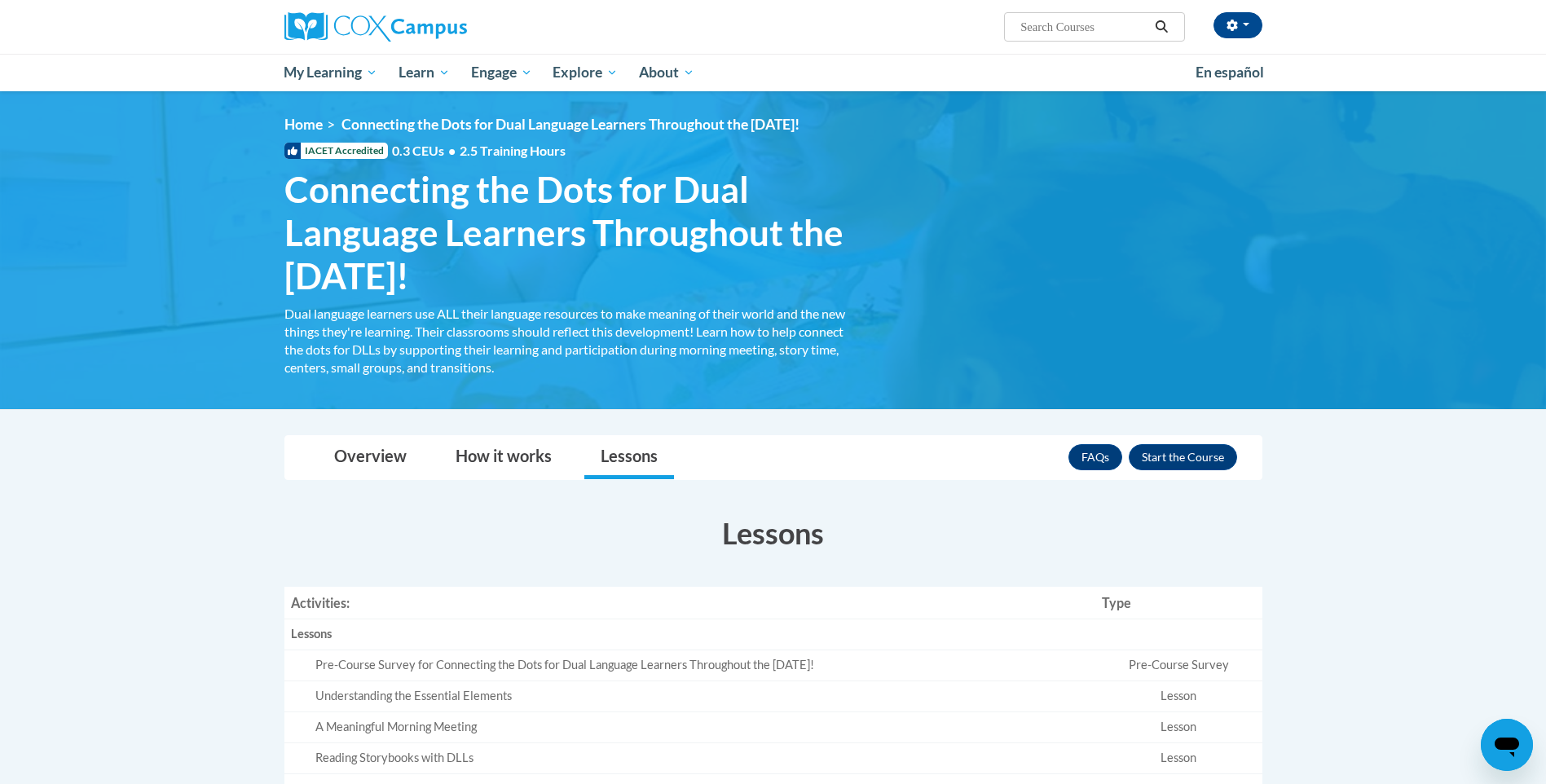
click at [447, 196] on span "Connecting the Dots for Dual Language Learners Throughout the [DATE]!" at bounding box center [565, 232] width 563 height 129
click at [1187, 456] on button "Enroll" at bounding box center [1183, 456] width 109 height 26
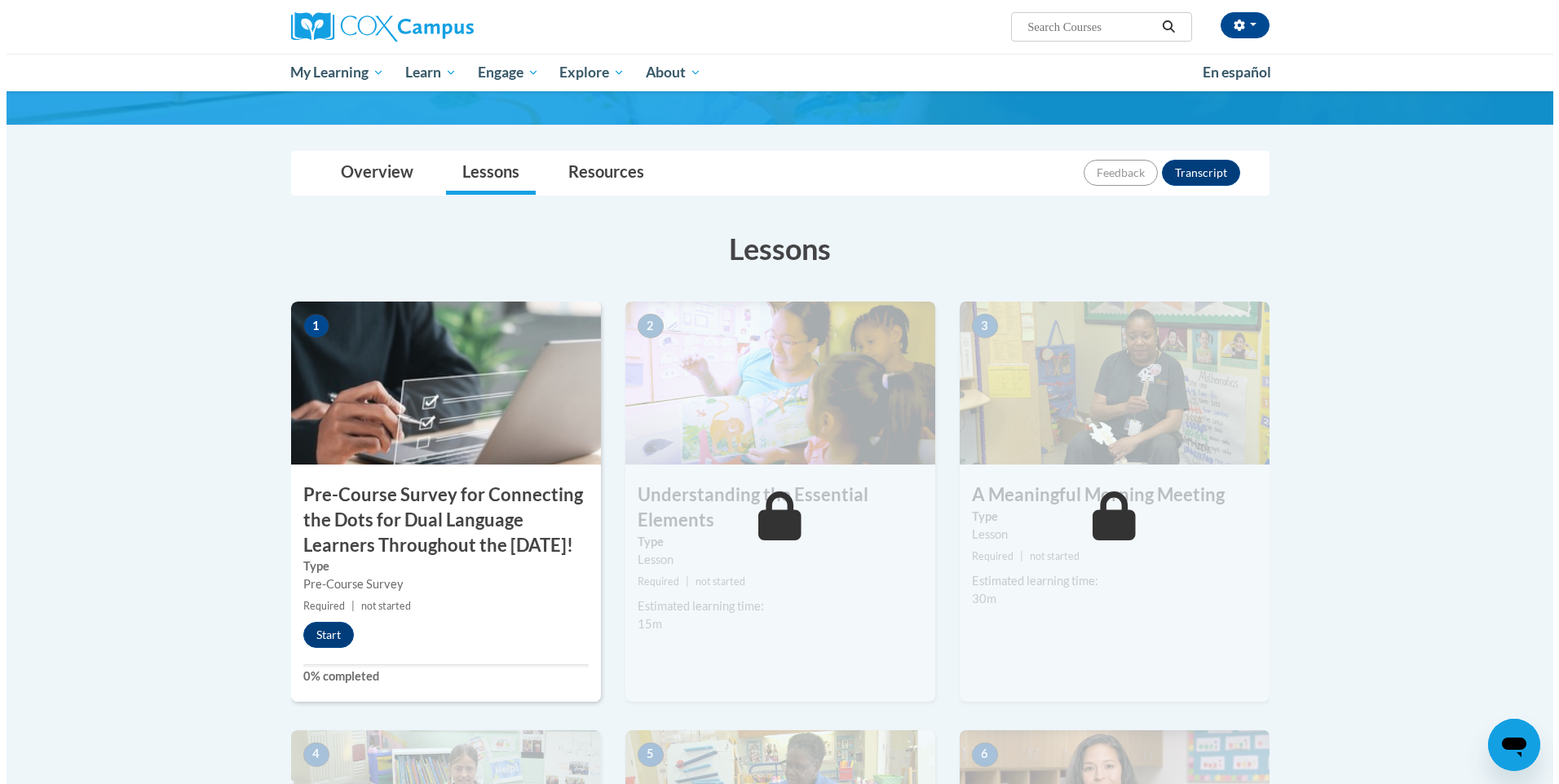
scroll to position [163, 0]
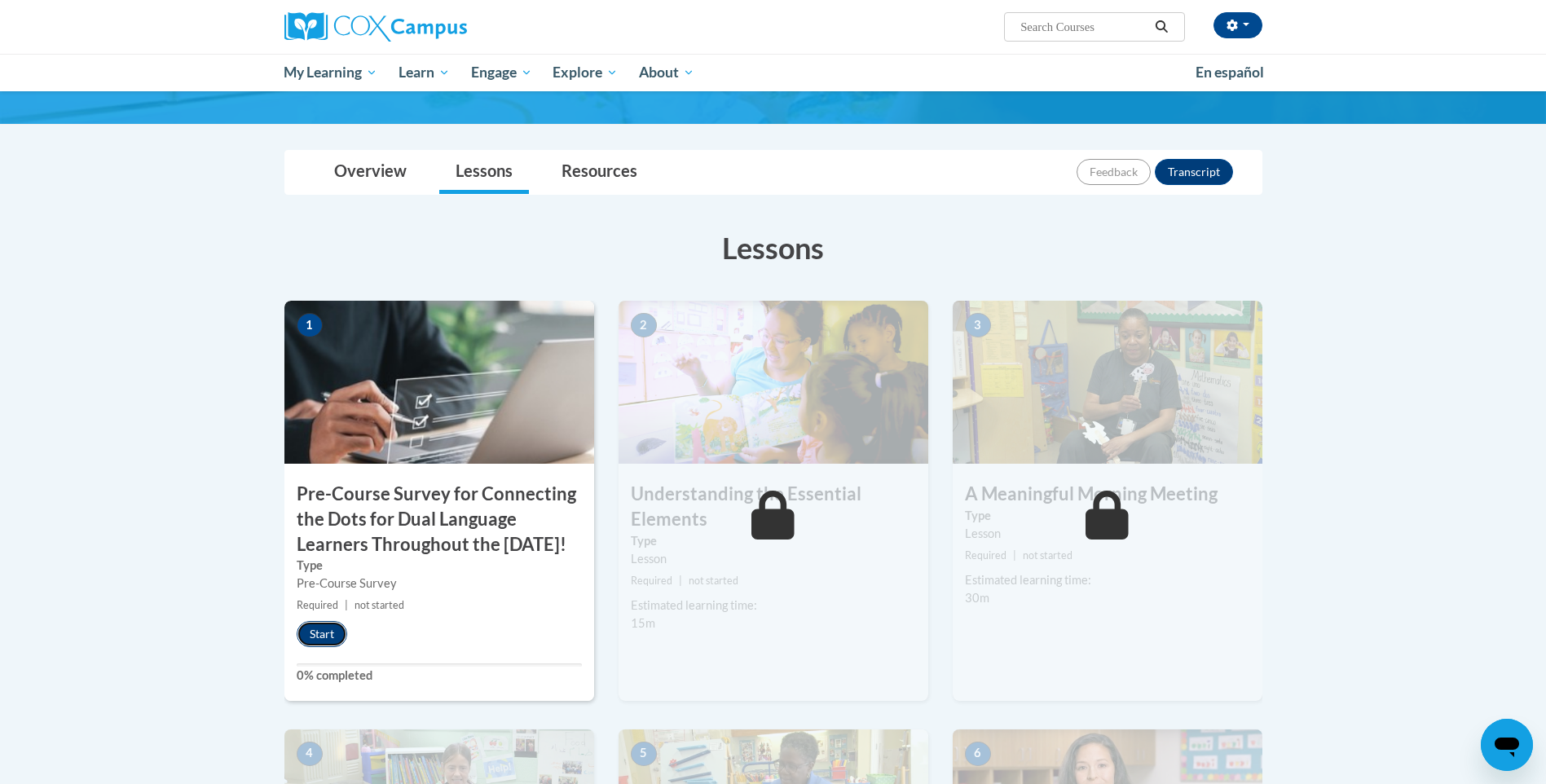
click at [323, 647] on button "Start" at bounding box center [322, 634] width 51 height 26
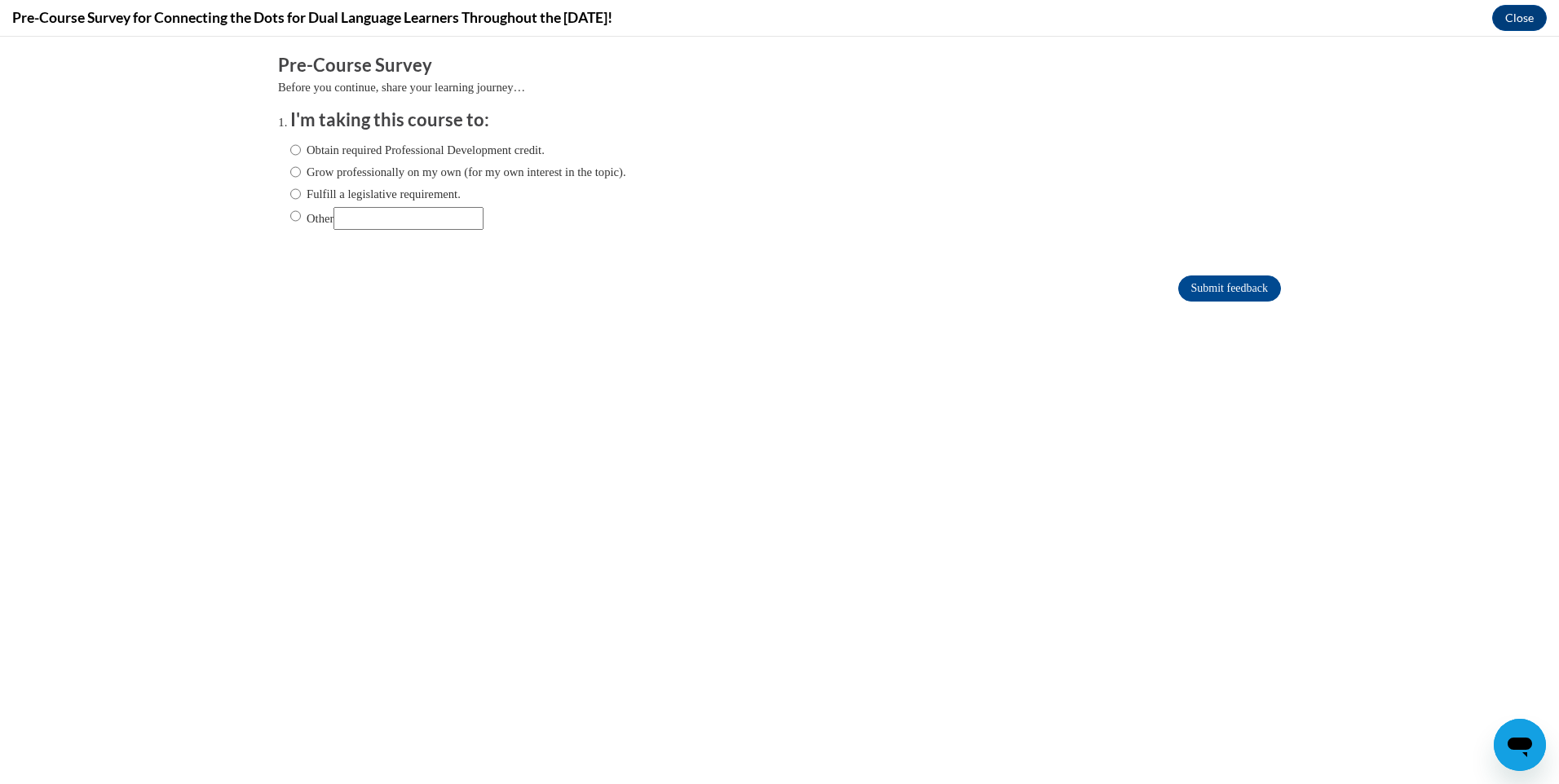
scroll to position [0, 0]
click at [290, 171] on input "Grow professionally on my own (for my own interest in the topic)." at bounding box center [295, 171] width 10 height 18
radio input "true"
click at [1187, 293] on input "Submit feedback" at bounding box center [1229, 288] width 103 height 26
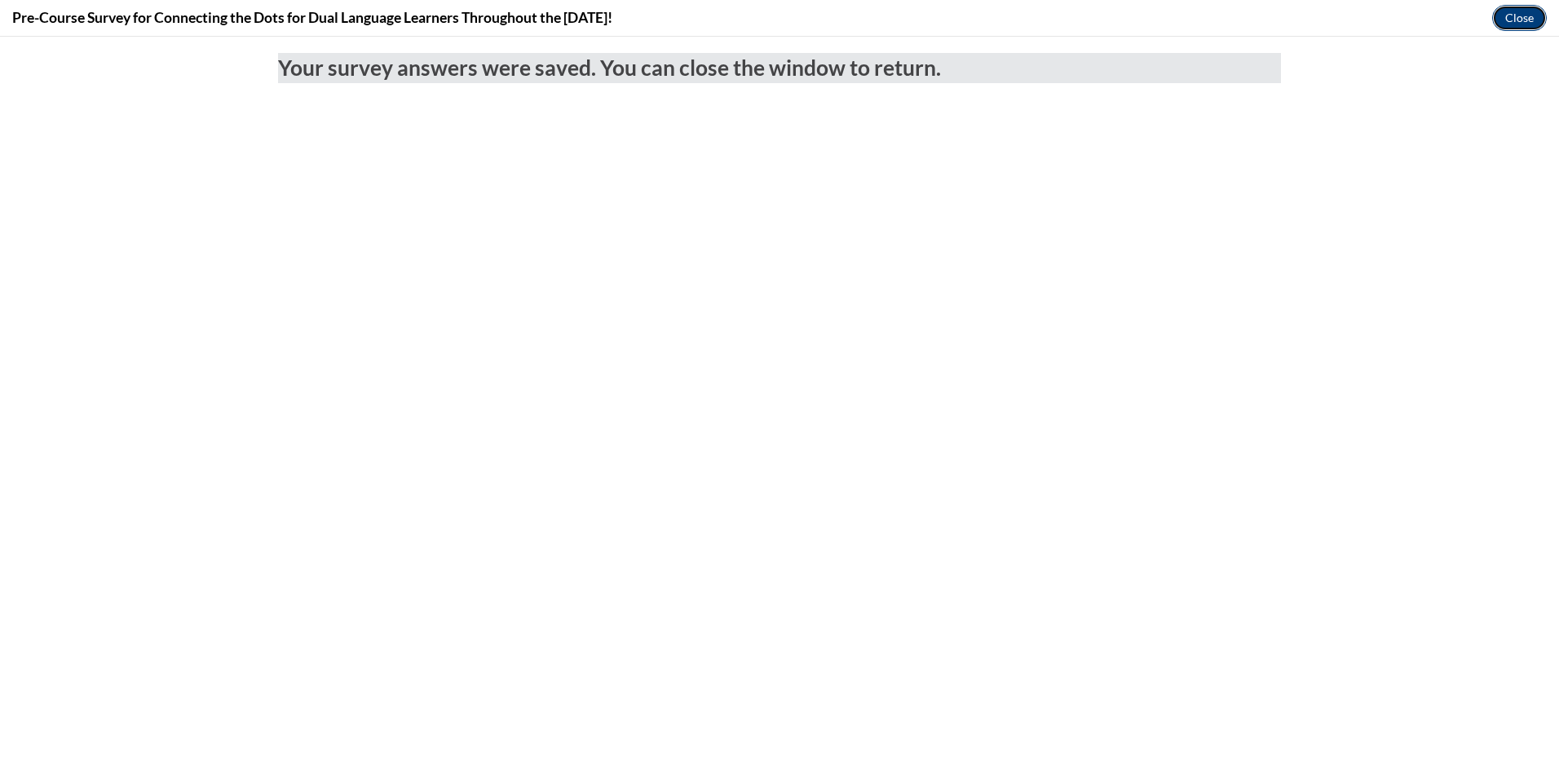
click at [1517, 15] on button "Close" at bounding box center [1519, 18] width 54 height 26
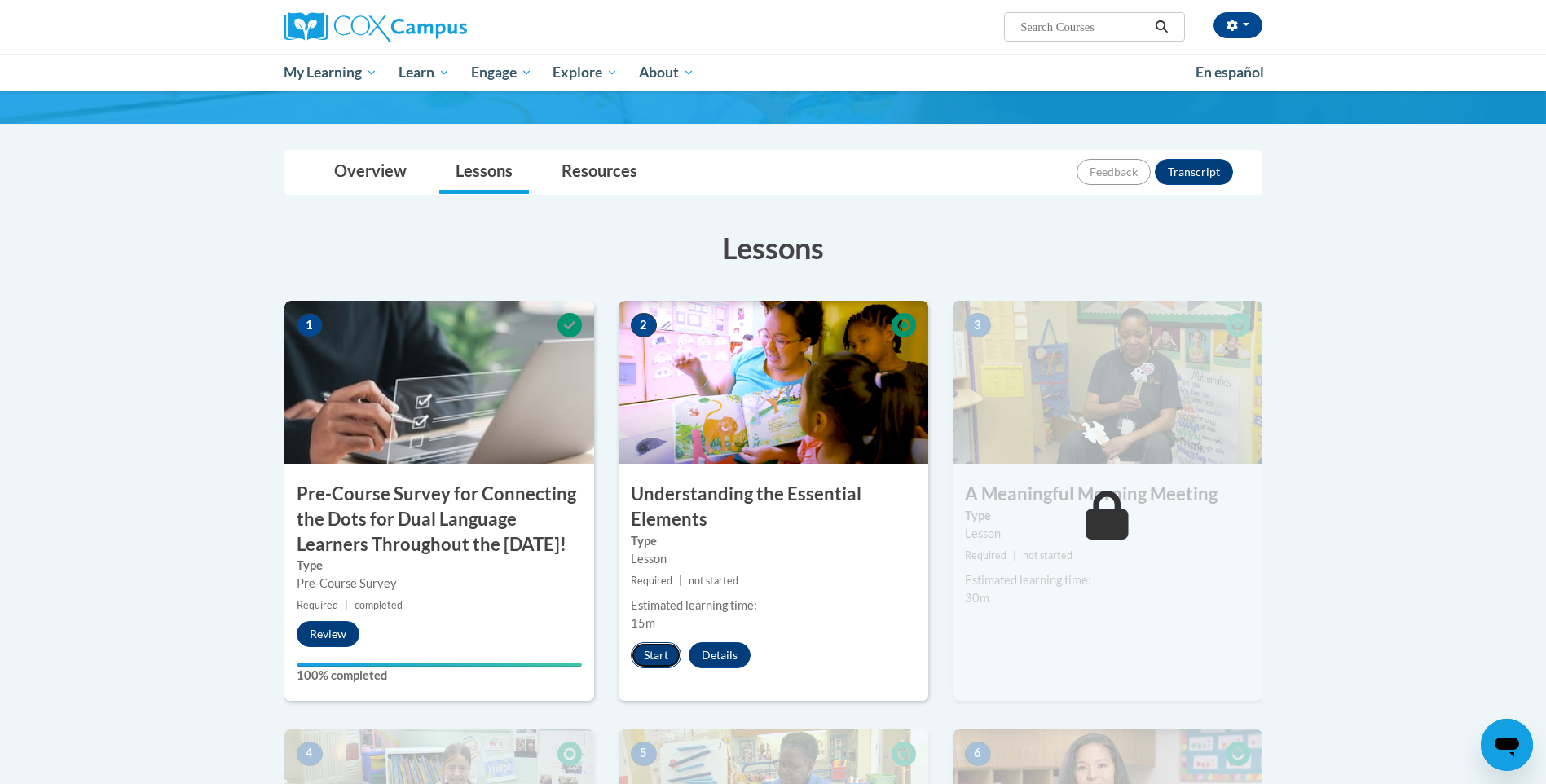
click at [648, 659] on button "Start" at bounding box center [656, 655] width 51 height 26
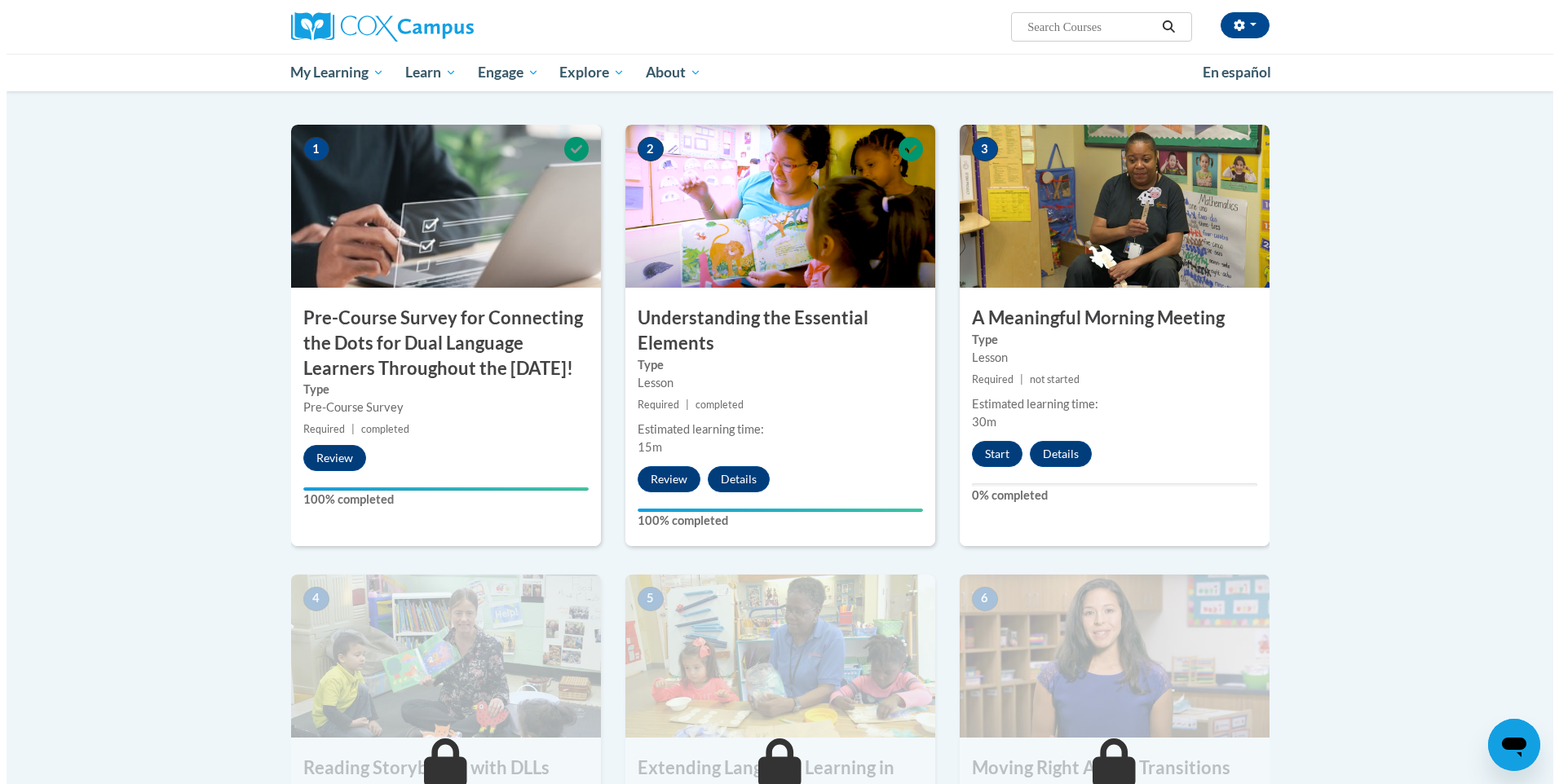
scroll to position [326, 0]
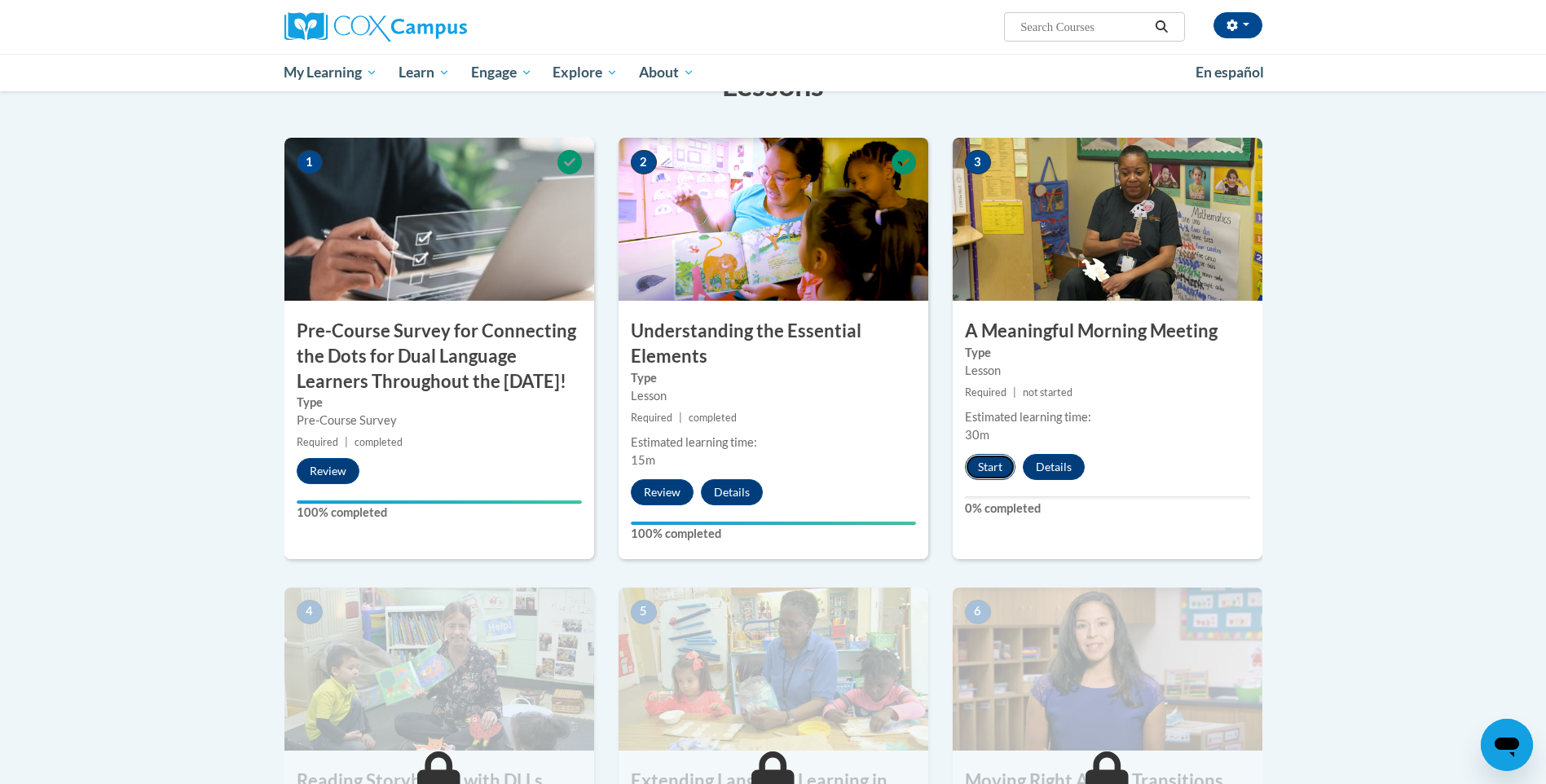
click at [993, 462] on button "Start" at bounding box center [990, 467] width 51 height 26
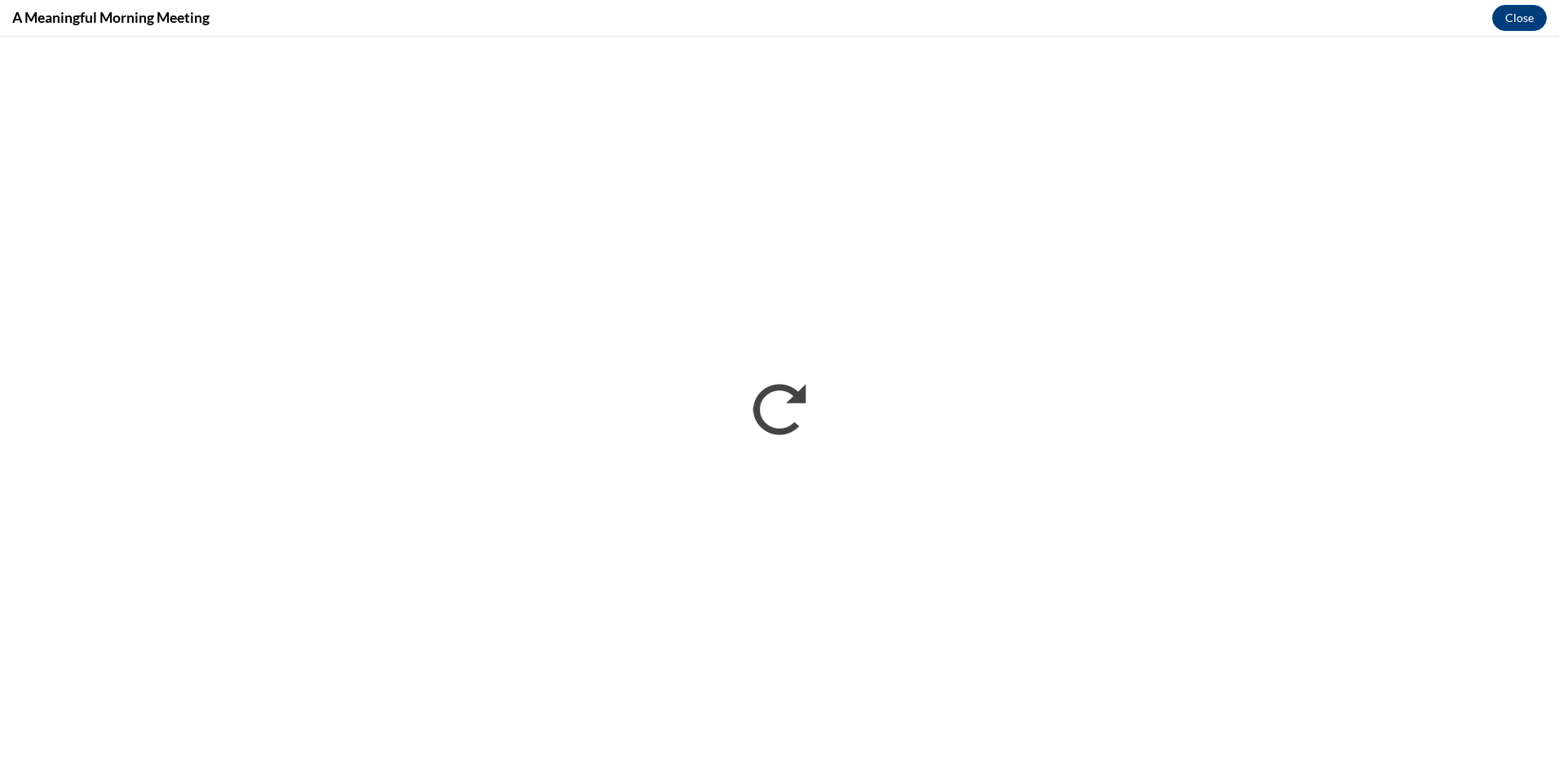
scroll to position [0, 0]
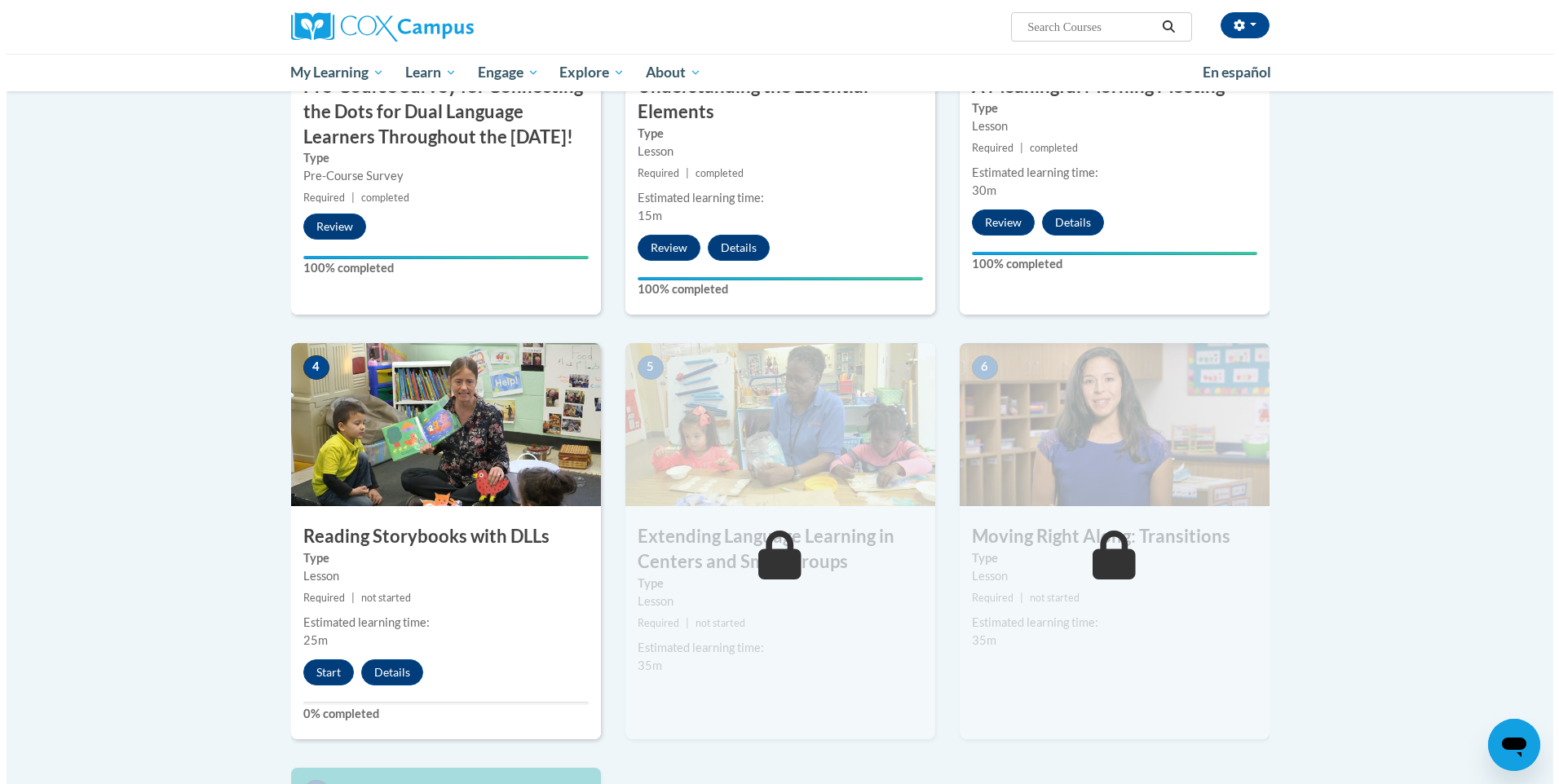
scroll to position [652, 0]
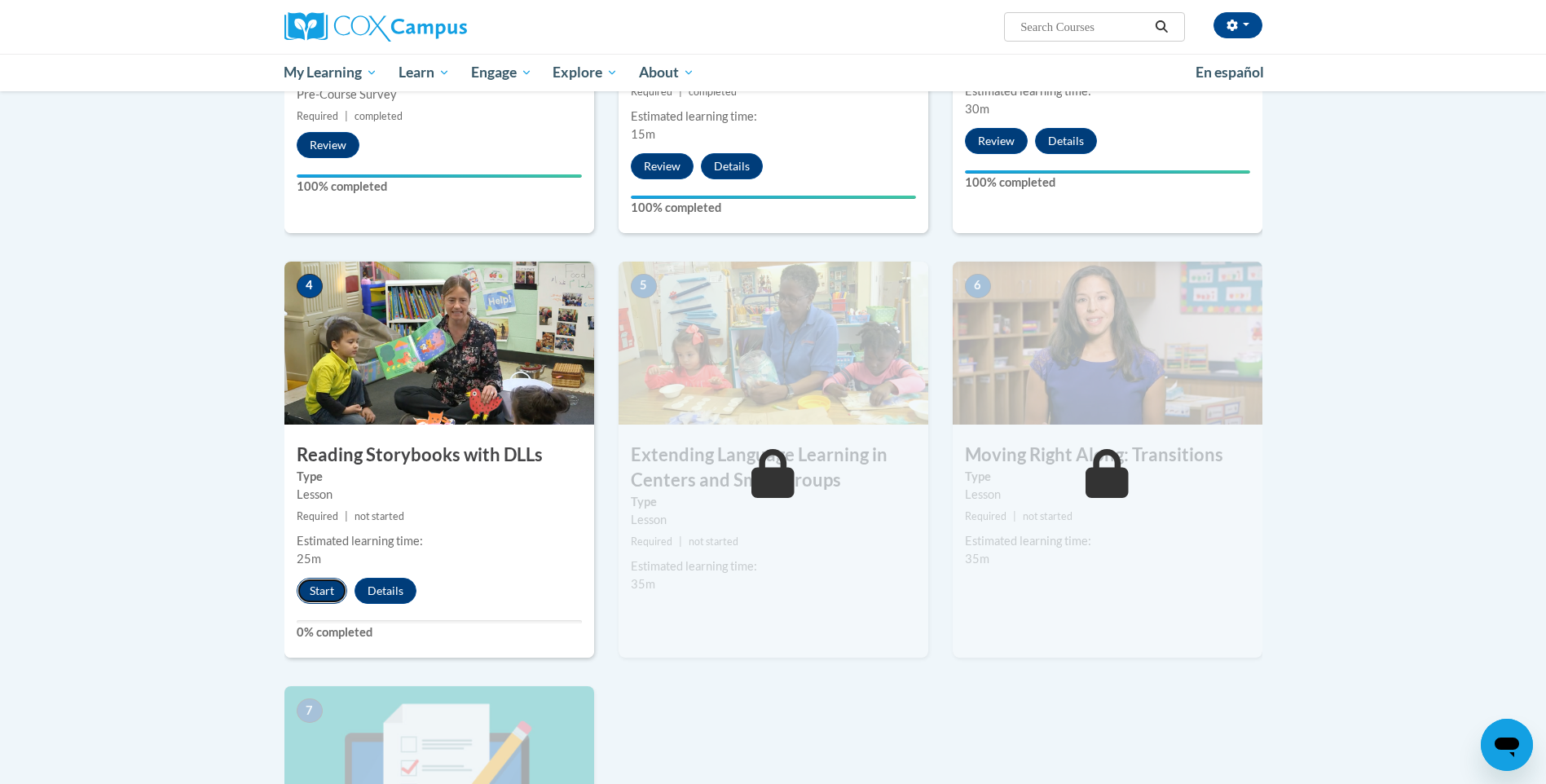
click at [317, 594] on button "Start" at bounding box center [322, 591] width 51 height 26
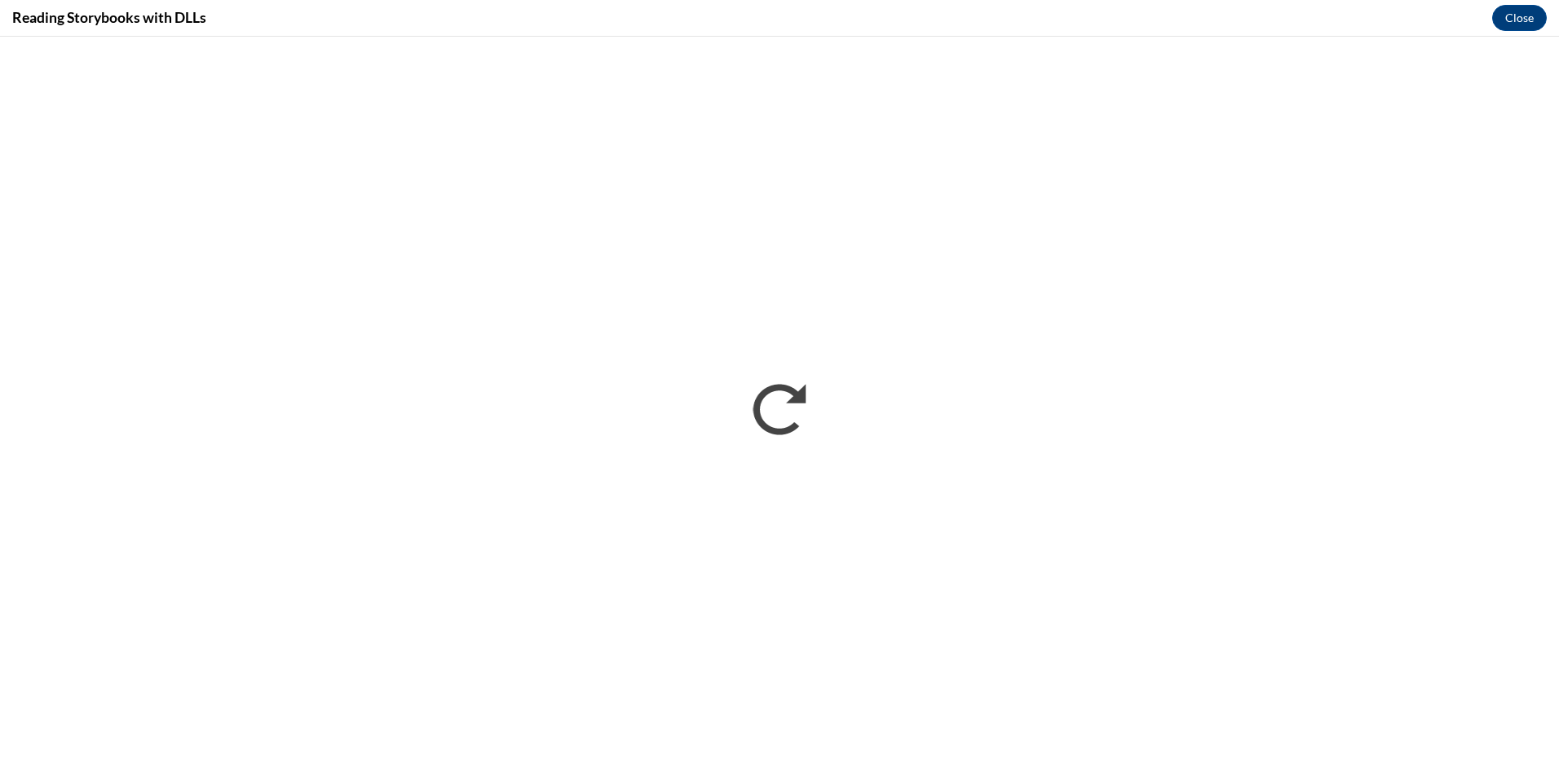
scroll to position [0, 0]
